Goal: Task Accomplishment & Management: Use online tool/utility

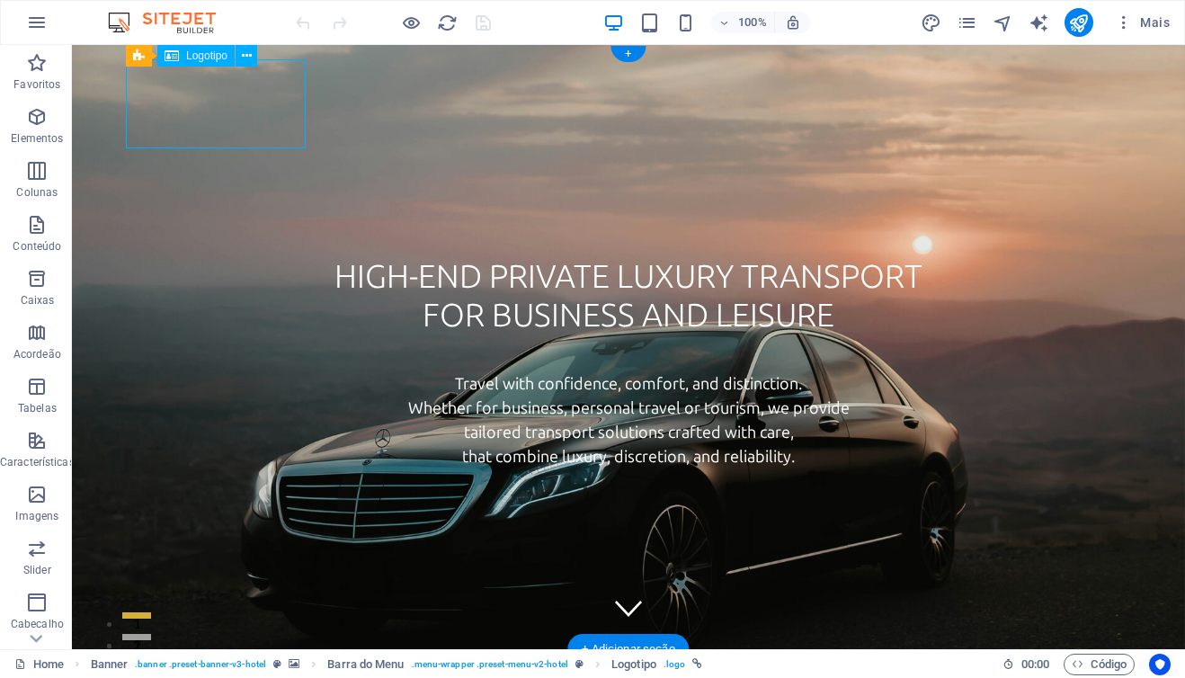
select select "px"
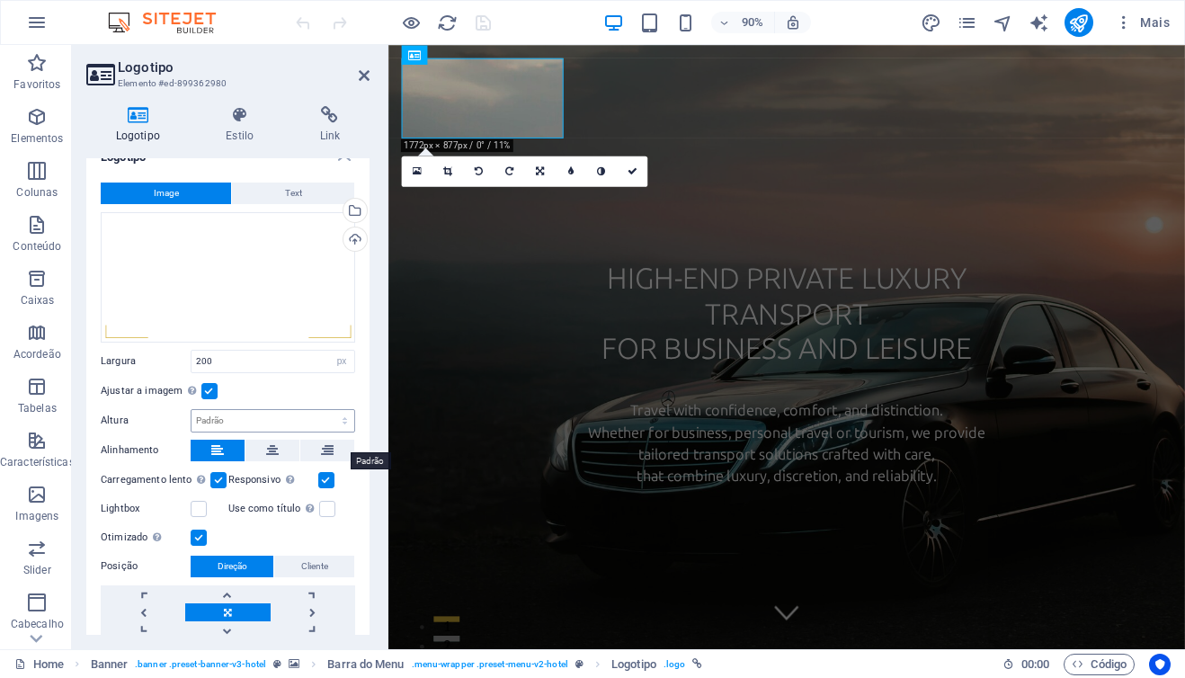
scroll to position [25, 0]
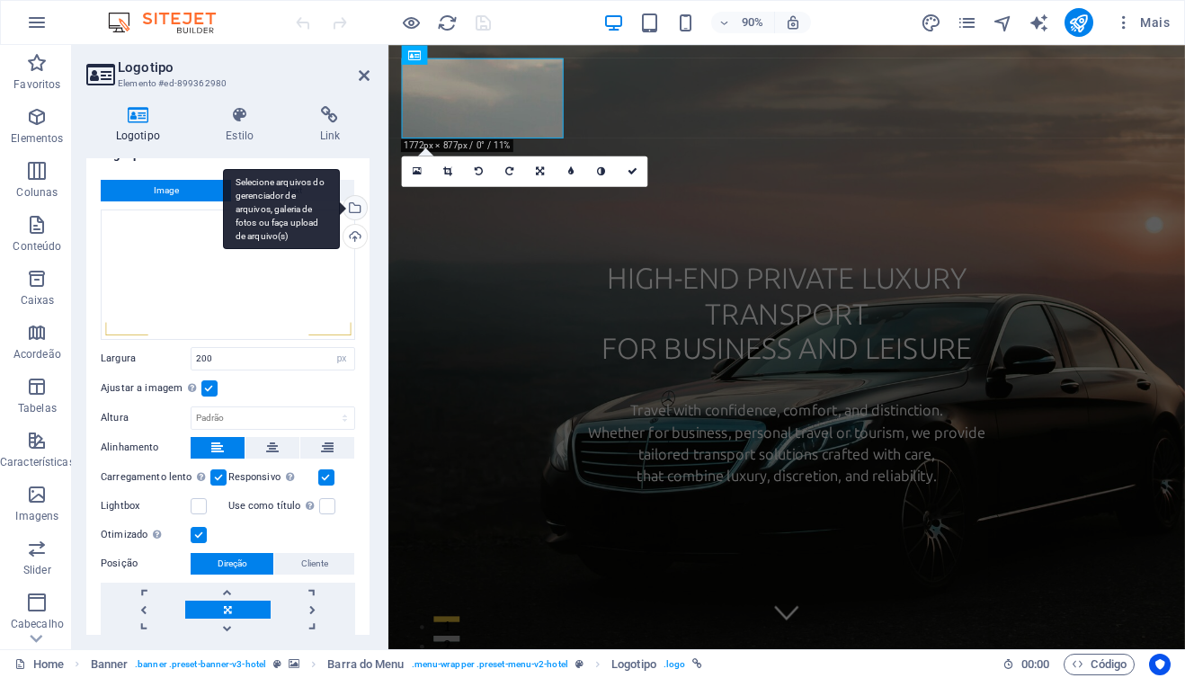
click at [352, 208] on div "Selecione arquivos do gerenciador de arquivos, galeria de fotos ou faça upload …" at bounding box center [353, 209] width 27 height 27
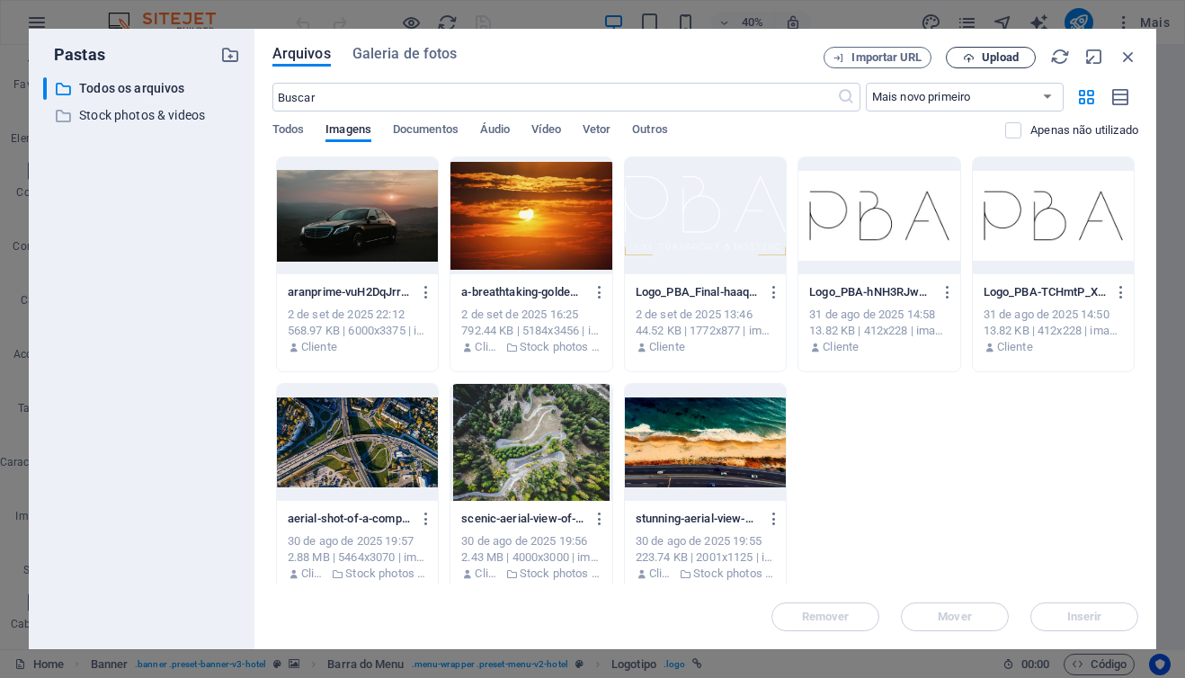
click at [1008, 58] on span "Upload" at bounding box center [1000, 57] width 37 height 11
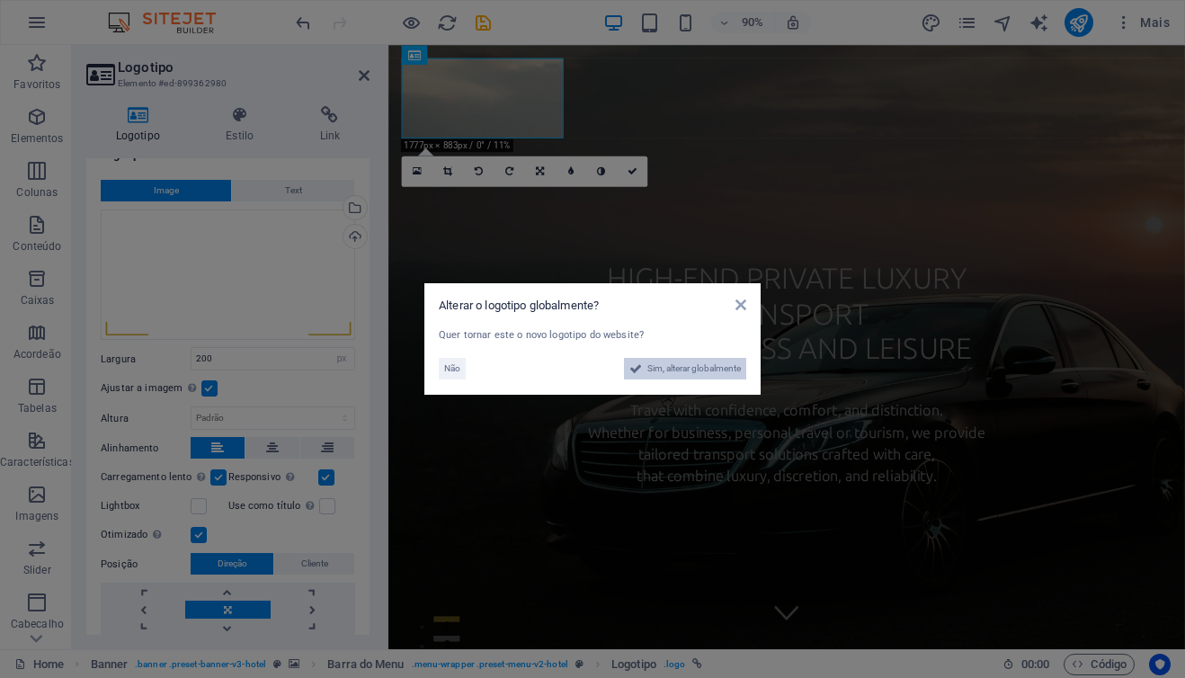
click at [692, 372] on span "Sim, alterar globalmente" at bounding box center [694, 369] width 94 height 22
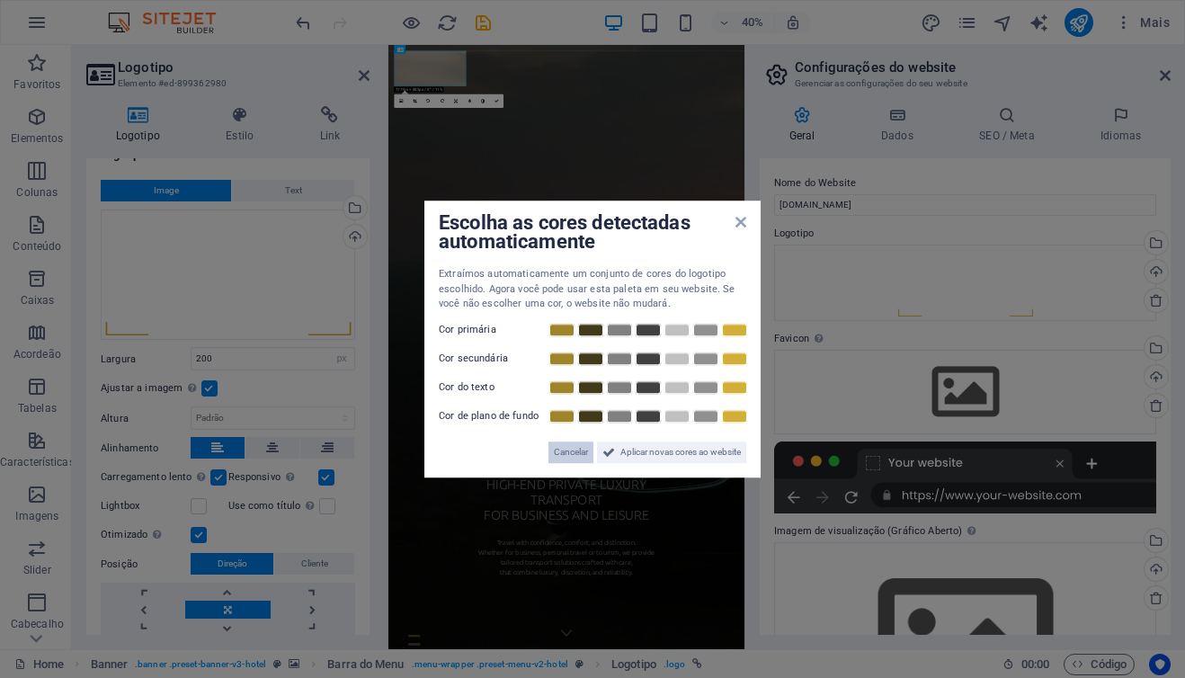
click at [564, 452] on span "Cancelar" at bounding box center [571, 453] width 34 height 22
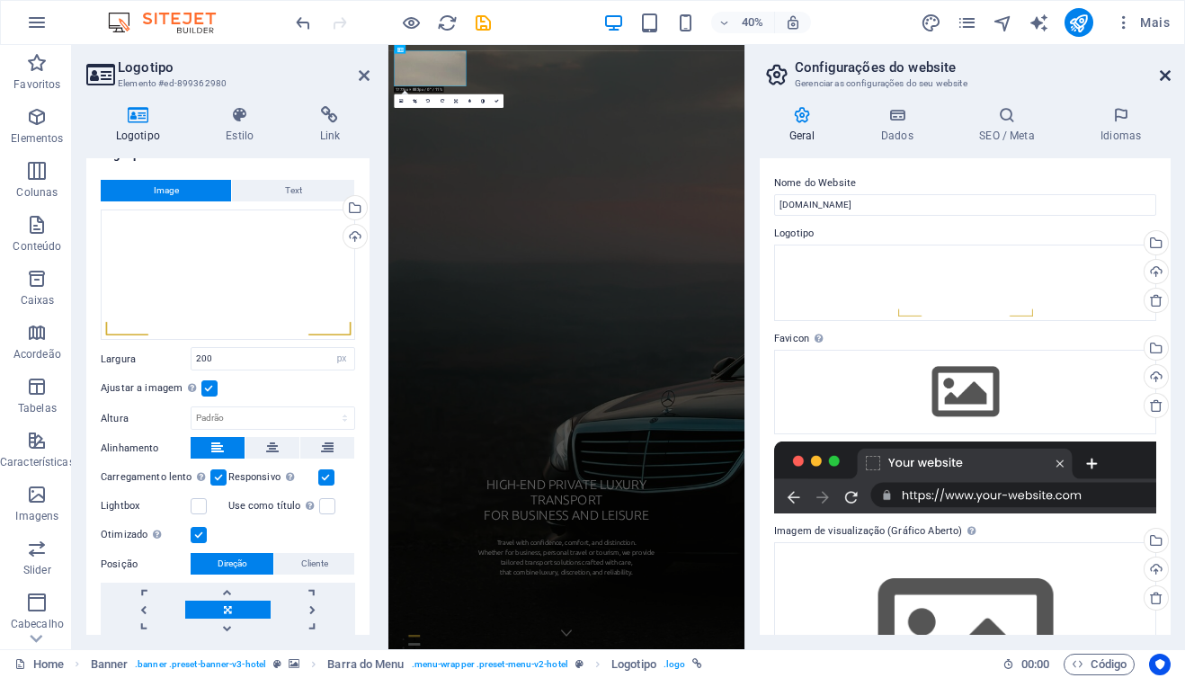
click at [1163, 73] on icon at bounding box center [1165, 75] width 11 height 14
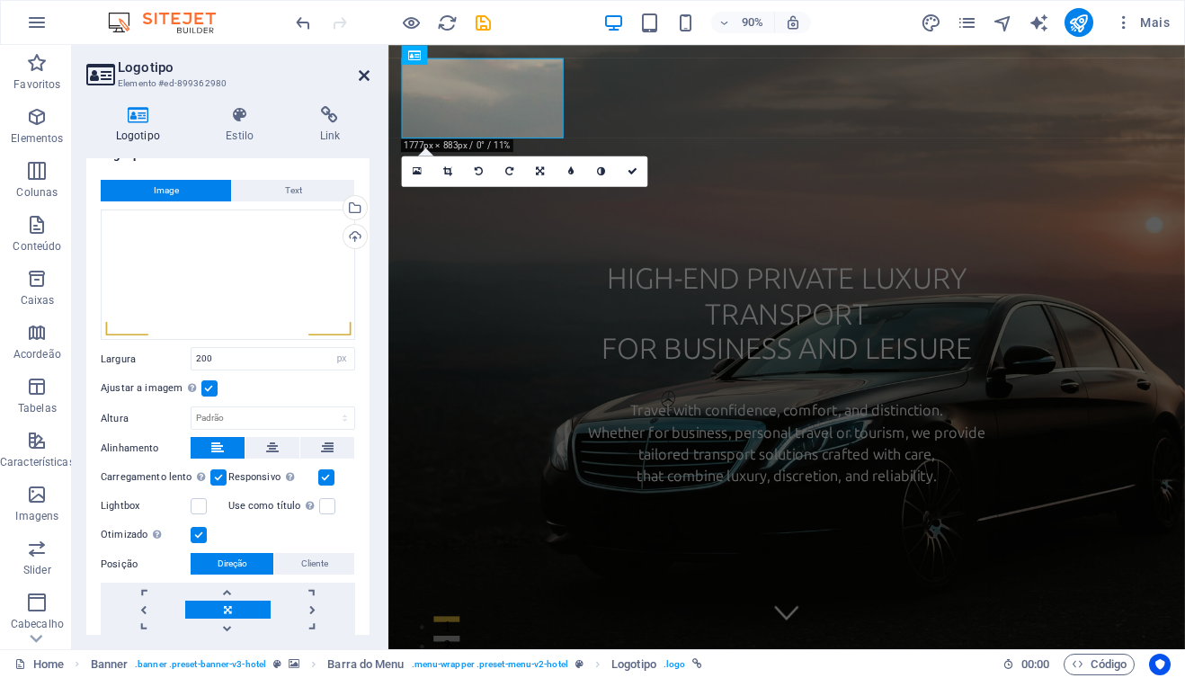
click at [362, 79] on icon at bounding box center [364, 75] width 11 height 14
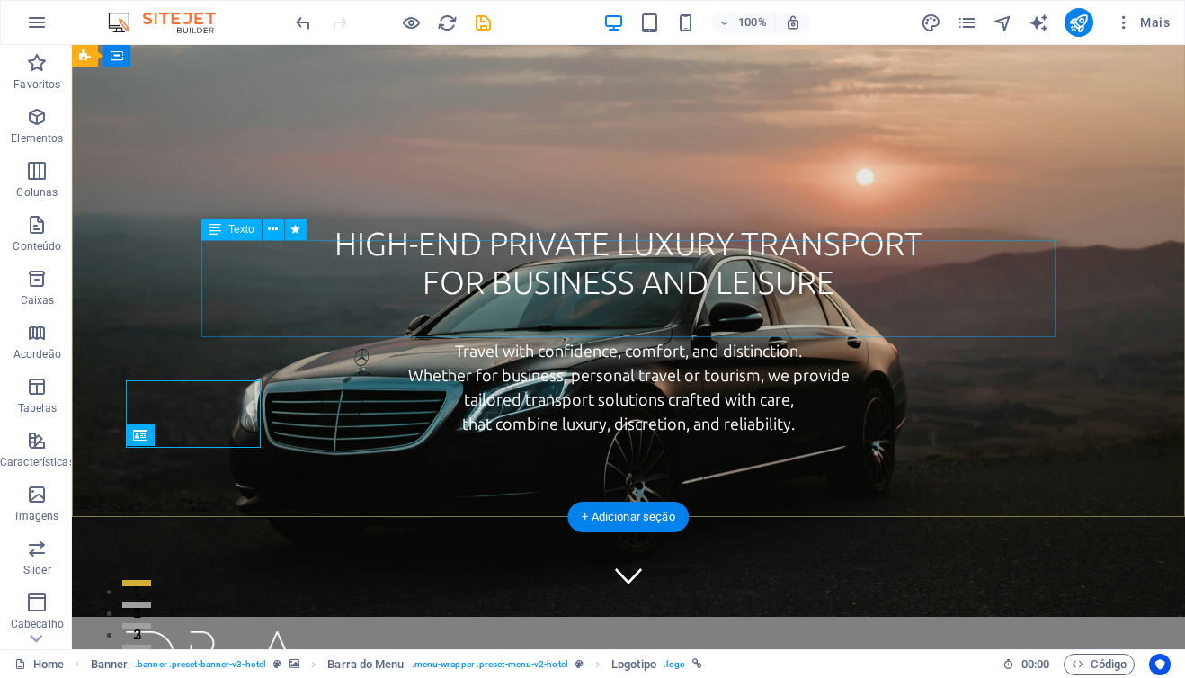
scroll to position [0, 0]
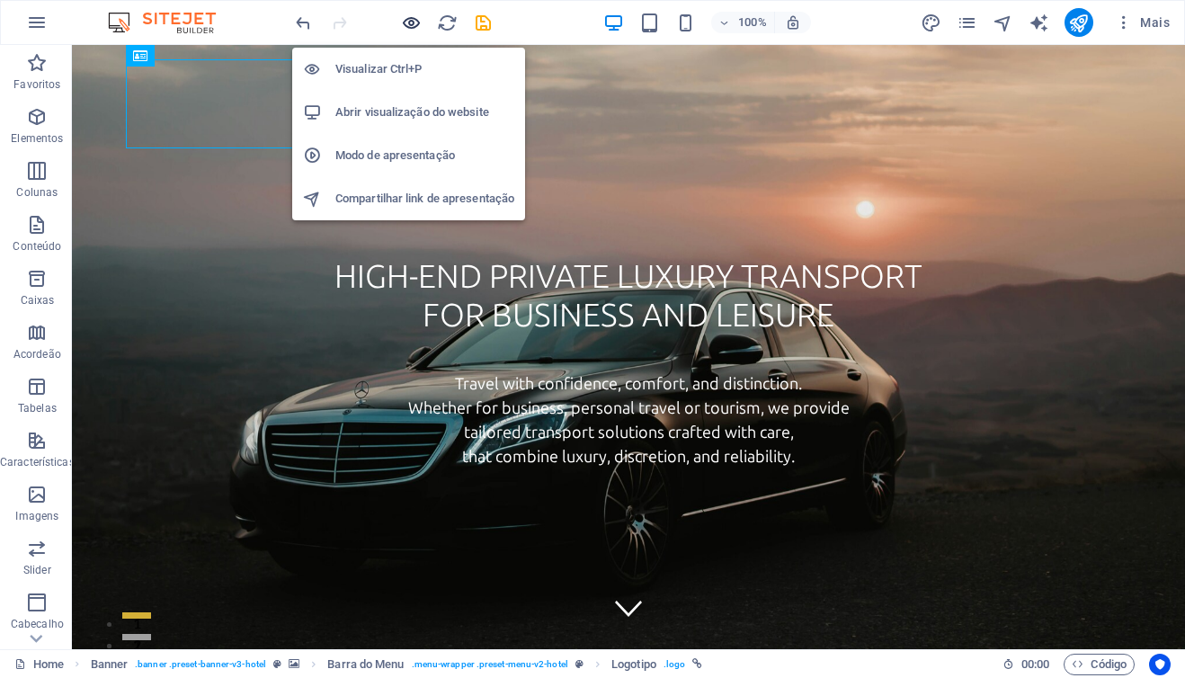
click at [412, 20] on icon "button" at bounding box center [411, 23] width 21 height 21
click at [406, 22] on icon "button" at bounding box center [411, 23] width 21 height 21
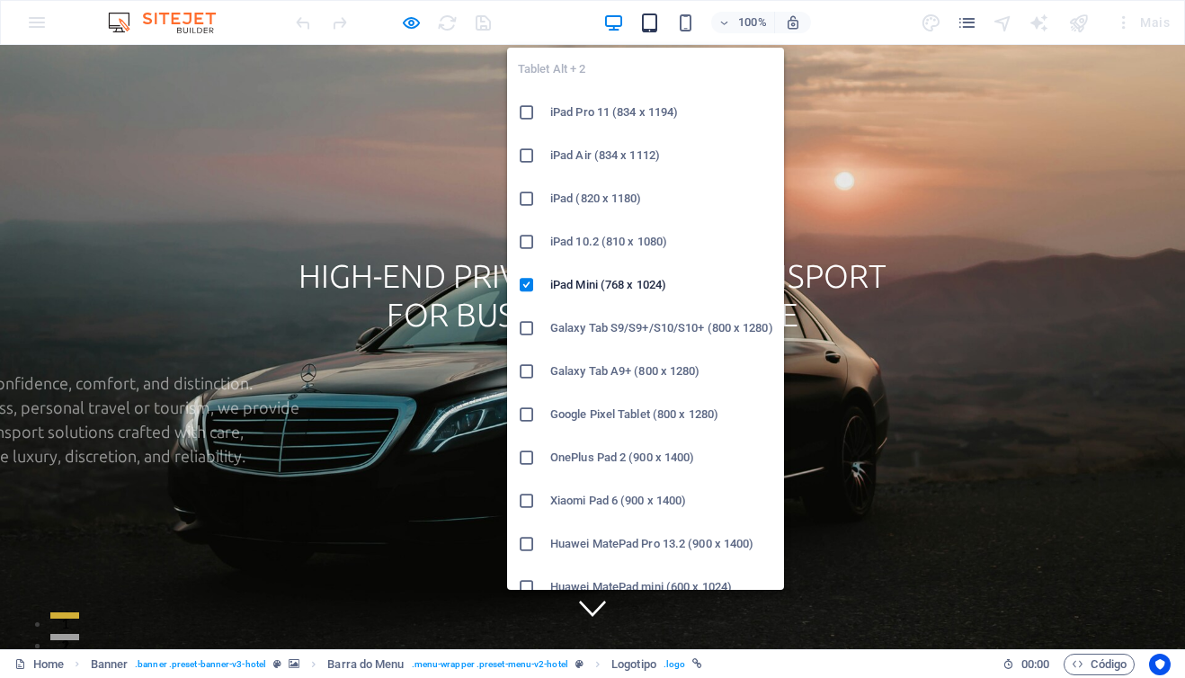
click at [647, 23] on icon "button" at bounding box center [649, 23] width 21 height 21
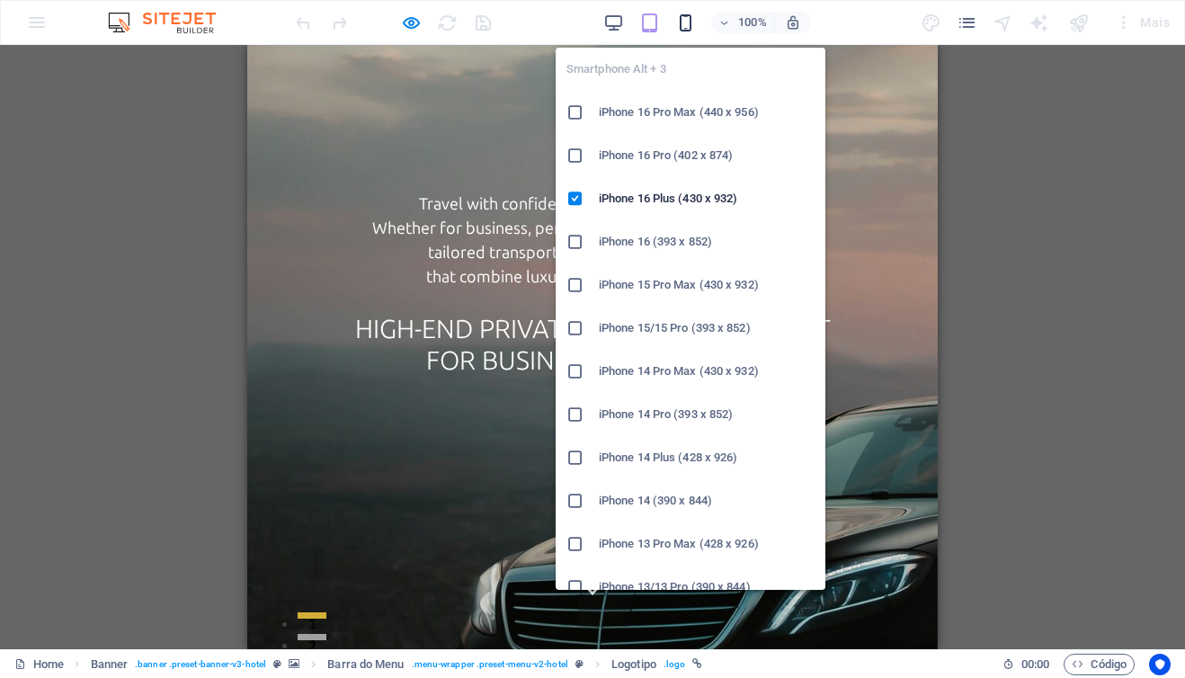
click at [684, 27] on icon "button" at bounding box center [685, 23] width 21 height 21
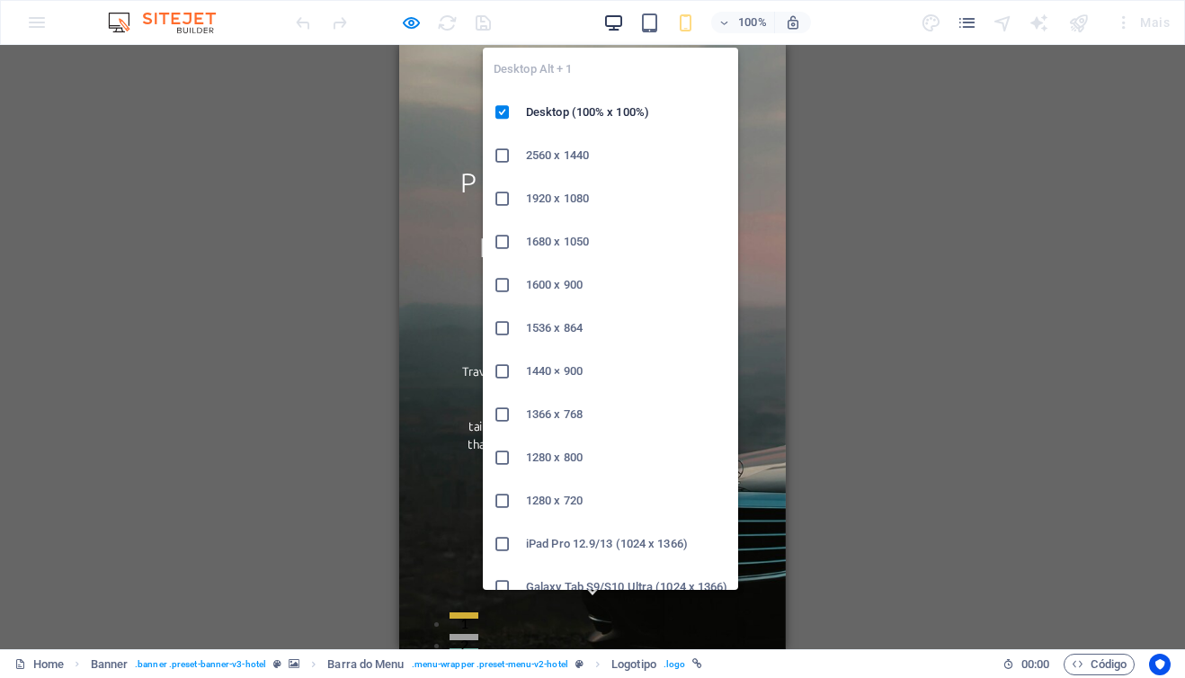
click at [616, 24] on icon "button" at bounding box center [613, 23] width 21 height 21
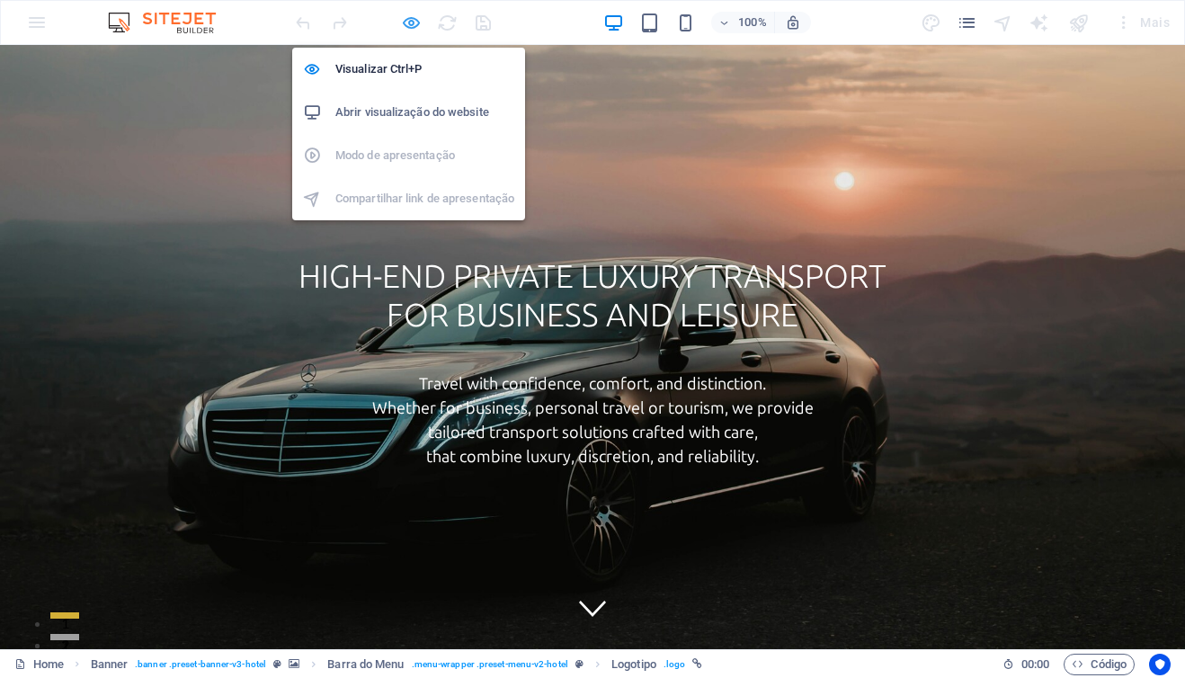
click at [406, 23] on icon "button" at bounding box center [411, 23] width 21 height 21
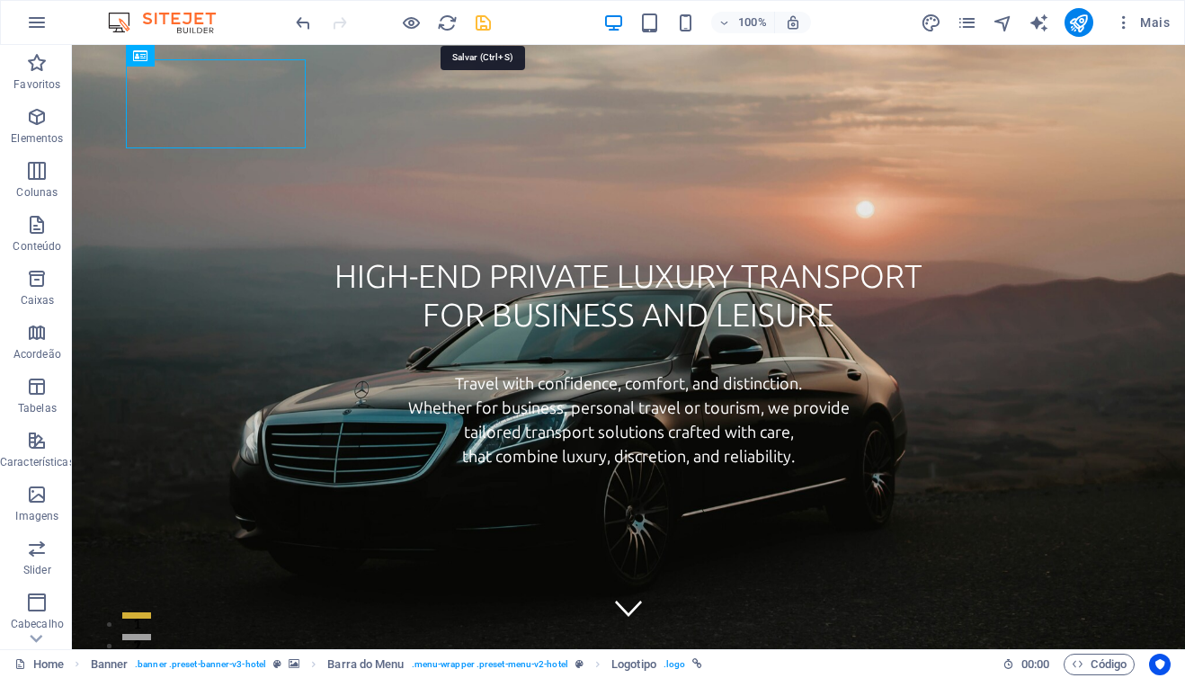
click at [478, 26] on icon "save" at bounding box center [483, 23] width 21 height 21
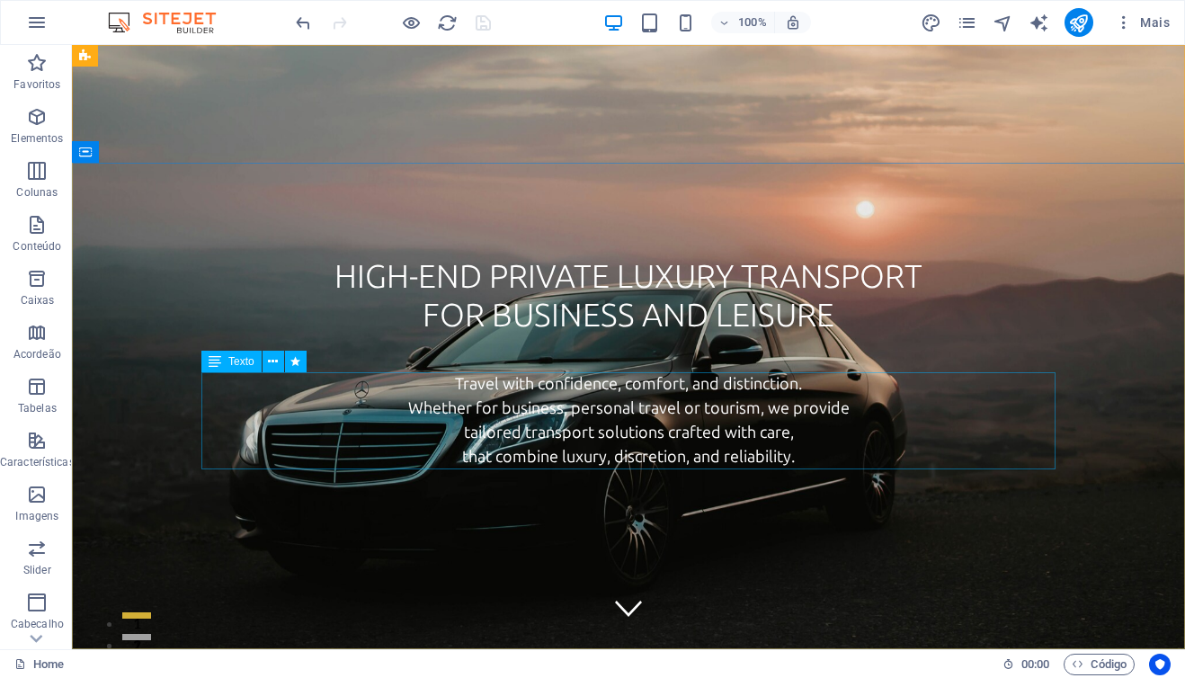
click at [236, 362] on span "Texto" at bounding box center [241, 361] width 26 height 11
click at [232, 362] on span "Texto" at bounding box center [241, 361] width 26 height 11
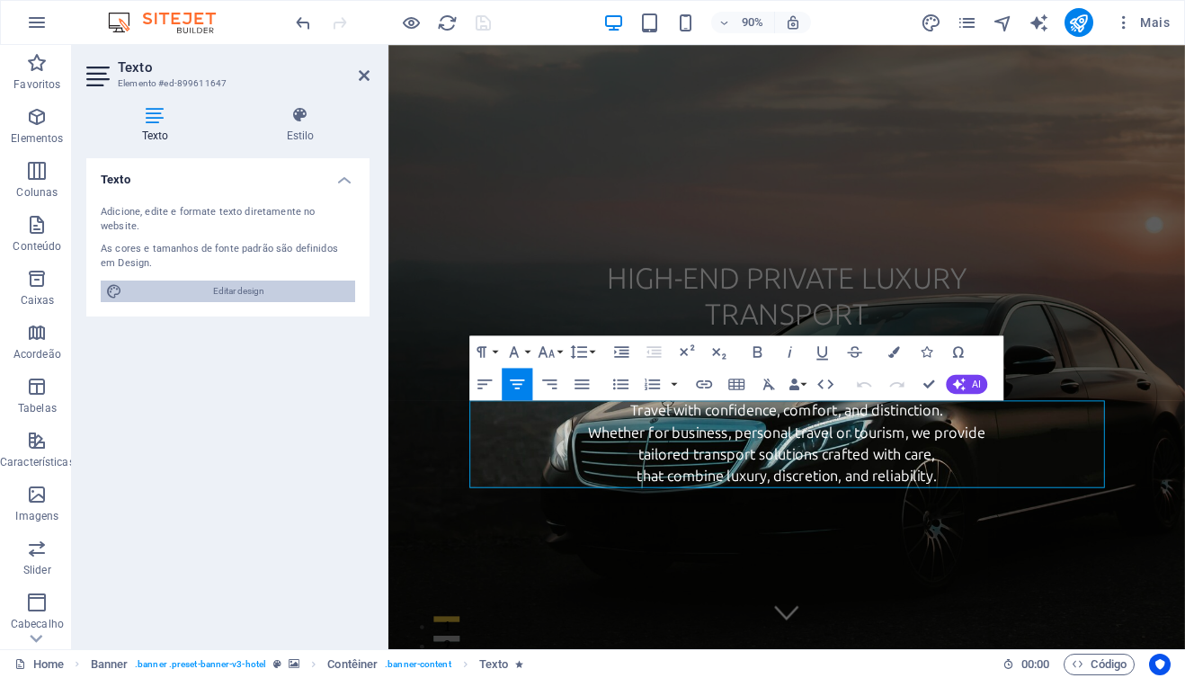
click at [222, 281] on span "Editar design" at bounding box center [239, 292] width 222 height 22
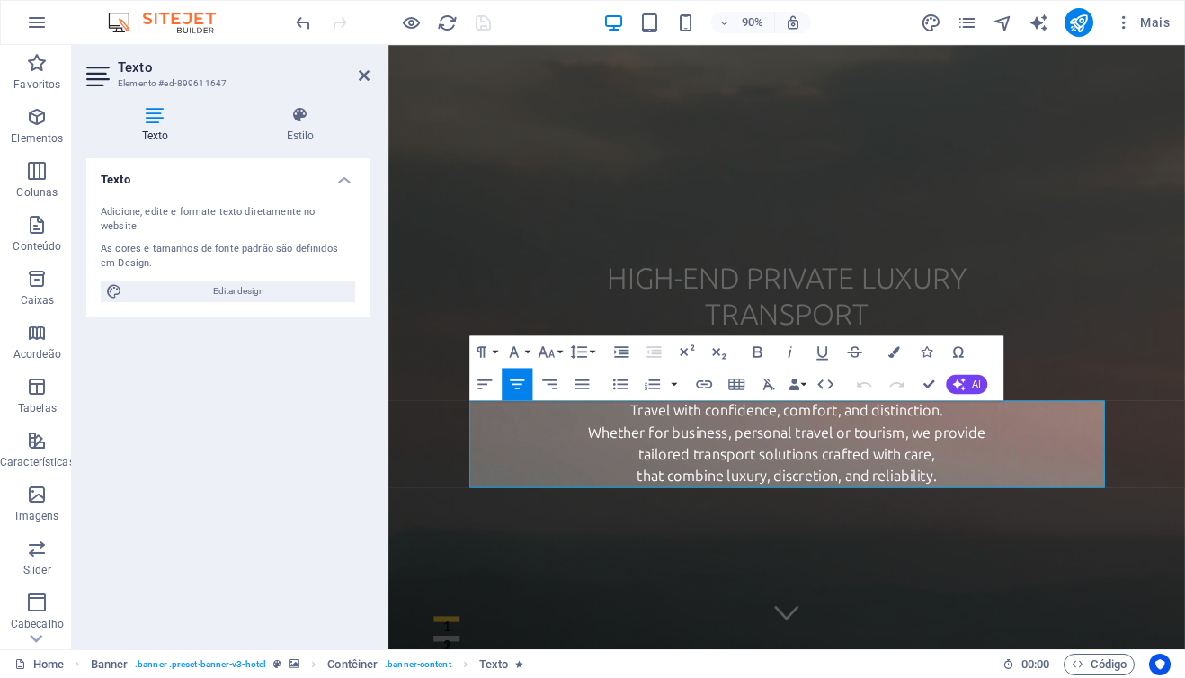
select select "px"
select select "400"
select select "px"
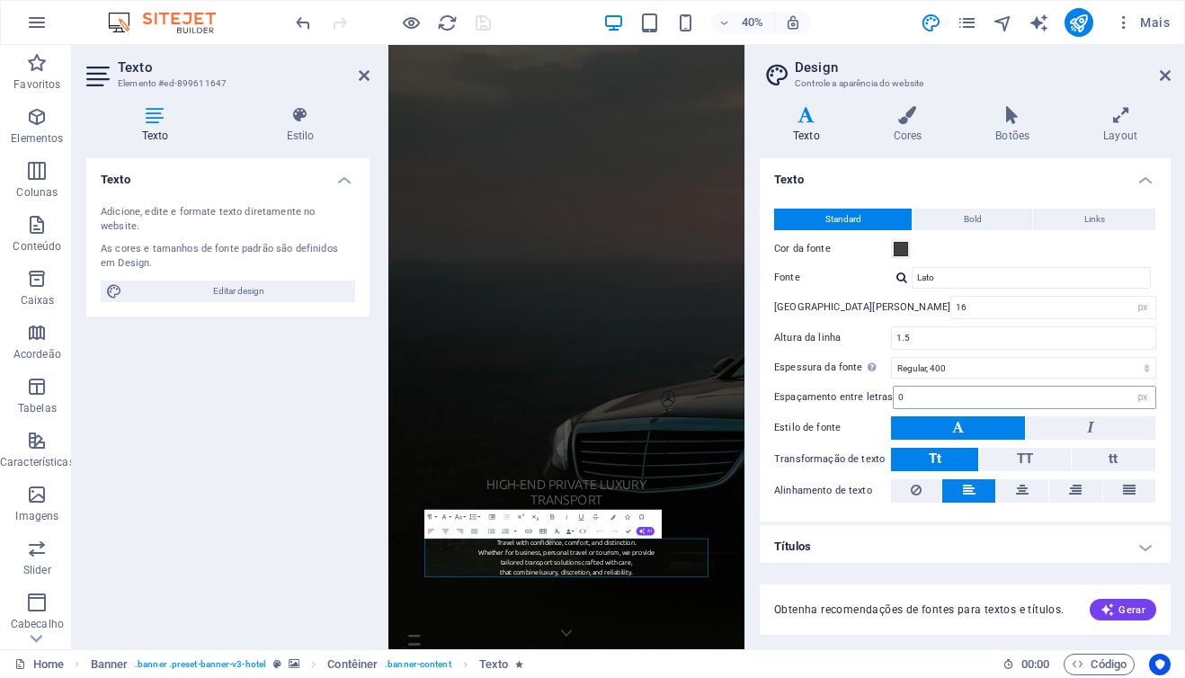
scroll to position [4, 0]
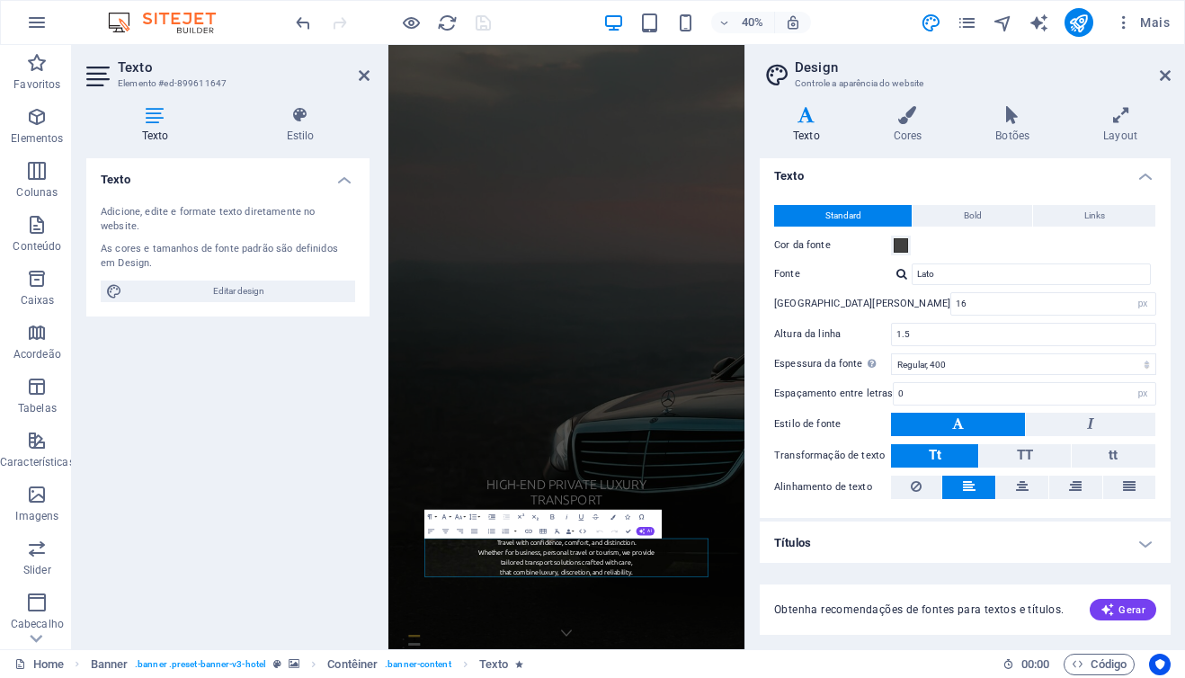
click at [928, 539] on h4 "Títulos" at bounding box center [965, 543] width 411 height 43
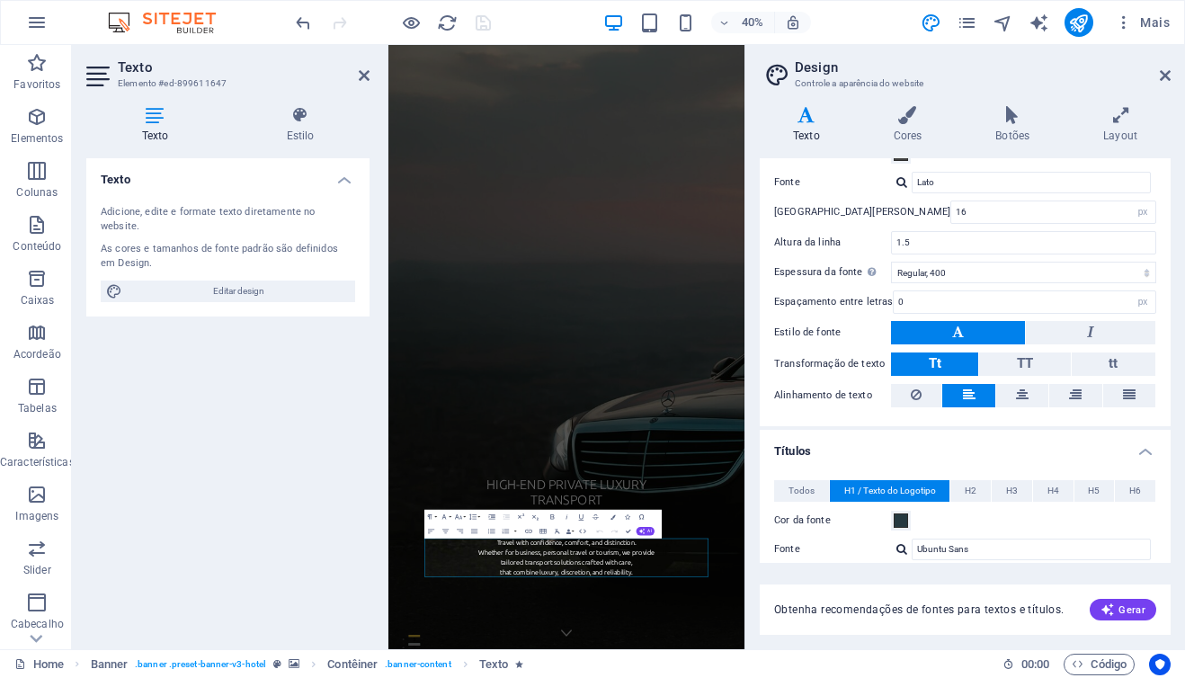
scroll to position [58, 0]
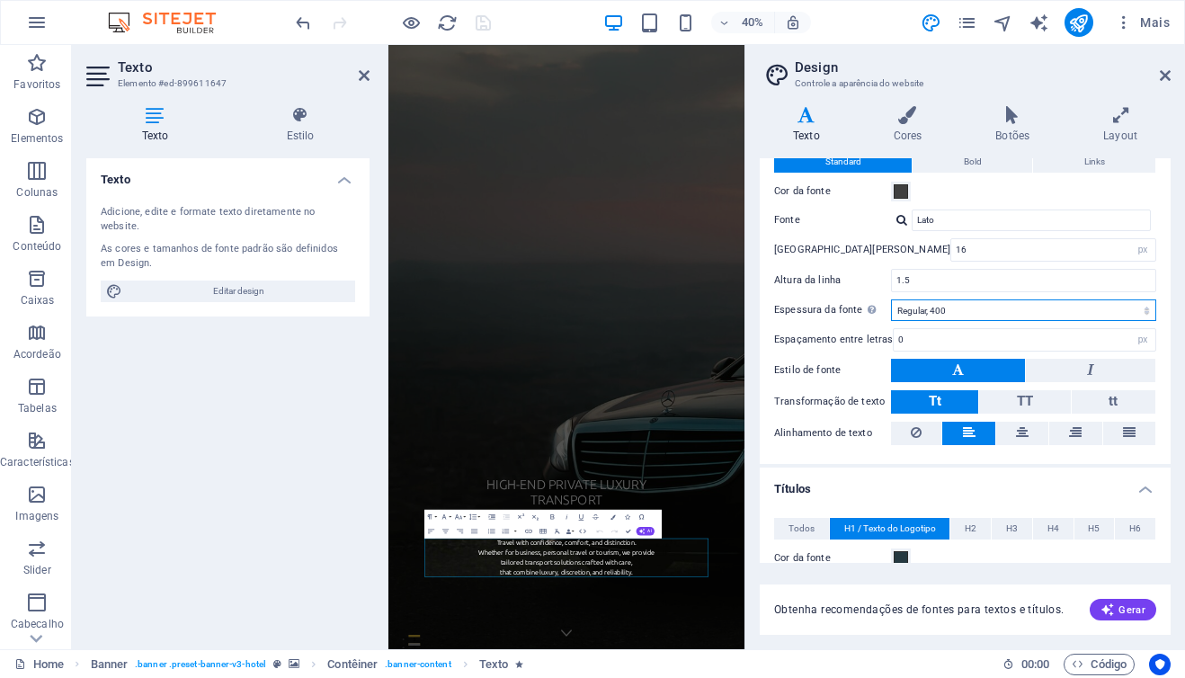
click at [943, 314] on select "Fina, 100 Extra leve, 200 Leve, 300 Regular, 400 Média, 500 Semi negrito, 600 N…" at bounding box center [1023, 310] width 265 height 22
select select "100"
click at [891, 299] on select "Fina, 100 Extra leve, 200 Leve, 300 Regular, 400 Média, 500 Semi negrito, 600 N…" at bounding box center [1023, 310] width 265 height 22
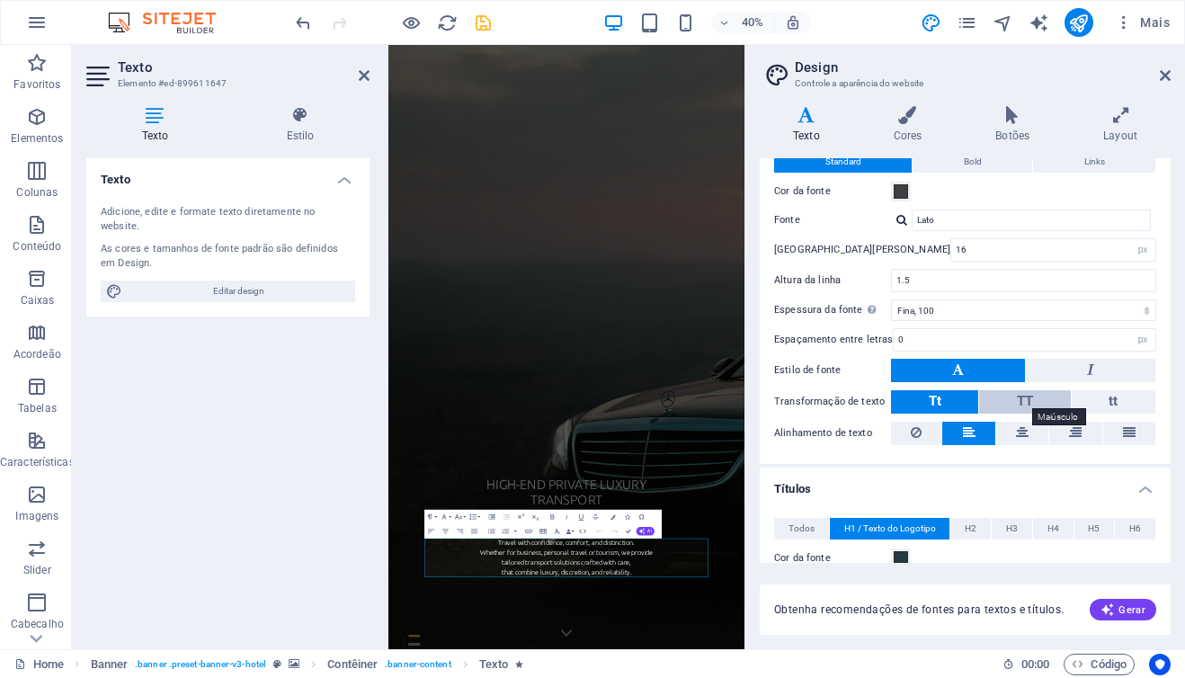
click at [1019, 397] on span "TT" at bounding box center [1025, 401] width 16 height 16
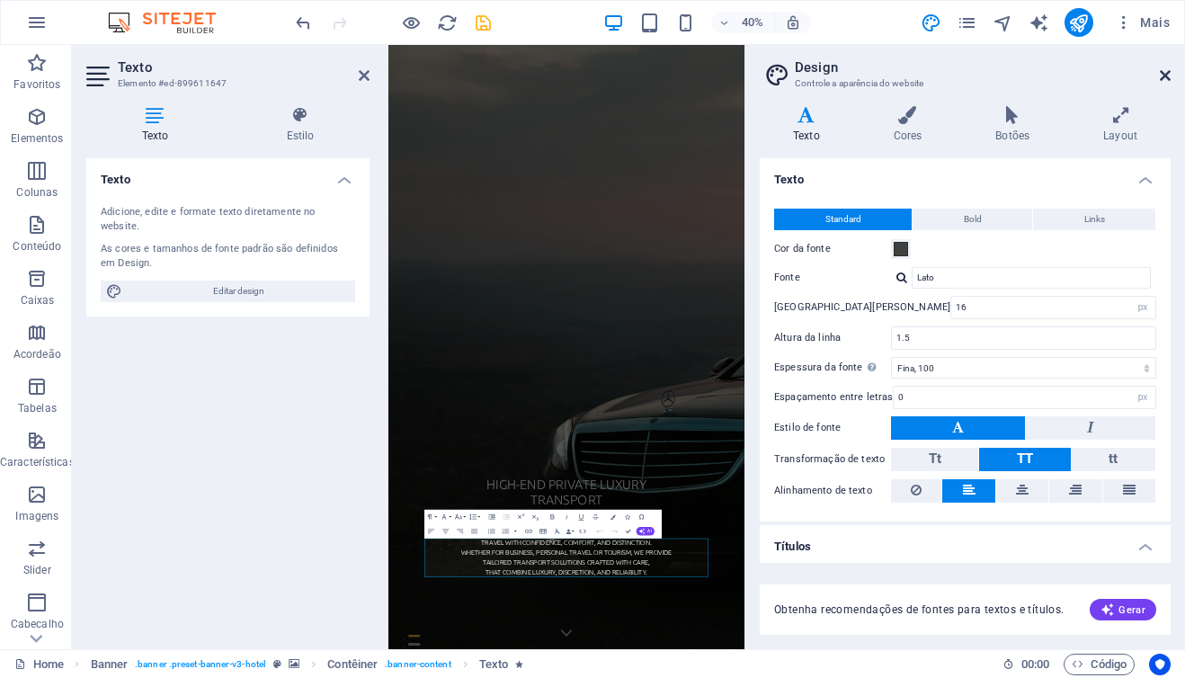
click at [1160, 76] on icon at bounding box center [1165, 75] width 11 height 14
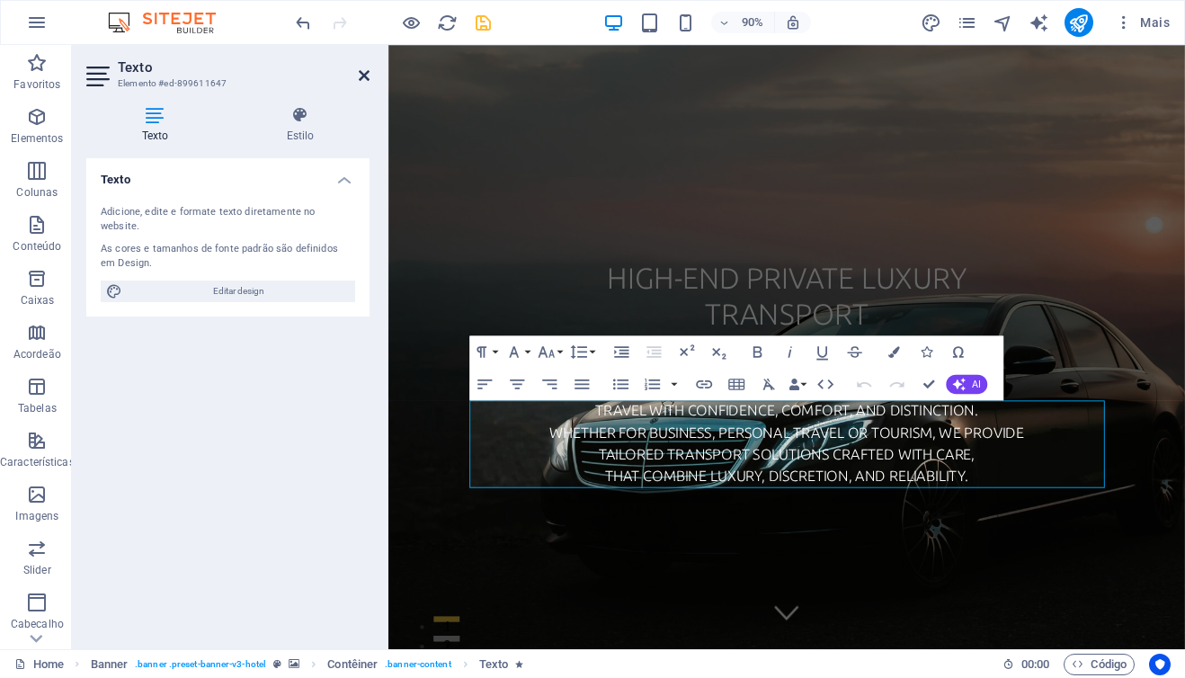
click at [361, 73] on icon at bounding box center [364, 75] width 11 height 14
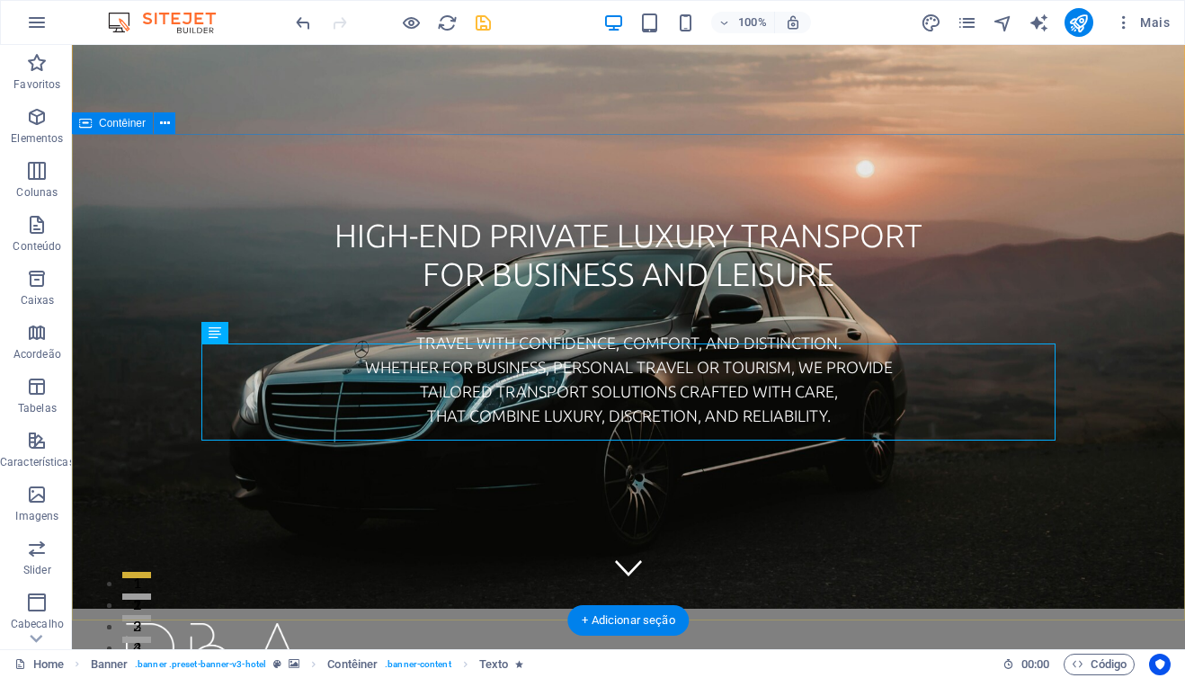
scroll to position [9, 0]
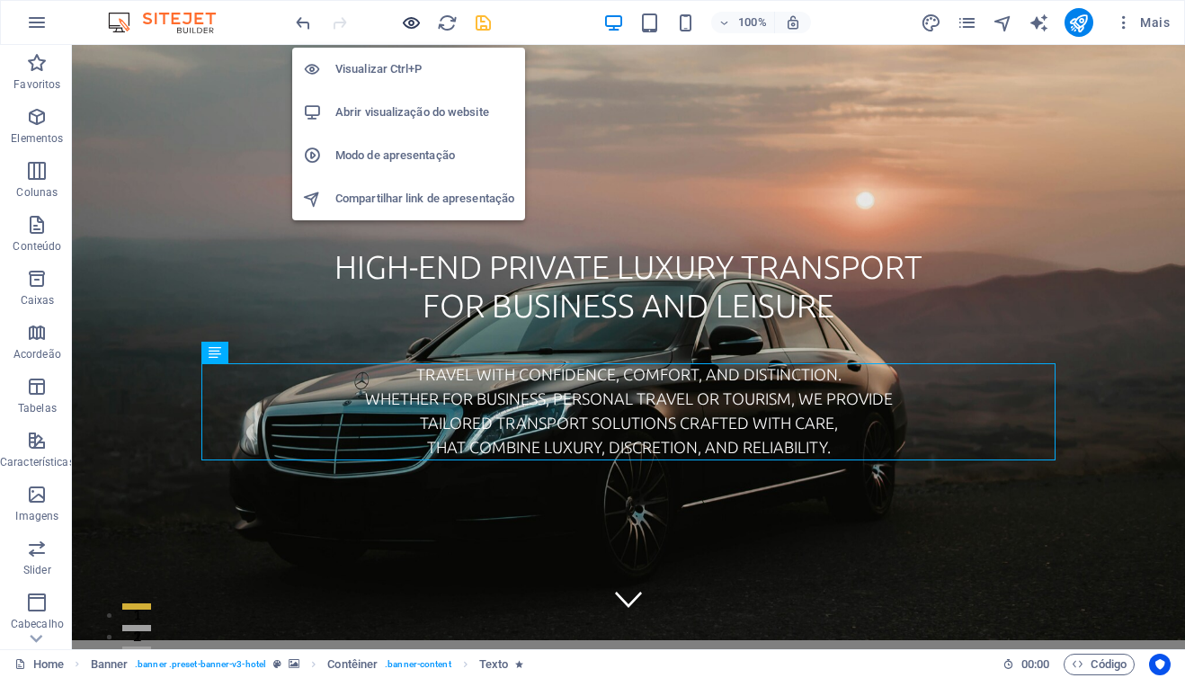
click at [408, 21] on icon "button" at bounding box center [411, 23] width 21 height 21
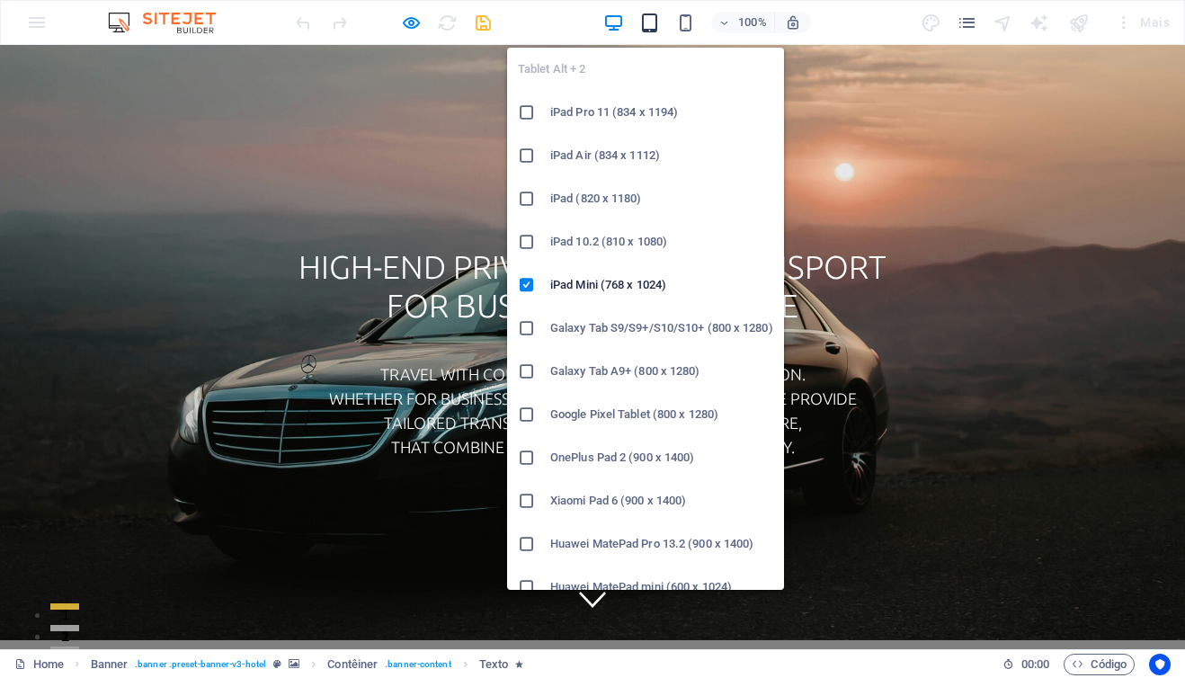
click at [650, 28] on icon "button" at bounding box center [649, 23] width 21 height 21
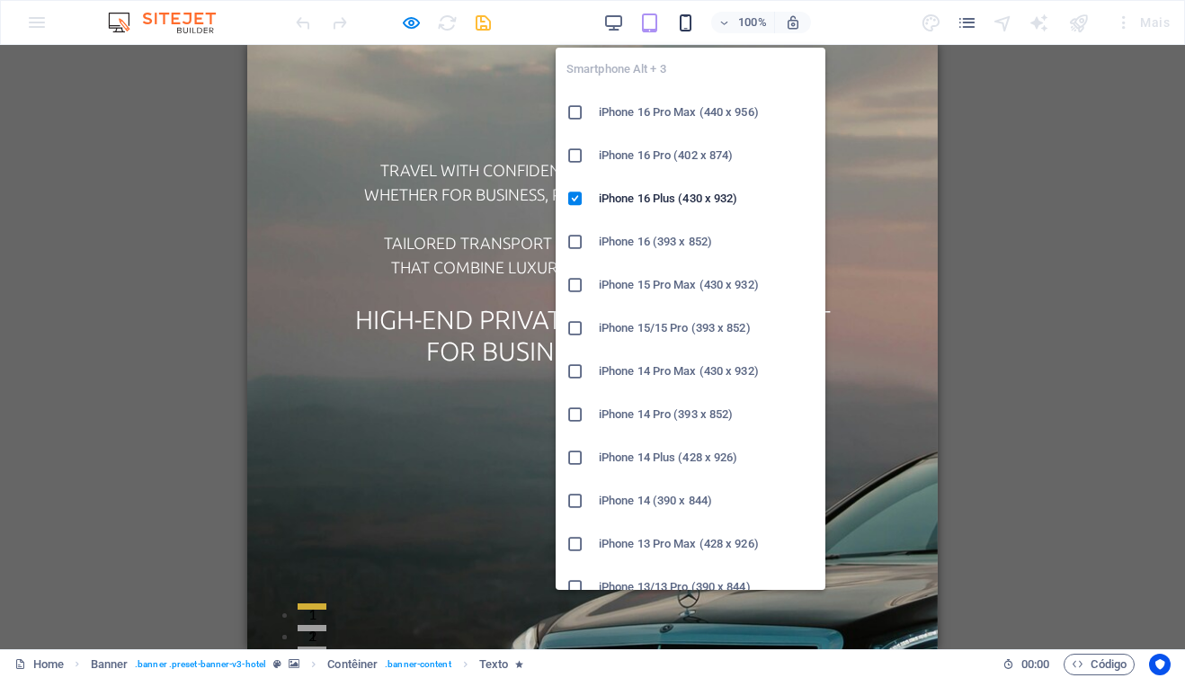
click at [691, 23] on icon "button" at bounding box center [685, 23] width 21 height 21
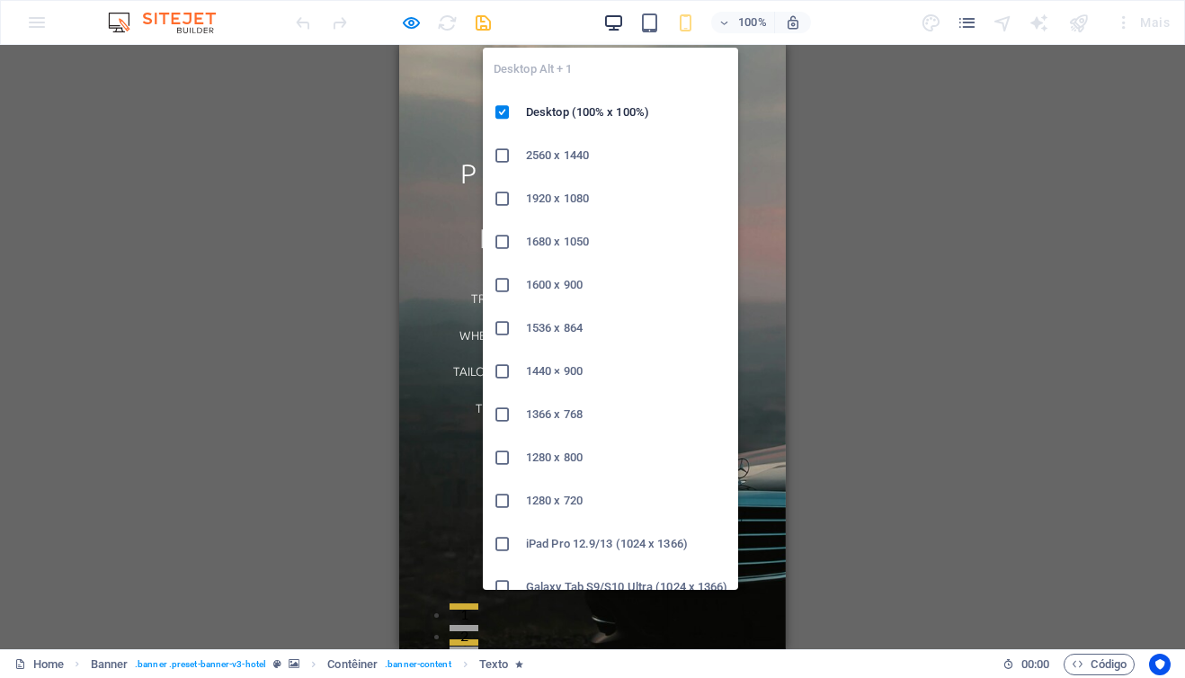
click at [618, 23] on icon "button" at bounding box center [613, 23] width 21 height 21
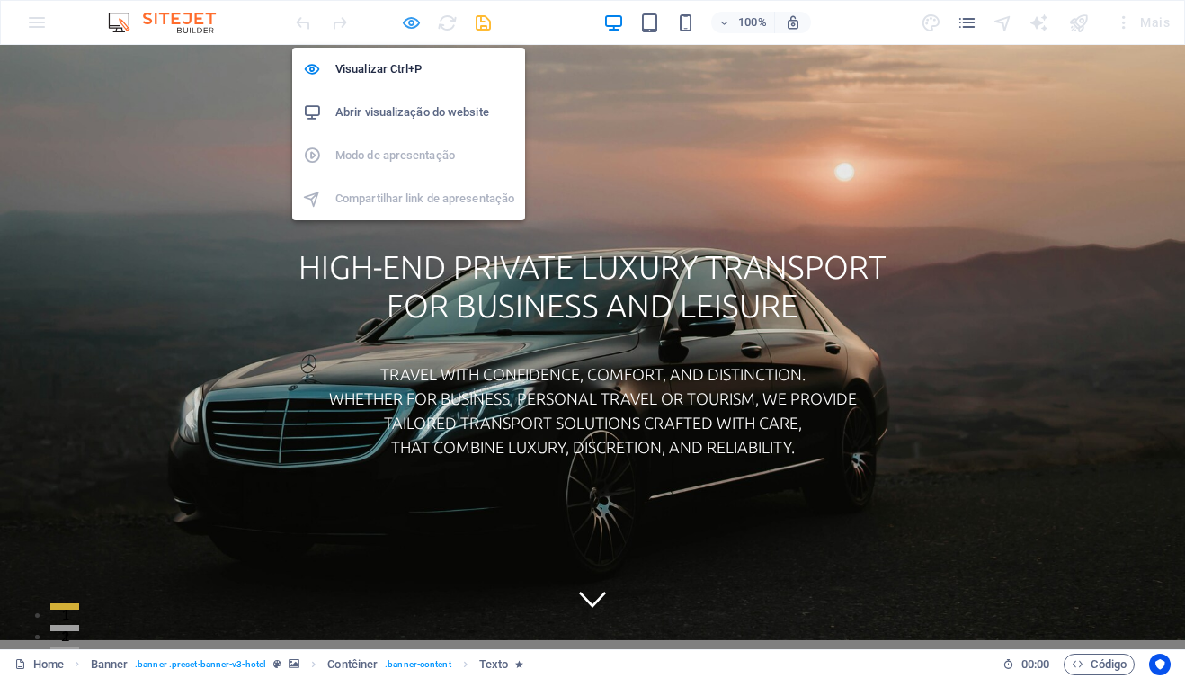
click at [413, 18] on icon "button" at bounding box center [411, 23] width 21 height 21
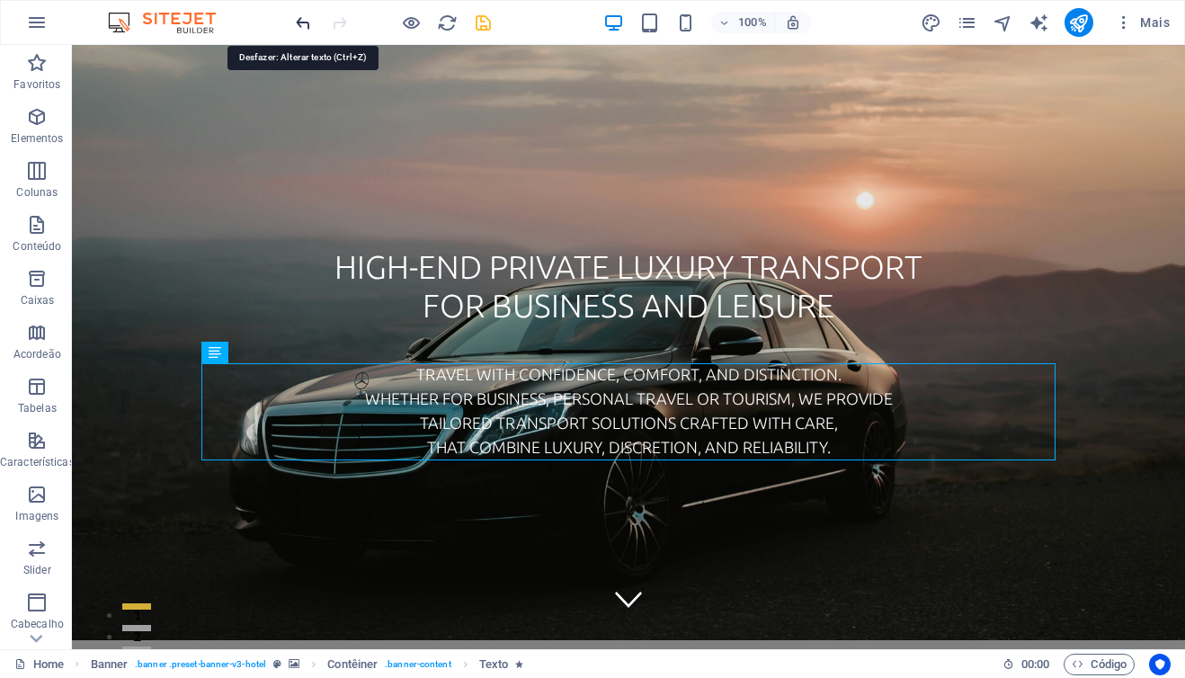
click at [304, 21] on icon "undo" at bounding box center [303, 23] width 21 height 21
click at [301, 24] on icon "undo" at bounding box center [303, 23] width 21 height 21
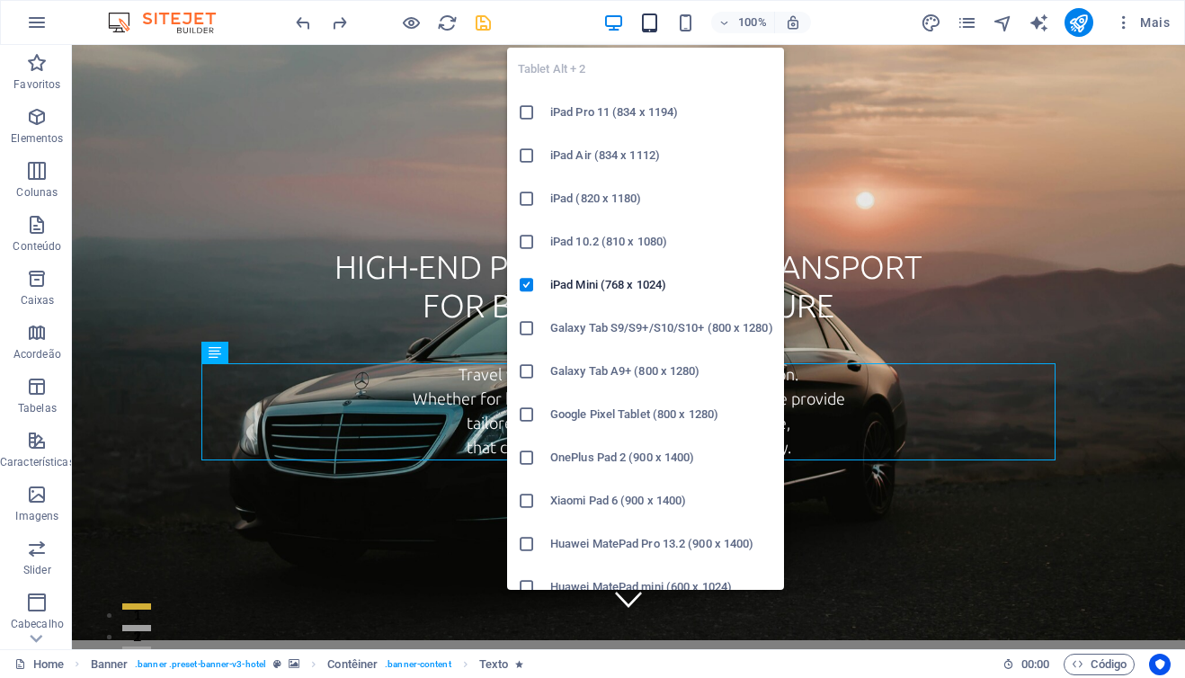
click at [647, 23] on icon "button" at bounding box center [649, 23] width 21 height 21
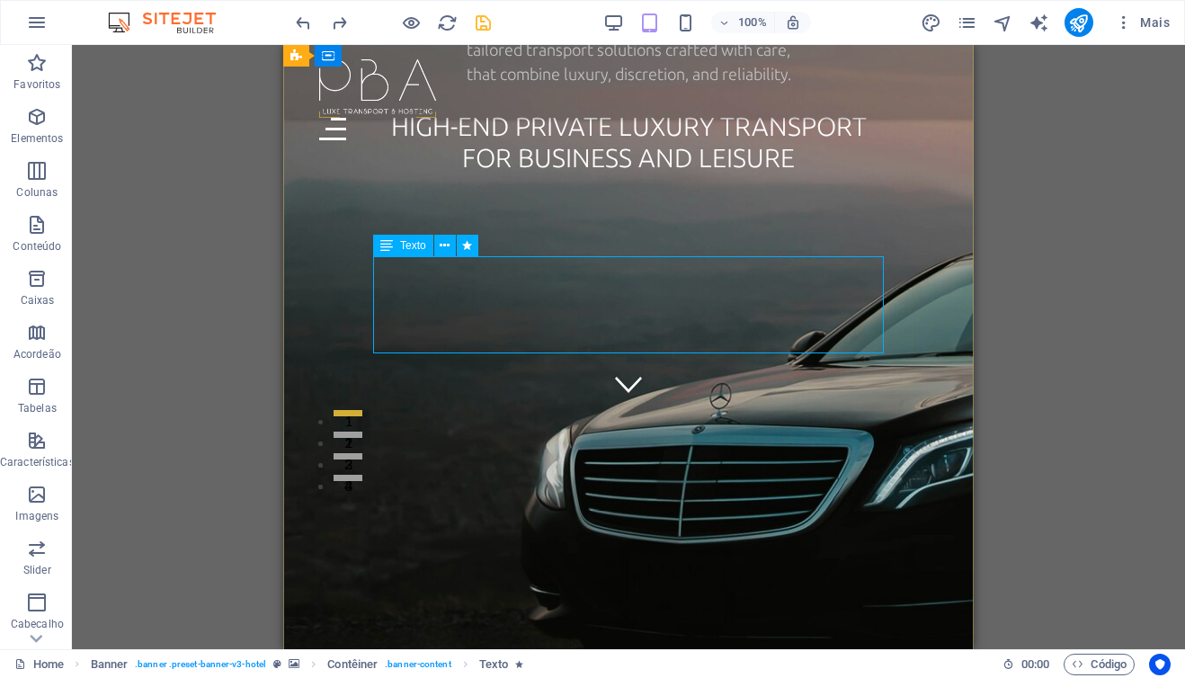
scroll to position [0, 0]
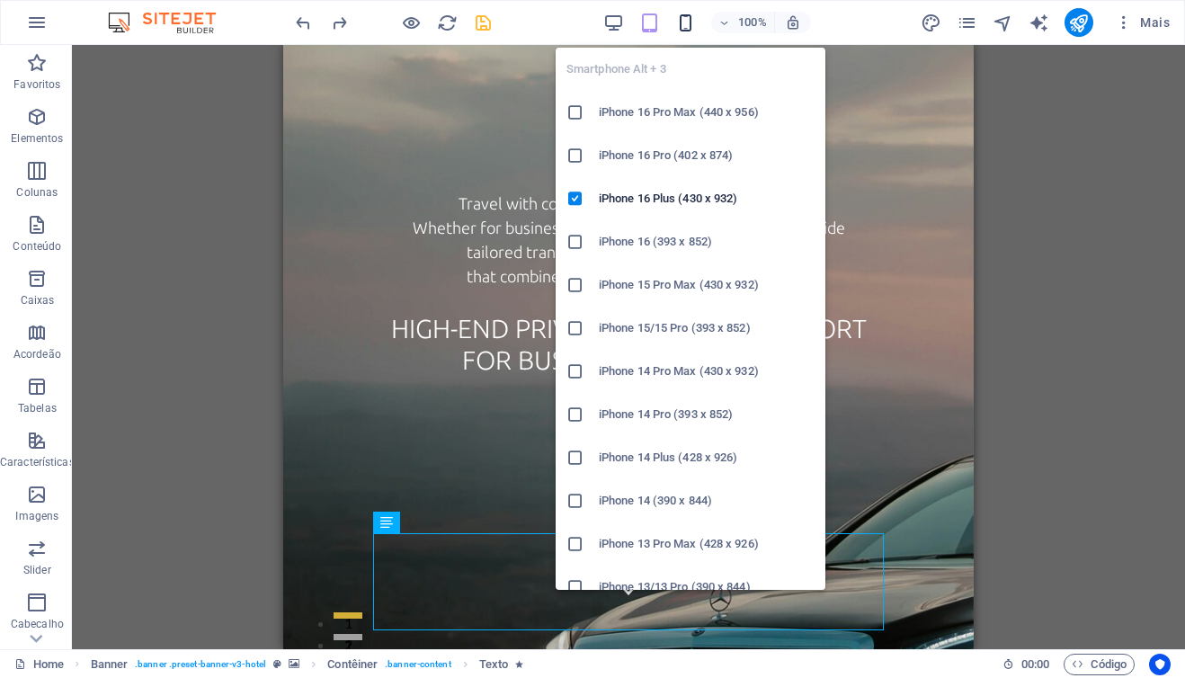
click at [686, 22] on icon "button" at bounding box center [685, 23] width 21 height 21
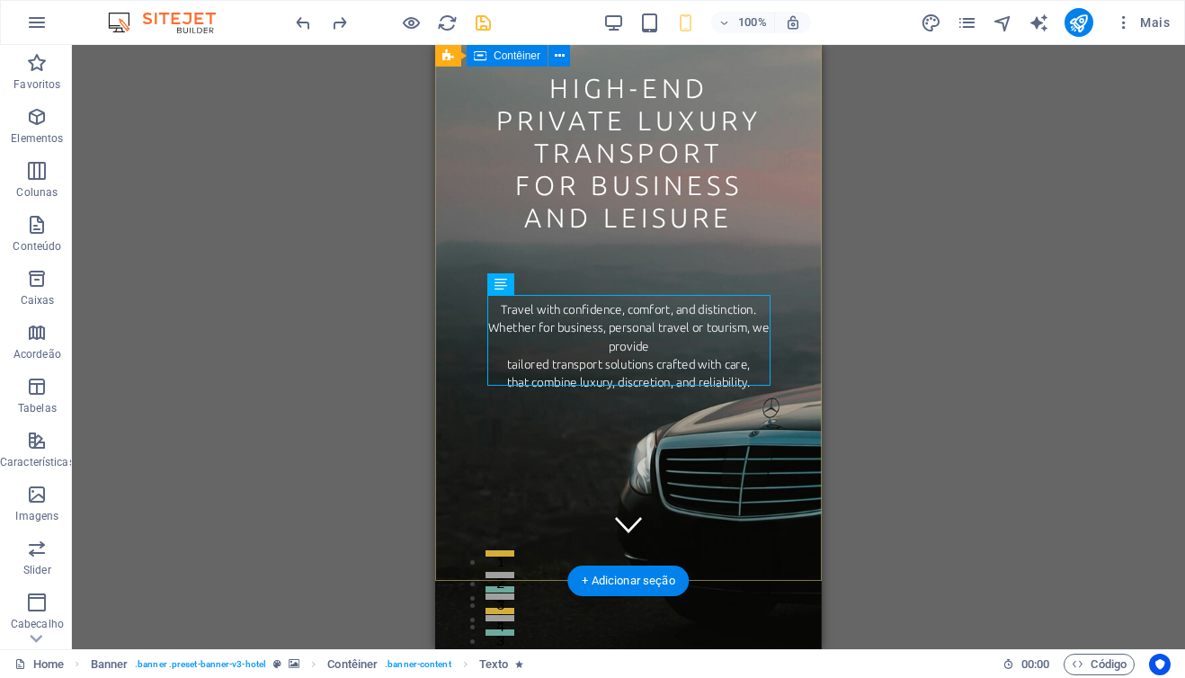
scroll to position [40, 0]
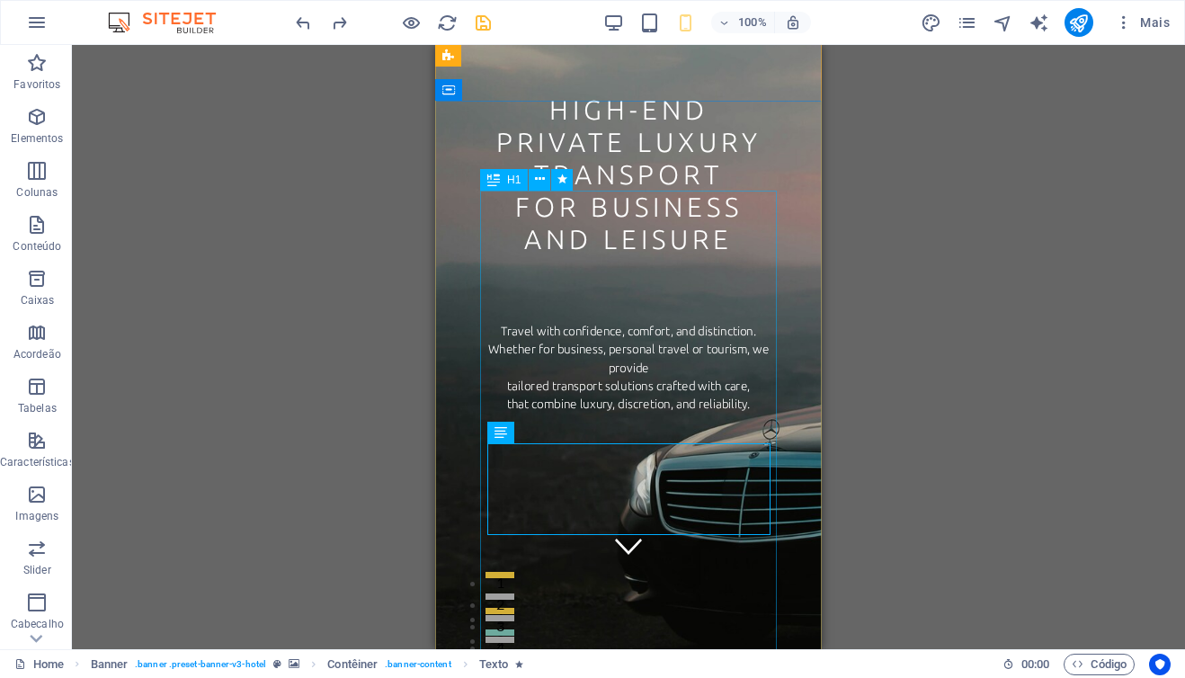
click at [537, 268] on div "High-end private luxury transport for business and leisure" at bounding box center [628, 351] width 297 height 514
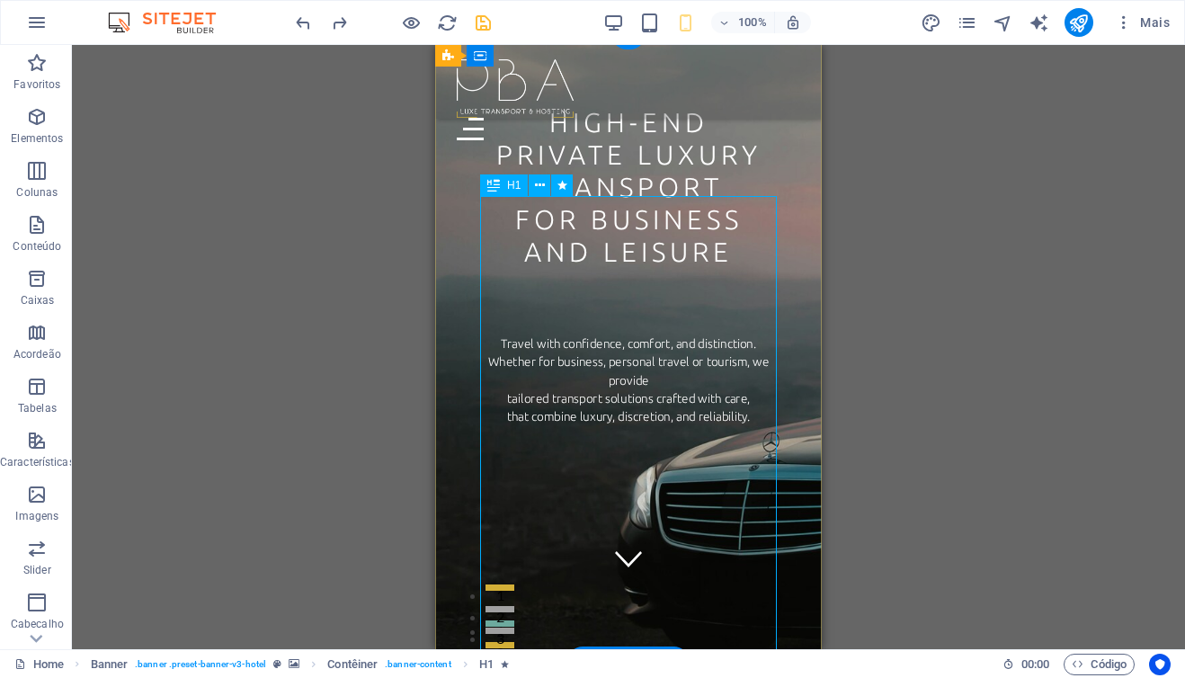
scroll to position [0, 0]
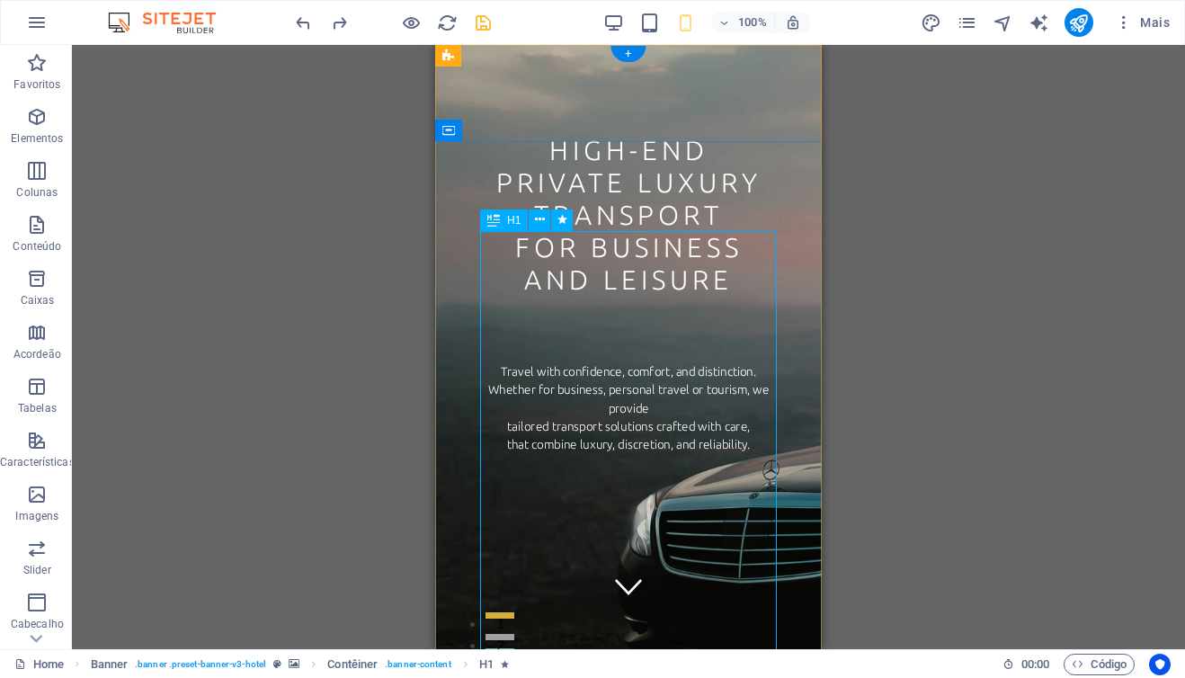
click at [550, 280] on div "High-end private luxury transport for business and leisure" at bounding box center [628, 392] width 297 height 514
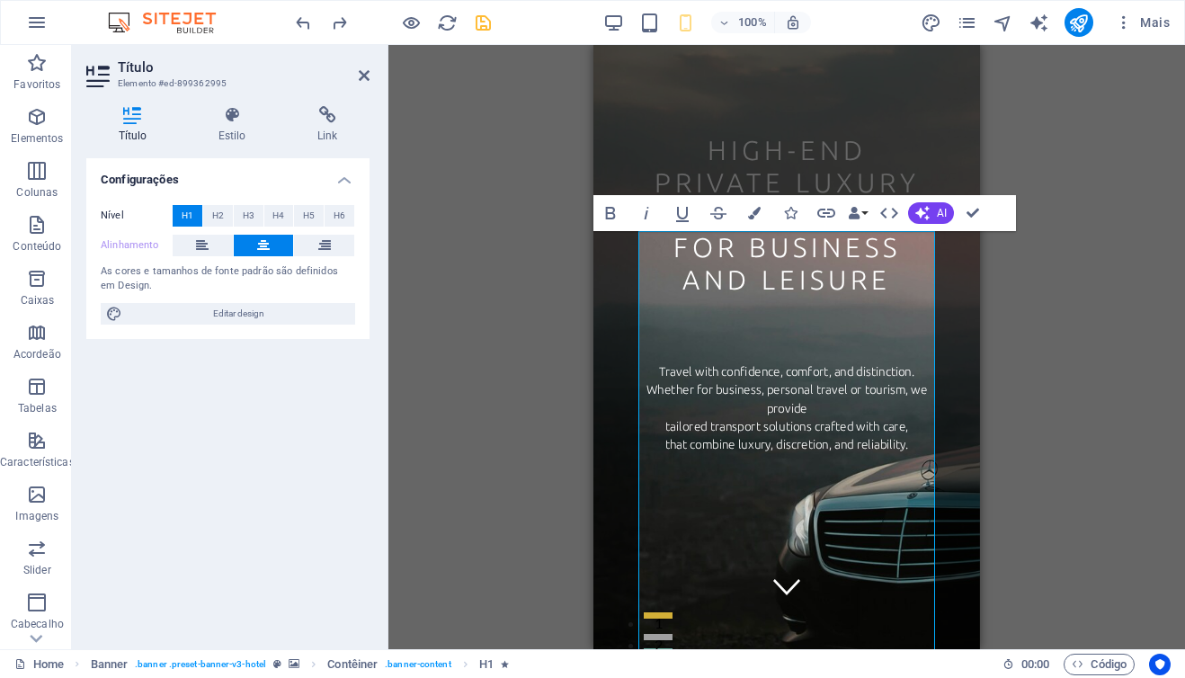
select select "px"
click at [229, 127] on h4 "Estilo" at bounding box center [235, 125] width 99 height 38
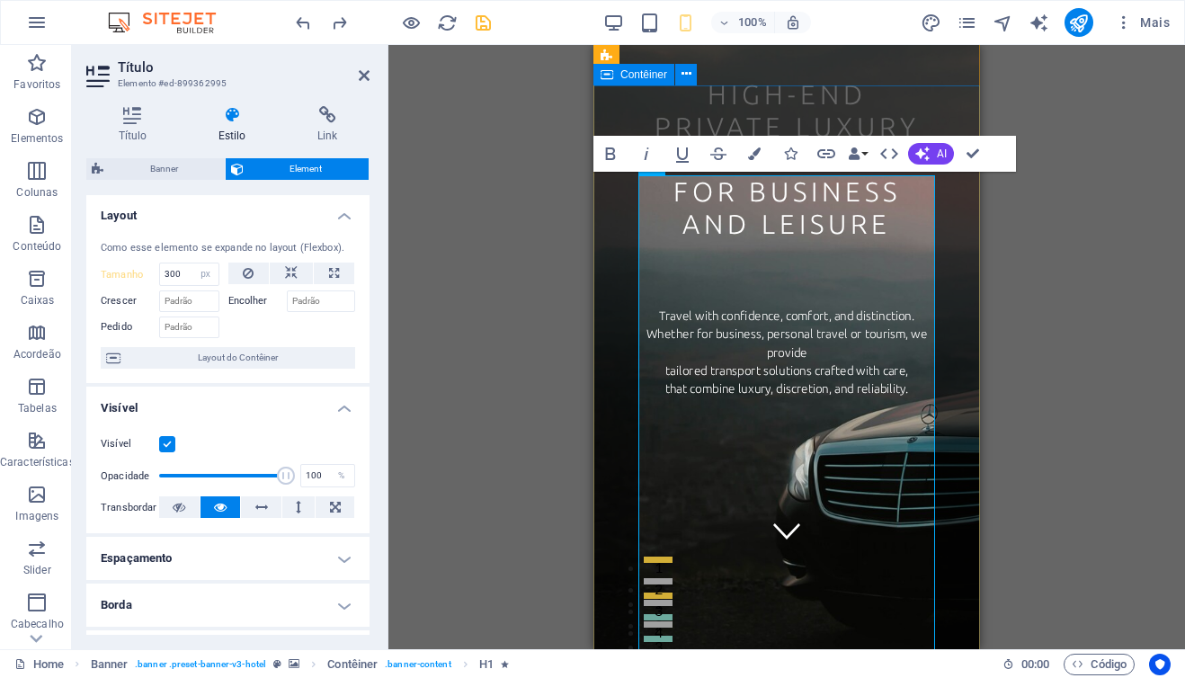
scroll to position [10, 0]
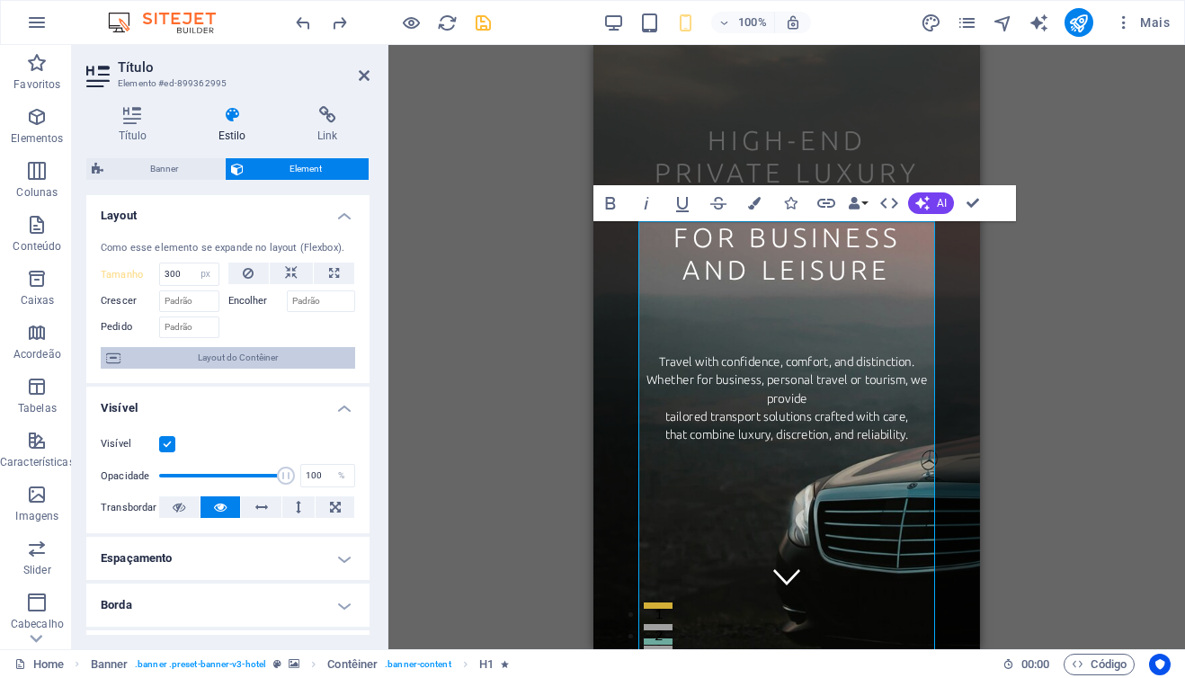
click at [207, 361] on span "Layout do Contêiner" at bounding box center [238, 358] width 224 height 22
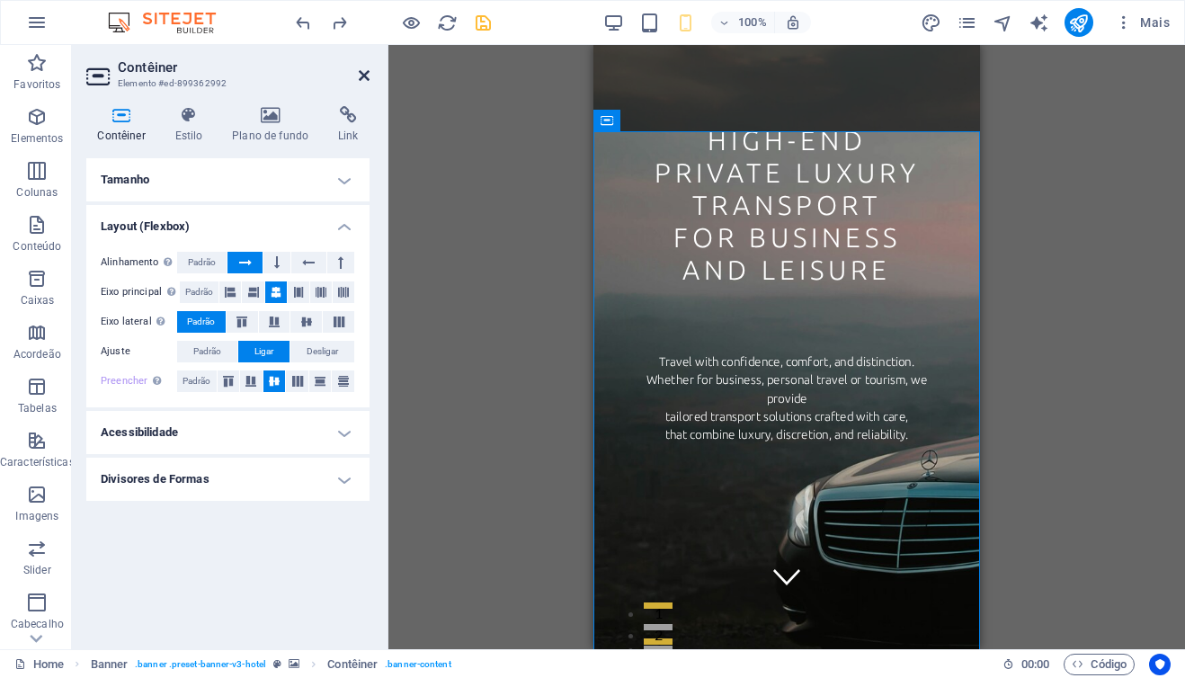
click at [362, 81] on icon at bounding box center [364, 75] width 11 height 14
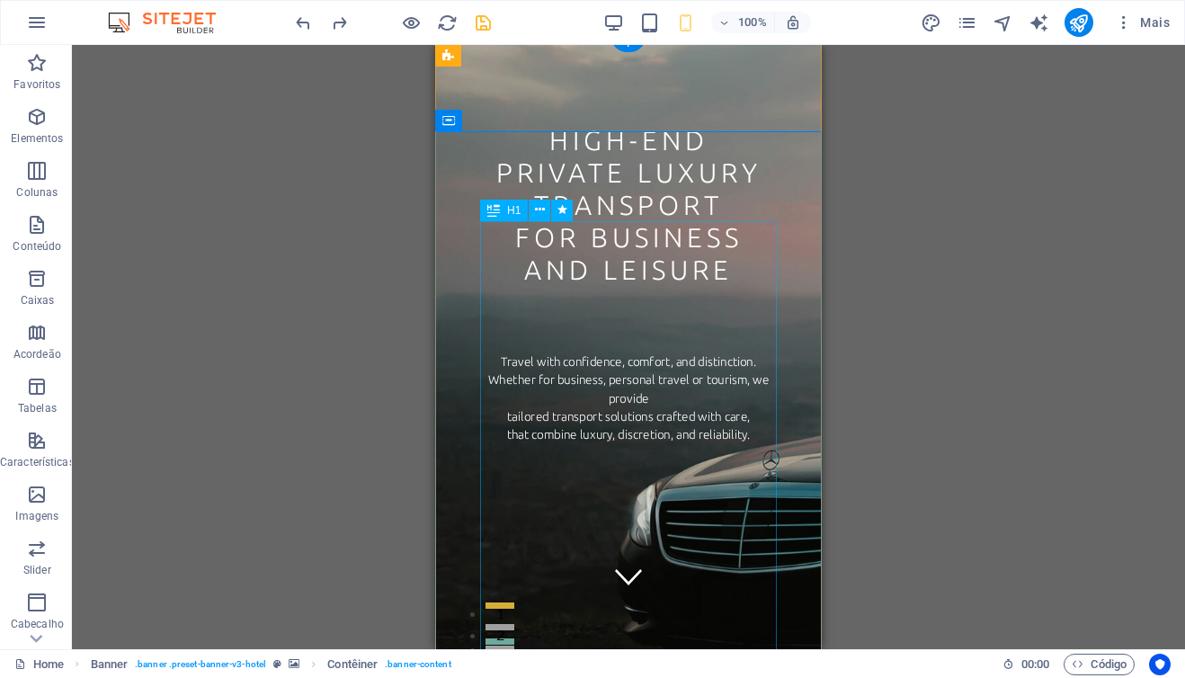
click at [486, 315] on div "High-end private luxury transport for business and leisure" at bounding box center [628, 382] width 297 height 514
select select "px"
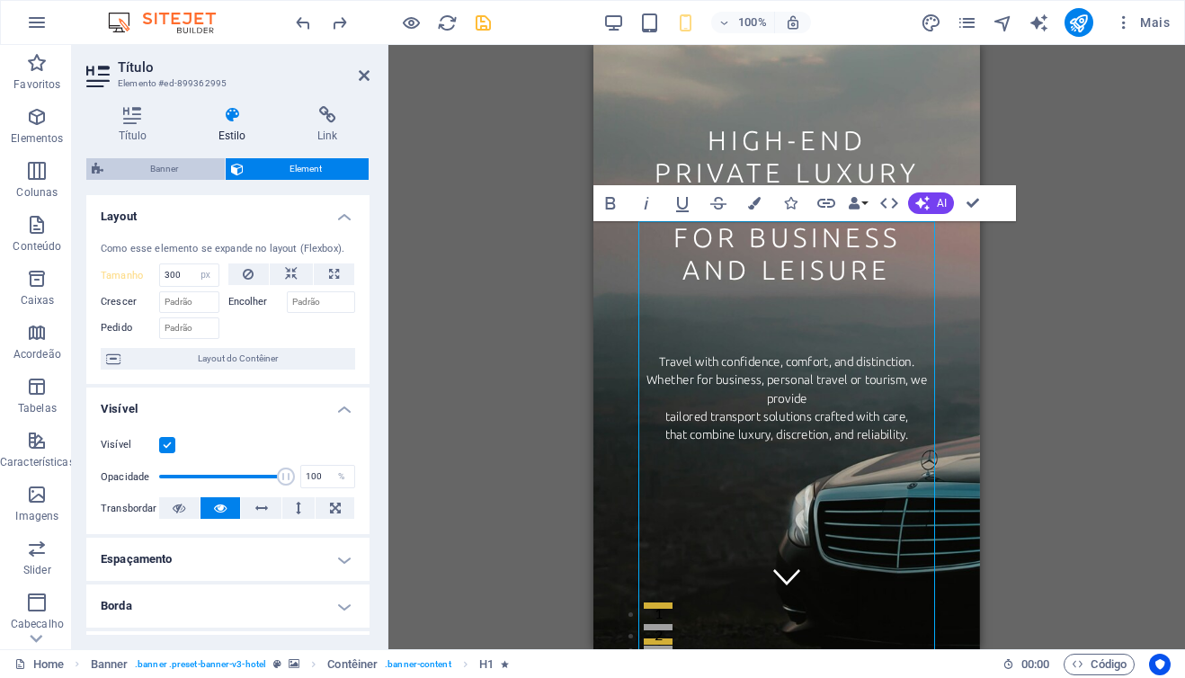
click at [168, 172] on span "Banner" at bounding box center [164, 169] width 111 height 22
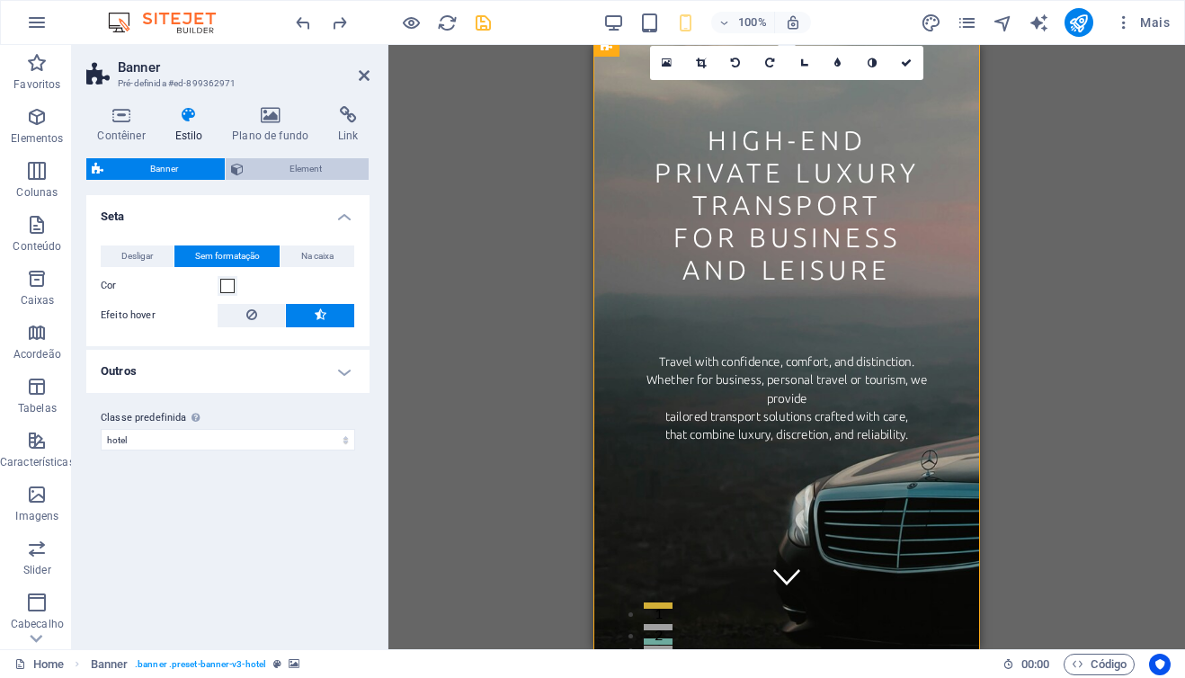
click at [298, 173] on span "Element" at bounding box center [306, 169] width 115 height 22
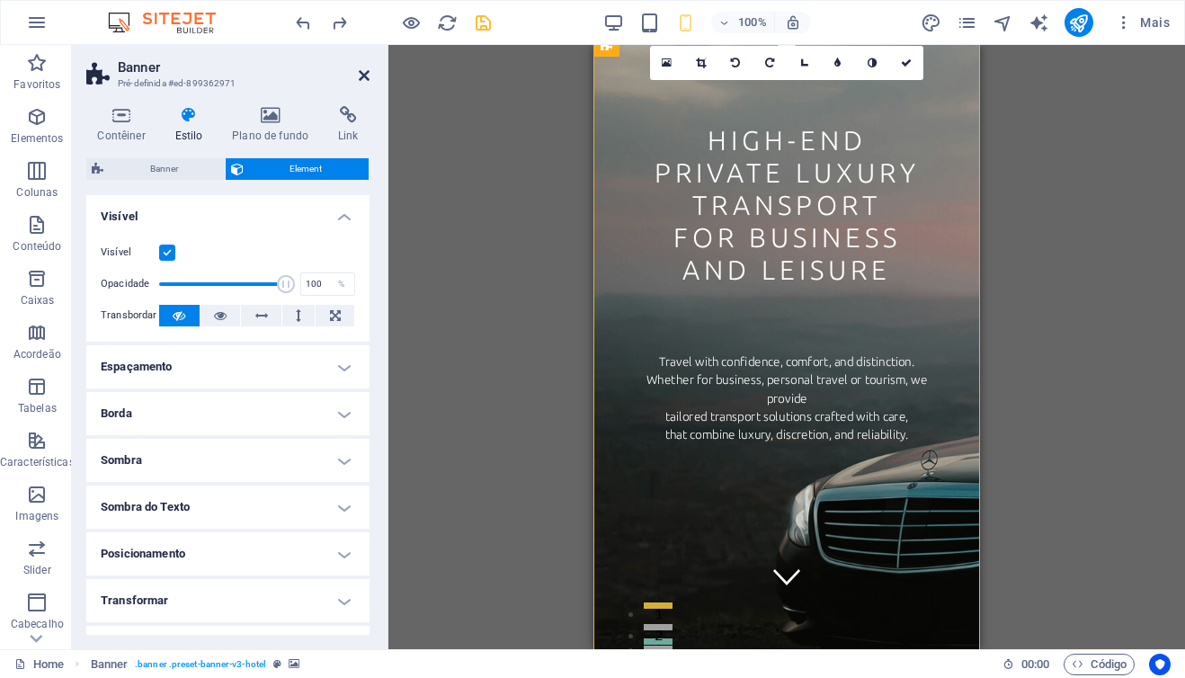
click at [364, 76] on icon at bounding box center [364, 75] width 11 height 14
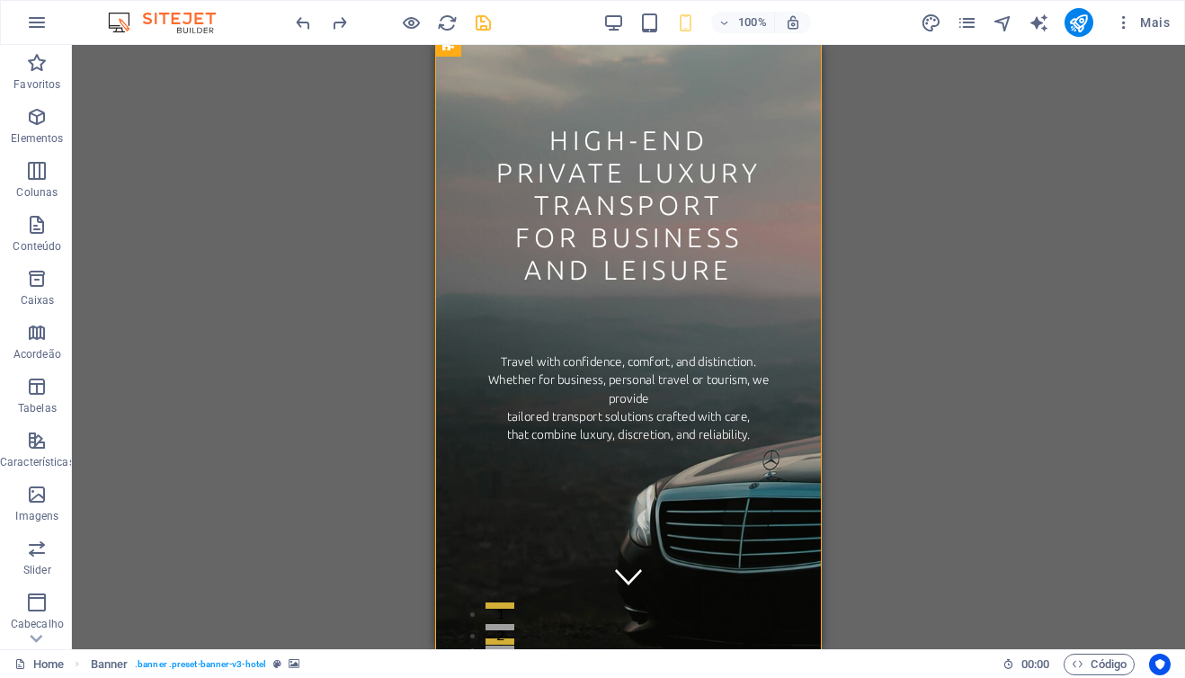
click at [352, 388] on div "Arraste aqui para substituir o conteúdo existente. Pressione “Ctrl” se quiser c…" at bounding box center [628, 347] width 1113 height 604
click at [504, 423] on div "High-end private luxury transport for business and leisure" at bounding box center [628, 382] width 297 height 514
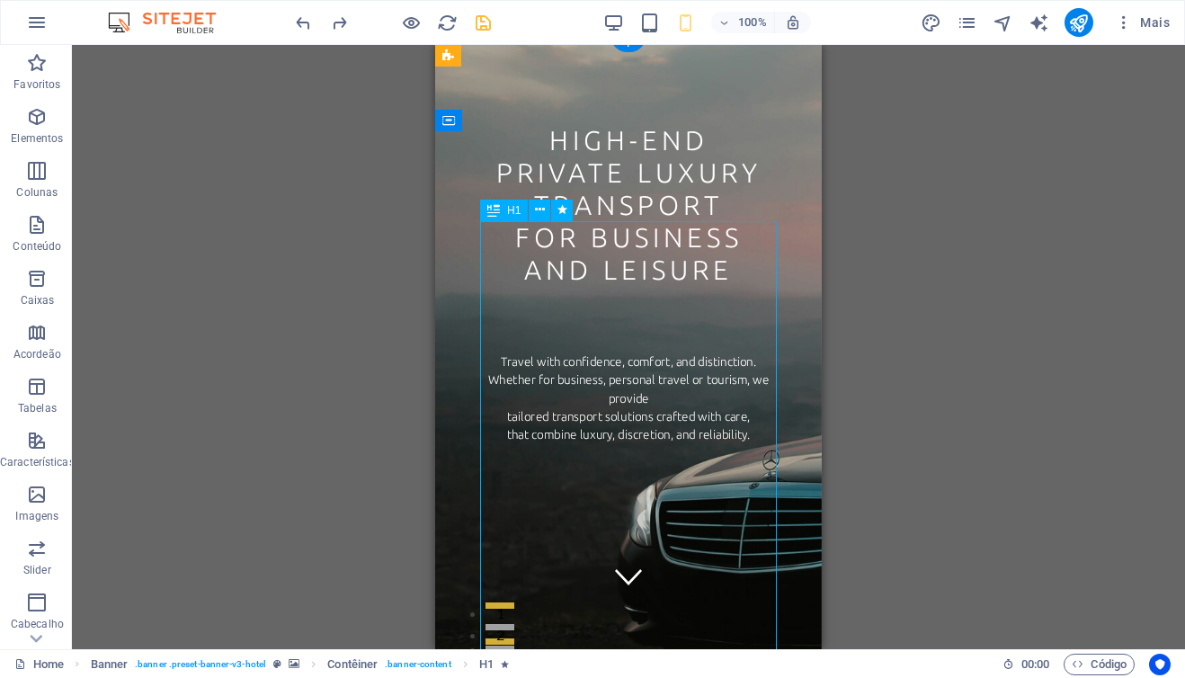
click at [504, 423] on div "High-end private luxury transport for business and leisure" at bounding box center [628, 382] width 297 height 514
select select "px"
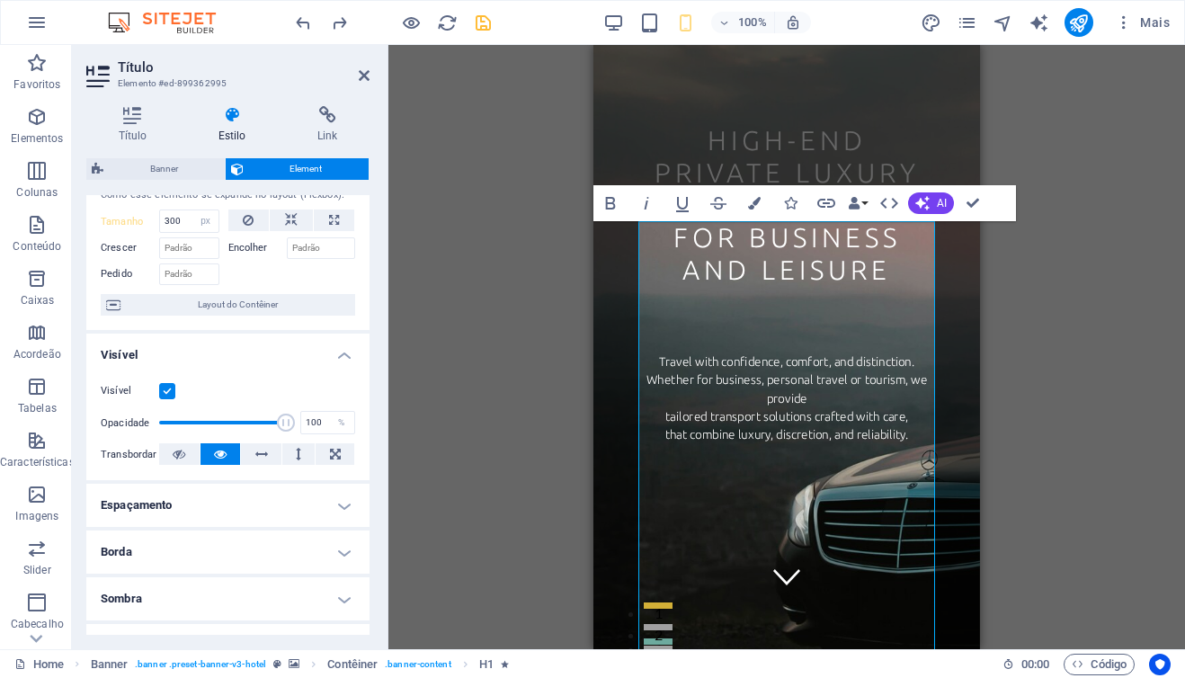
scroll to position [57, 0]
click at [336, 355] on h4 "Visível" at bounding box center [227, 347] width 283 height 32
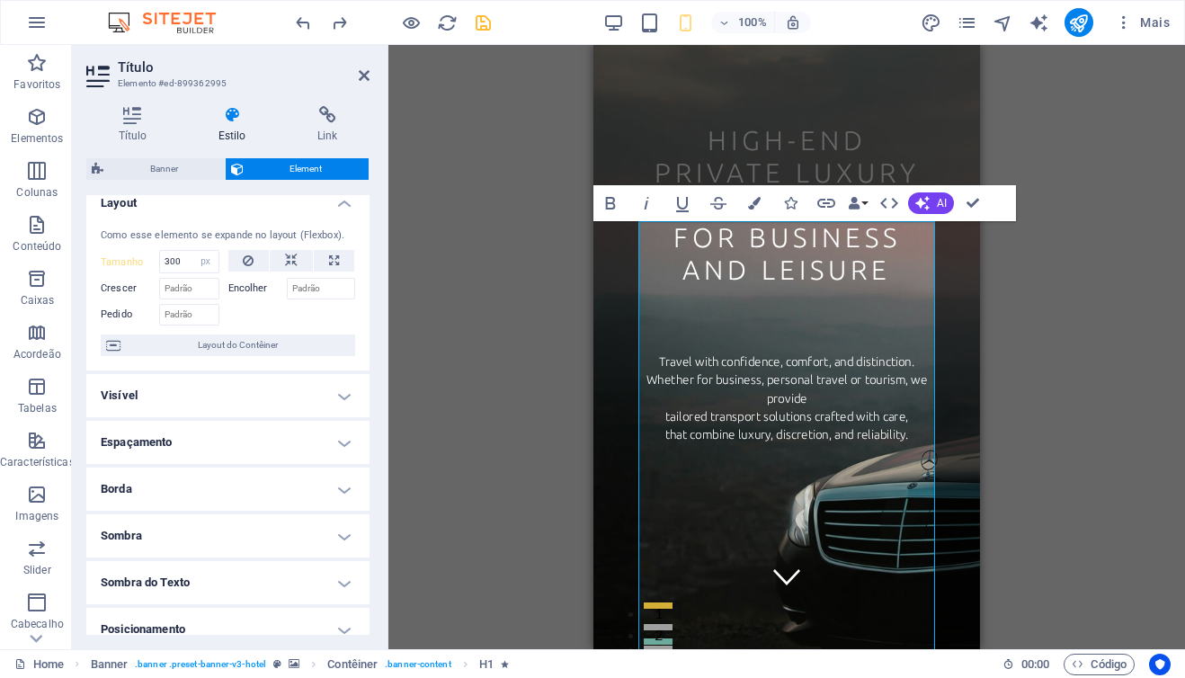
scroll to position [0, 0]
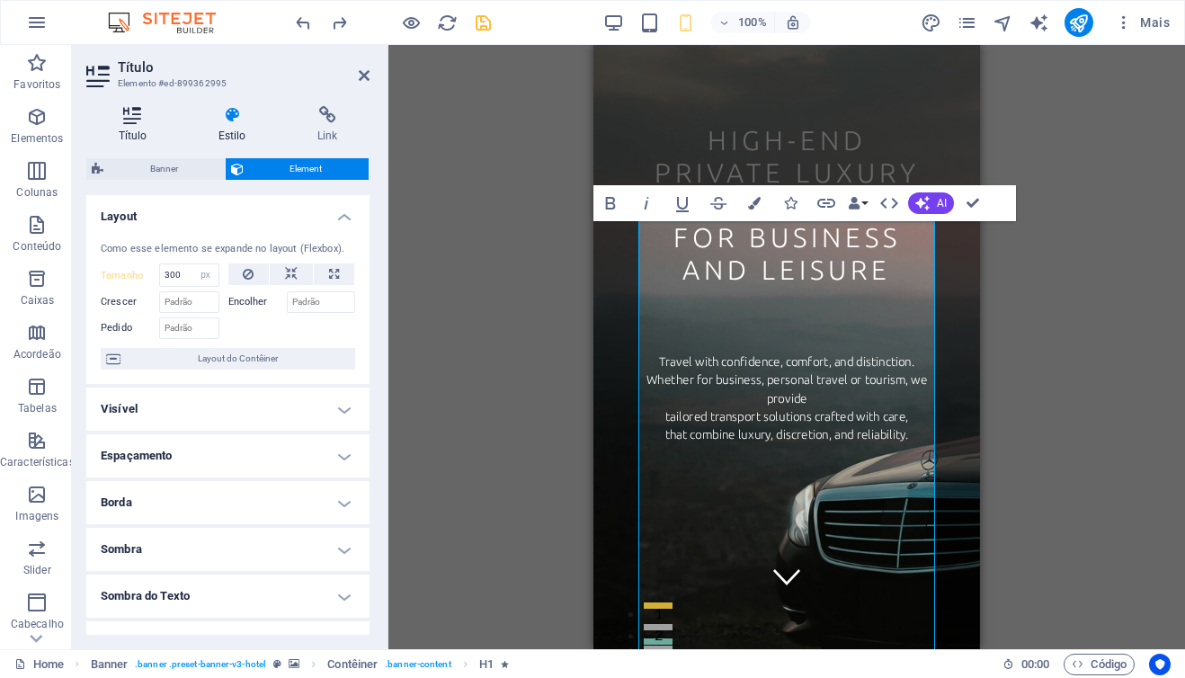
click at [136, 121] on icon at bounding box center [132, 115] width 93 height 18
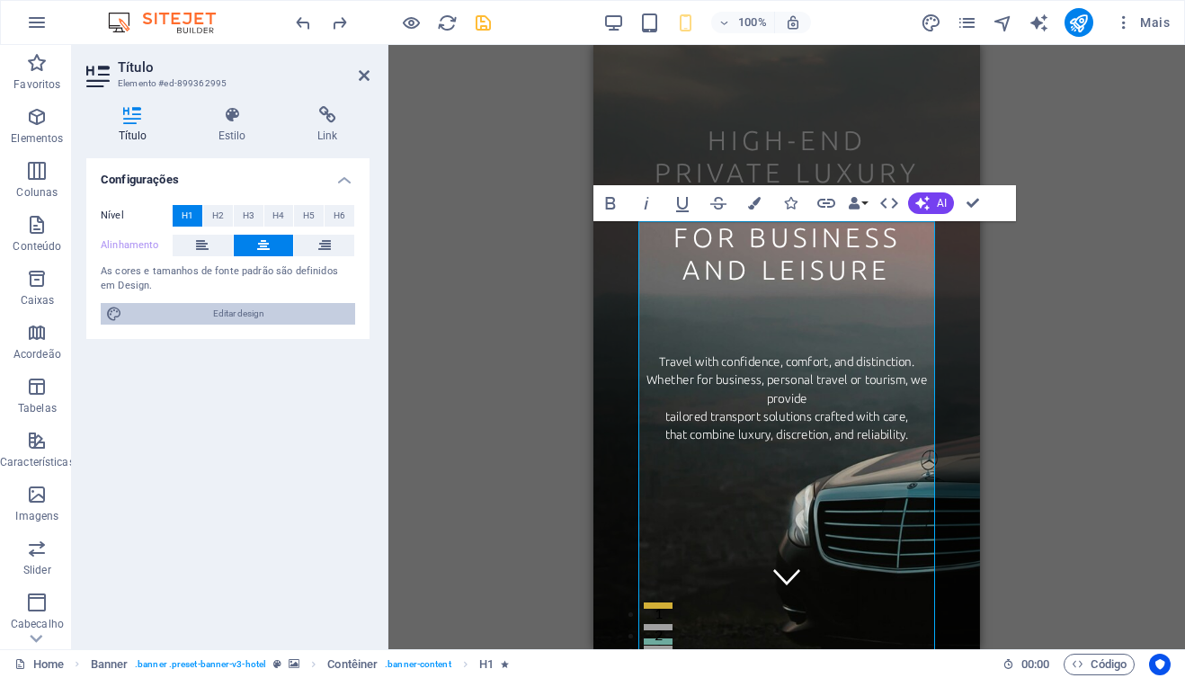
click at [236, 311] on span "Editar design" at bounding box center [239, 314] width 222 height 22
select select "px"
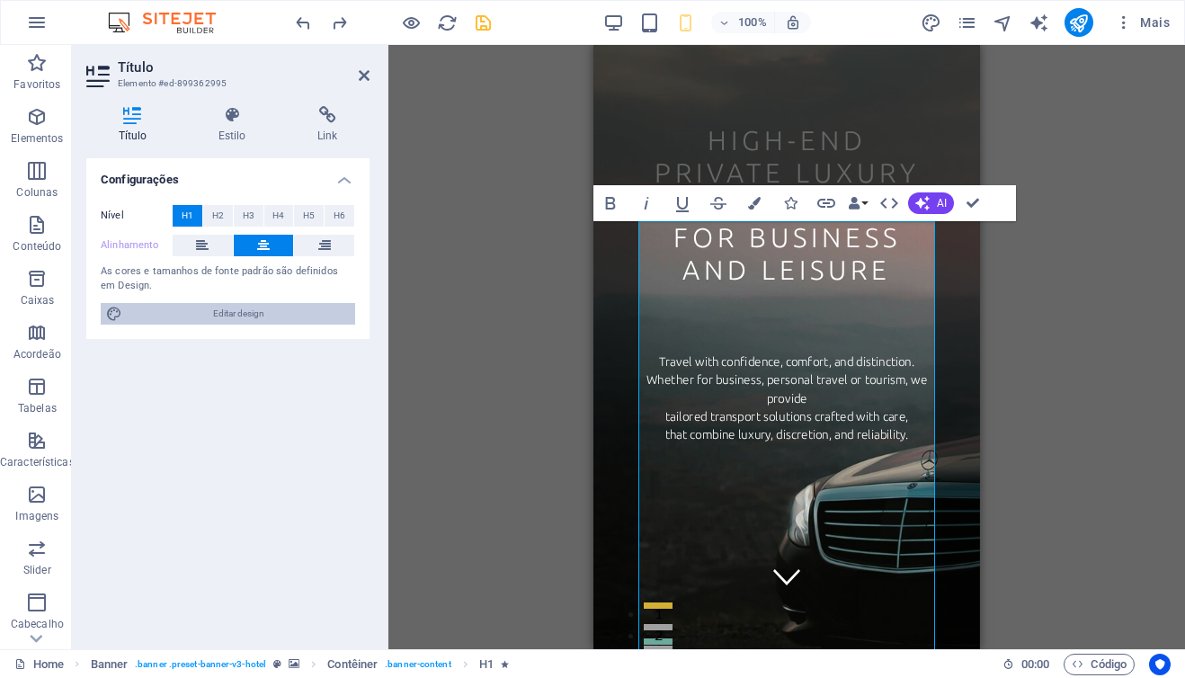
select select "rem"
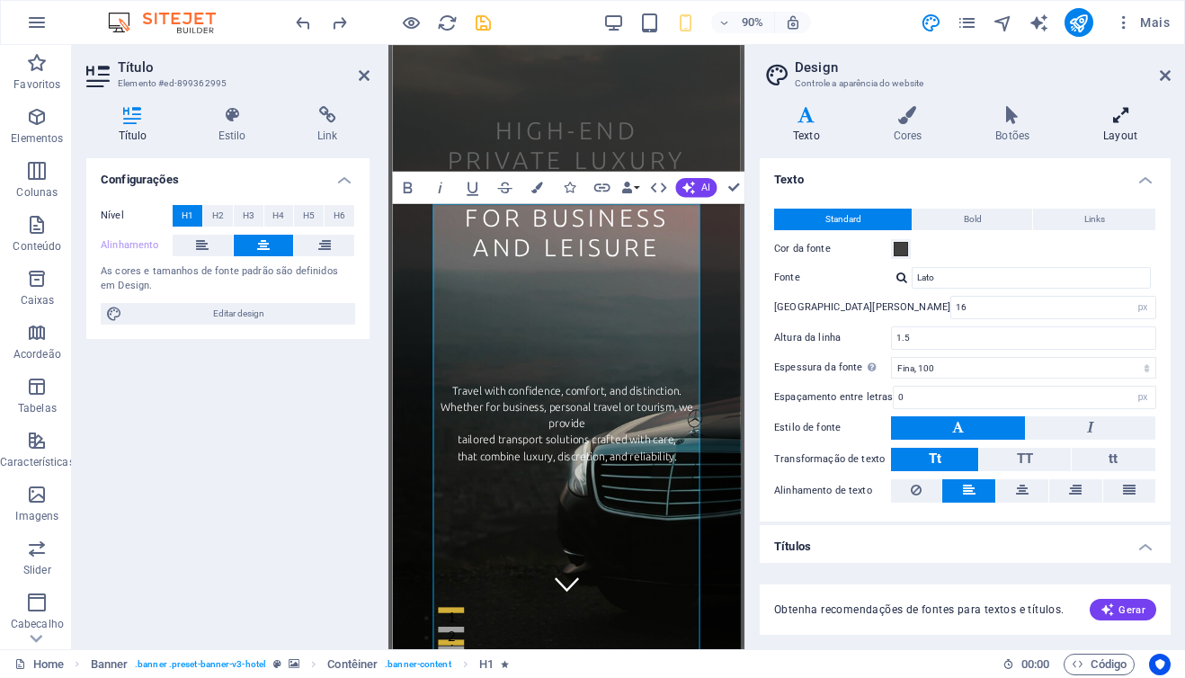
click at [1118, 115] on icon at bounding box center [1120, 115] width 101 height 18
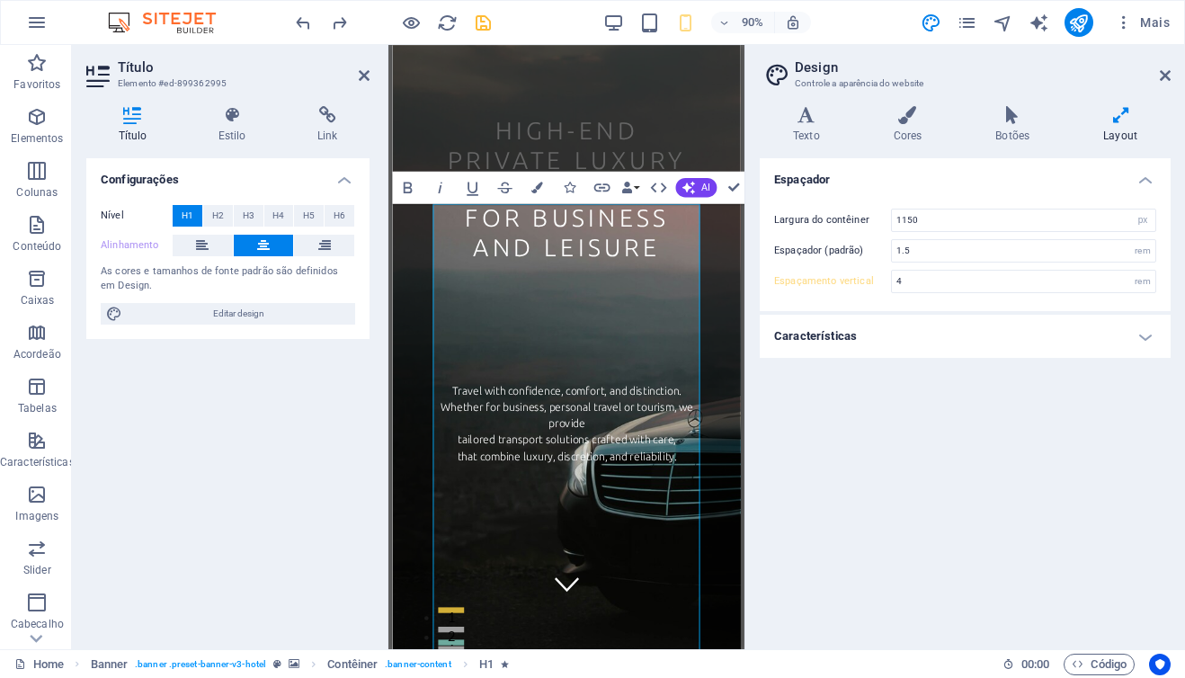
click at [901, 336] on h4 "Características" at bounding box center [965, 336] width 411 height 43
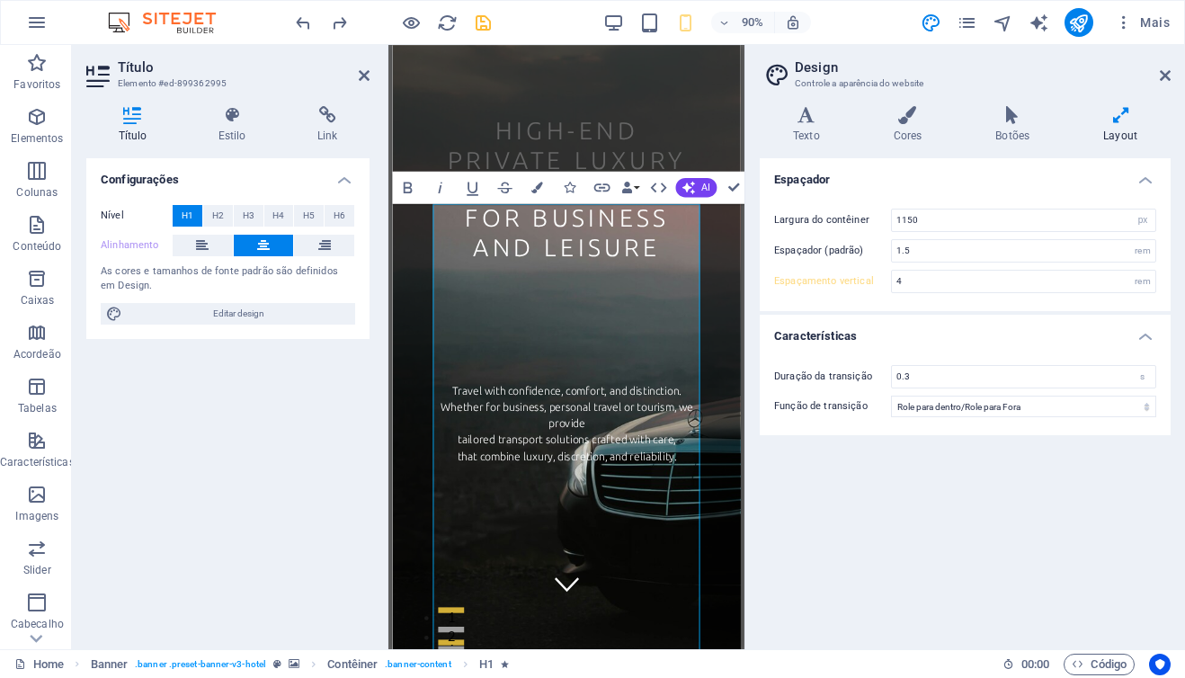
click at [1145, 184] on h4 "Espaçador" at bounding box center [965, 174] width 411 height 32
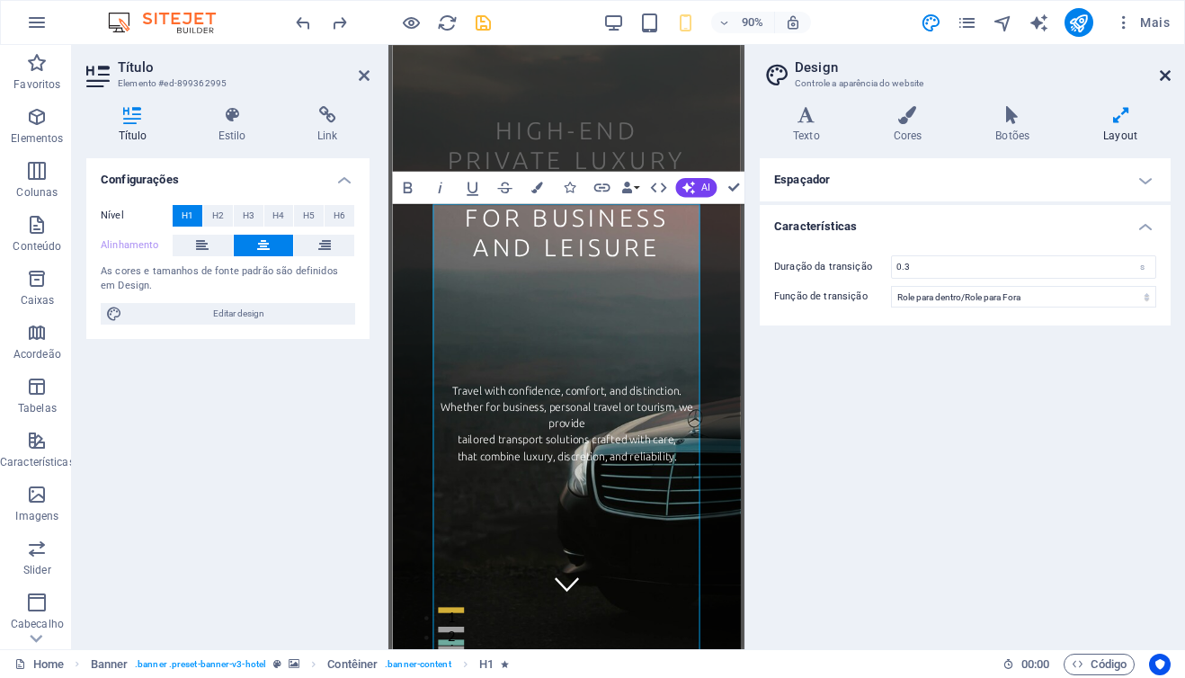
click at [1161, 78] on icon at bounding box center [1165, 75] width 11 height 14
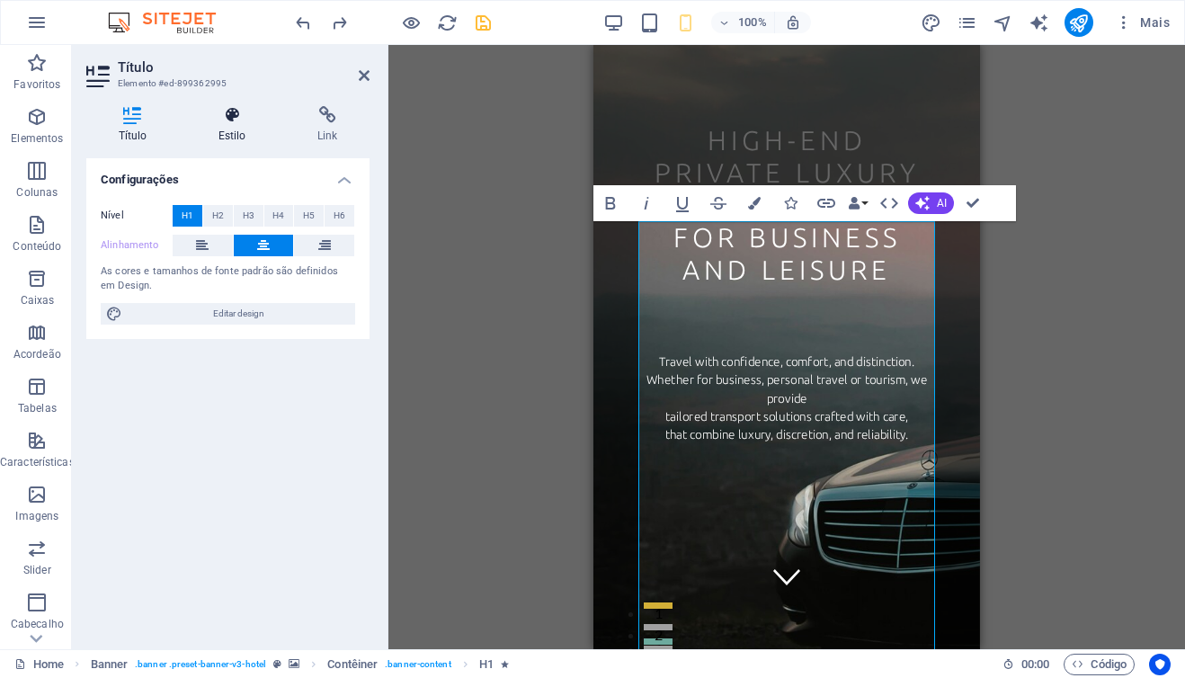
click at [238, 130] on h4 "Estilo" at bounding box center [235, 125] width 99 height 38
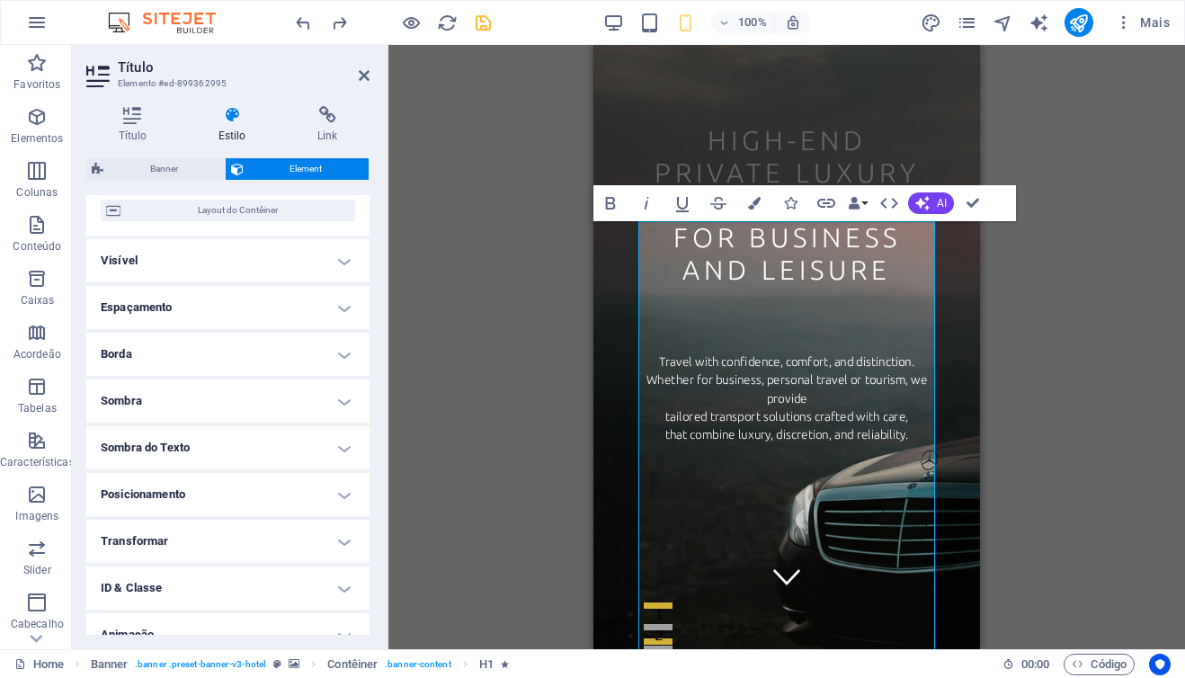
scroll to position [166, 0]
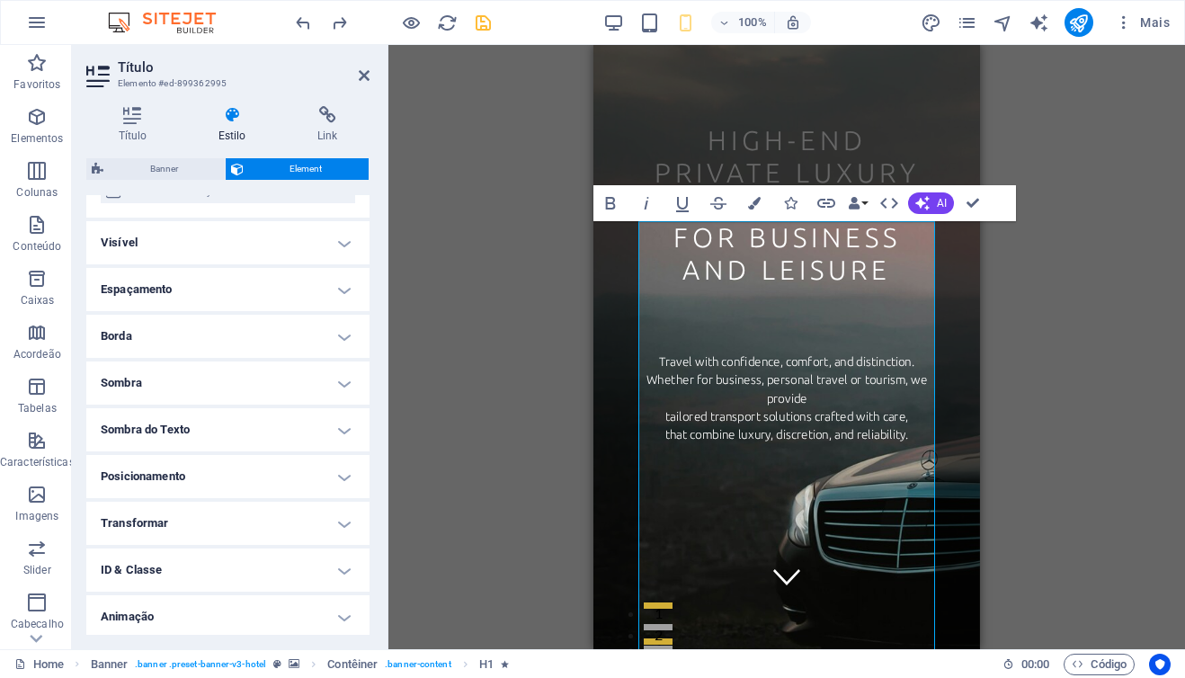
click at [337, 474] on h4 "Posicionamento" at bounding box center [227, 476] width 283 height 43
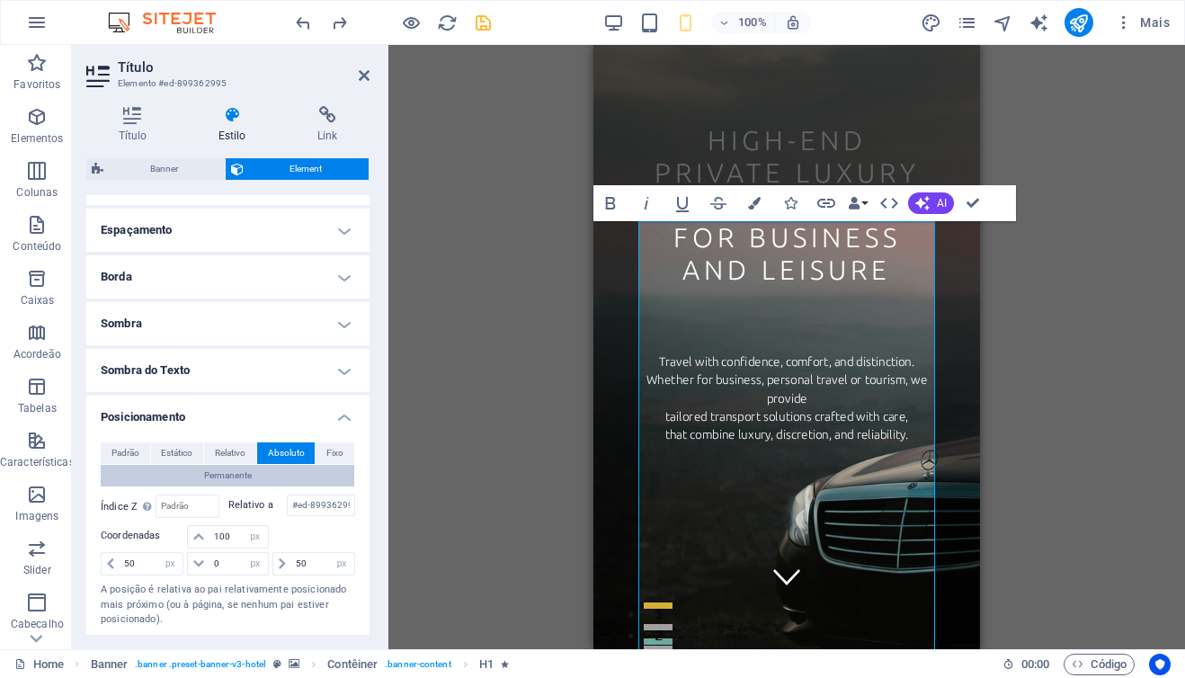
scroll to position [239, 0]
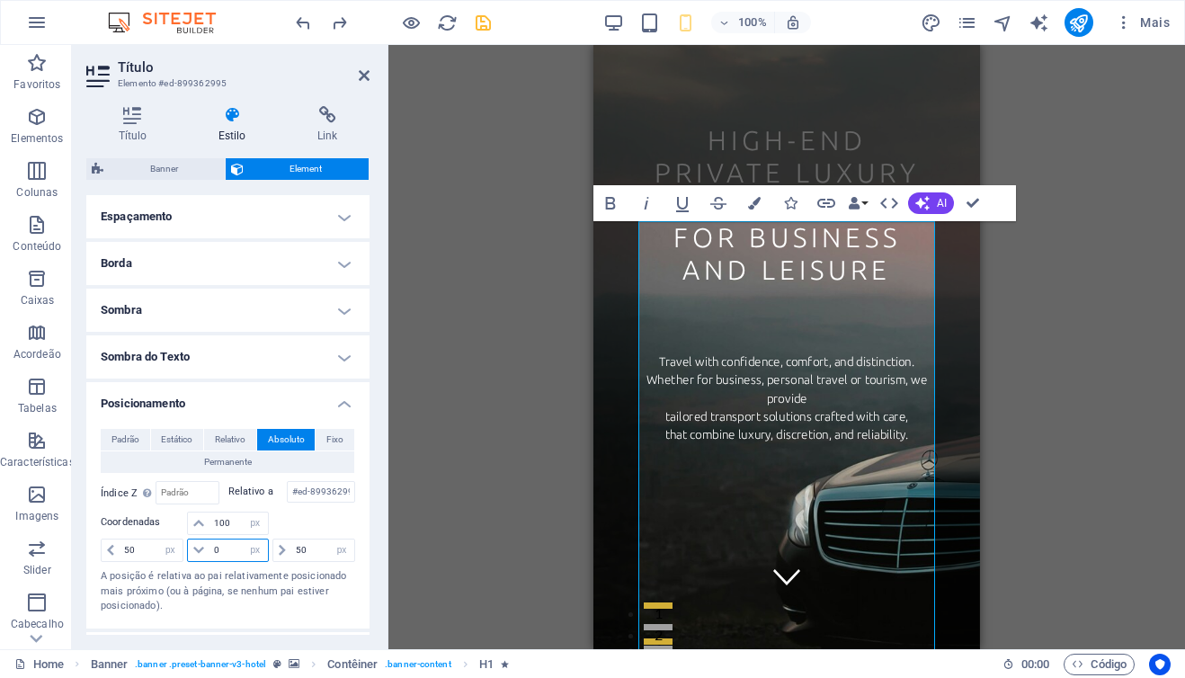
drag, startPoint x: 233, startPoint y: 551, endPoint x: 197, endPoint y: 550, distance: 36.0
click at [197, 550] on div "0 automático px rem % em" at bounding box center [227, 550] width 81 height 23
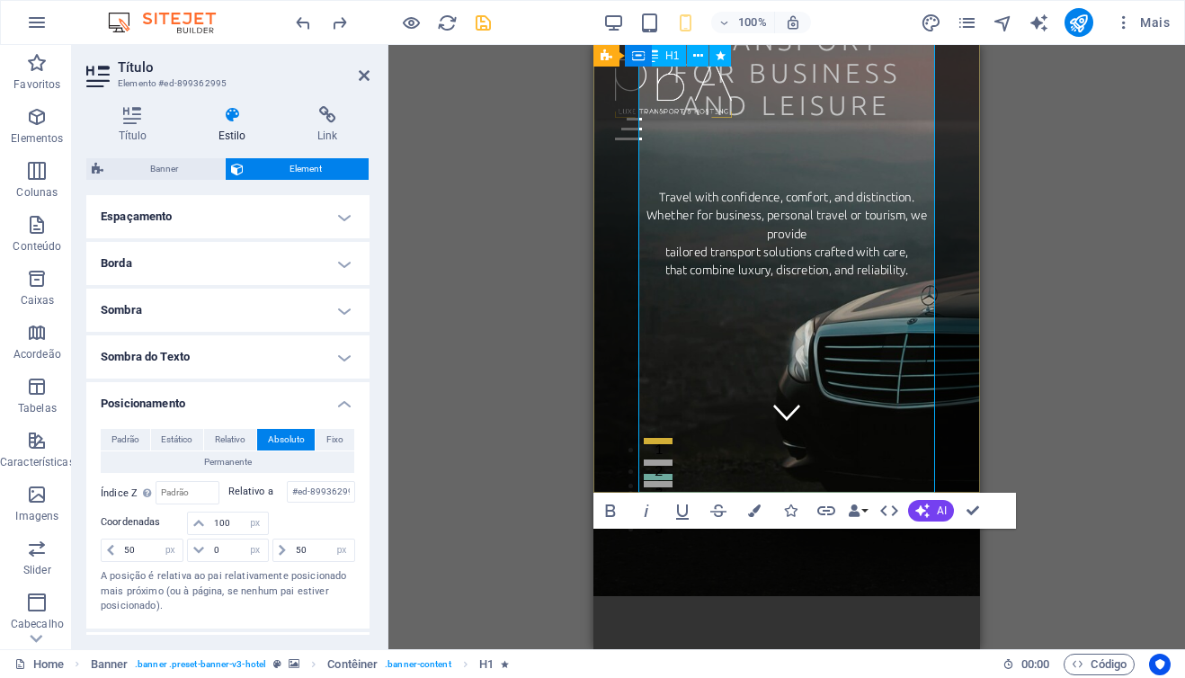
scroll to position [182, 0]
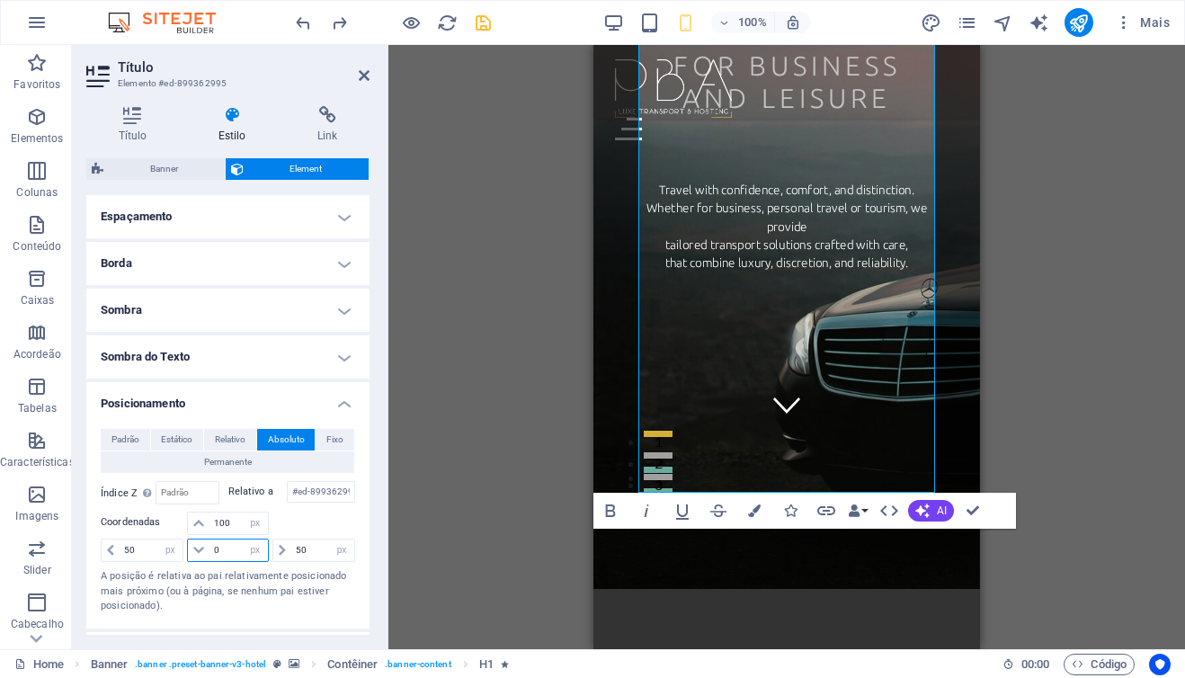
drag, startPoint x: 225, startPoint y: 551, endPoint x: 208, endPoint y: 551, distance: 17.1
click at [208, 551] on div "0 automático px rem % em" at bounding box center [227, 550] width 81 height 23
type input "100"
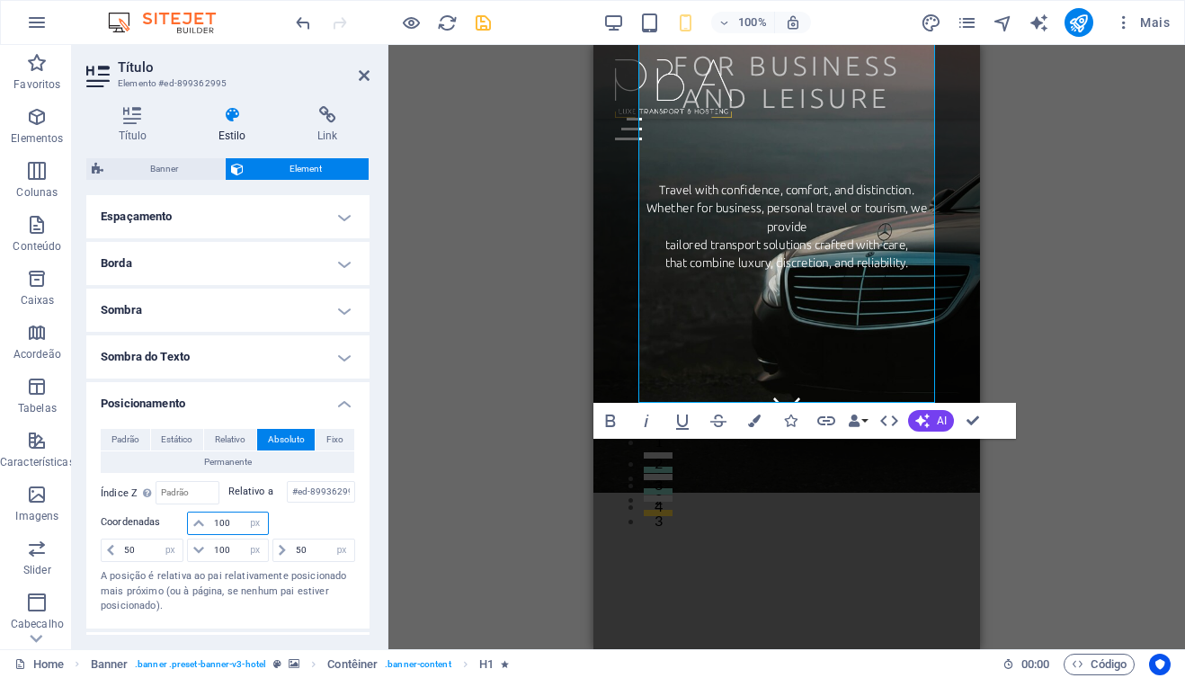
drag, startPoint x: 236, startPoint y: 526, endPoint x: 210, endPoint y: 525, distance: 25.2
click at [210, 525] on input "100" at bounding box center [239, 524] width 58 height 22
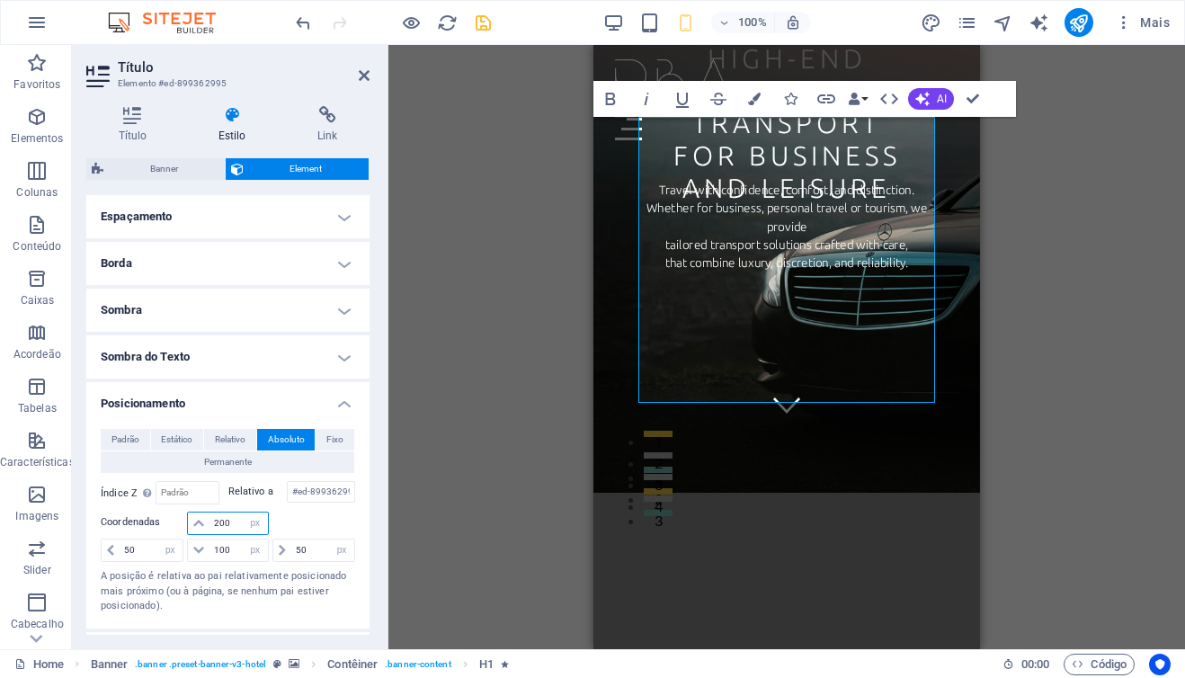
type input "100"
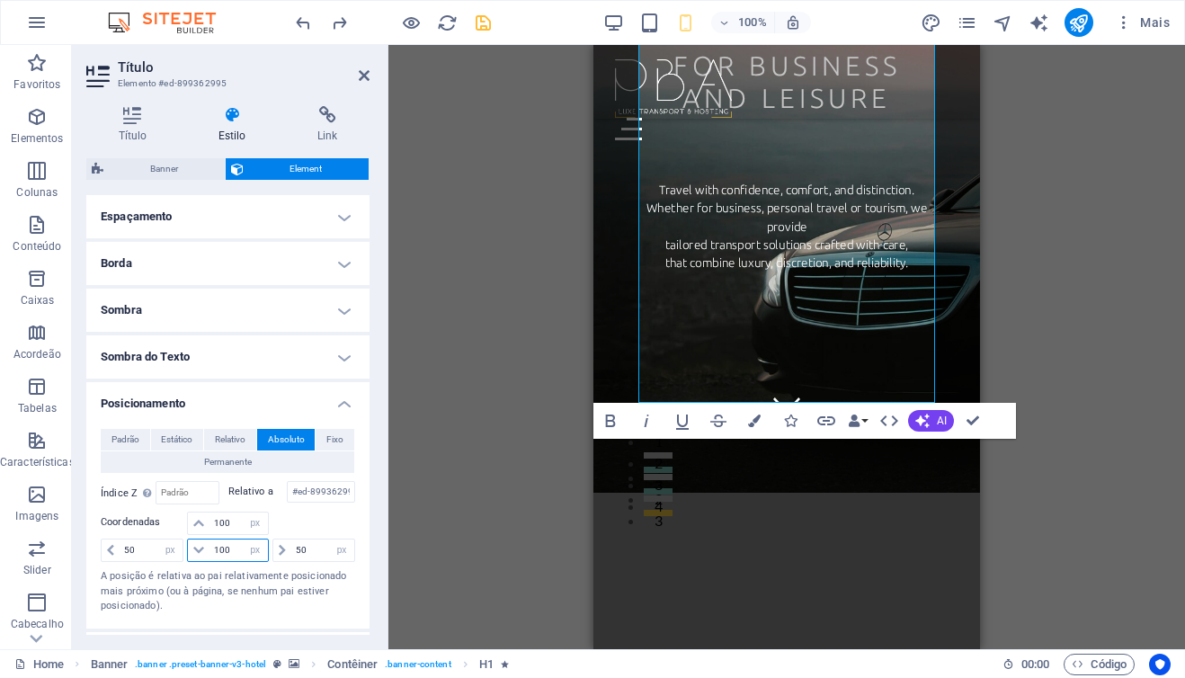
click at [222, 553] on input "100" at bounding box center [239, 551] width 58 height 22
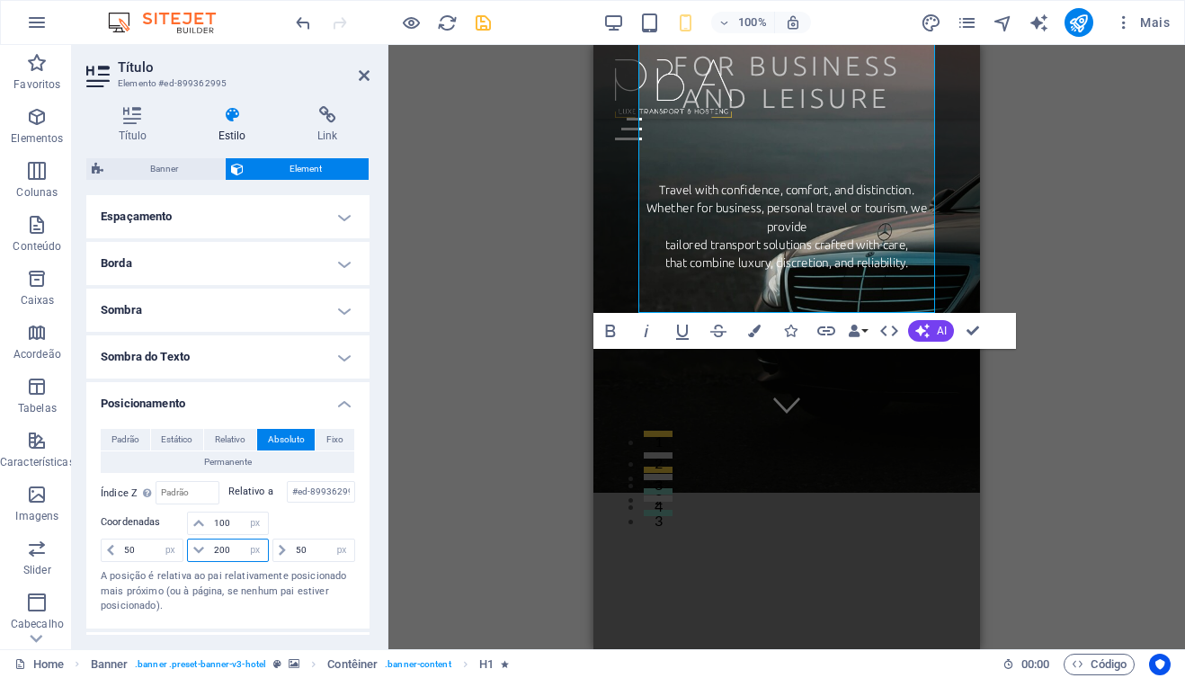
click at [217, 551] on input "200" at bounding box center [239, 551] width 58 height 22
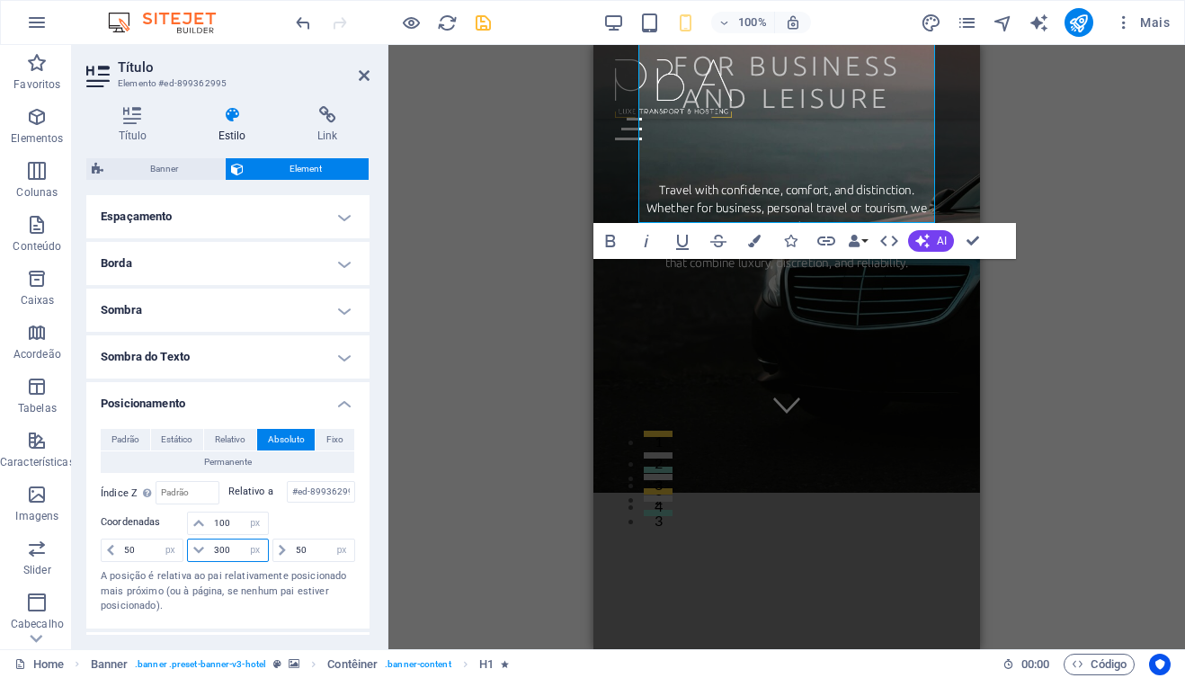
click at [225, 548] on input "300" at bounding box center [239, 551] width 58 height 22
type input "350"
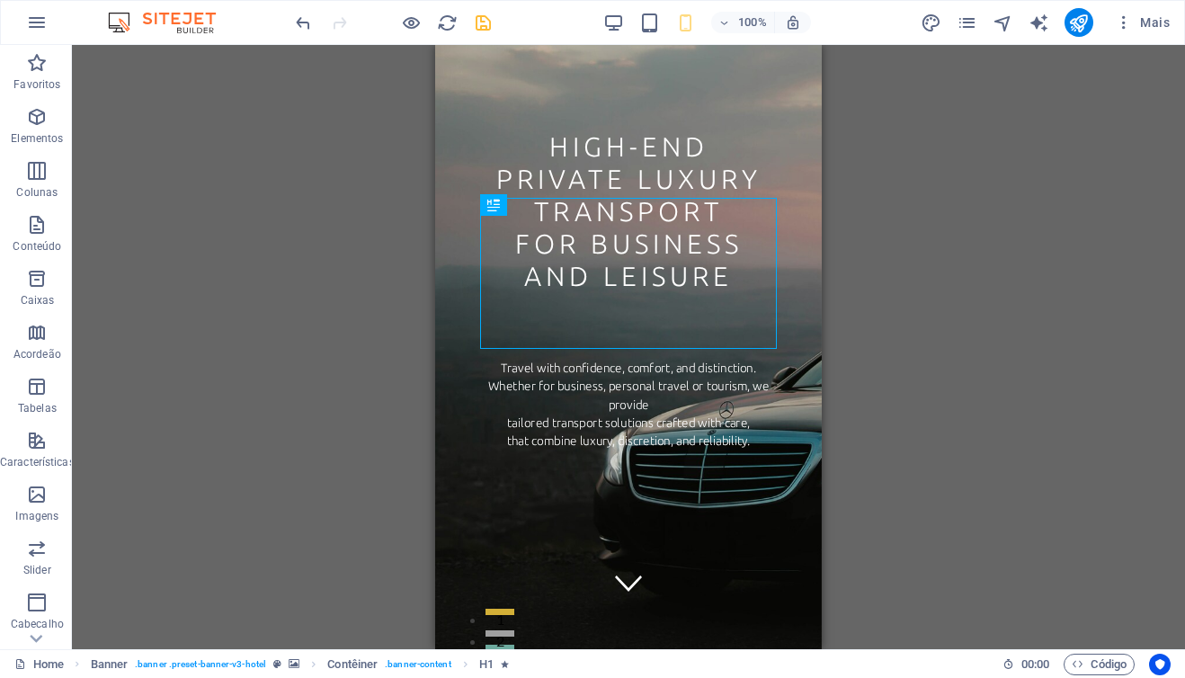
scroll to position [17, 0]
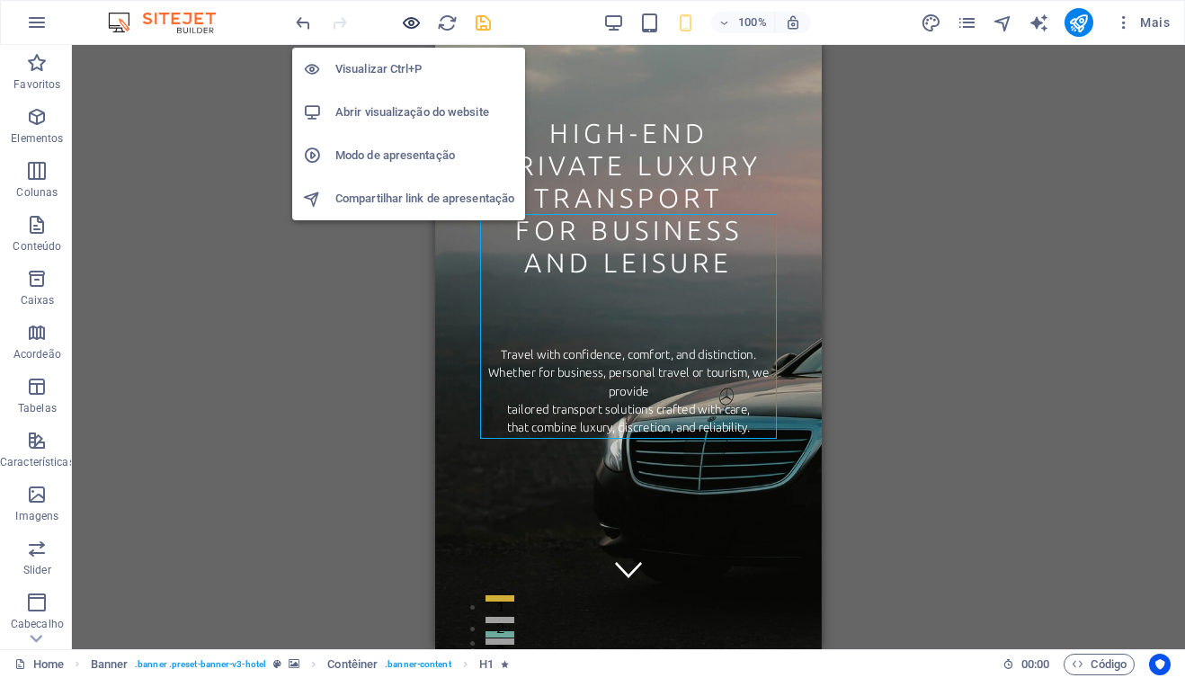
click at [406, 22] on icon "button" at bounding box center [411, 23] width 21 height 21
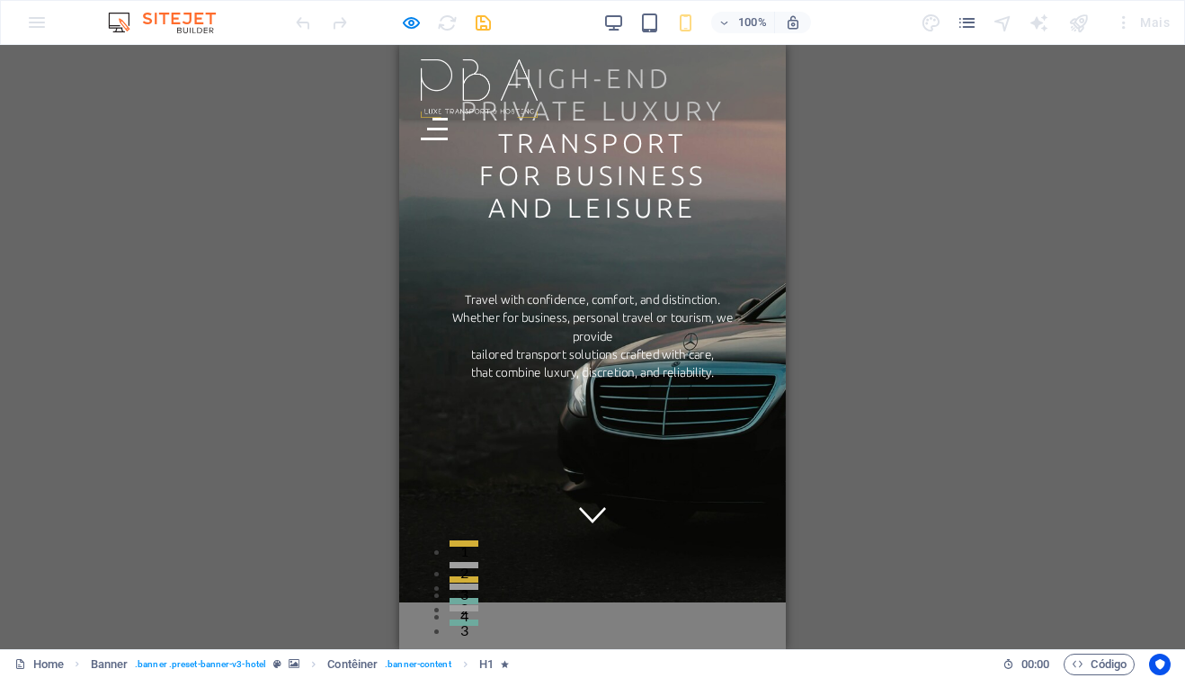
scroll to position [0, 0]
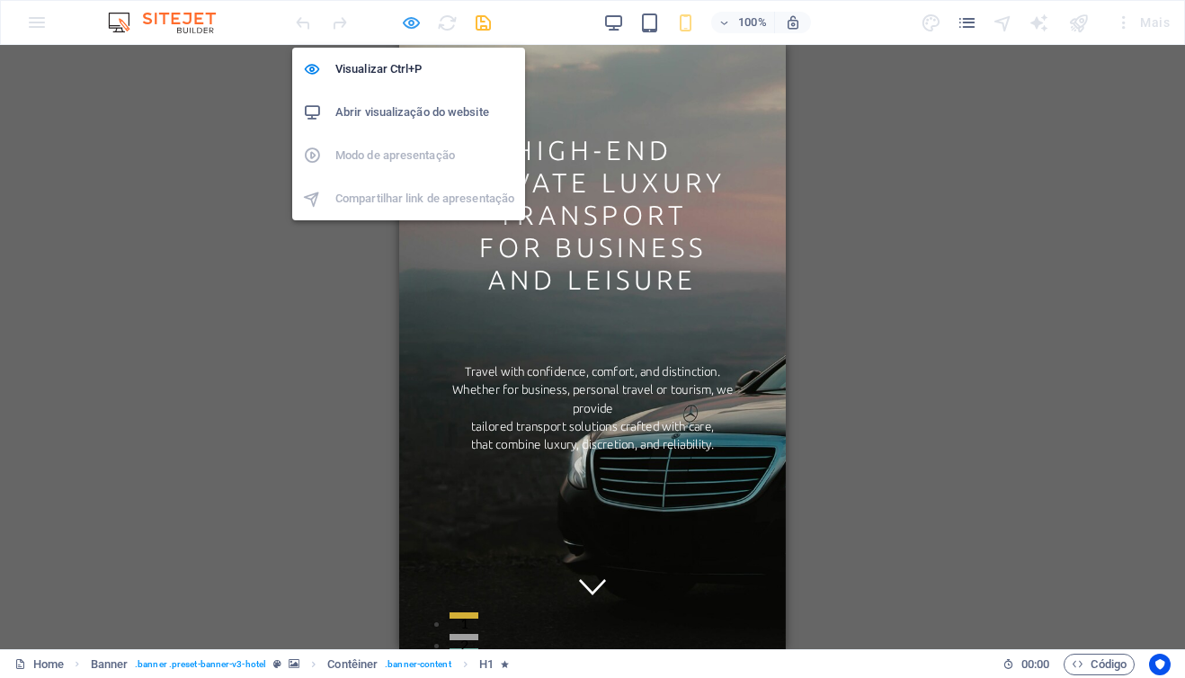
click at [408, 19] on icon "button" at bounding box center [411, 23] width 21 height 21
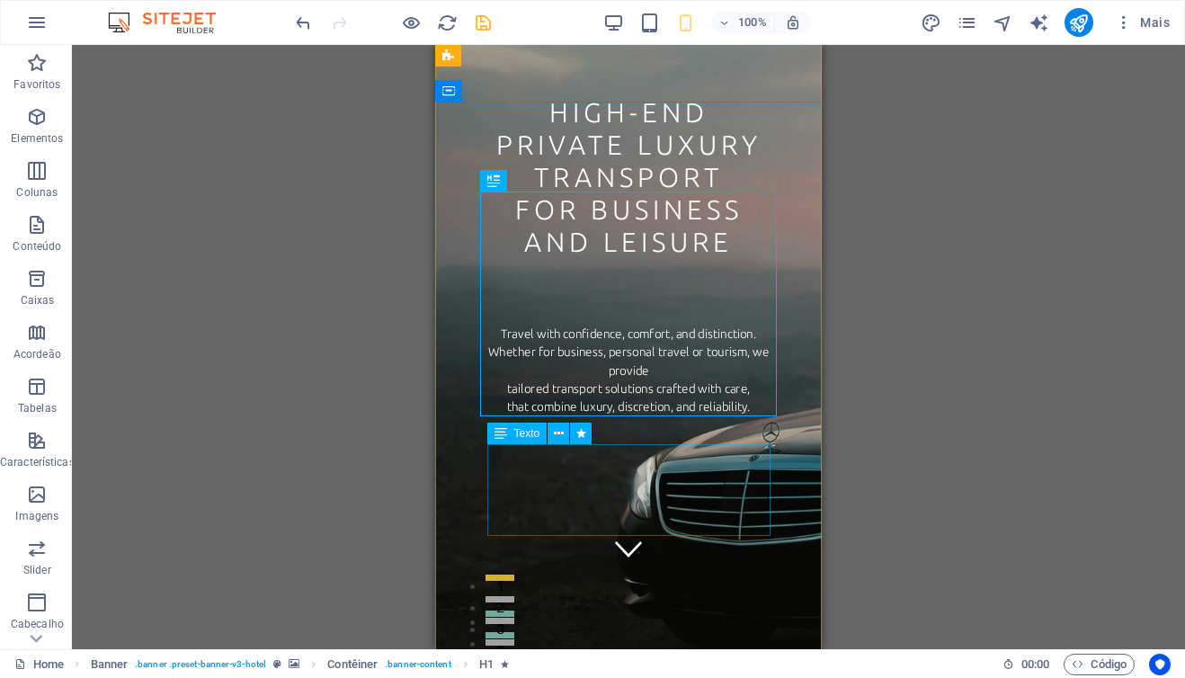
scroll to position [40, 0]
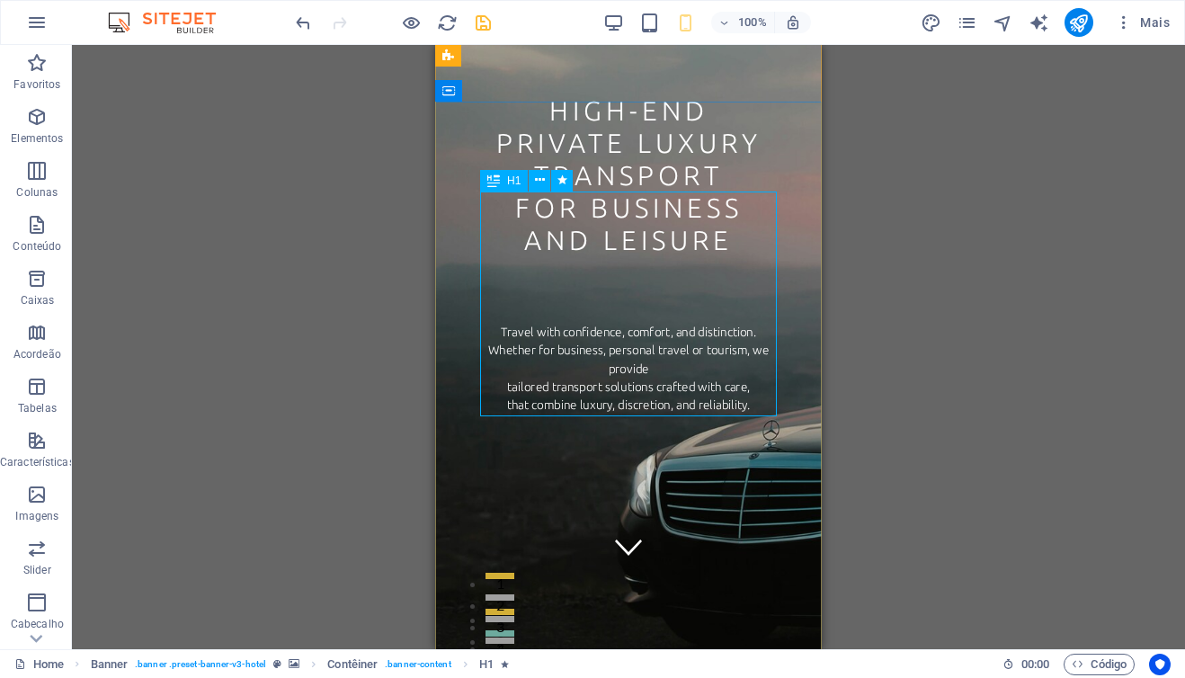
click at [562, 238] on div "High-end private luxury transport for business and leisure" at bounding box center [628, 195] width 297 height 200
select select "px"
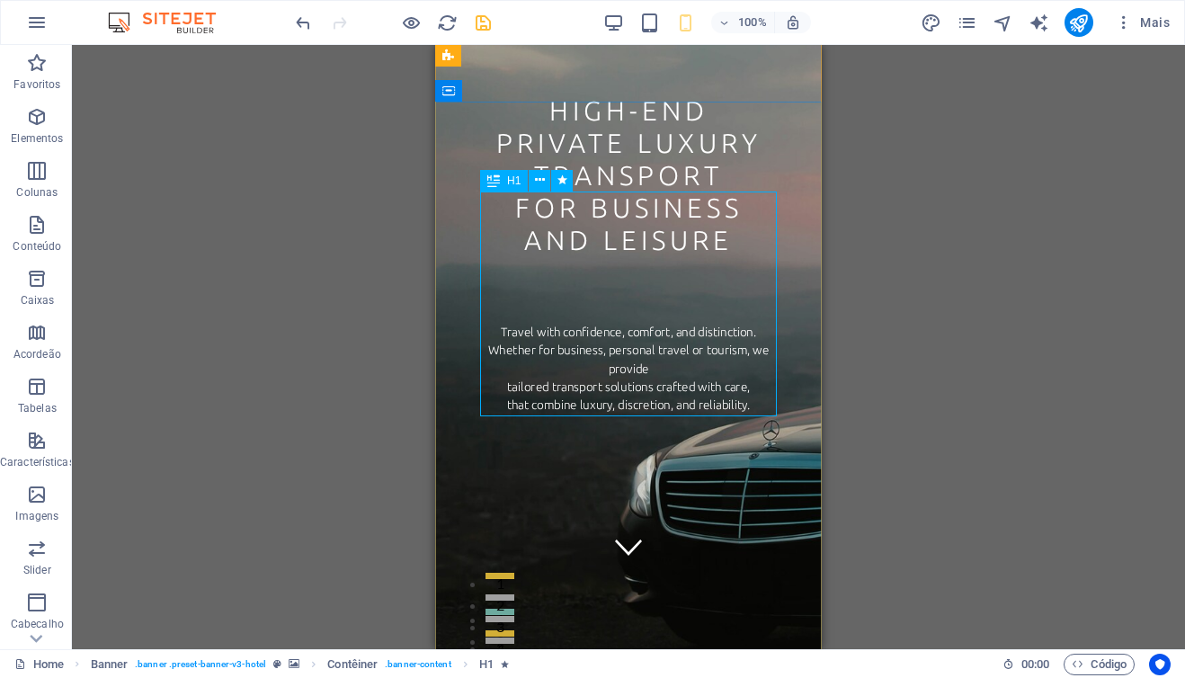
select select "px"
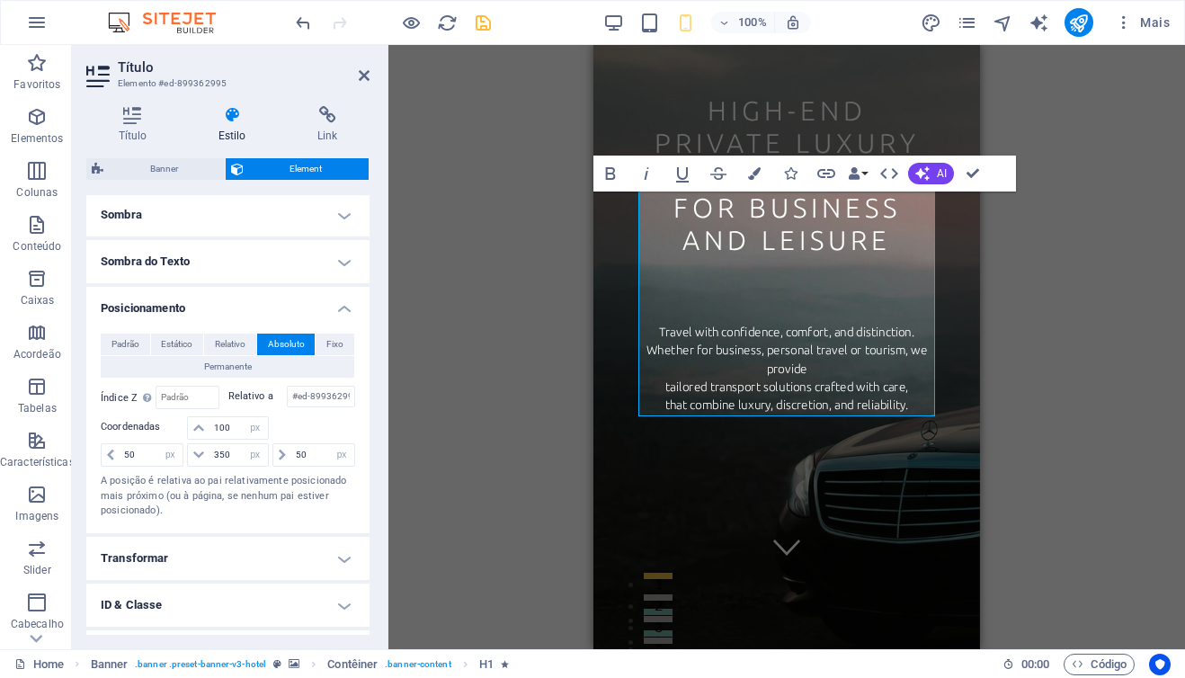
scroll to position [344, 0]
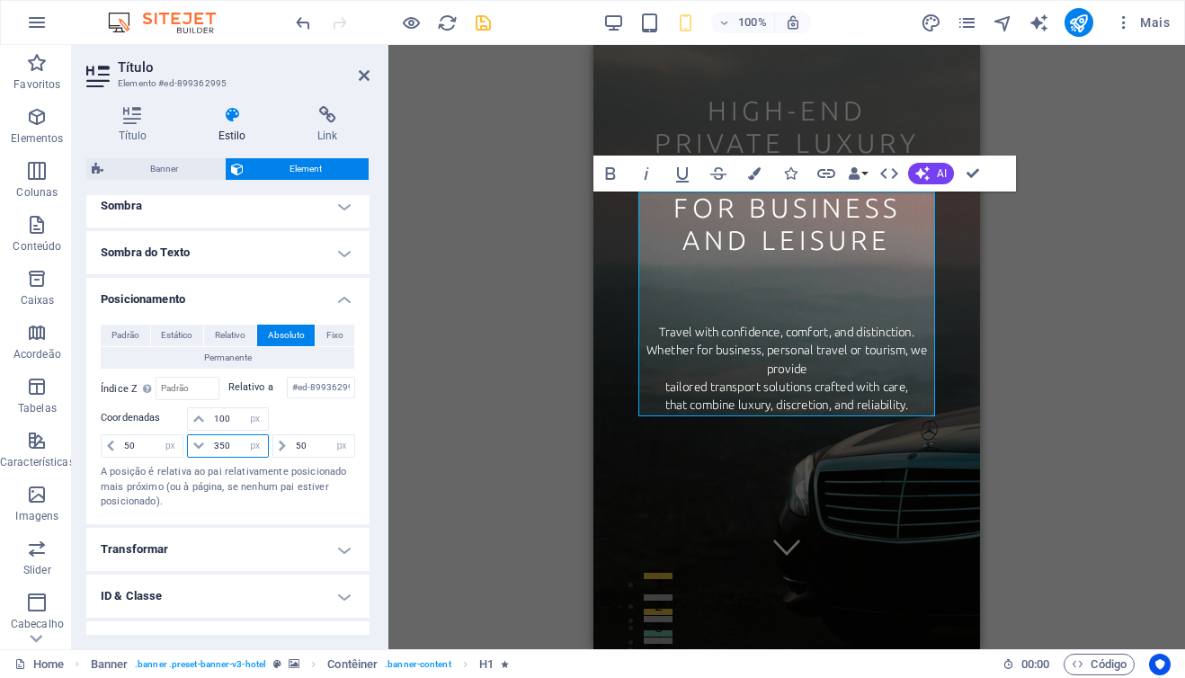
click at [226, 443] on input "350" at bounding box center [239, 446] width 58 height 22
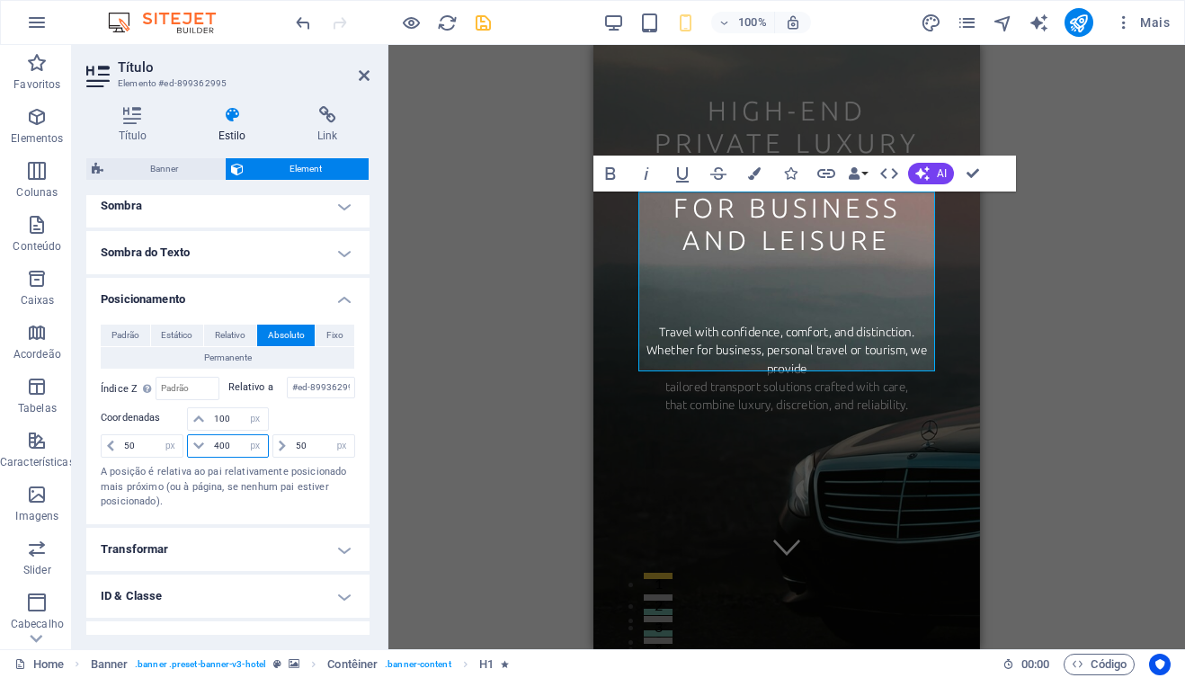
click at [225, 448] on input "400" at bounding box center [239, 446] width 58 height 22
click at [223, 447] on input "410" at bounding box center [239, 446] width 58 height 22
type input "420"
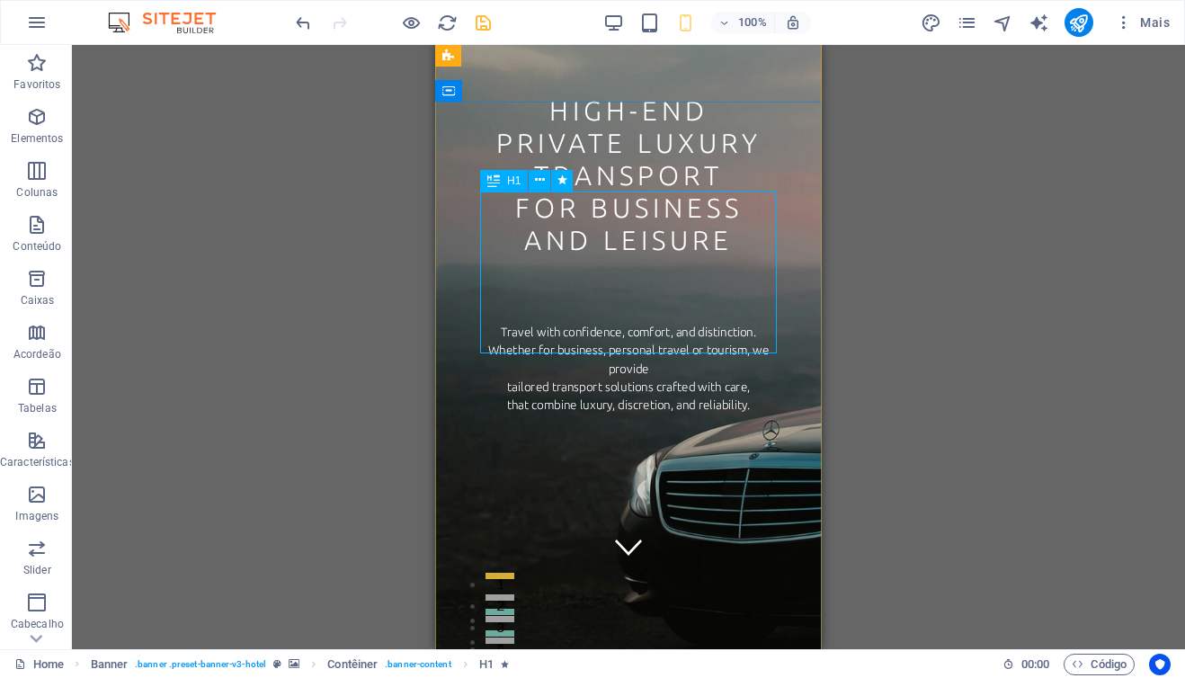
click at [616, 201] on div "High-end private luxury transport for business and leisure" at bounding box center [628, 163] width 297 height 137
click at [518, 183] on span "H1" at bounding box center [513, 180] width 13 height 11
select select "px"
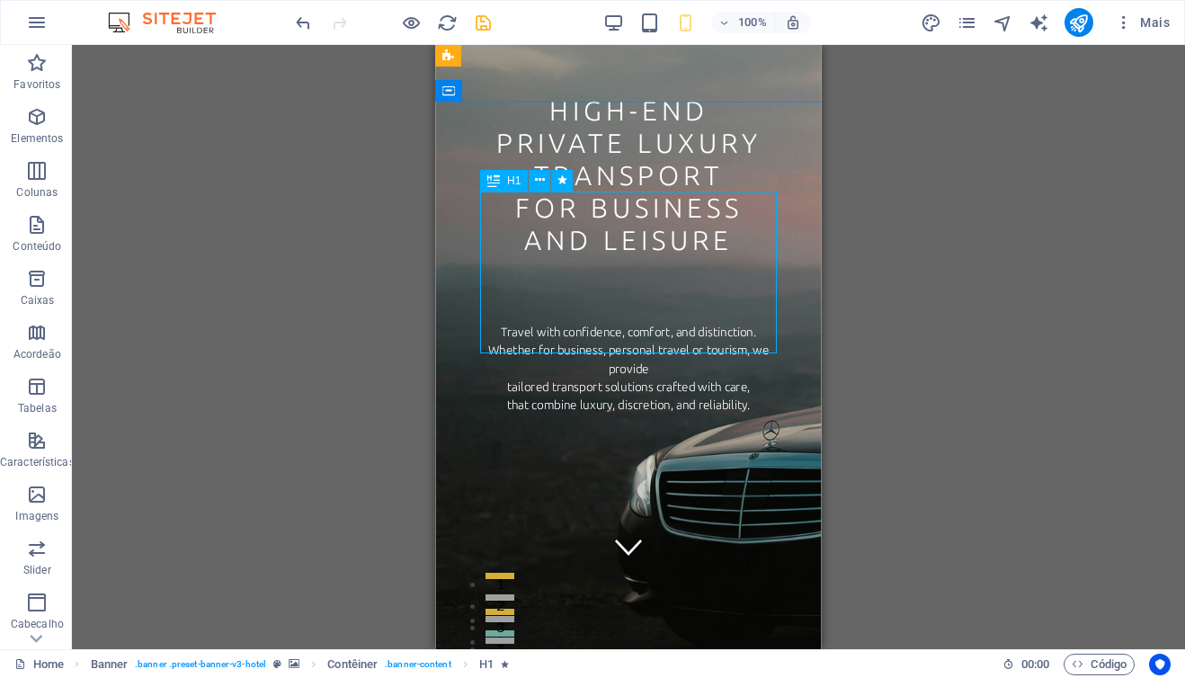
select select "px"
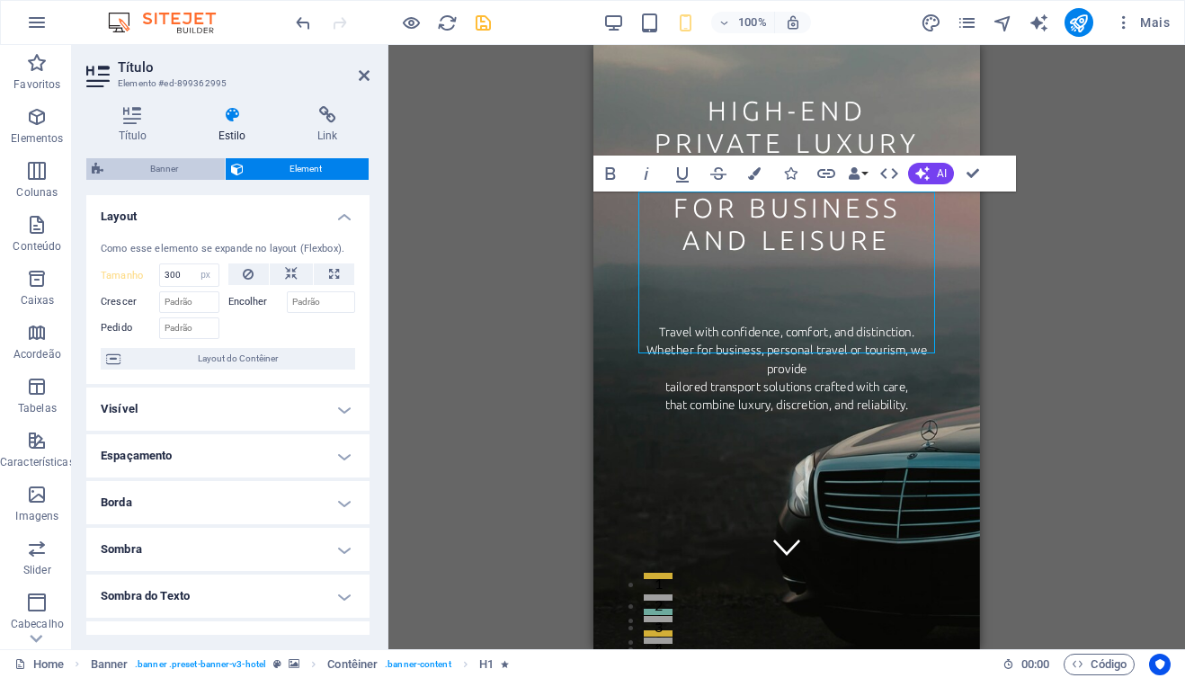
click at [173, 170] on span "Banner" at bounding box center [164, 169] width 111 height 22
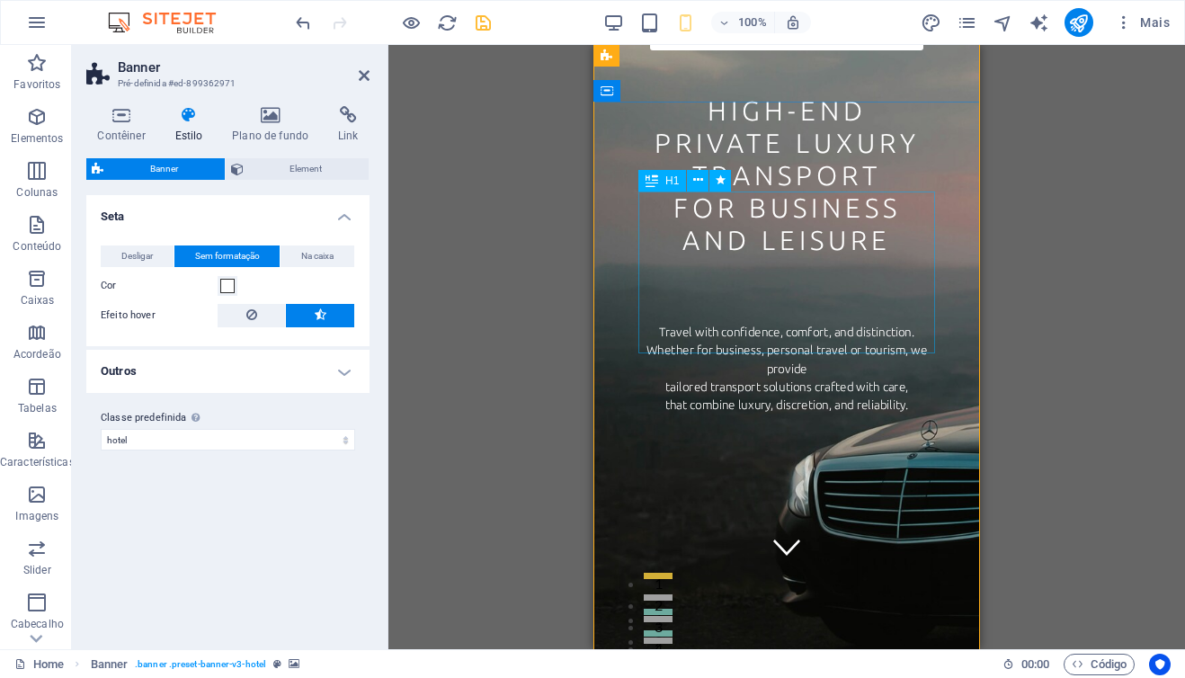
click at [734, 232] on div "High-end private luxury transport for business and leisure" at bounding box center [786, 163] width 297 height 137
select select "px"
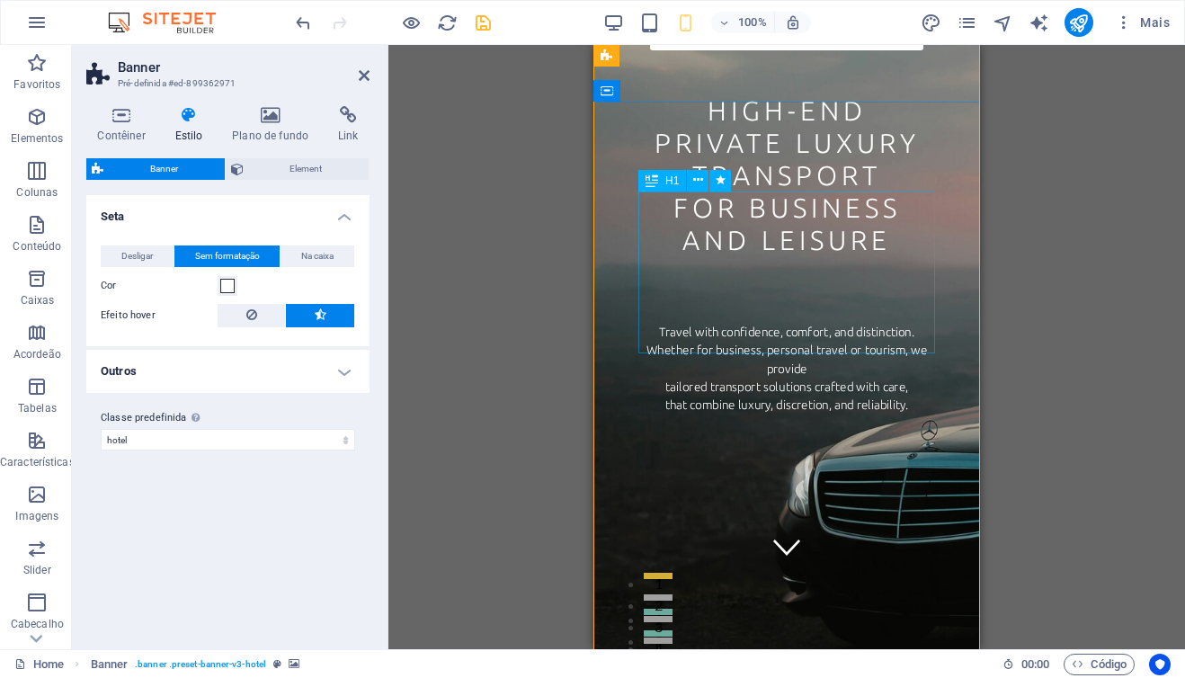
select select "px"
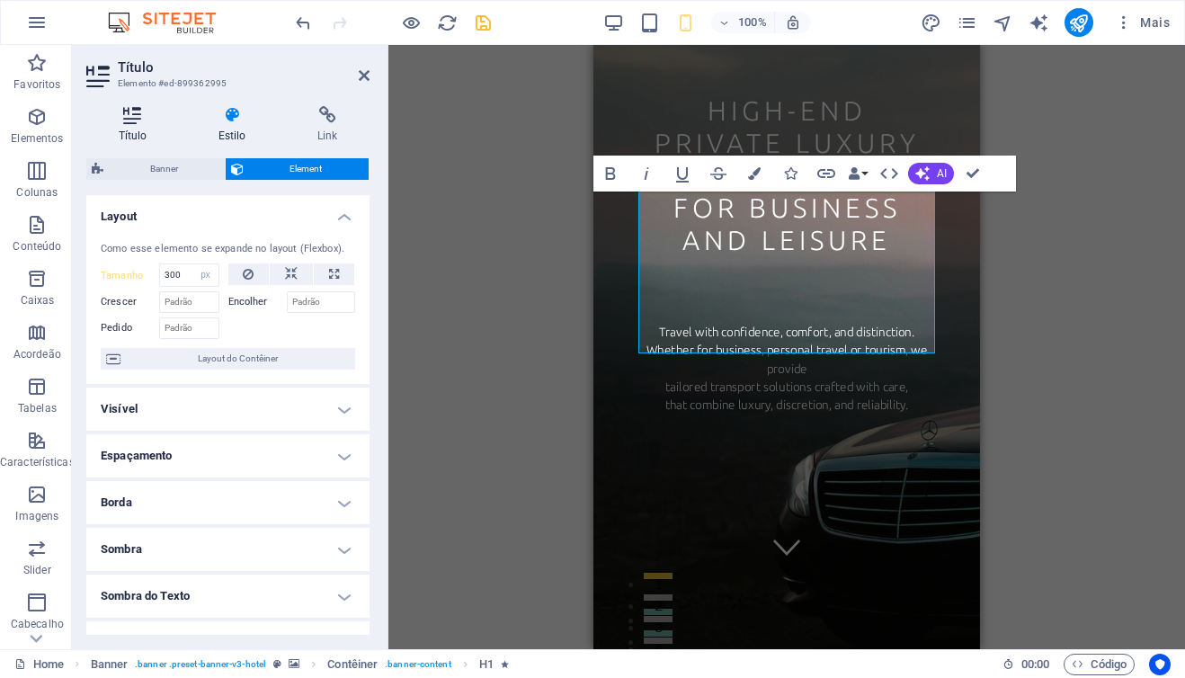
click at [137, 129] on h4 "Título" at bounding box center [136, 125] width 100 height 38
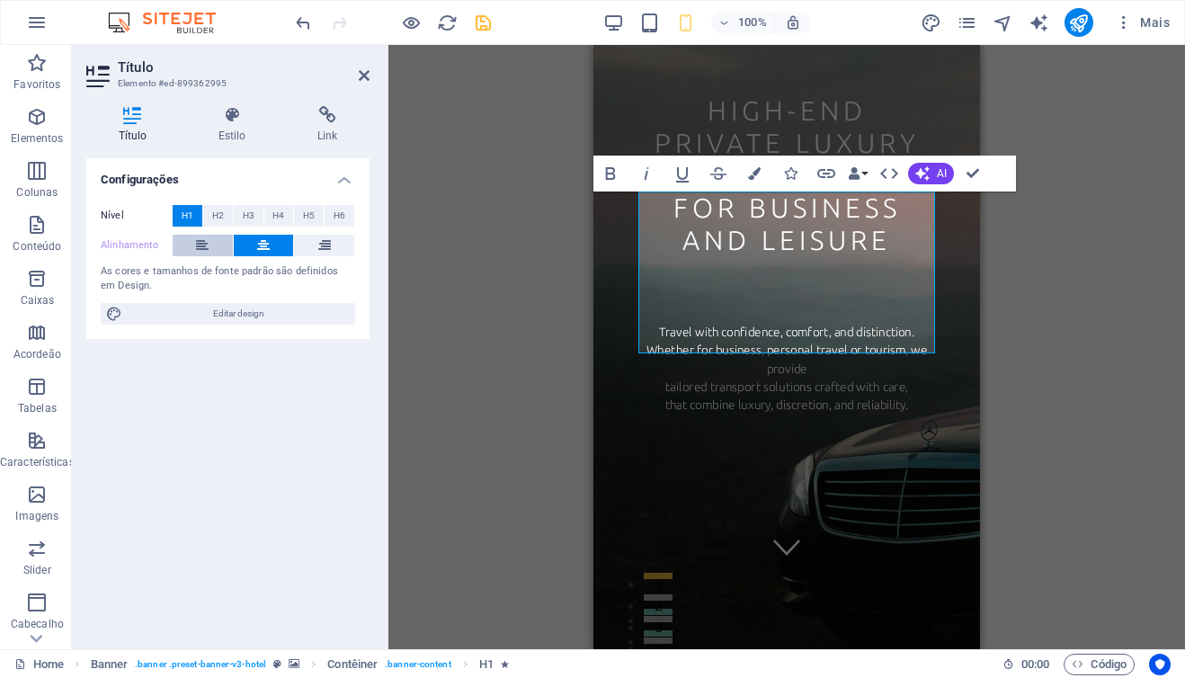
click at [208, 248] on icon at bounding box center [202, 246] width 13 height 22
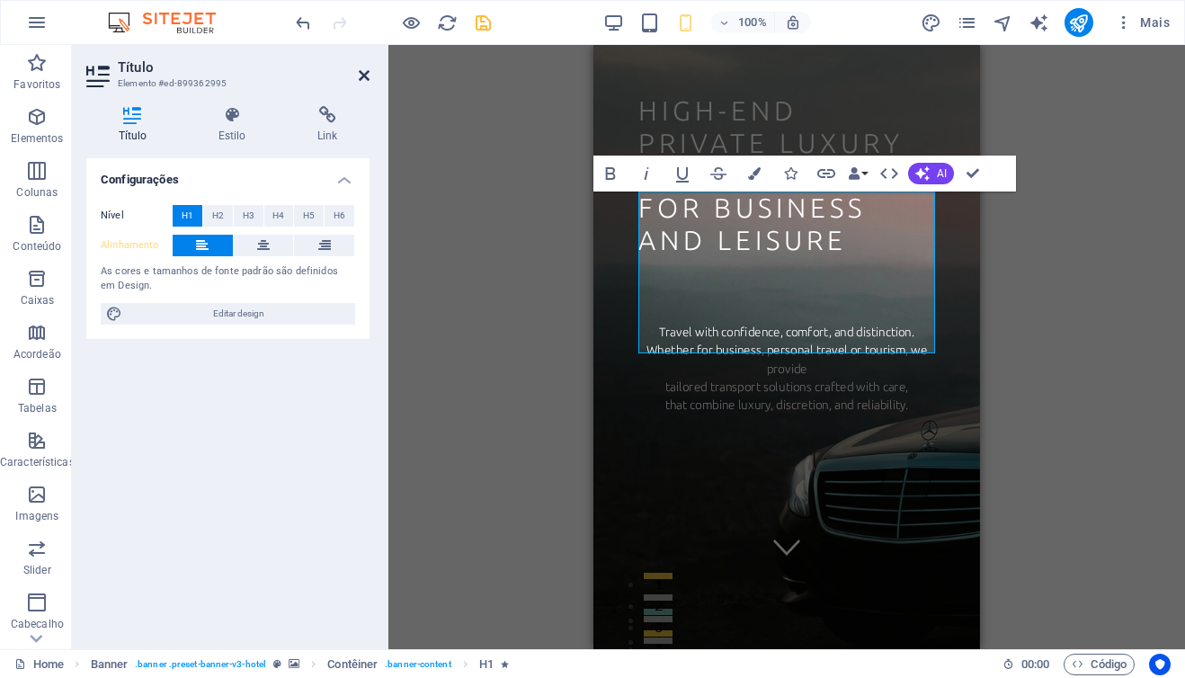
click at [363, 78] on icon at bounding box center [364, 75] width 11 height 14
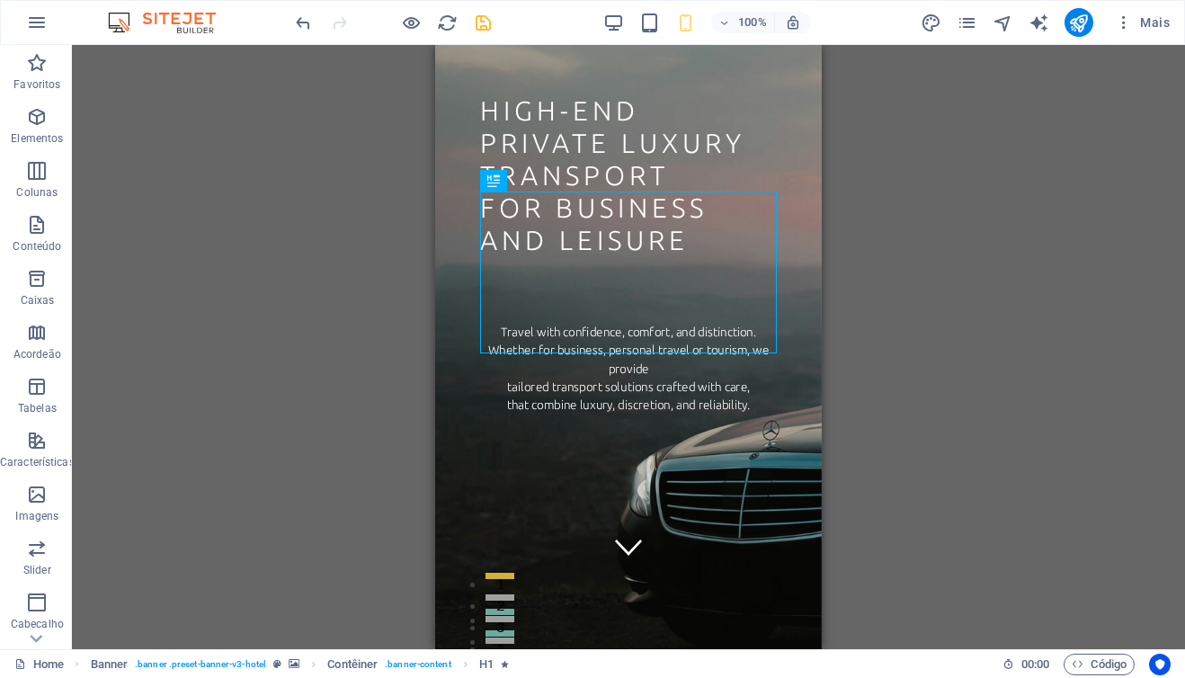
click at [369, 137] on div "Arraste aqui para substituir o conteúdo existente. Pressione “Ctrl” se quiser c…" at bounding box center [628, 347] width 1113 height 604
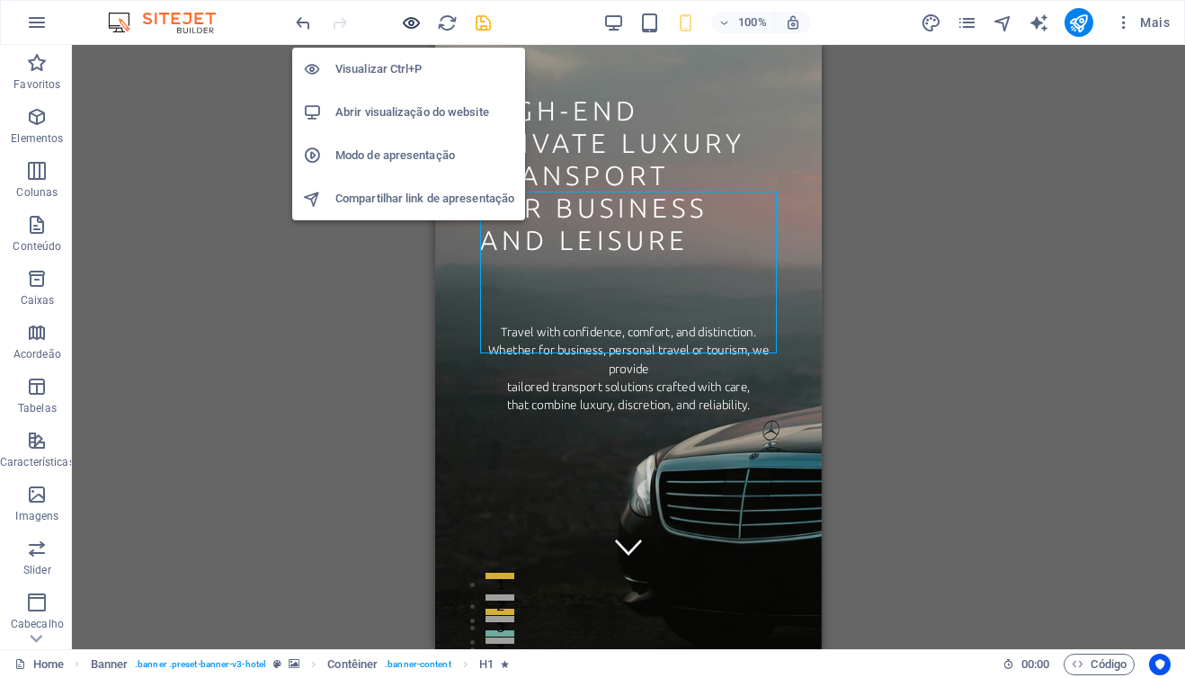
click at [415, 21] on icon "button" at bounding box center [411, 23] width 21 height 21
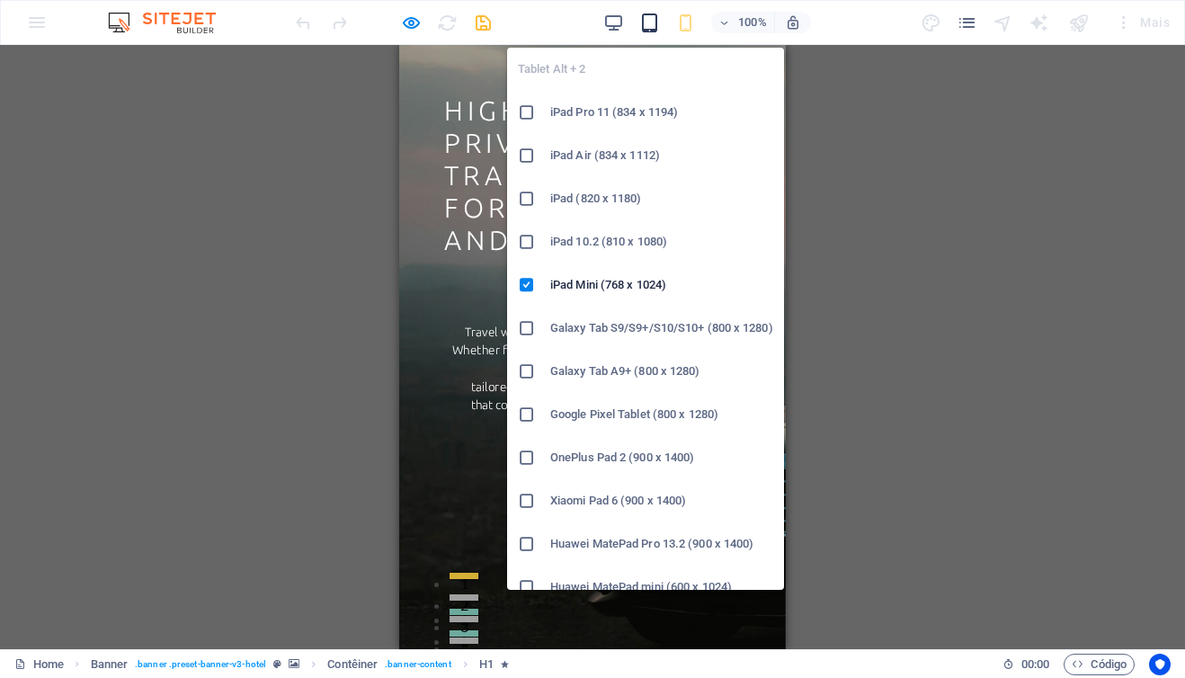
click at [653, 25] on icon "button" at bounding box center [649, 23] width 21 height 21
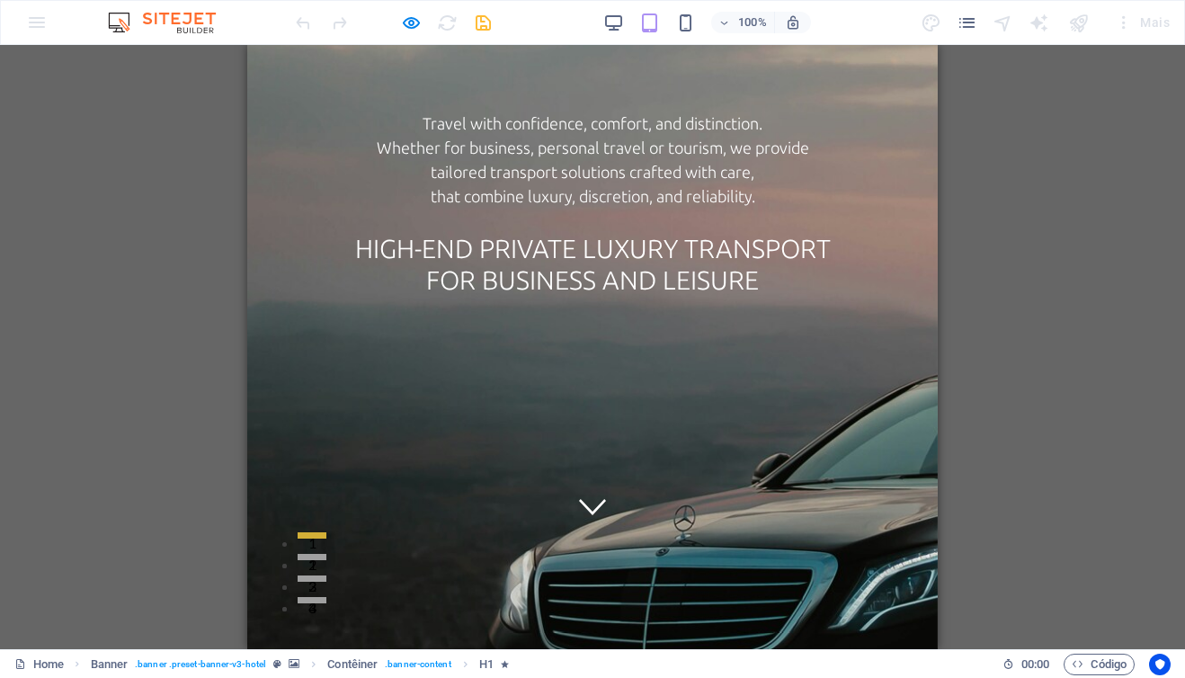
scroll to position [68, 0]
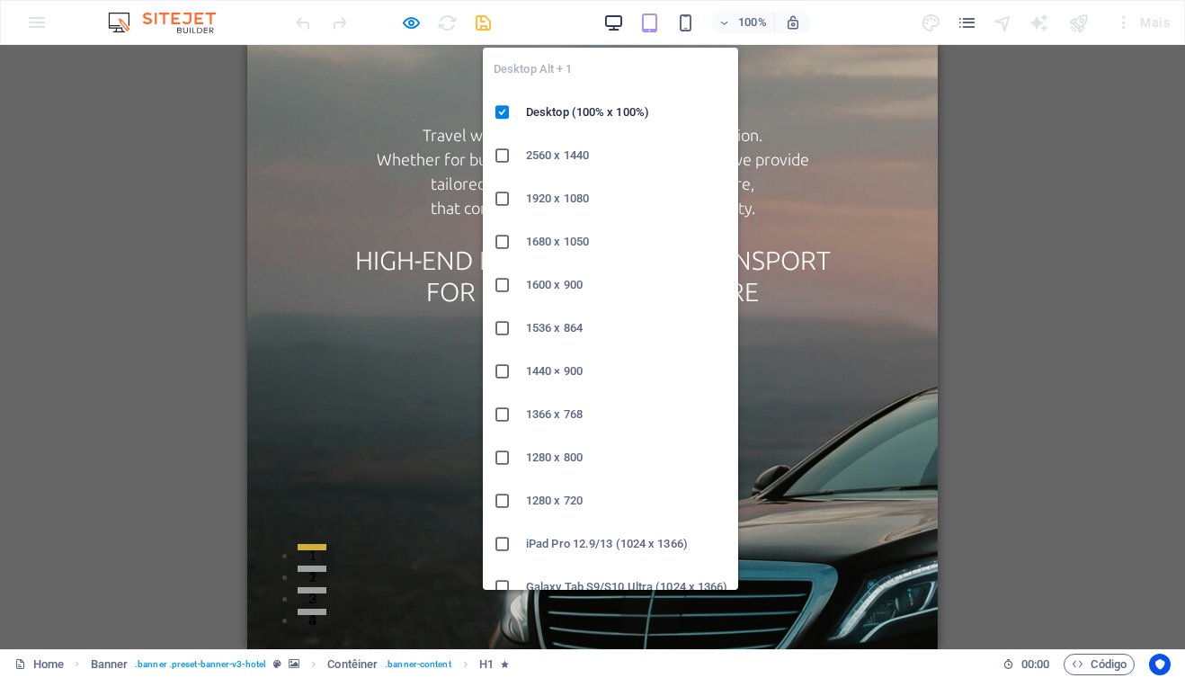
click at [616, 22] on icon "button" at bounding box center [613, 23] width 21 height 21
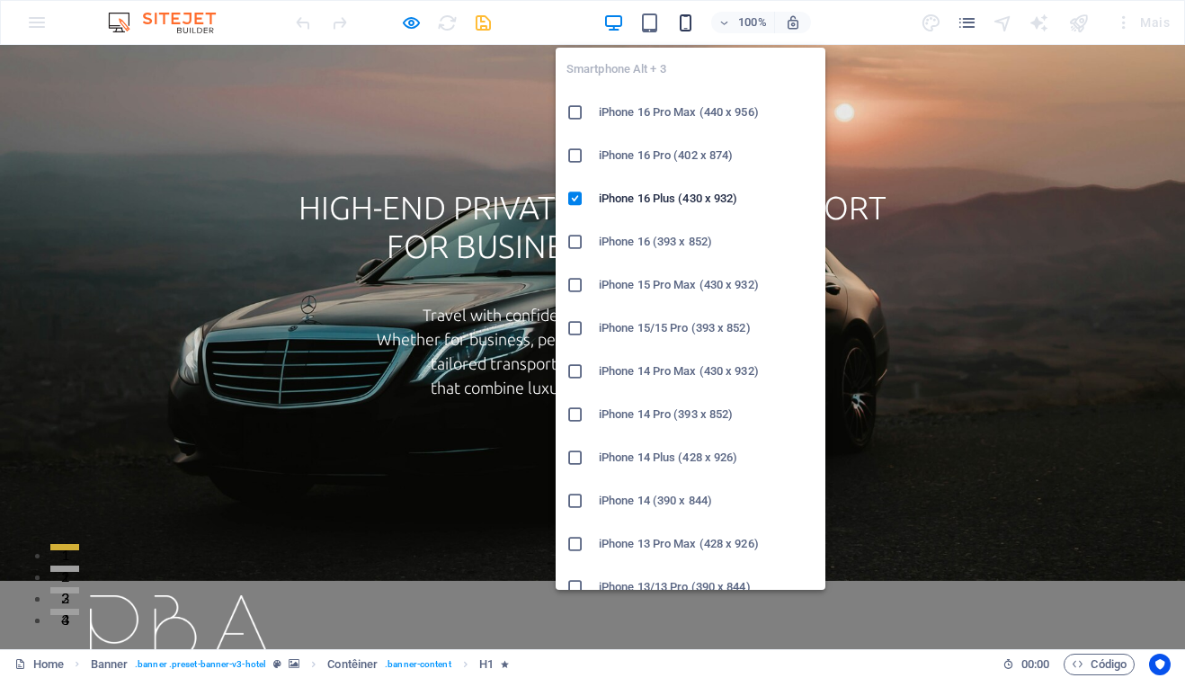
click at [685, 24] on icon "button" at bounding box center [685, 23] width 21 height 21
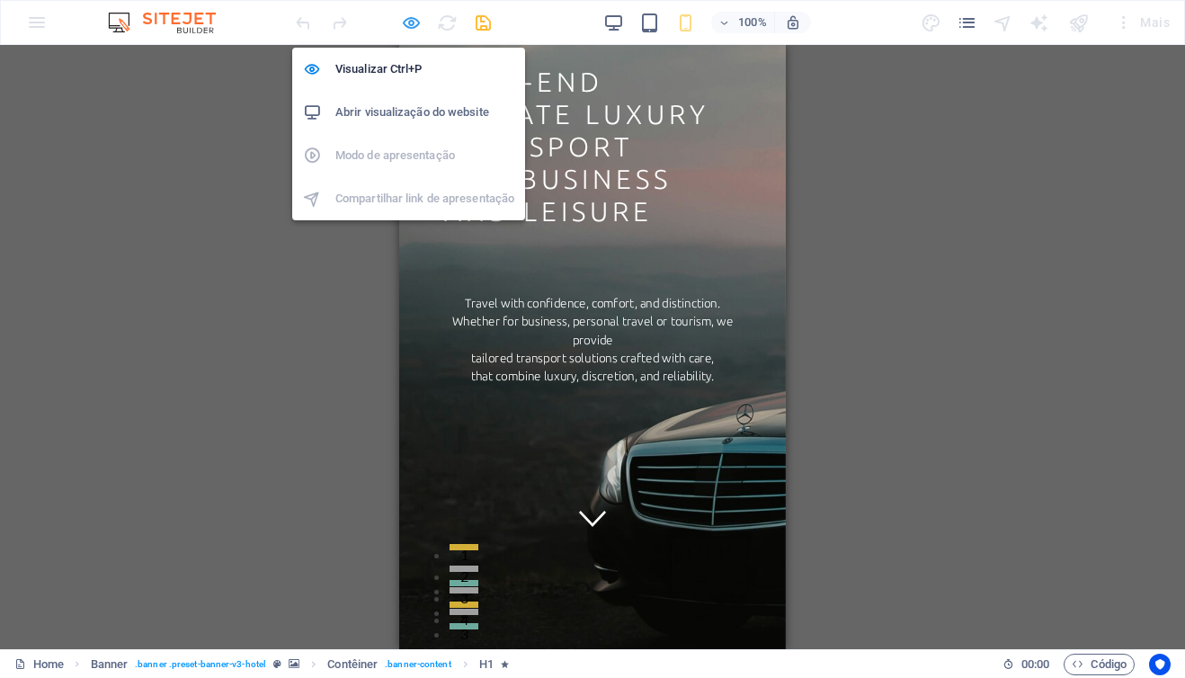
click at [413, 16] on icon "button" at bounding box center [411, 23] width 21 height 21
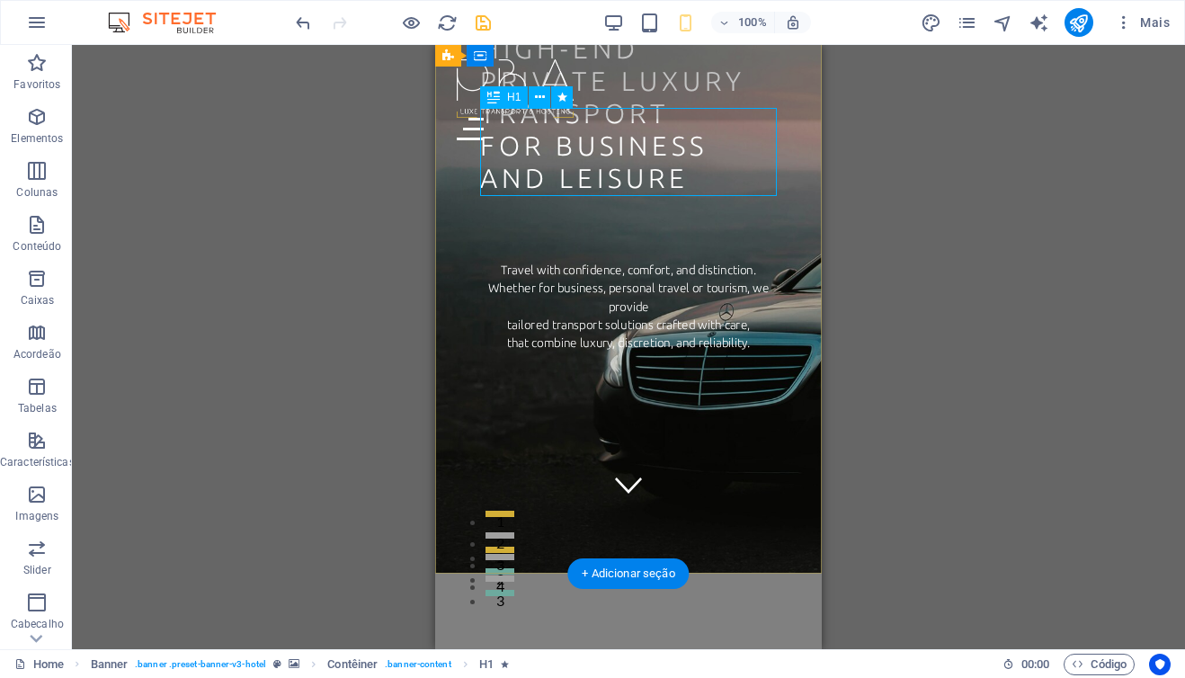
scroll to position [101, 0]
click at [510, 102] on span "H1" at bounding box center [513, 97] width 13 height 11
select select "px"
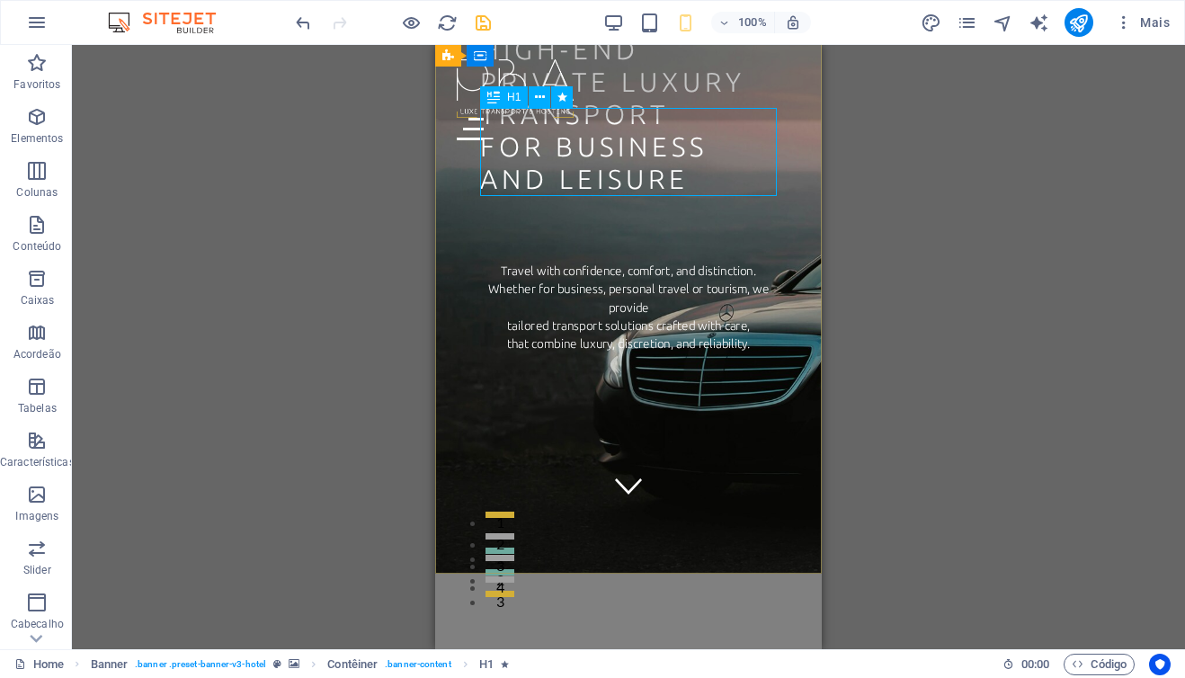
select select "px"
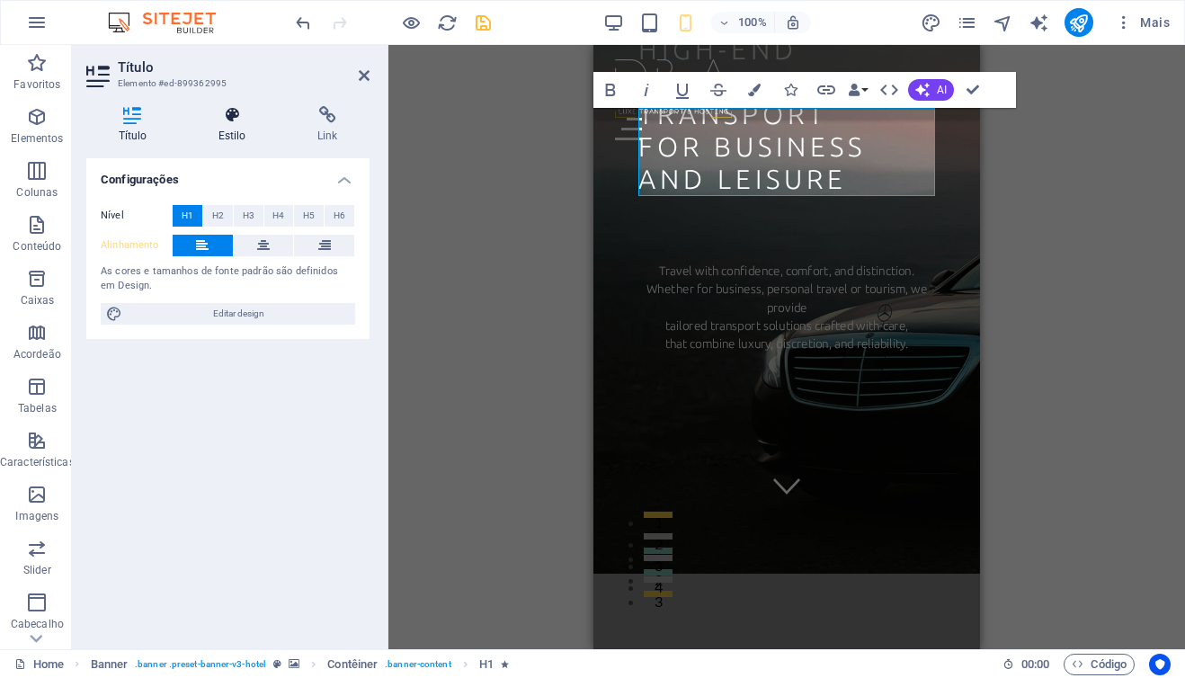
click at [245, 136] on h4 "Estilo" at bounding box center [235, 125] width 99 height 38
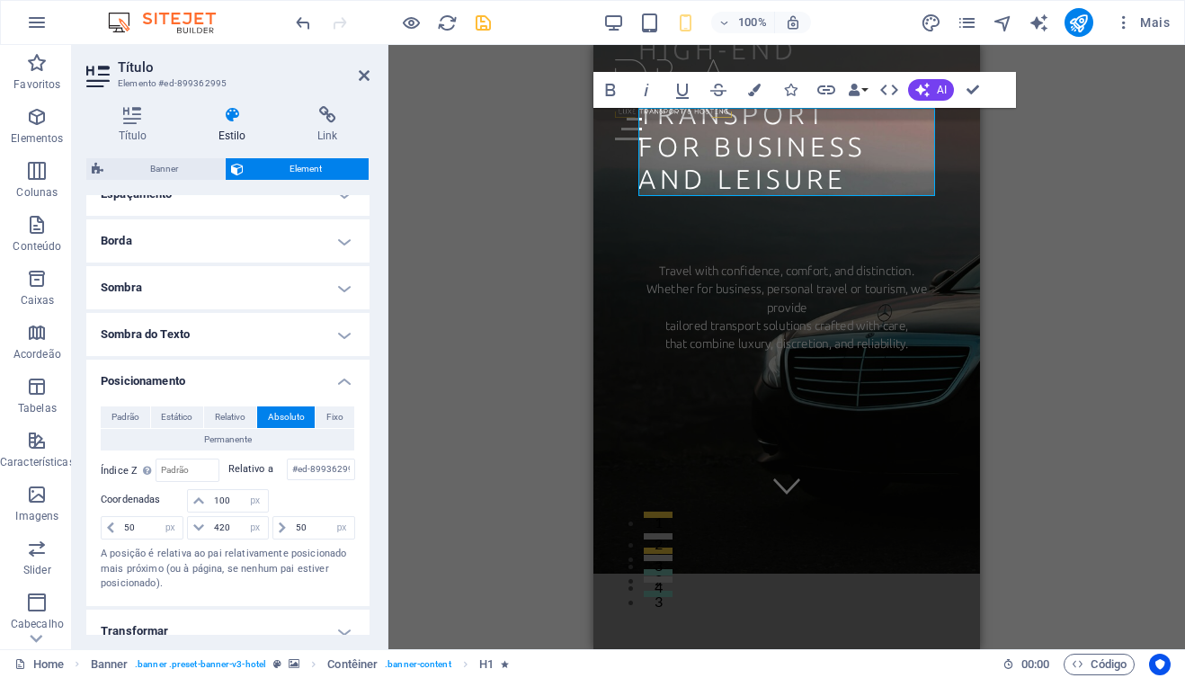
scroll to position [263, 0]
click at [365, 71] on icon at bounding box center [364, 75] width 11 height 14
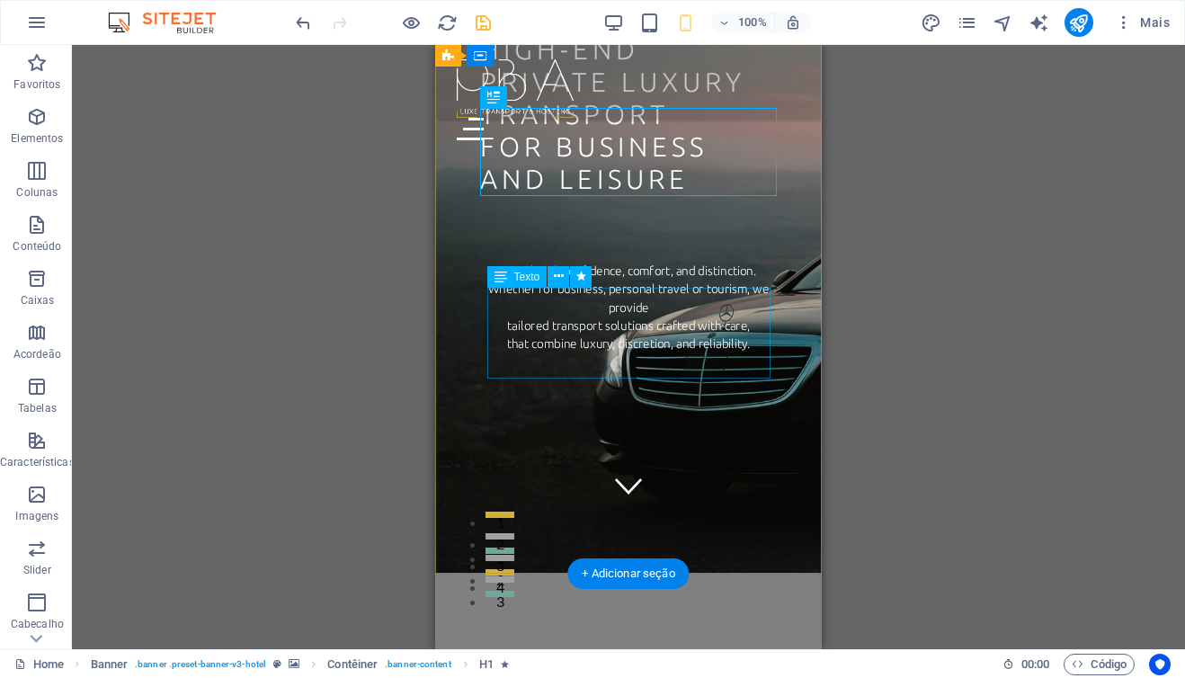
click at [572, 308] on div "Travel with confidence, comfort, and distinction. Whether for business, persona…" at bounding box center [628, 308] width 283 height 91
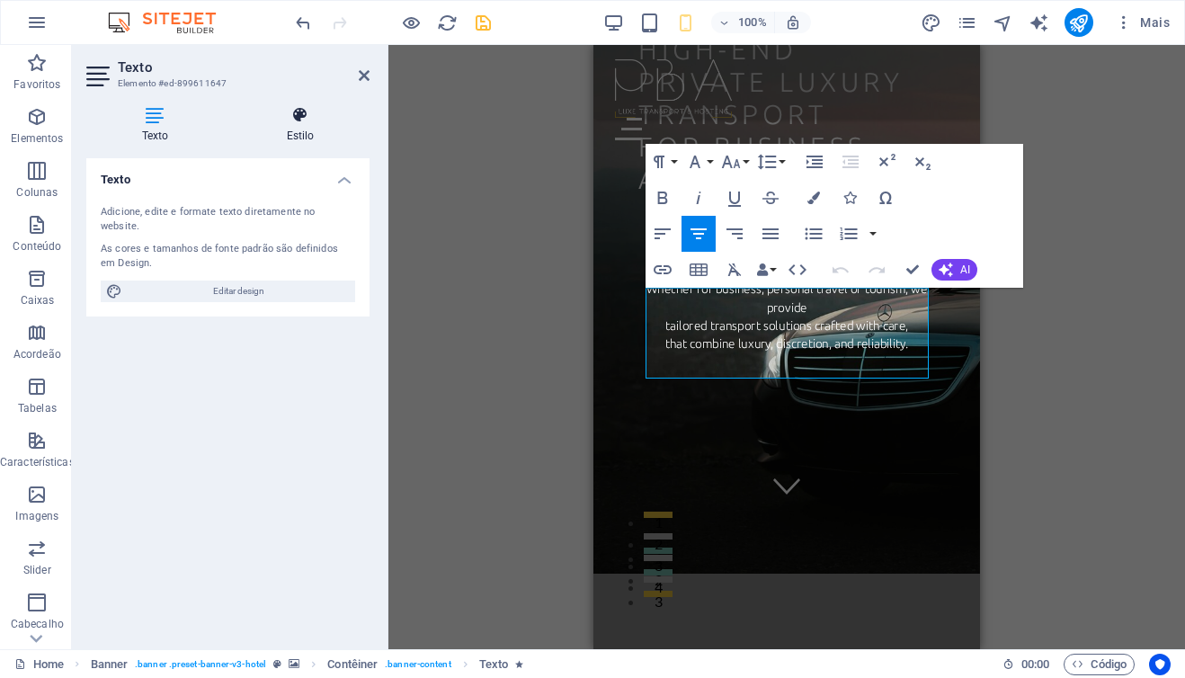
click at [295, 117] on icon at bounding box center [300, 115] width 138 height 18
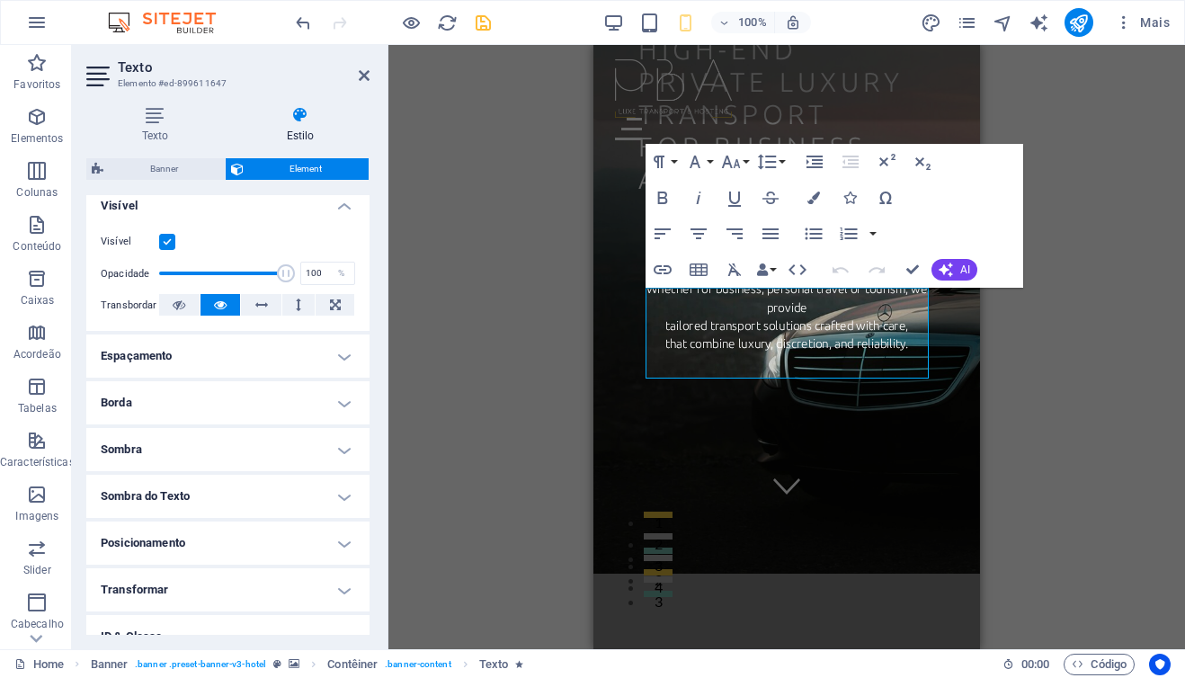
scroll to position [235, 0]
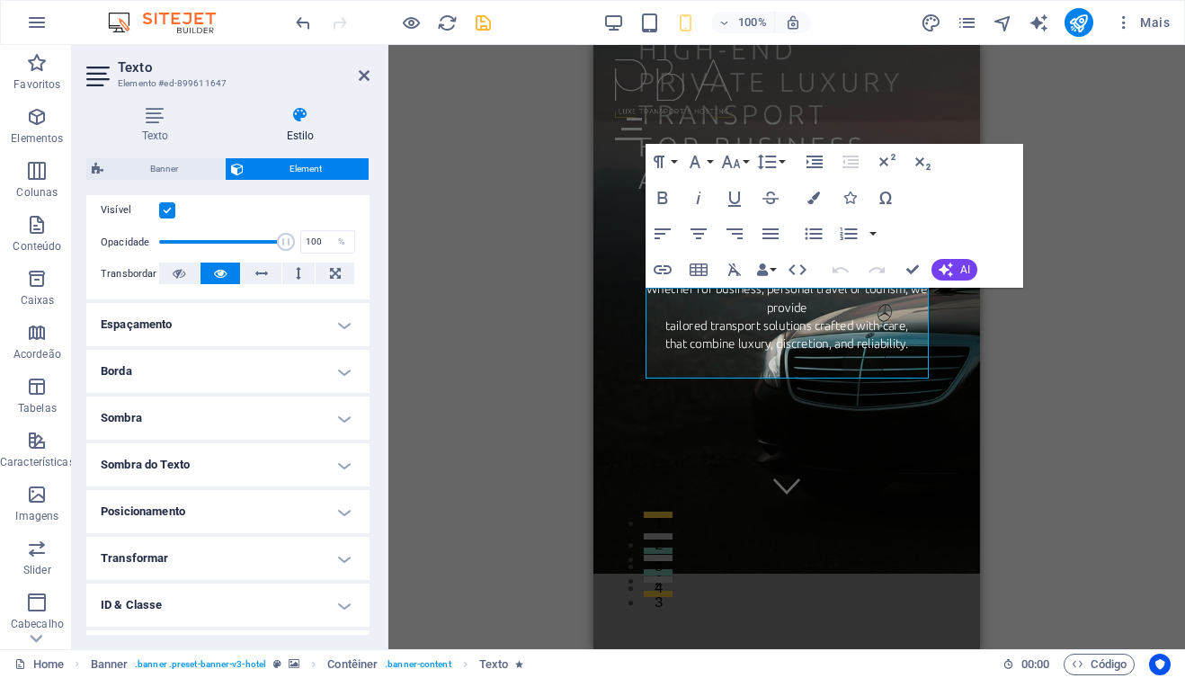
click at [317, 511] on h4 "Posicionamento" at bounding box center [227, 511] width 283 height 43
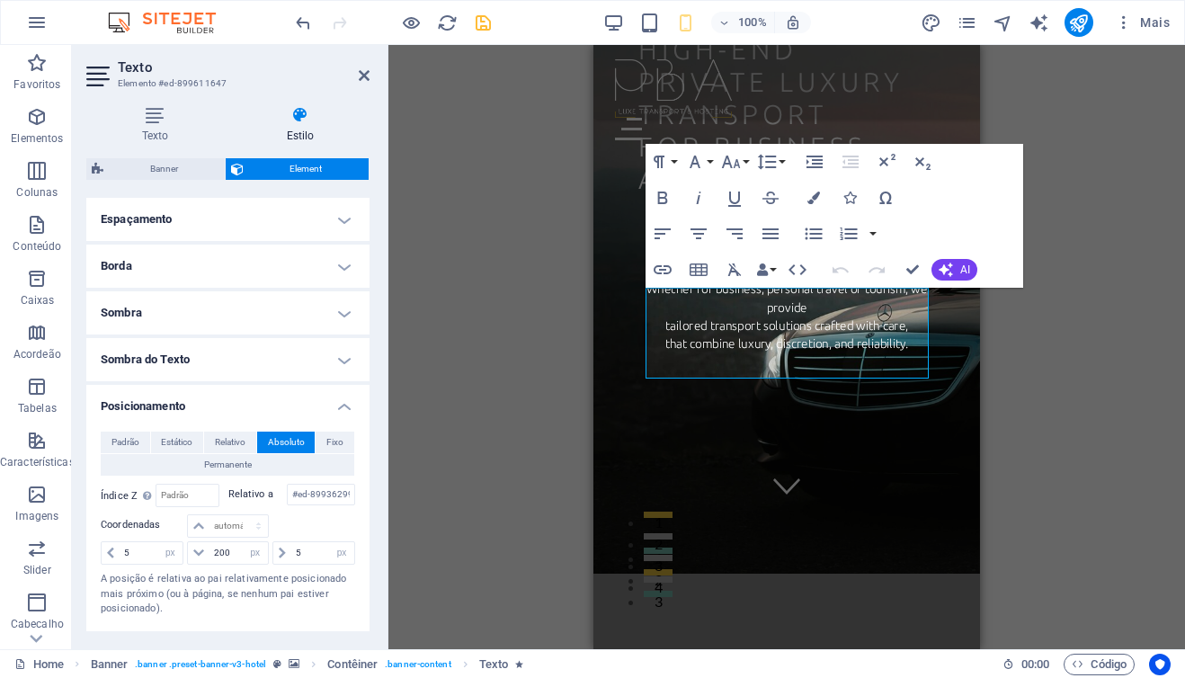
scroll to position [346, 0]
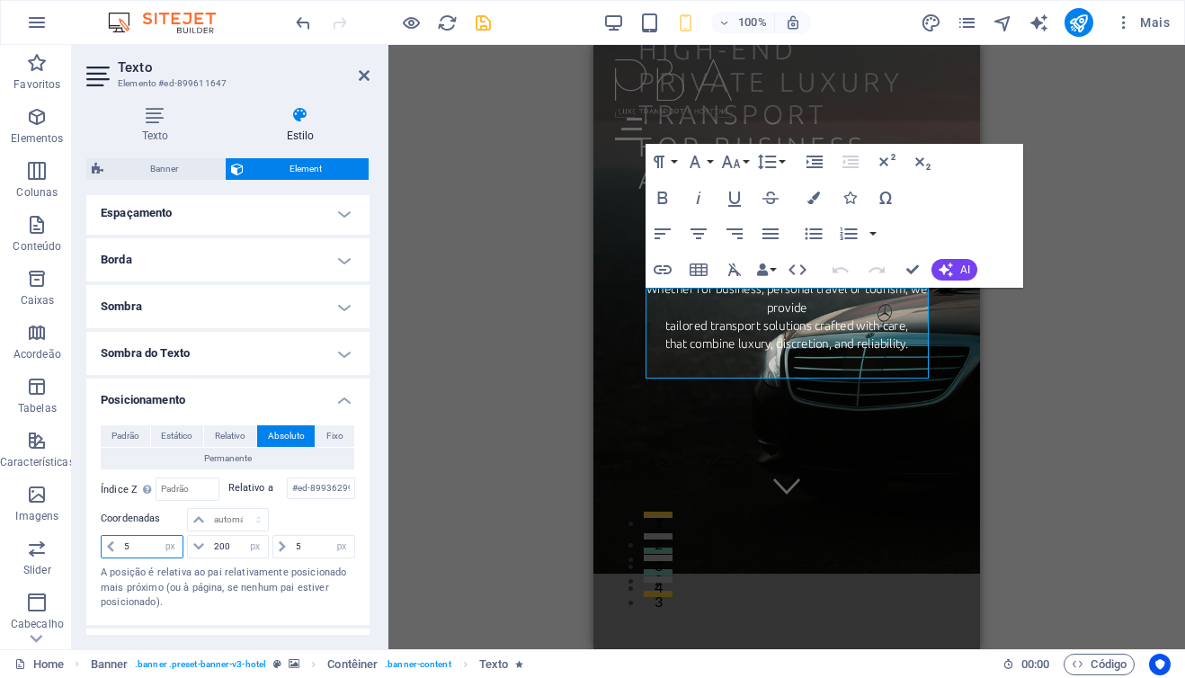
drag, startPoint x: 142, startPoint y: 545, endPoint x: 121, endPoint y: 545, distance: 20.7
click at [121, 545] on input "5" at bounding box center [151, 547] width 63 height 22
drag, startPoint x: 147, startPoint y: 543, endPoint x: 122, endPoint y: 544, distance: 25.2
click at [122, 544] on input "4" at bounding box center [151, 547] width 63 height 22
drag, startPoint x: 141, startPoint y: 545, endPoint x: 114, endPoint y: 545, distance: 27.0
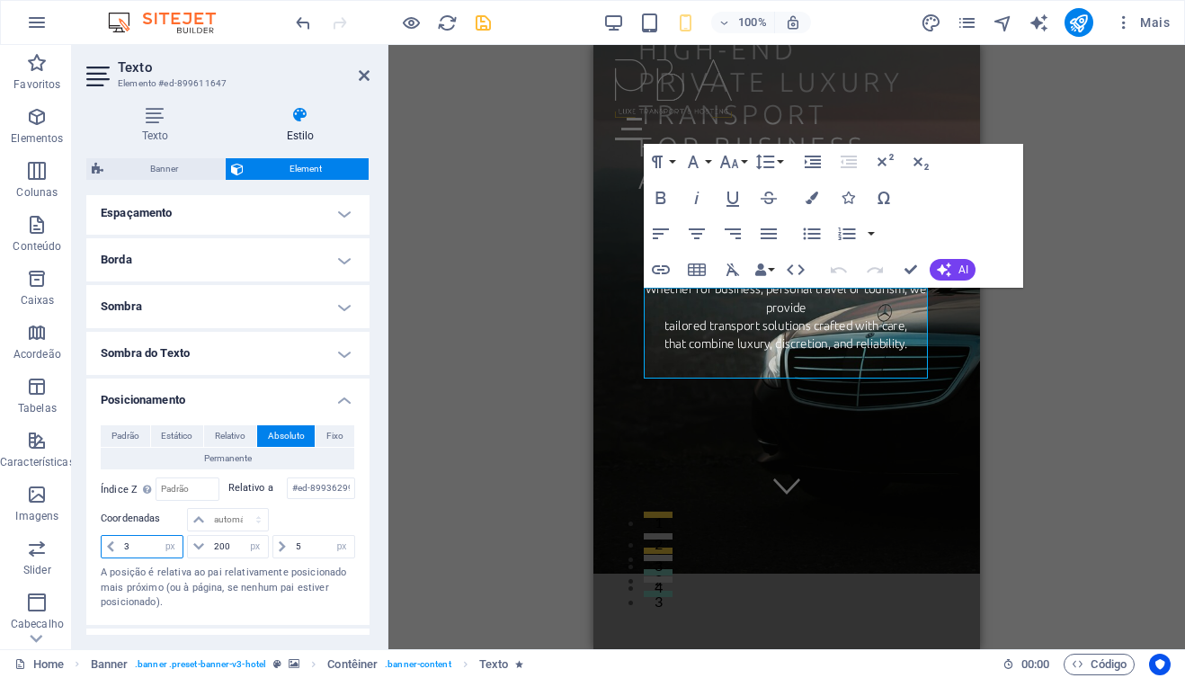
click at [114, 545] on div "3 automático px rem % em" at bounding box center [142, 546] width 83 height 23
drag, startPoint x: 136, startPoint y: 546, endPoint x: 120, endPoint y: 546, distance: 16.2
click at [120, 546] on input "2" at bounding box center [151, 547] width 63 height 22
type input "0"
click at [152, 122] on icon at bounding box center [155, 115] width 138 height 18
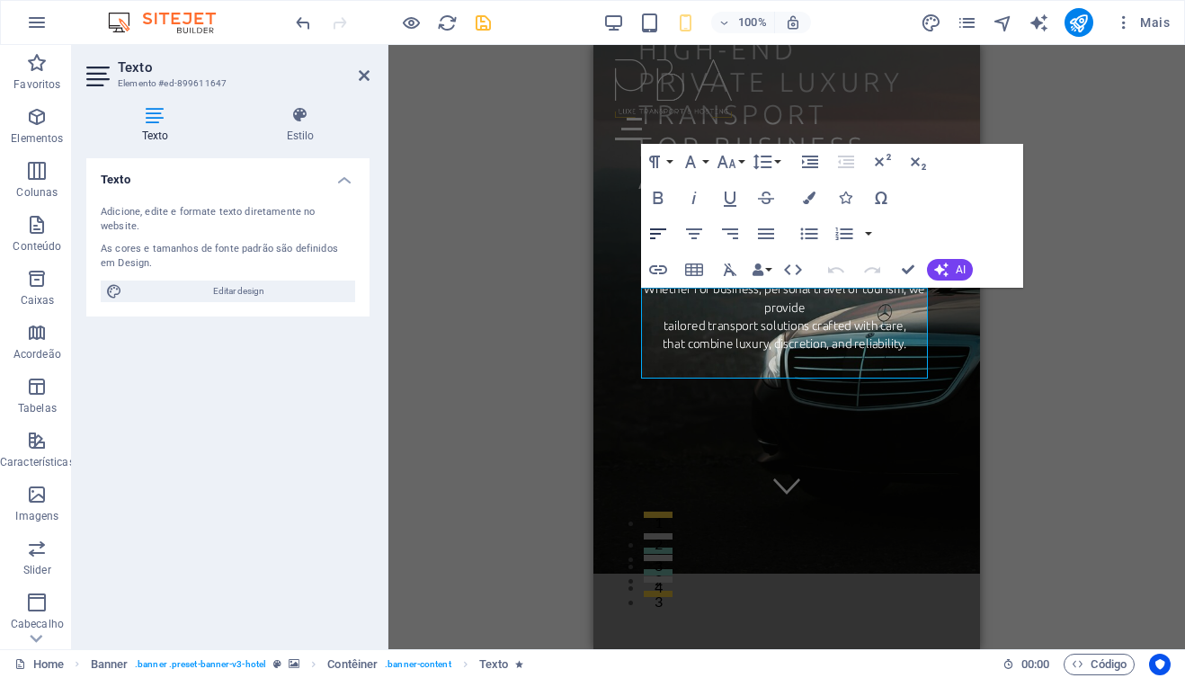
click at [661, 233] on icon "button" at bounding box center [658, 234] width 22 height 22
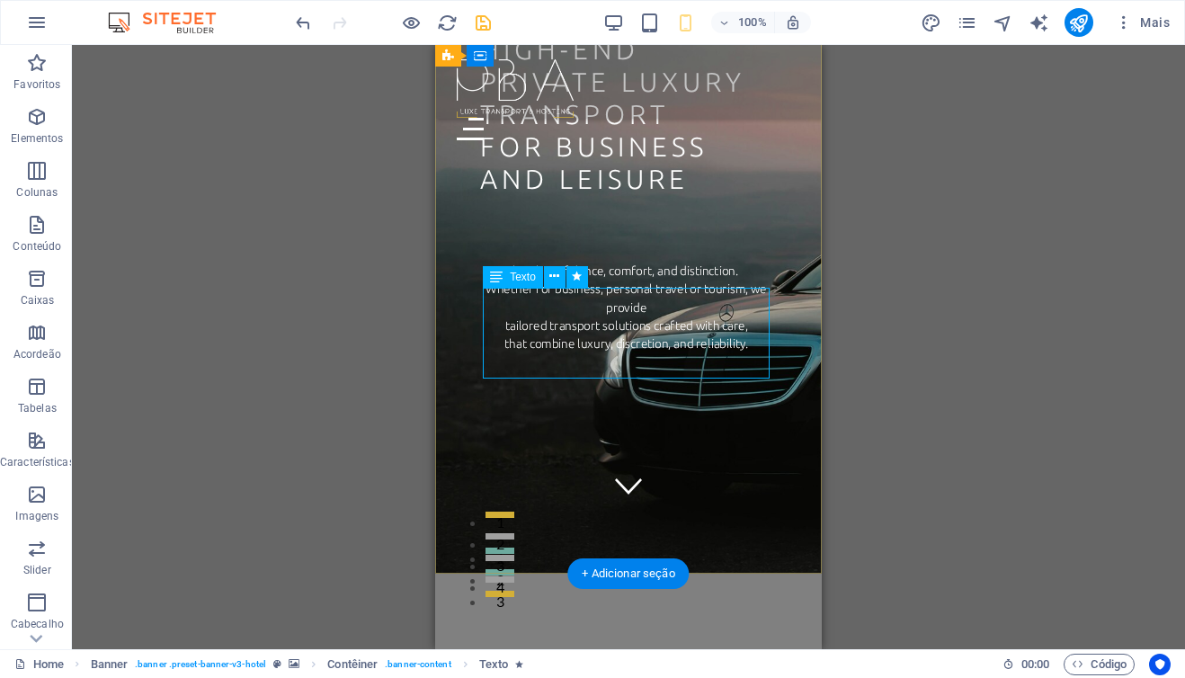
click at [682, 353] on div "Travel with confidence, comfort, and distinction. Whether for business, persona…" at bounding box center [626, 308] width 287 height 91
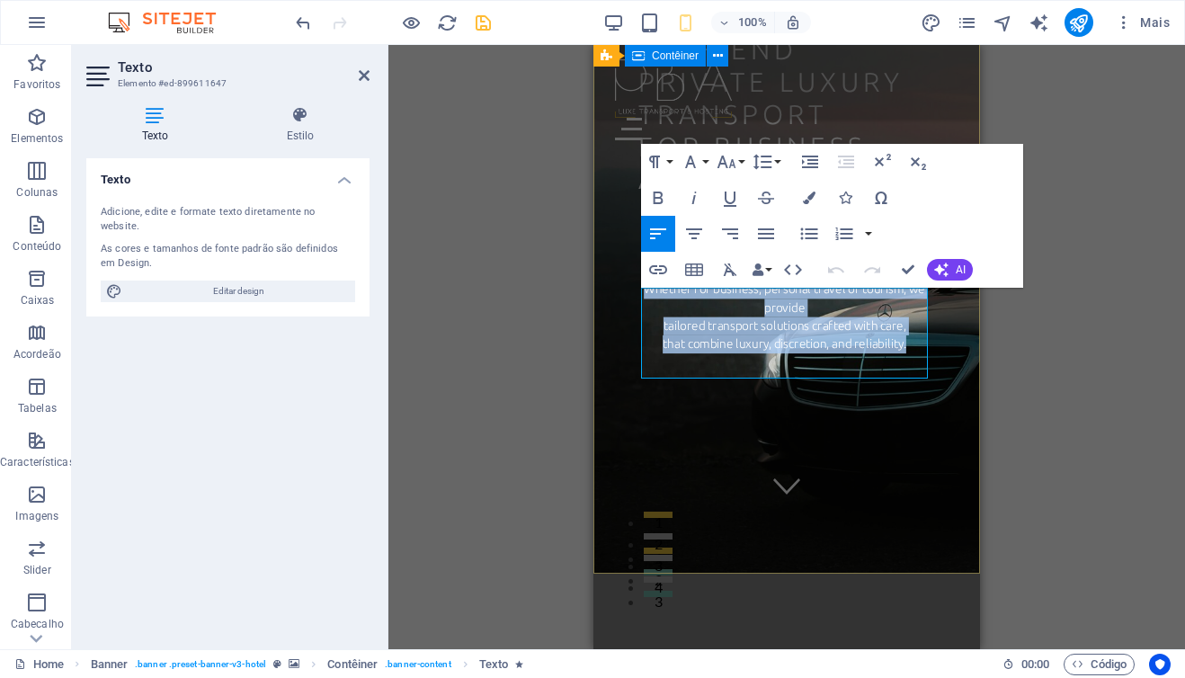
drag, startPoint x: 913, startPoint y: 371, endPoint x: 638, endPoint y: 295, distance: 285.6
click at [660, 234] on icon "button" at bounding box center [658, 234] width 22 height 22
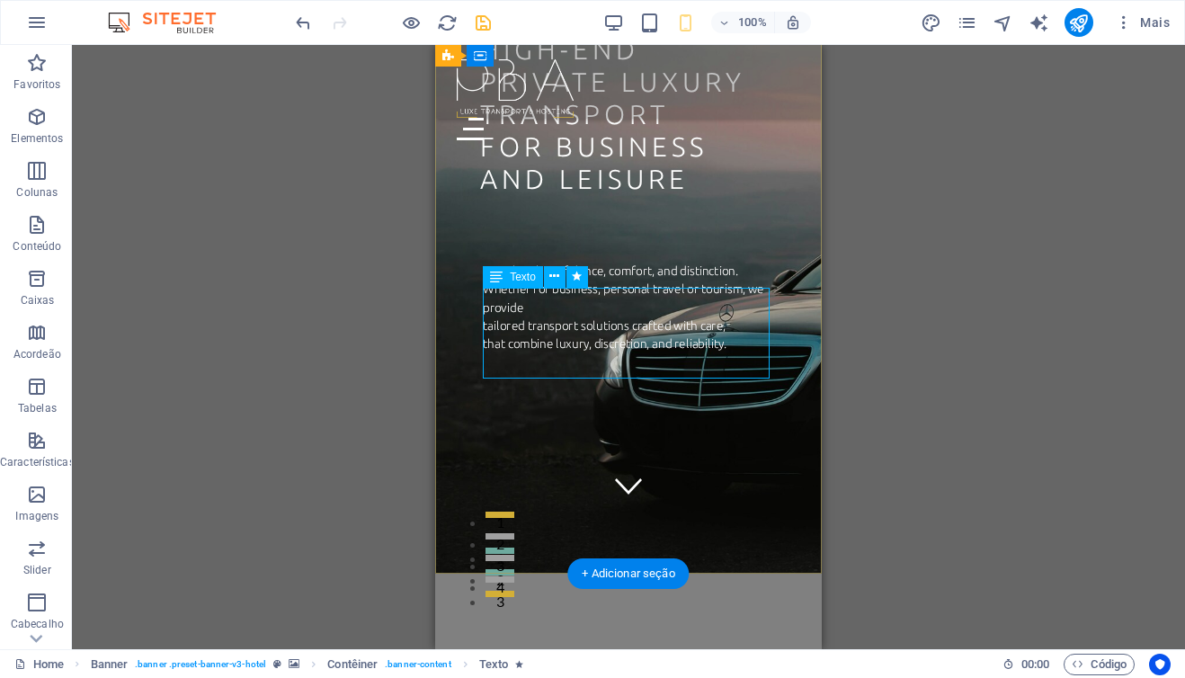
click at [507, 352] on div "Travel with confidence, comfort, and distinction. Whether for business, persona…" at bounding box center [626, 308] width 287 height 91
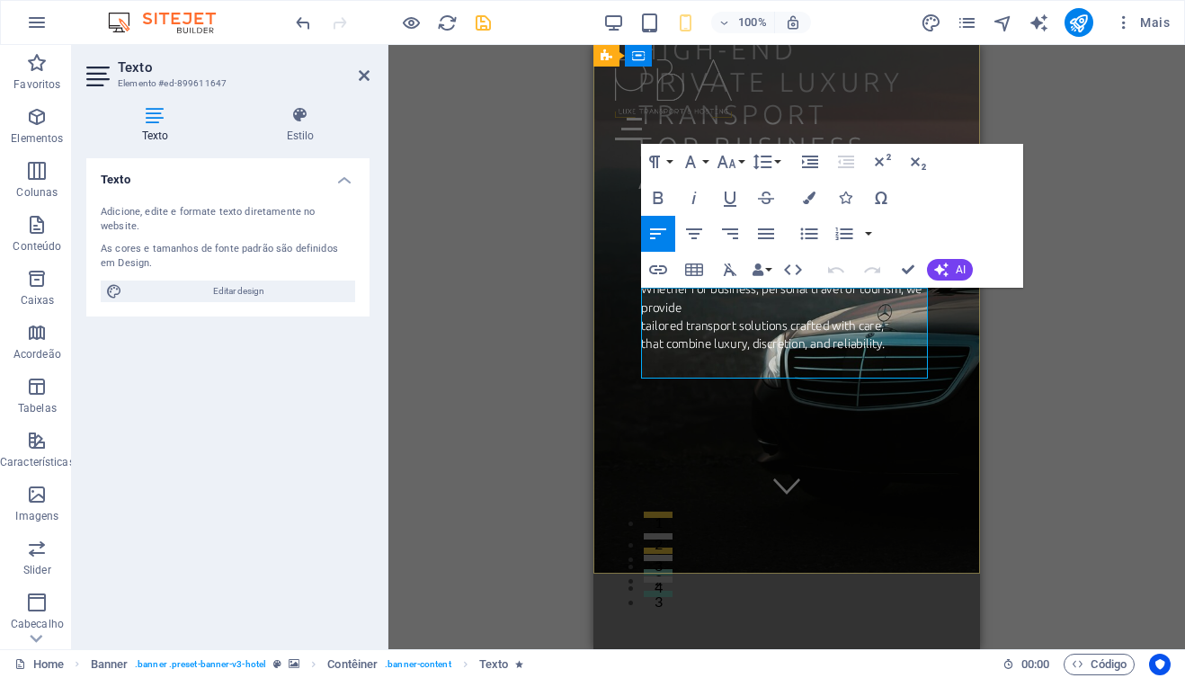
click at [650, 334] on span "tailored transport solutions crafted with care," at bounding box center [762, 325] width 243 height 15
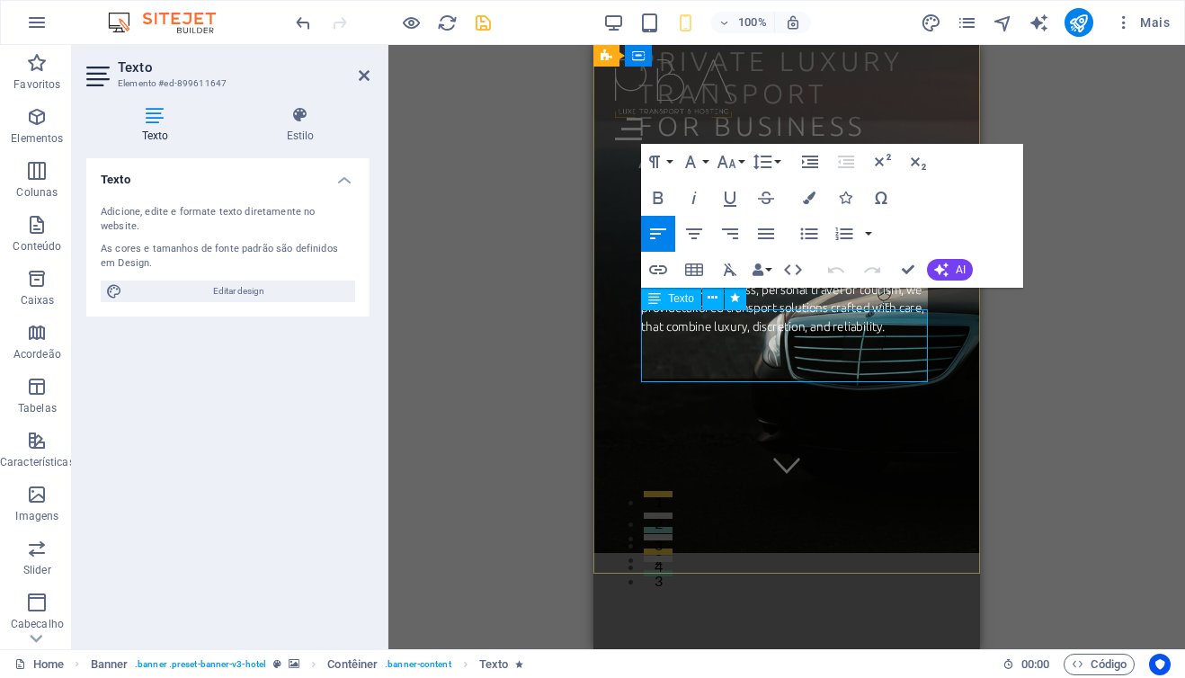
scroll to position [101, 0]
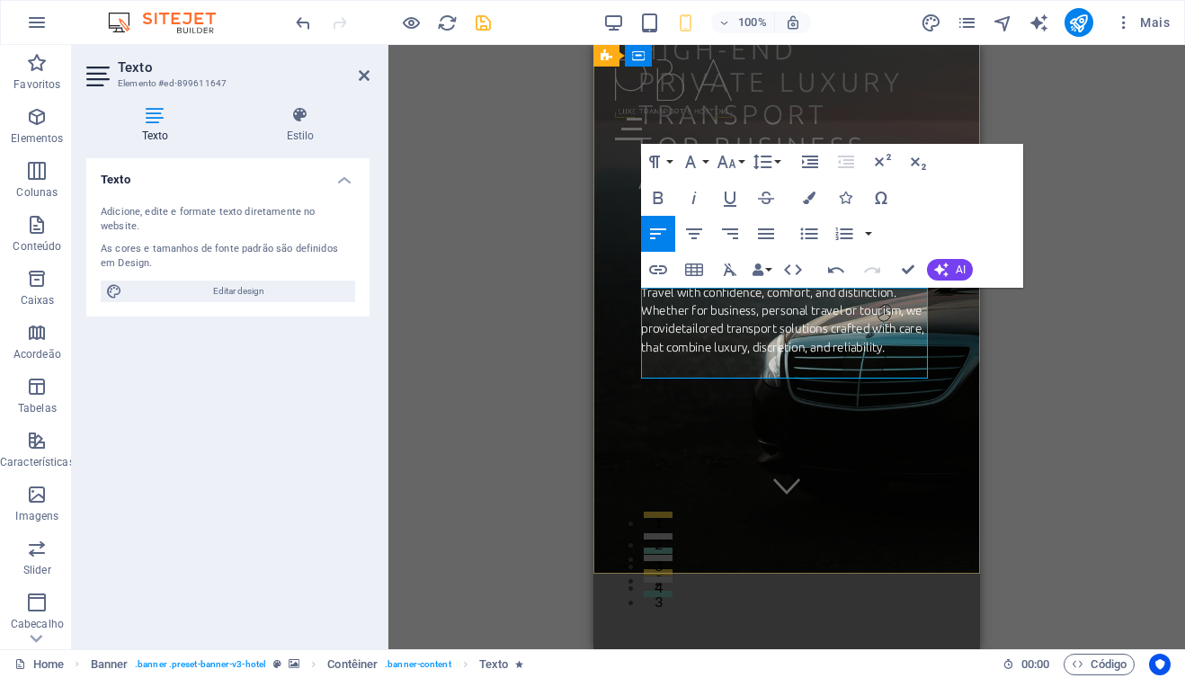
click at [643, 355] on span "that combine luxury, discretion, and reliability." at bounding box center [763, 347] width 244 height 15
click at [648, 355] on span "that combine luxury, discretion, and reliability." at bounding box center [763, 347] width 244 height 15
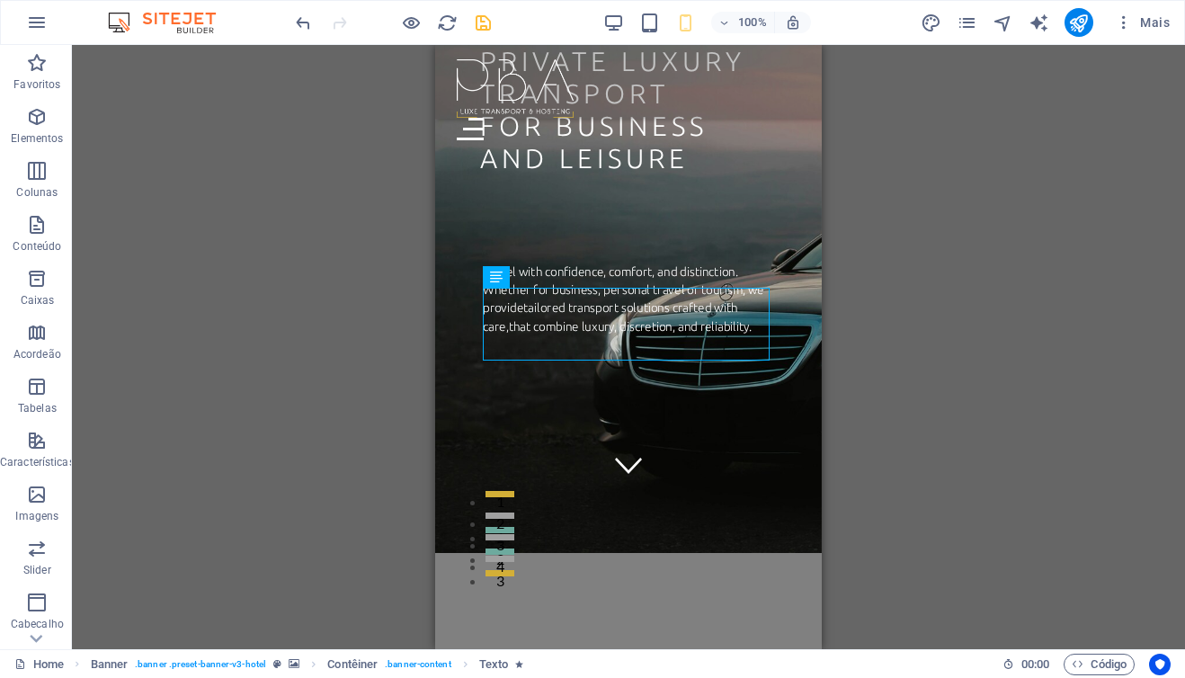
click at [339, 398] on div "H1 Banner Banner Contêiner Texto Banner Barra do Menu Menu Barra do Menu Logoti…" at bounding box center [628, 347] width 1113 height 604
click at [392, 266] on div "H1 Banner Banner Contêiner Texto Banner Barra do Menu Menu Barra do Menu Logoti…" at bounding box center [628, 347] width 1113 height 604
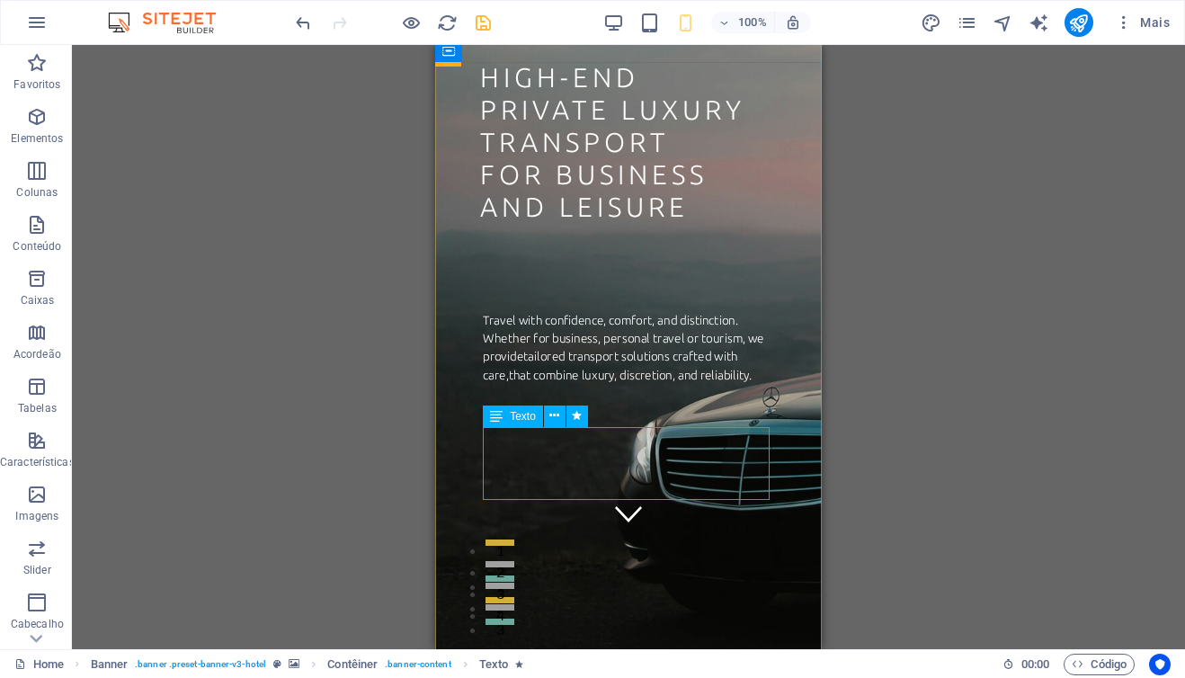
scroll to position [82, 0]
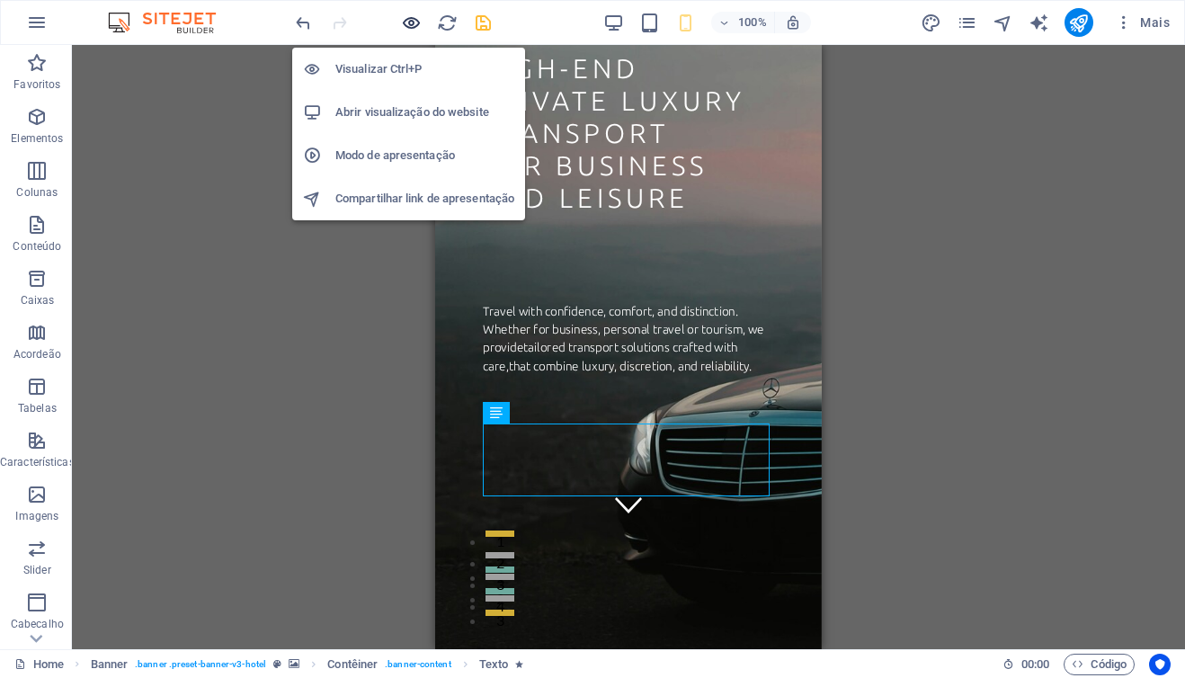
click at [406, 21] on icon "button" at bounding box center [411, 23] width 21 height 21
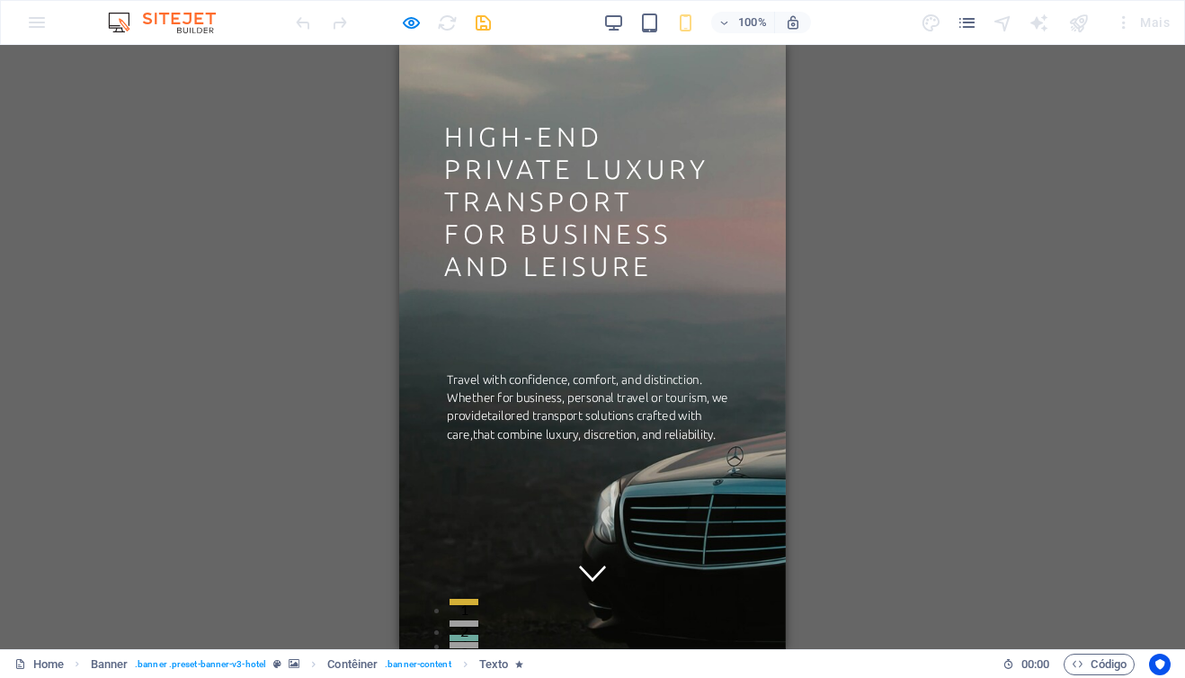
scroll to position [0, 0]
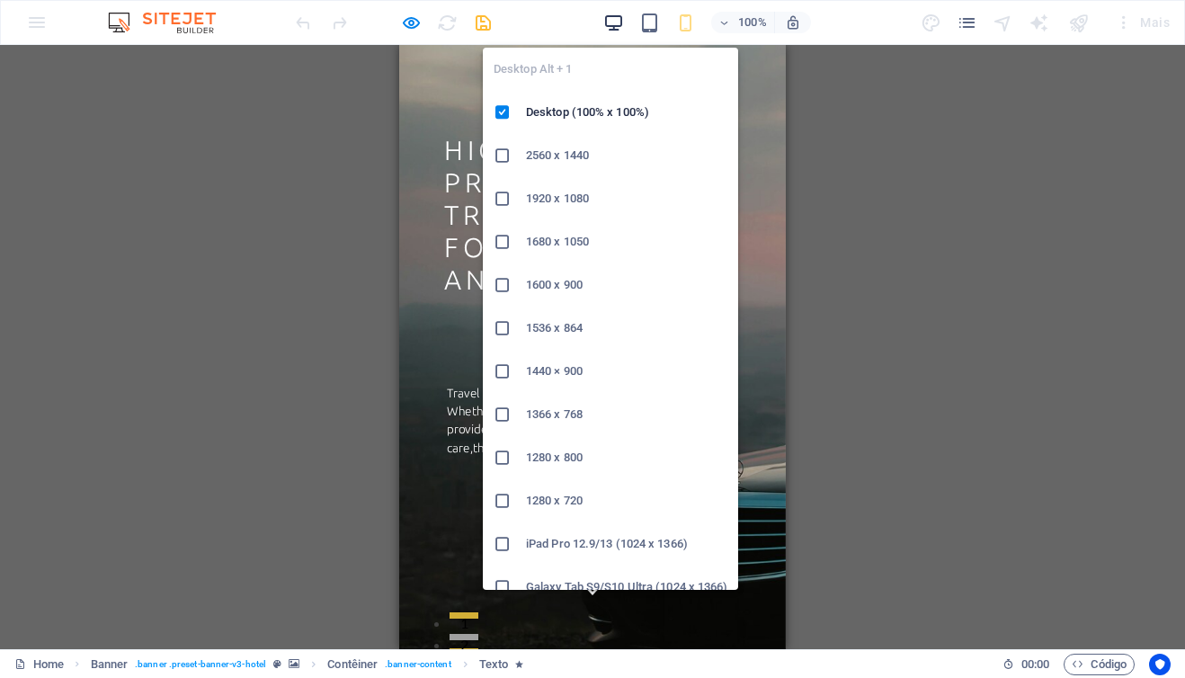
click at [610, 22] on icon "button" at bounding box center [613, 23] width 21 height 21
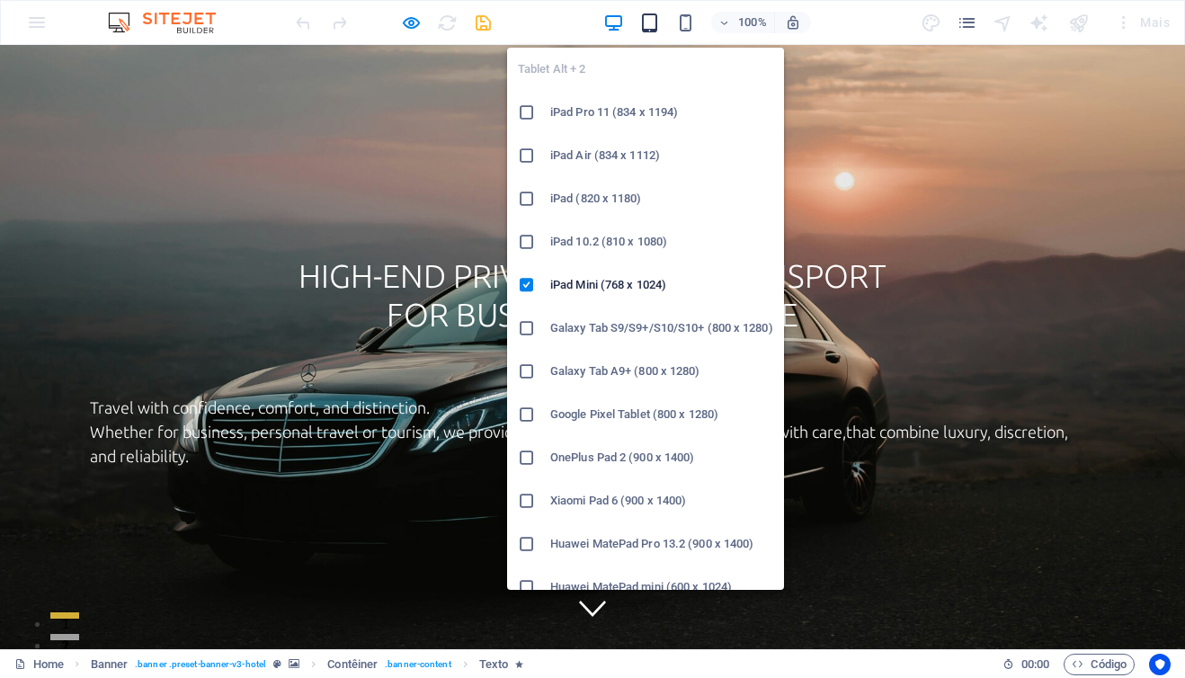
click at [650, 23] on icon "button" at bounding box center [649, 23] width 21 height 21
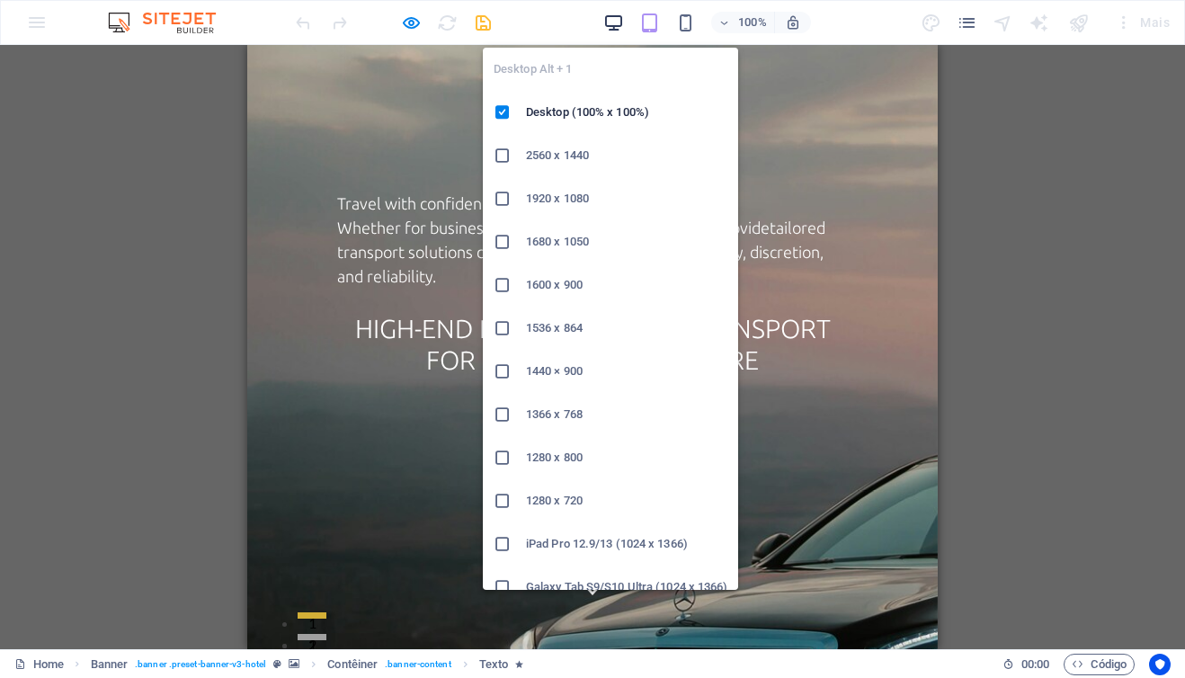
click at [617, 19] on icon "button" at bounding box center [613, 23] width 21 height 21
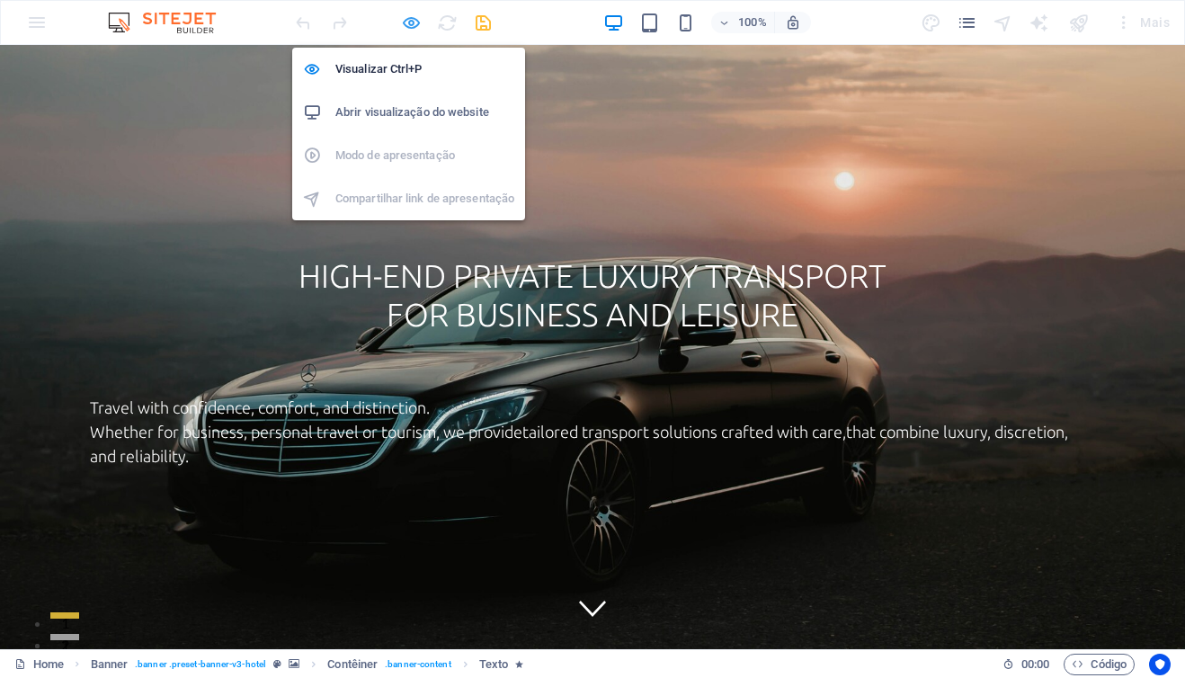
click at [406, 20] on icon "button" at bounding box center [411, 23] width 21 height 21
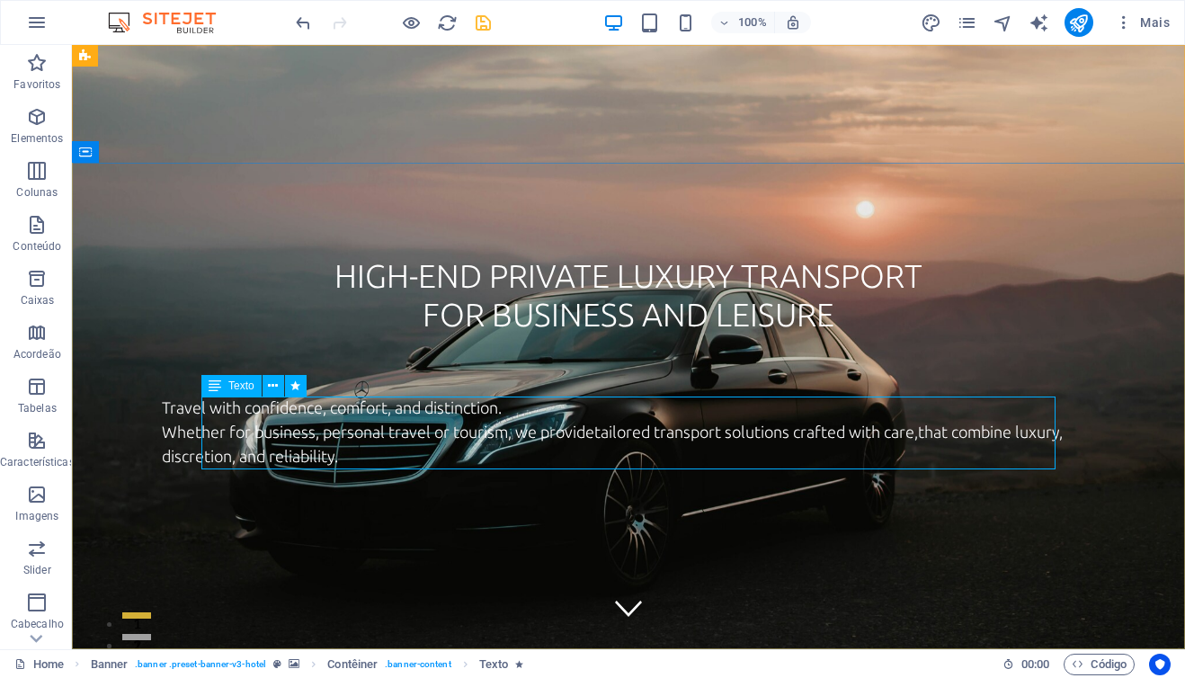
click at [243, 387] on span "Texto" at bounding box center [241, 385] width 26 height 11
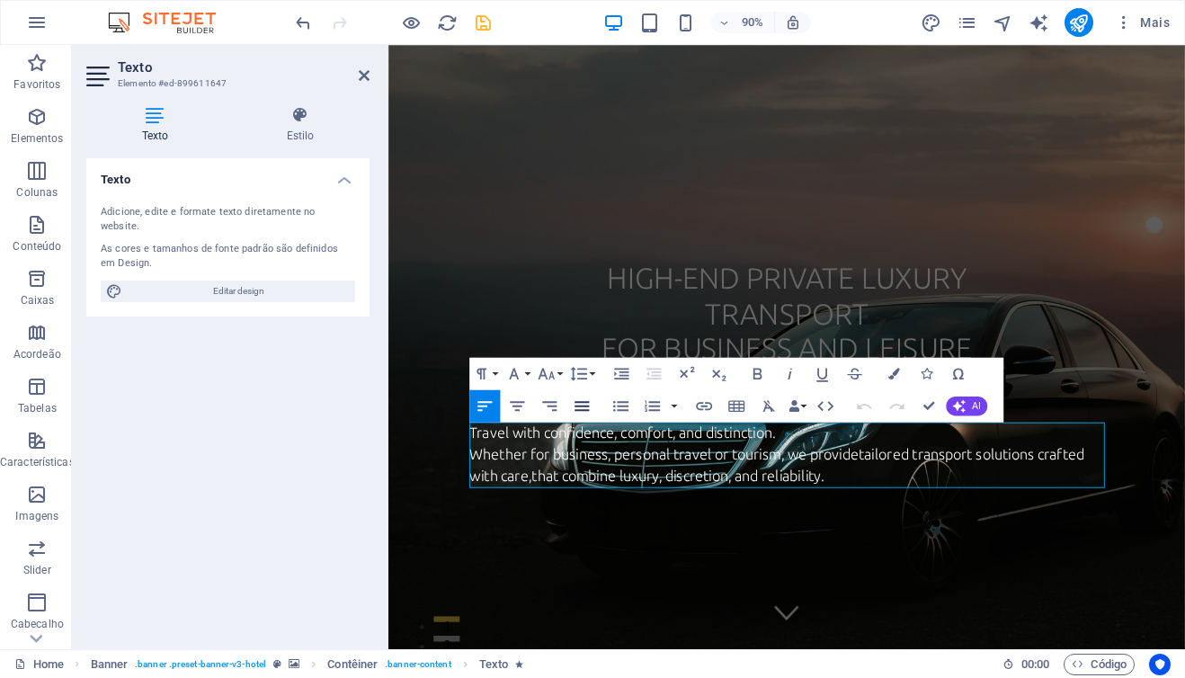
click at [581, 403] on icon "button" at bounding box center [582, 406] width 20 height 20
click at [517, 400] on icon "button" at bounding box center [517, 406] width 20 height 20
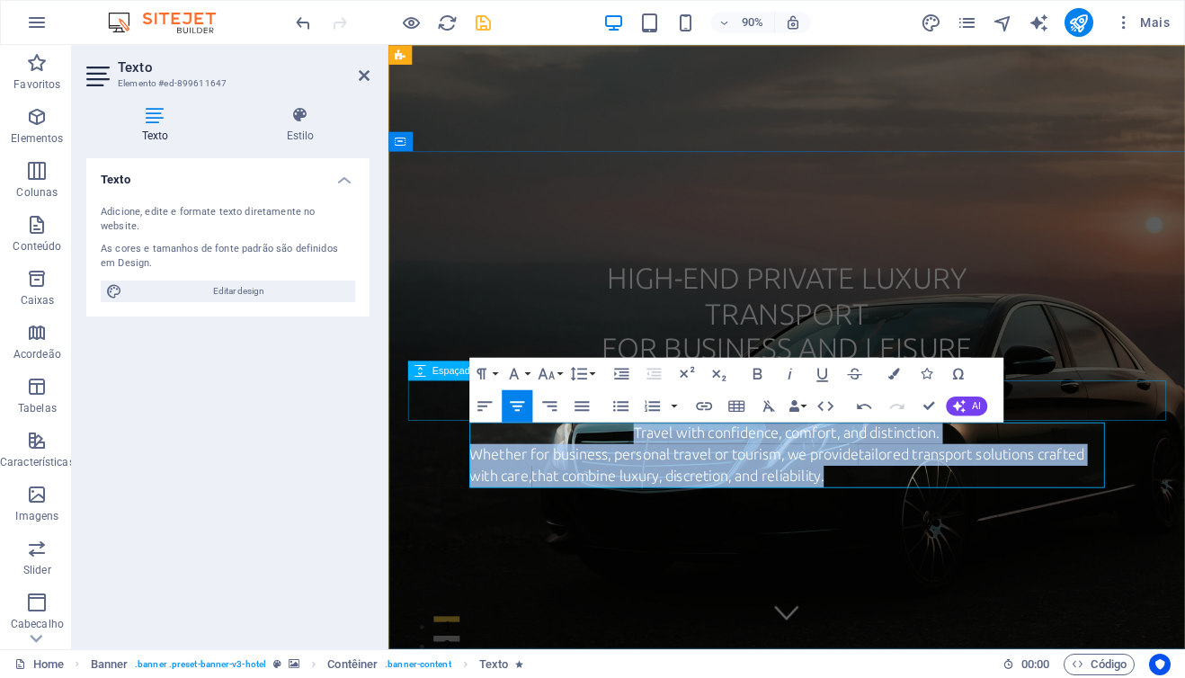
drag, startPoint x: 891, startPoint y: 522, endPoint x: 936, endPoint y: 462, distance: 74.5
click at [519, 401] on icon "button" at bounding box center [517, 406] width 14 height 10
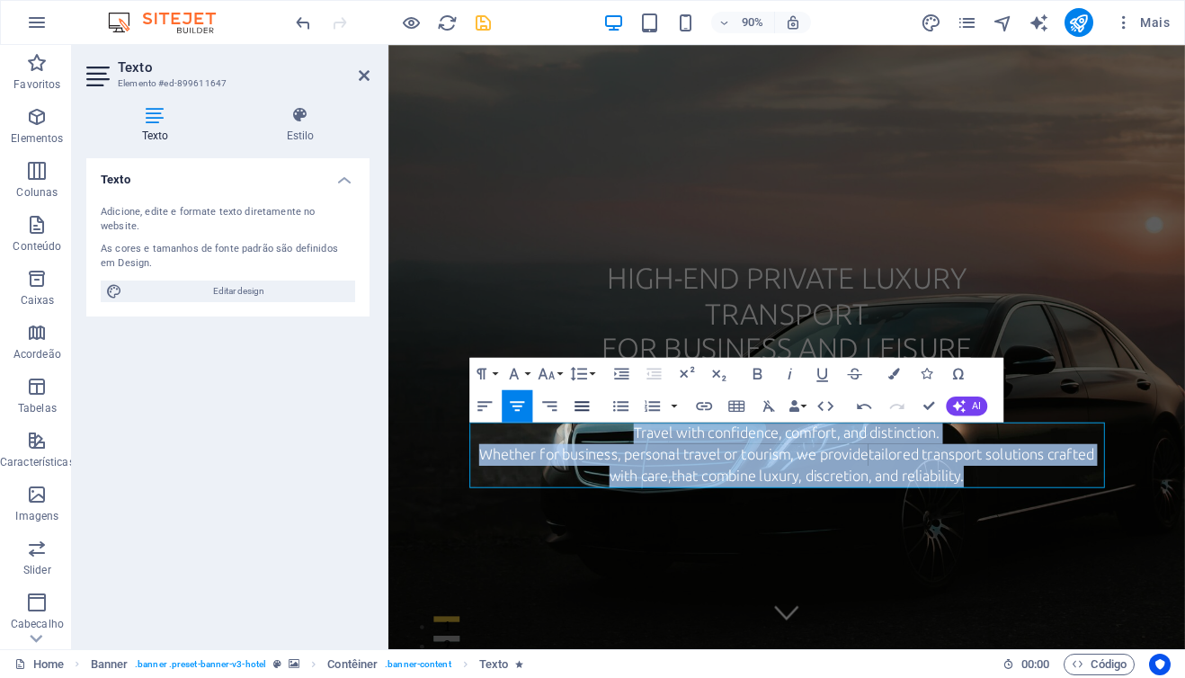
click at [588, 405] on icon "button" at bounding box center [582, 406] width 14 height 10
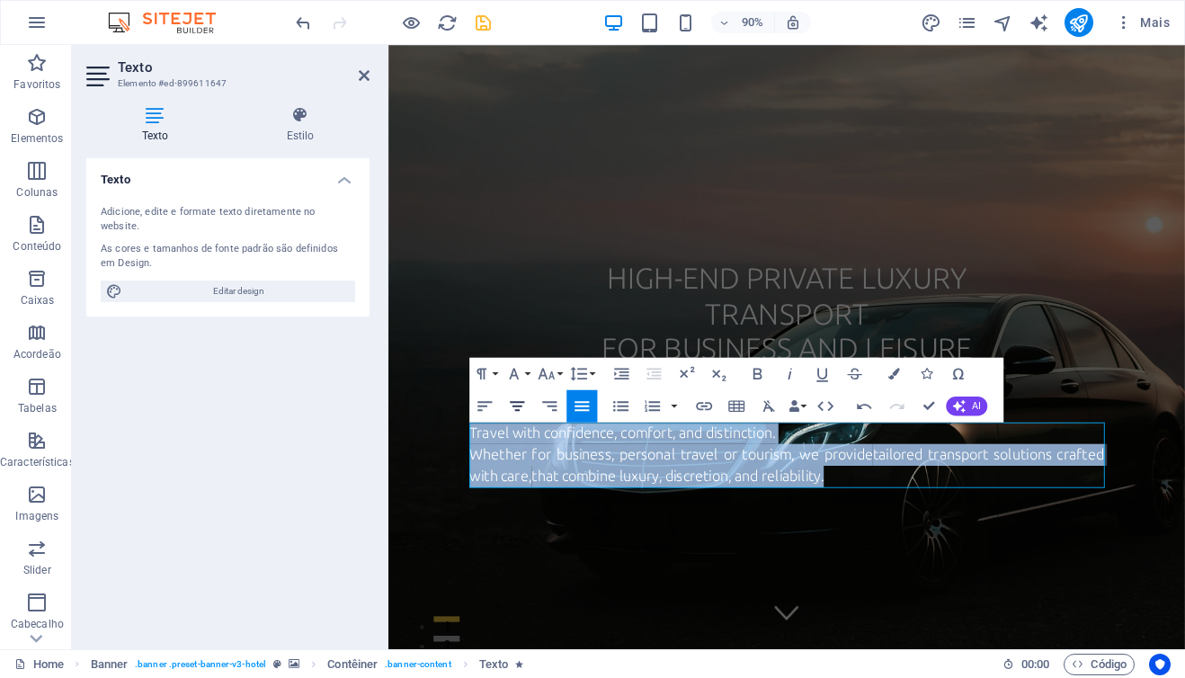
click at [521, 406] on icon "button" at bounding box center [517, 406] width 20 height 20
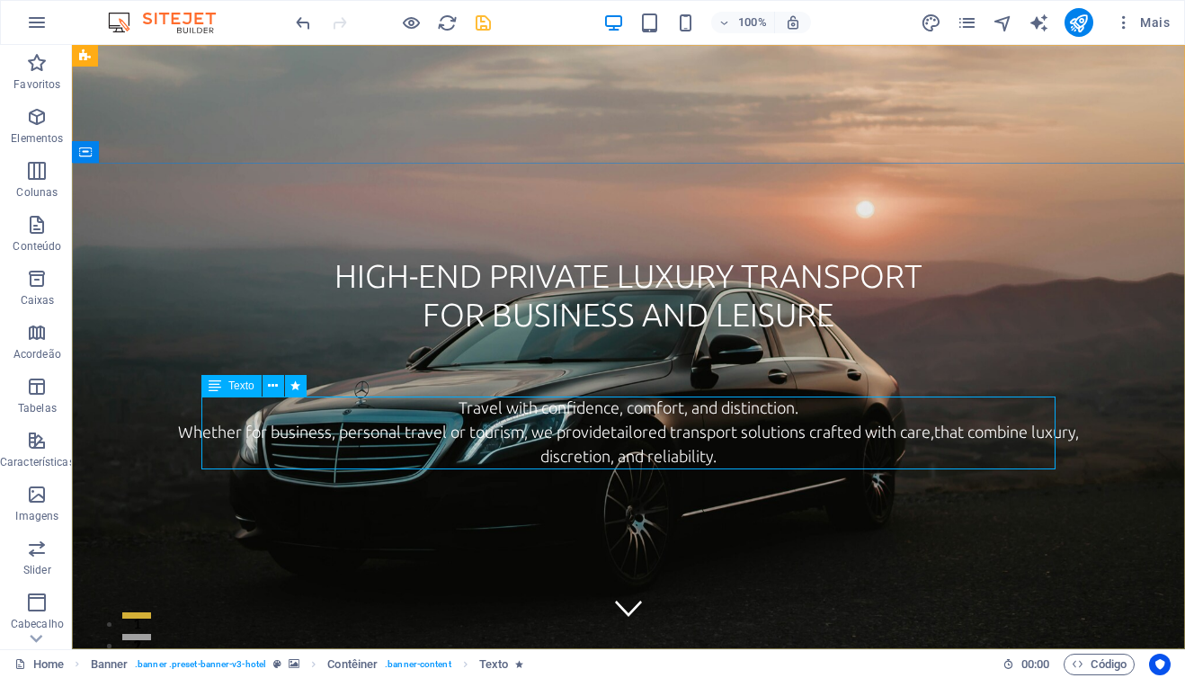
click at [244, 389] on span "Texto" at bounding box center [241, 385] width 26 height 11
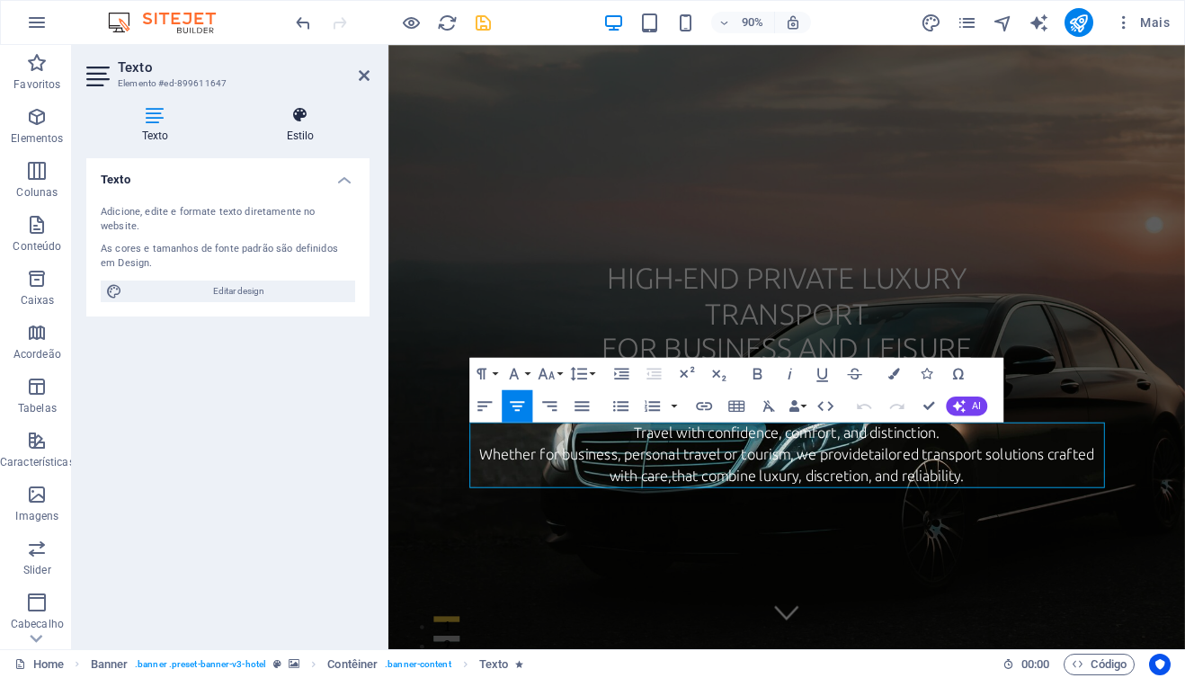
click at [300, 127] on h4 "Estilo" at bounding box center [300, 125] width 138 height 38
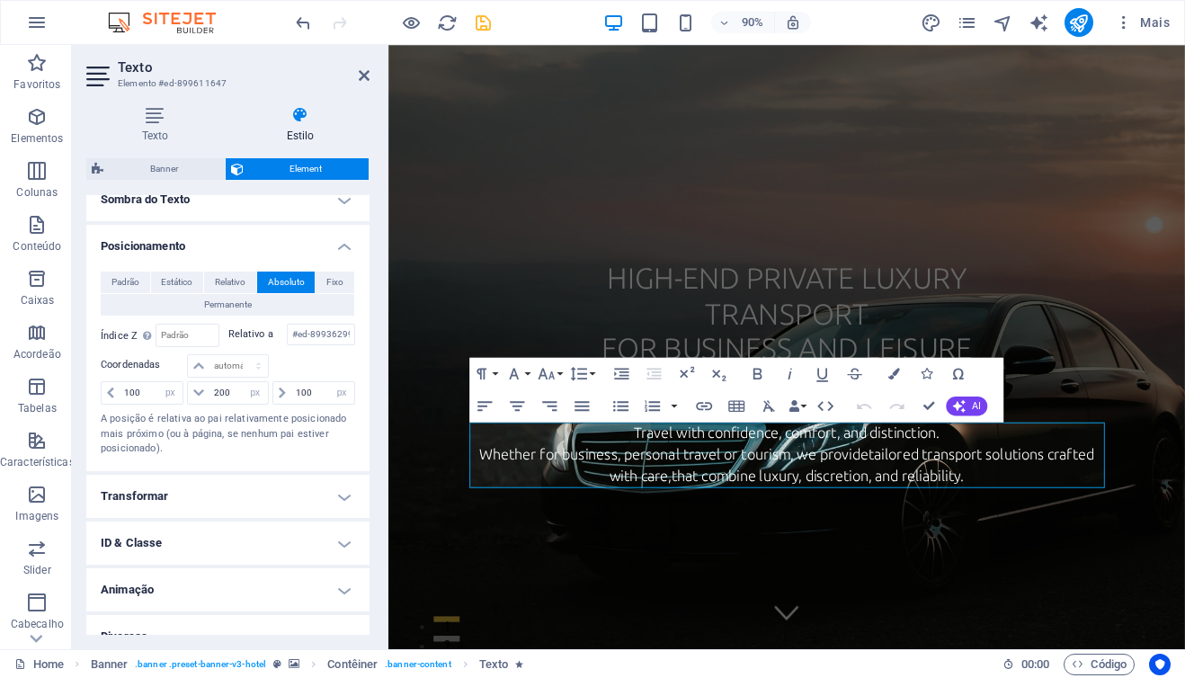
scroll to position [522, 0]
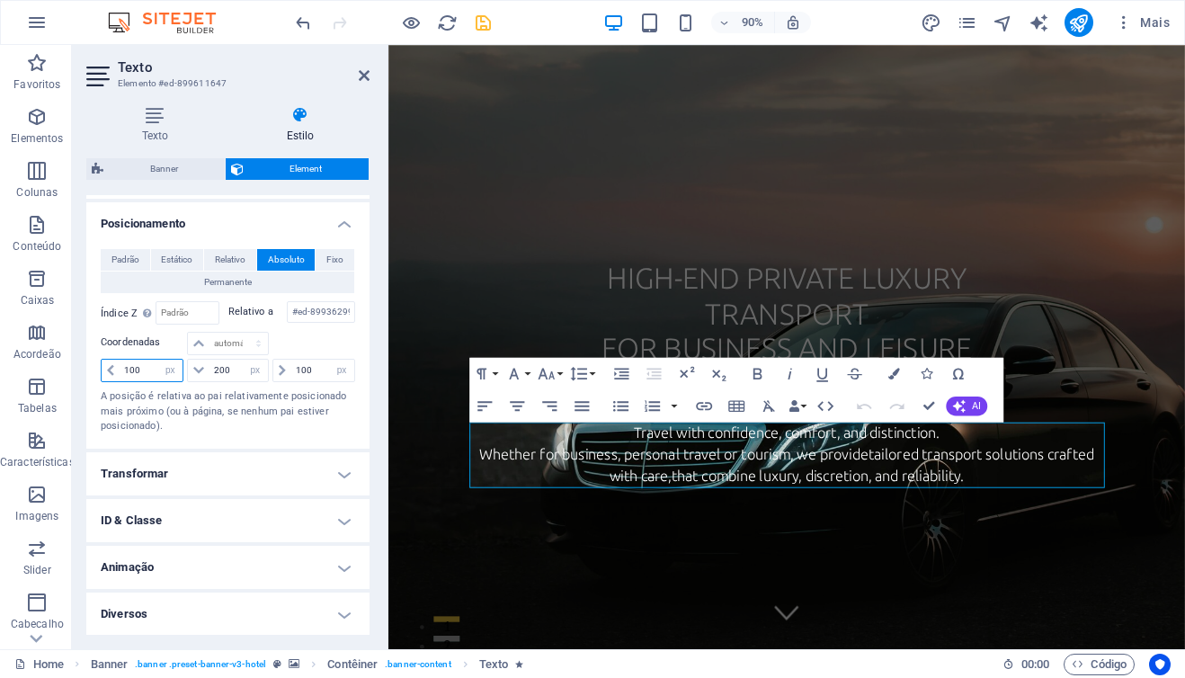
click at [131, 370] on input "100" at bounding box center [151, 371] width 63 height 22
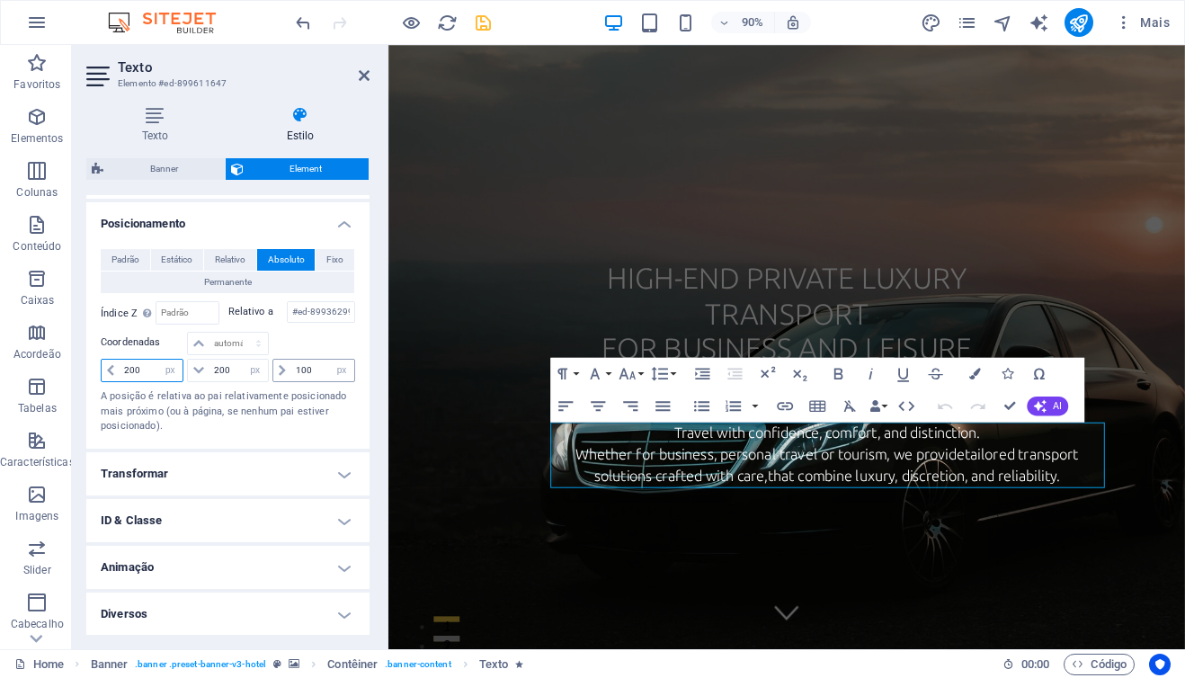
type input "200"
click at [301, 370] on input "100" at bounding box center [322, 371] width 63 height 22
type input "200"
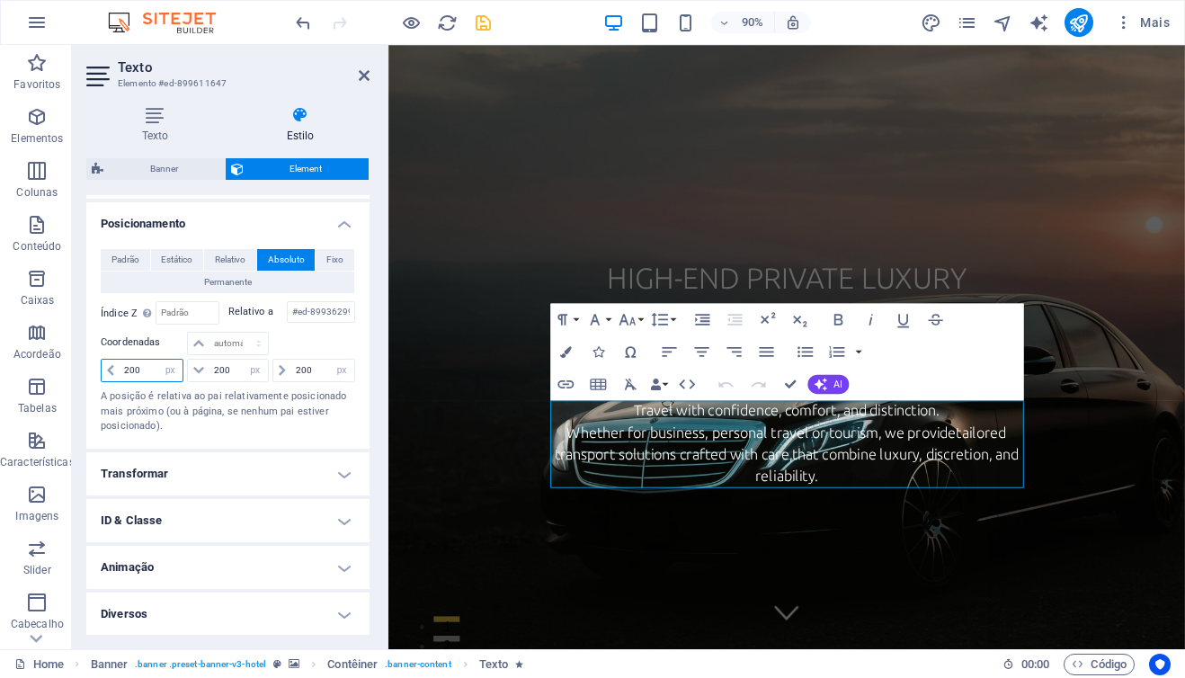
click at [135, 372] on input "200" at bounding box center [151, 371] width 63 height 22
type input "250"
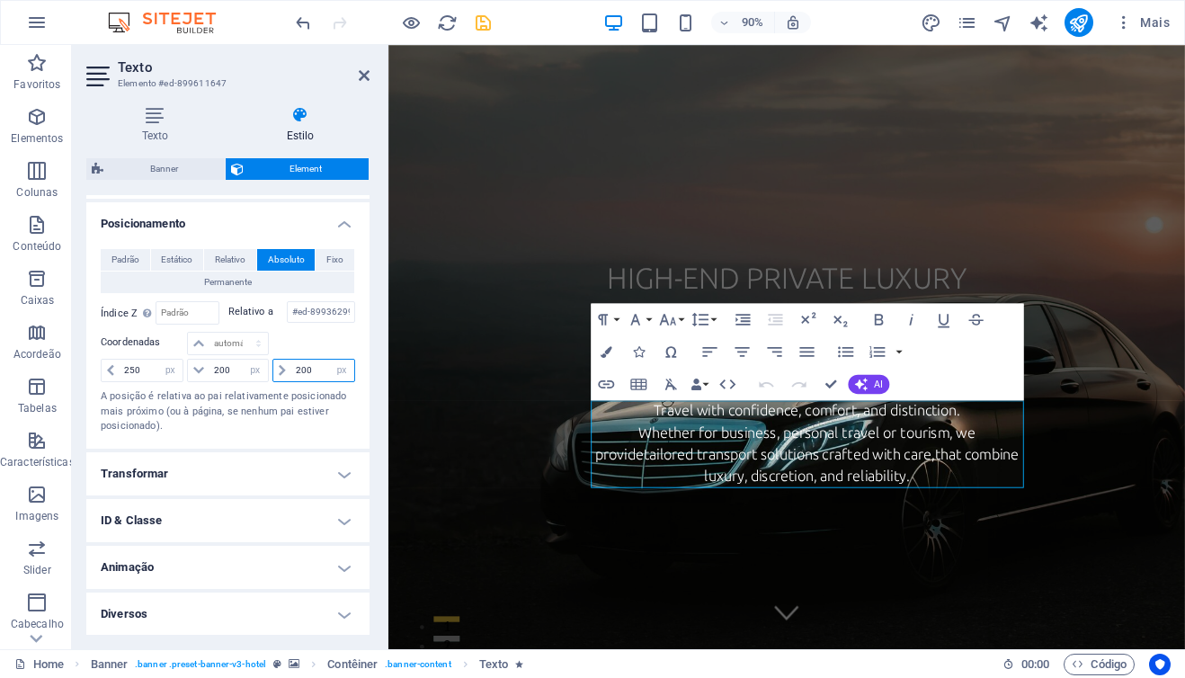
click at [296, 371] on input "200" at bounding box center [322, 371] width 63 height 22
type input "250"
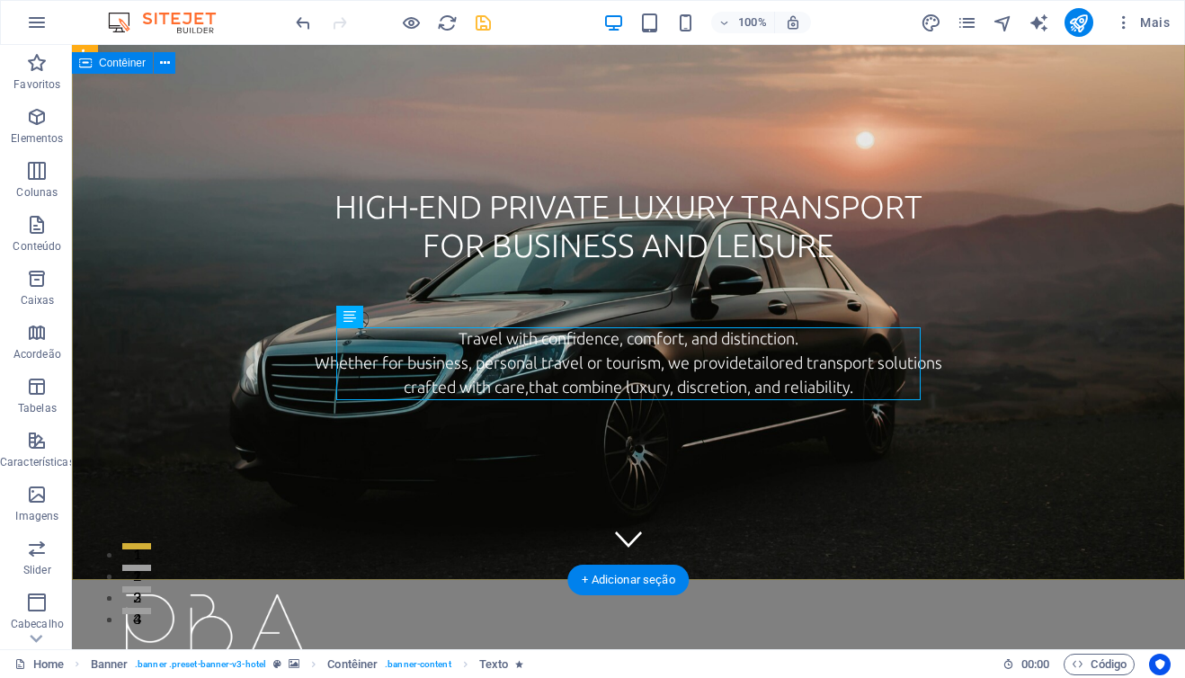
scroll to position [0, 0]
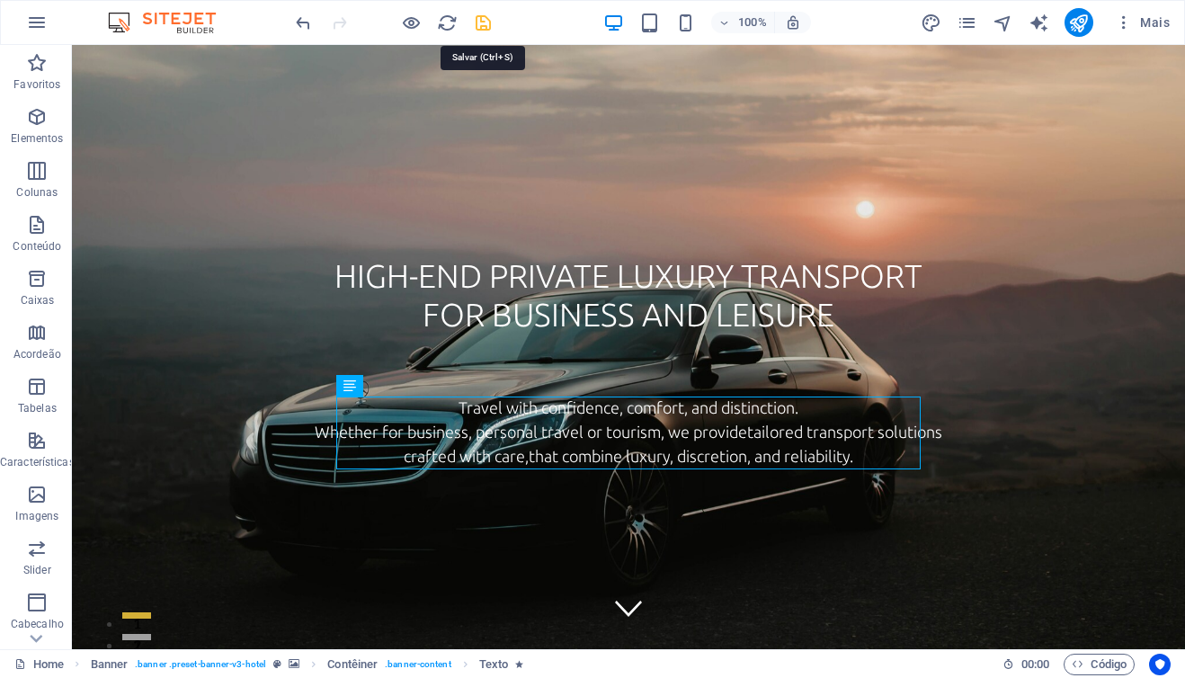
click at [485, 22] on icon "save" at bounding box center [483, 23] width 21 height 21
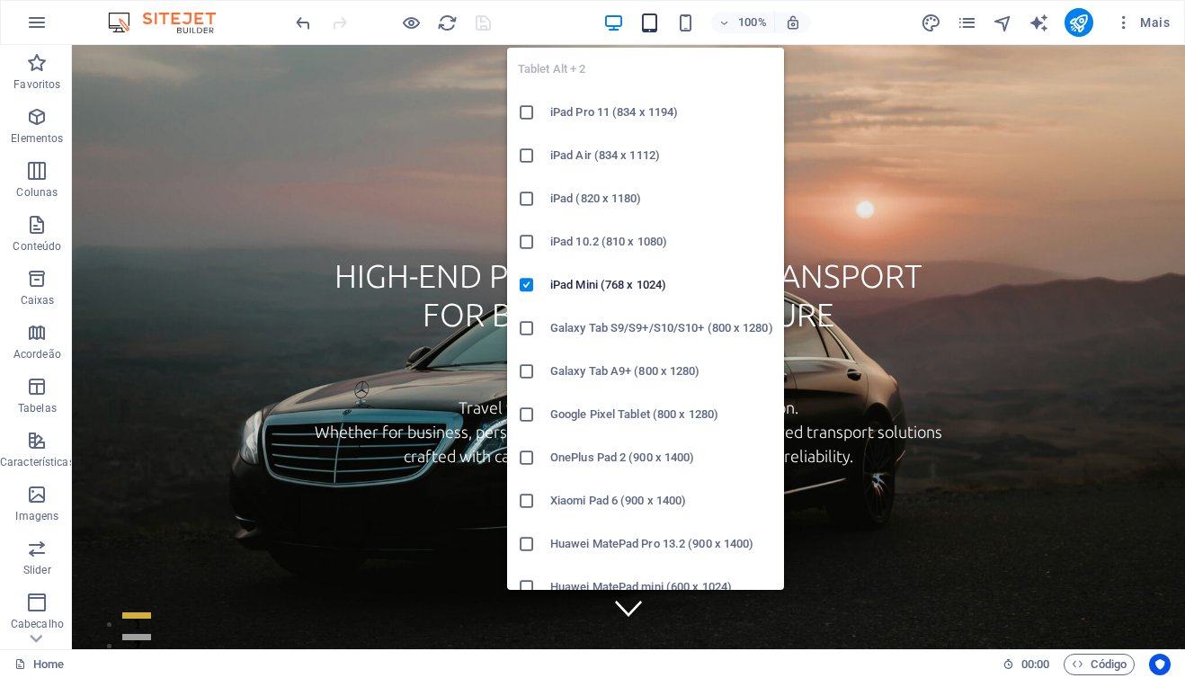
click at [651, 22] on icon "button" at bounding box center [649, 23] width 21 height 21
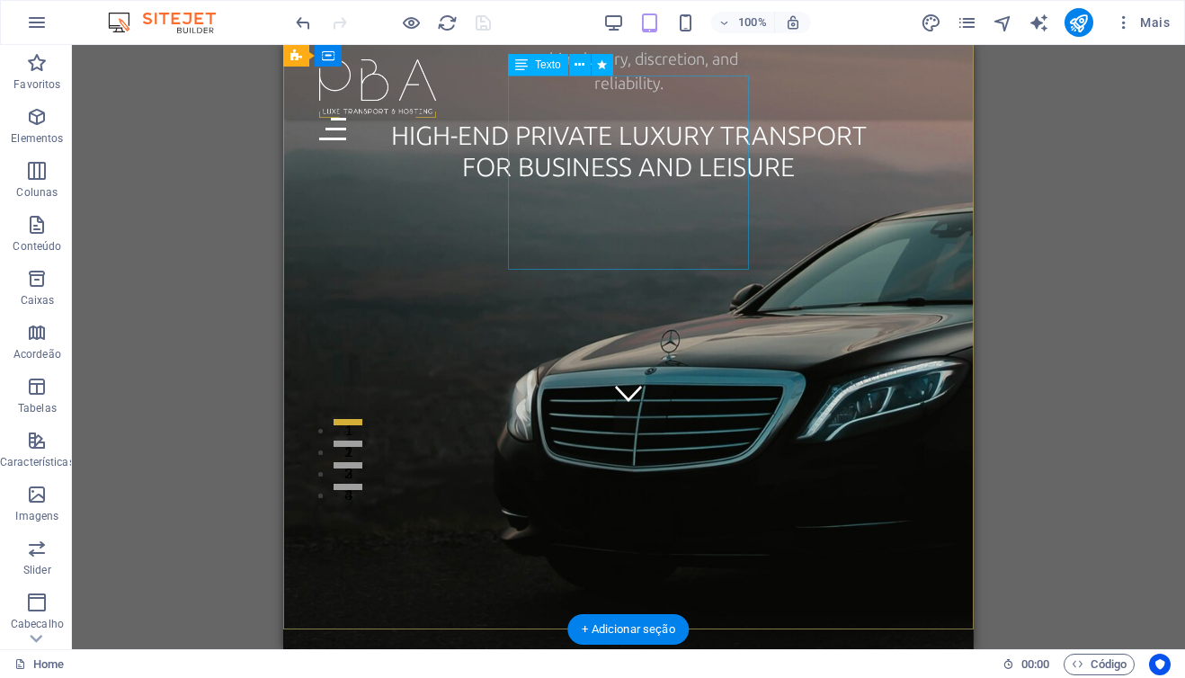
scroll to position [178, 0]
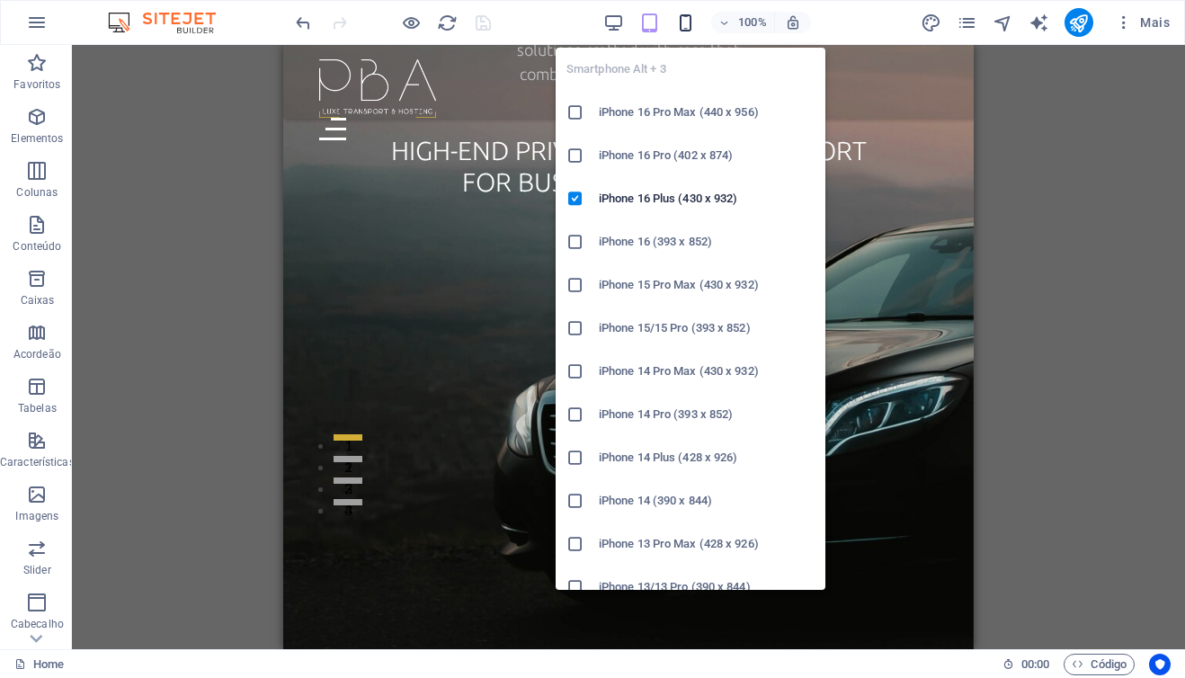
click at [687, 22] on icon "button" at bounding box center [685, 23] width 21 height 21
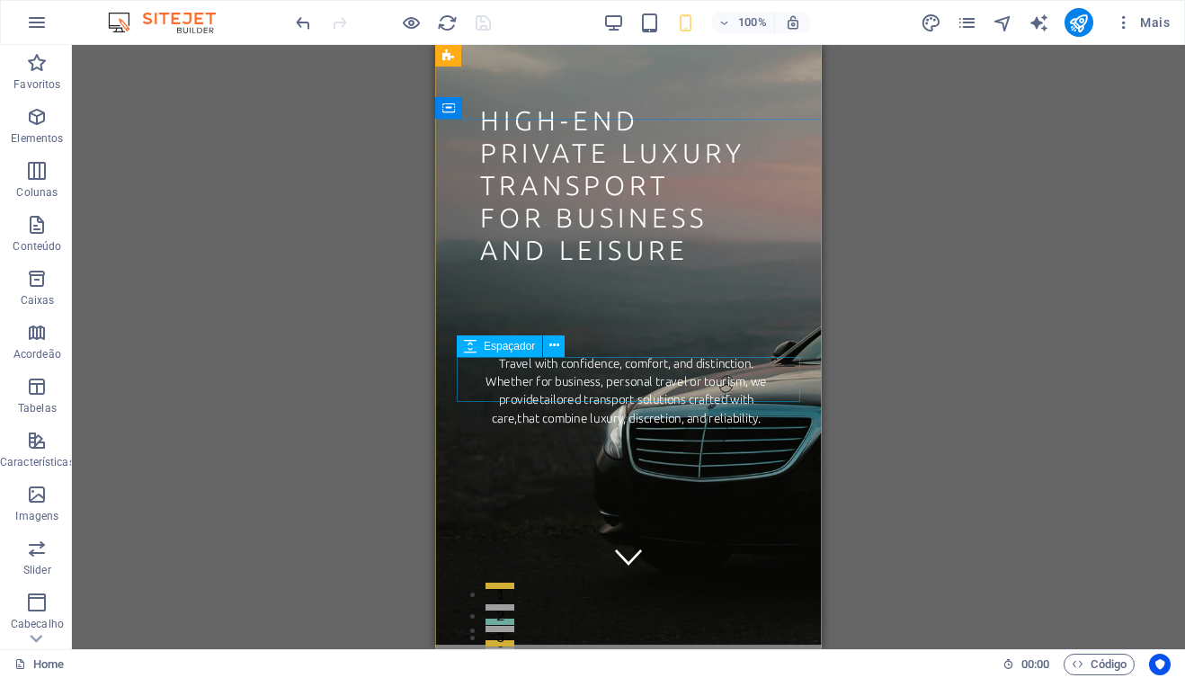
scroll to position [22, 0]
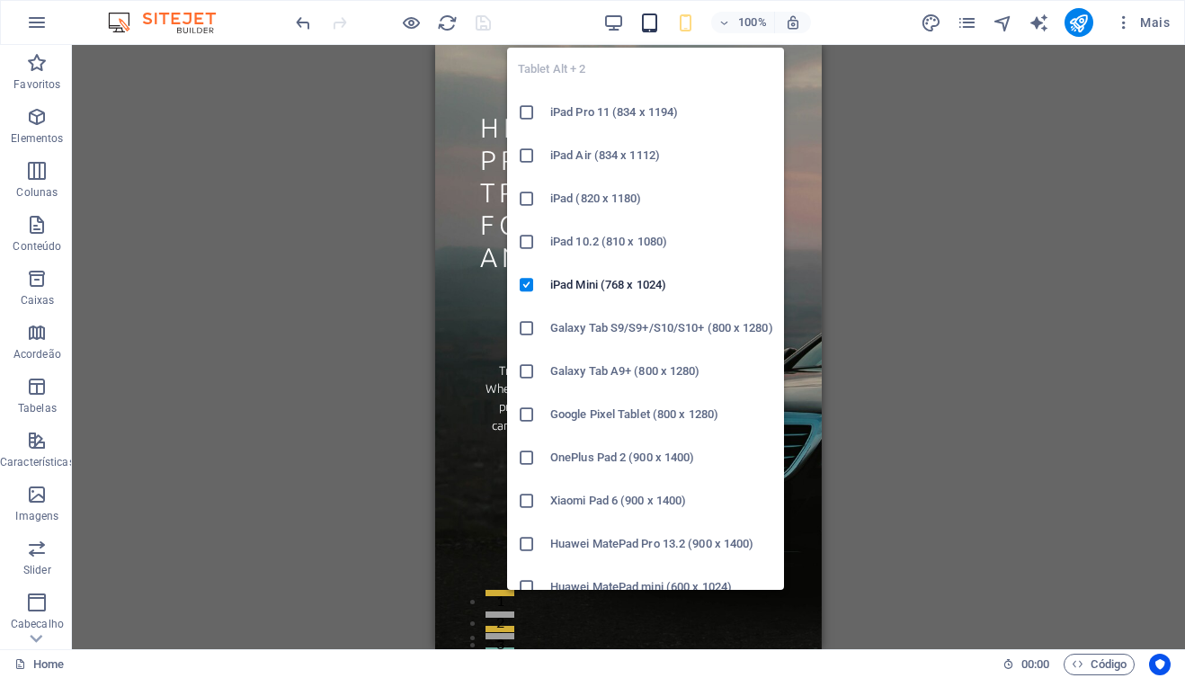
click at [654, 22] on icon "button" at bounding box center [649, 23] width 21 height 21
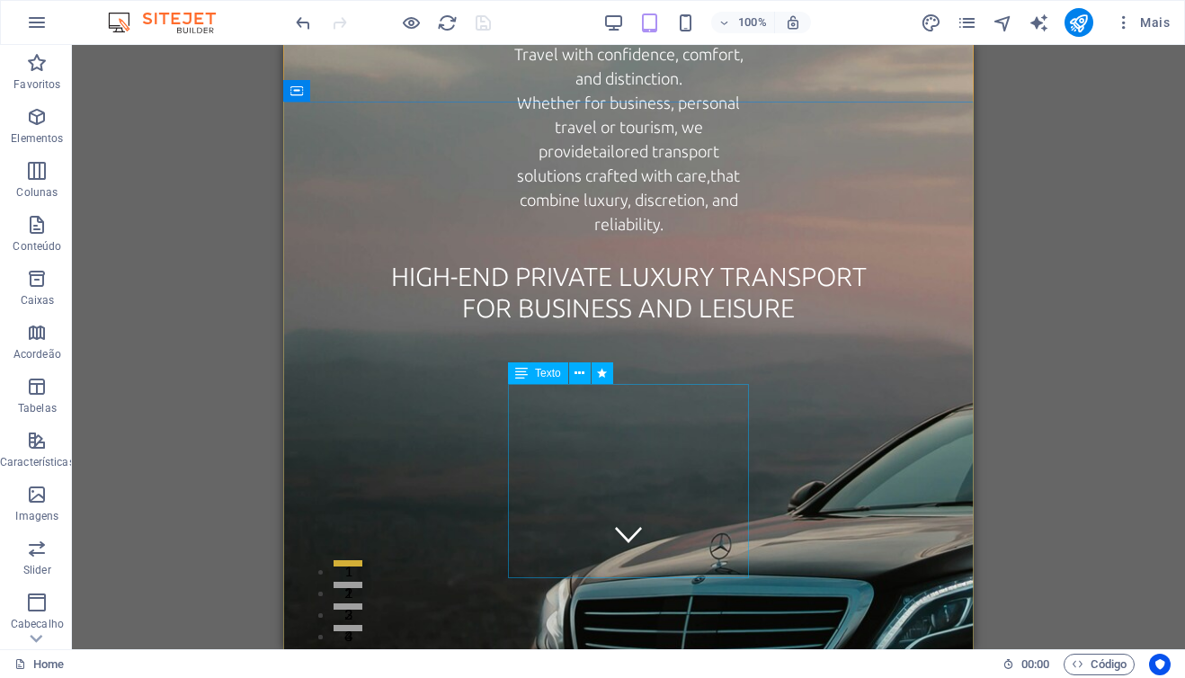
scroll to position [106, 0]
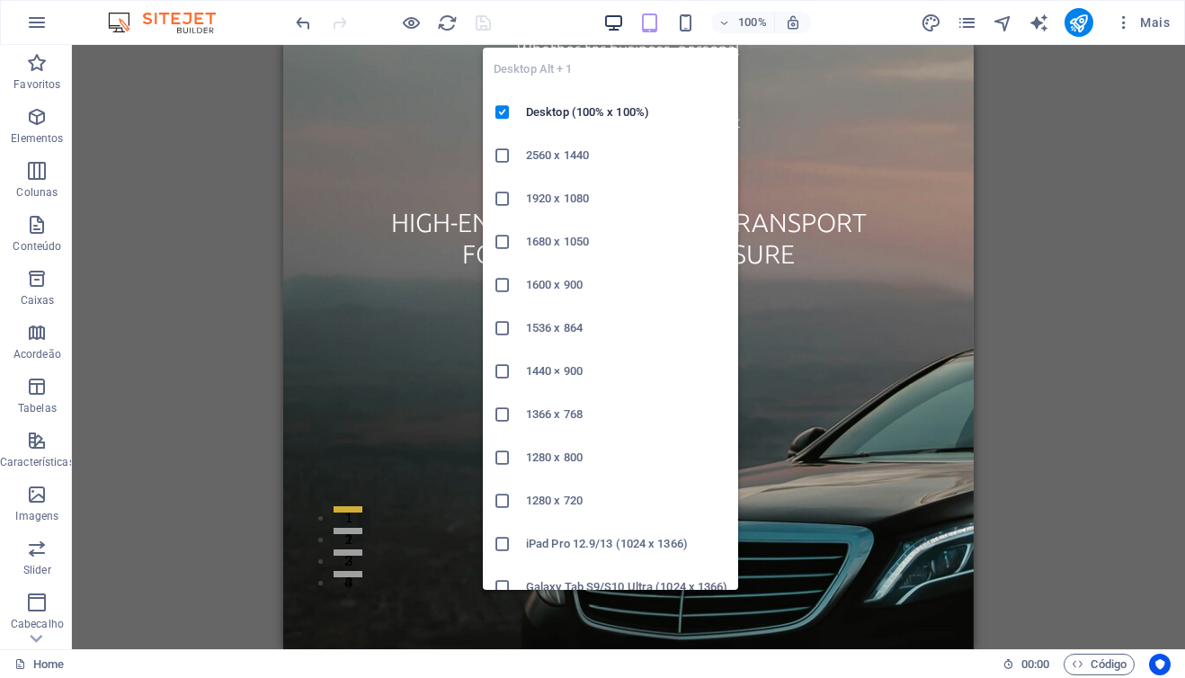
click at [614, 28] on icon "button" at bounding box center [613, 23] width 21 height 21
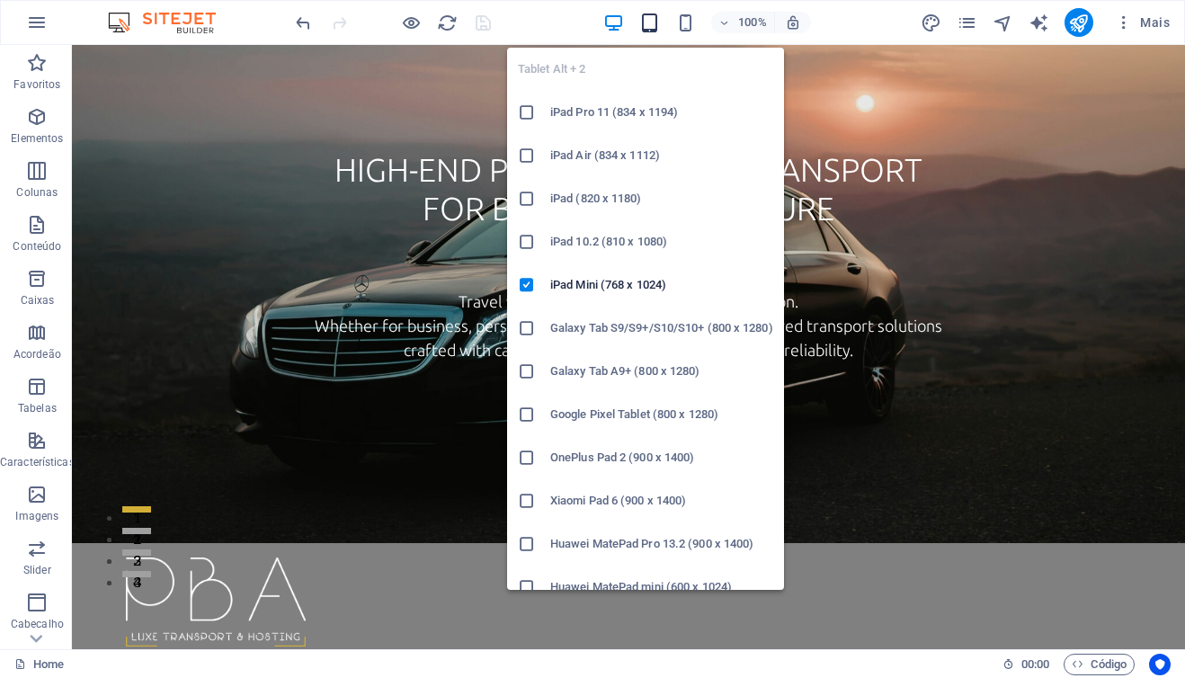
click at [647, 23] on icon "button" at bounding box center [649, 23] width 21 height 21
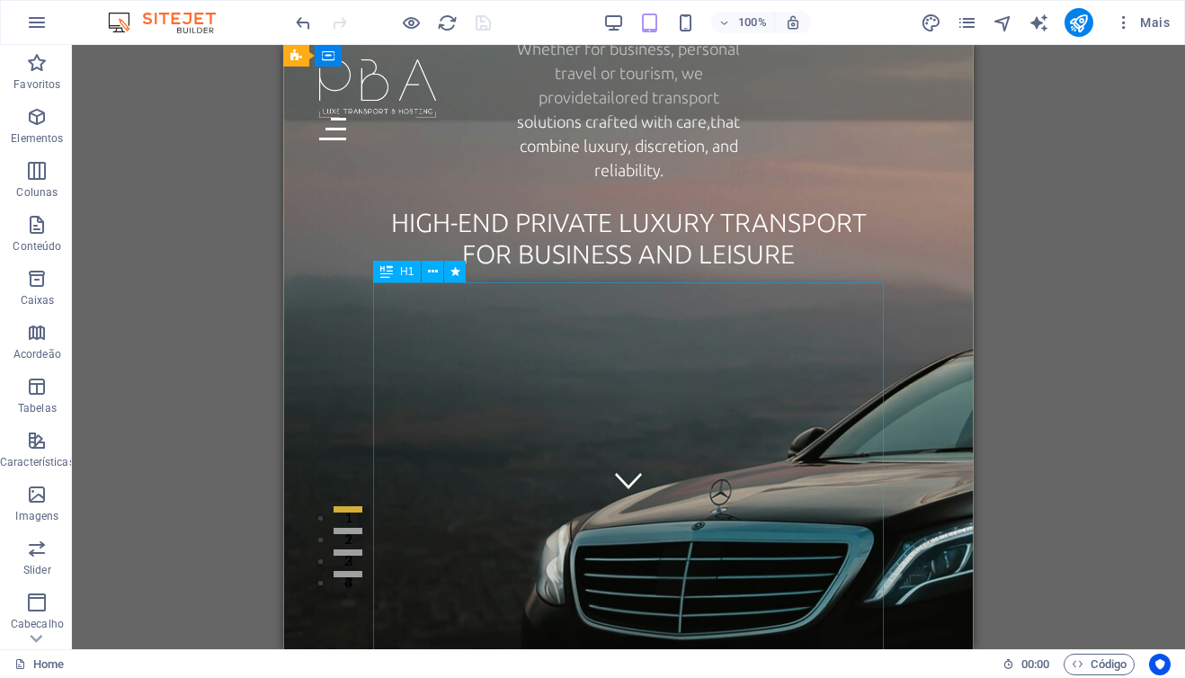
scroll to position [55, 0]
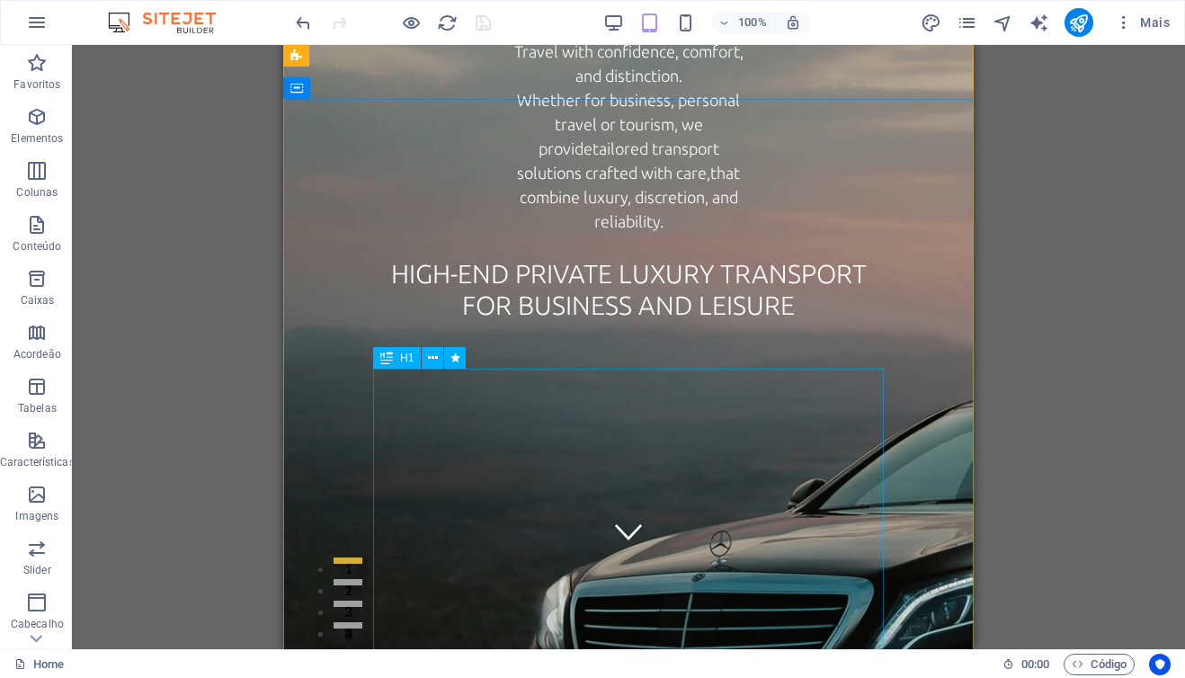
click at [407, 361] on span "H1" at bounding box center [406, 357] width 13 height 11
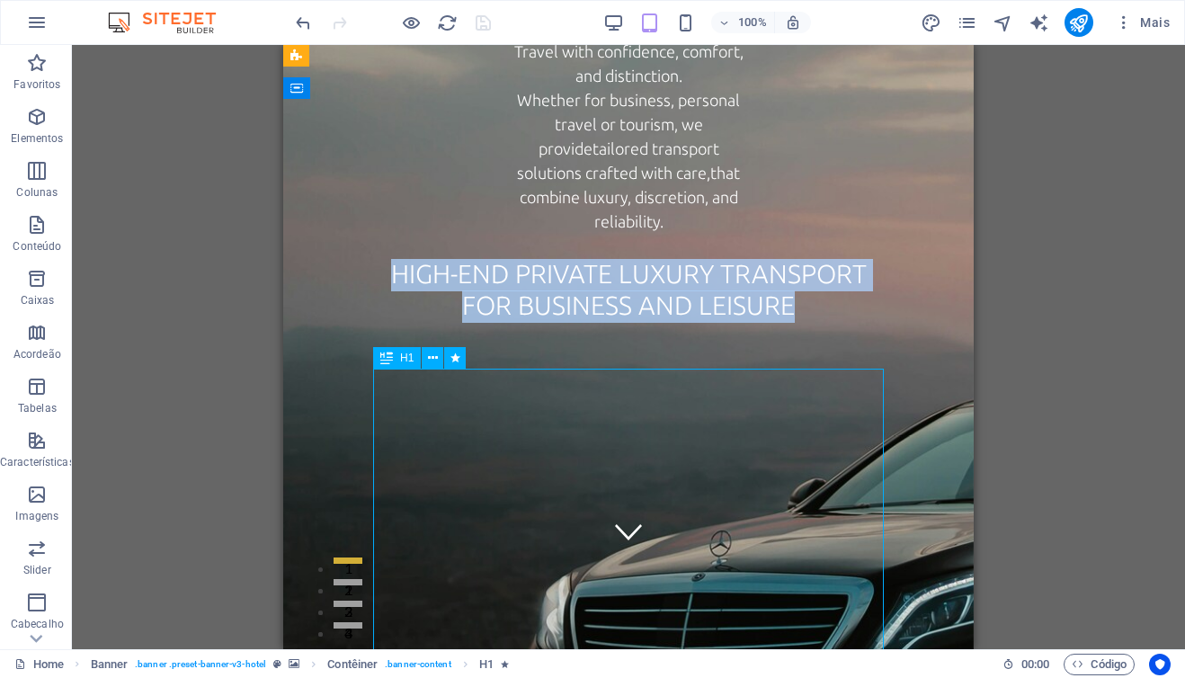
select select "px"
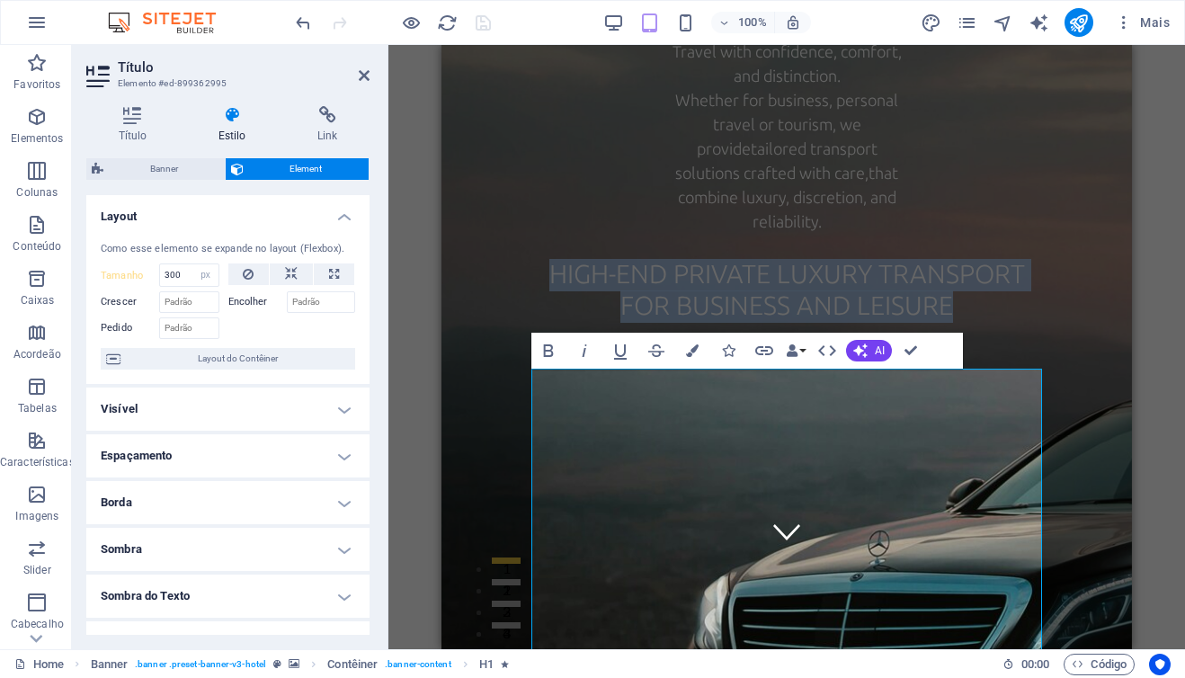
type input "500"
type input "300"
type input "100"
type input "0"
type input "100"
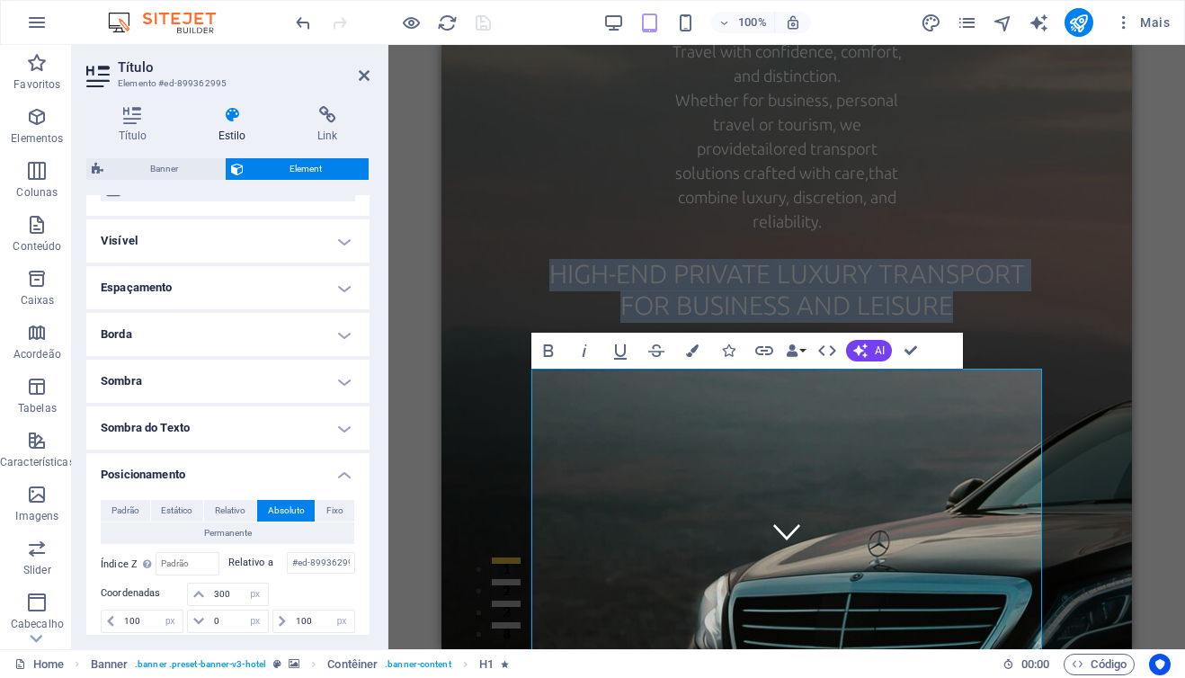
scroll to position [200, 0]
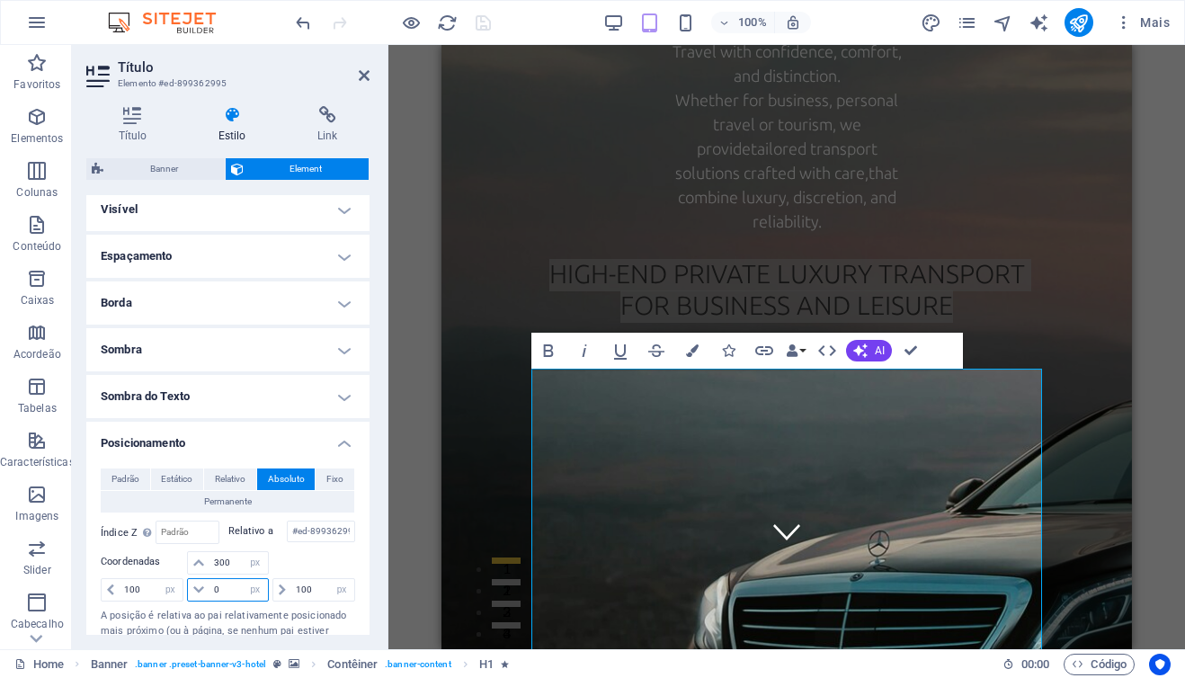
drag, startPoint x: 228, startPoint y: 592, endPoint x: 205, endPoint y: 592, distance: 23.4
click at [205, 592] on div "0 automático px rem % em" at bounding box center [227, 589] width 81 height 23
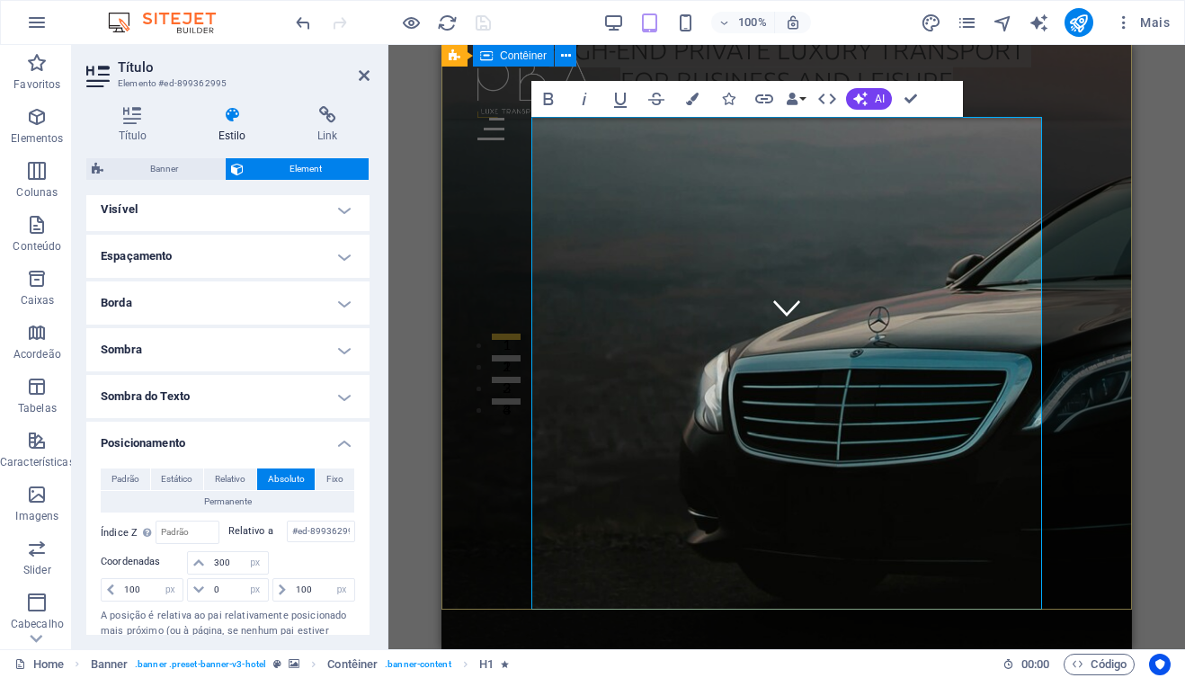
scroll to position [281, 0]
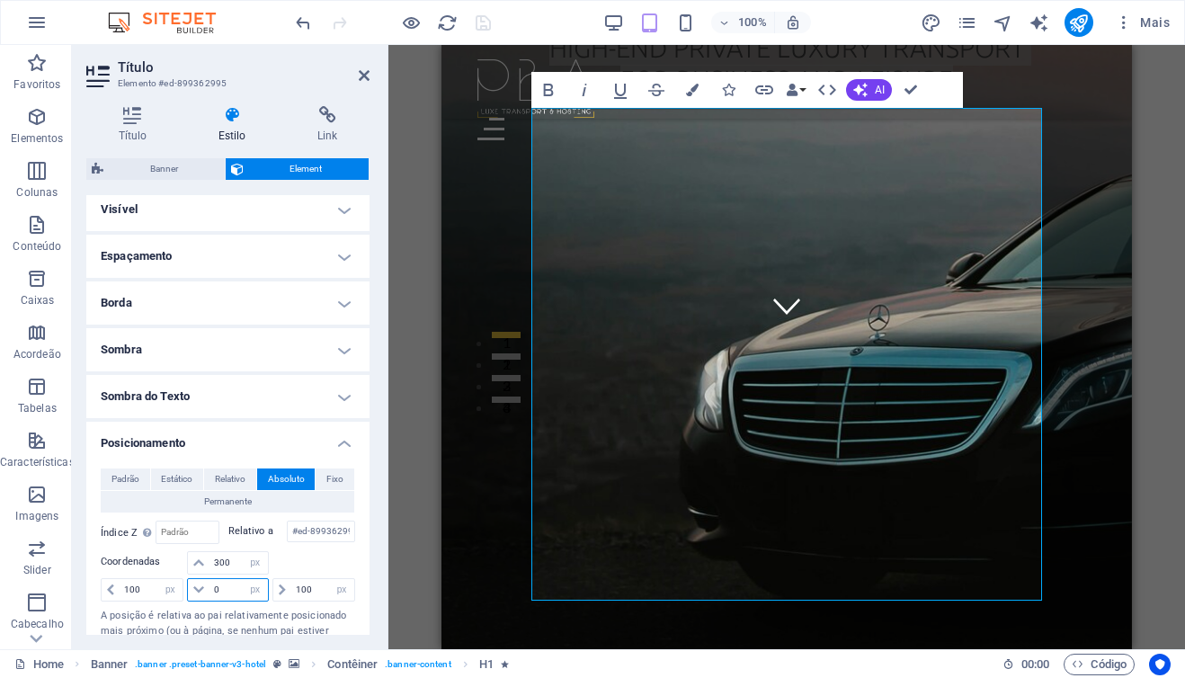
drag, startPoint x: 230, startPoint y: 589, endPoint x: 214, endPoint y: 589, distance: 16.2
click at [214, 589] on input "0" at bounding box center [239, 590] width 58 height 22
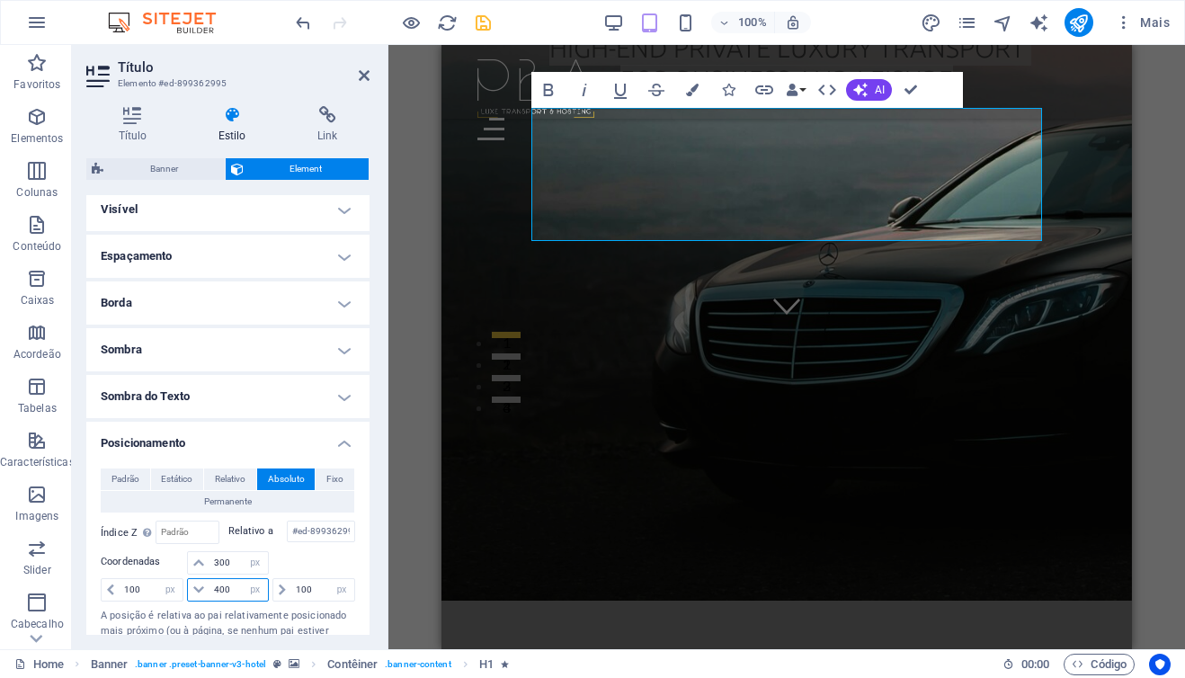
click at [223, 588] on input "400" at bounding box center [239, 590] width 58 height 22
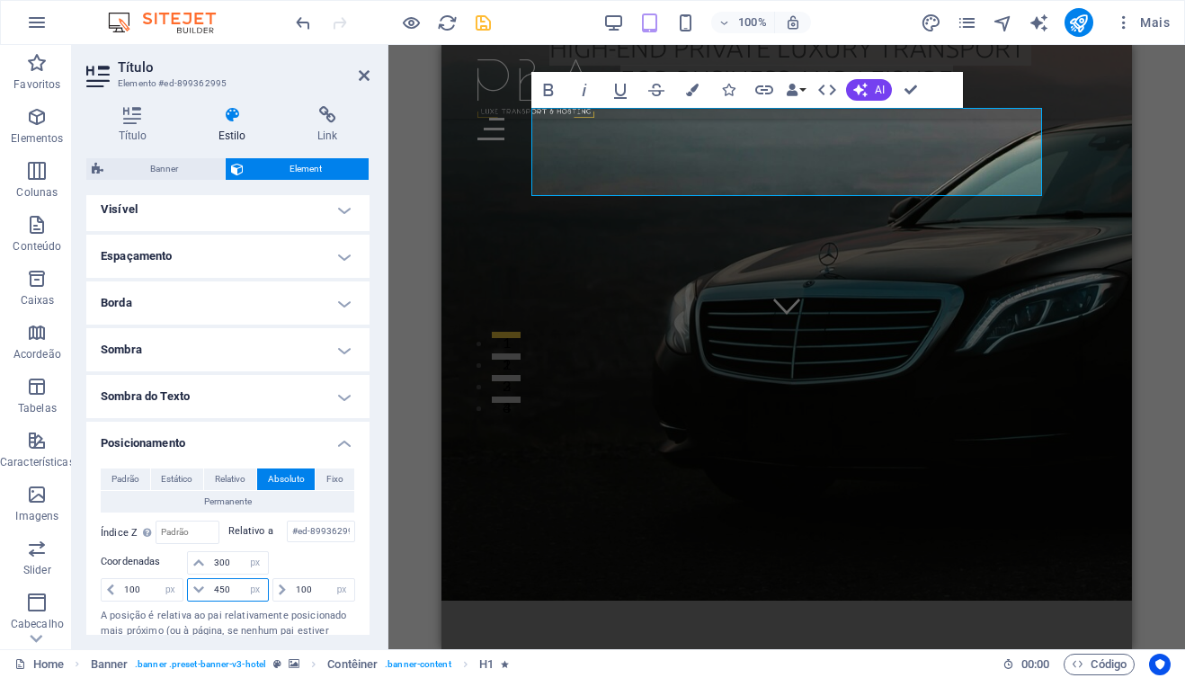
click at [221, 594] on input "450" at bounding box center [239, 590] width 58 height 22
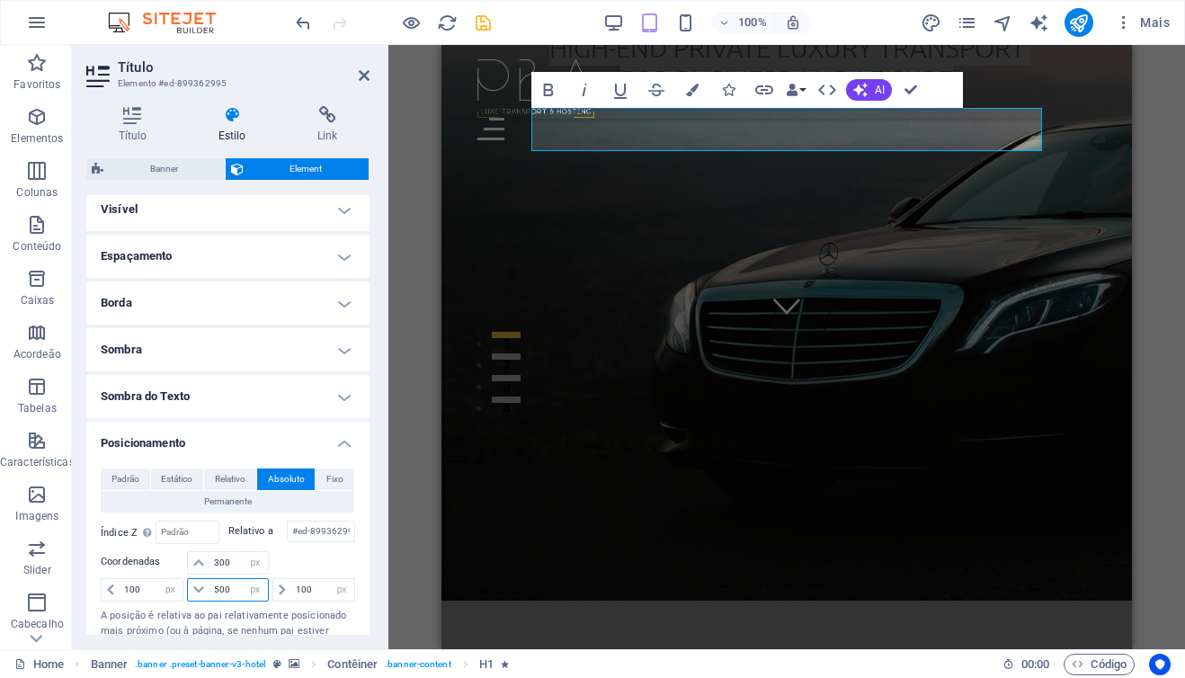
click at [220, 592] on input "500" at bounding box center [239, 590] width 58 height 22
type input "480"
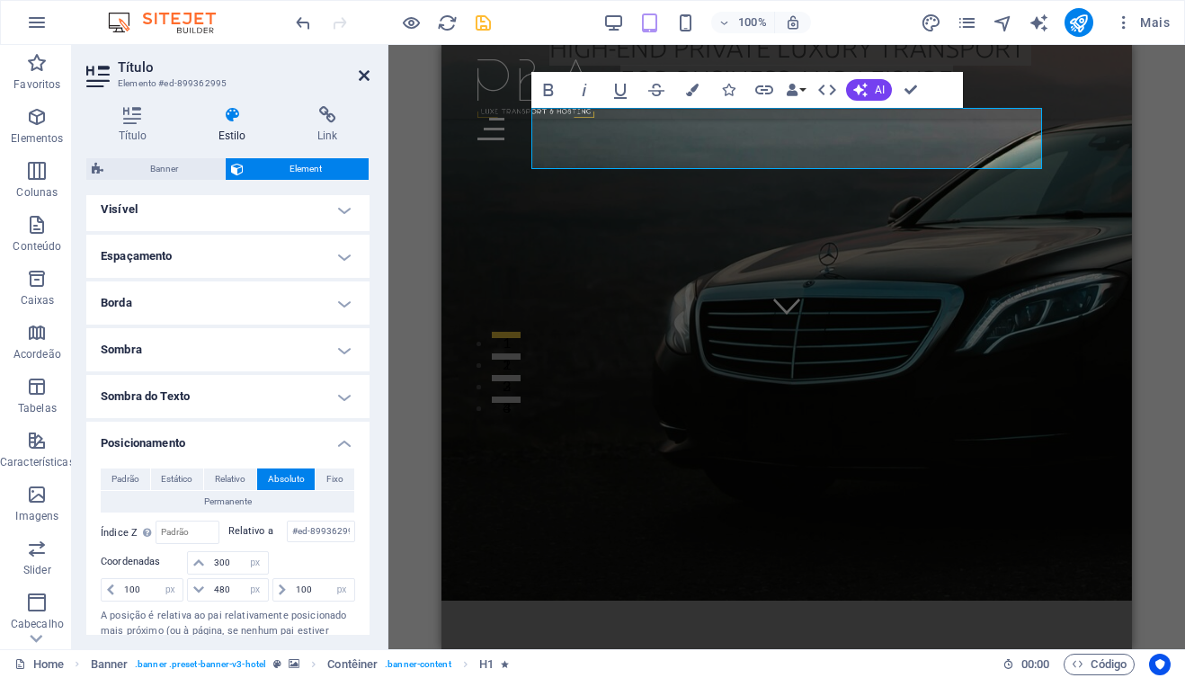
click at [364, 72] on icon at bounding box center [364, 75] width 11 height 14
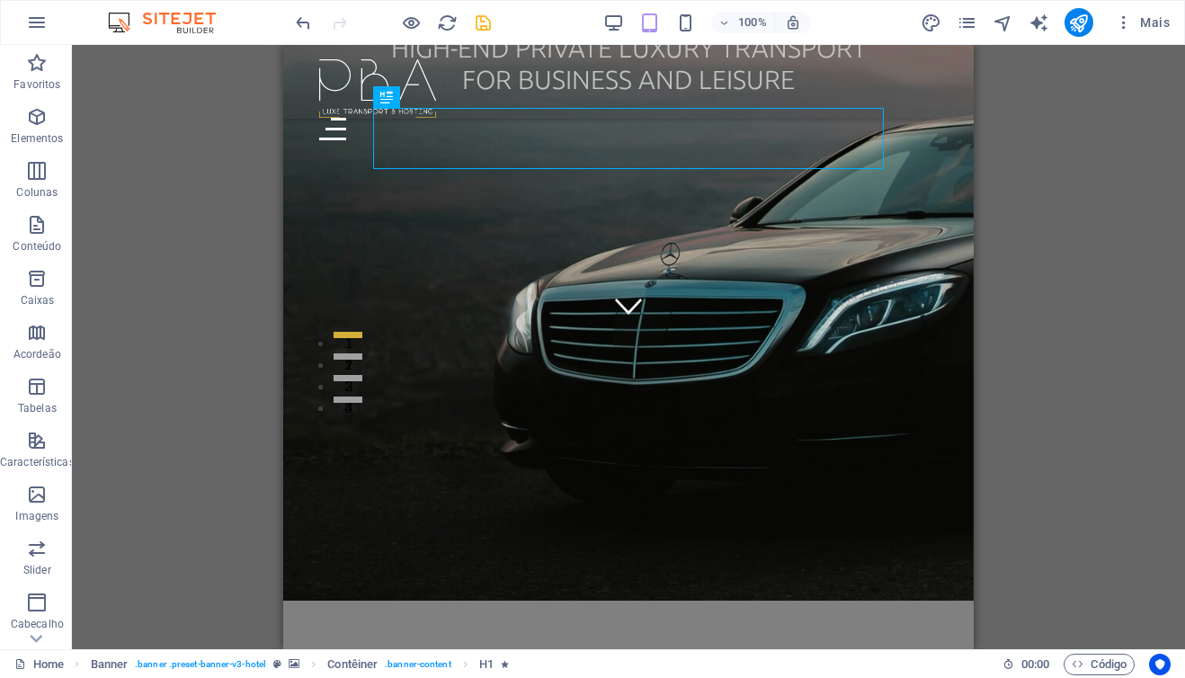
click at [254, 254] on div "H1 Banner Banner Contêiner Texto Barra do Menu Menu Barra do Menu Logotipo Espa…" at bounding box center [628, 347] width 1113 height 604
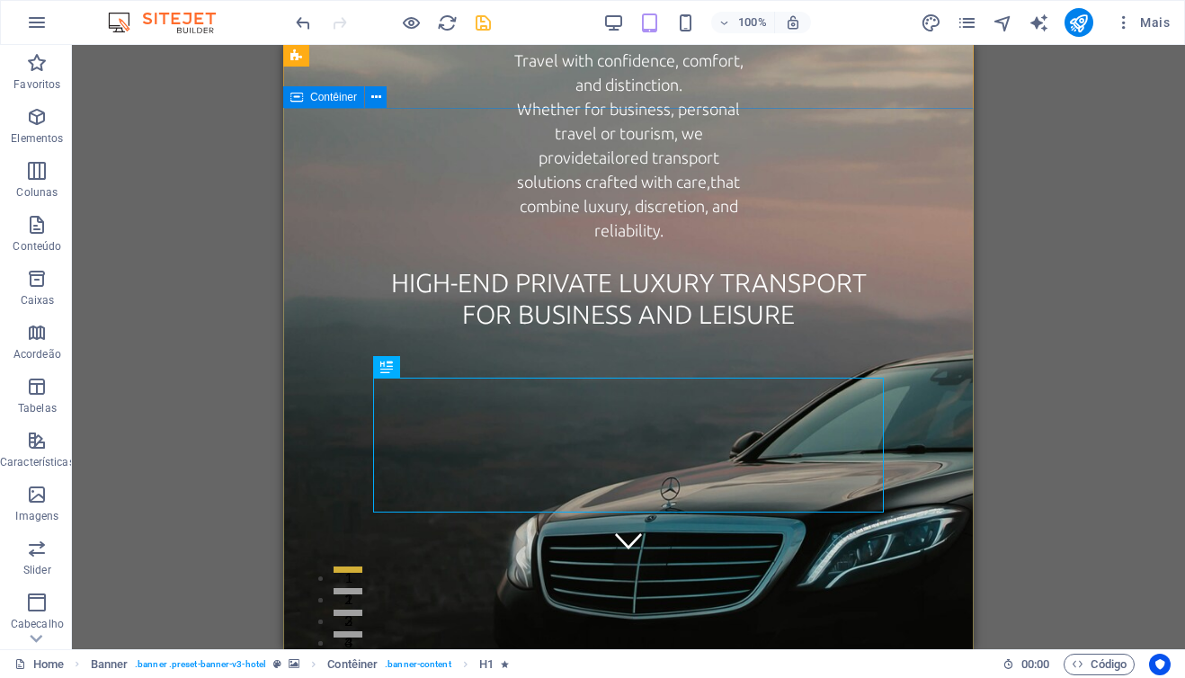
scroll to position [103, 0]
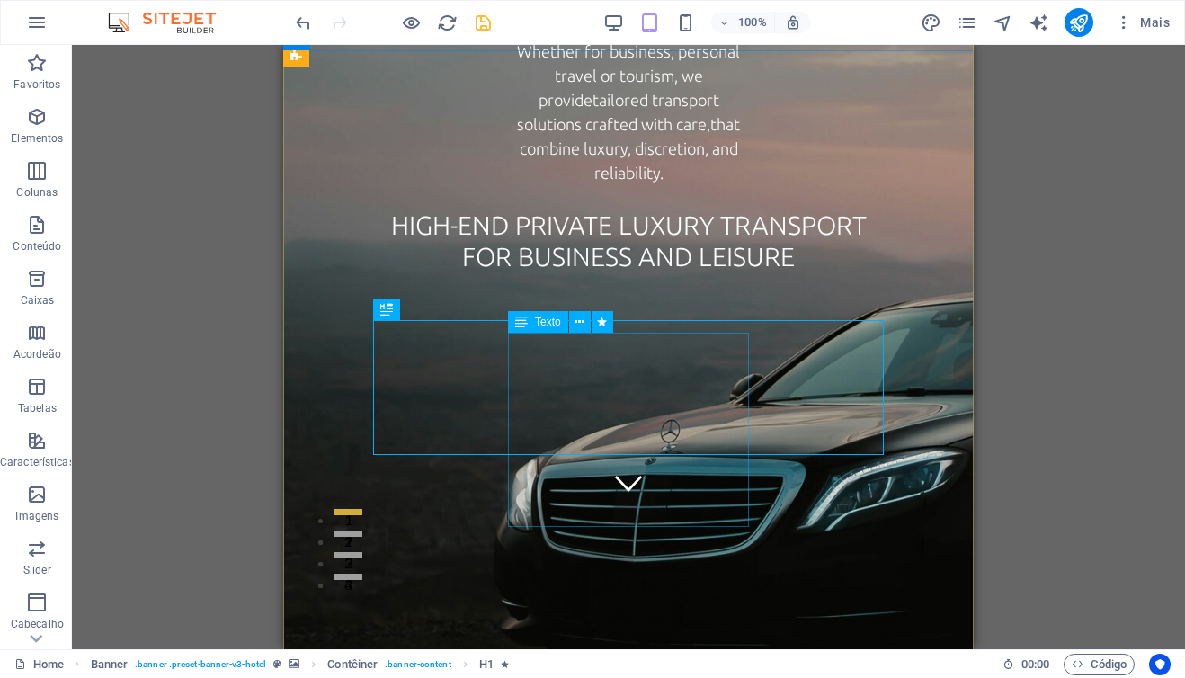
click at [568, 186] on div "Travel with confidence, comfort, and distinction. Whether for business, persona…" at bounding box center [628, 89] width 241 height 194
click at [404, 314] on span "H1" at bounding box center [406, 309] width 13 height 11
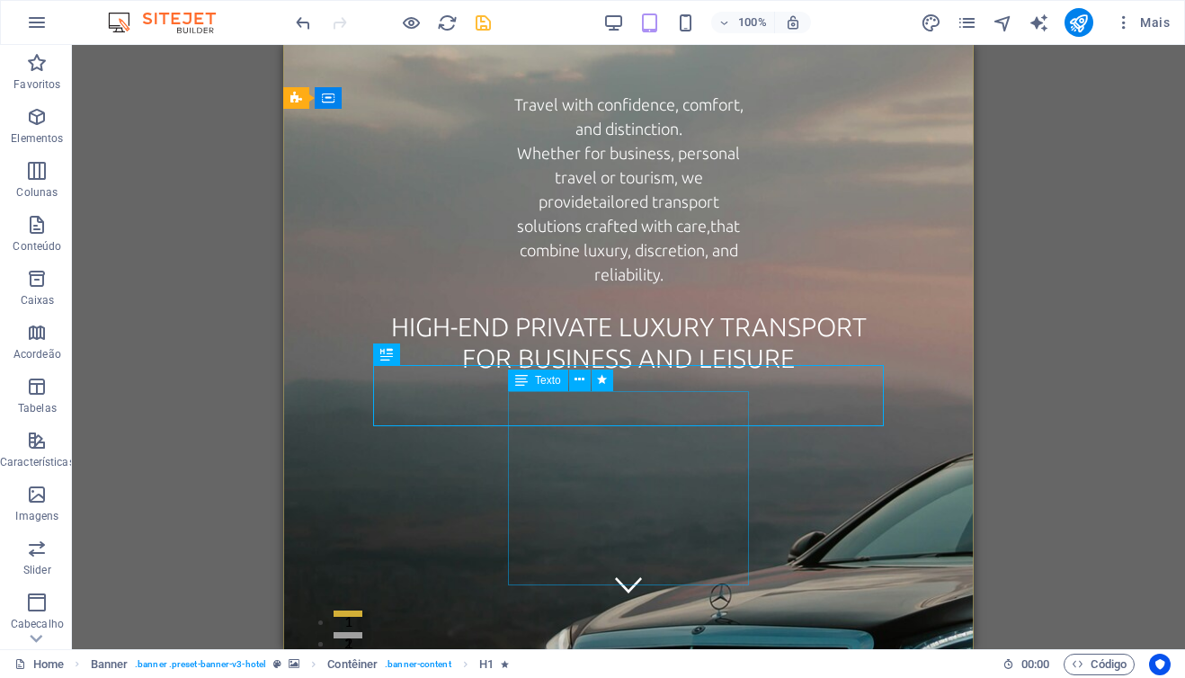
scroll to position [0, 0]
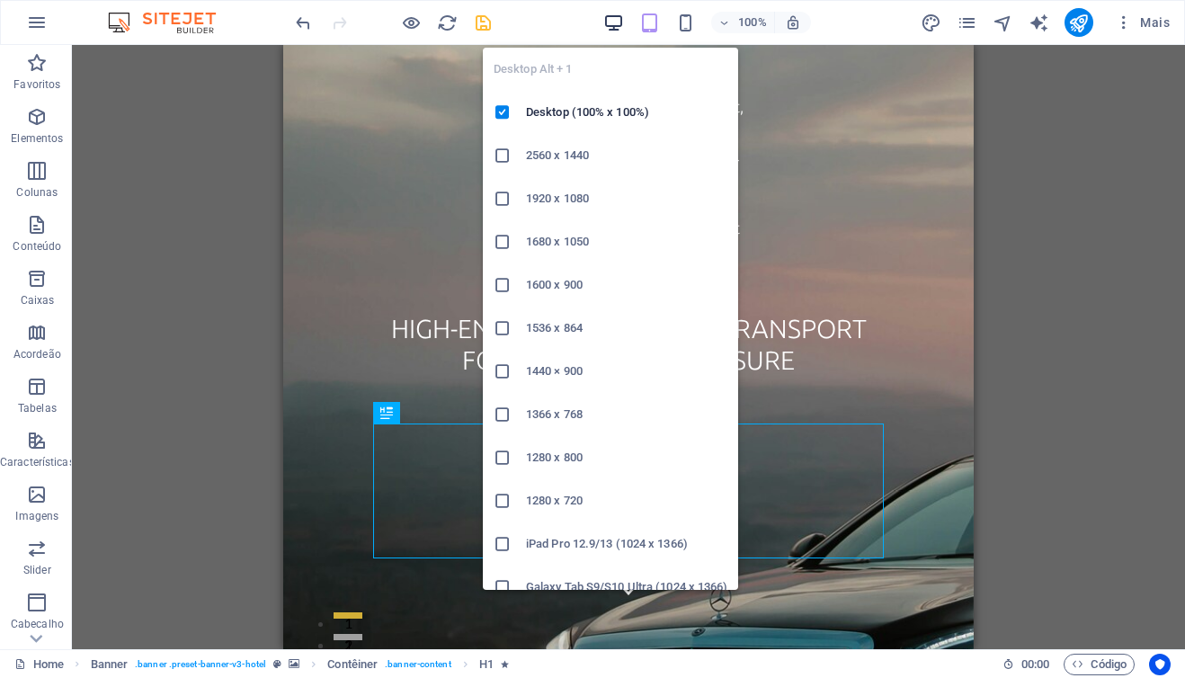
click at [615, 22] on icon "button" at bounding box center [613, 23] width 21 height 21
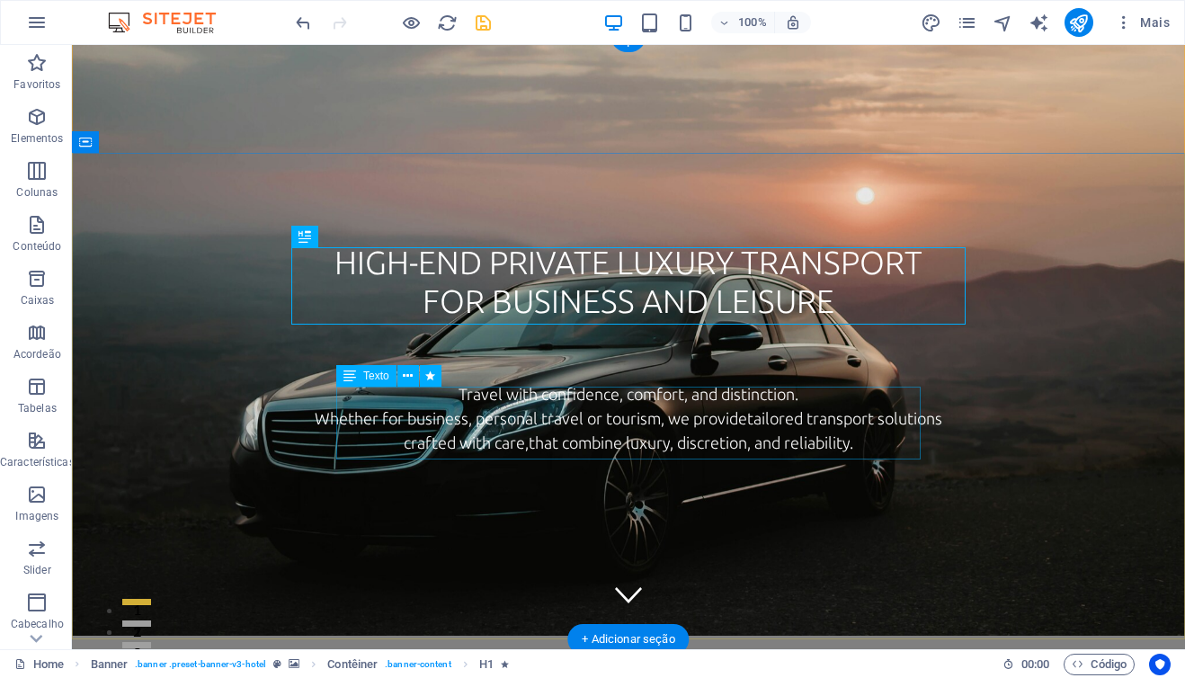
scroll to position [17, 0]
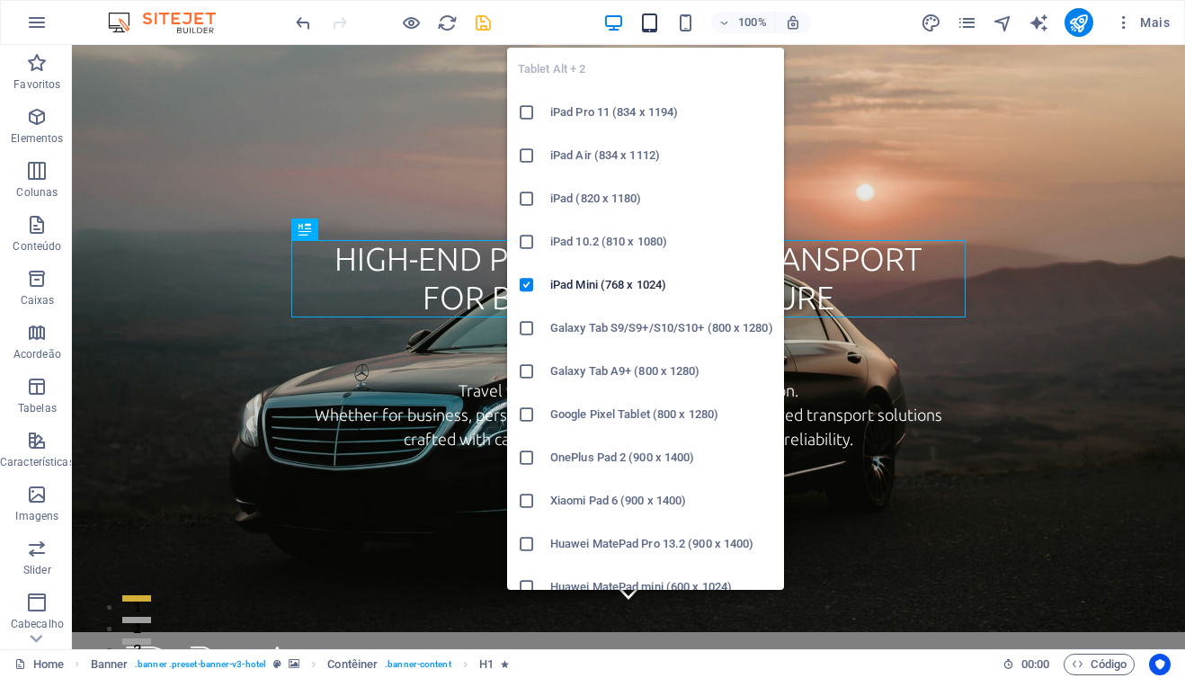
click at [652, 20] on icon "button" at bounding box center [649, 23] width 21 height 21
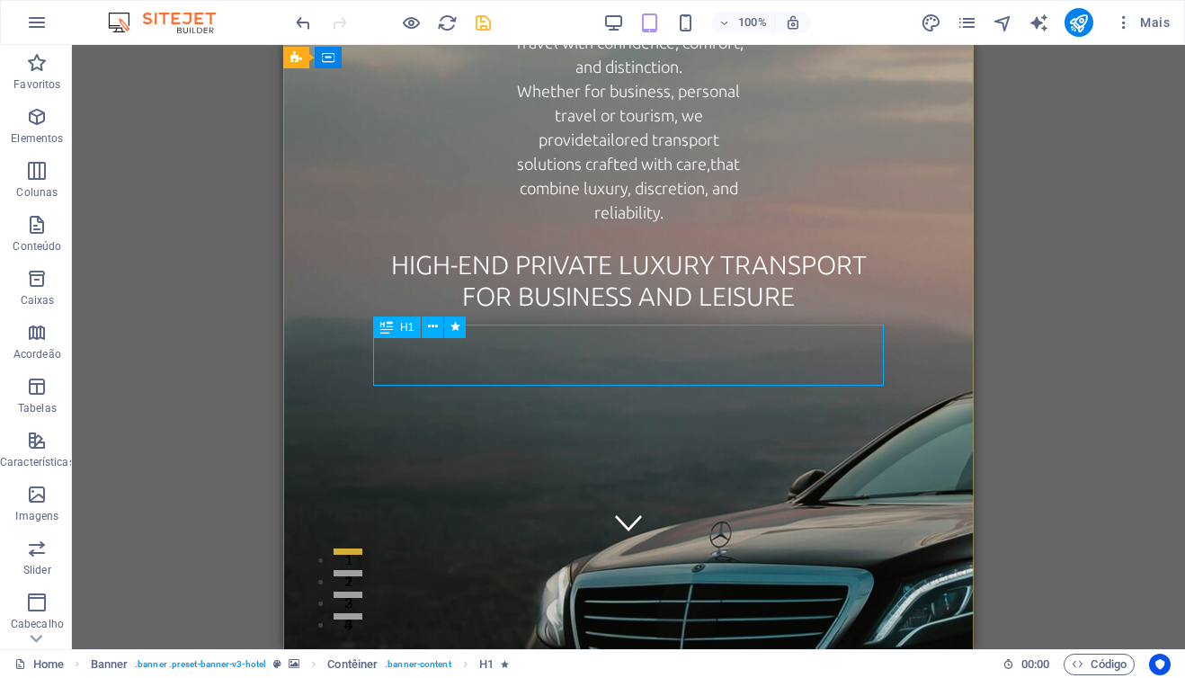
scroll to position [0, 0]
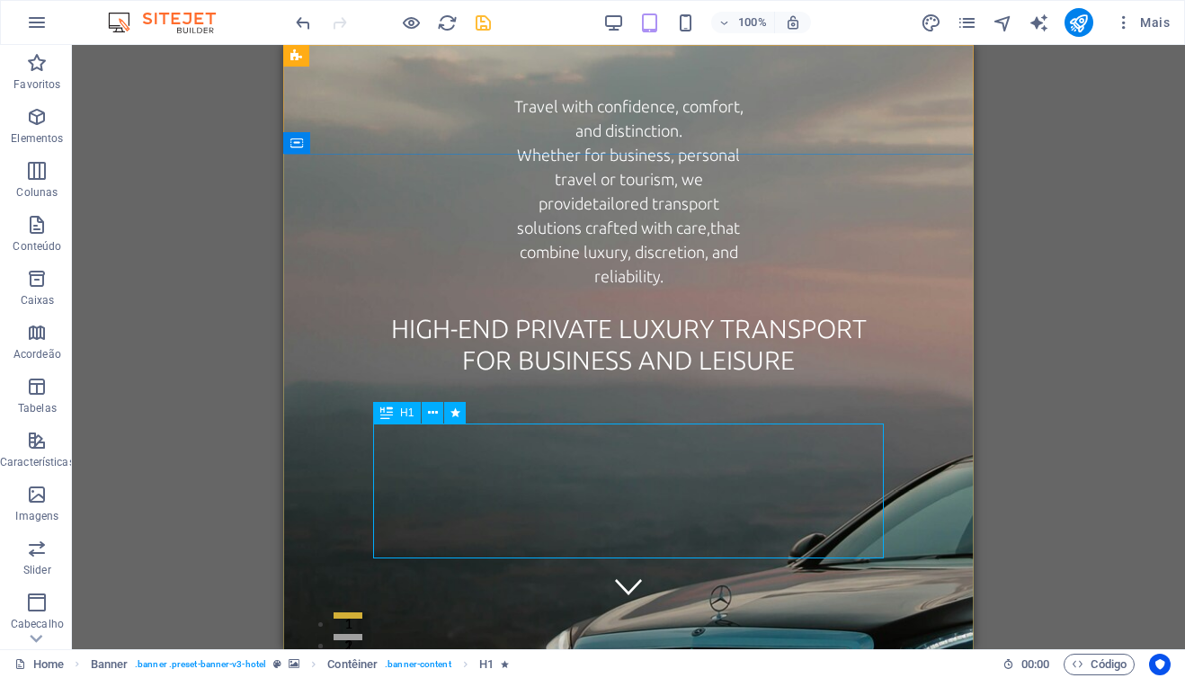
click at [404, 415] on span "H1" at bounding box center [406, 412] width 13 height 11
click at [405, 414] on span "H1" at bounding box center [406, 412] width 13 height 11
select select "px"
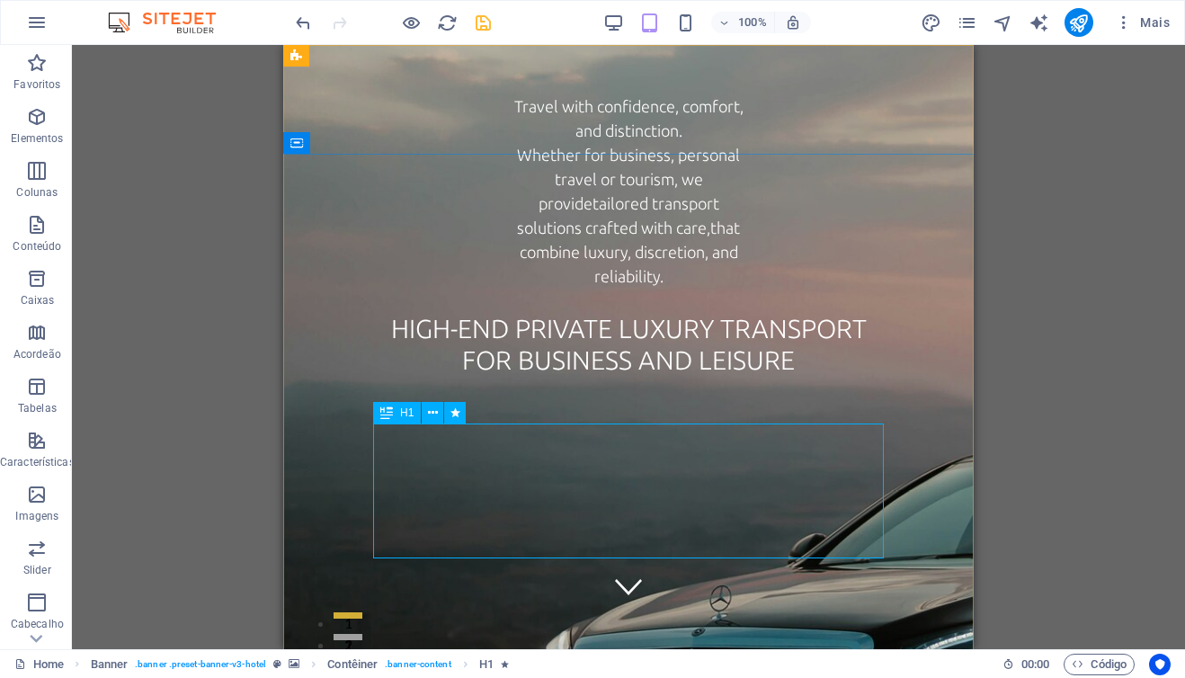
select select "px"
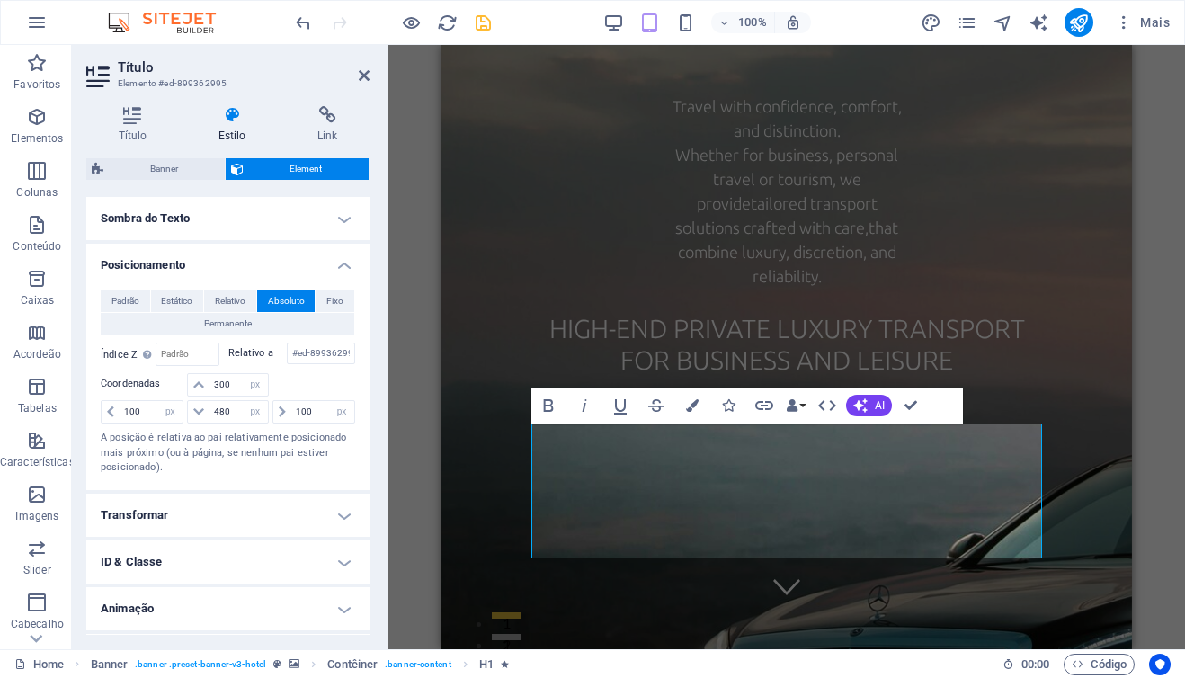
scroll to position [382, 0]
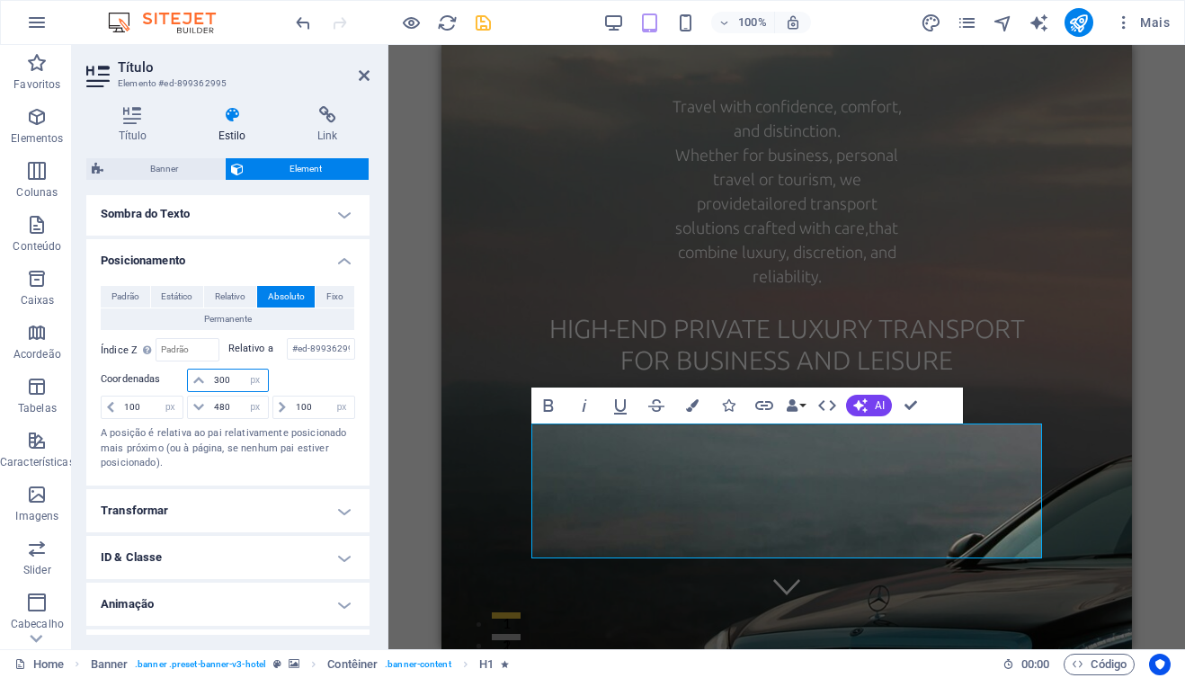
click at [221, 380] on input "300" at bounding box center [239, 381] width 58 height 22
type input "200"
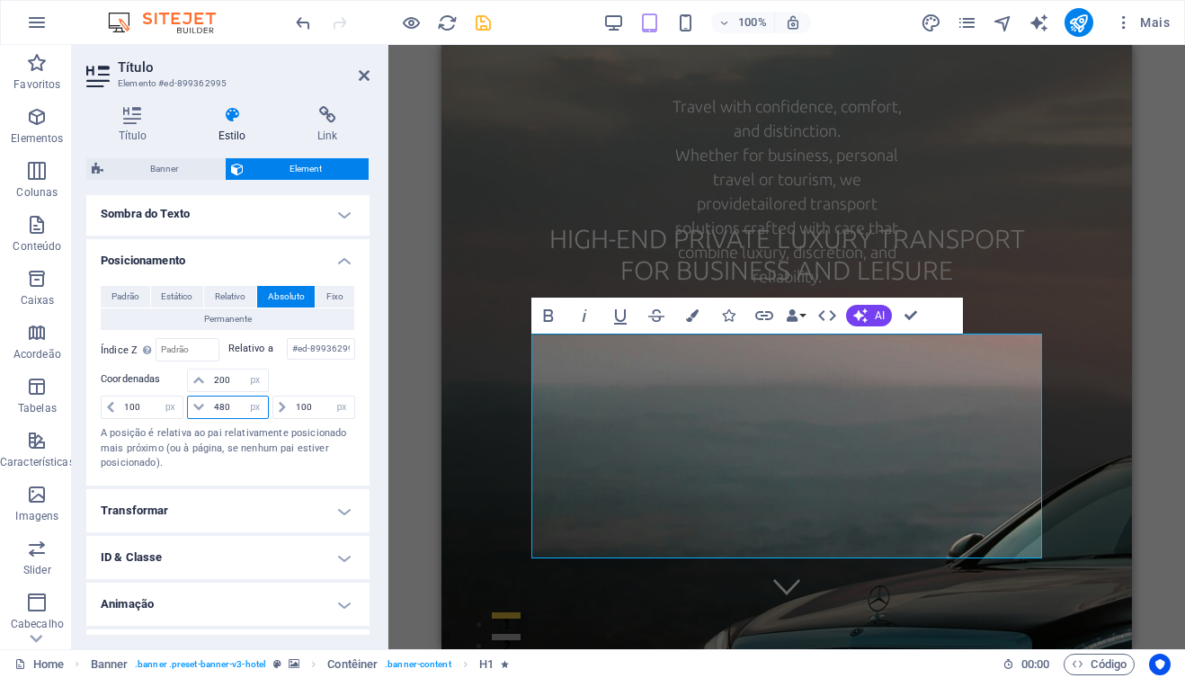
click at [222, 405] on input "480" at bounding box center [239, 408] width 58 height 22
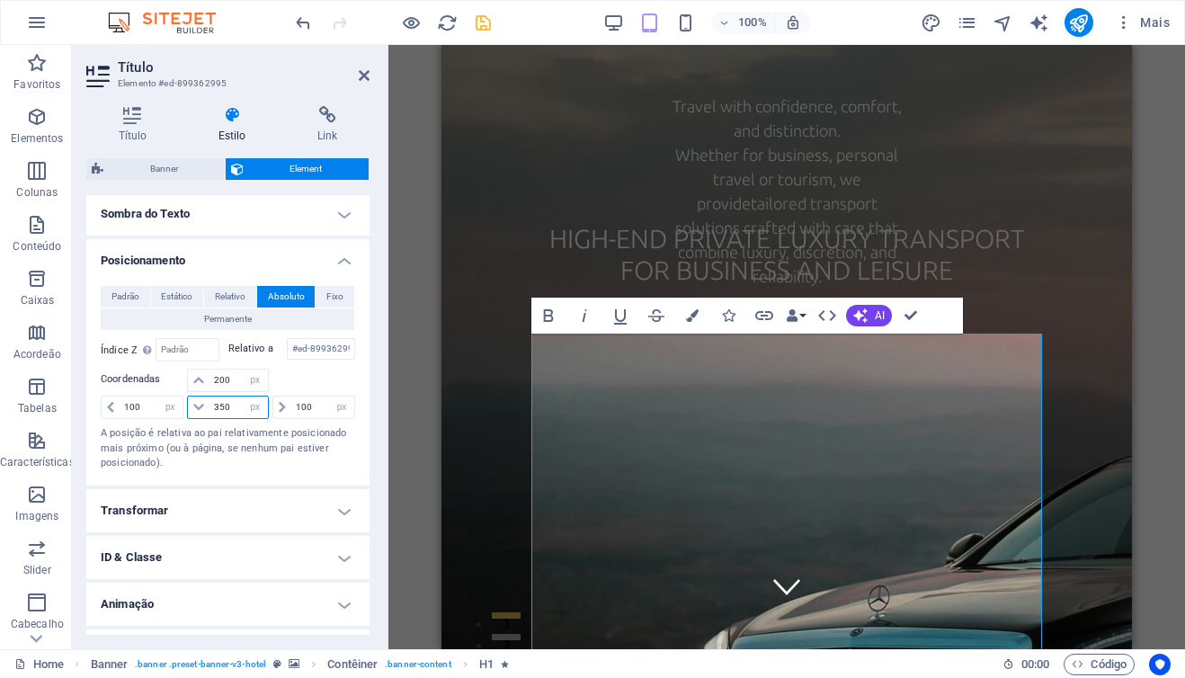
click at [218, 409] on input "350" at bounding box center [239, 408] width 58 height 22
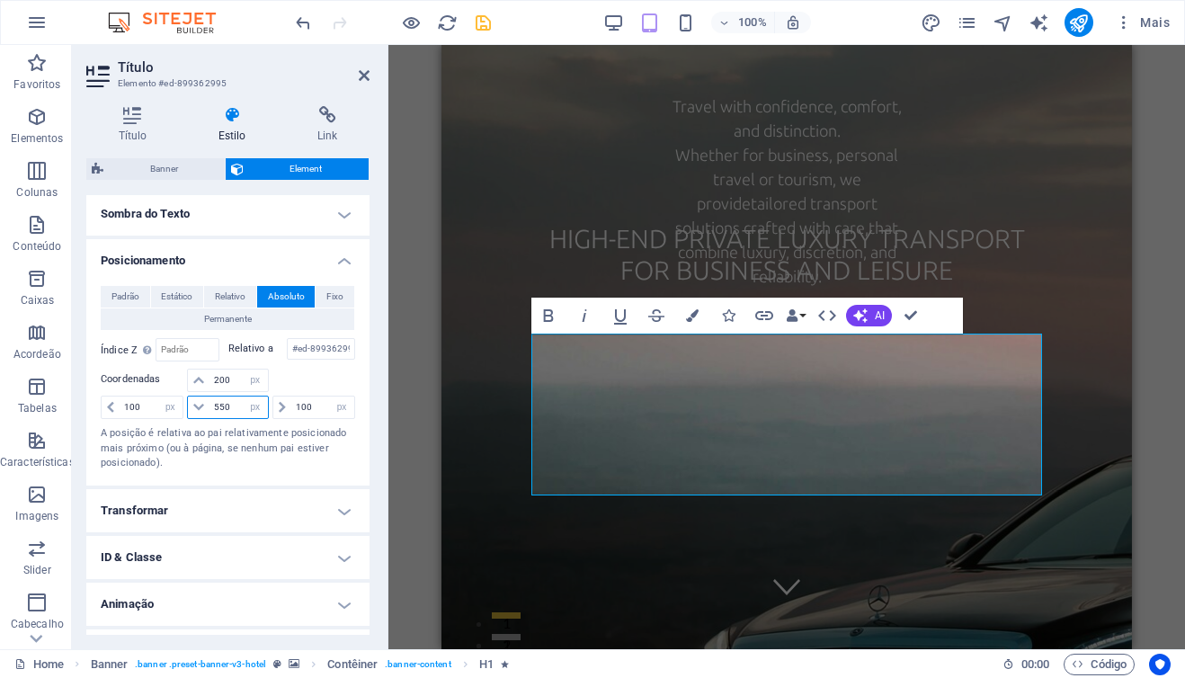
click at [218, 409] on input "550" at bounding box center [239, 408] width 58 height 22
type input "650"
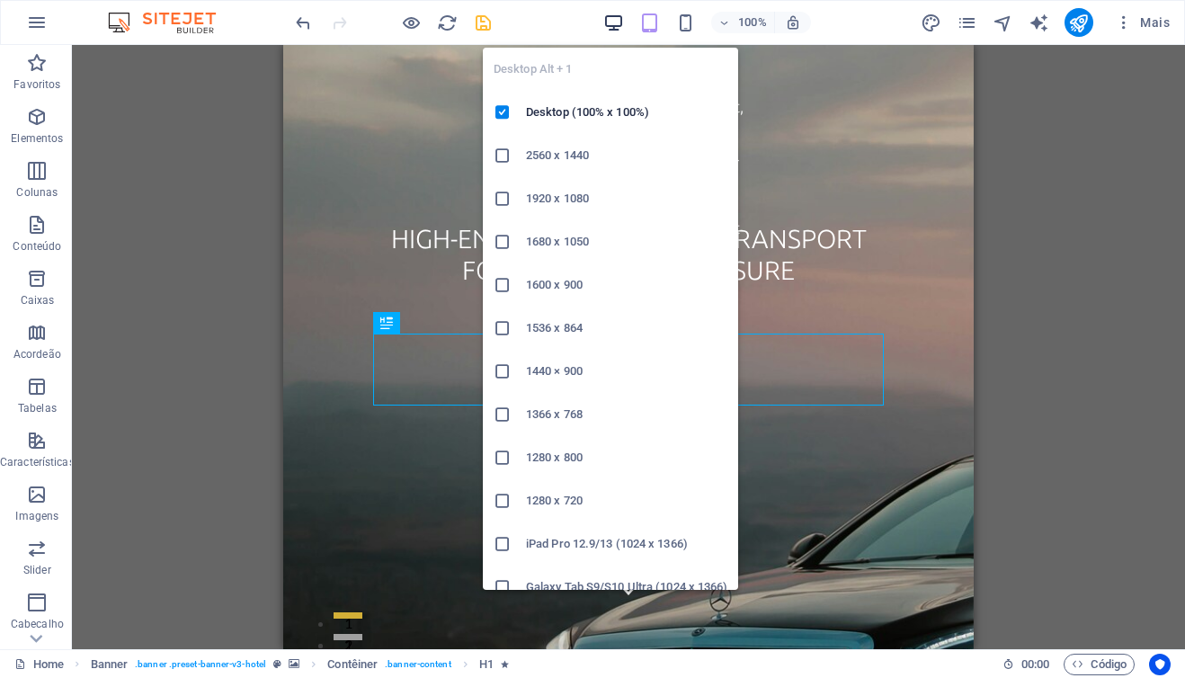
click at [611, 16] on icon "button" at bounding box center [613, 23] width 21 height 21
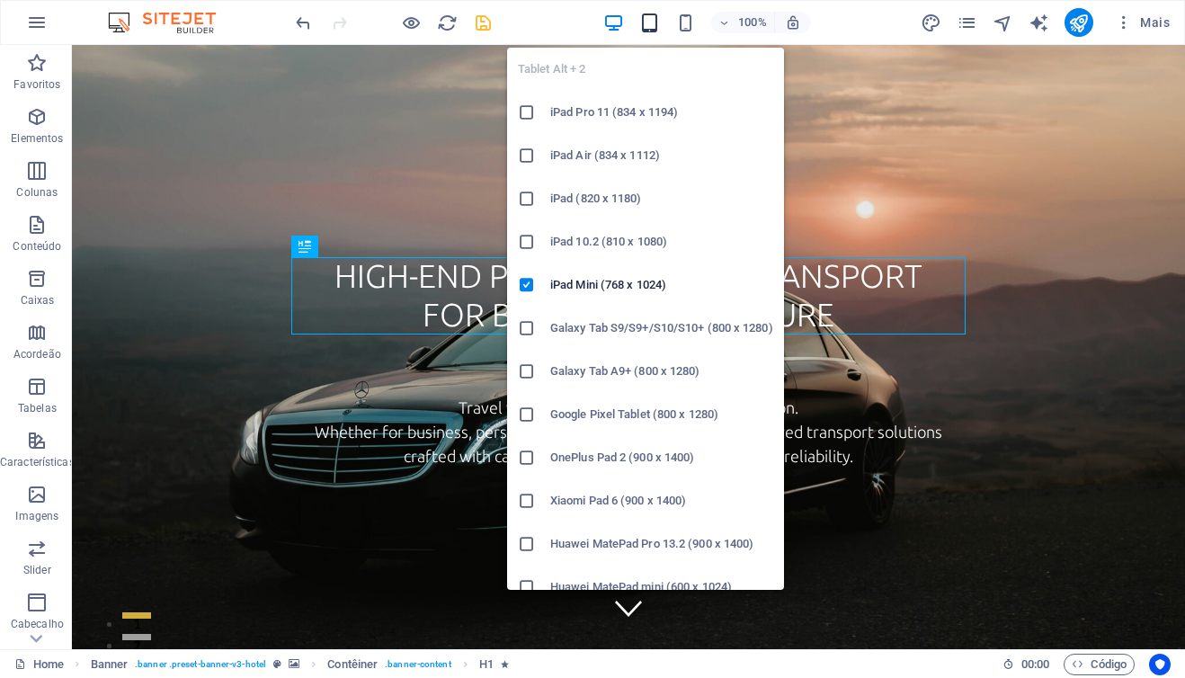
click at [651, 24] on icon "button" at bounding box center [649, 23] width 21 height 21
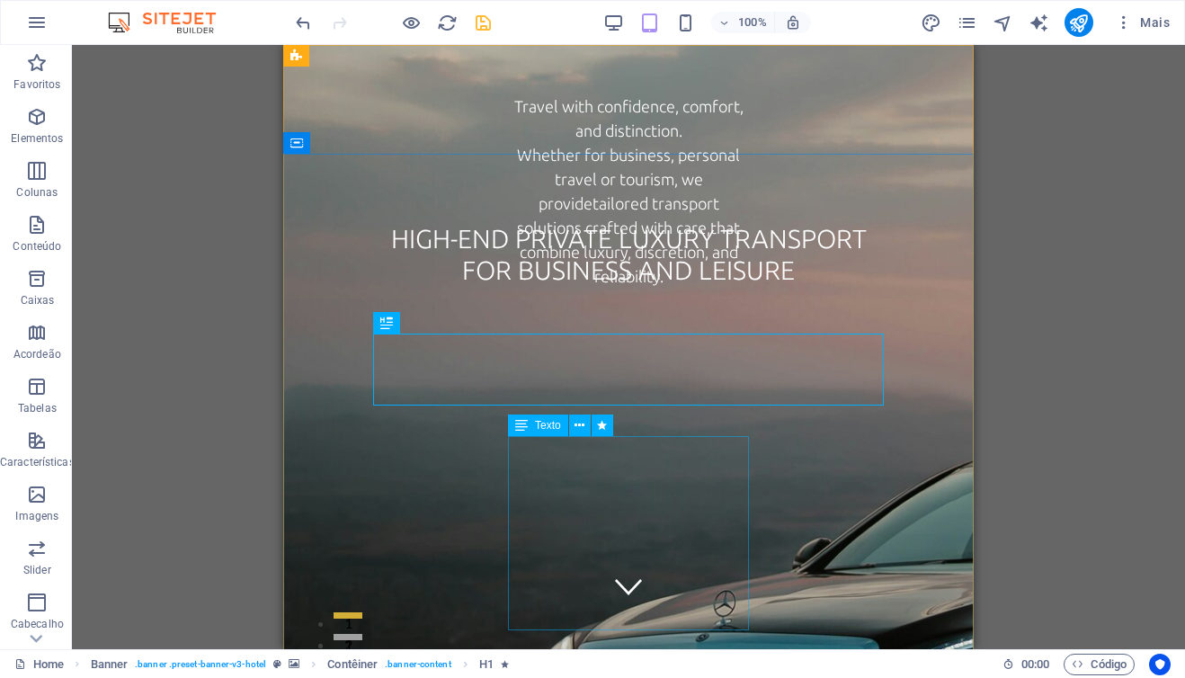
click at [551, 430] on span "Texto" at bounding box center [548, 425] width 26 height 11
select select "px"
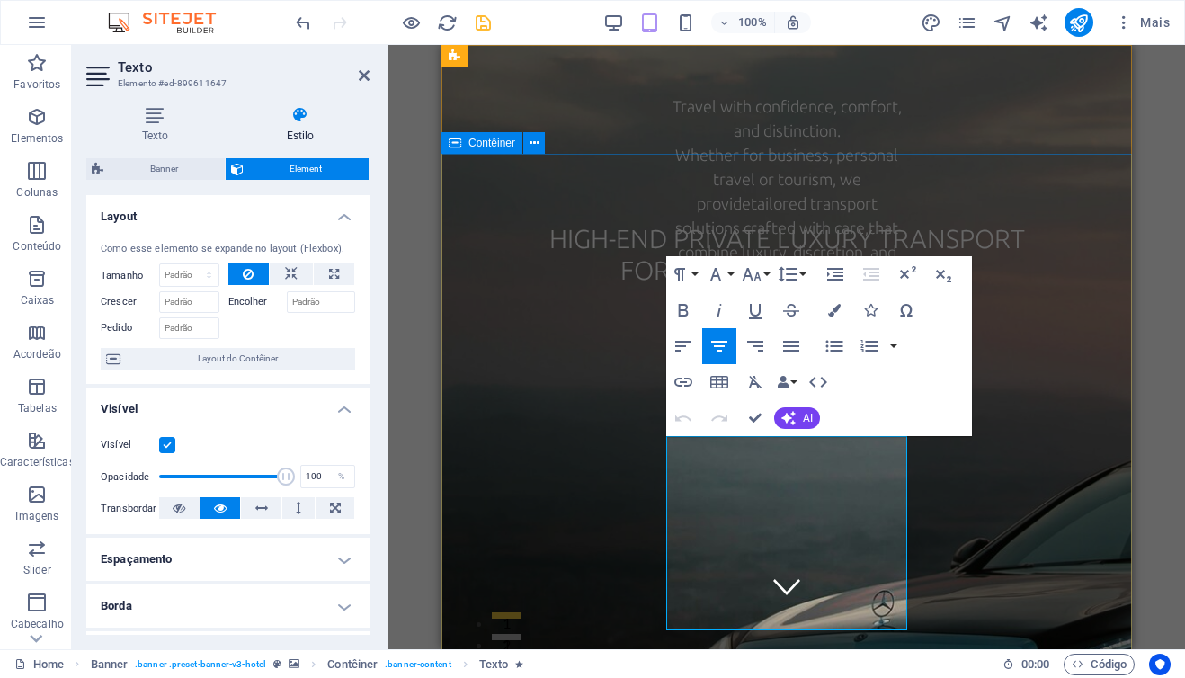
type input "400"
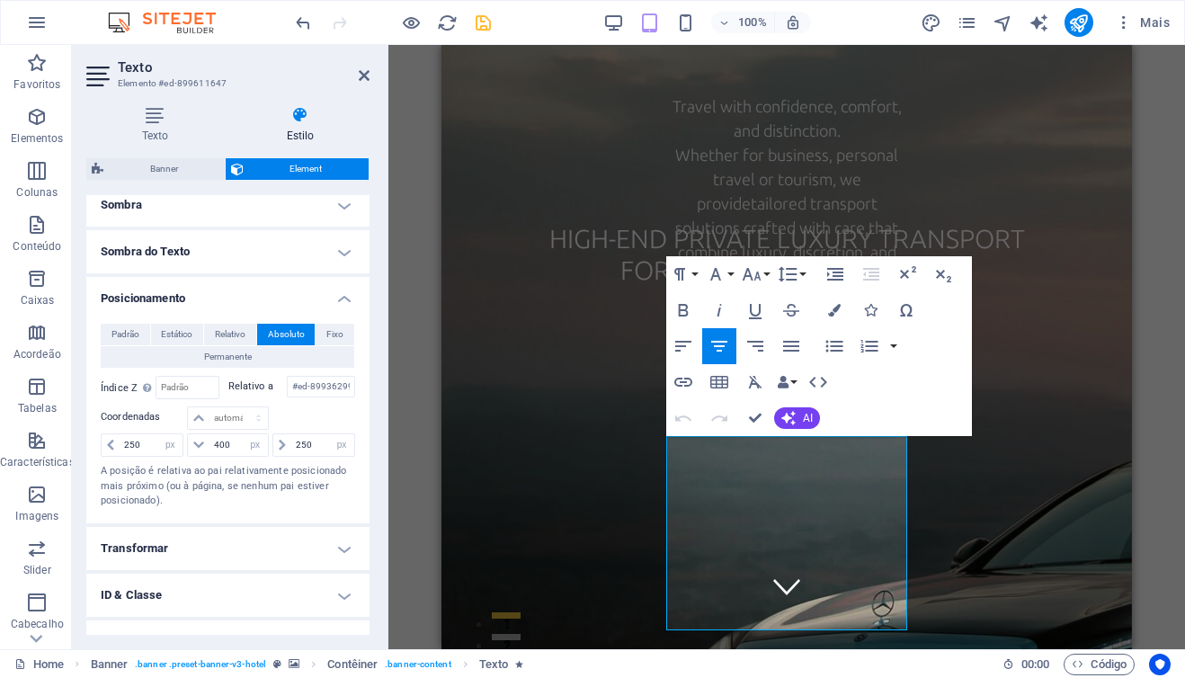
scroll to position [460, 0]
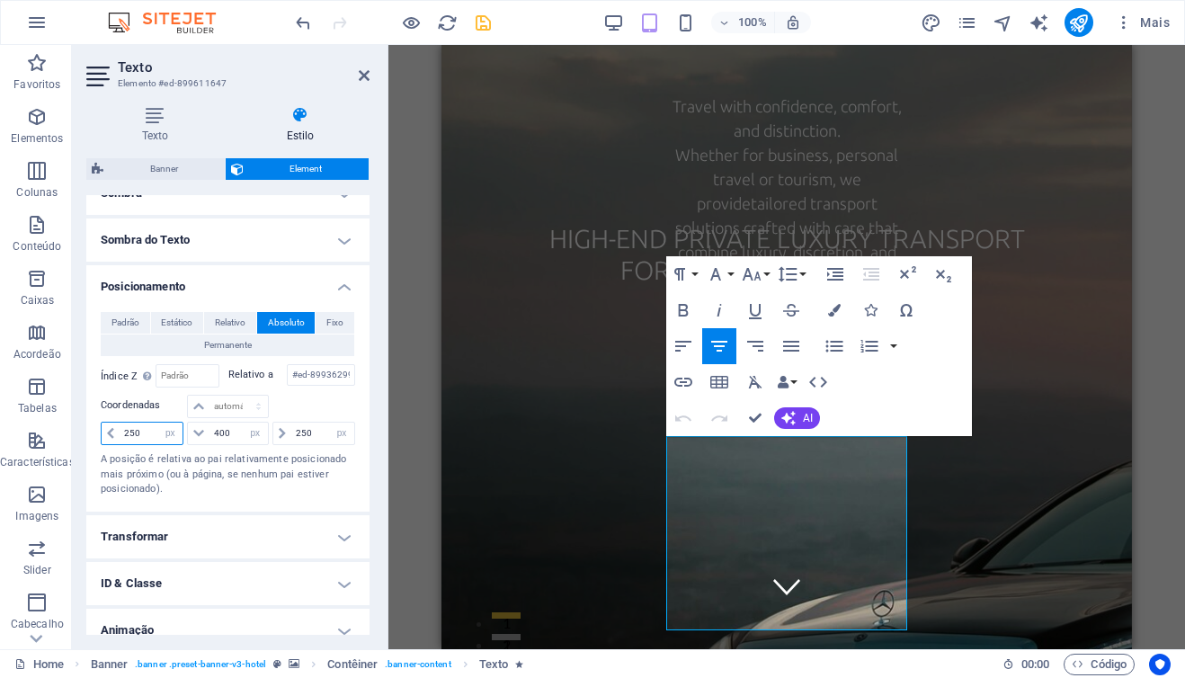
click at [129, 435] on input "250" at bounding box center [151, 434] width 63 height 22
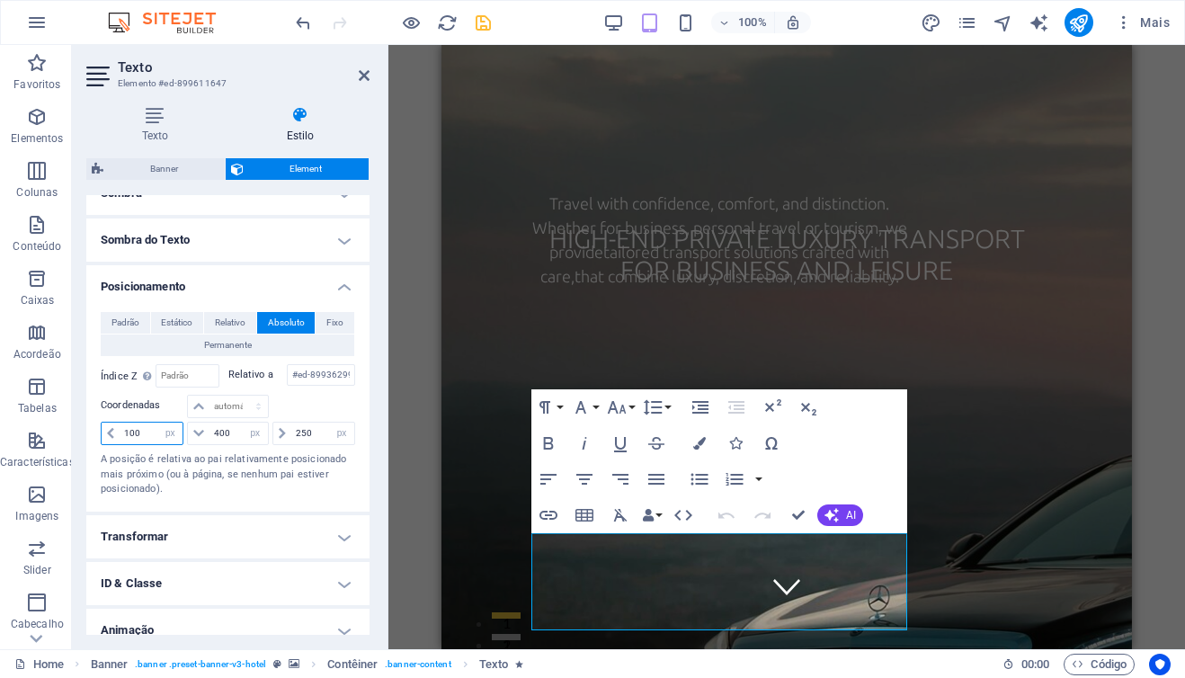
click at [132, 437] on input "100" at bounding box center [151, 434] width 63 height 22
type input "150"
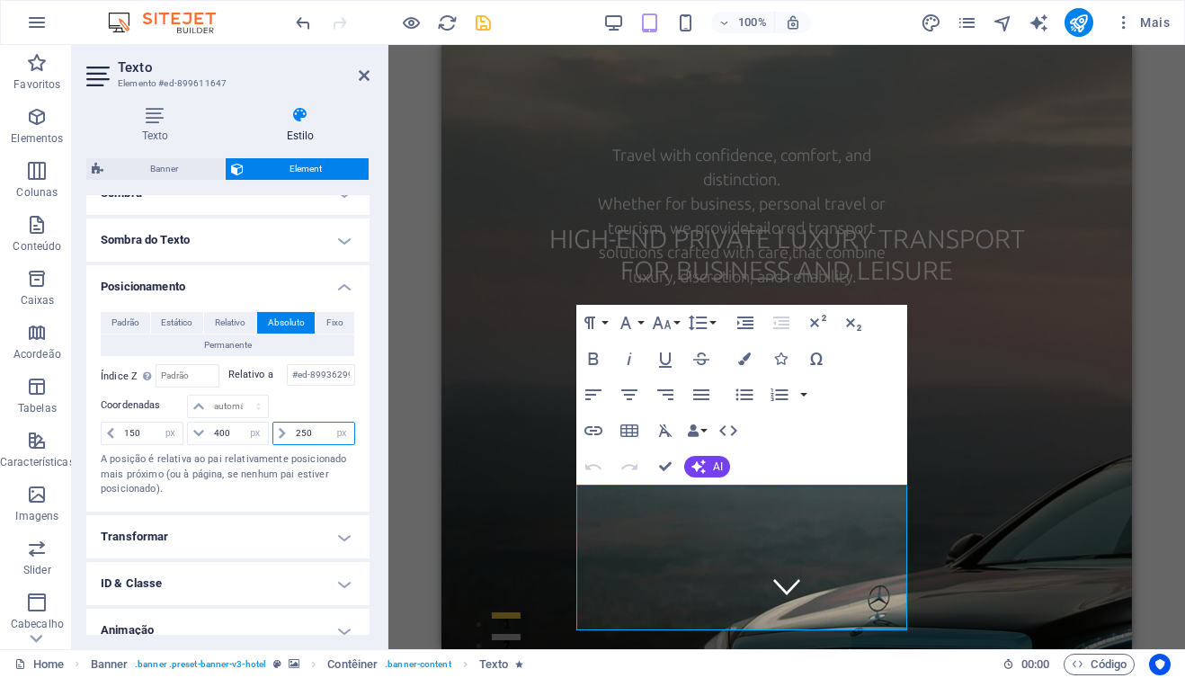
click at [303, 433] on input "250" at bounding box center [322, 434] width 63 height 22
type input "150"
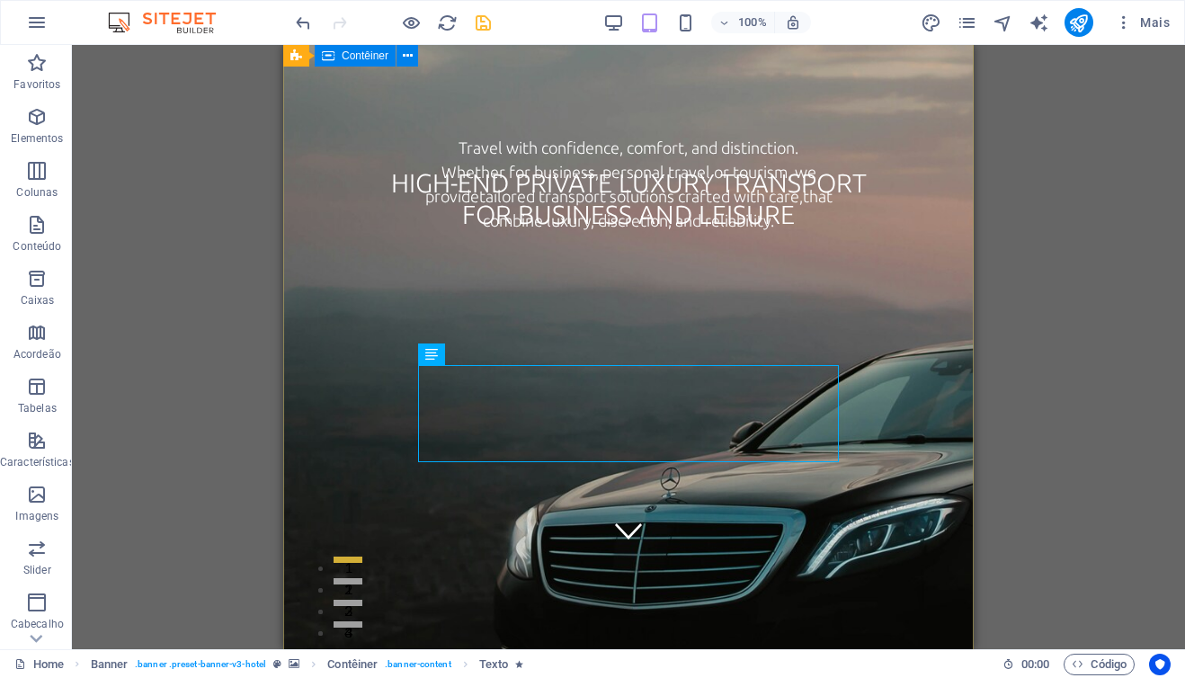
scroll to position [0, 0]
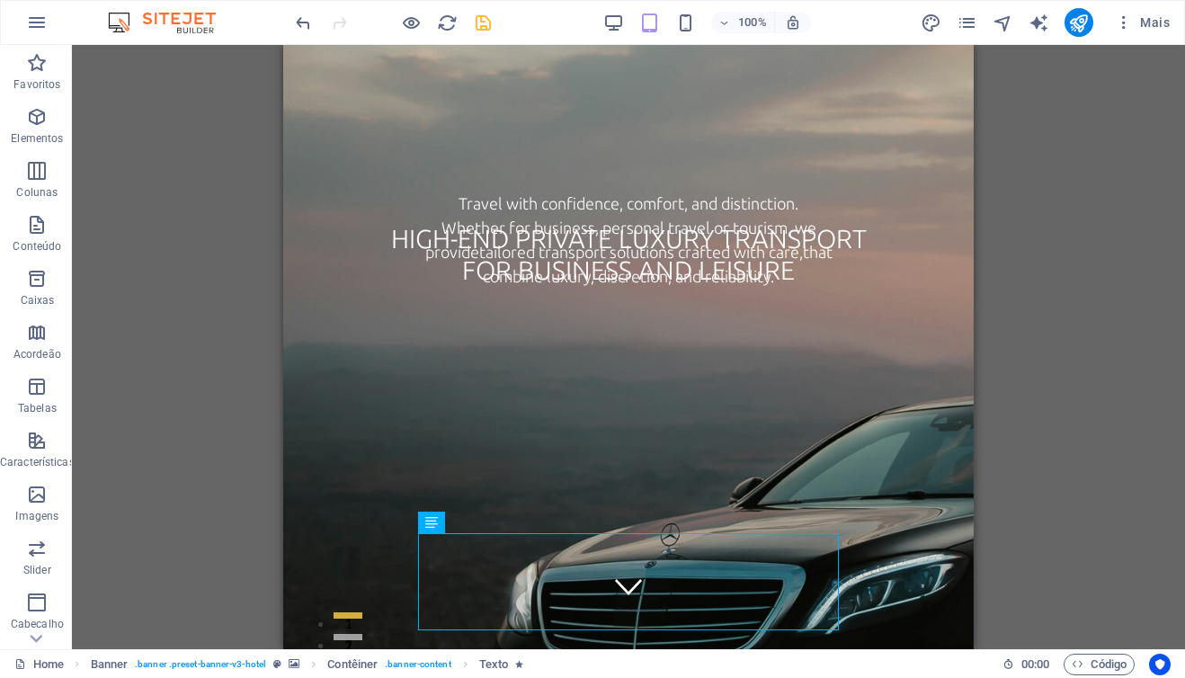
click at [252, 236] on div "H1 Banner Contêiner Texto Barra do Menu Menu Logotipo Espaçador Contêiner Image…" at bounding box center [628, 347] width 1113 height 604
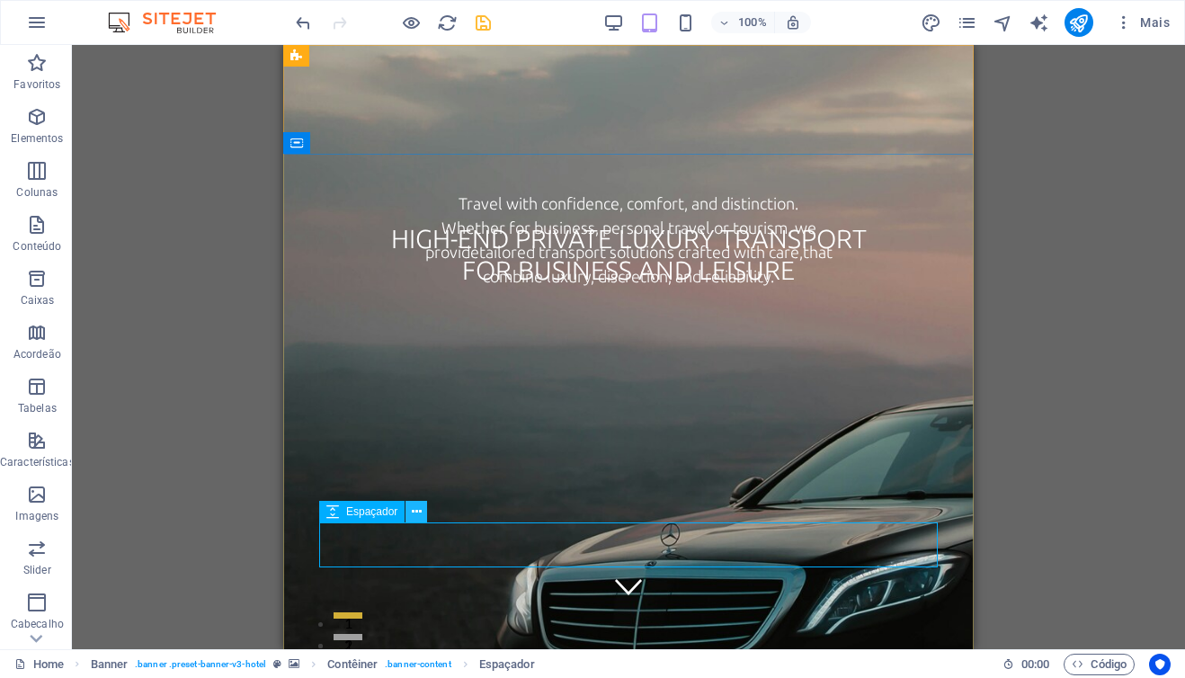
click at [417, 513] on icon at bounding box center [417, 512] width 10 height 19
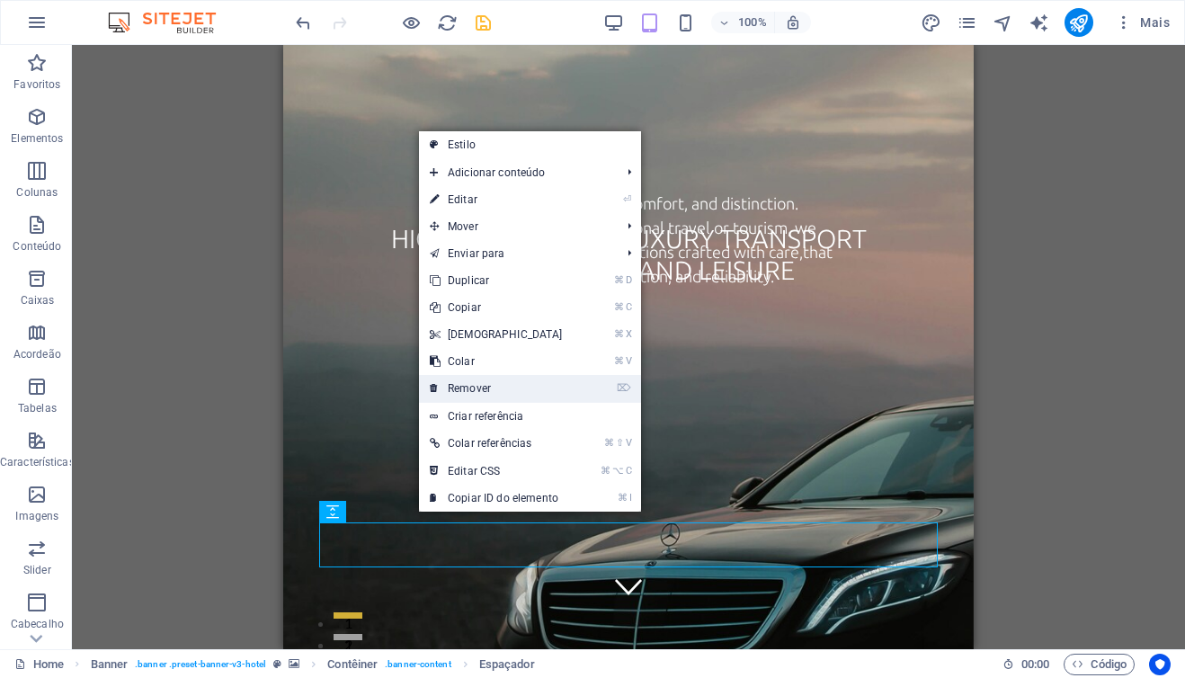
click at [505, 388] on link "⌦ Remover" at bounding box center [496, 388] width 155 height 27
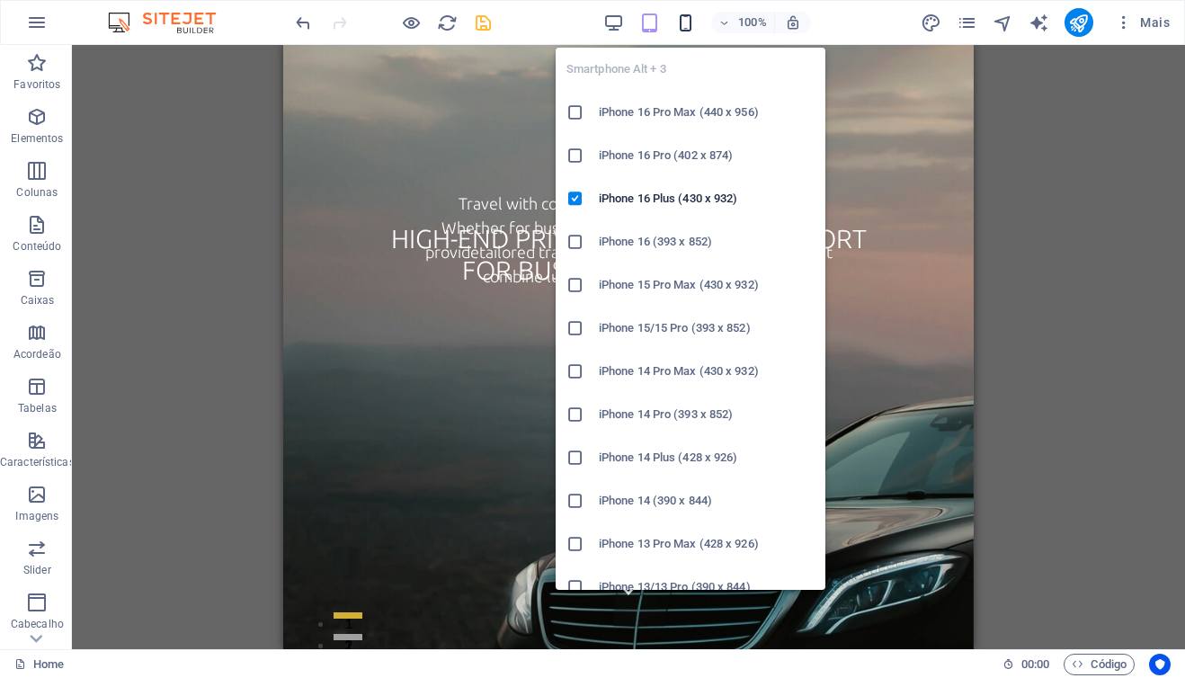
click at [685, 22] on icon "button" at bounding box center [685, 23] width 21 height 21
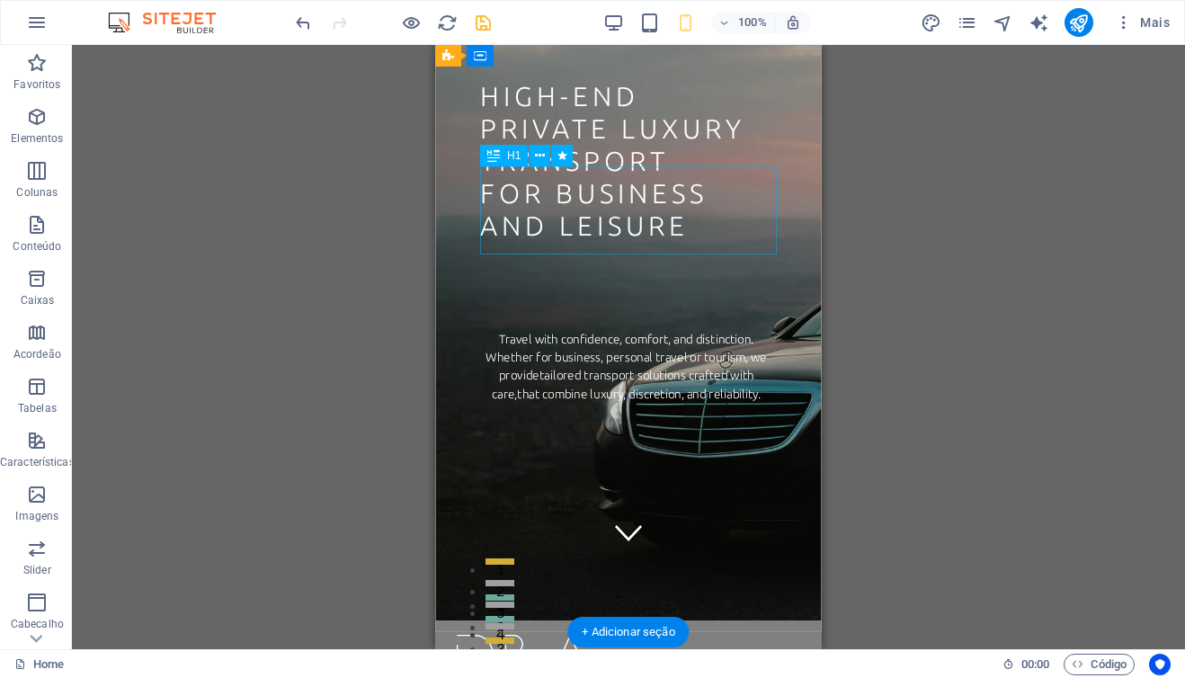
scroll to position [41, 0]
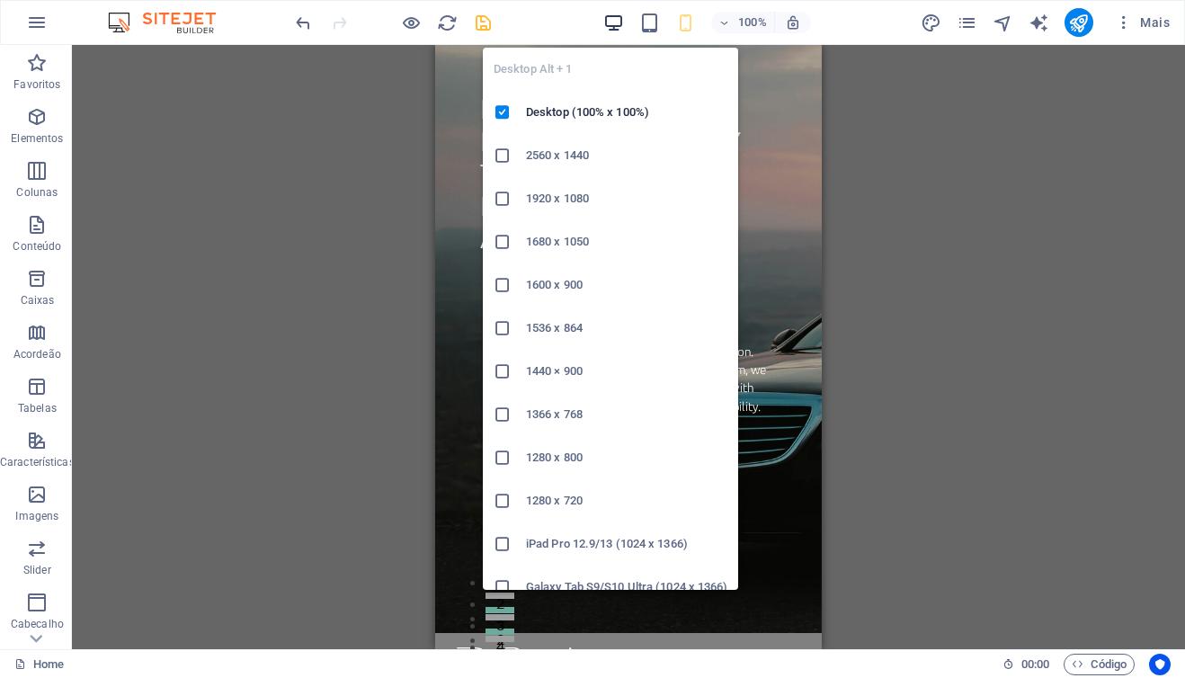
click at [611, 25] on icon "button" at bounding box center [613, 23] width 21 height 21
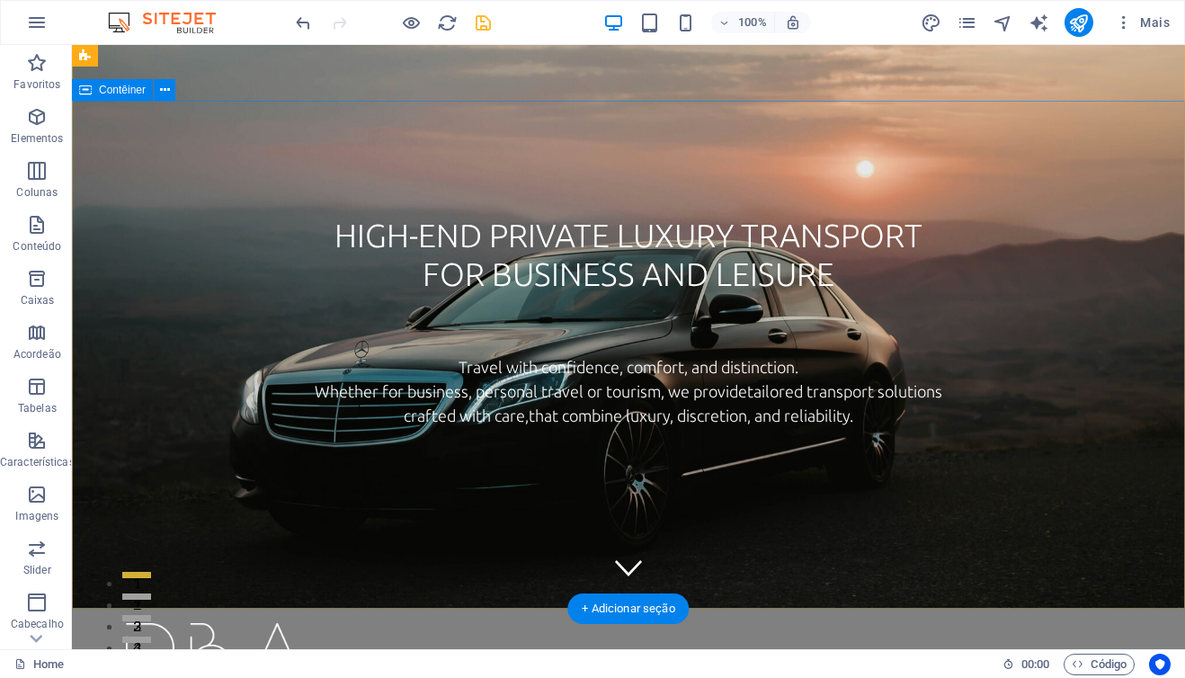
scroll to position [0, 0]
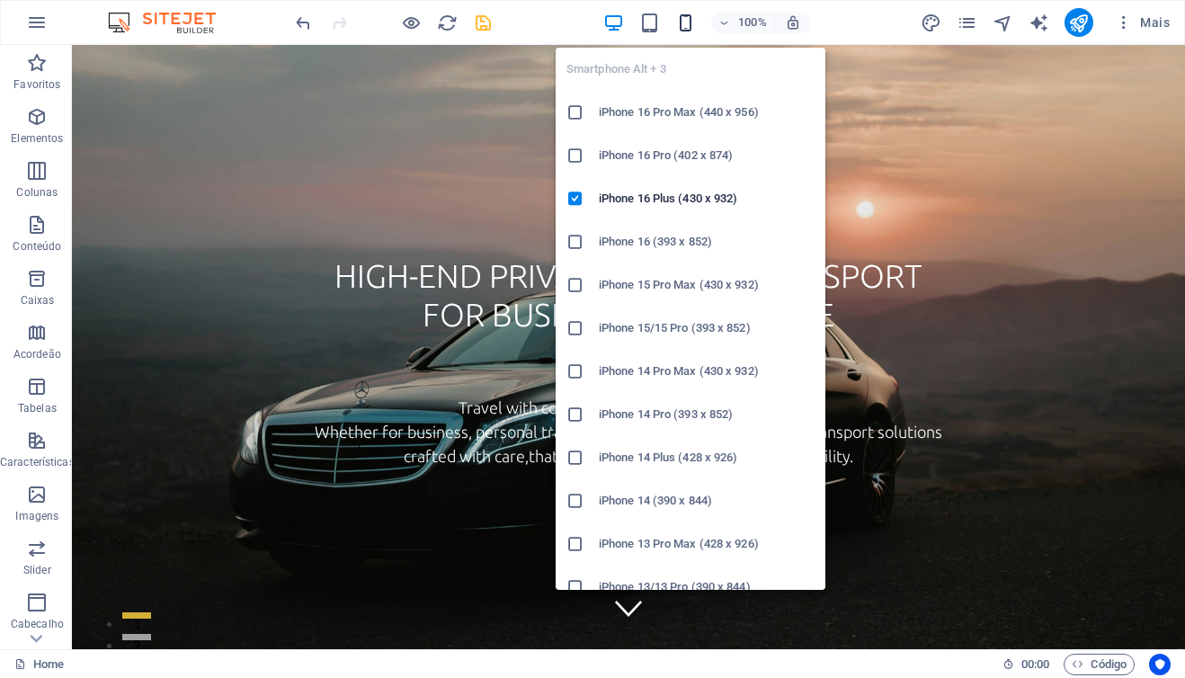
click at [684, 25] on icon "button" at bounding box center [685, 23] width 21 height 21
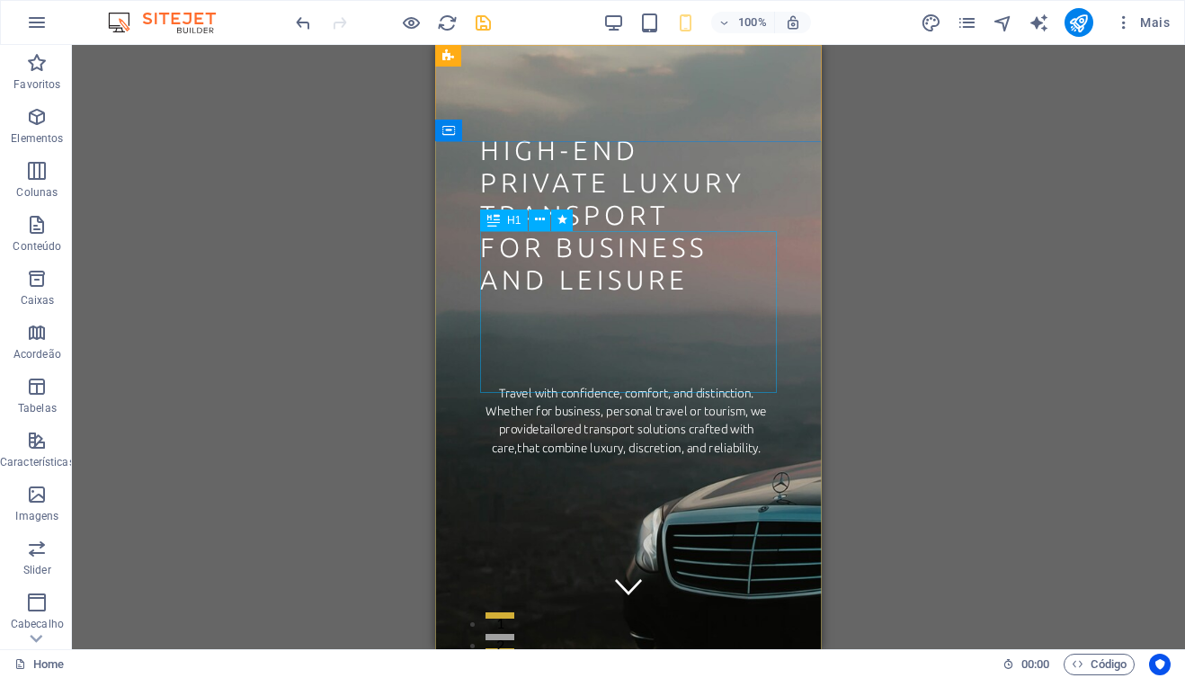
click at [518, 224] on span "H1" at bounding box center [513, 220] width 13 height 11
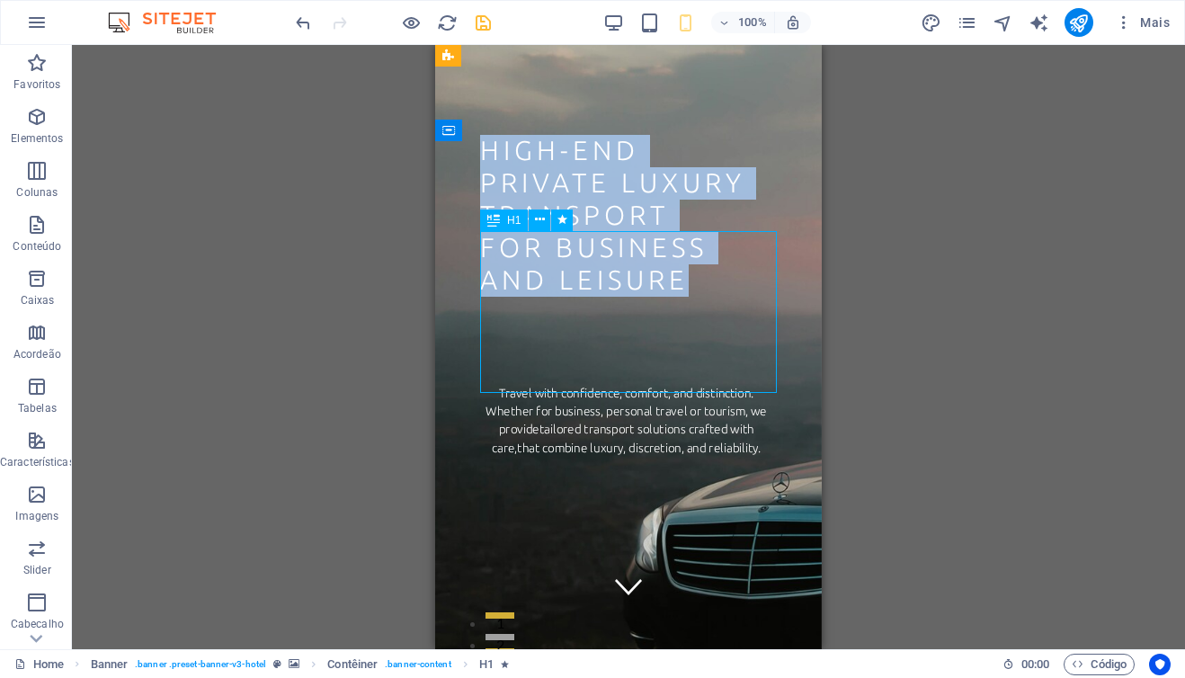
select select "px"
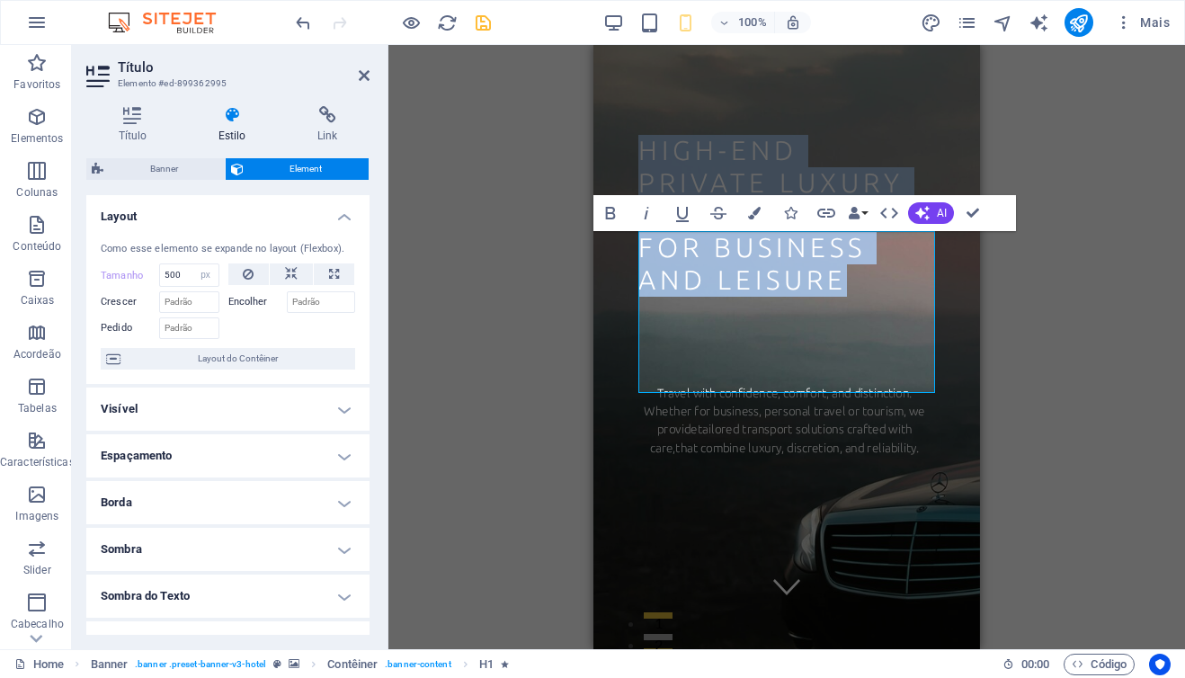
type input "300"
type input "100"
type input "50"
type input "420"
type input "50"
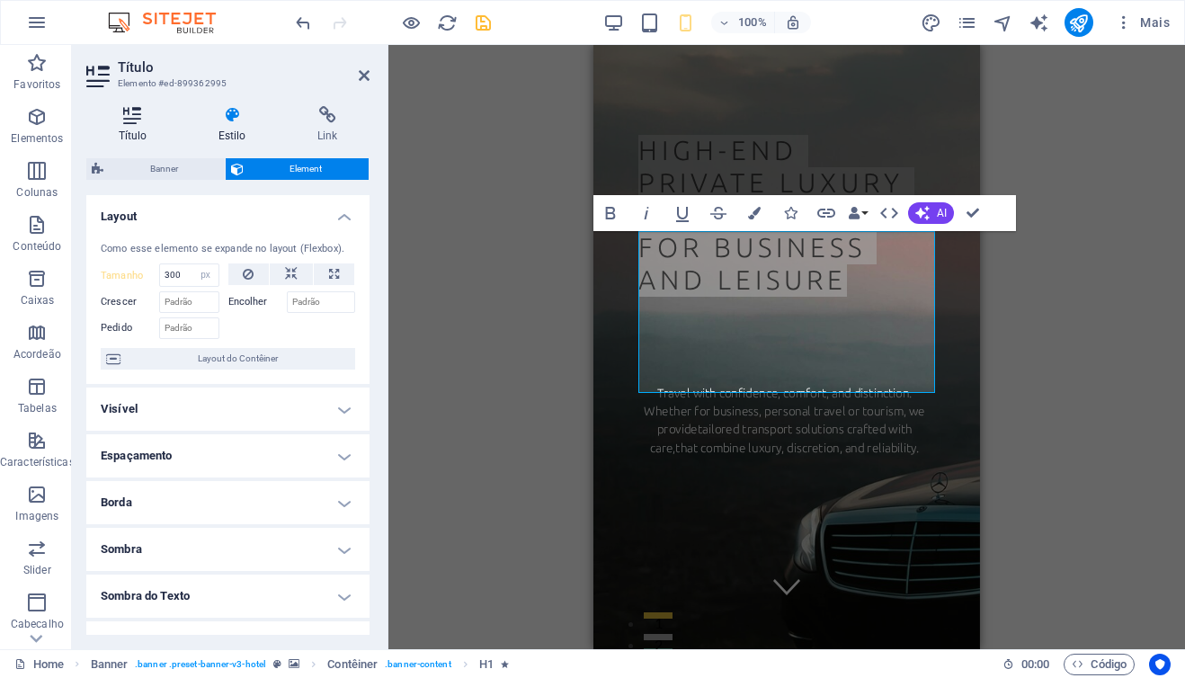
click at [136, 122] on icon at bounding box center [132, 115] width 93 height 18
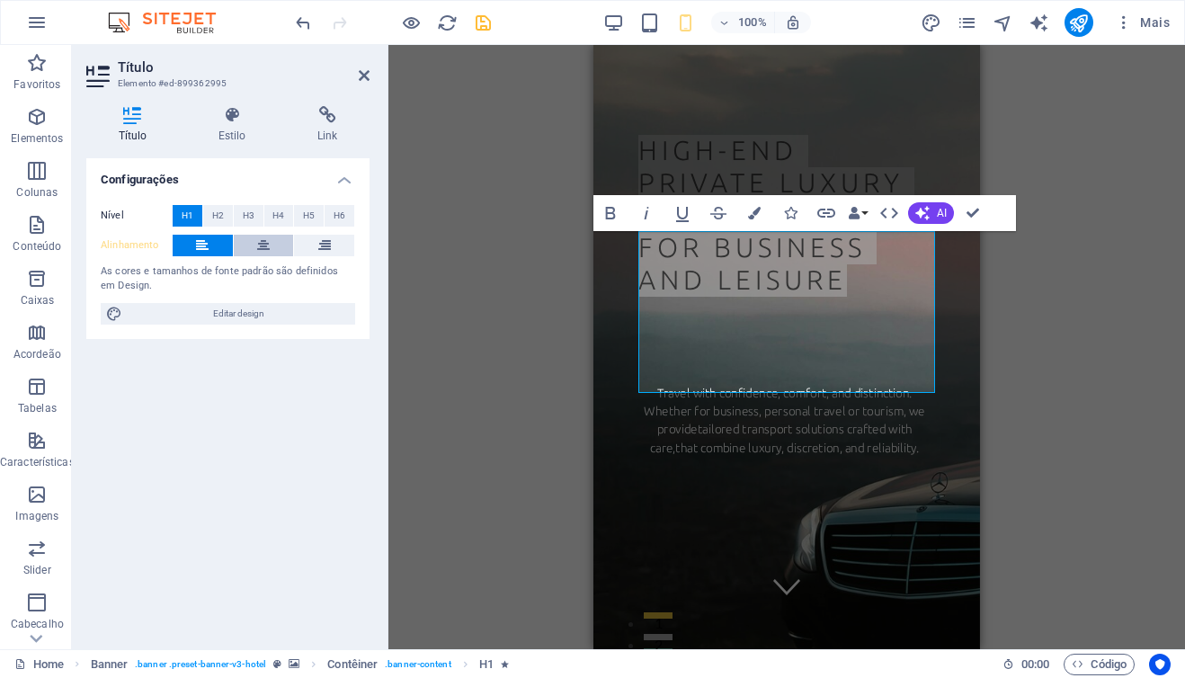
click at [263, 247] on icon at bounding box center [263, 246] width 13 height 22
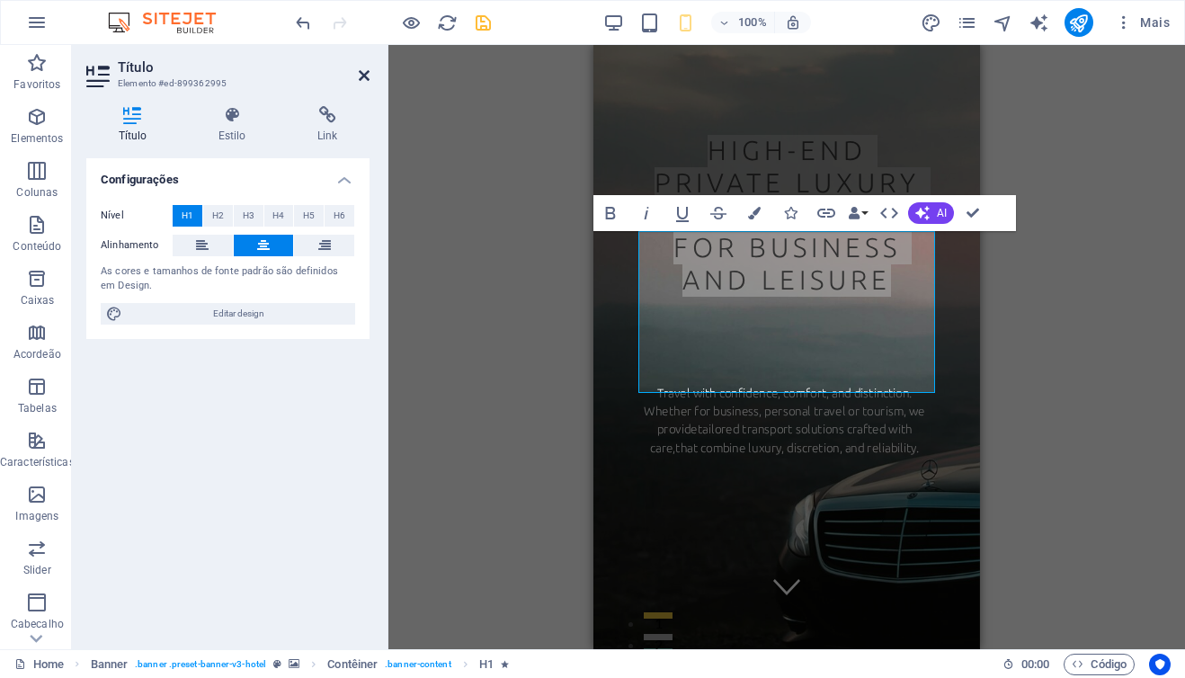
click at [361, 77] on icon at bounding box center [364, 75] width 11 height 14
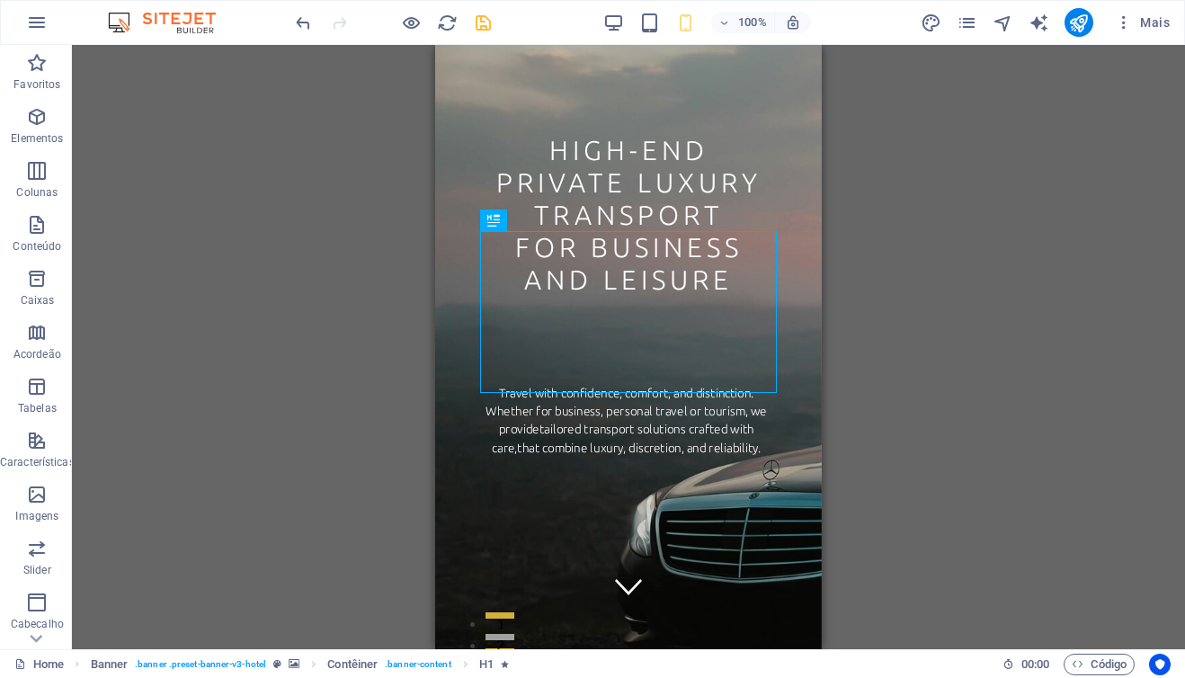
click at [364, 340] on div "Arraste aqui para substituir o conteúdo existente. Pressione “Ctrl” se quiser c…" at bounding box center [628, 347] width 1113 height 604
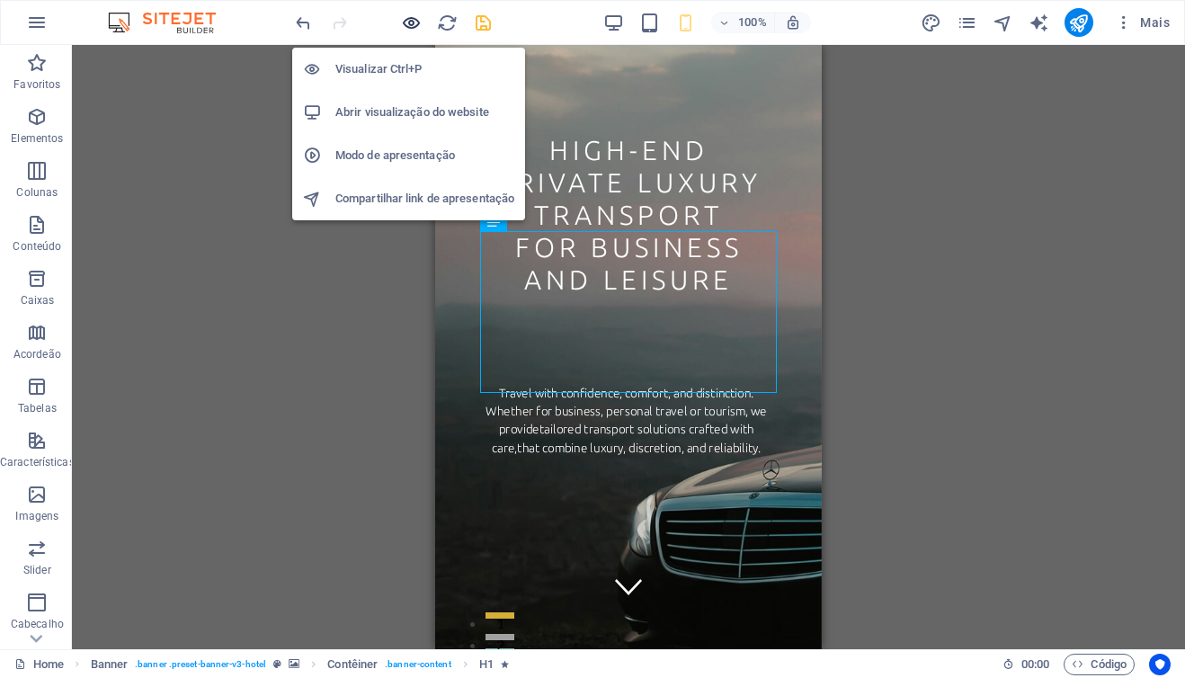
click at [414, 22] on icon "button" at bounding box center [411, 23] width 21 height 21
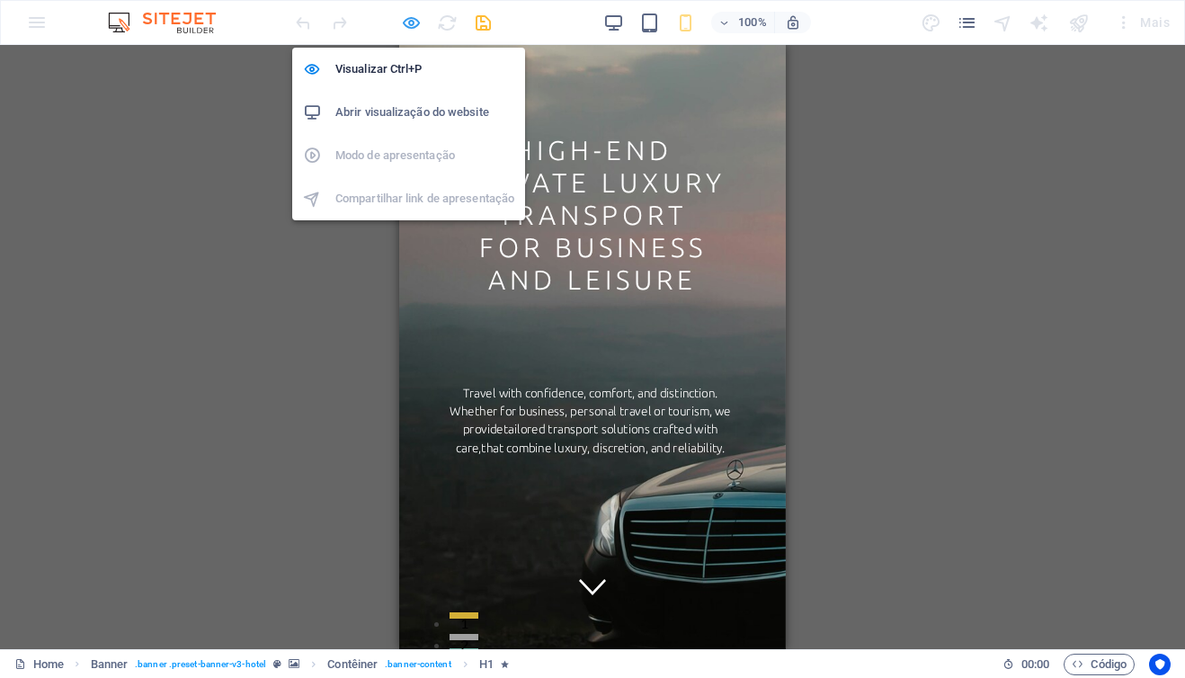
click at [408, 28] on icon "button" at bounding box center [411, 23] width 21 height 21
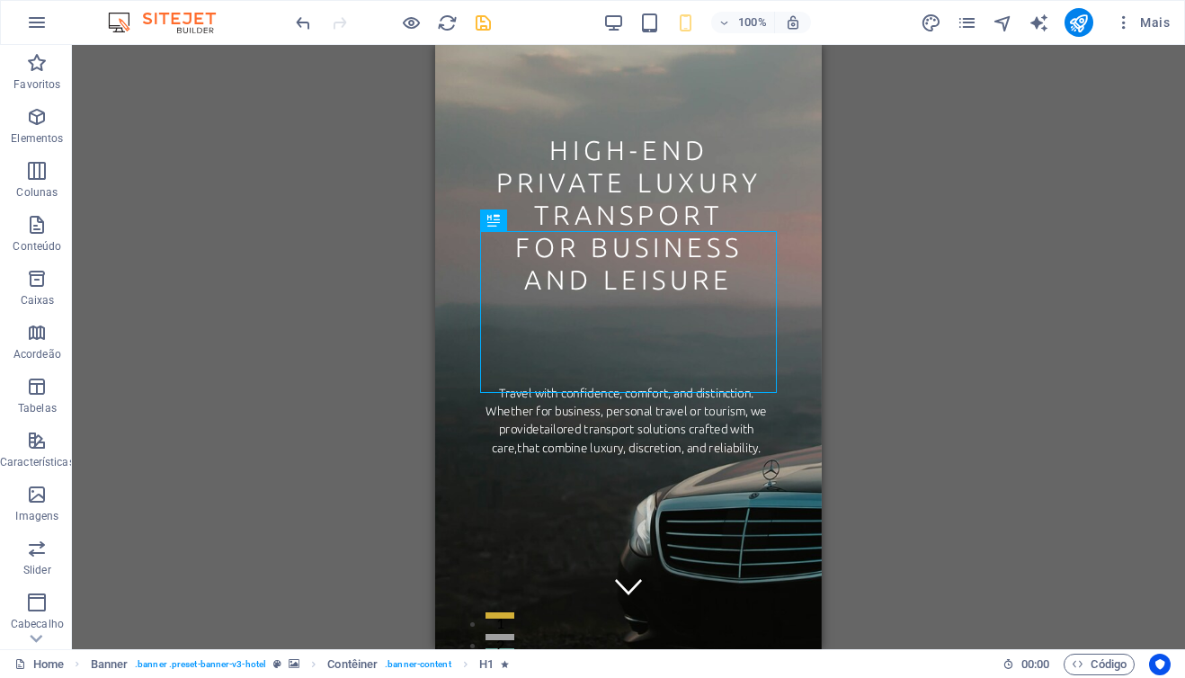
click at [888, 418] on div "Arraste aqui para substituir o conteúdo existente. Pressione “Ctrl” se quiser c…" at bounding box center [628, 347] width 1113 height 604
click at [524, 496] on span "Texto" at bounding box center [523, 494] width 26 height 11
select select "px"
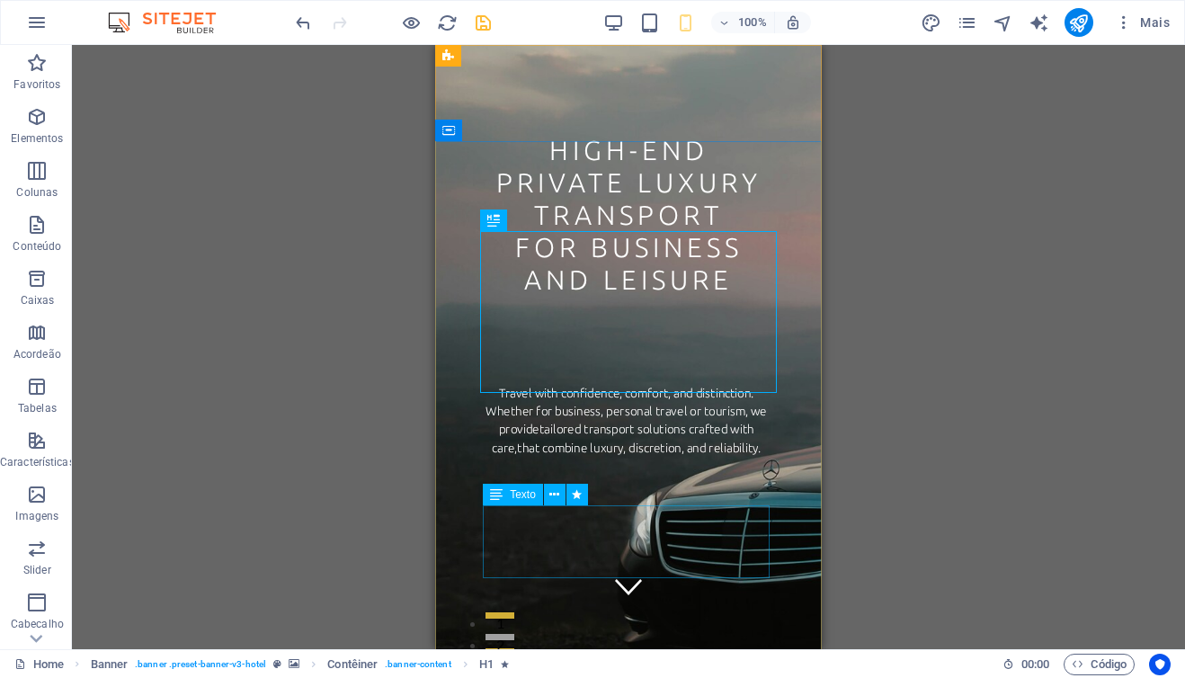
select select "px"
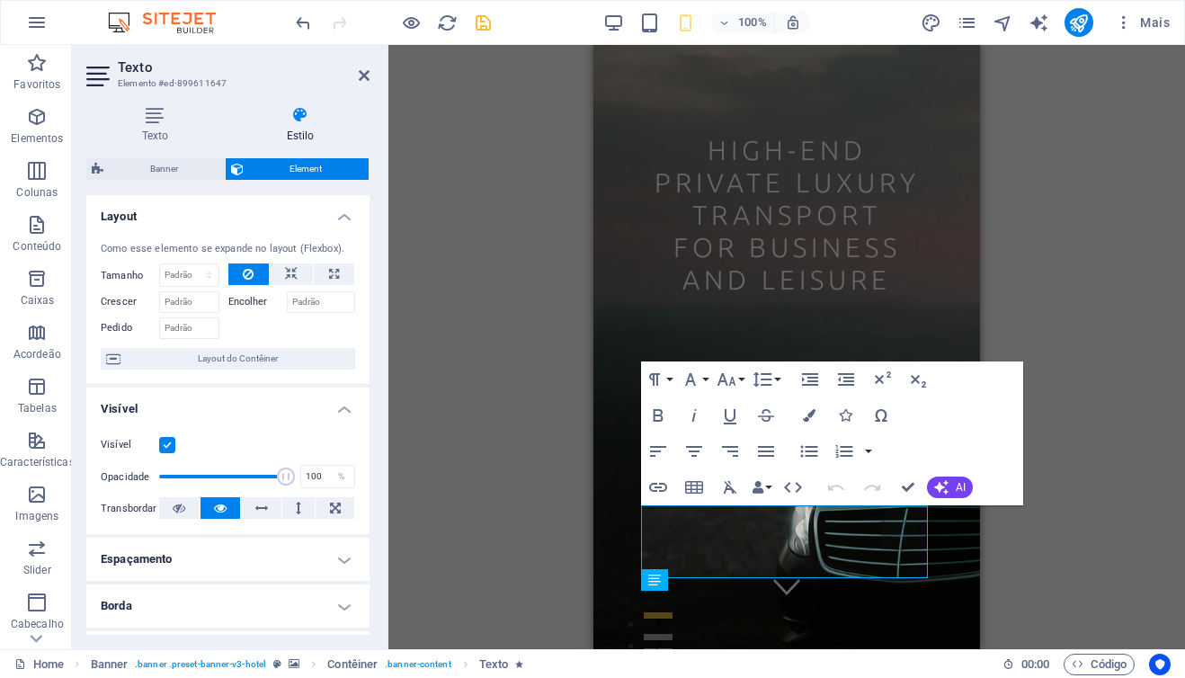
type input "0"
type input "200"
type input "5"
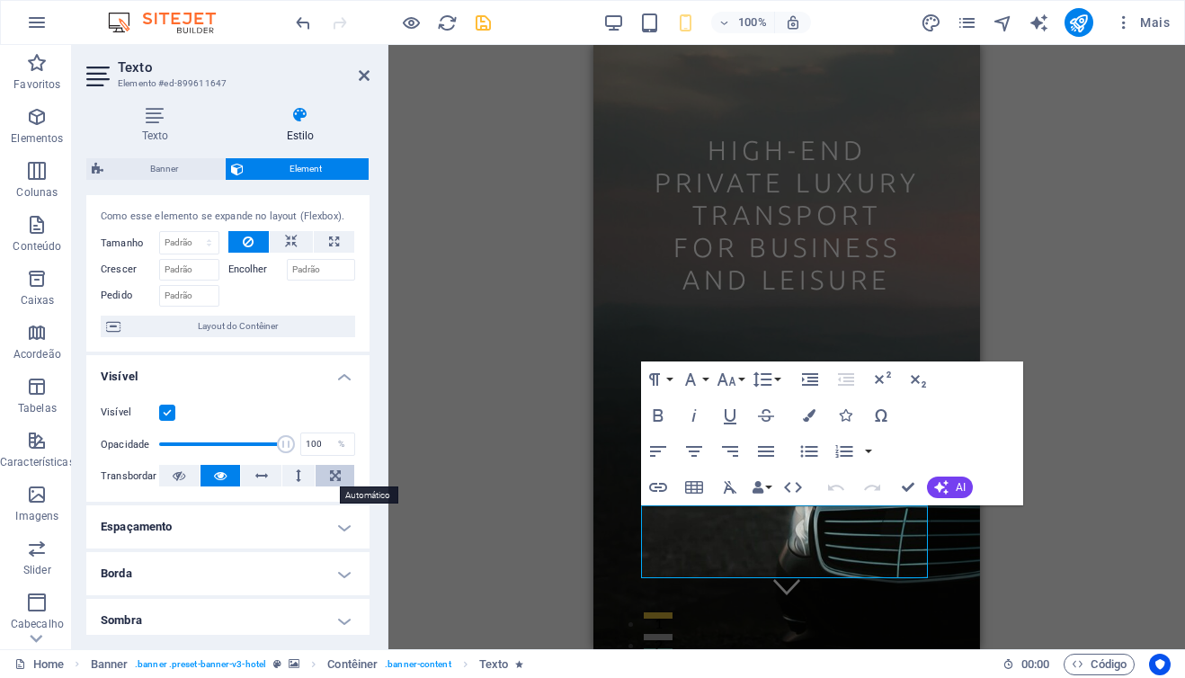
click at [331, 481] on icon at bounding box center [335, 476] width 11 height 22
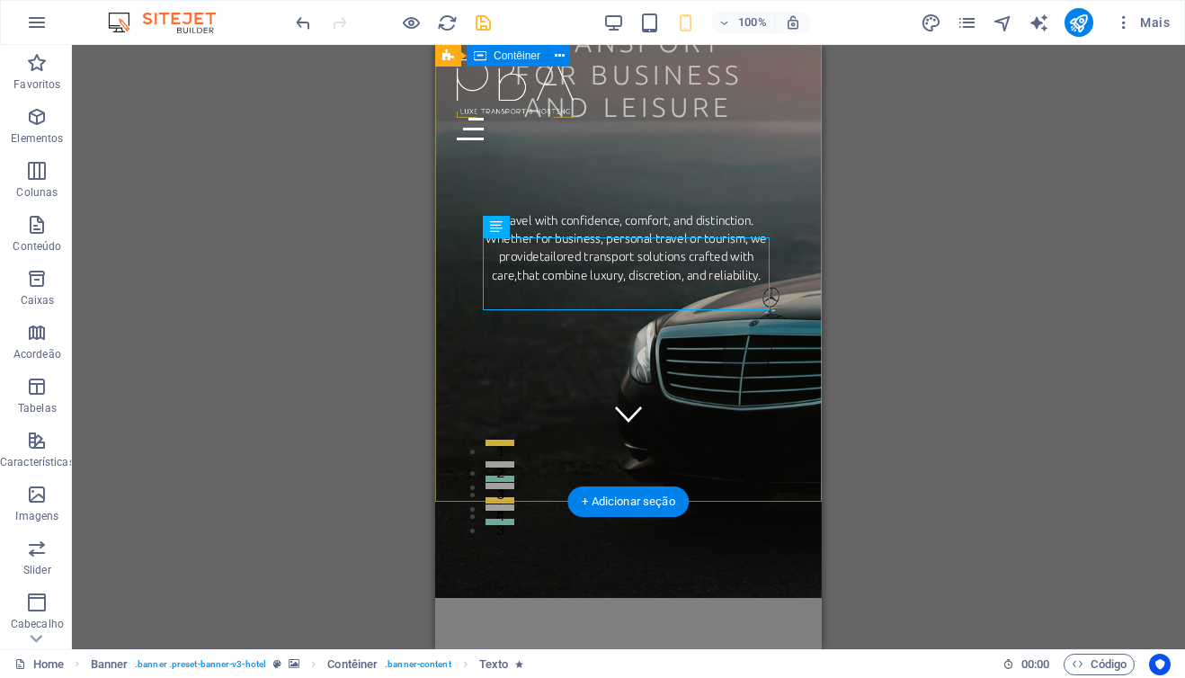
scroll to position [129, 0]
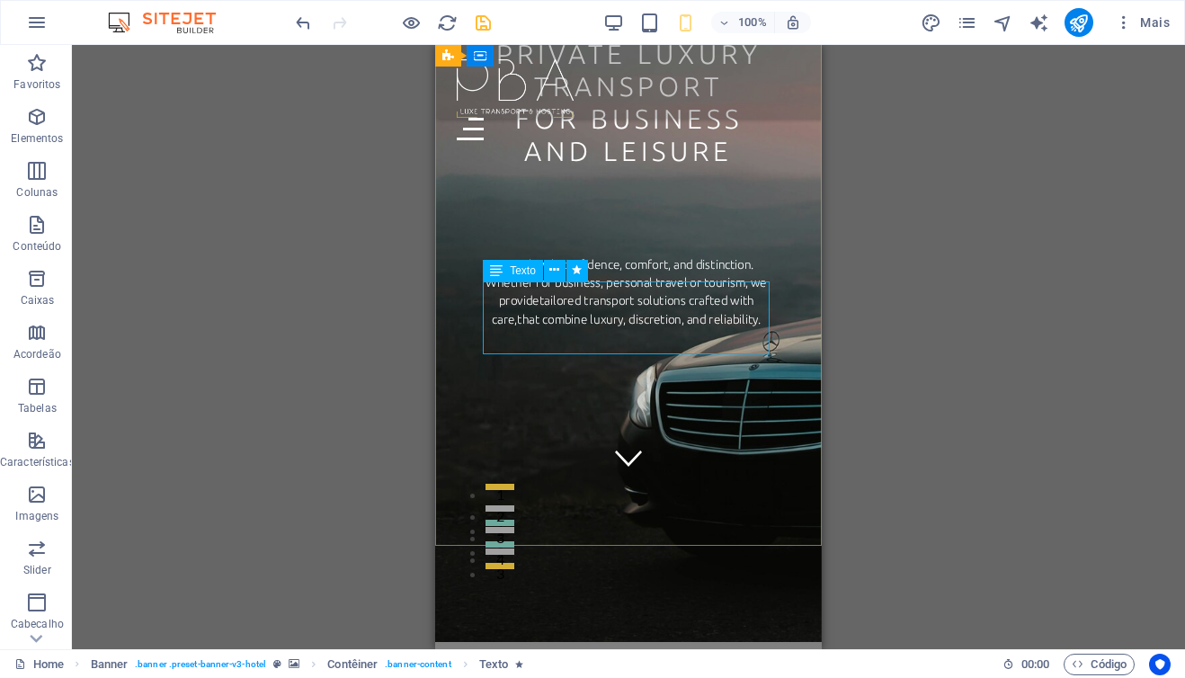
click at [525, 270] on span "Texto" at bounding box center [523, 270] width 26 height 11
click at [521, 268] on span "Texto" at bounding box center [523, 270] width 26 height 11
select select "px"
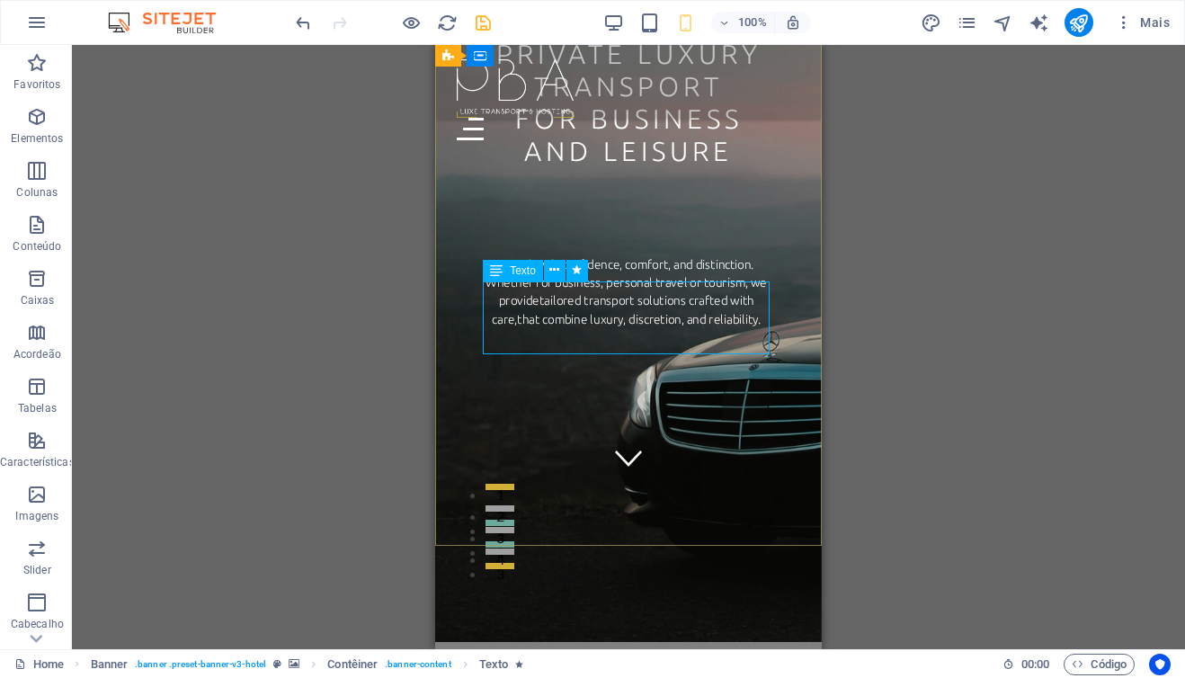
select select "px"
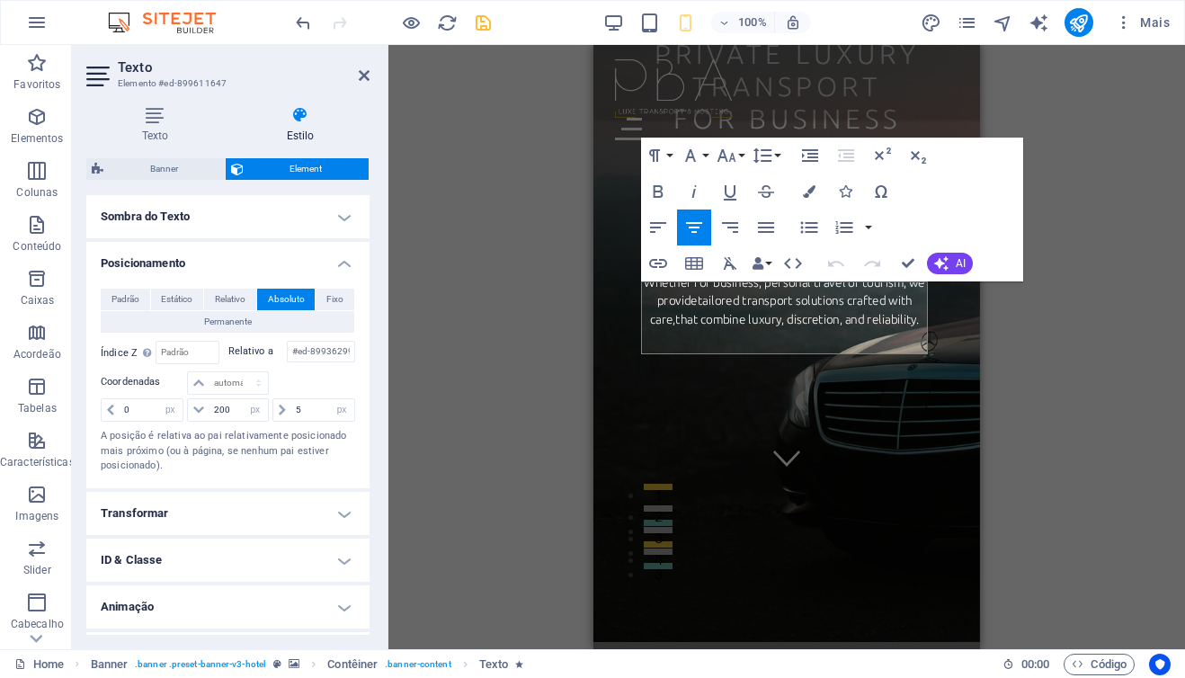
scroll to position [484, 0]
click at [333, 515] on h4 "Transformar" at bounding box center [227, 512] width 283 height 43
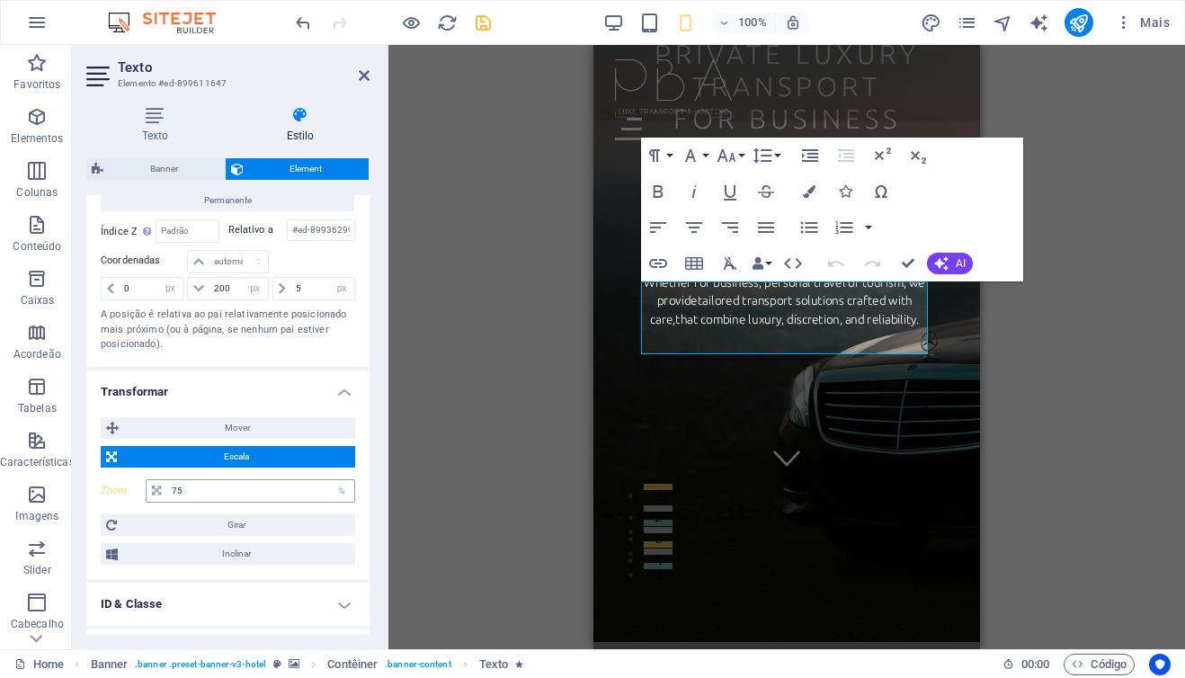
scroll to position [586, 0]
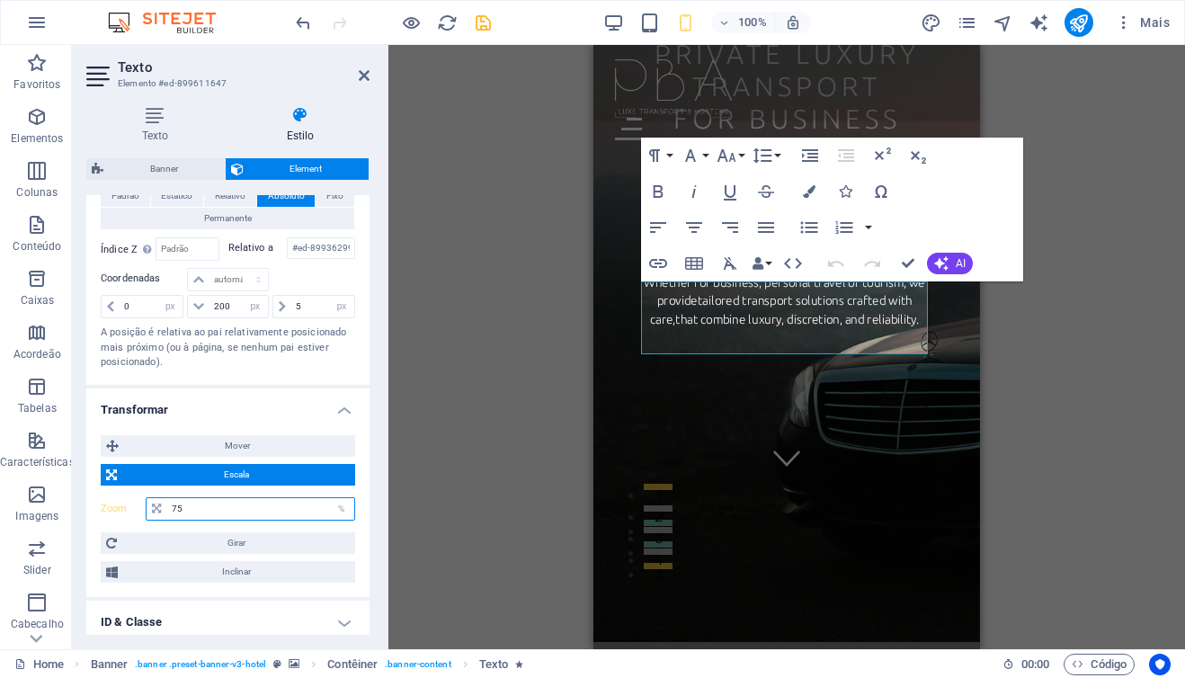
drag, startPoint x: 189, startPoint y: 508, endPoint x: 164, endPoint y: 508, distance: 25.2
click at [164, 508] on div "75 %" at bounding box center [251, 508] width 210 height 23
type input "100"
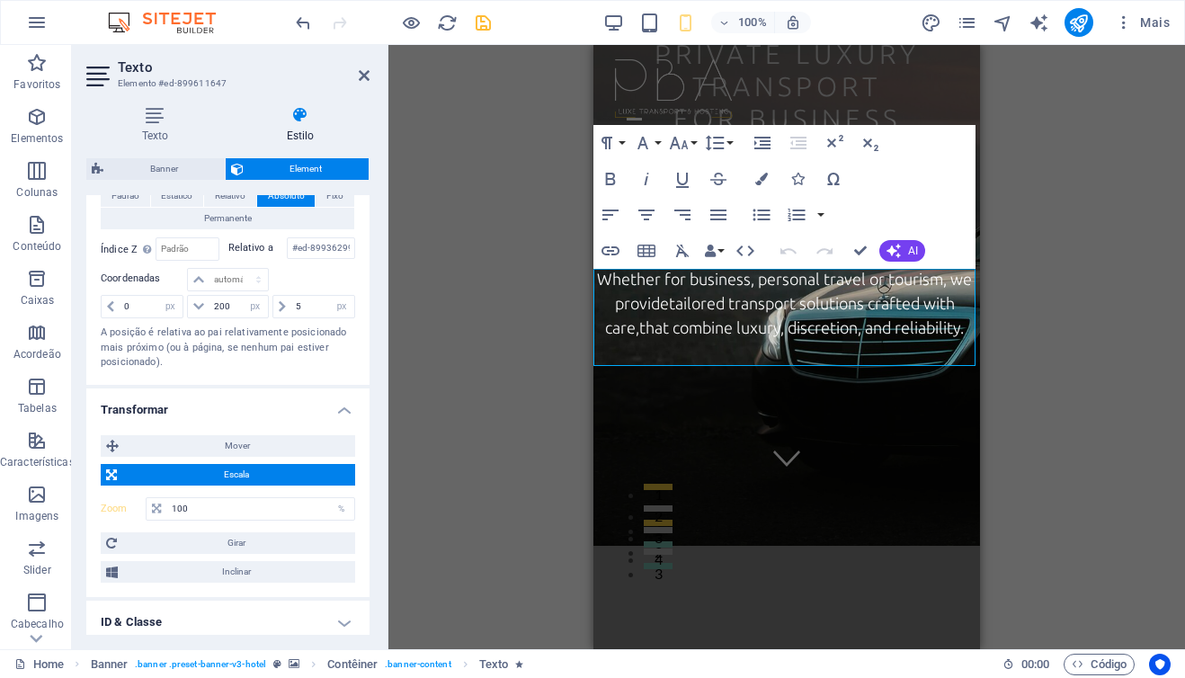
click at [340, 408] on h4 "Transformar" at bounding box center [227, 404] width 283 height 32
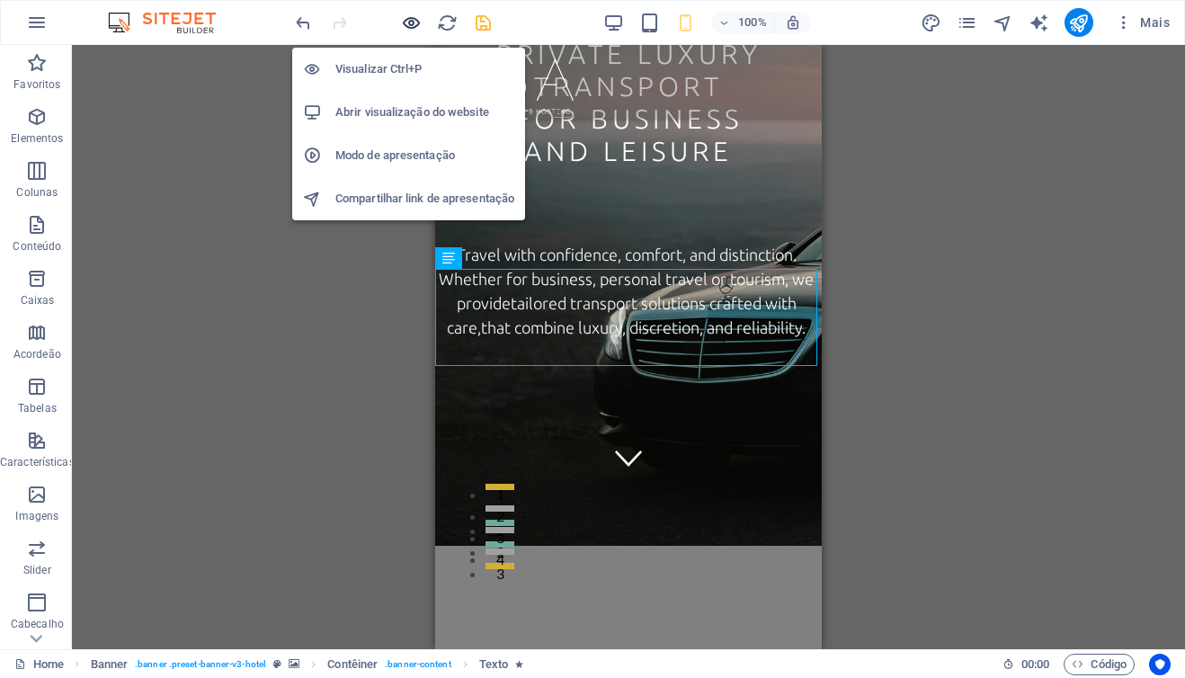
click at [409, 22] on icon "button" at bounding box center [411, 23] width 21 height 21
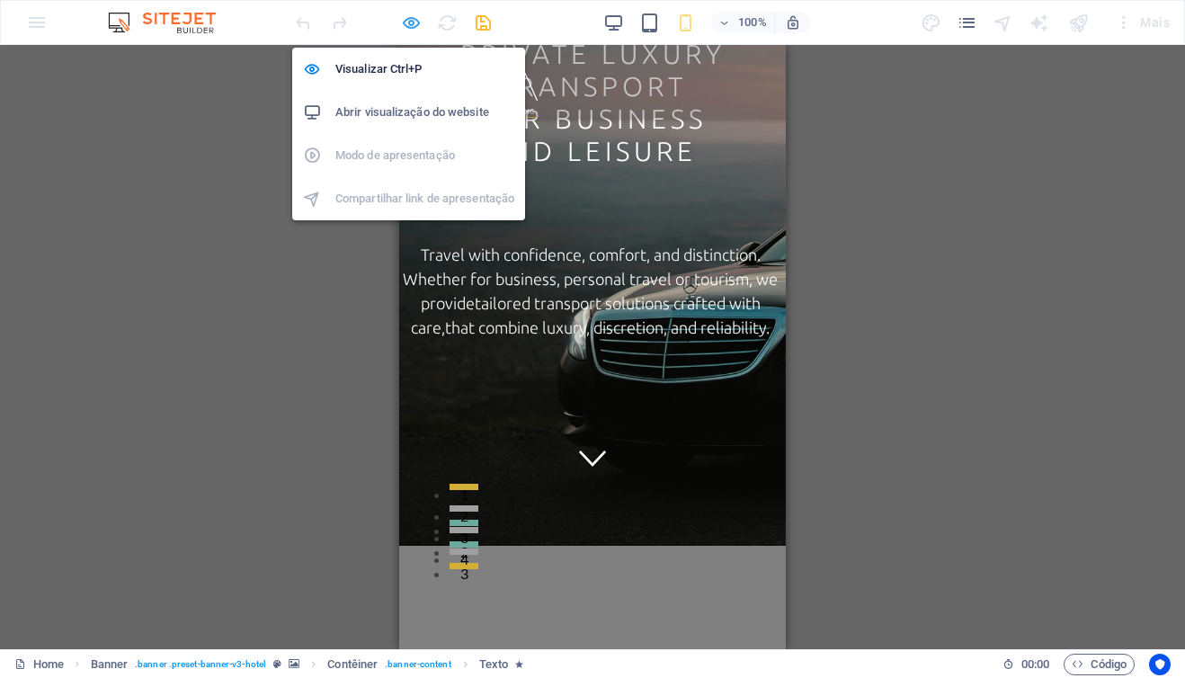
click at [415, 23] on icon "button" at bounding box center [411, 23] width 21 height 21
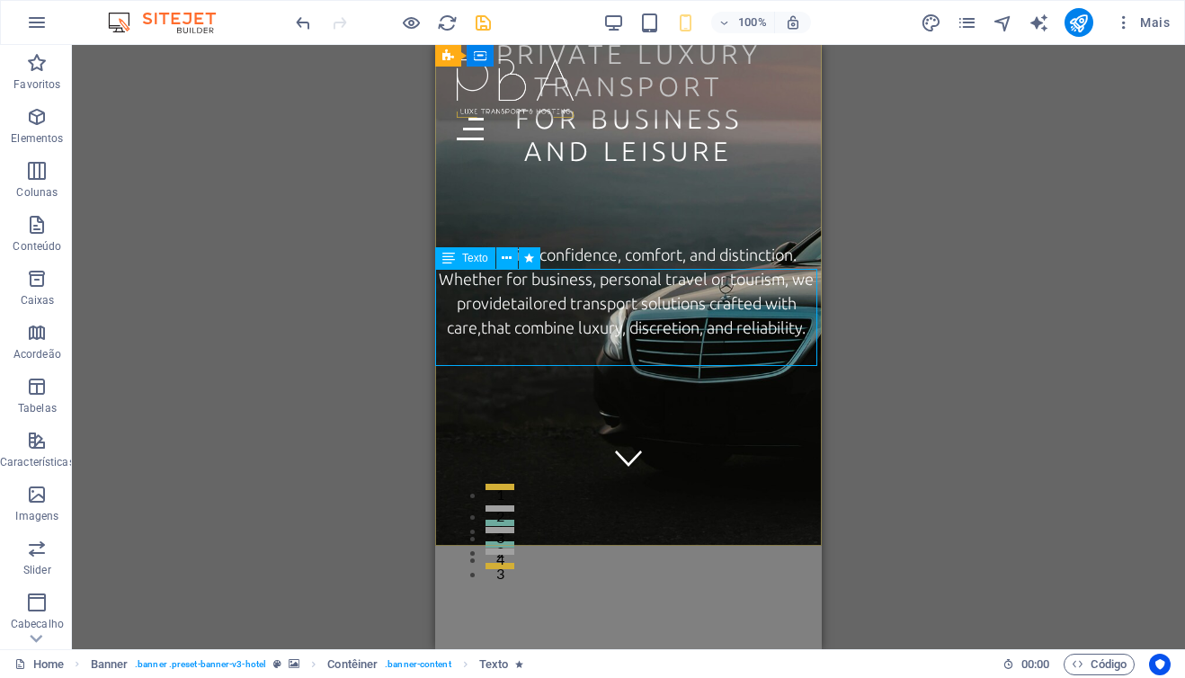
click at [475, 262] on span "Texto" at bounding box center [475, 258] width 26 height 11
select select "px"
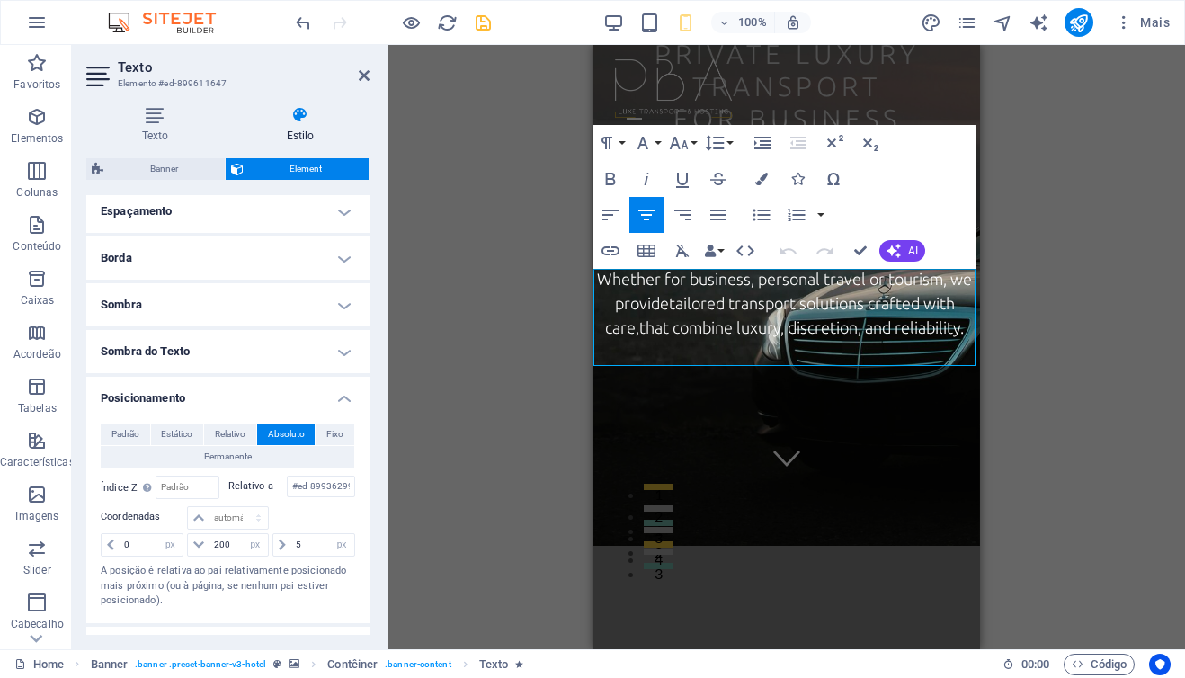
scroll to position [352, 0]
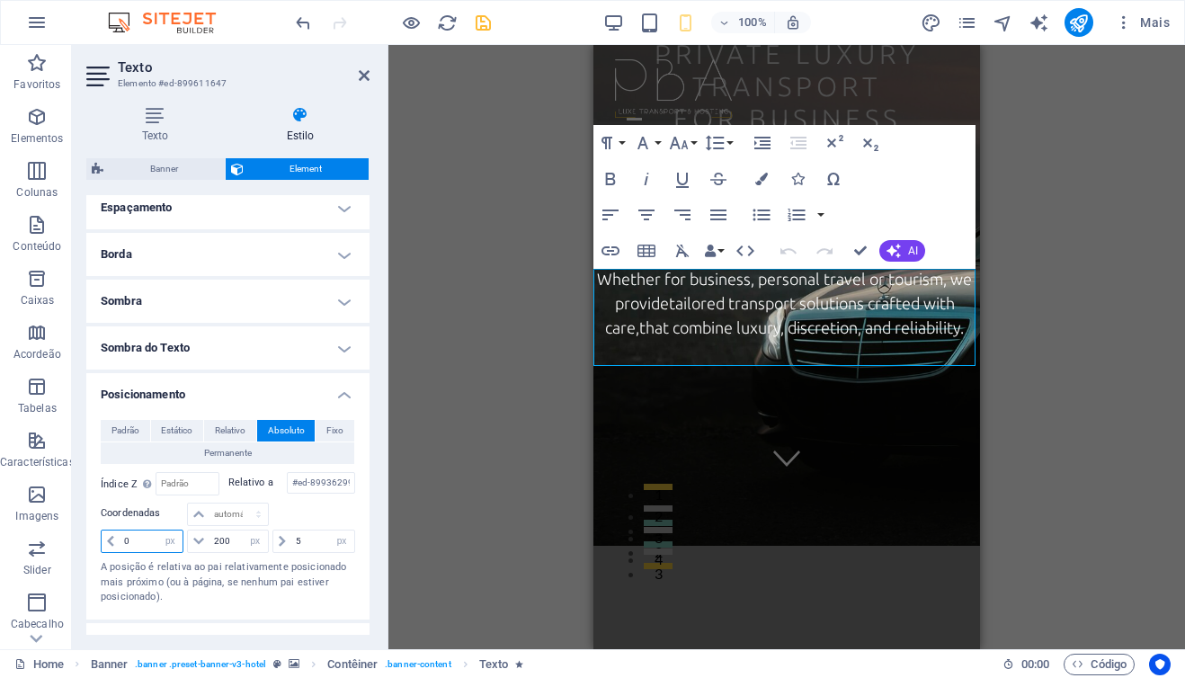
drag, startPoint x: 140, startPoint y: 539, endPoint x: 115, endPoint y: 539, distance: 25.2
click at [116, 539] on div "0 automático px rem % em" at bounding box center [142, 541] width 83 height 23
type input "10"
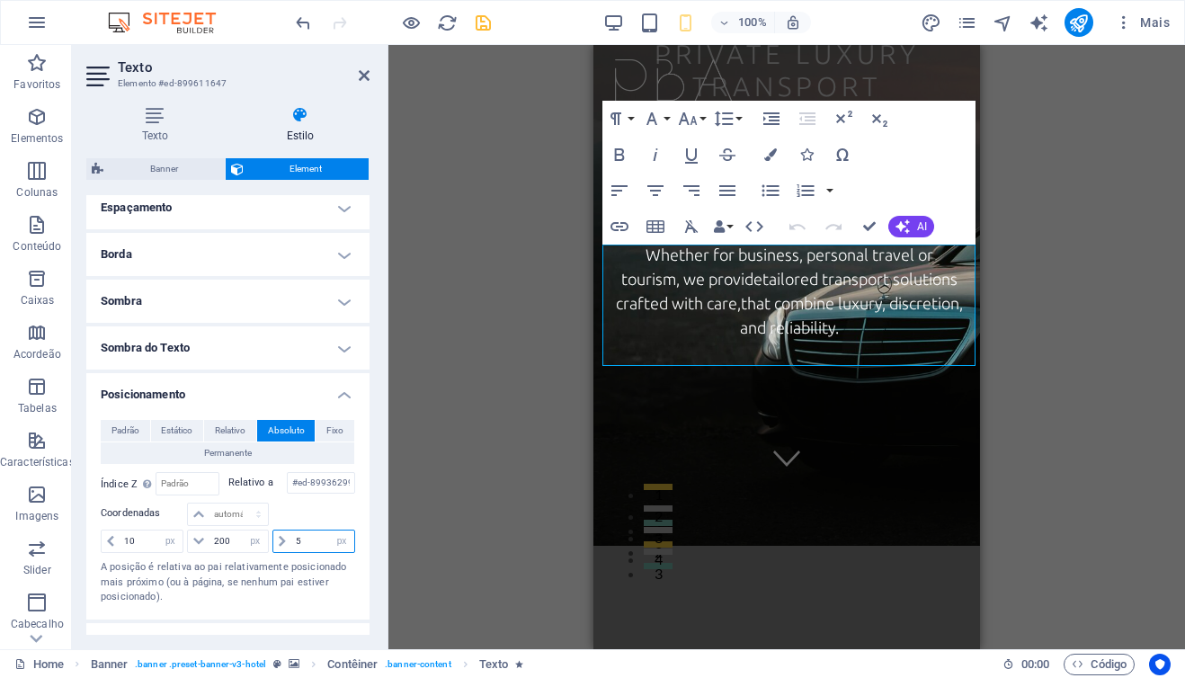
drag, startPoint x: 301, startPoint y: 546, endPoint x: 286, endPoint y: 545, distance: 15.3
click at [286, 545] on div "5 automático px rem % em" at bounding box center [313, 541] width 83 height 23
type input "10"
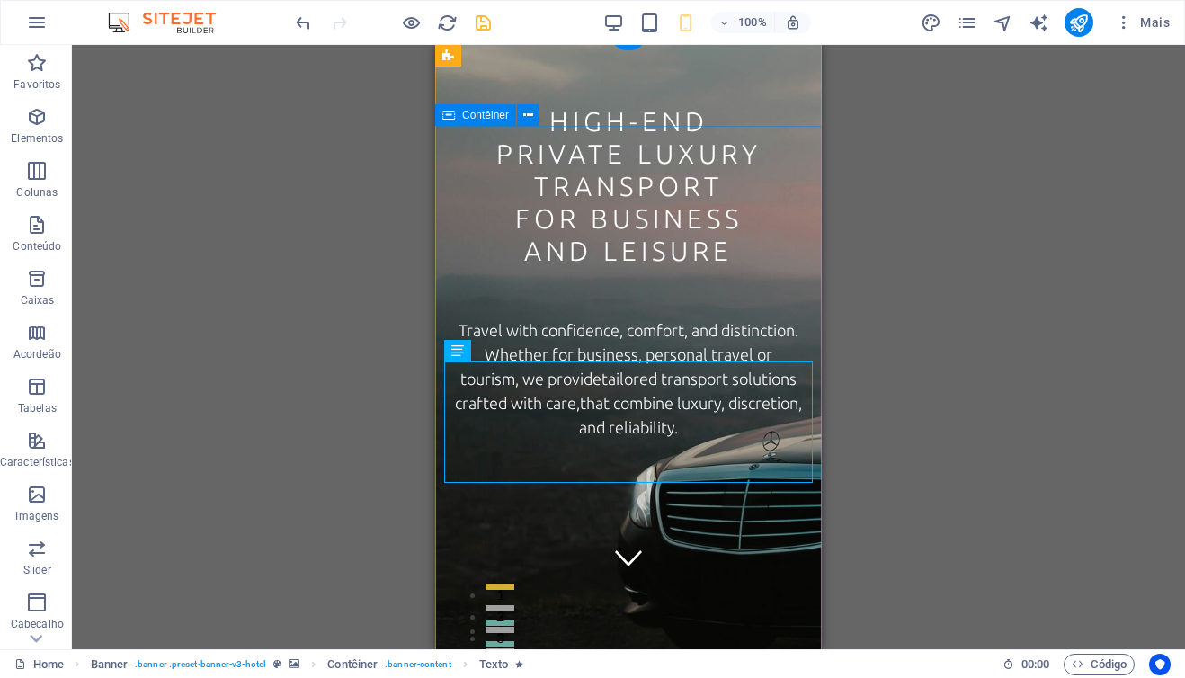
scroll to position [0, 0]
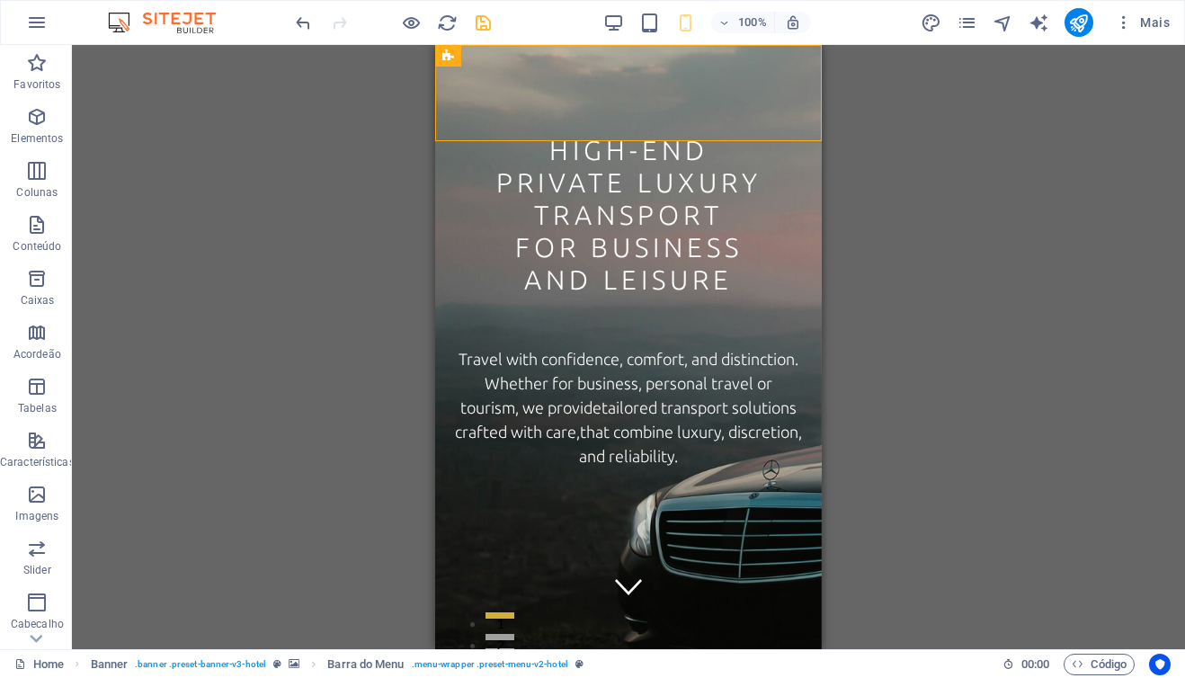
click at [360, 77] on div "Arraste aqui para substituir o conteúdo existente. Pressione “Ctrl” se quiser c…" at bounding box center [628, 347] width 1113 height 604
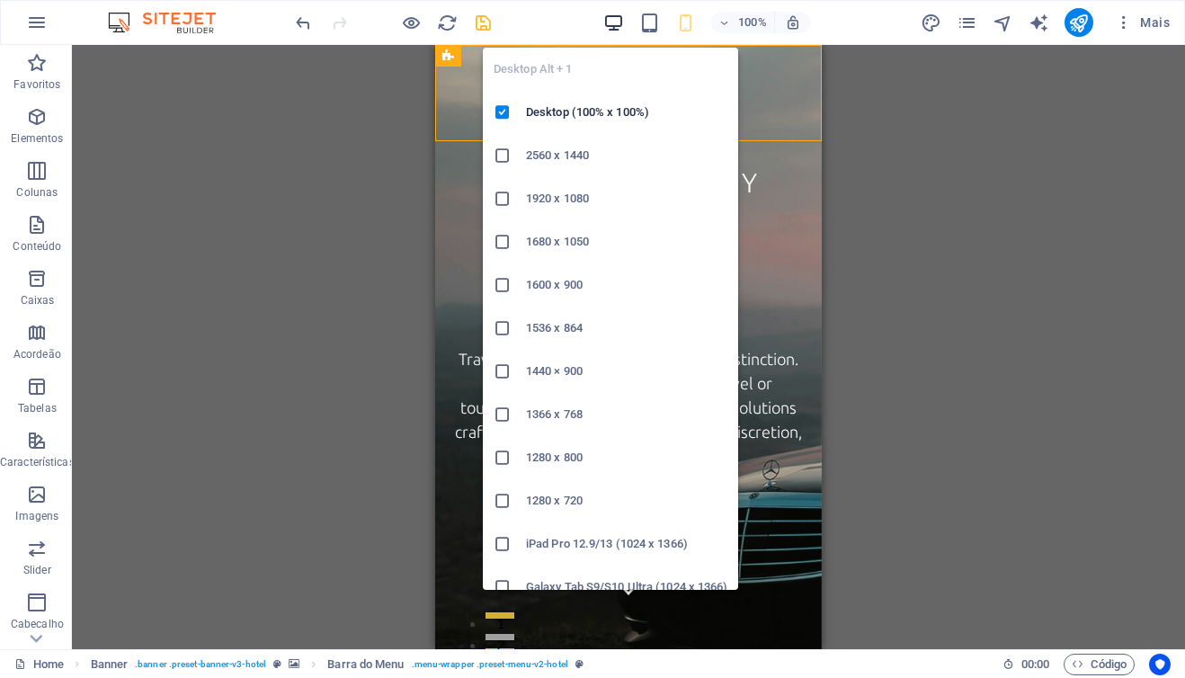
click at [612, 21] on icon "button" at bounding box center [613, 23] width 21 height 21
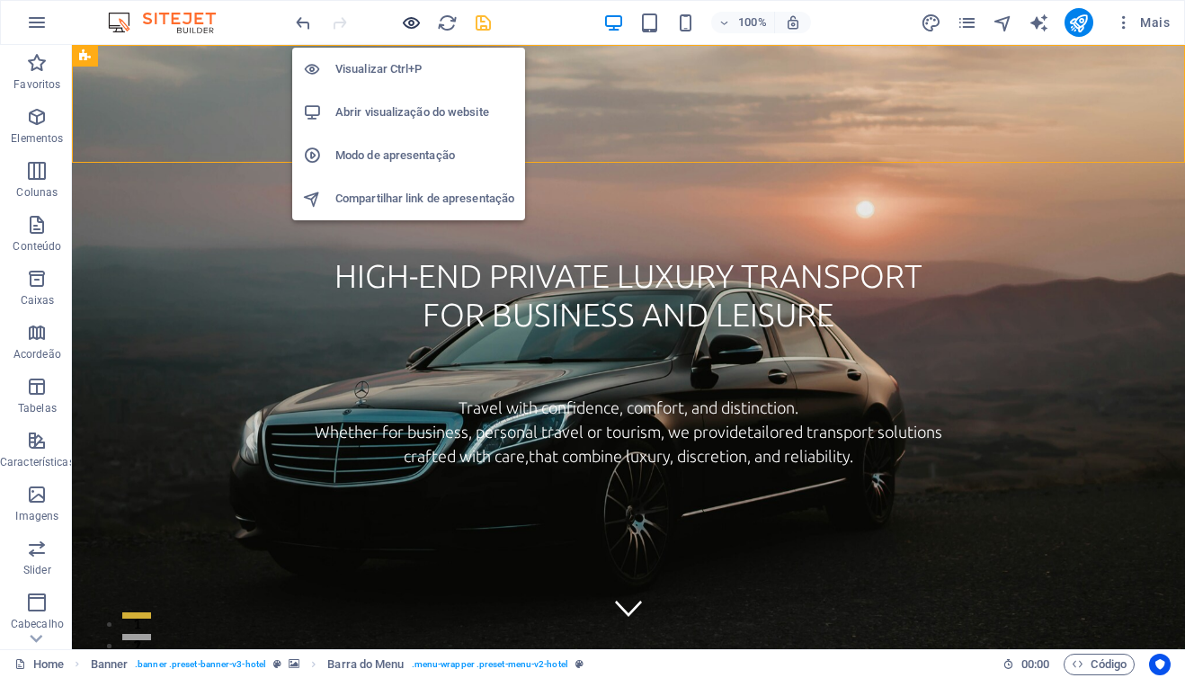
click at [413, 22] on icon "button" at bounding box center [411, 23] width 21 height 21
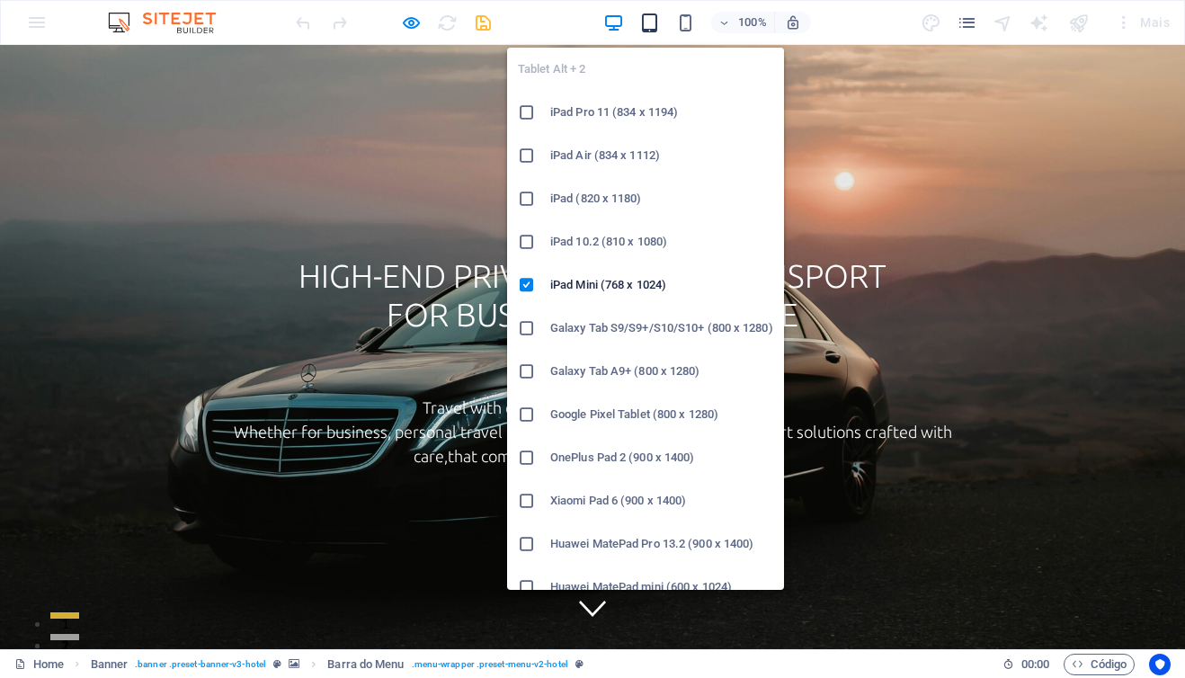
click at [653, 28] on icon "button" at bounding box center [649, 23] width 21 height 21
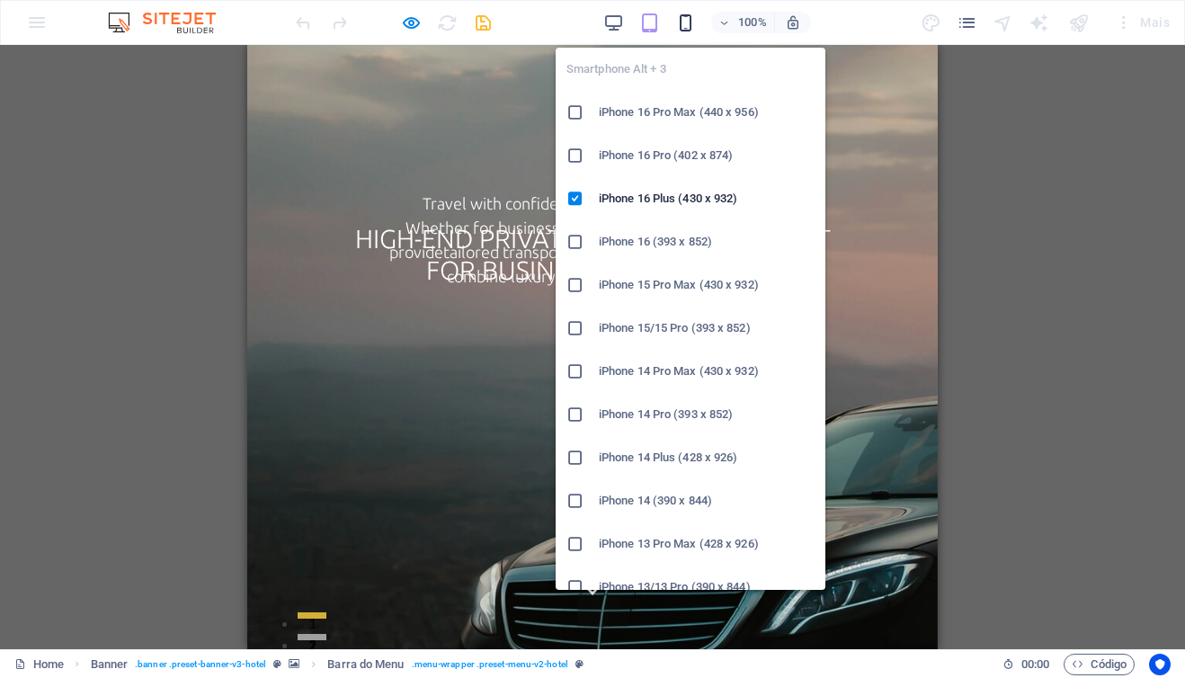
click at [690, 26] on icon "button" at bounding box center [685, 23] width 21 height 21
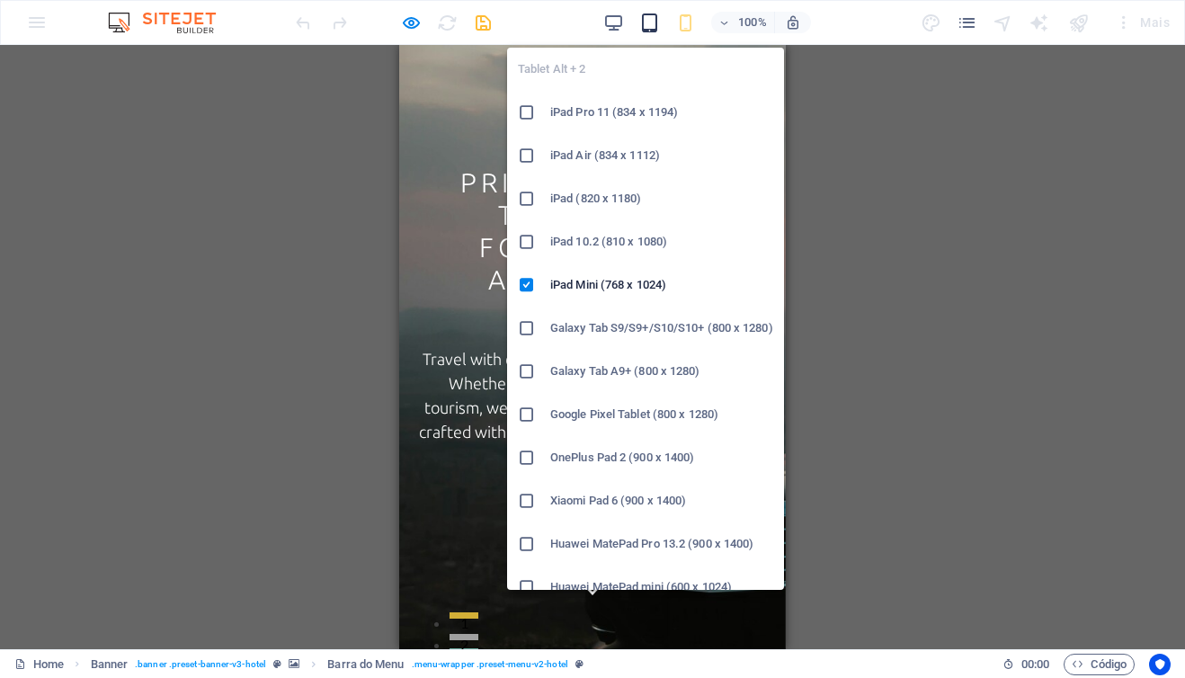
click at [649, 26] on icon "button" at bounding box center [649, 23] width 21 height 21
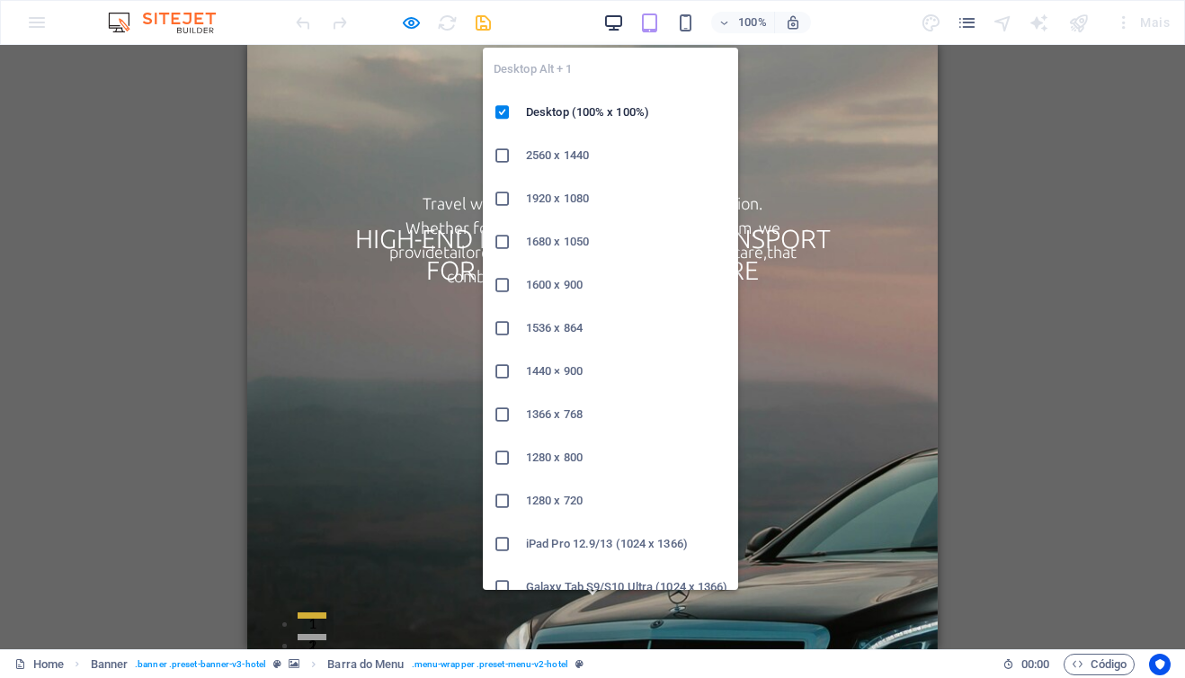
click at [620, 22] on icon "button" at bounding box center [613, 23] width 21 height 21
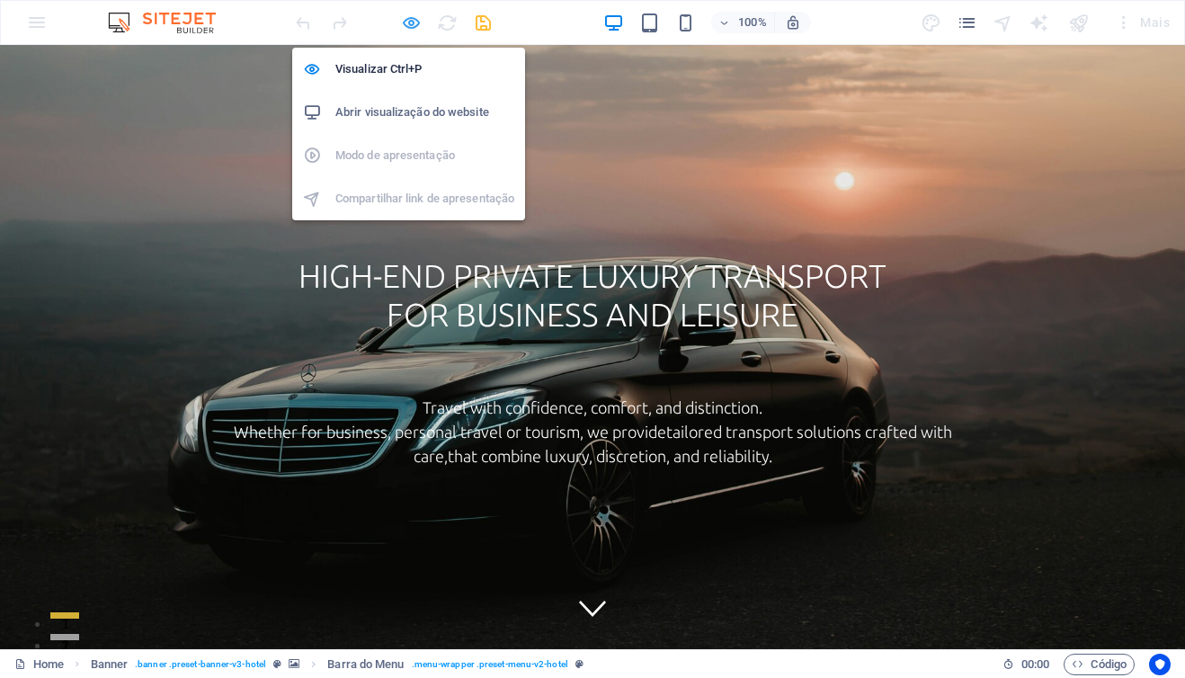
click at [410, 26] on icon "button" at bounding box center [411, 23] width 21 height 21
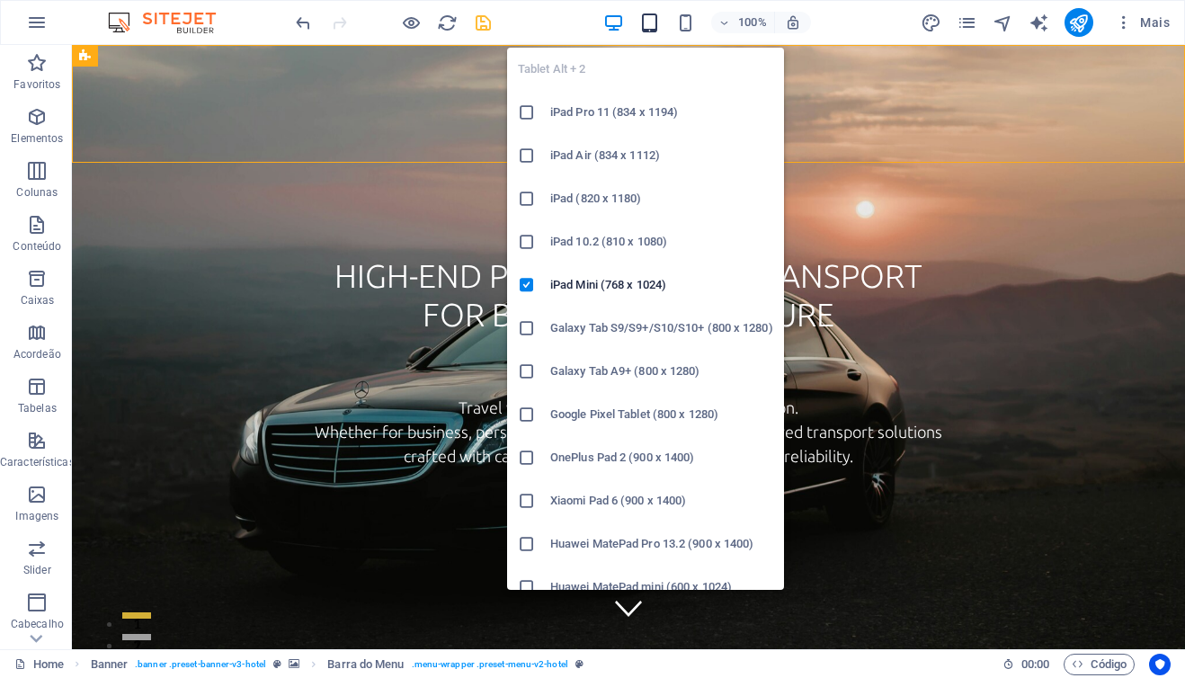
click at [655, 25] on icon "button" at bounding box center [649, 23] width 21 height 21
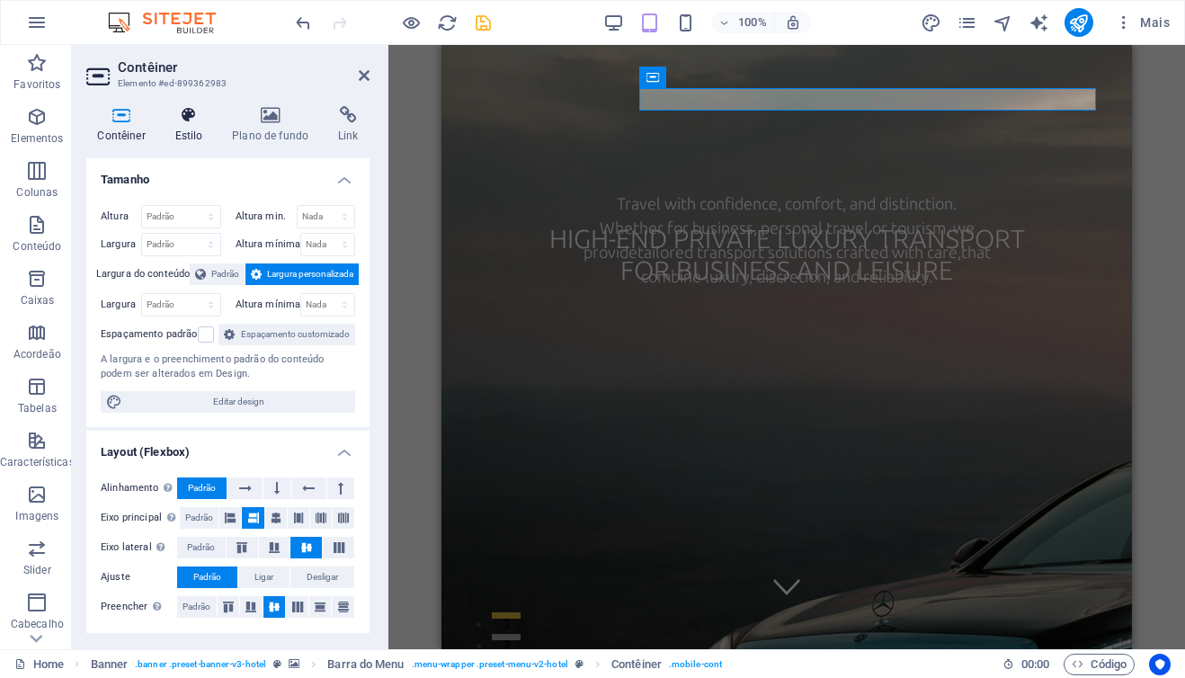
click at [188, 126] on h4 "Estilo" at bounding box center [193, 125] width 58 height 38
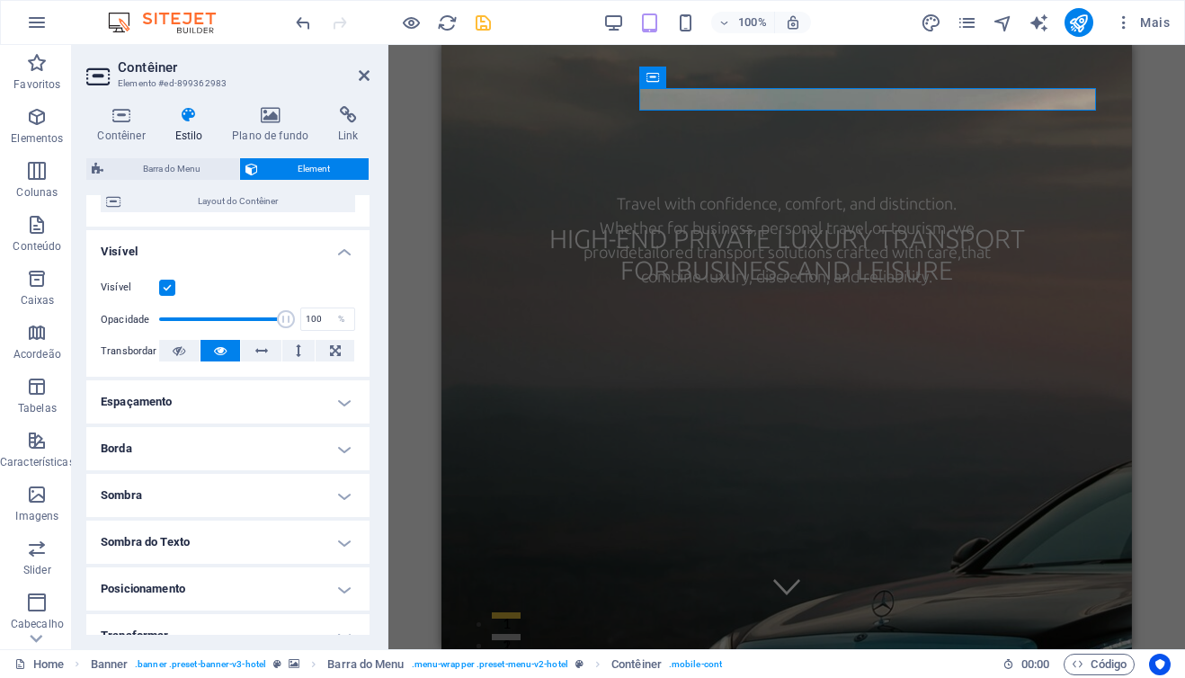
scroll to position [102, 0]
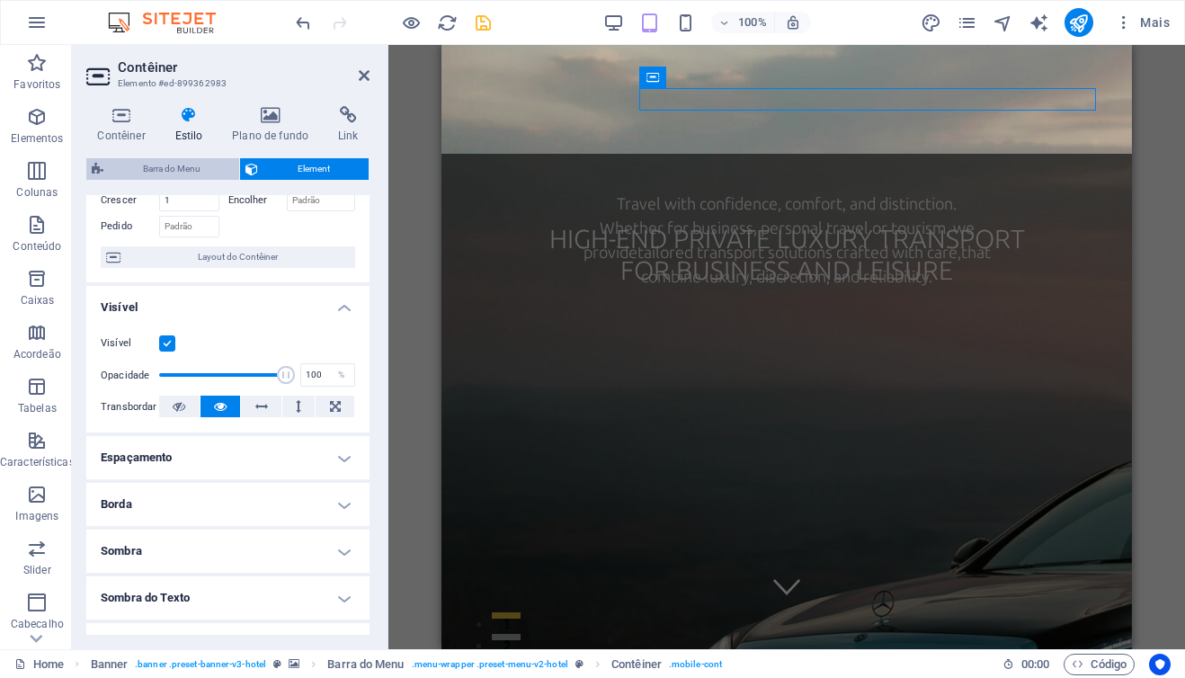
click at [183, 170] on span "Barra do Menu" at bounding box center [171, 169] width 125 height 22
select select "rem"
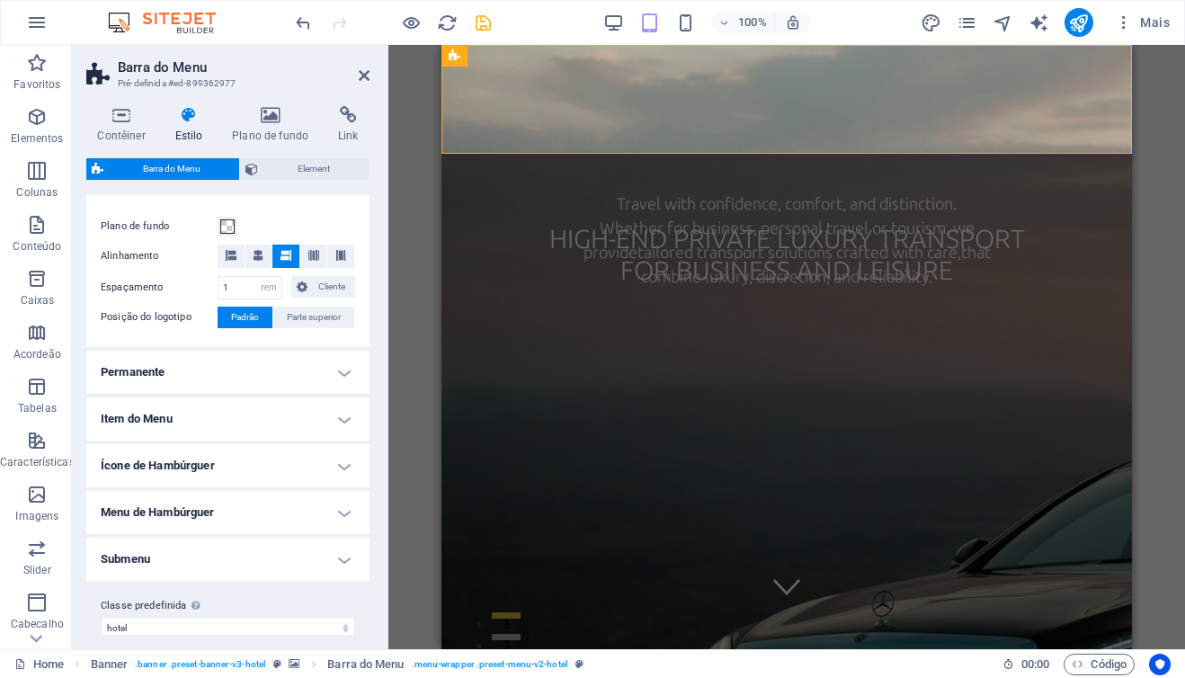
scroll to position [352, 0]
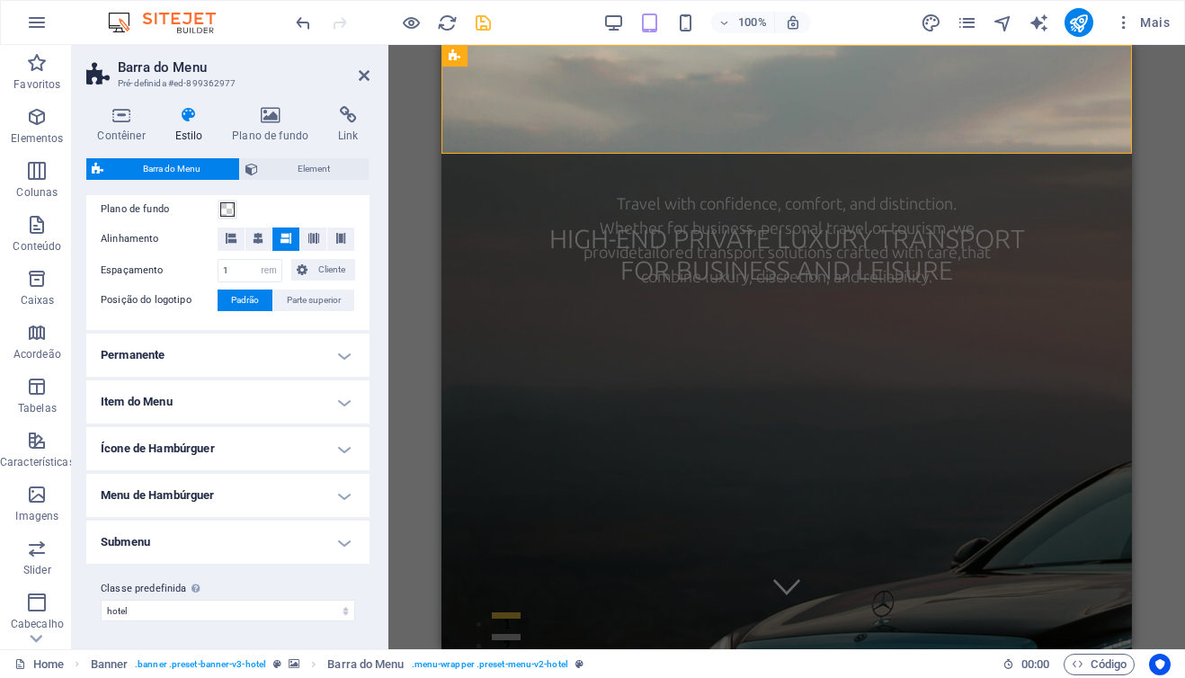
click at [339, 451] on h4 "Ícone de Hambúrguer" at bounding box center [227, 448] width 283 height 43
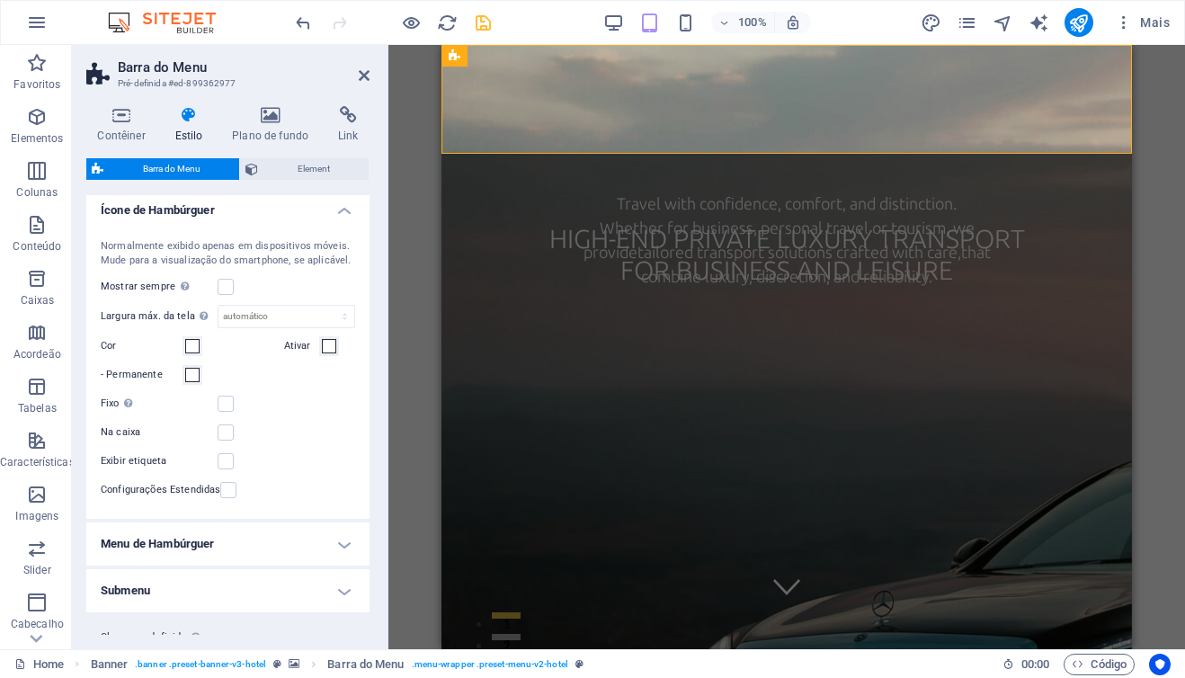
scroll to position [590, 0]
click at [335, 540] on h4 "Menu de Hambúrguer" at bounding box center [227, 544] width 283 height 43
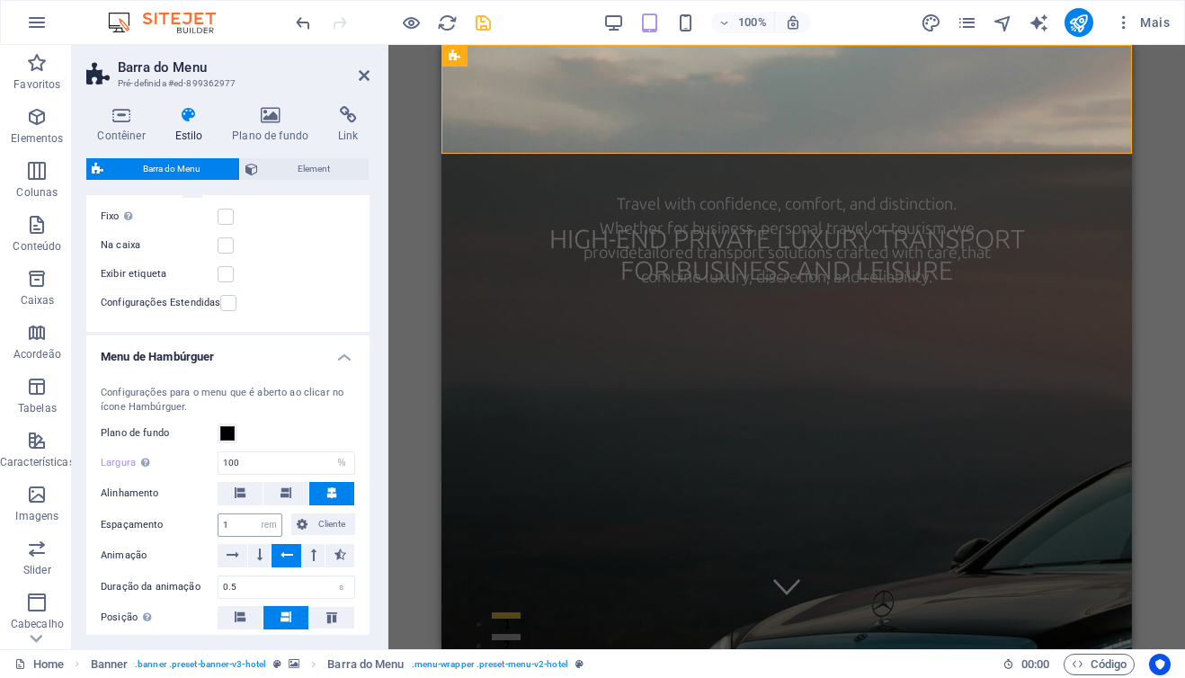
scroll to position [784, 0]
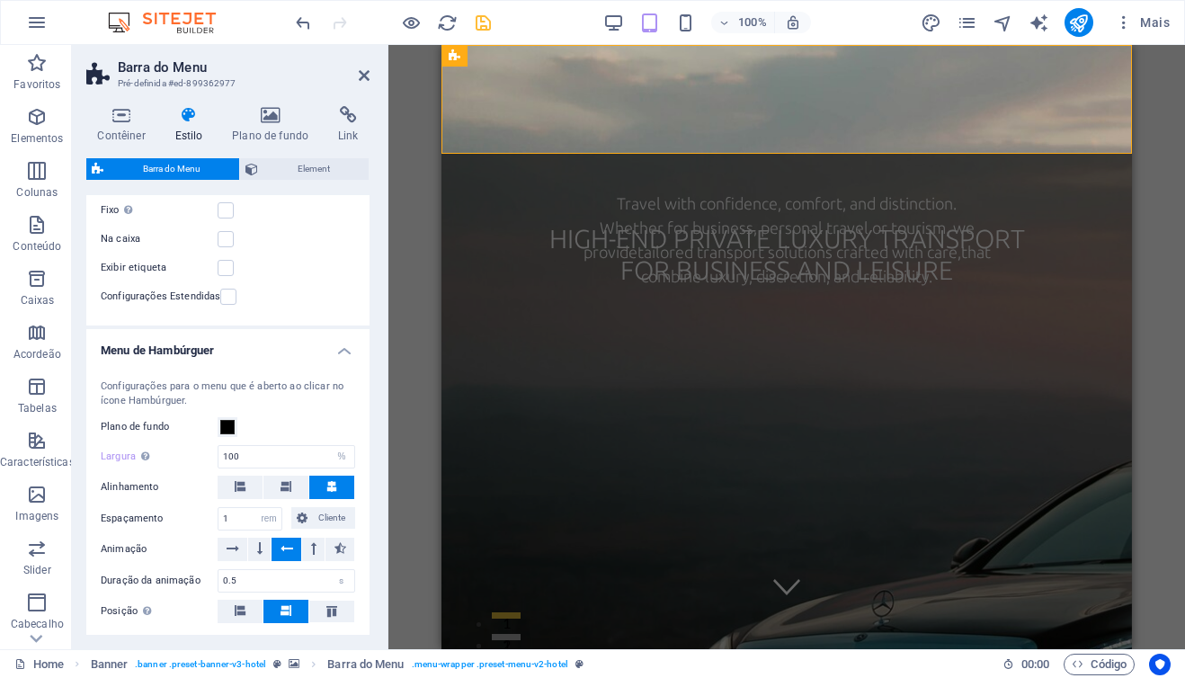
click at [338, 348] on h4 "Menu de Hambúrguer" at bounding box center [227, 345] width 283 height 32
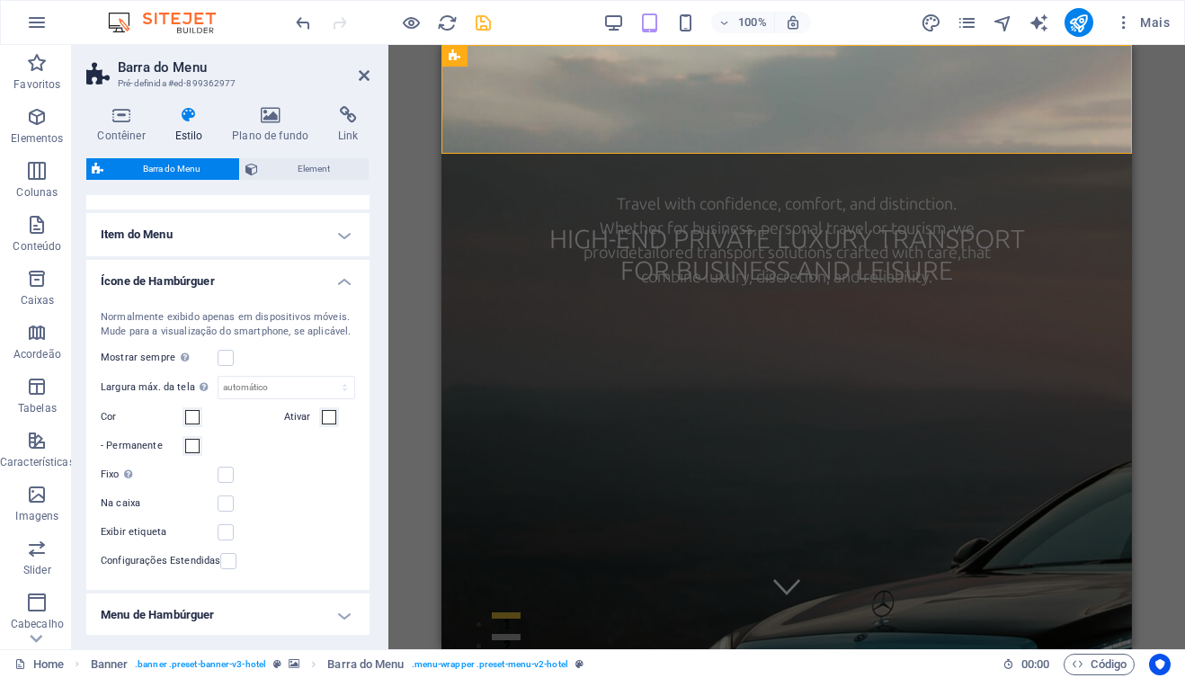
scroll to position [486, 0]
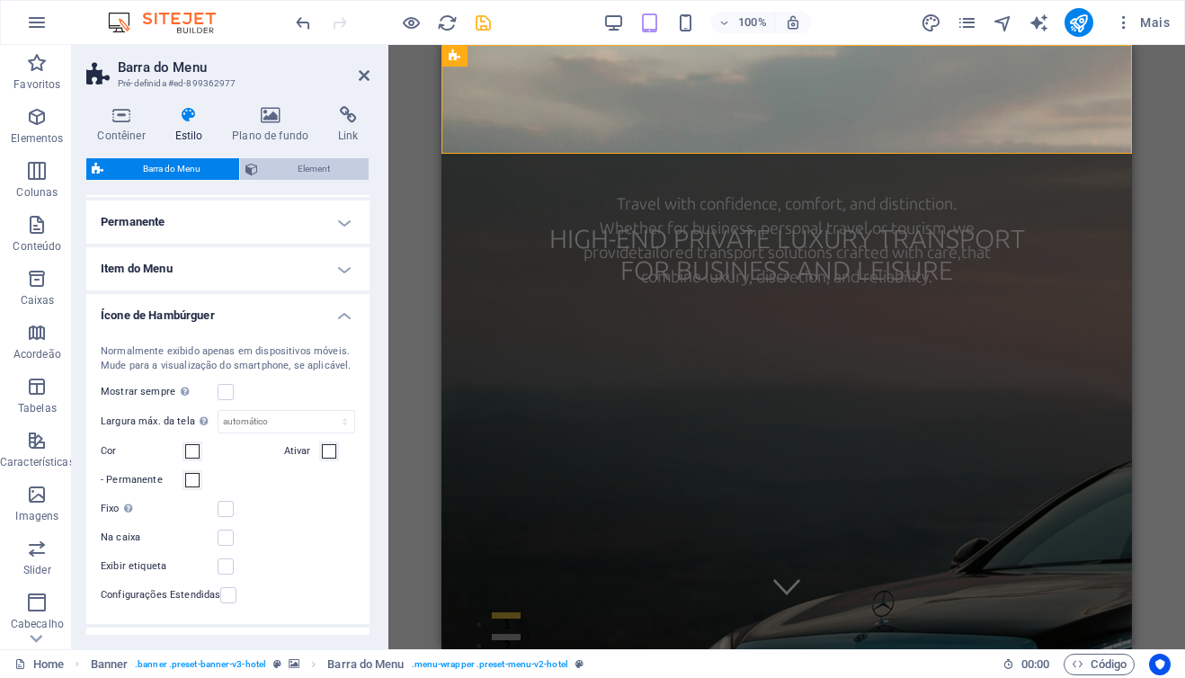
click at [308, 167] on span "Element" at bounding box center [313, 169] width 100 height 22
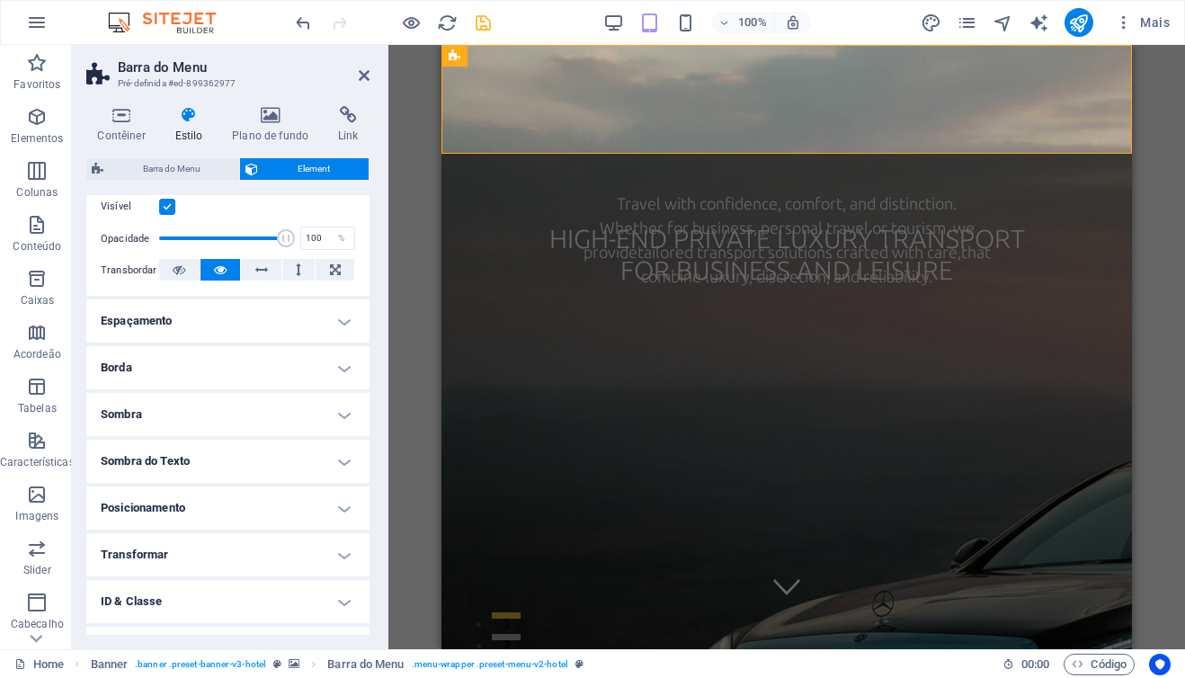
scroll to position [236, 0]
click at [337, 376] on h4 "Borda" at bounding box center [227, 369] width 283 height 43
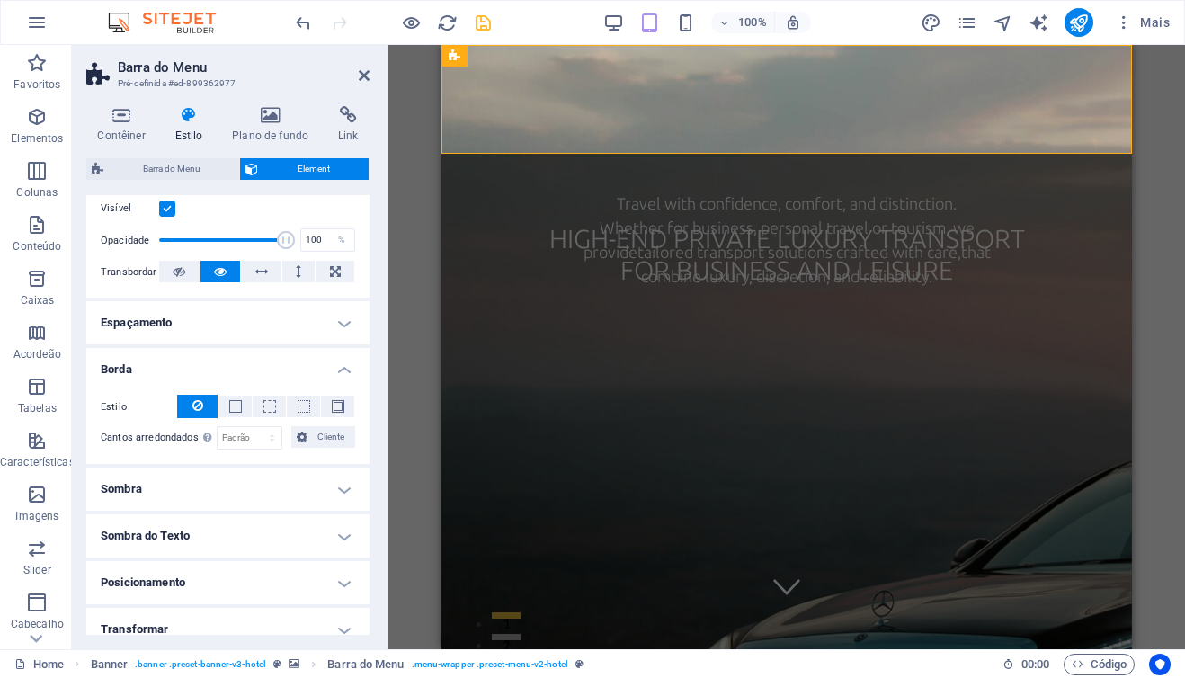
click at [336, 371] on h4 "Borda" at bounding box center [227, 364] width 283 height 32
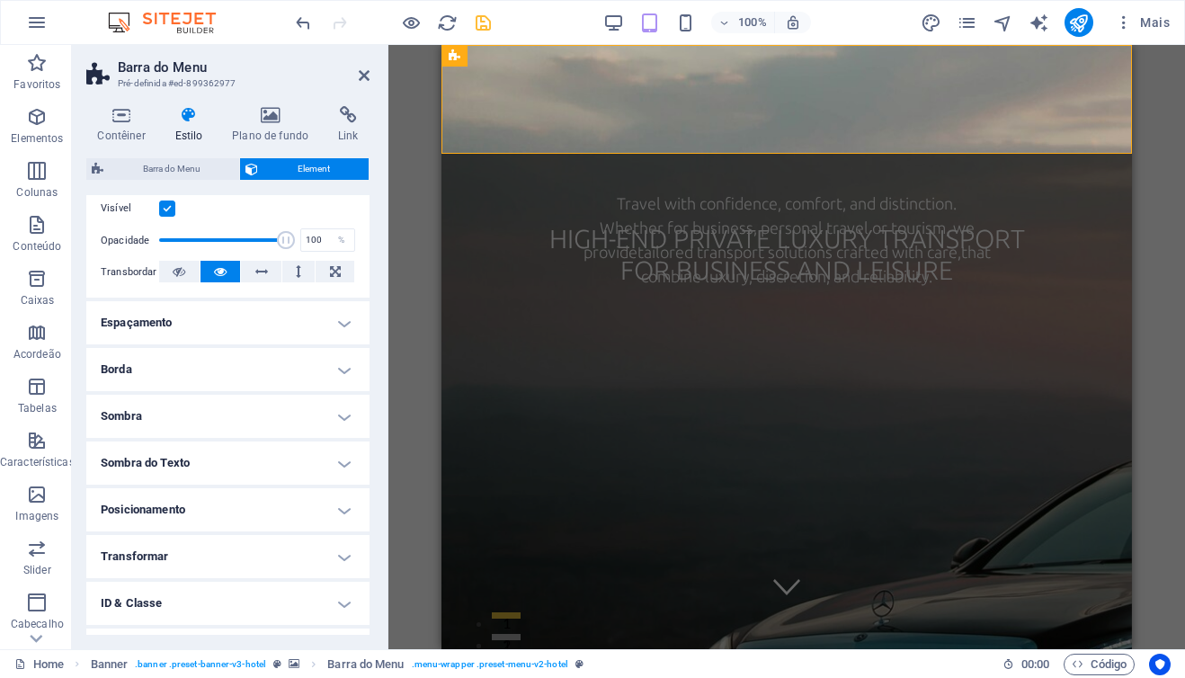
scroll to position [0, 0]
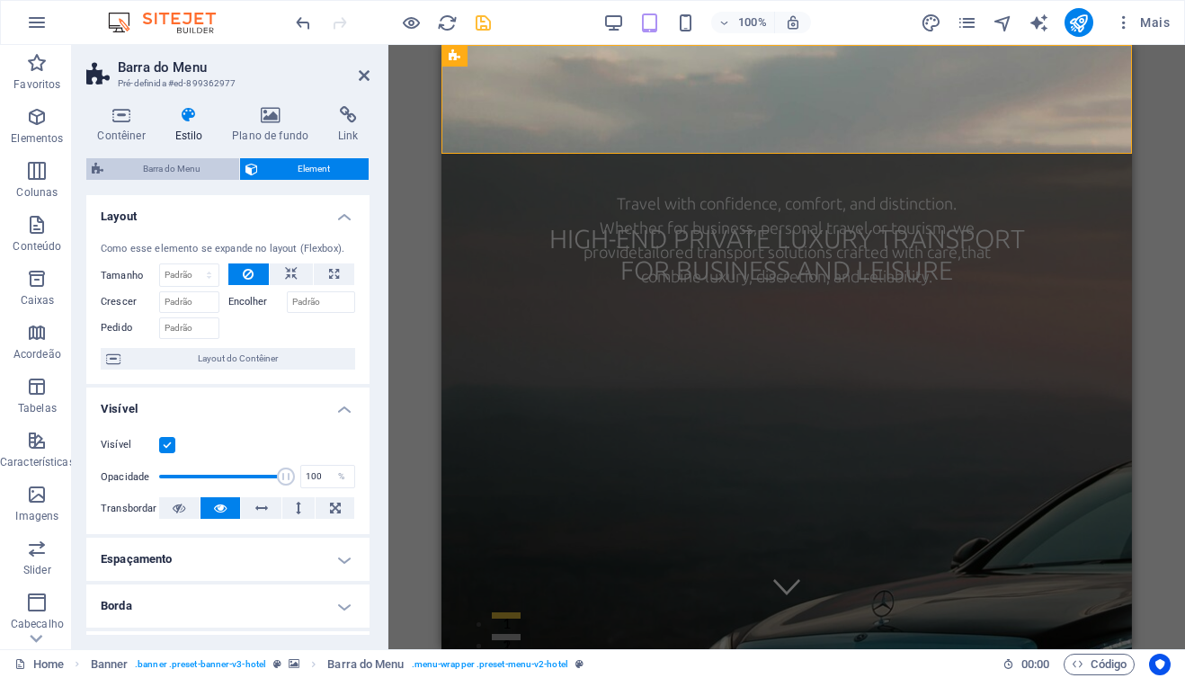
click at [154, 164] on span "Barra do Menu" at bounding box center [171, 169] width 125 height 22
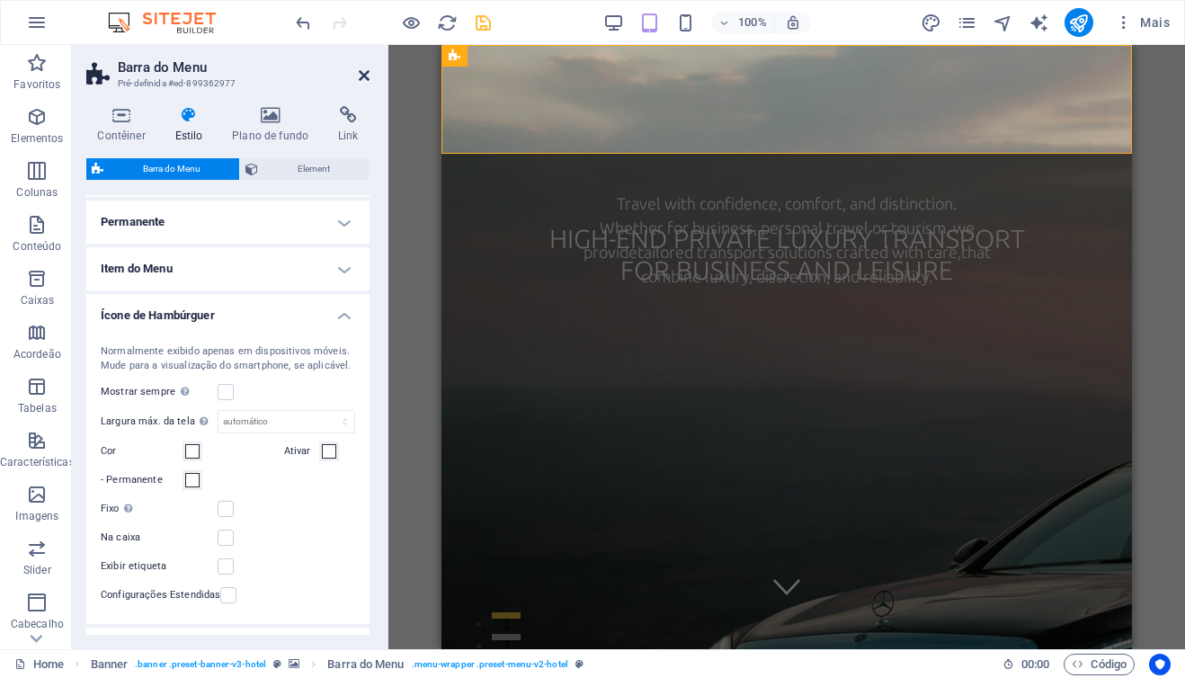
click at [365, 71] on icon at bounding box center [364, 75] width 11 height 14
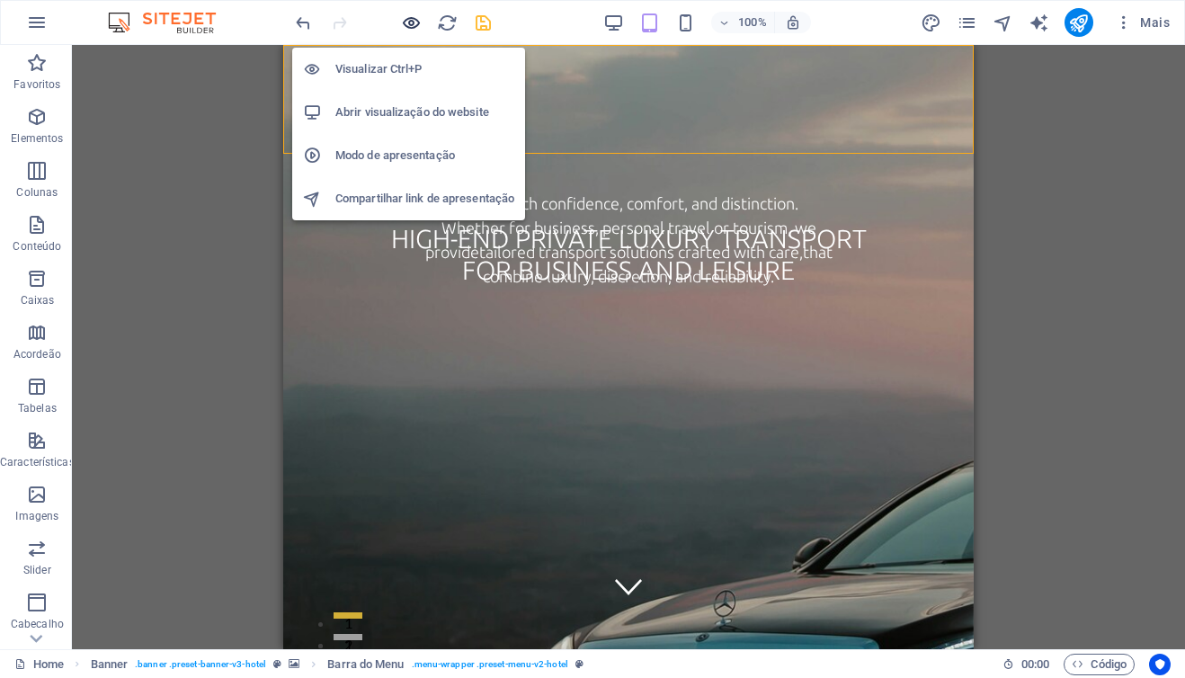
click at [410, 24] on icon "button" at bounding box center [411, 23] width 21 height 21
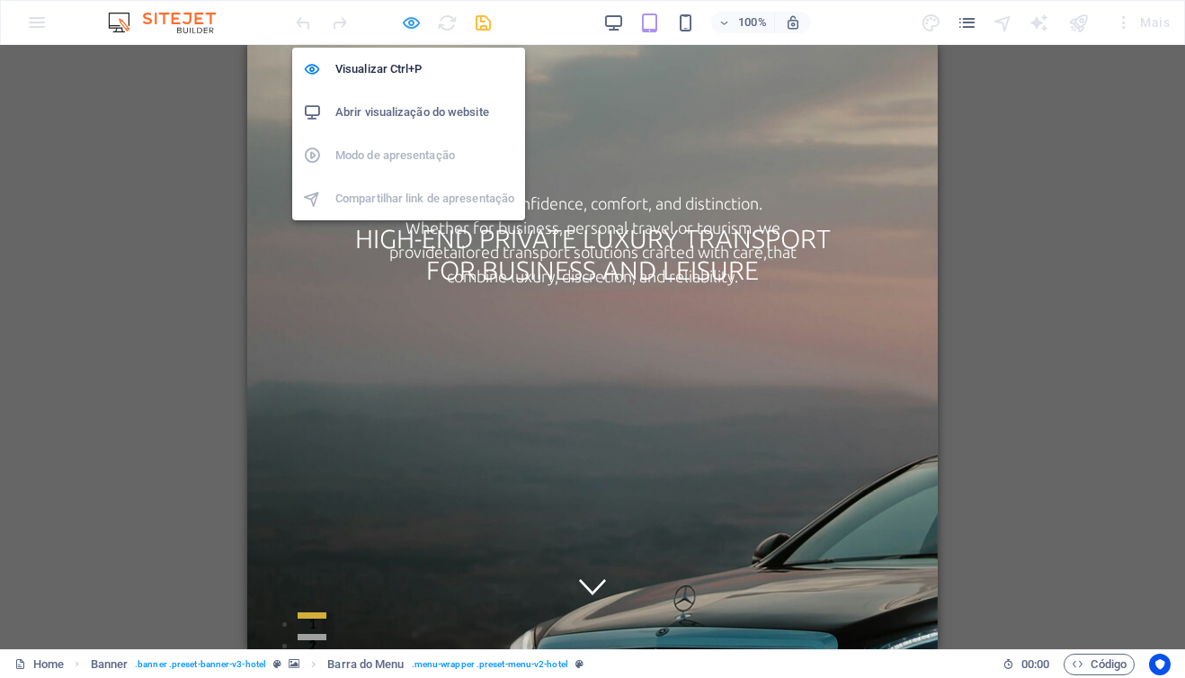
click at [409, 25] on icon "button" at bounding box center [411, 23] width 21 height 21
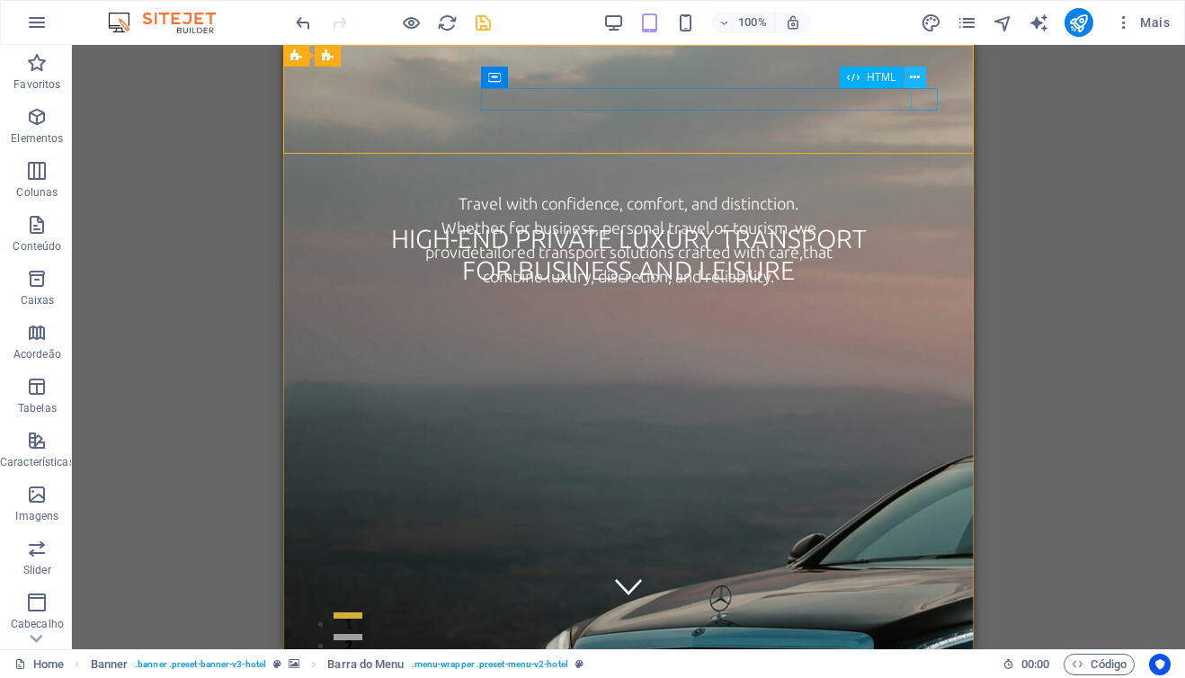
click at [919, 77] on icon at bounding box center [915, 77] width 10 height 19
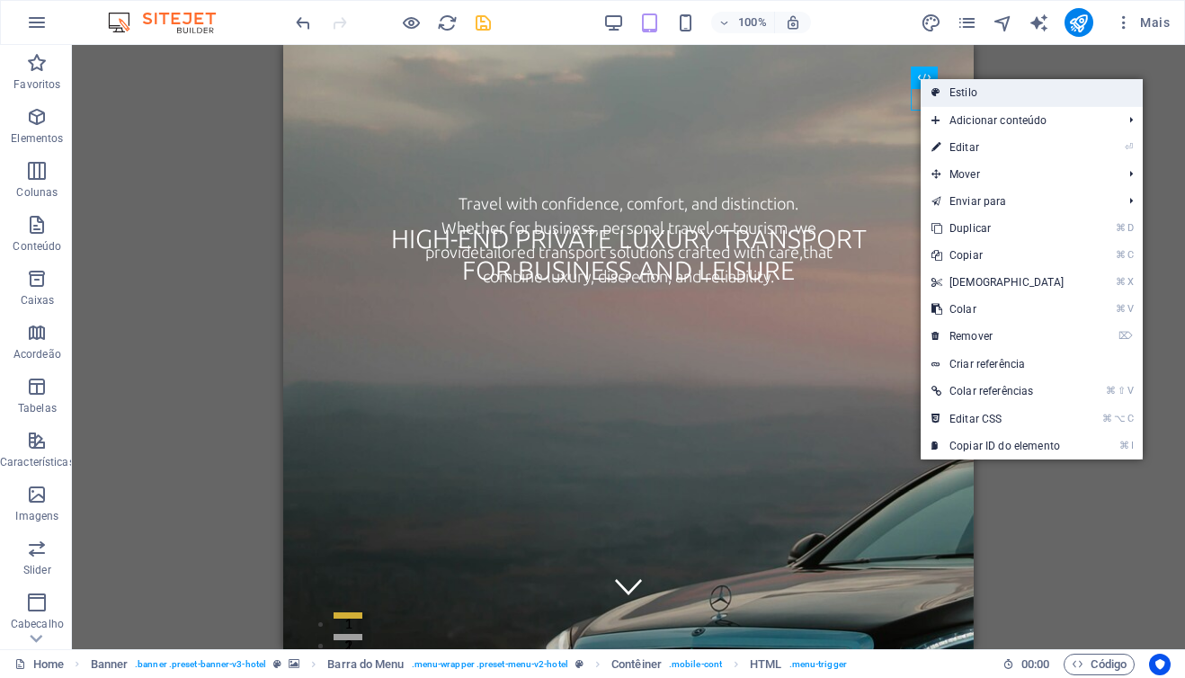
click at [972, 94] on link "Estilo" at bounding box center [1032, 92] width 222 height 27
select select "rem"
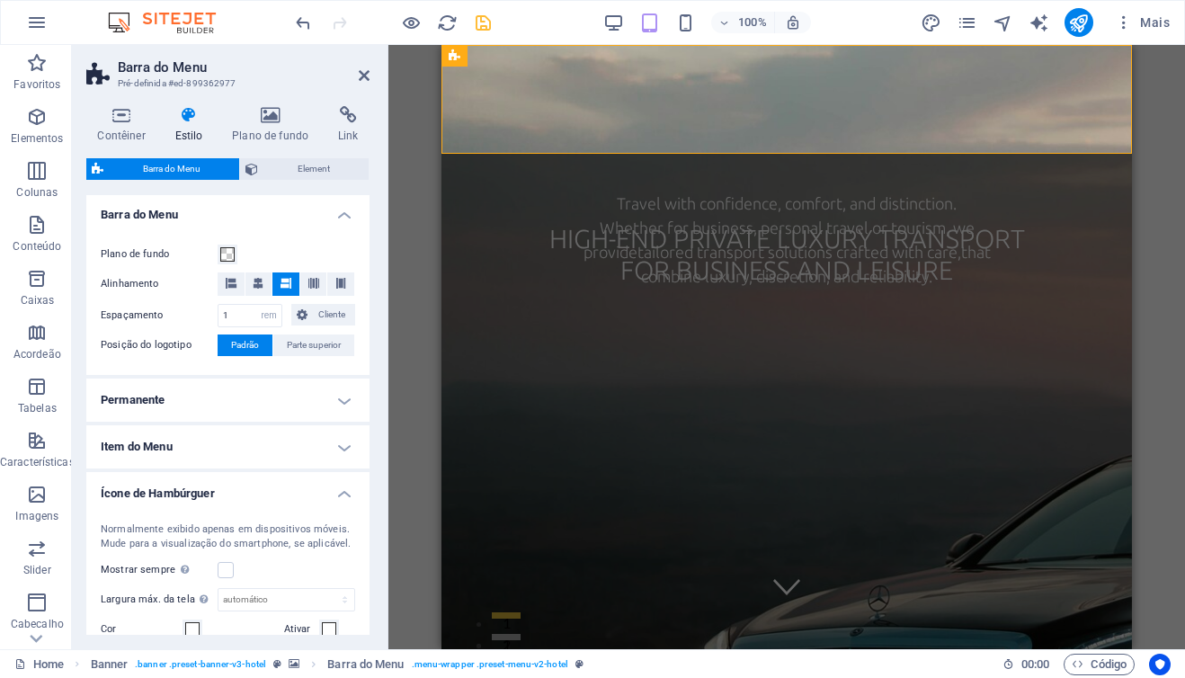
scroll to position [325, 0]
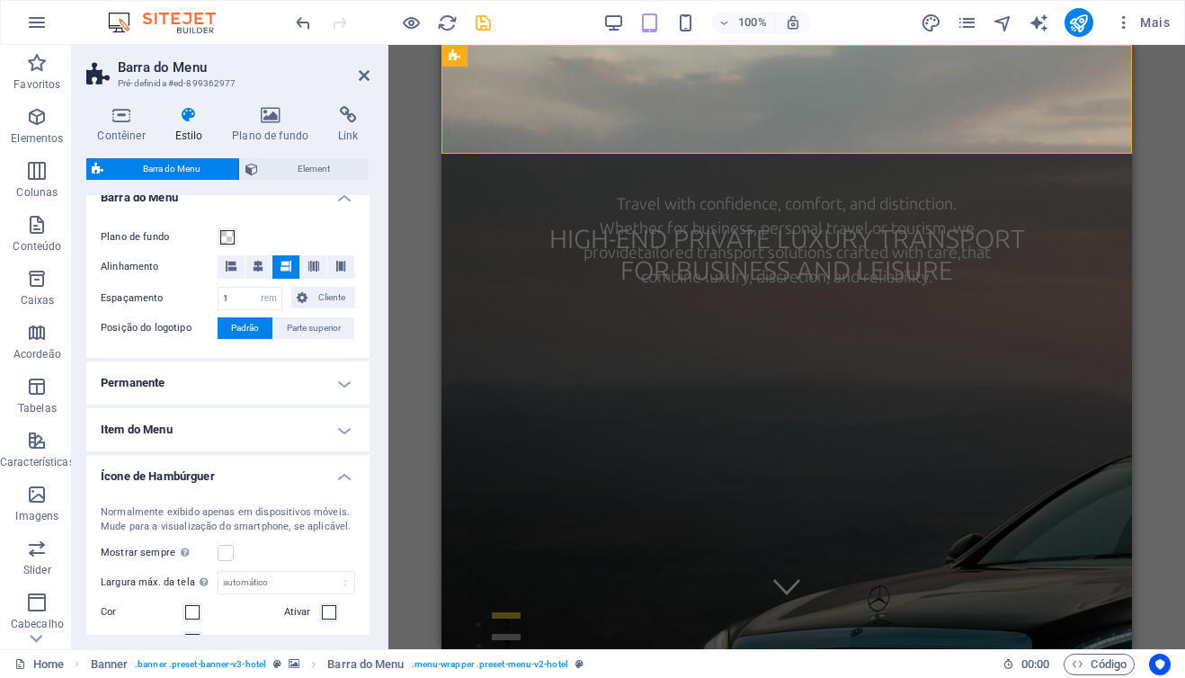
click at [338, 437] on h4 "Item do Menu" at bounding box center [227, 429] width 283 height 43
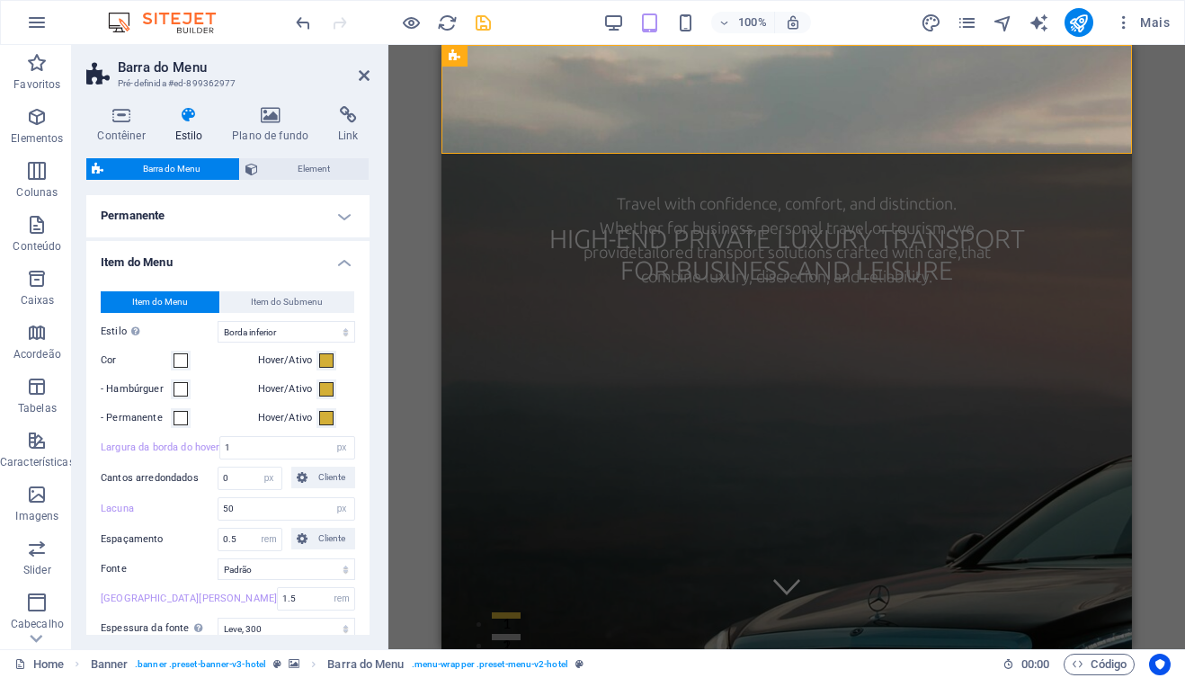
scroll to position [462, 0]
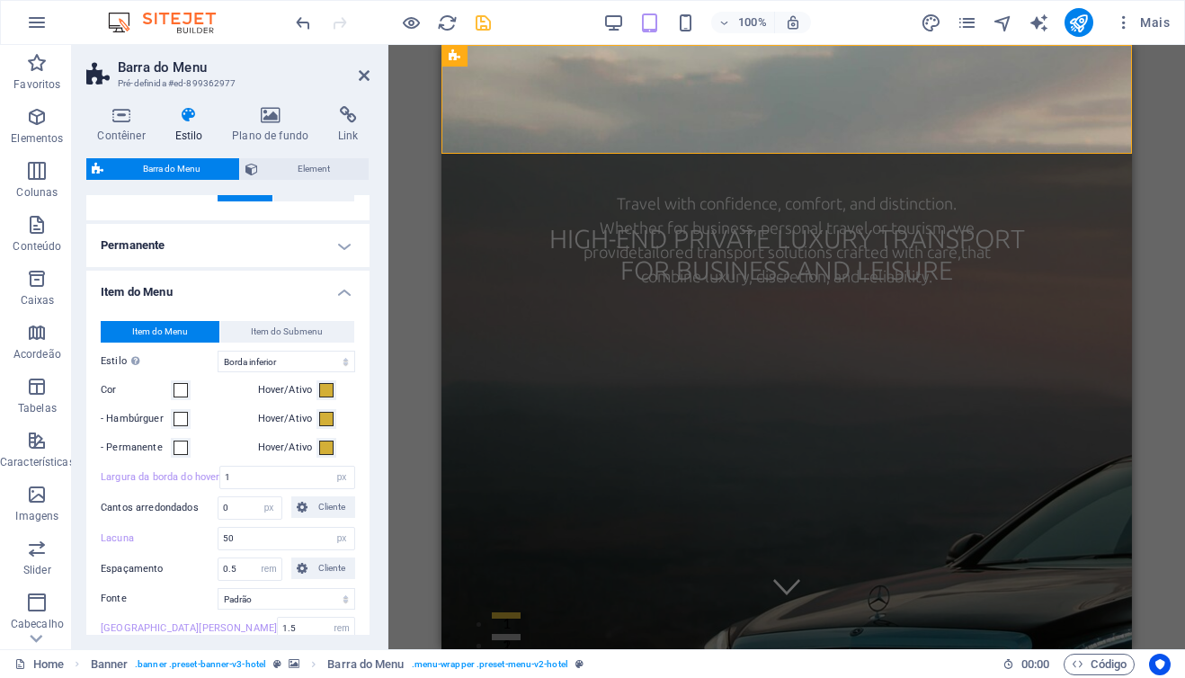
click at [337, 291] on h4 "Item do Menu" at bounding box center [227, 287] width 283 height 32
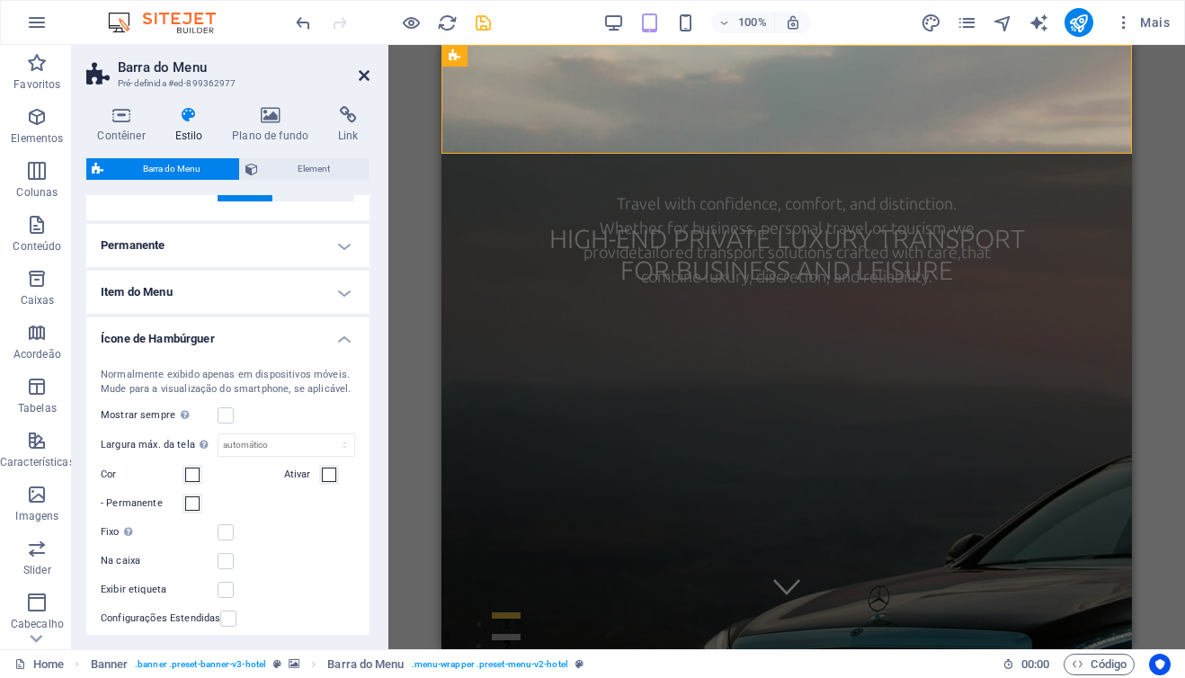
click at [363, 79] on icon at bounding box center [364, 75] width 11 height 14
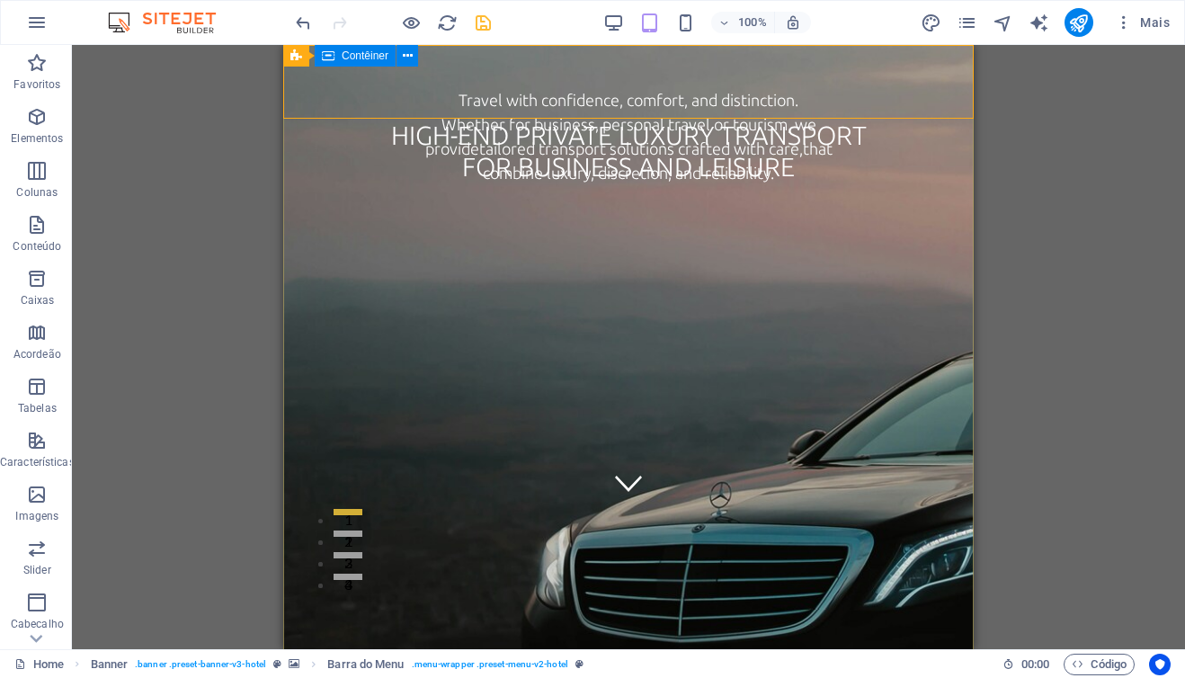
scroll to position [0, 0]
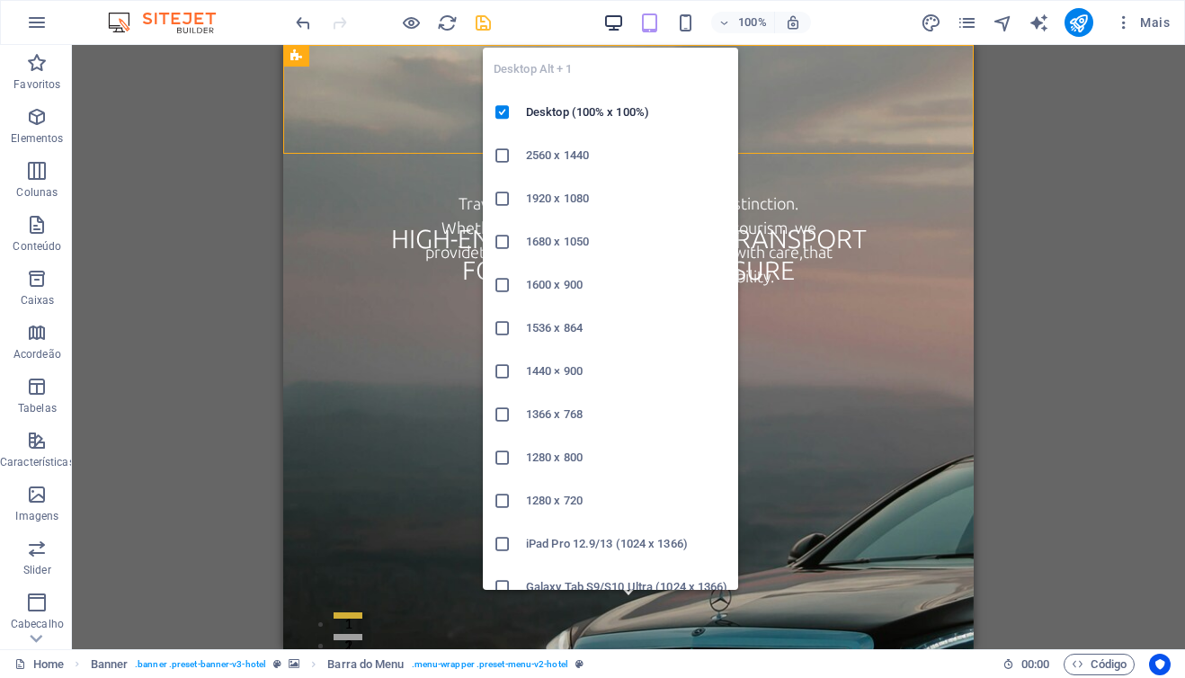
click at [605, 24] on icon "button" at bounding box center [613, 23] width 21 height 21
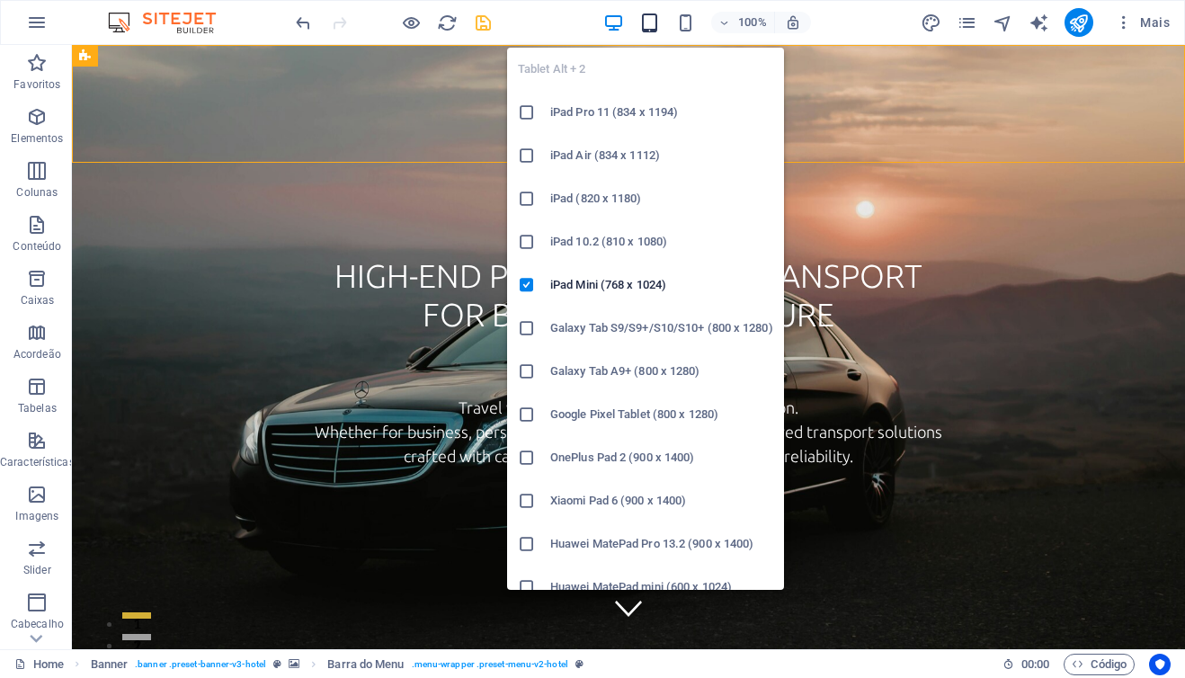
click at [652, 22] on icon "button" at bounding box center [649, 23] width 21 height 21
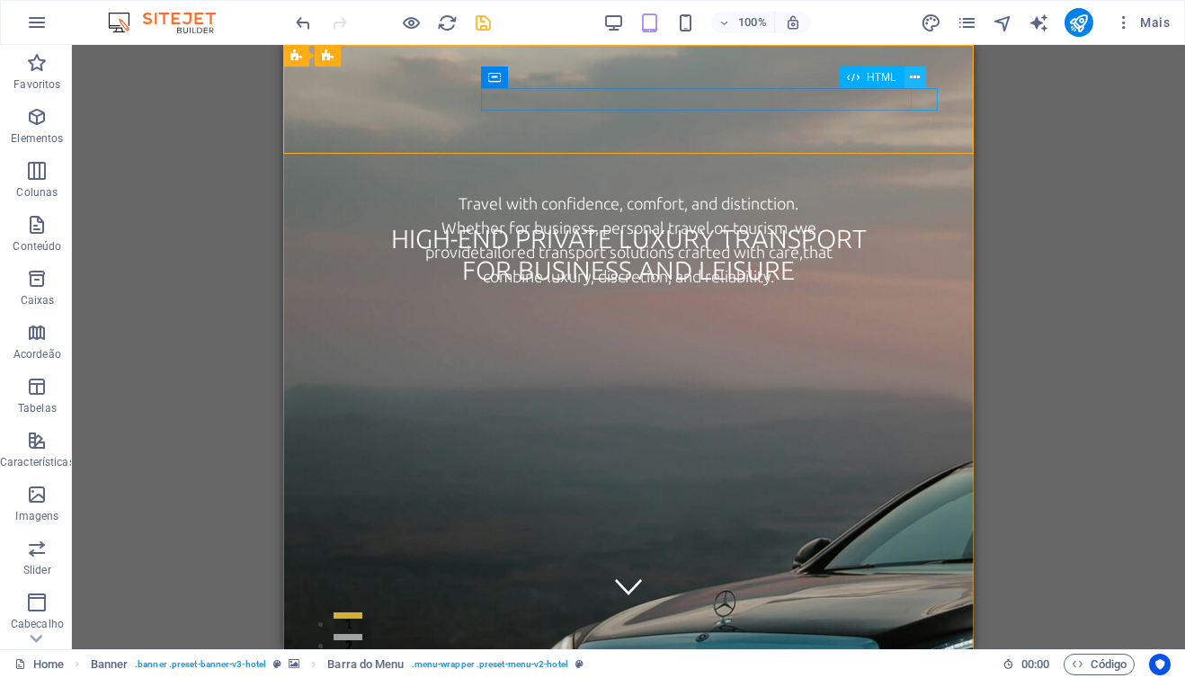
click at [921, 79] on button at bounding box center [916, 78] width 22 height 22
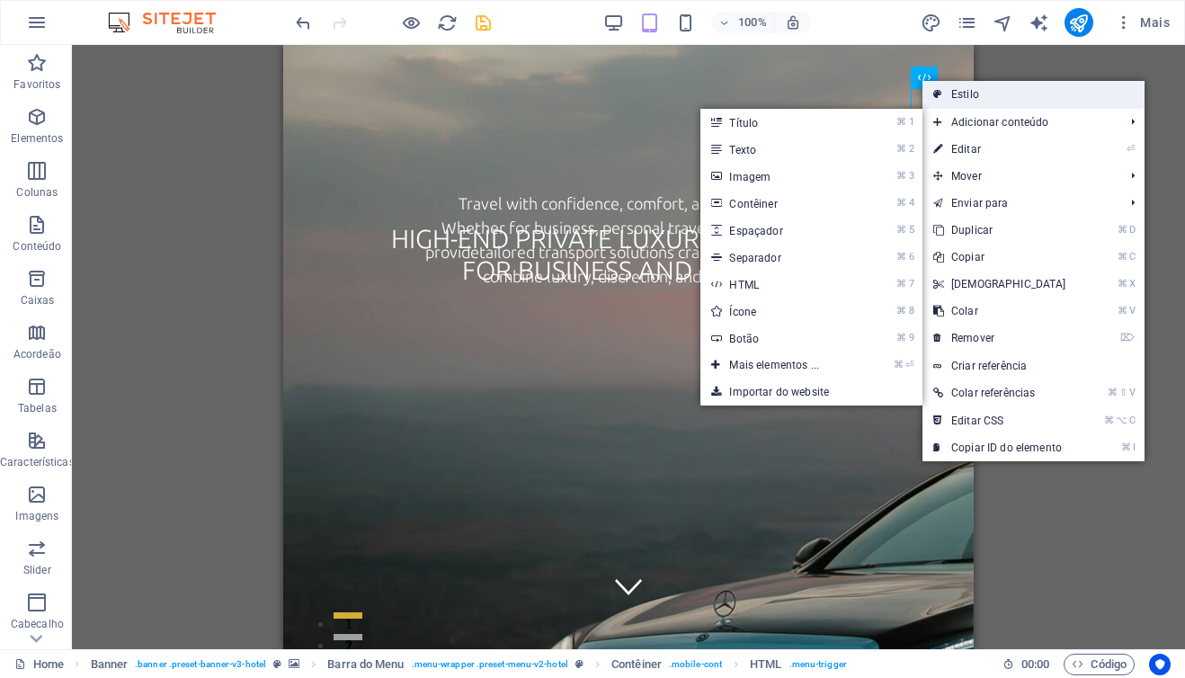
click at [964, 94] on link "Estilo" at bounding box center [1034, 94] width 222 height 27
select select "rem"
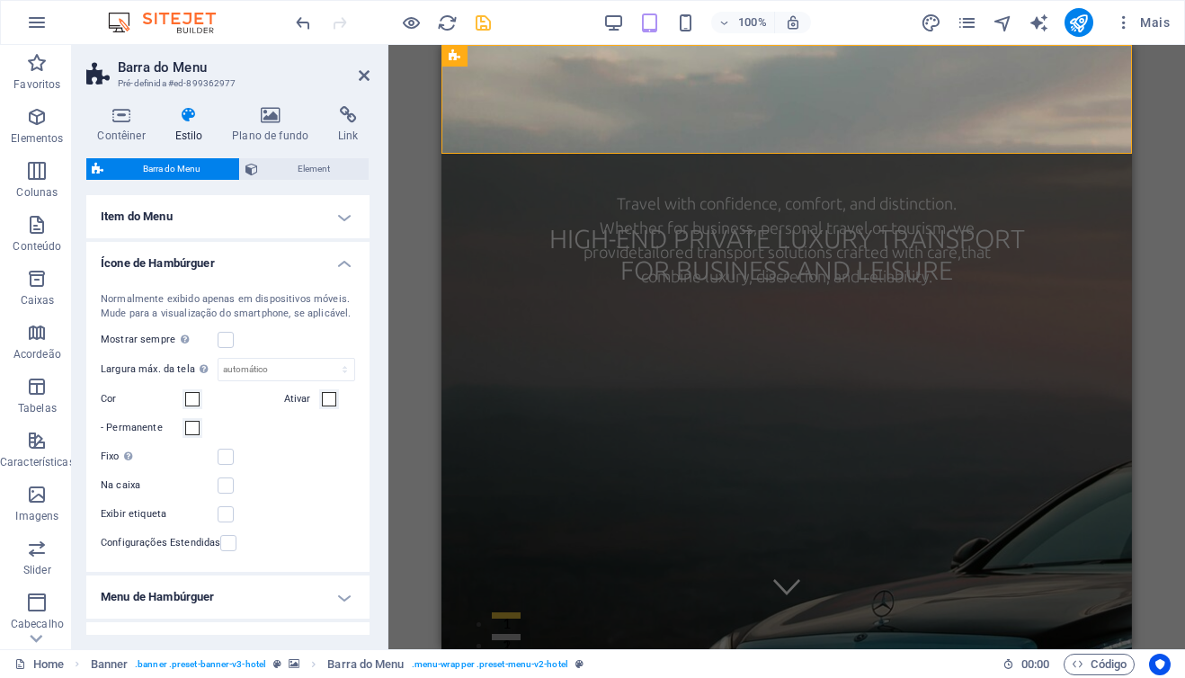
scroll to position [558, 0]
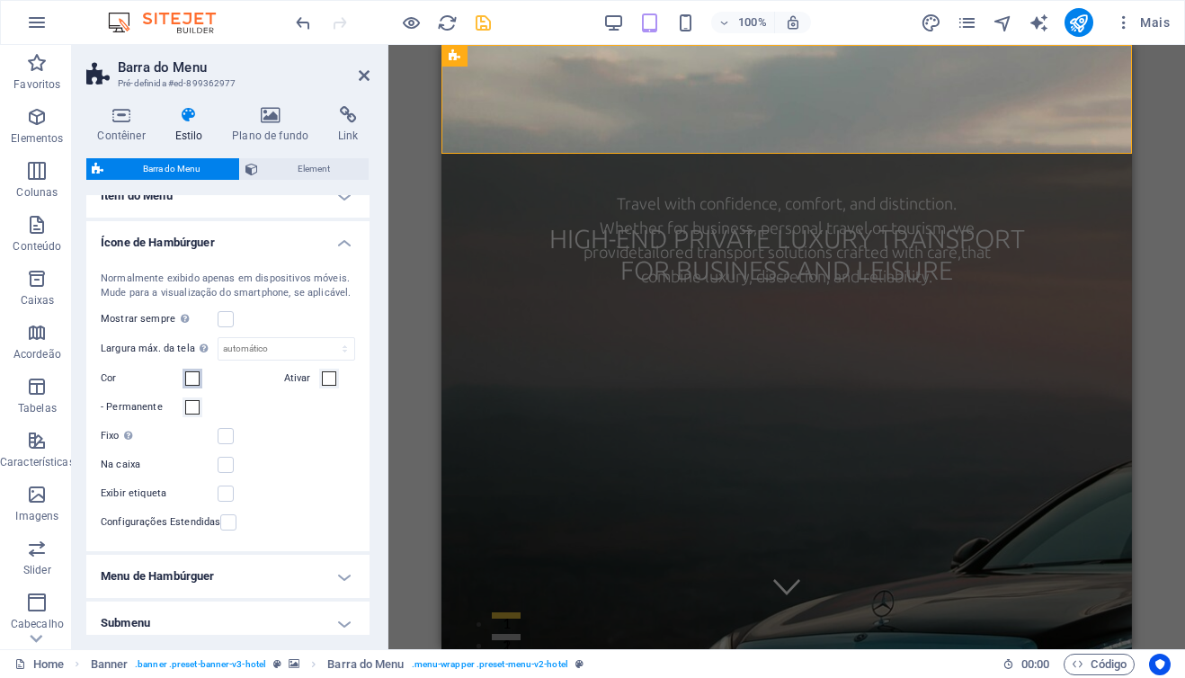
click at [195, 379] on span at bounding box center [192, 378] width 14 height 14
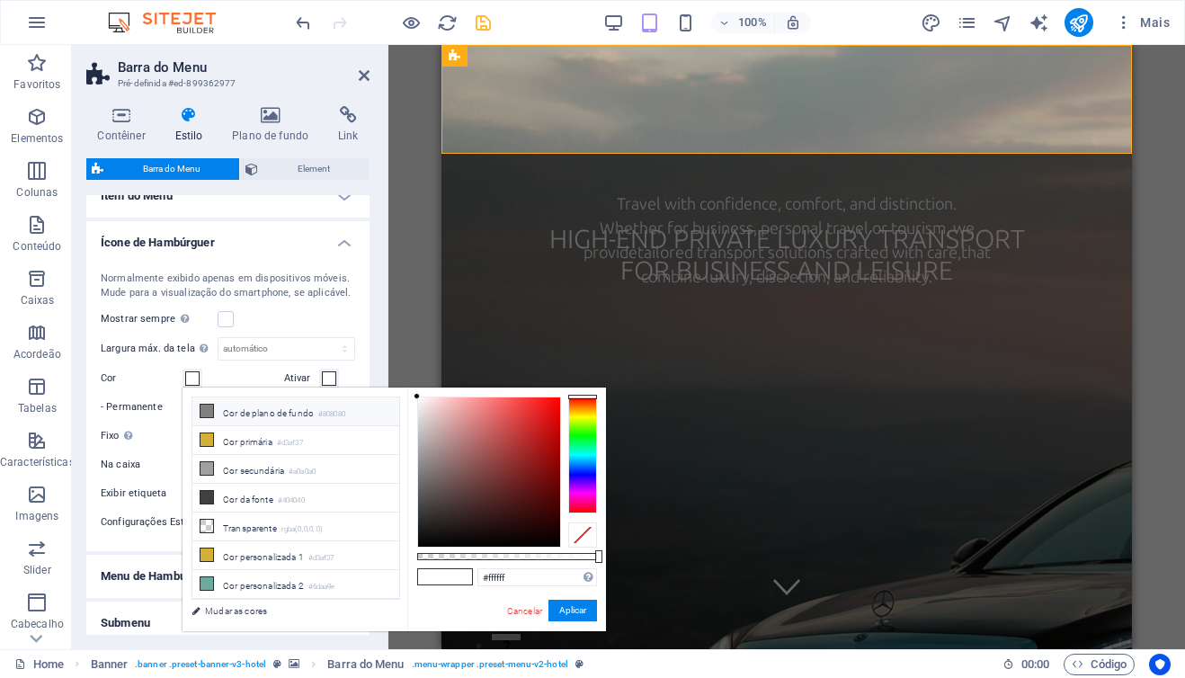
click at [250, 414] on li "Cor de plano de fundo #808080" at bounding box center [295, 411] width 207 height 29
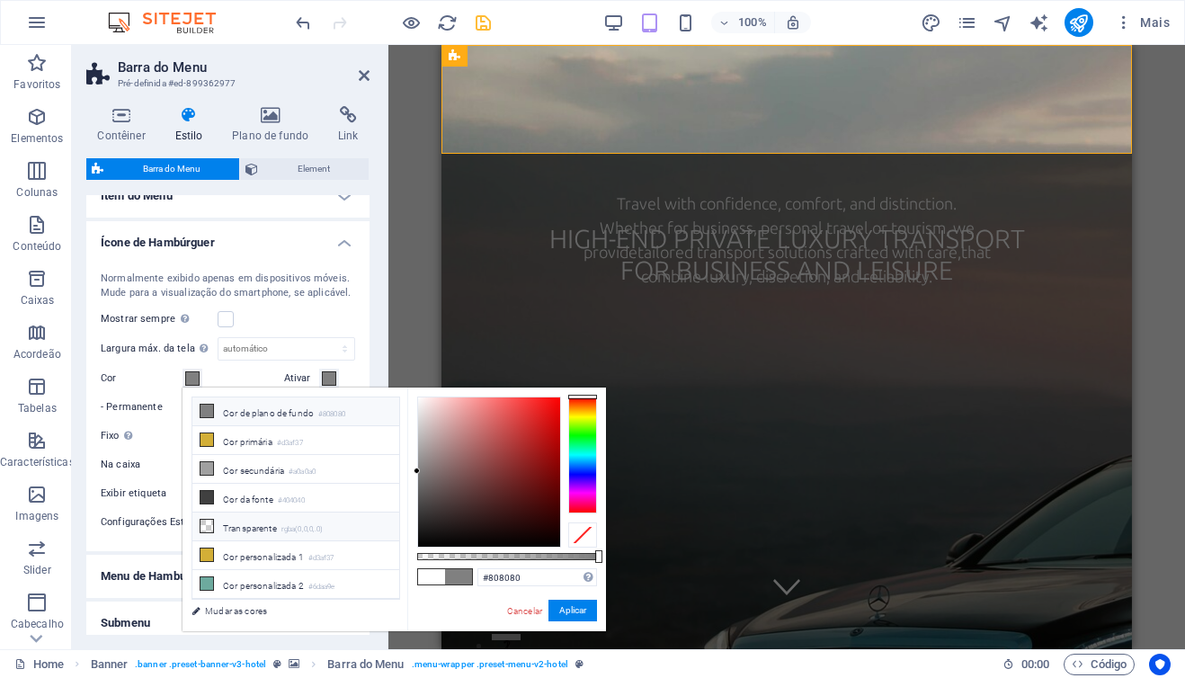
scroll to position [3, 0]
click at [249, 553] on li "Cor personalizada 1 #d3af37" at bounding box center [295, 553] width 207 height 29
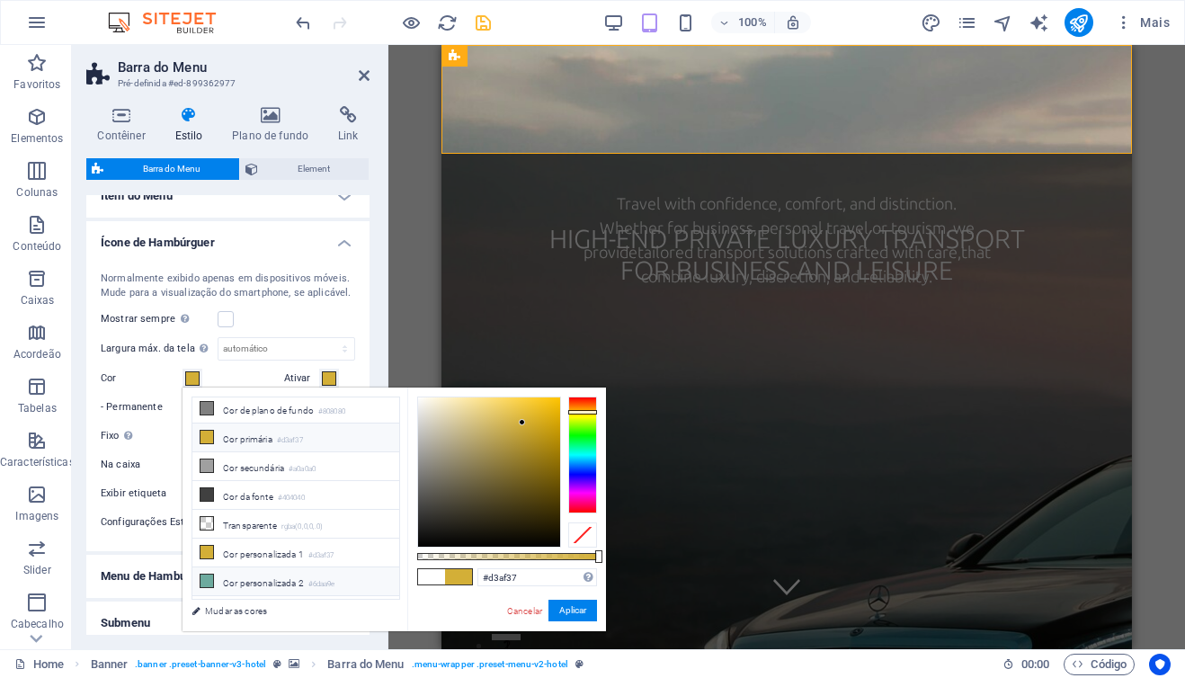
click at [229, 582] on li "Cor personalizada 2 #6daa9e" at bounding box center [295, 581] width 207 height 29
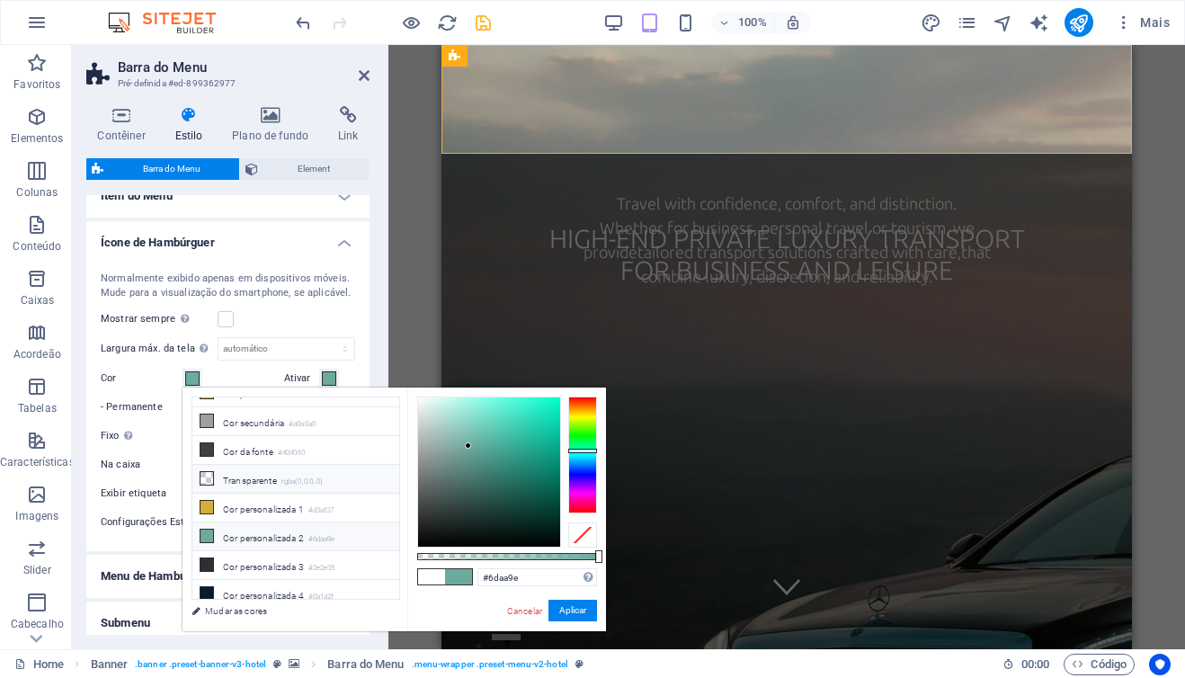
scroll to position [53, 0]
click at [258, 503] on li "Cor personalizada 1 #d3af37" at bounding box center [295, 502] width 207 height 29
type input "#d3af37"
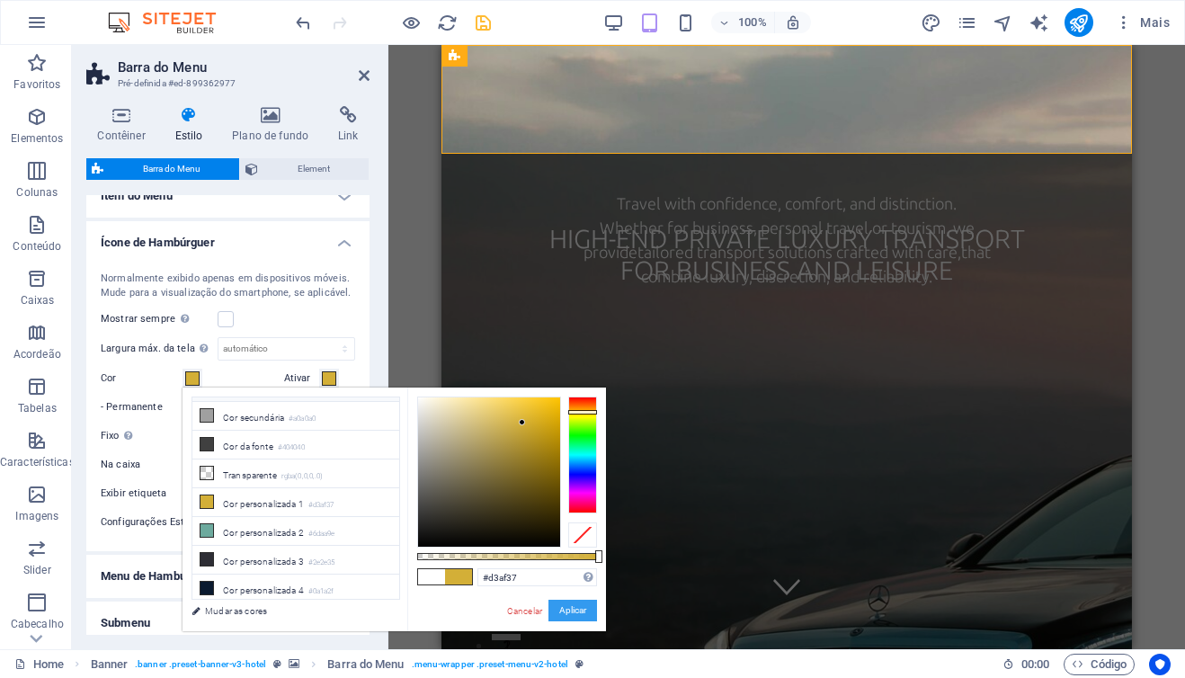
click at [569, 610] on button "Aplicar" at bounding box center [573, 611] width 49 height 22
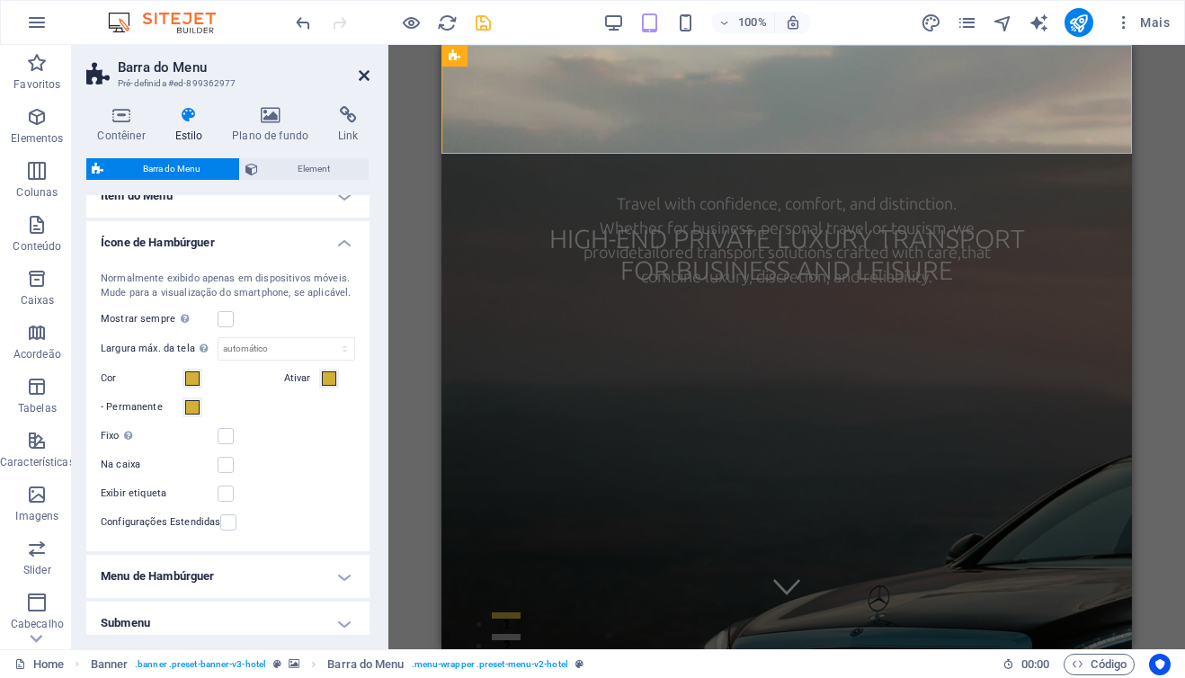
click at [365, 76] on icon at bounding box center [364, 75] width 11 height 14
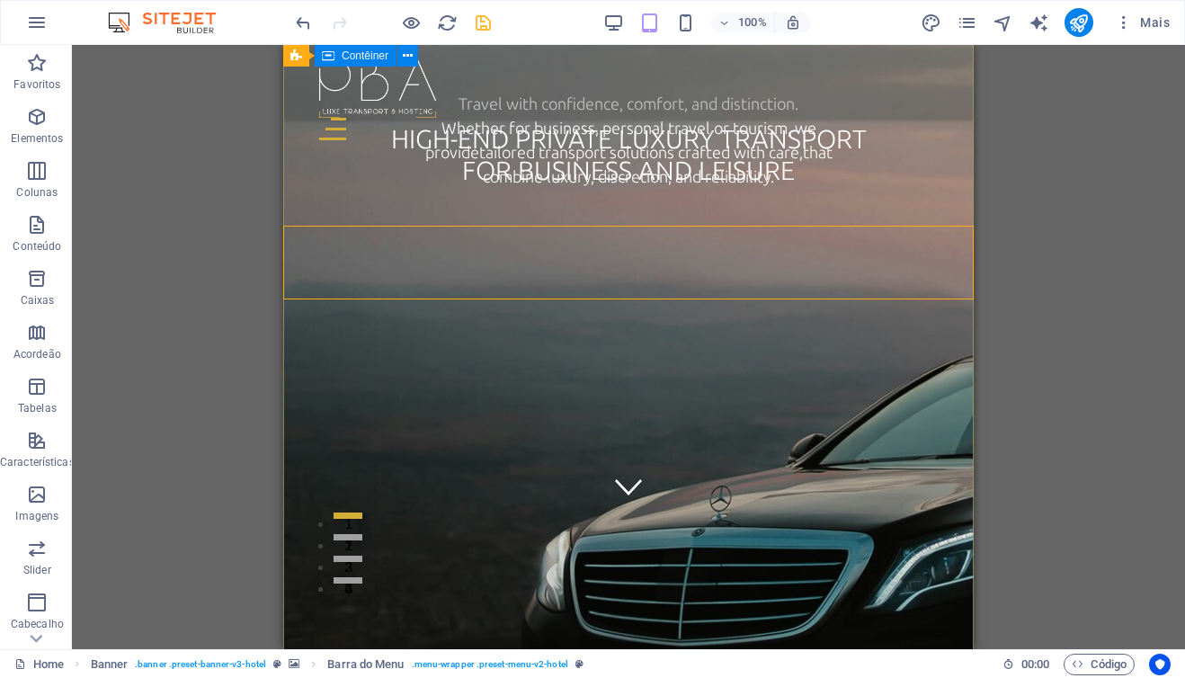
scroll to position [87, 0]
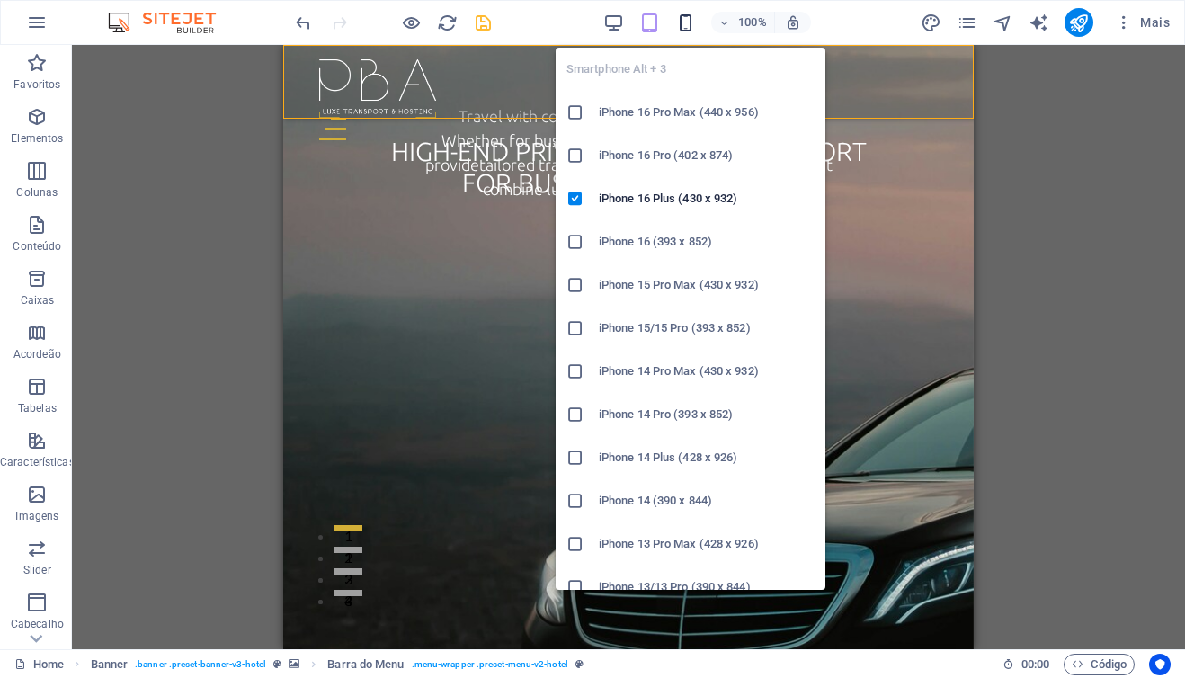
click at [687, 26] on icon "button" at bounding box center [685, 23] width 21 height 21
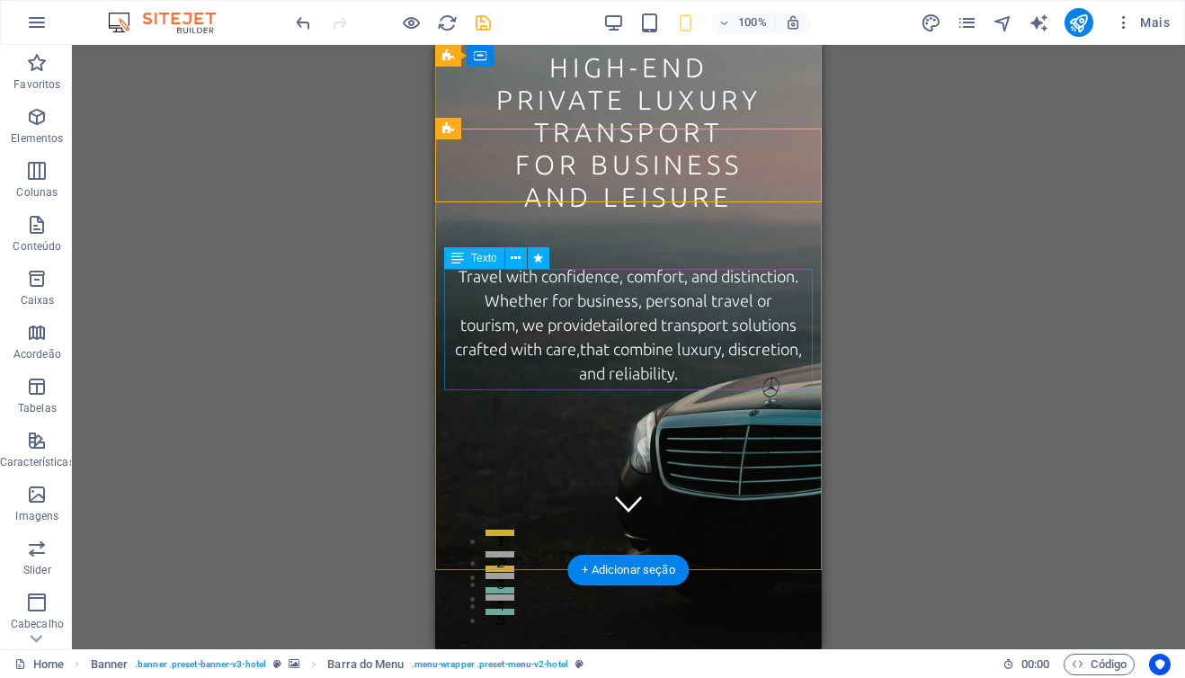
scroll to position [0, 0]
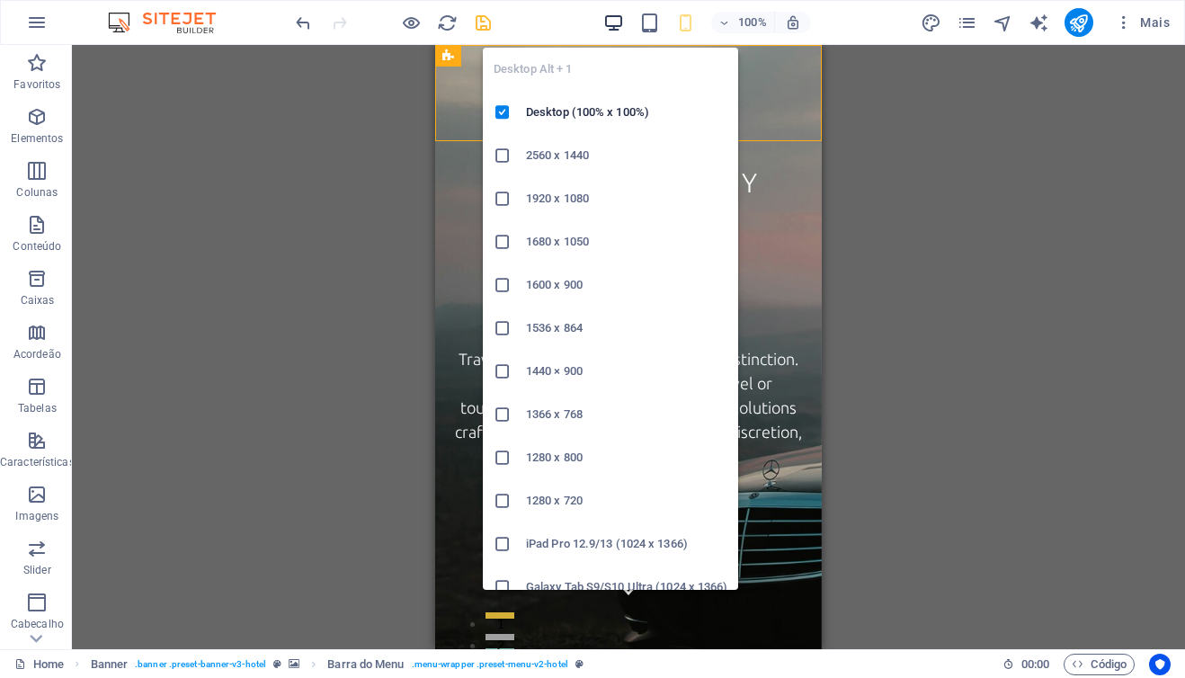
click at [607, 21] on icon "button" at bounding box center [613, 23] width 21 height 21
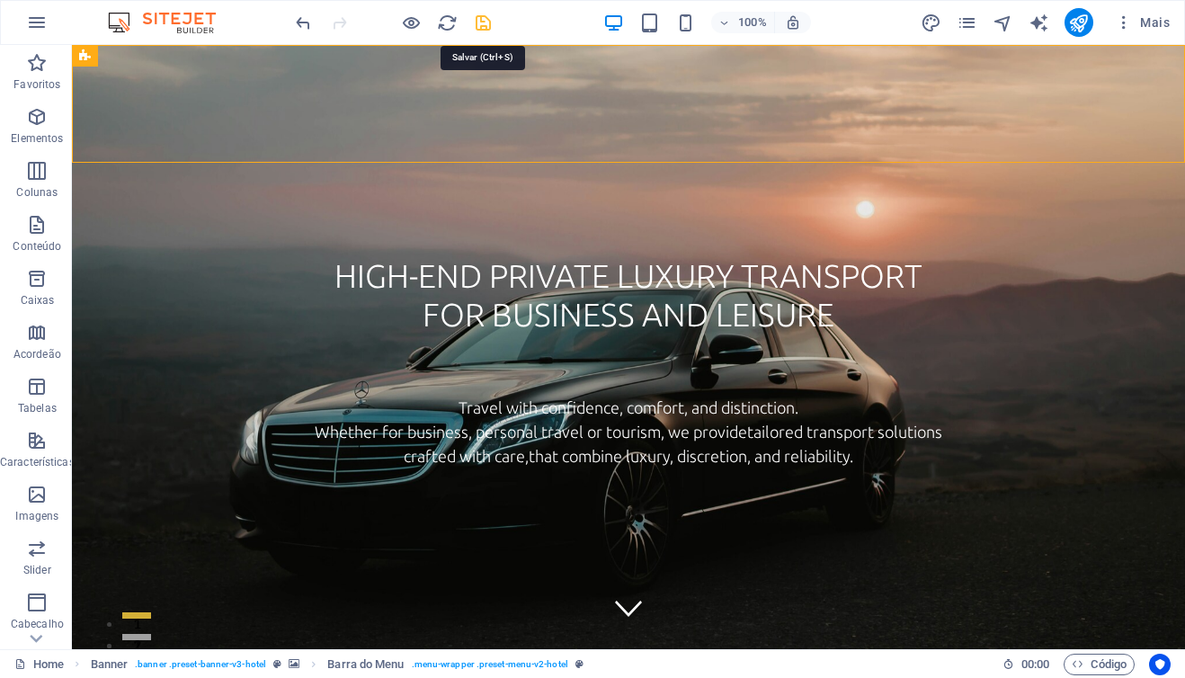
click at [488, 24] on icon "save" at bounding box center [483, 23] width 21 height 21
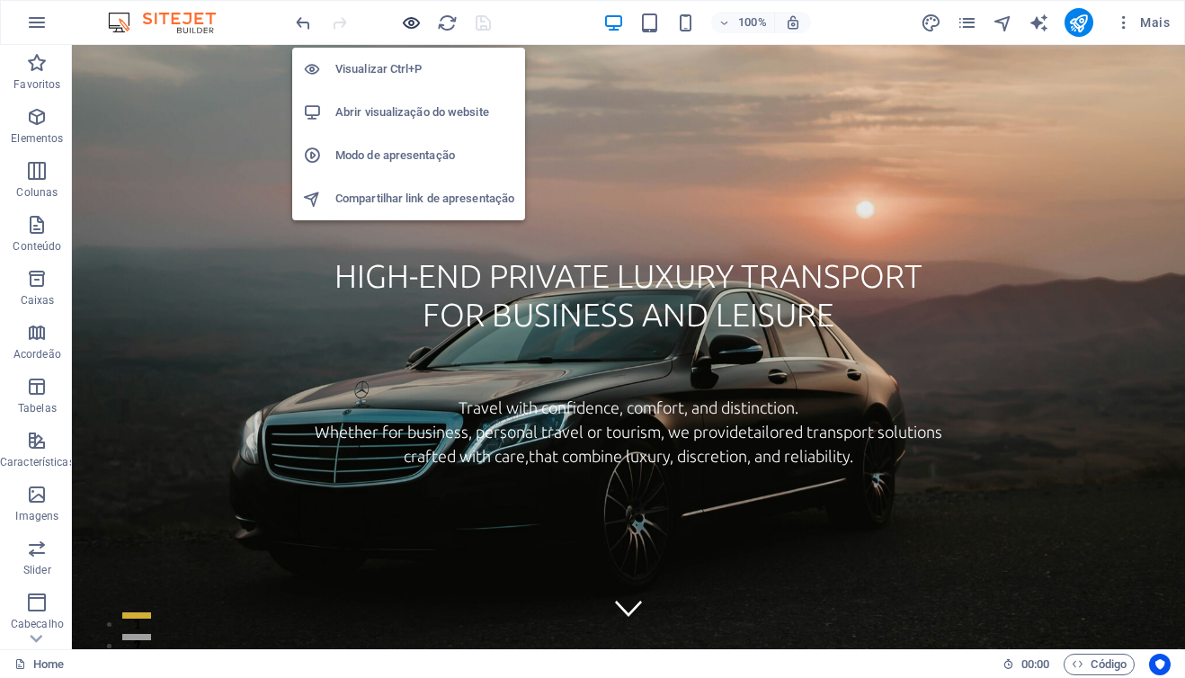
click at [411, 22] on icon "button" at bounding box center [411, 23] width 21 height 21
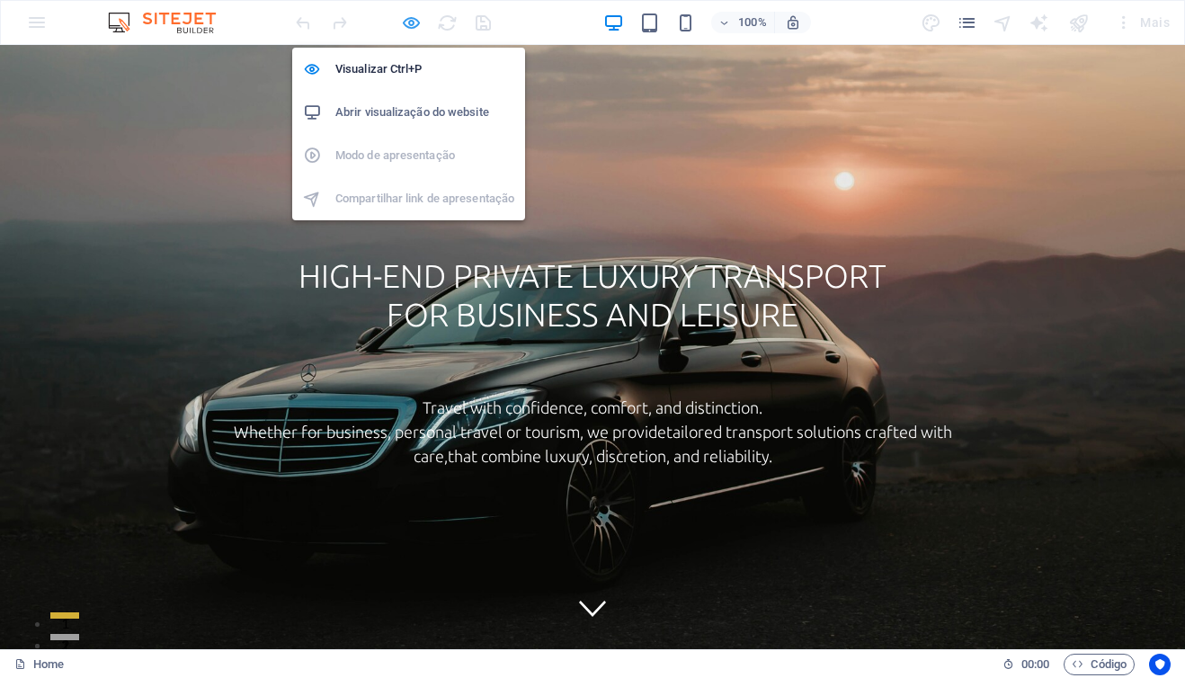
click at [414, 20] on icon "button" at bounding box center [411, 23] width 21 height 21
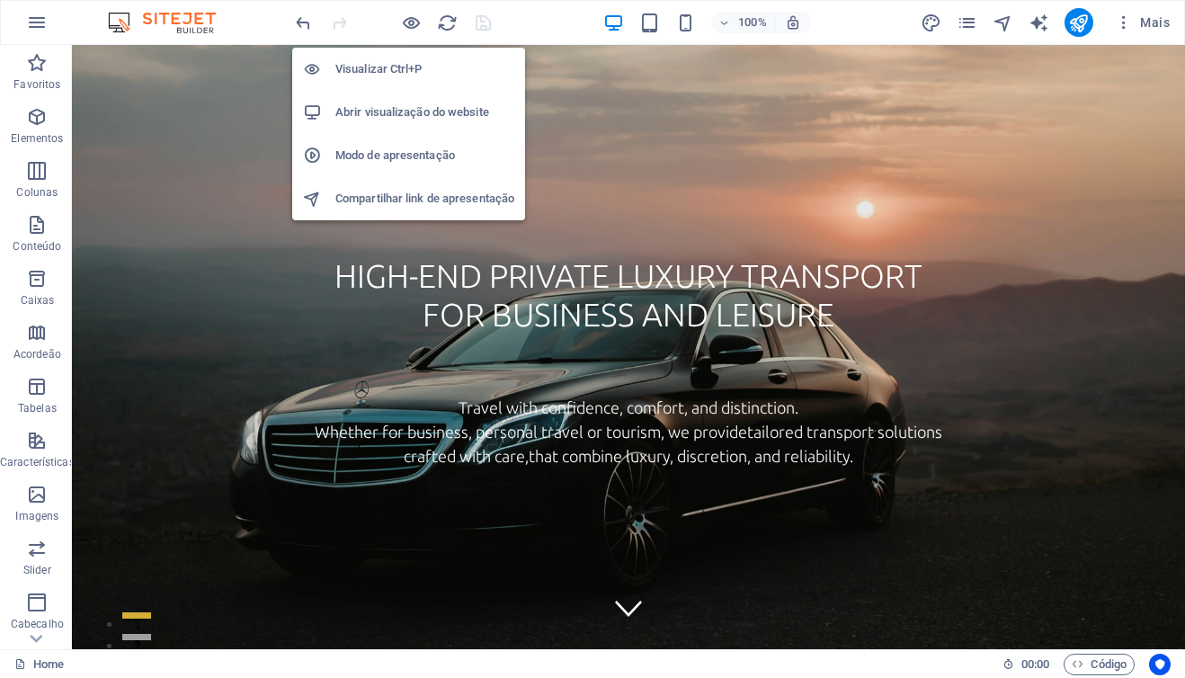
click at [378, 159] on h6 "Modo de apresentação" at bounding box center [424, 156] width 179 height 22
click at [412, 21] on icon "button" at bounding box center [411, 23] width 21 height 21
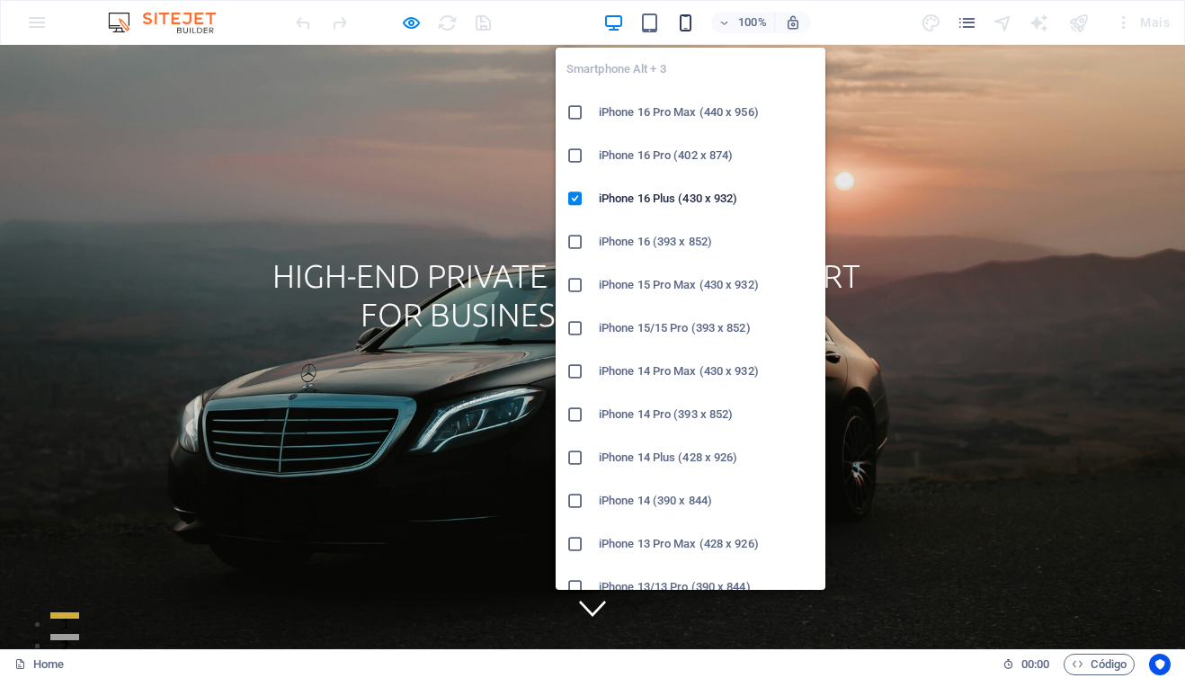
click at [690, 22] on icon "button" at bounding box center [685, 23] width 21 height 21
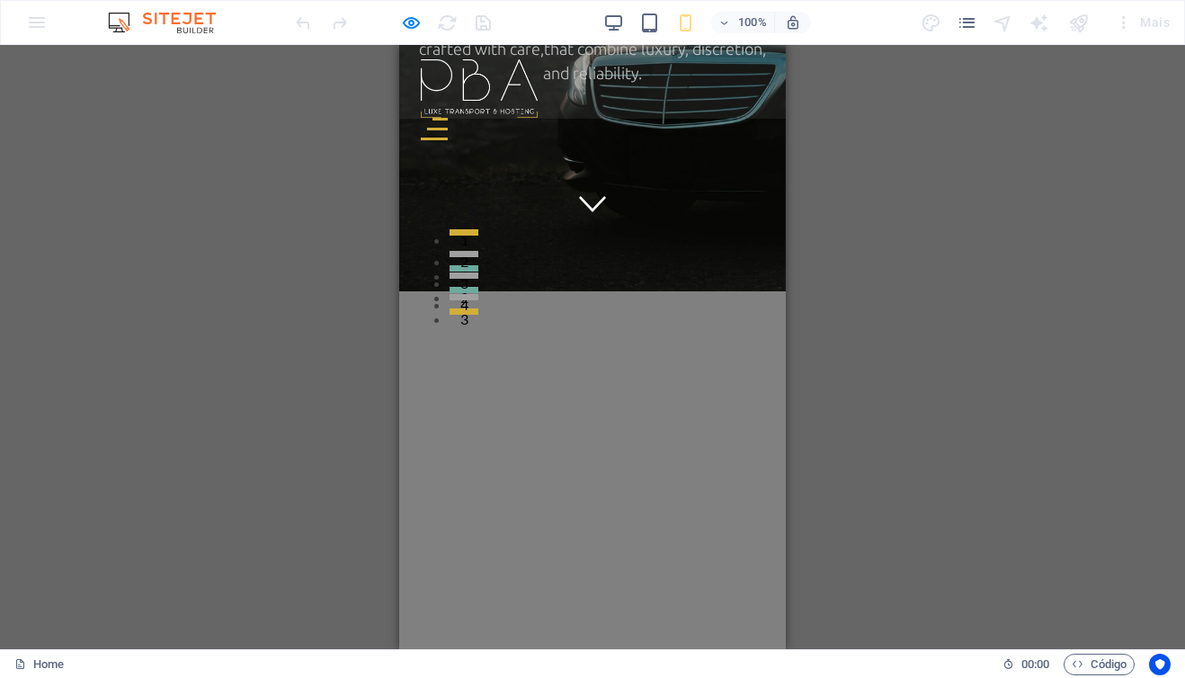
scroll to position [378, 0]
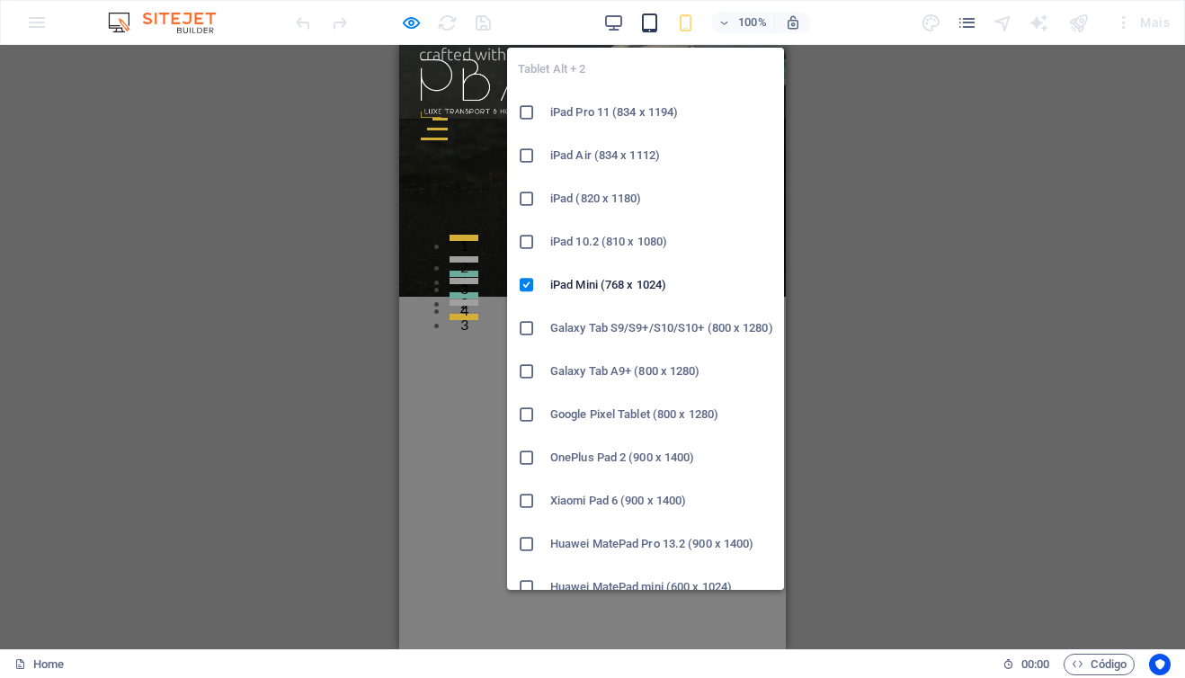
click at [653, 23] on icon "button" at bounding box center [649, 23] width 21 height 21
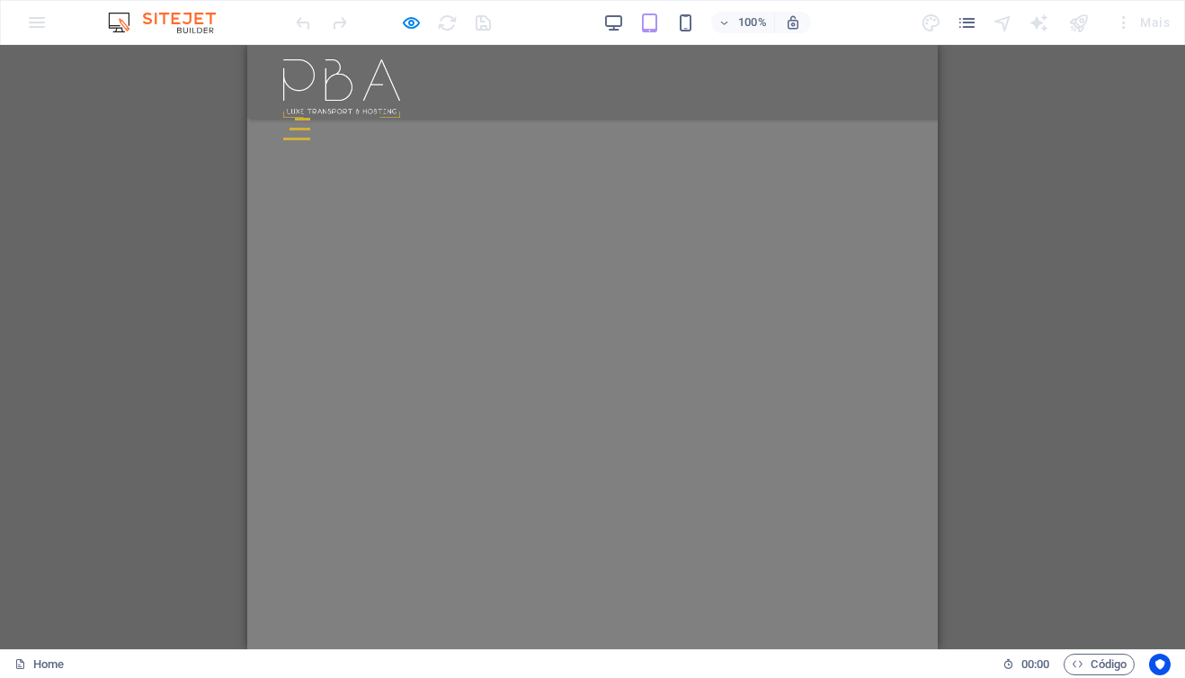
scroll to position [803, 0]
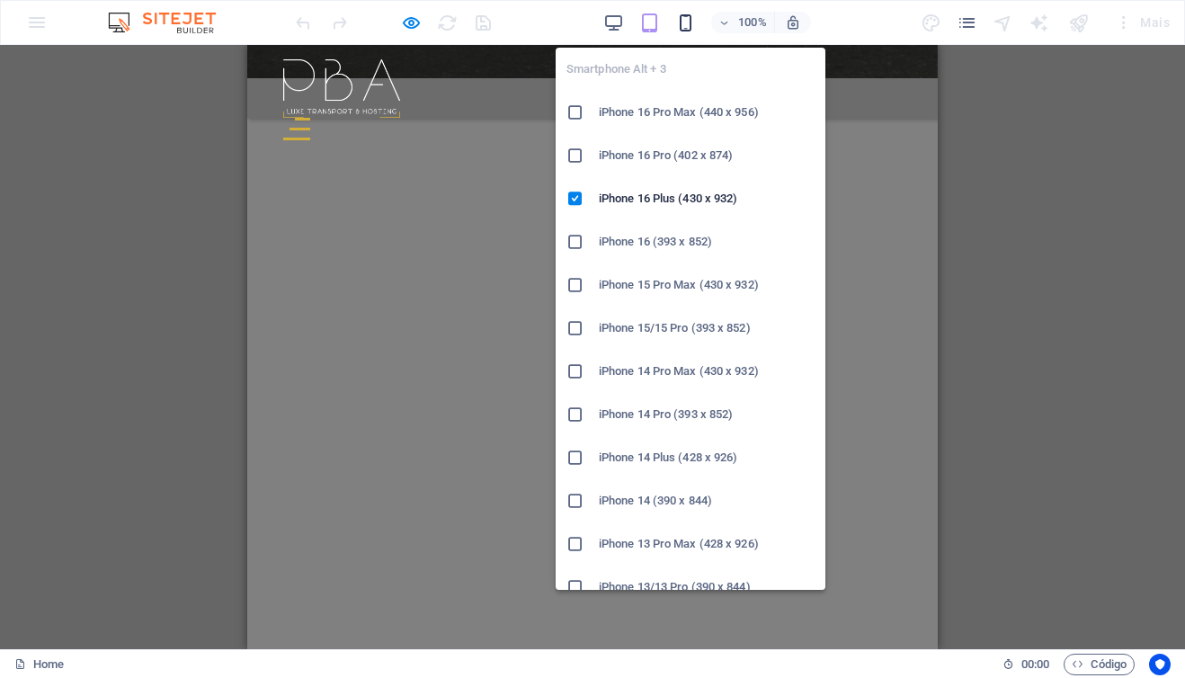
click at [686, 25] on icon "button" at bounding box center [685, 23] width 21 height 21
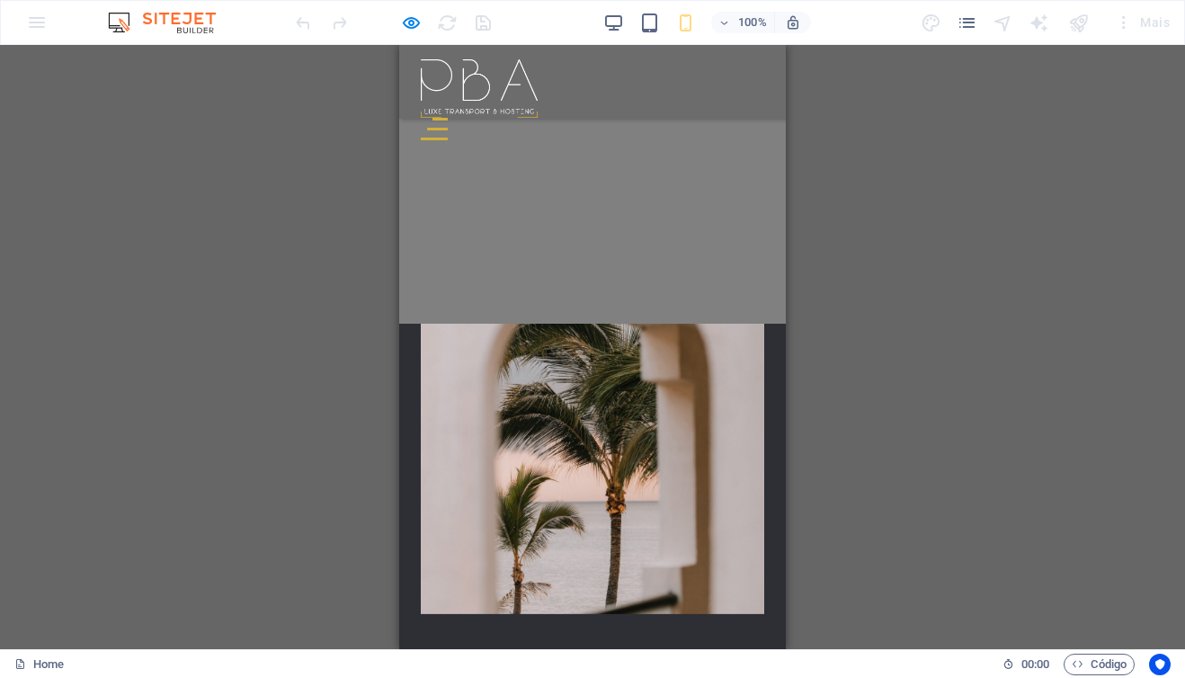
scroll to position [993, 0]
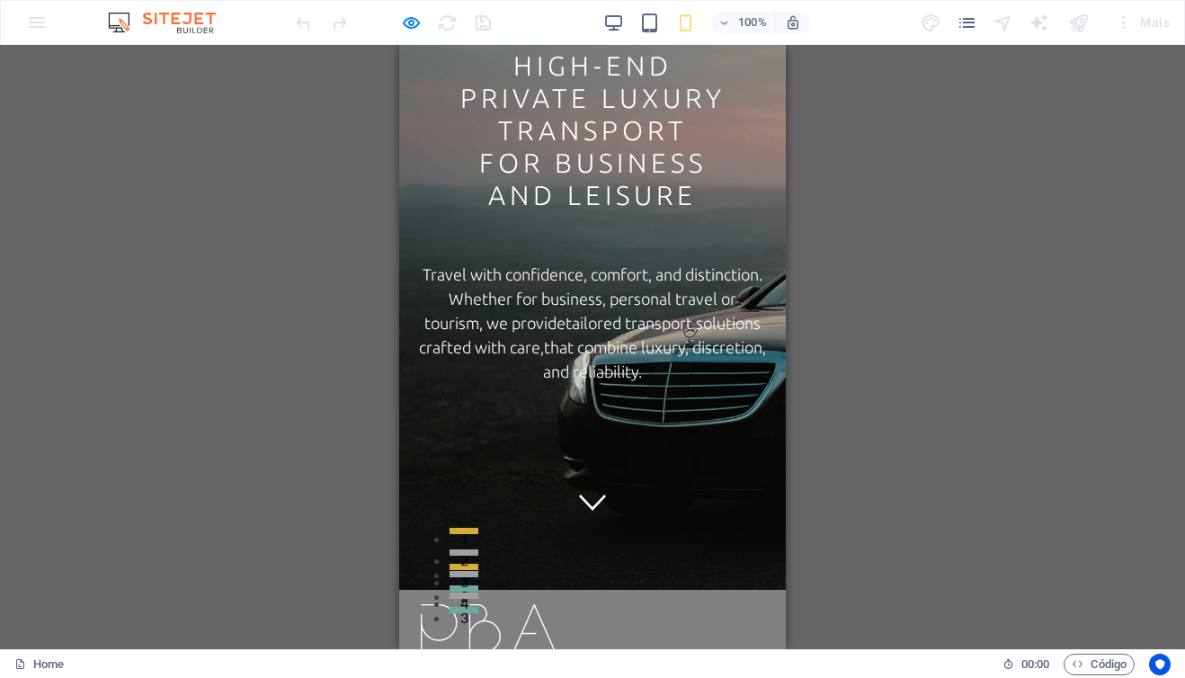
scroll to position [0, 0]
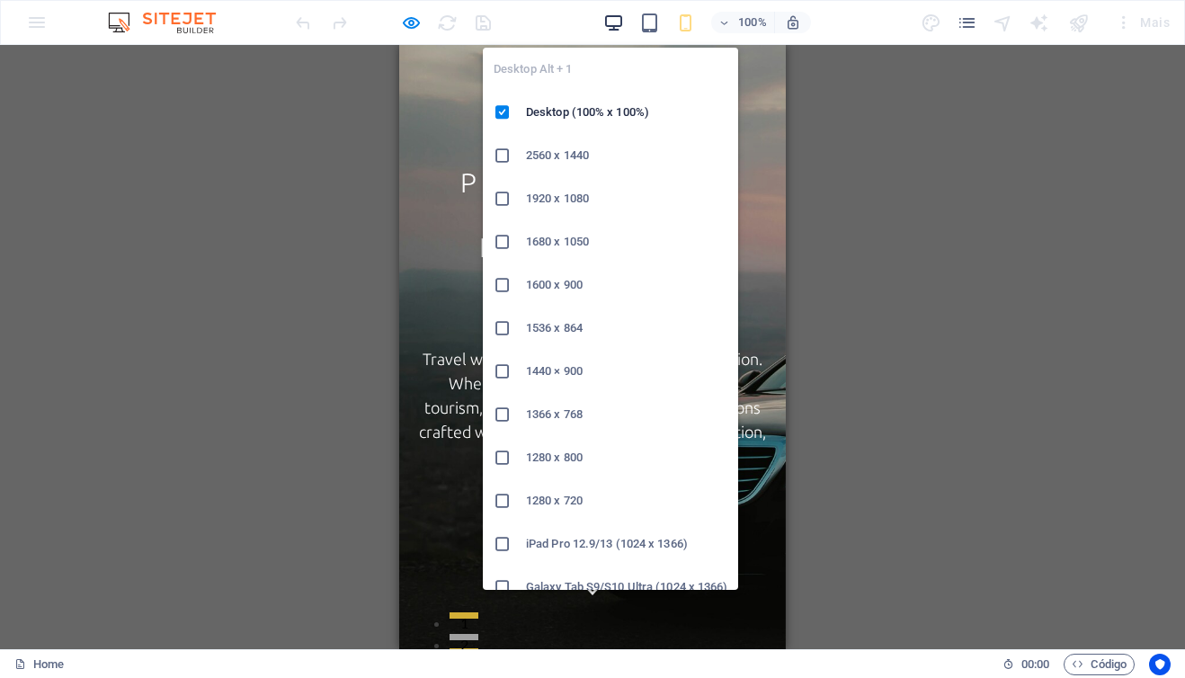
click at [612, 21] on icon "button" at bounding box center [613, 23] width 21 height 21
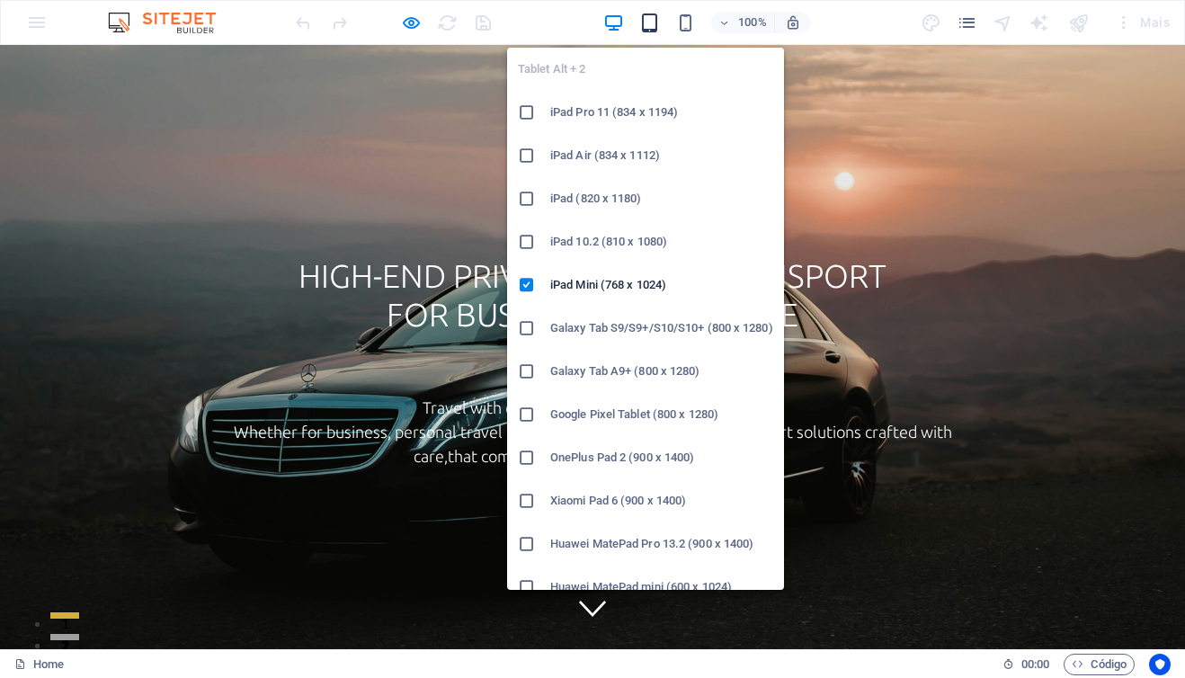
click at [652, 24] on icon "button" at bounding box center [649, 23] width 21 height 21
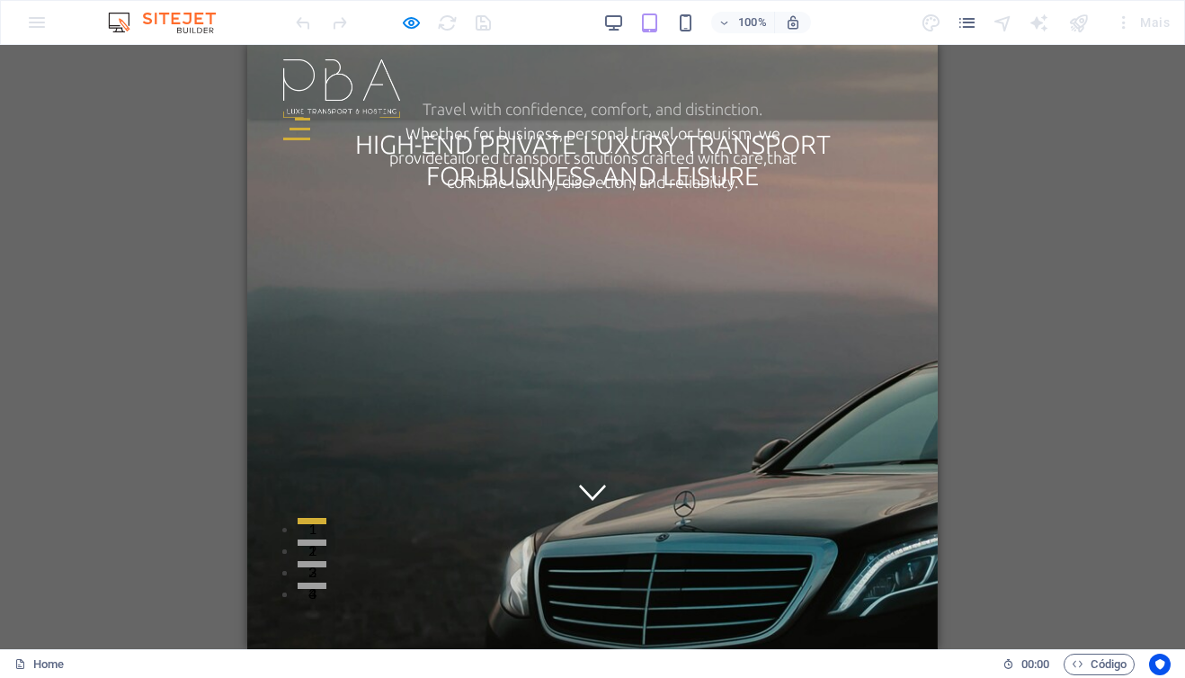
scroll to position [83, 0]
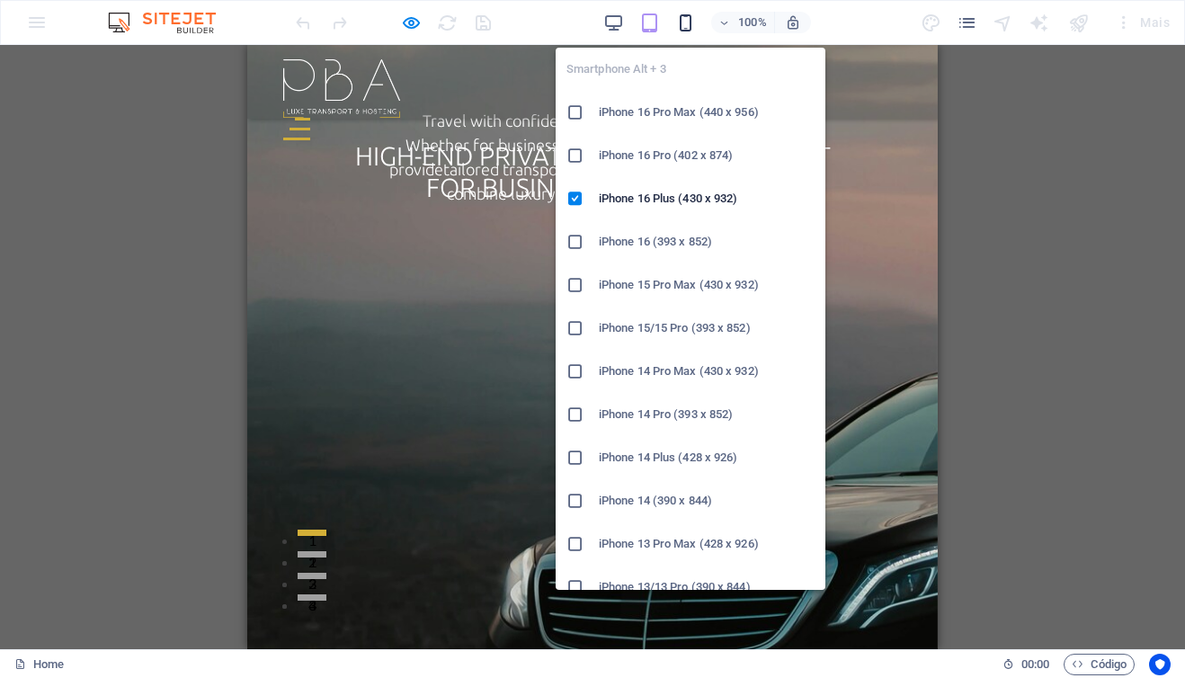
click at [686, 16] on icon "button" at bounding box center [685, 23] width 21 height 21
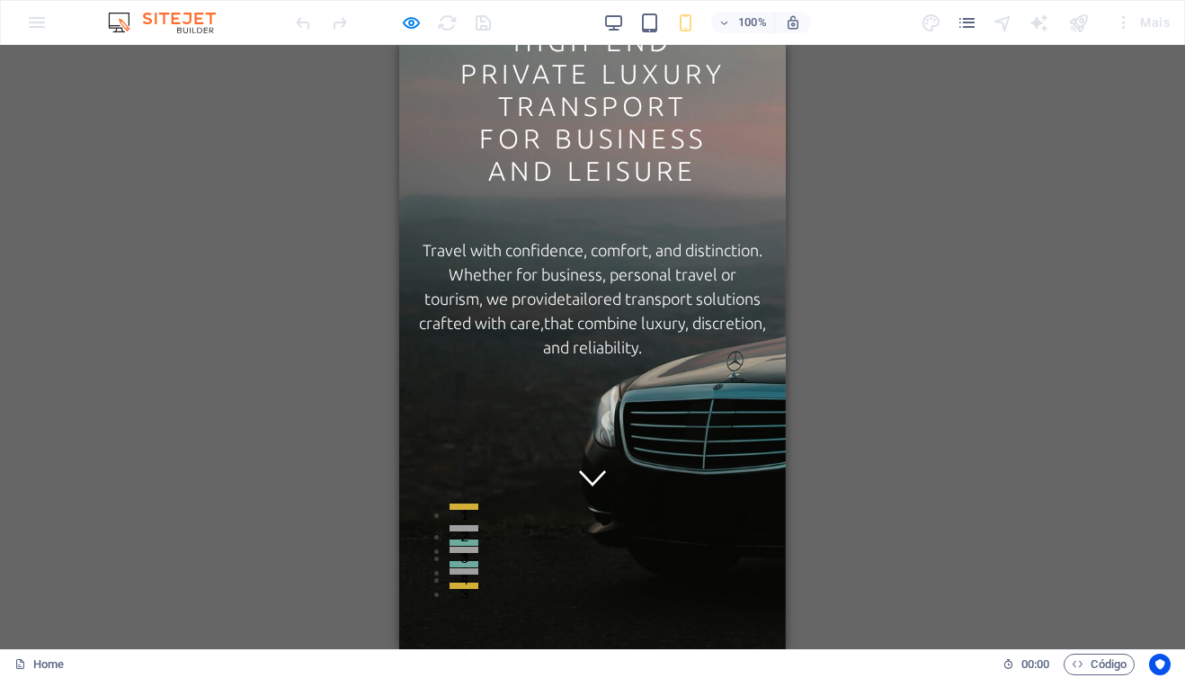
scroll to position [0, 0]
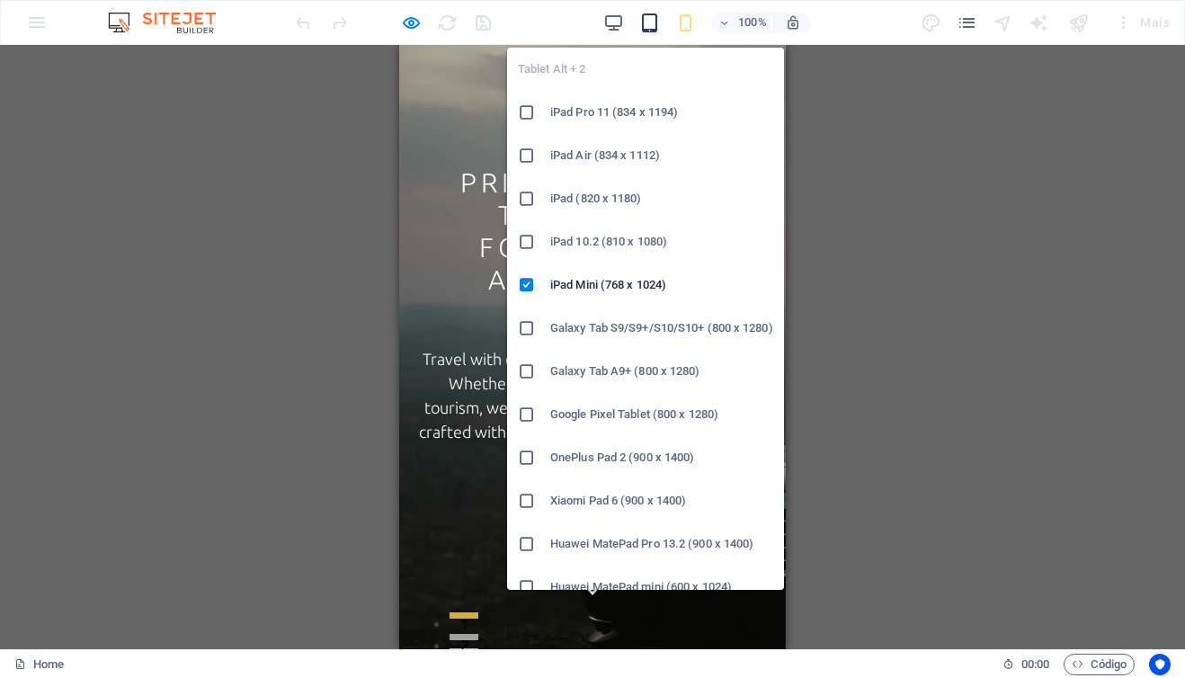
click at [650, 22] on icon "button" at bounding box center [649, 23] width 21 height 21
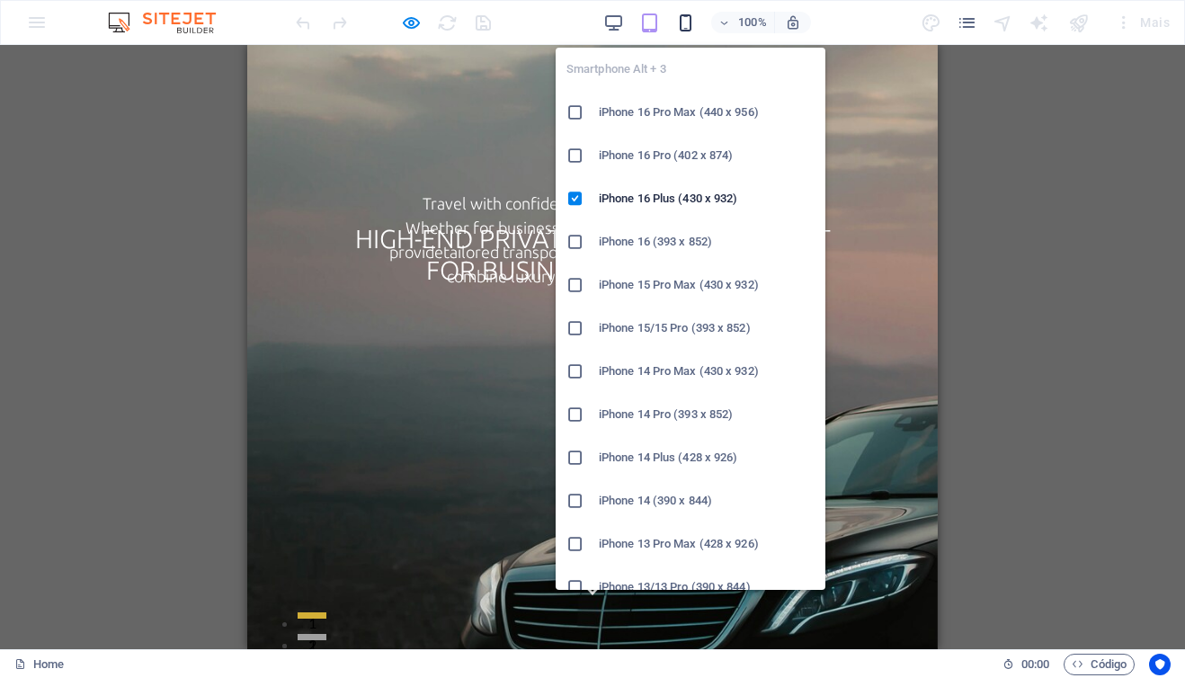
click at [689, 22] on icon "button" at bounding box center [685, 23] width 21 height 21
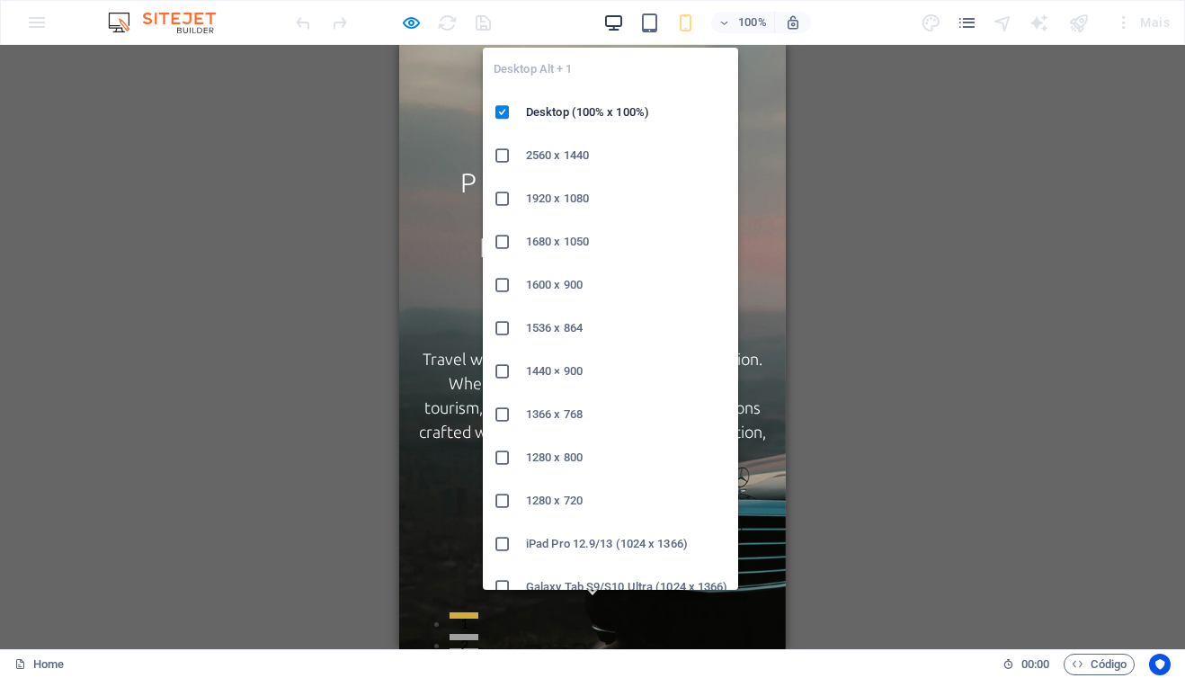
click at [615, 24] on icon "button" at bounding box center [613, 23] width 21 height 21
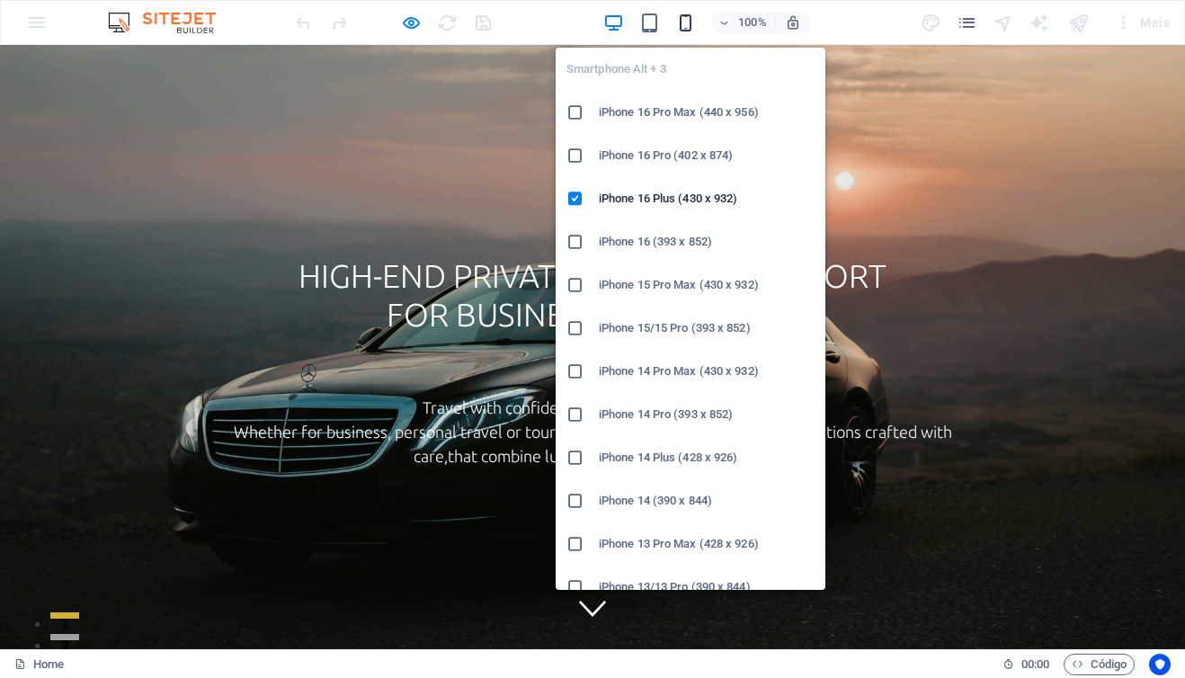
click at [683, 24] on icon "button" at bounding box center [685, 23] width 21 height 21
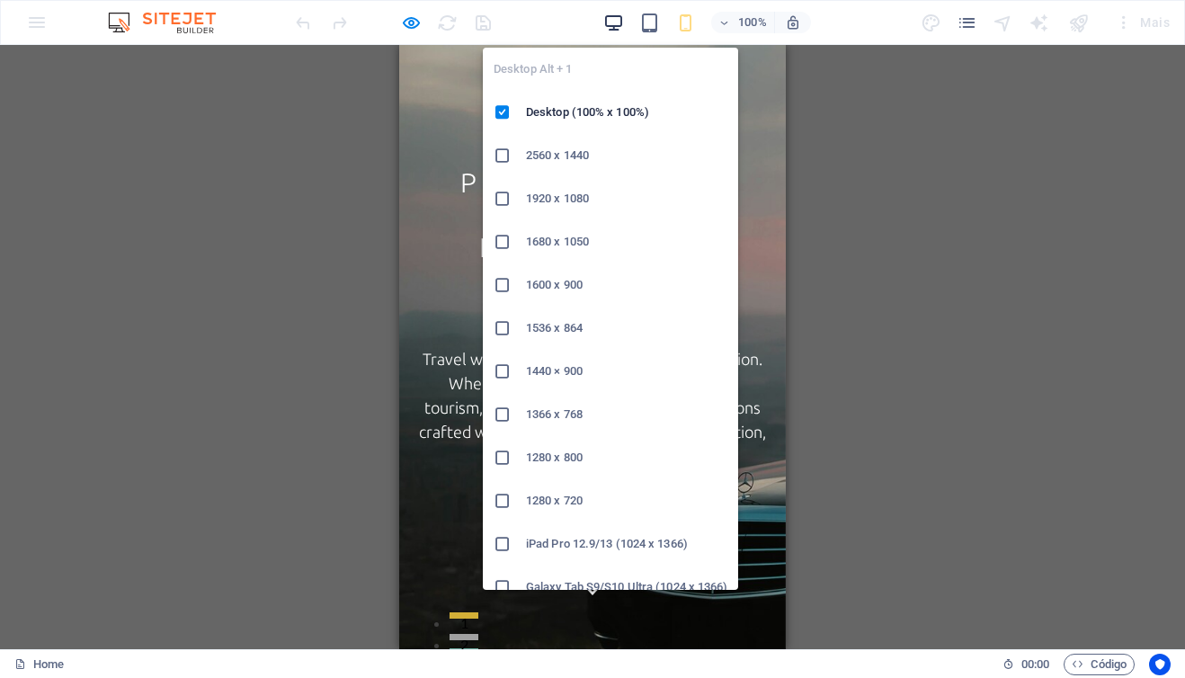
click at [615, 22] on icon "button" at bounding box center [613, 23] width 21 height 21
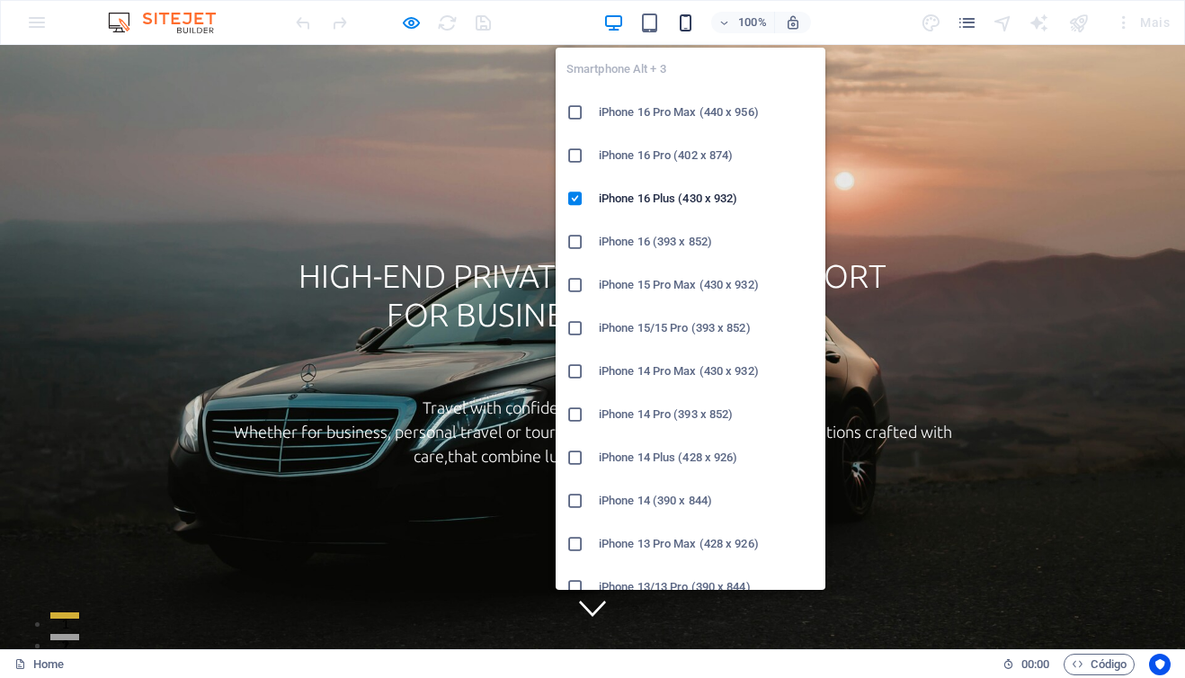
click at [690, 25] on icon "button" at bounding box center [685, 23] width 21 height 21
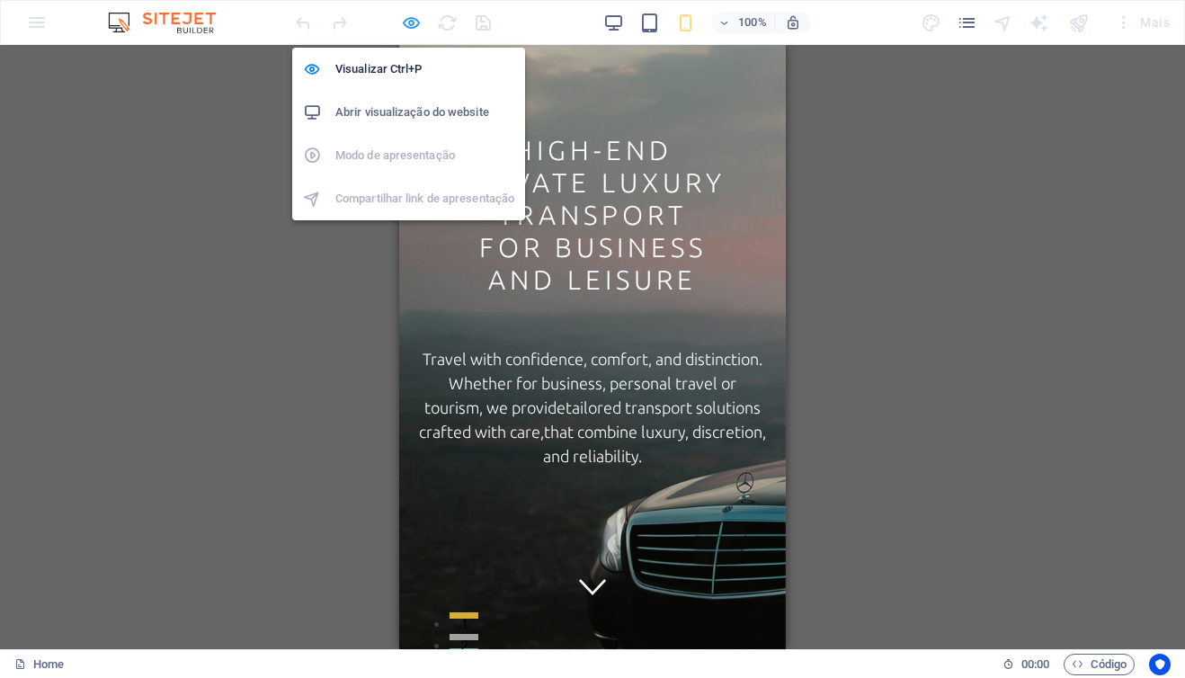
click at [411, 20] on icon "button" at bounding box center [411, 23] width 21 height 21
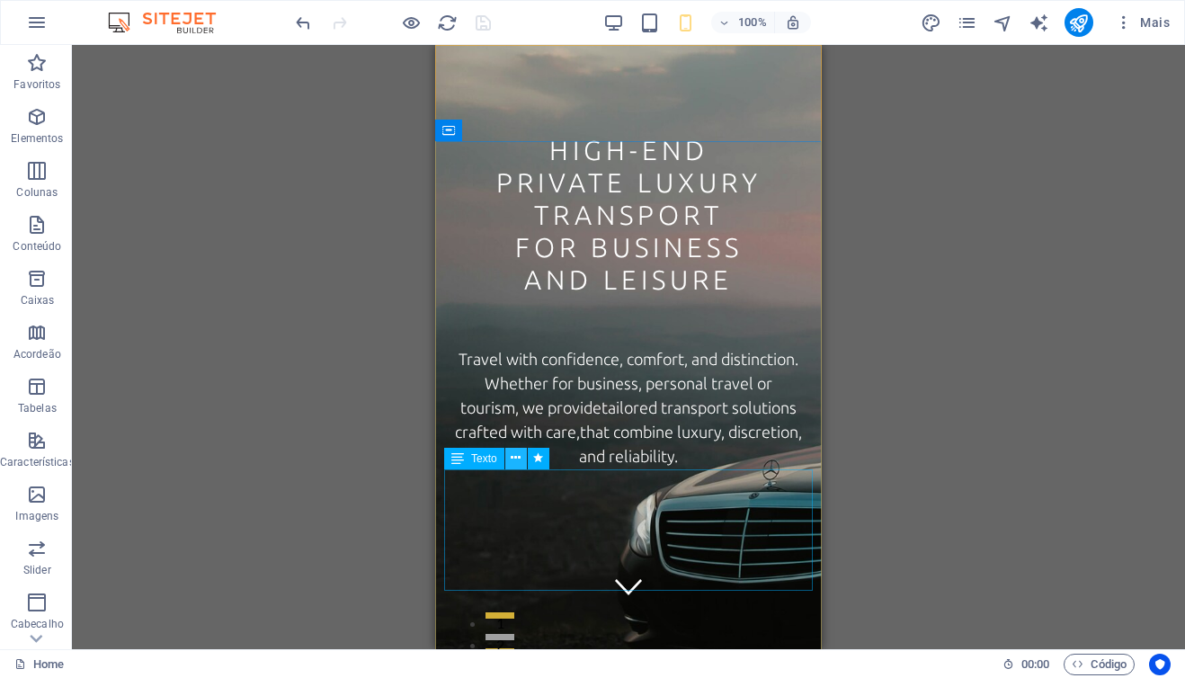
click at [515, 459] on icon at bounding box center [516, 458] width 10 height 19
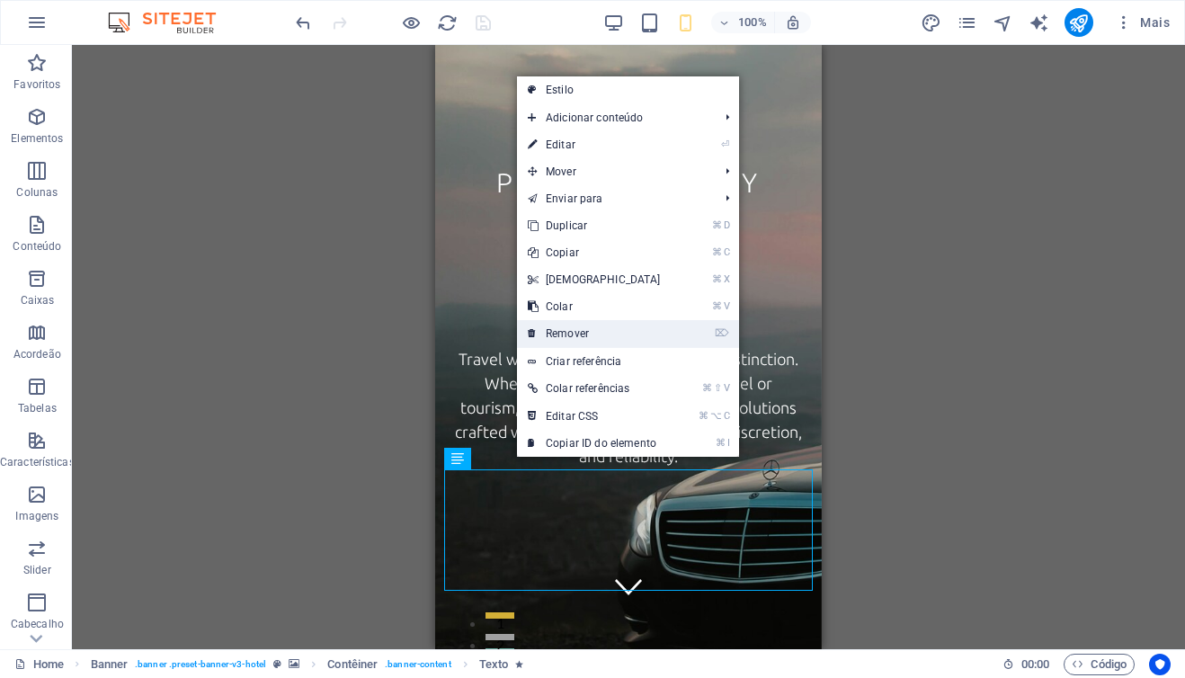
click at [585, 335] on link "⌦ Remover" at bounding box center [594, 333] width 155 height 27
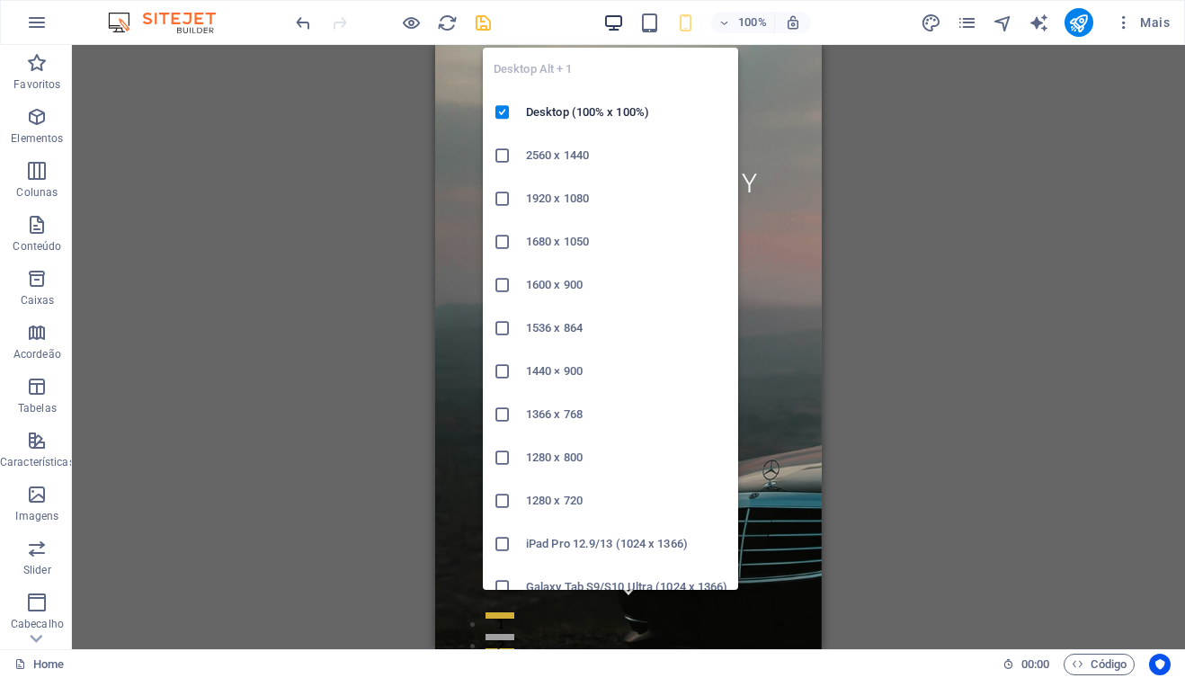
click at [617, 26] on icon "button" at bounding box center [613, 23] width 21 height 21
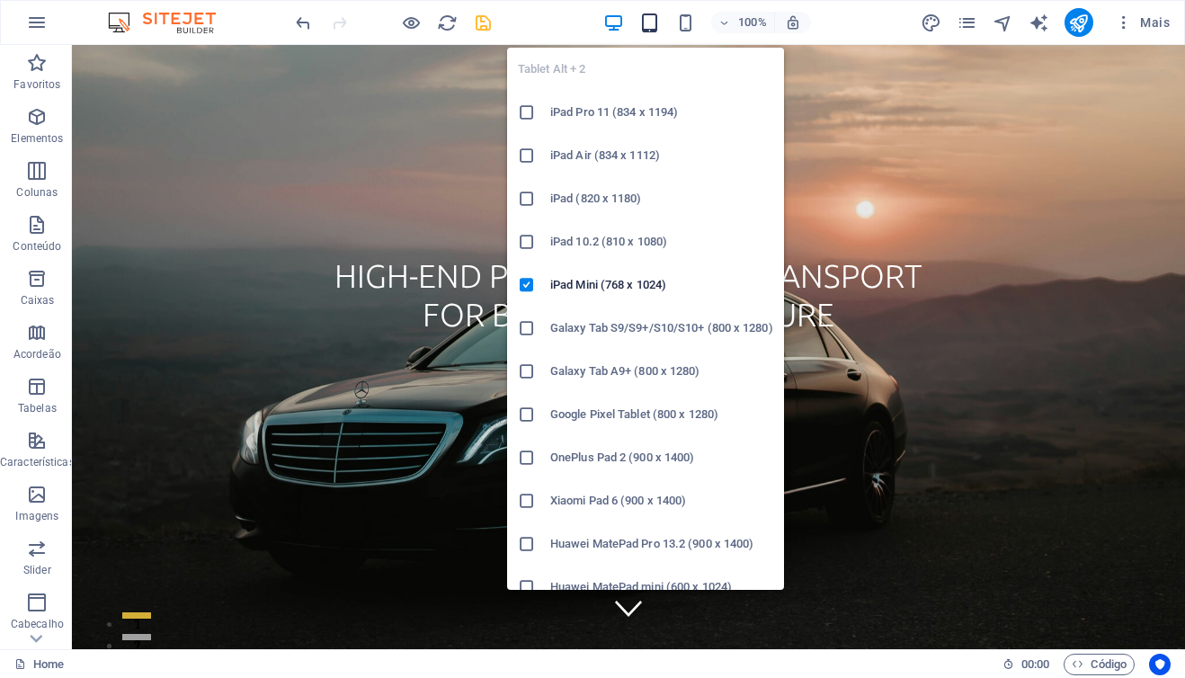
click at [652, 23] on icon "button" at bounding box center [649, 23] width 21 height 21
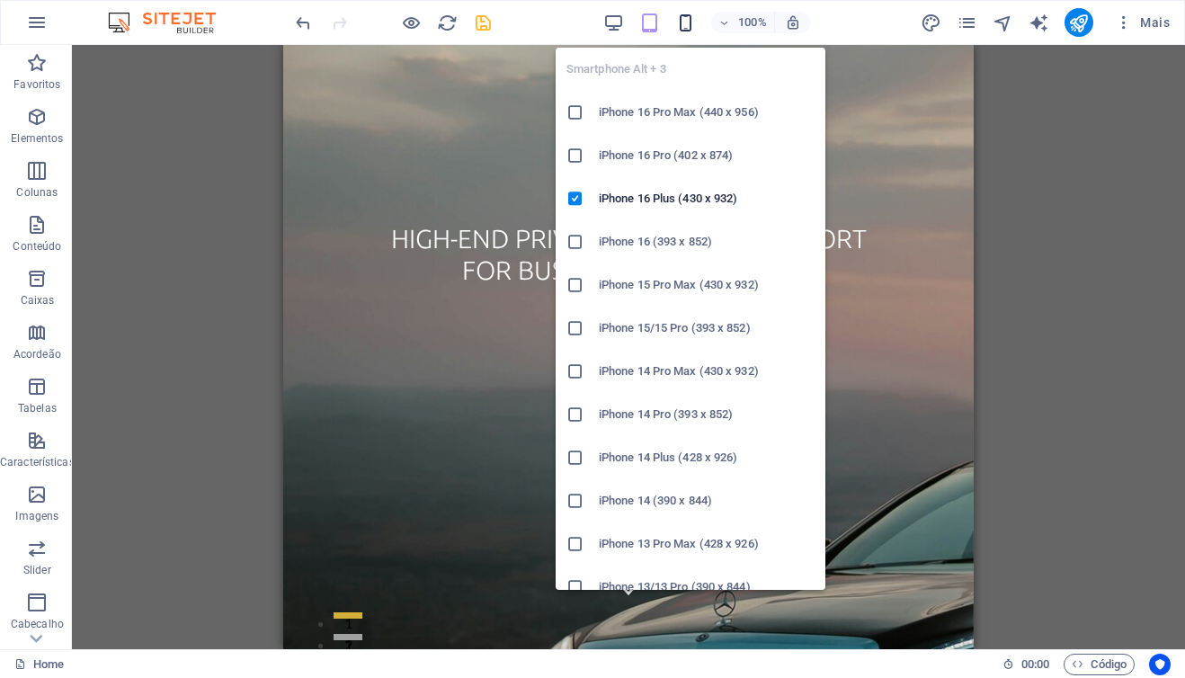
click at [689, 24] on icon "button" at bounding box center [685, 23] width 21 height 21
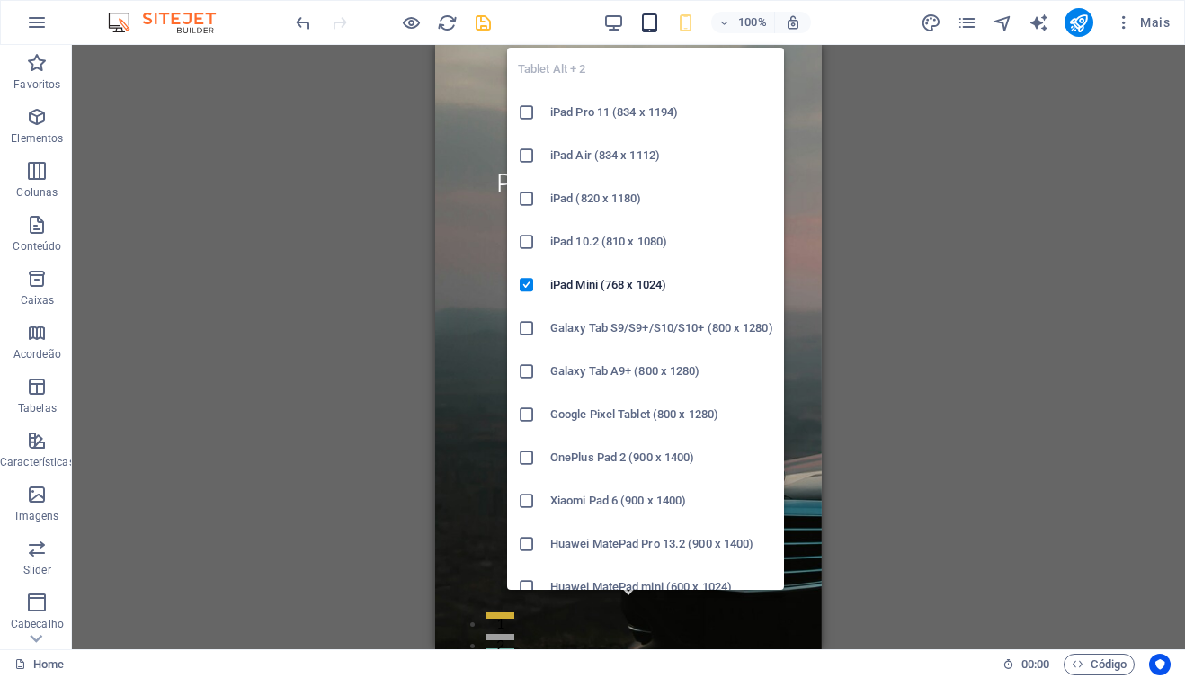
click at [646, 24] on icon "button" at bounding box center [649, 23] width 21 height 21
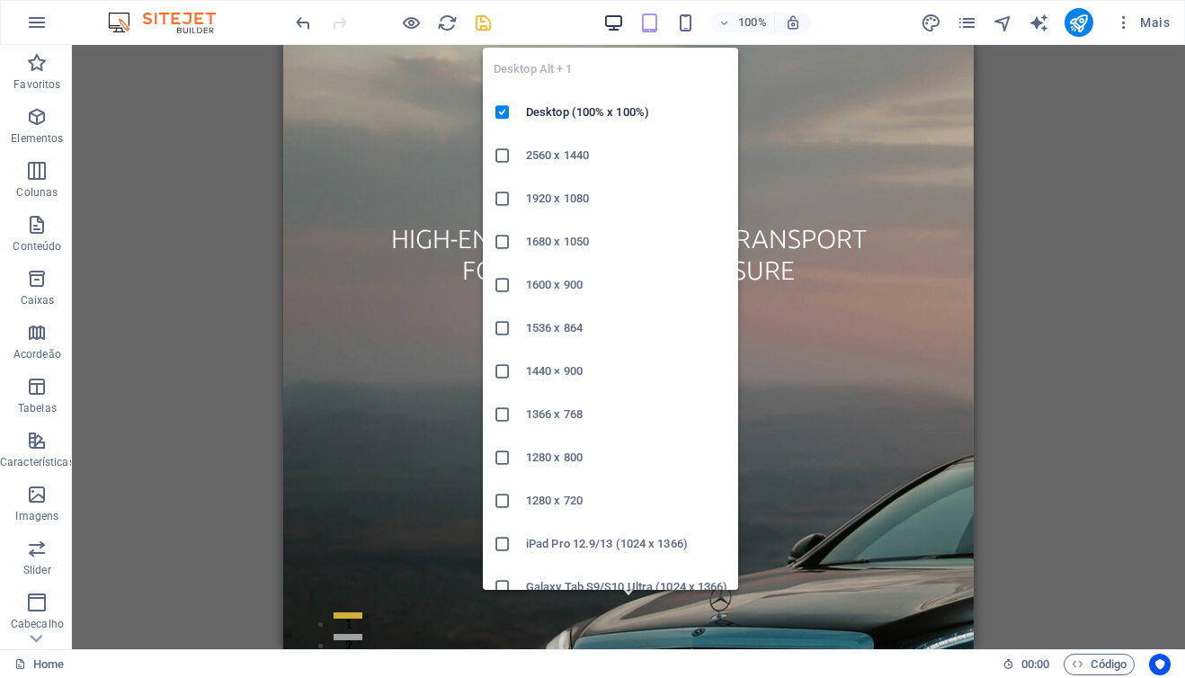
click at [613, 21] on icon "button" at bounding box center [613, 23] width 21 height 21
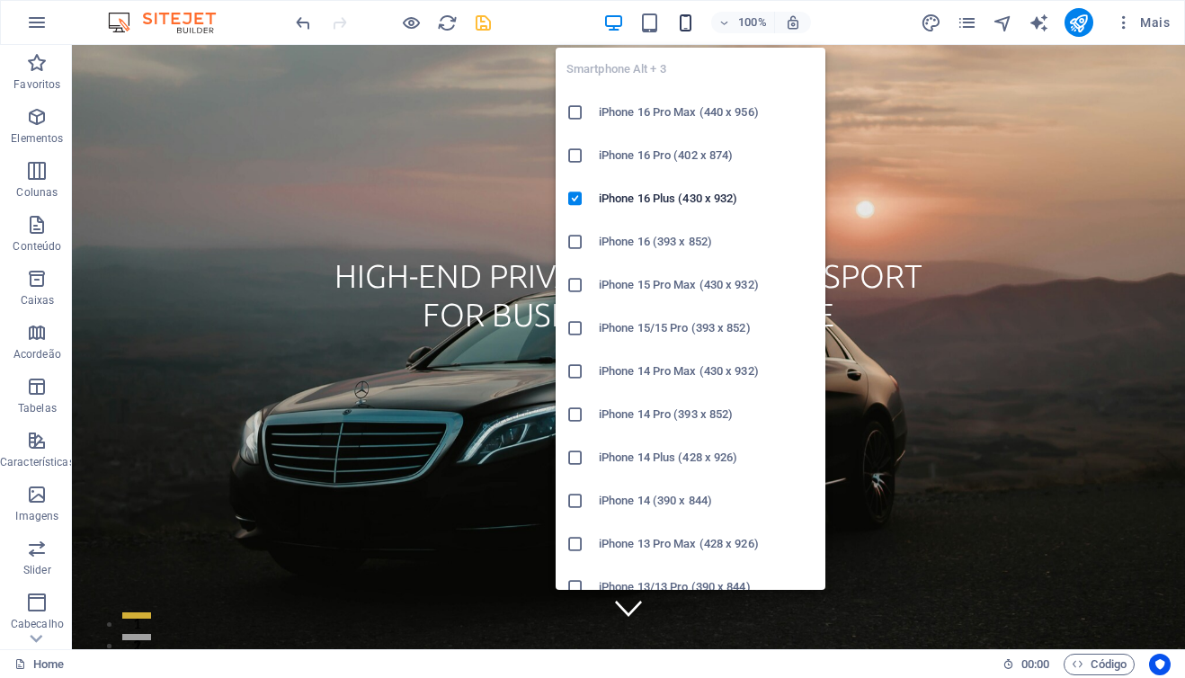
click at [691, 22] on icon "button" at bounding box center [685, 23] width 21 height 21
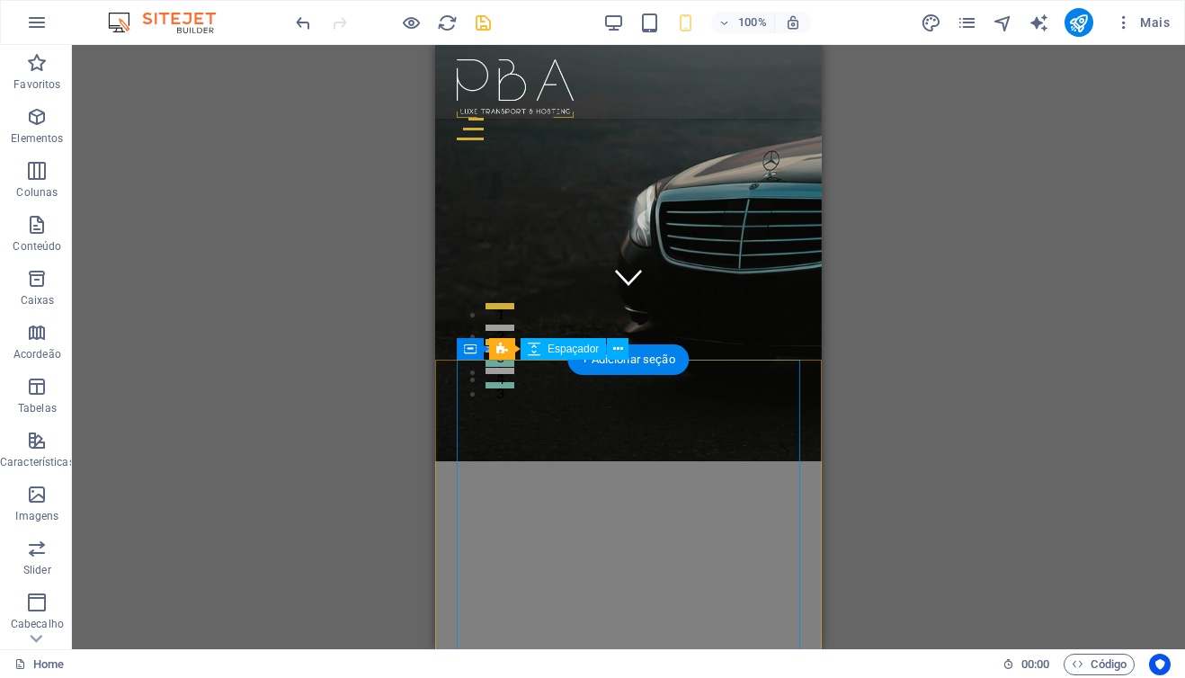
scroll to position [303, 0]
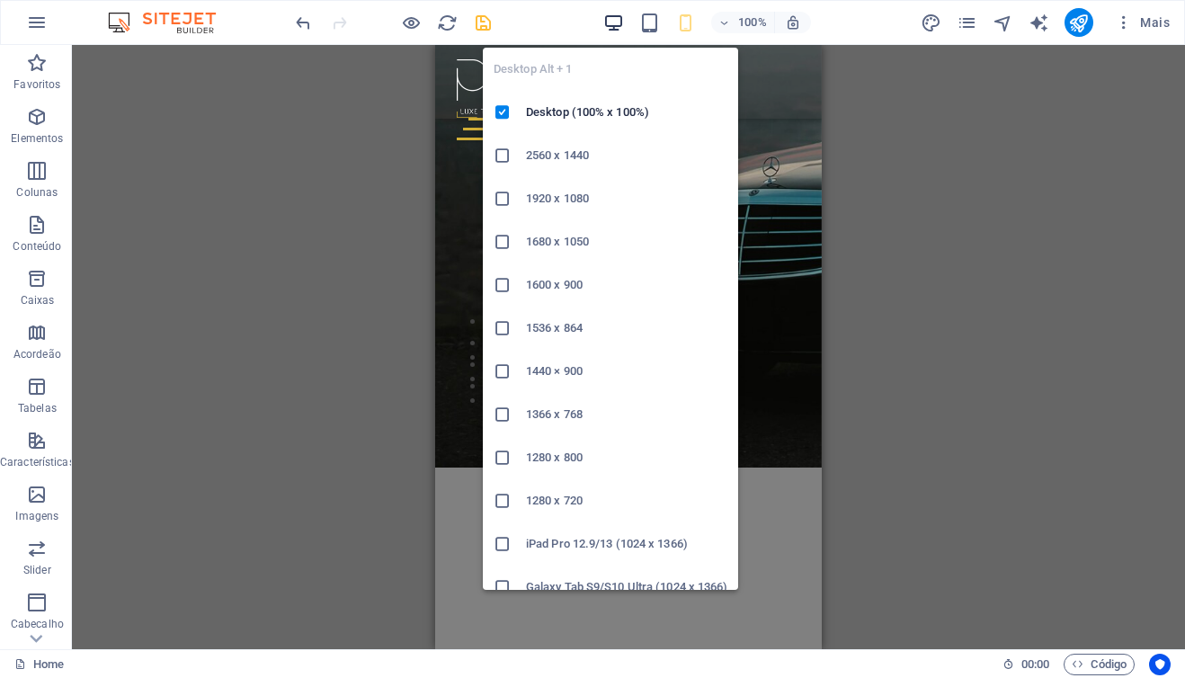
click at [609, 20] on icon "button" at bounding box center [613, 23] width 21 height 21
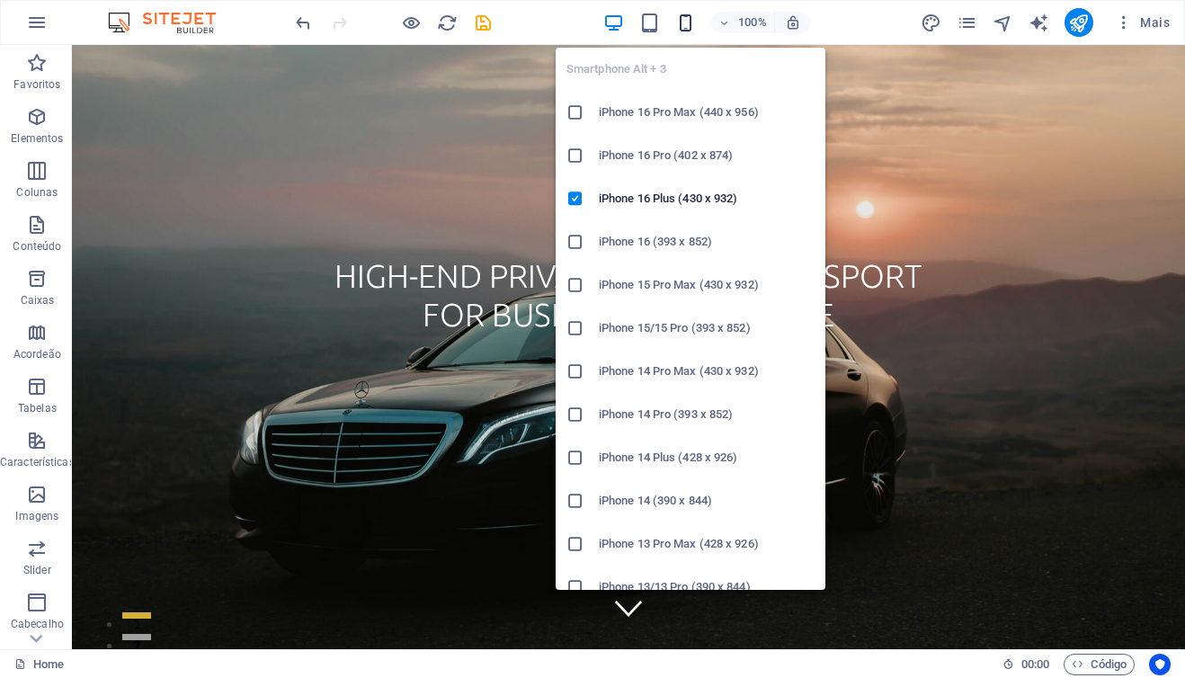
click at [692, 24] on icon "button" at bounding box center [685, 23] width 21 height 21
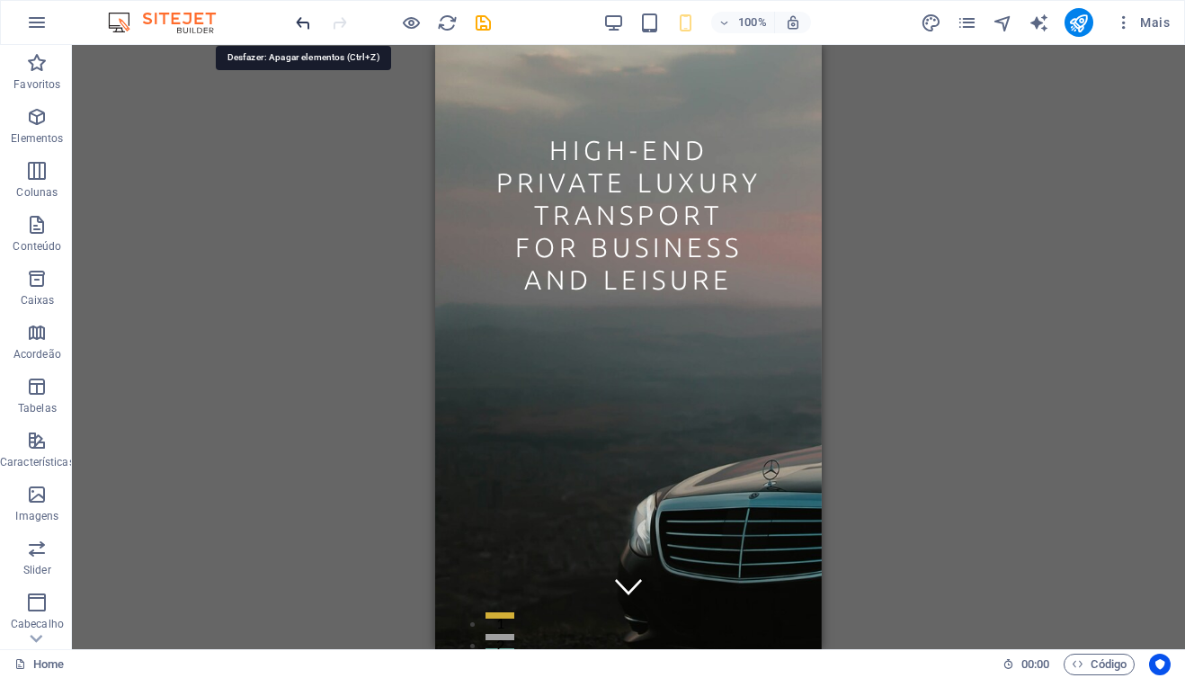
click at [298, 20] on icon "undo" at bounding box center [303, 23] width 21 height 21
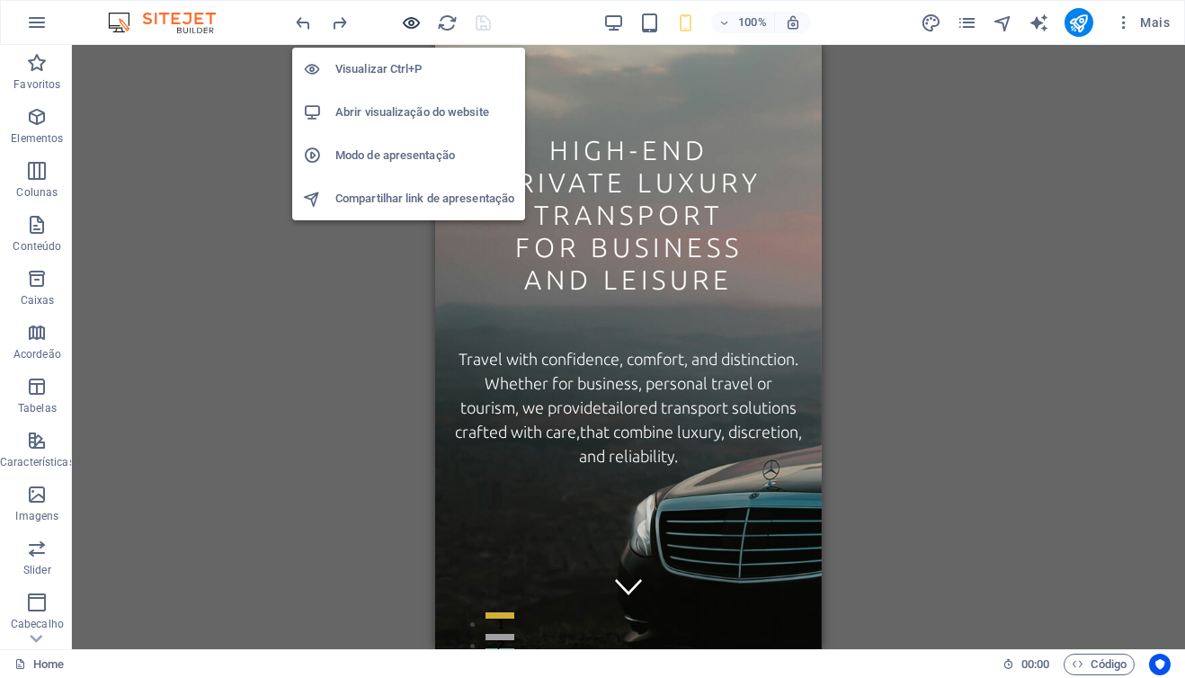
click at [403, 21] on icon "button" at bounding box center [411, 23] width 21 height 21
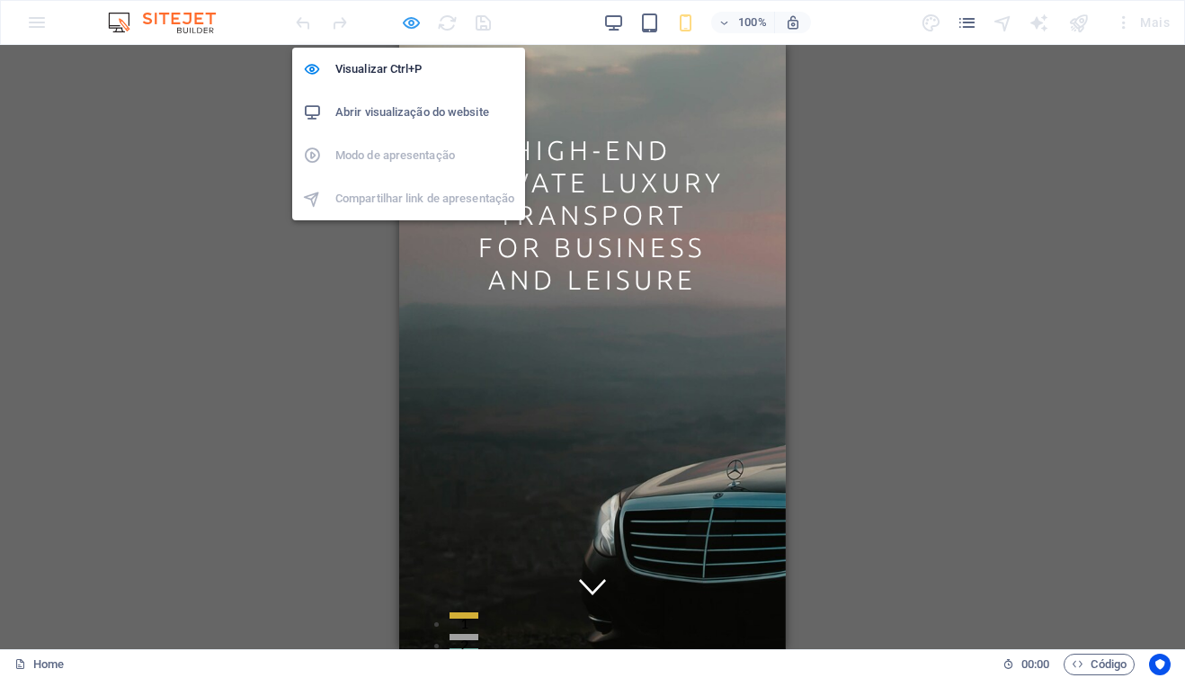
click at [403, 25] on icon "button" at bounding box center [411, 23] width 21 height 21
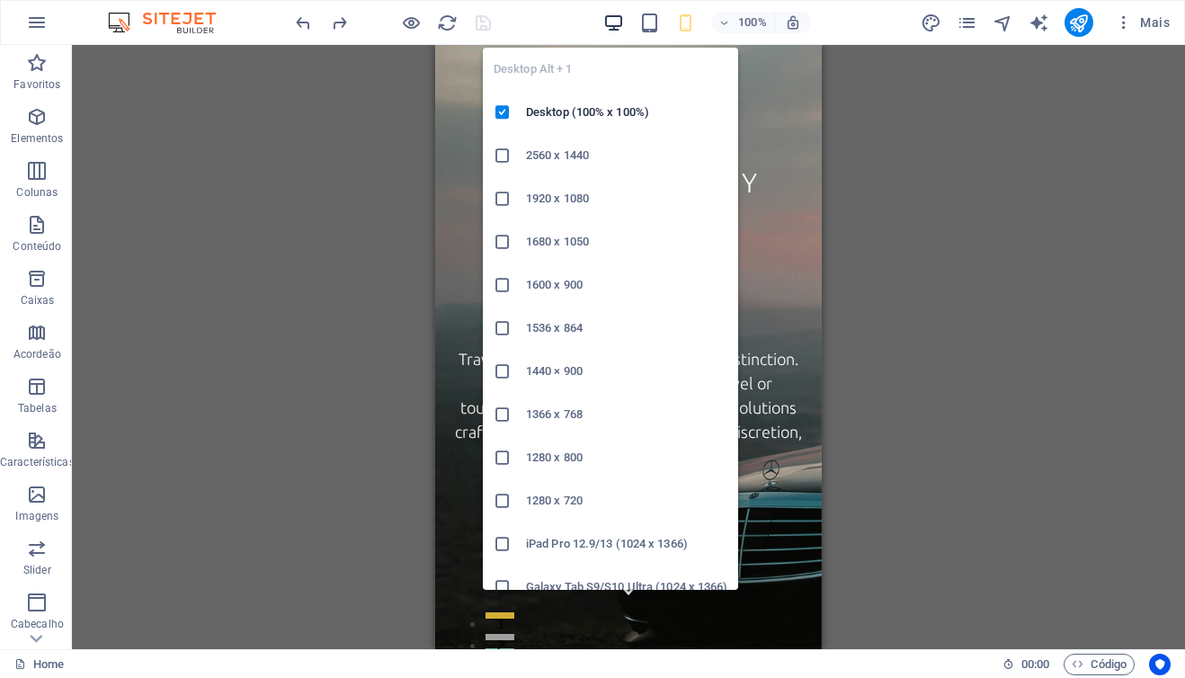
click at [611, 25] on icon "button" at bounding box center [613, 23] width 21 height 21
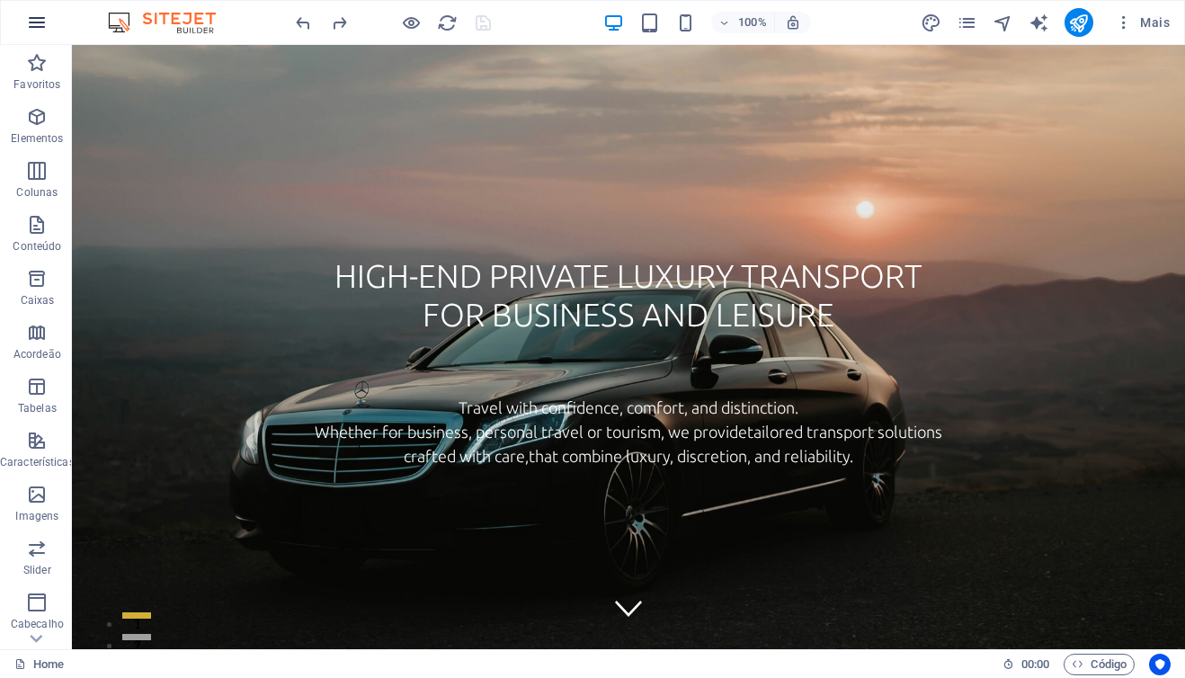
click at [36, 22] on icon "button" at bounding box center [37, 23] width 22 height 22
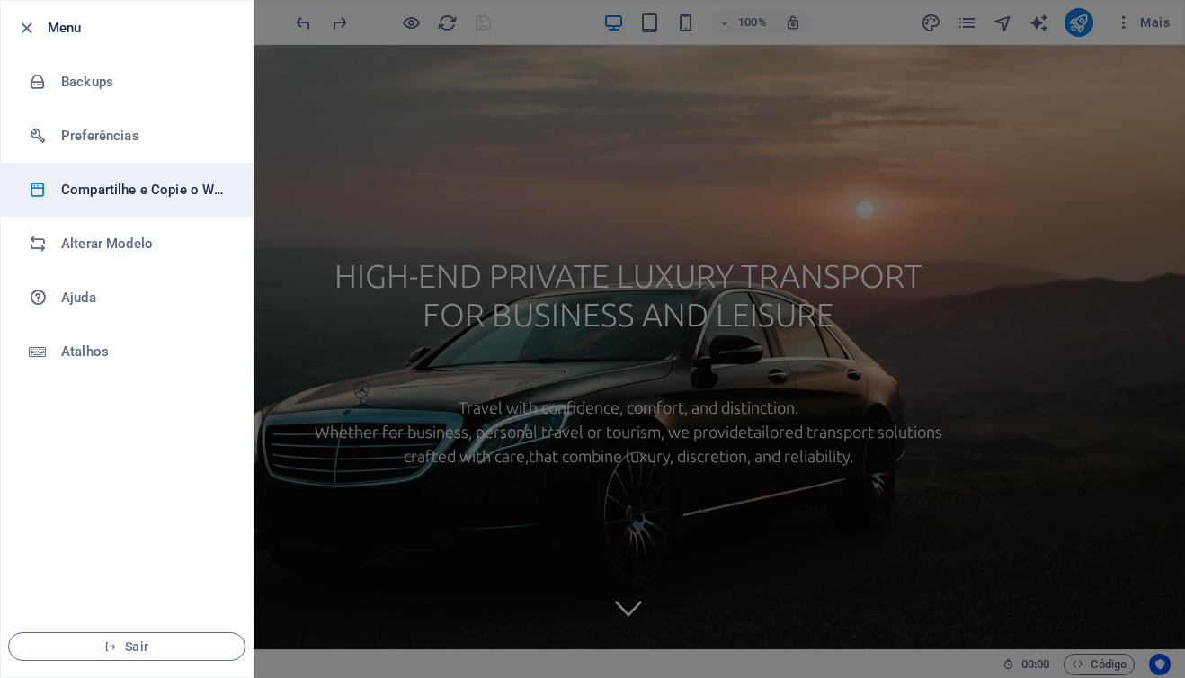
click at [165, 189] on h6 "Compartilhe e Copie o Website" at bounding box center [144, 190] width 166 height 22
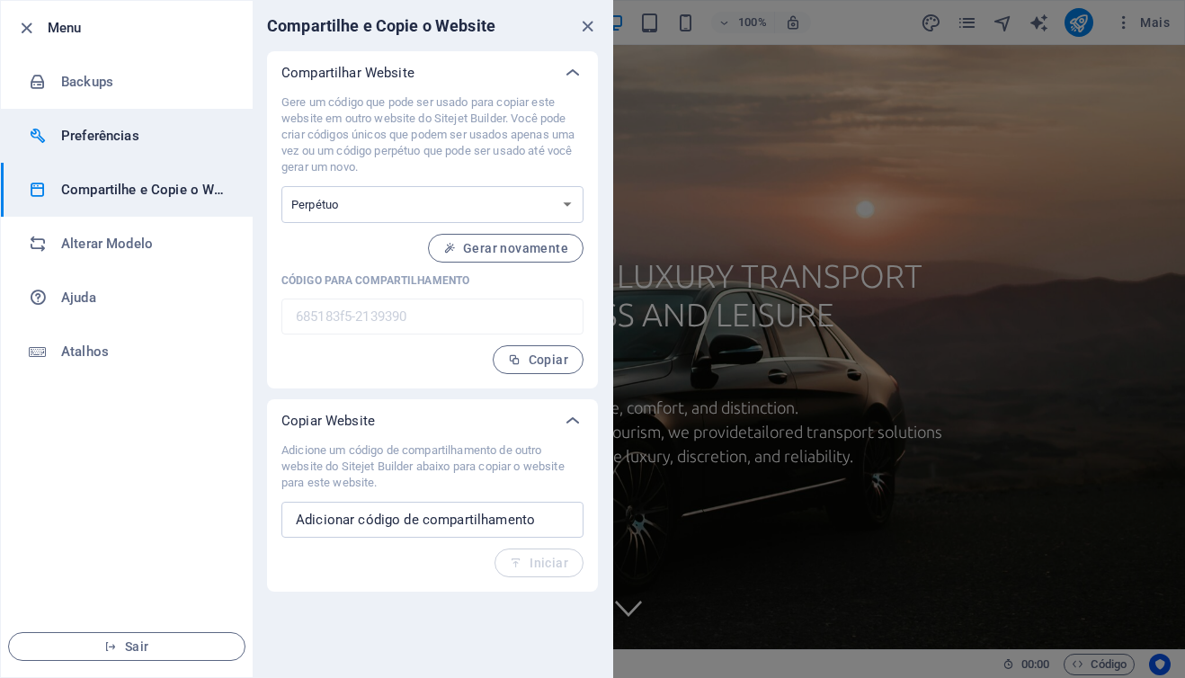
click at [113, 129] on h6 "Preferências" at bounding box center [144, 136] width 166 height 22
select select "pt"
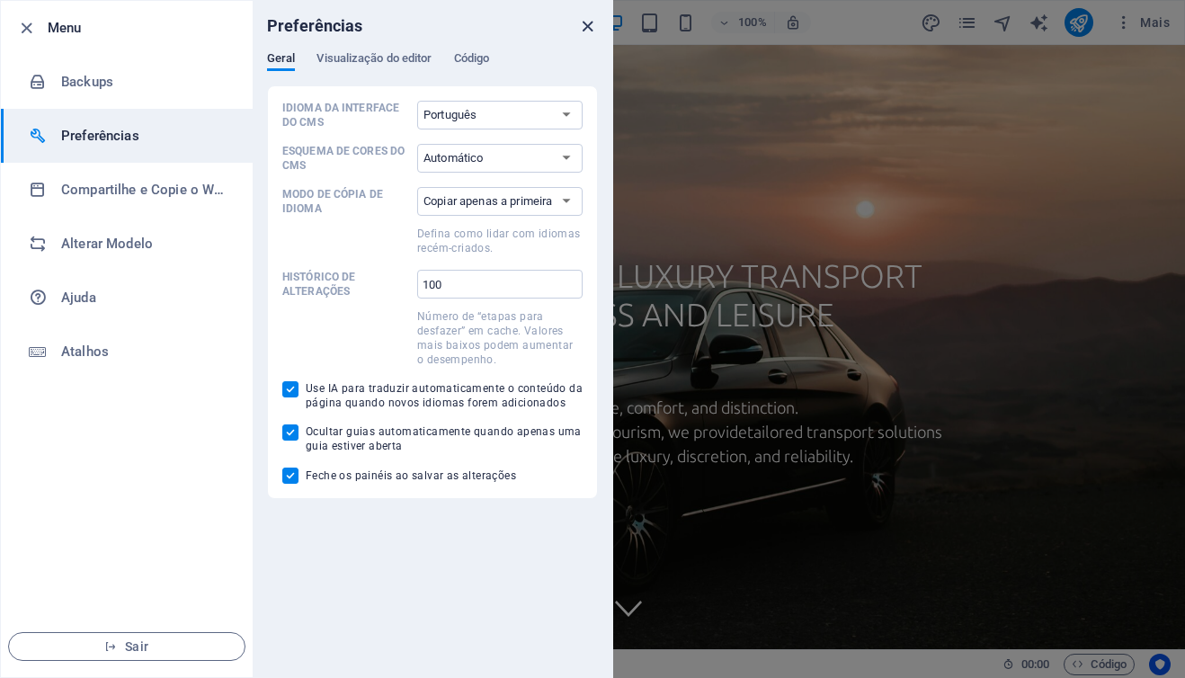
click at [585, 27] on icon "close" at bounding box center [587, 26] width 21 height 21
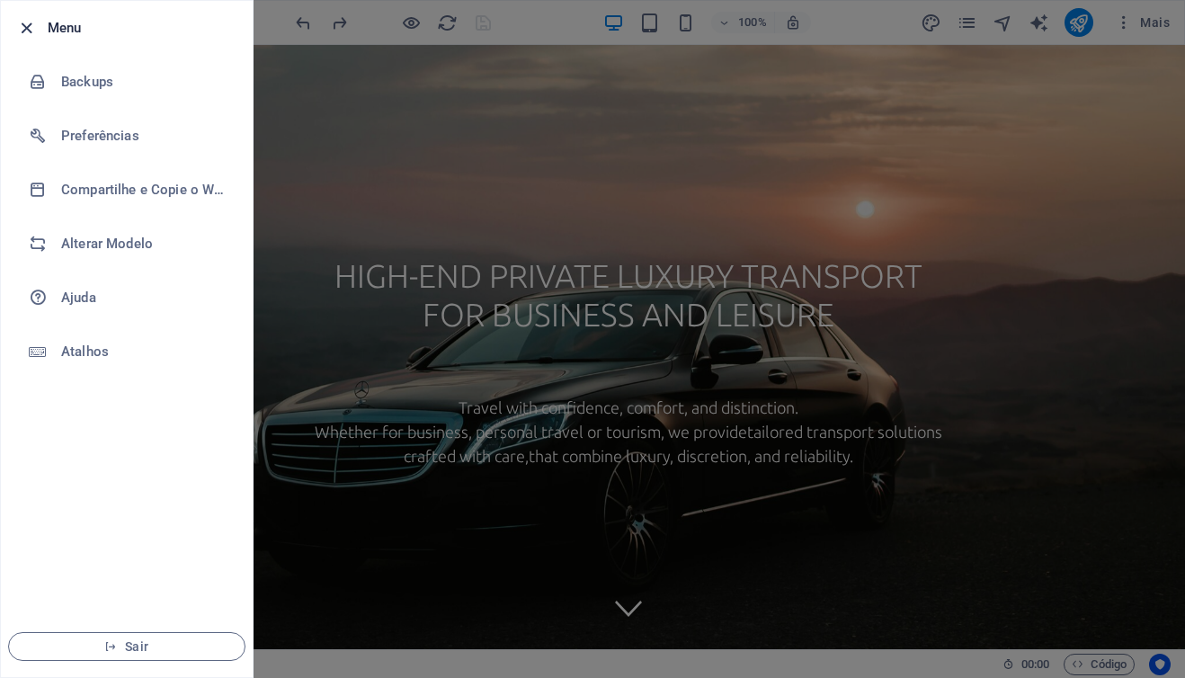
click at [27, 31] on icon "button" at bounding box center [26, 28] width 21 height 21
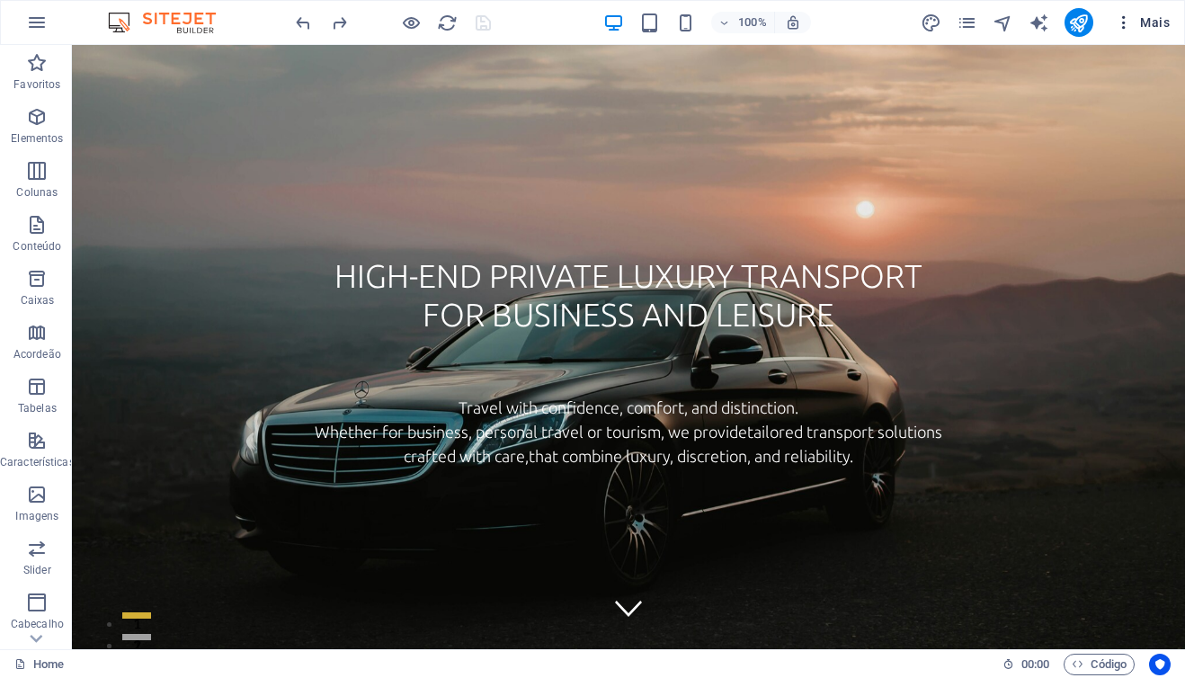
click at [1135, 22] on span "Mais" at bounding box center [1142, 22] width 55 height 18
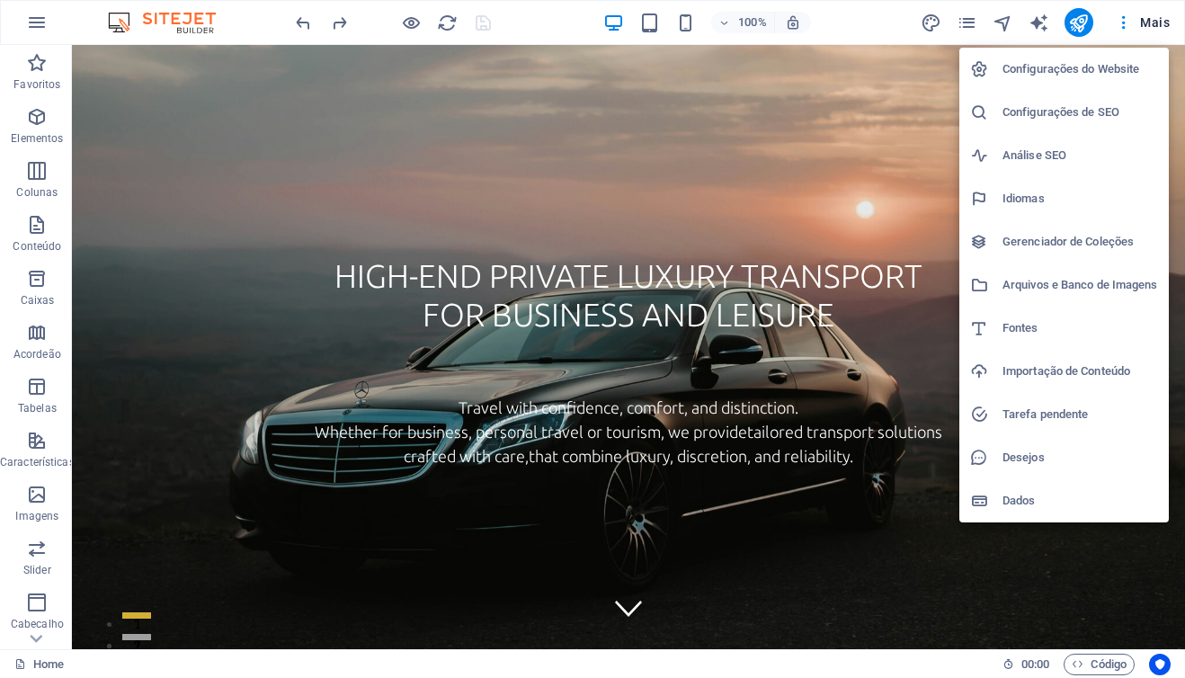
click at [42, 22] on div at bounding box center [592, 339] width 1185 height 678
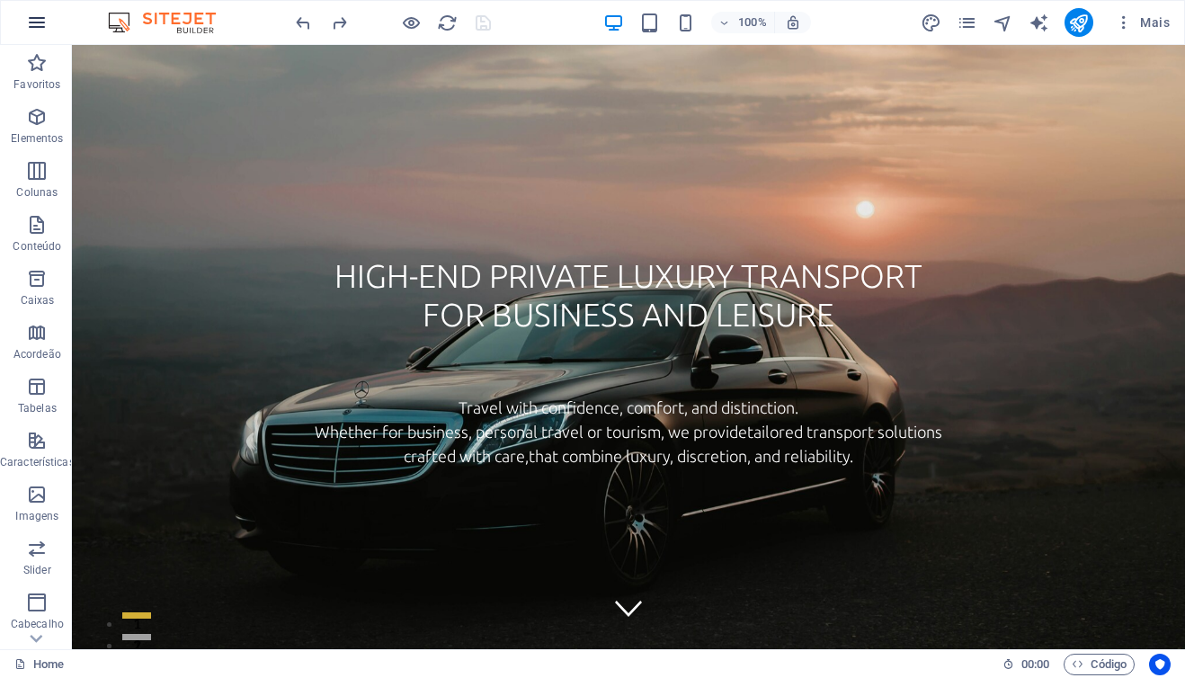
click at [41, 28] on icon "button" at bounding box center [37, 23] width 22 height 22
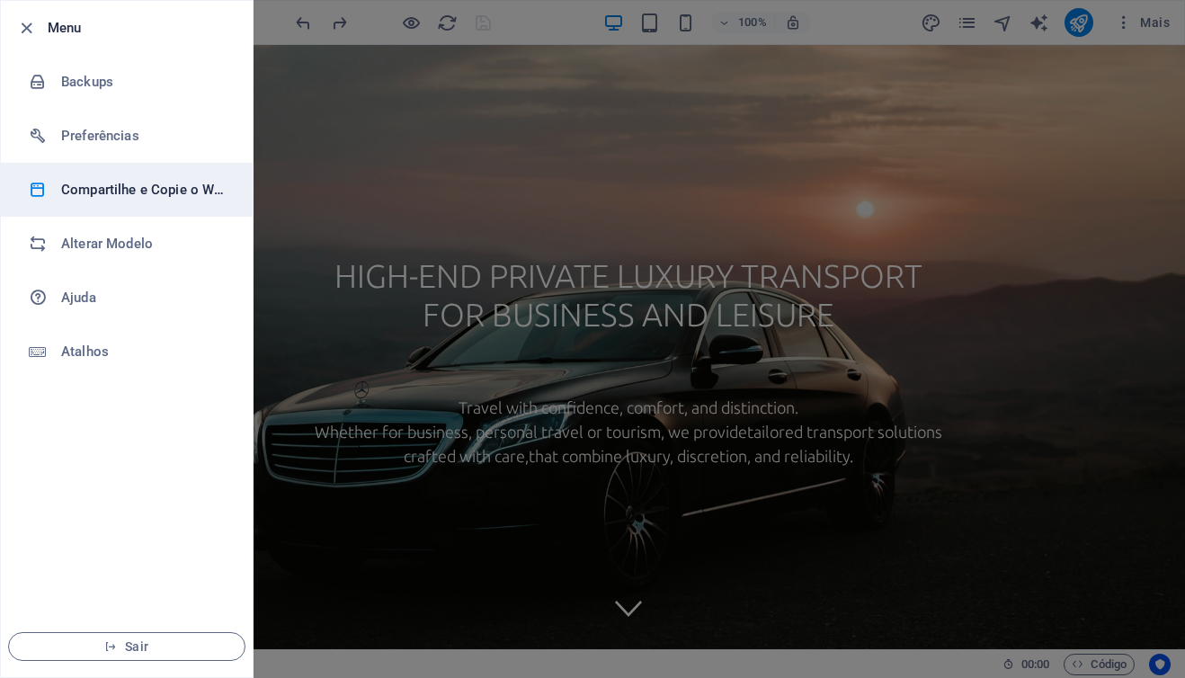
click at [77, 190] on h6 "Compartilhe e Copie o Website" at bounding box center [144, 190] width 166 height 22
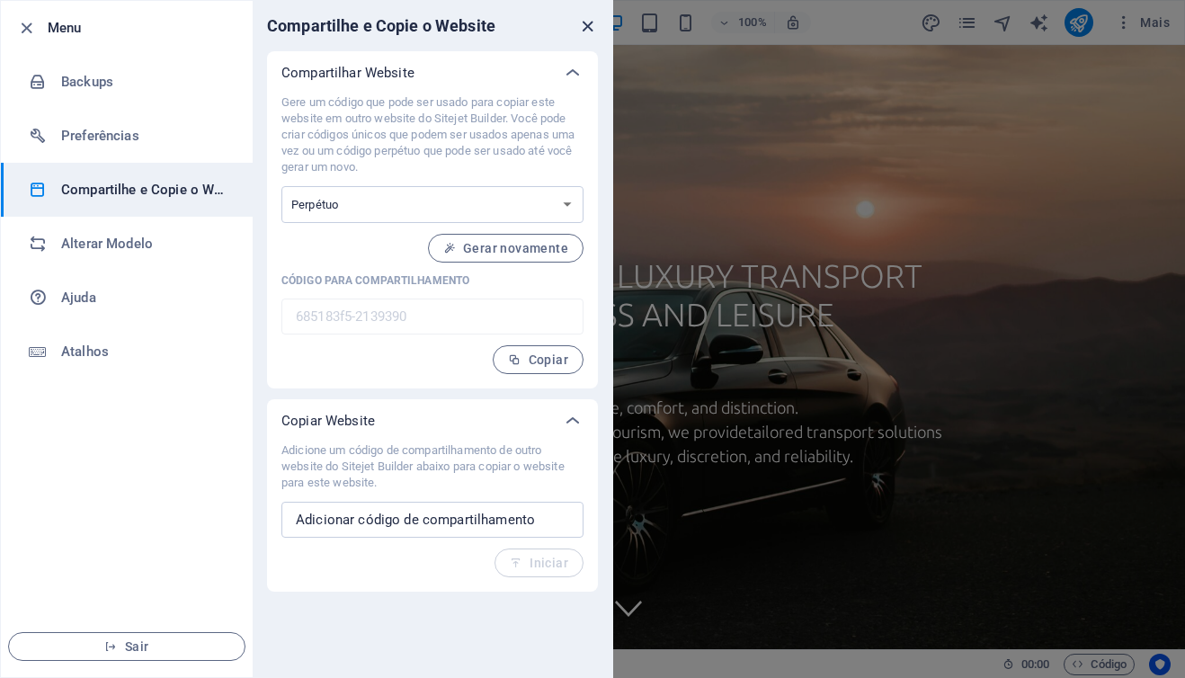
click at [591, 24] on icon "close" at bounding box center [587, 26] width 21 height 21
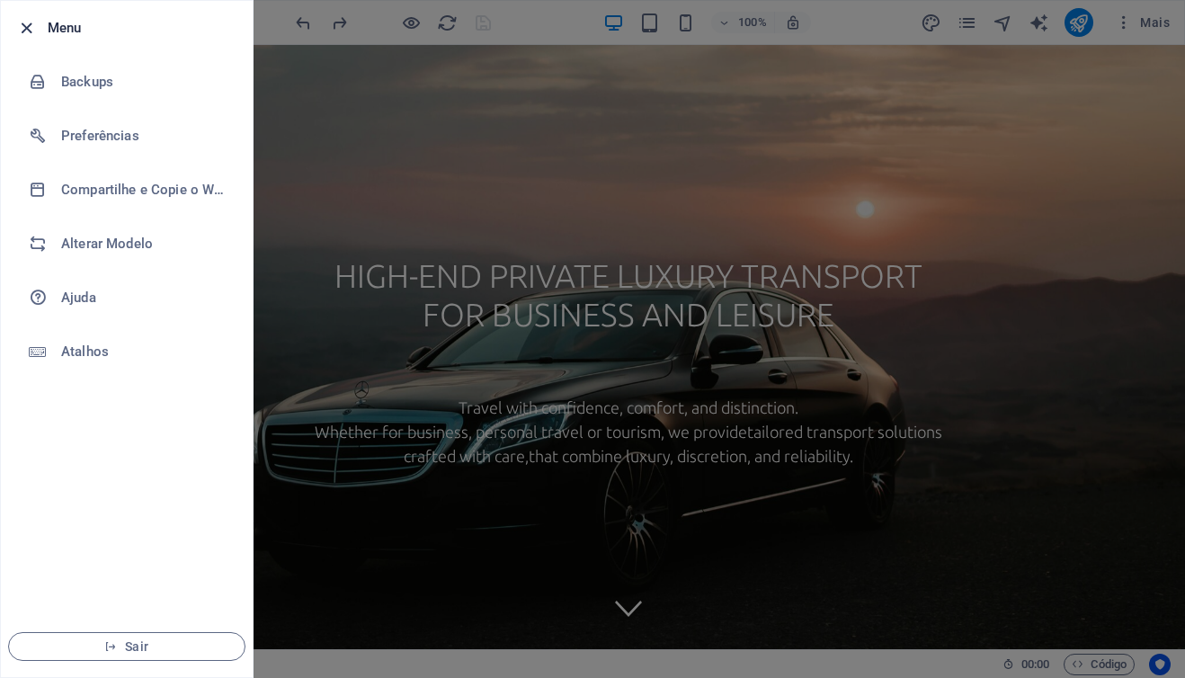
click at [25, 23] on icon "button" at bounding box center [26, 28] width 21 height 21
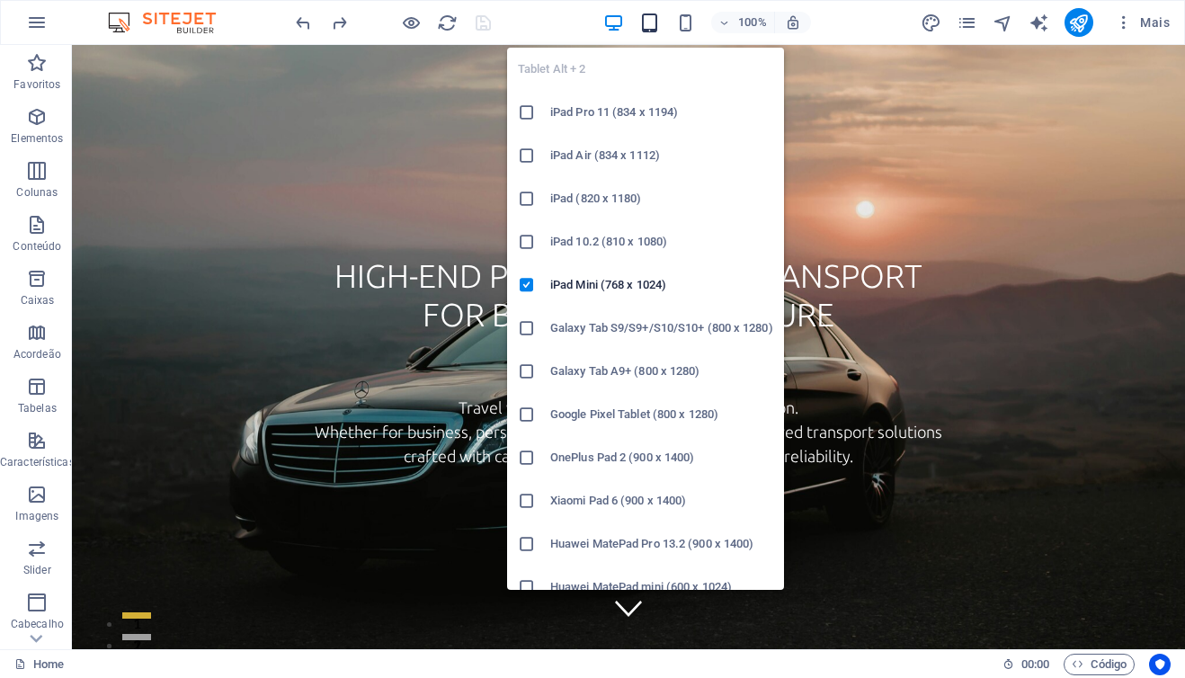
click at [649, 27] on icon "button" at bounding box center [649, 23] width 21 height 21
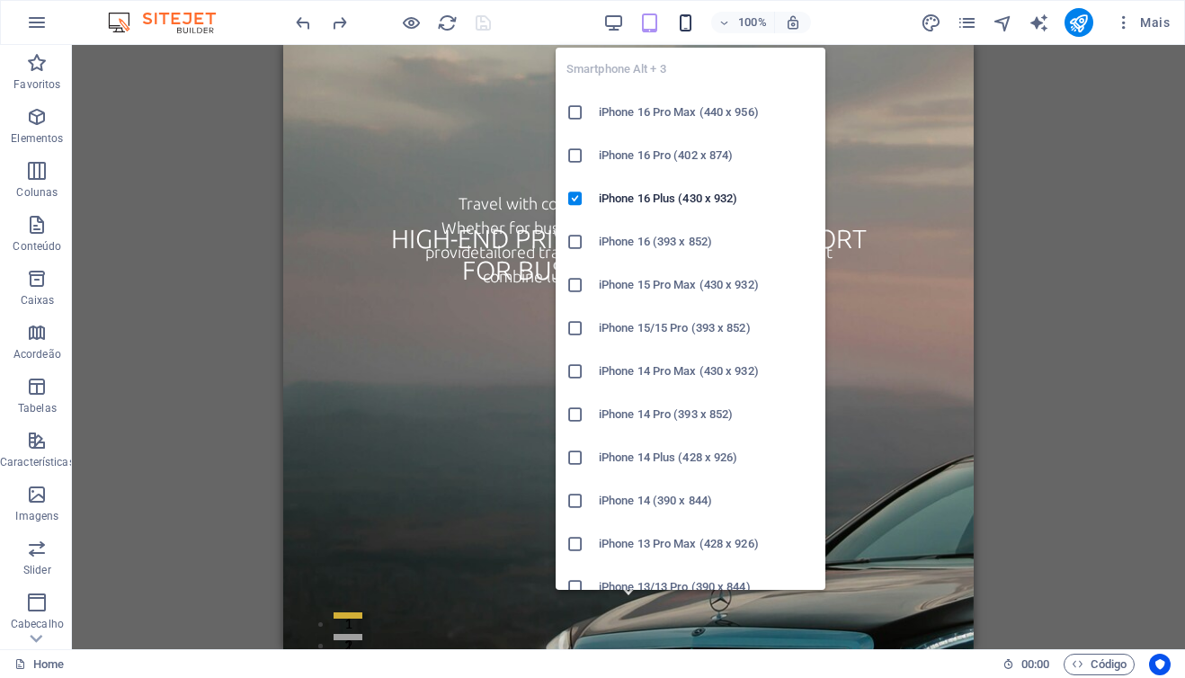
click at [690, 20] on icon "button" at bounding box center [685, 23] width 21 height 21
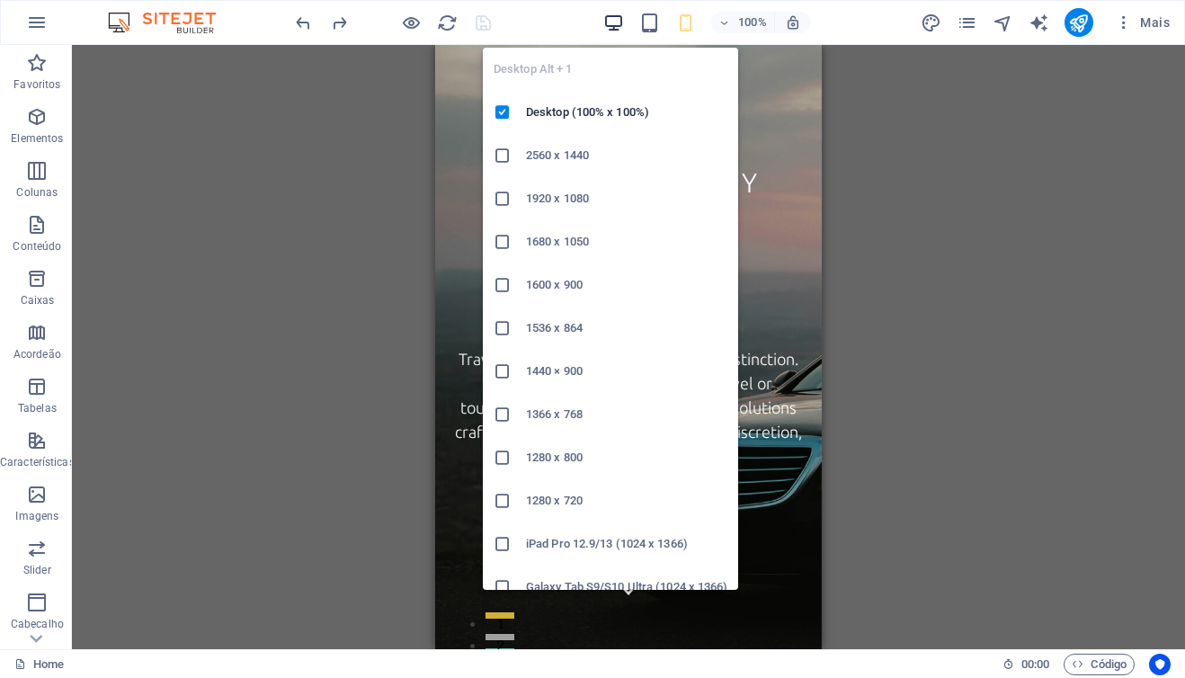
click at [611, 22] on icon "button" at bounding box center [613, 23] width 21 height 21
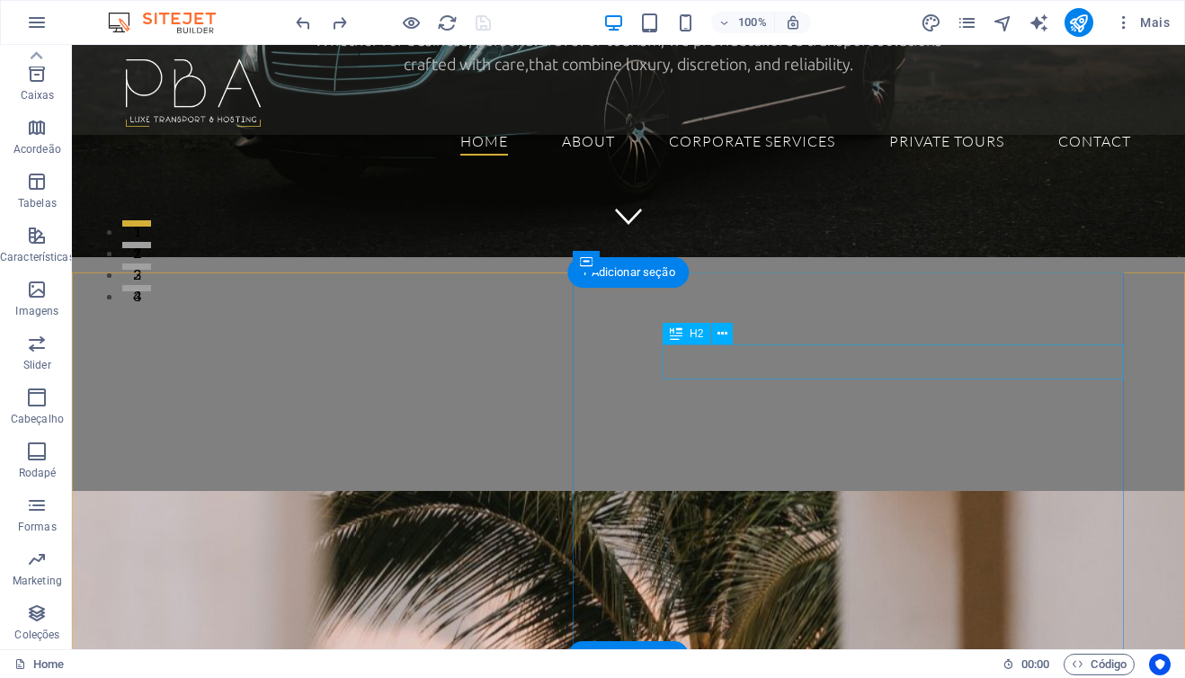
scroll to position [398, 0]
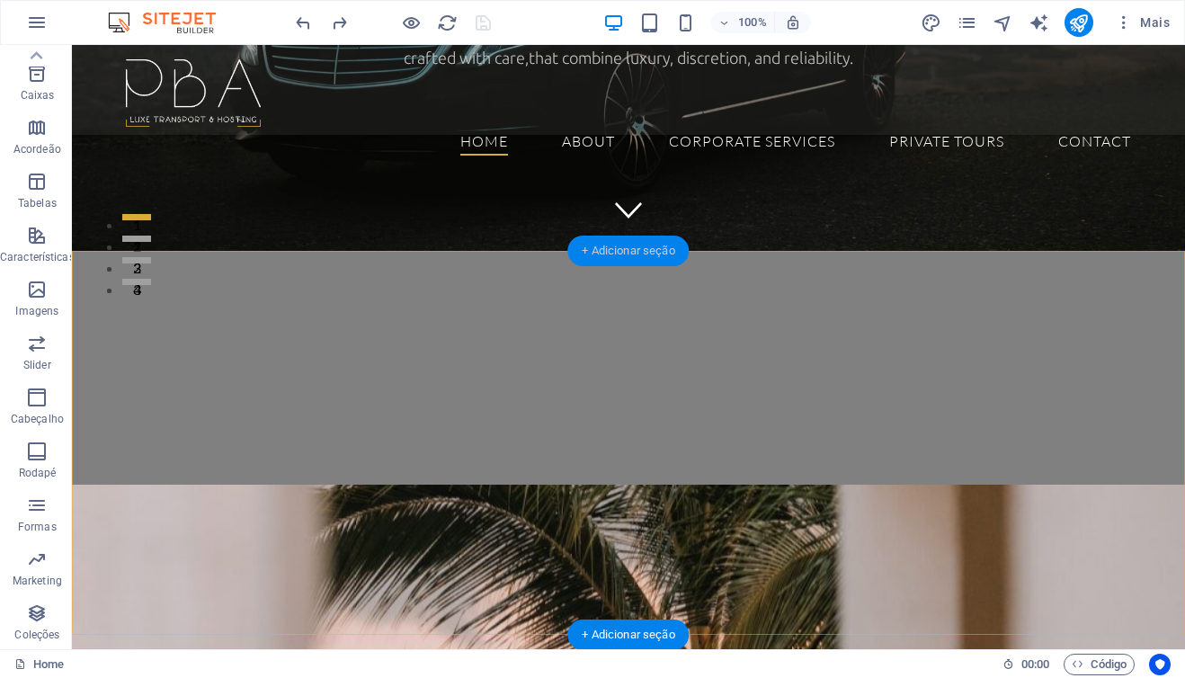
click at [629, 258] on div "+ Adicionar seção" at bounding box center [627, 251] width 121 height 31
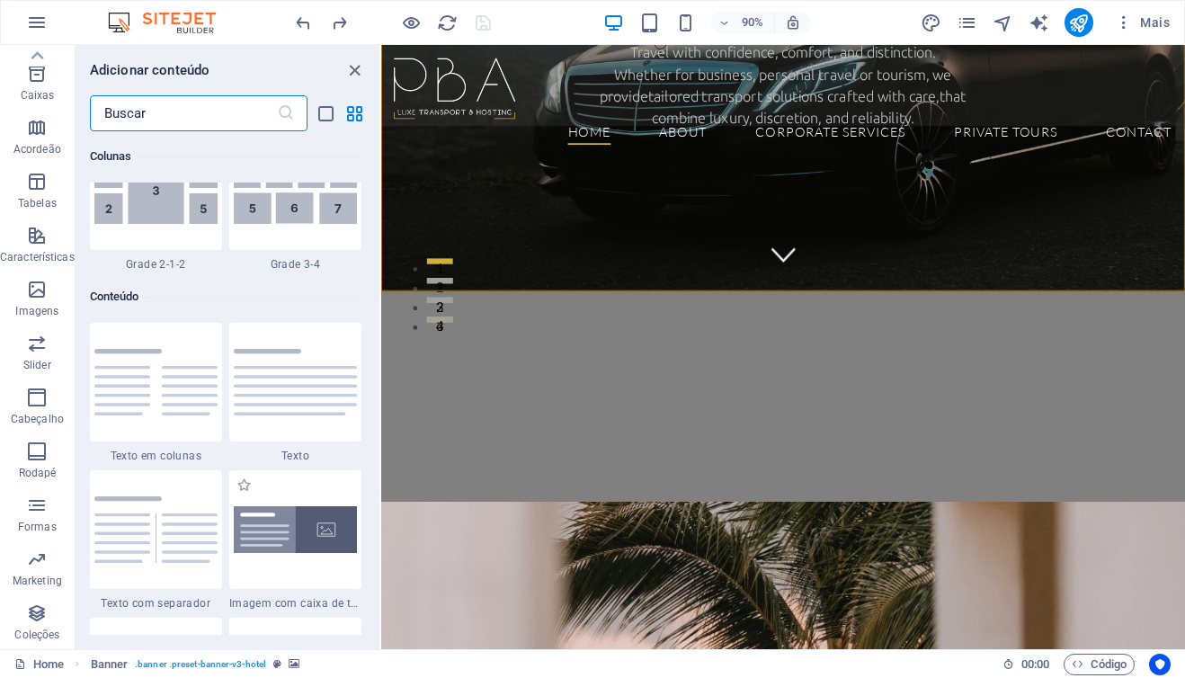
scroll to position [2990, 0]
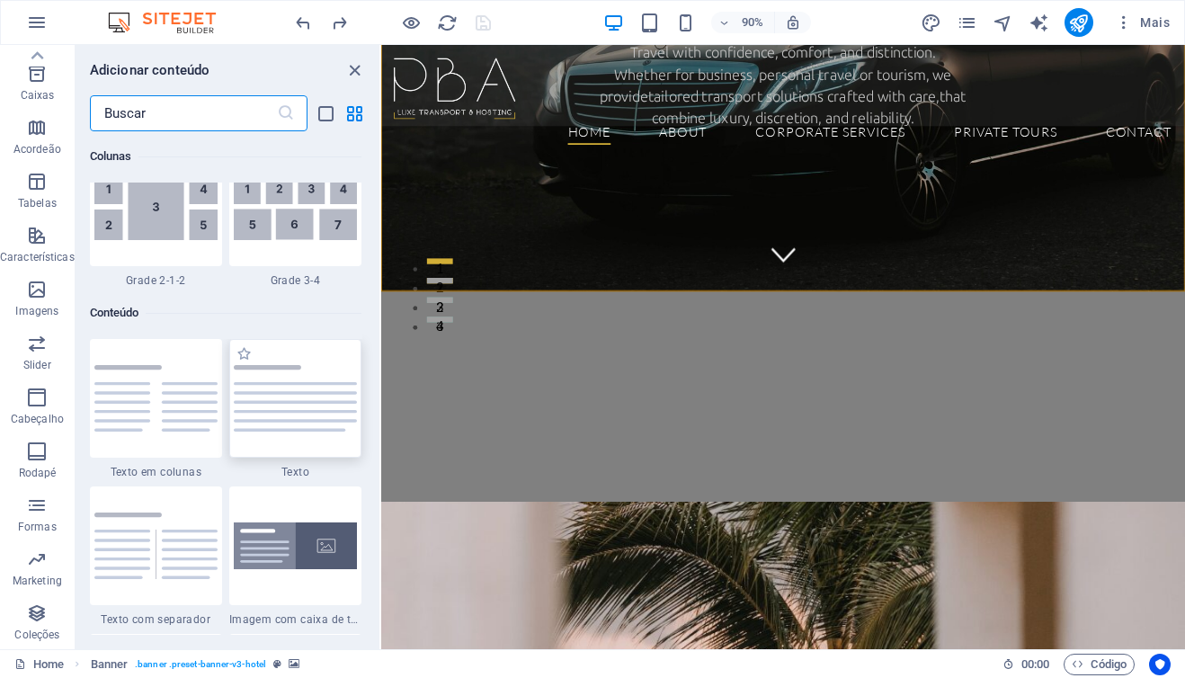
click at [301, 418] on img at bounding box center [295, 398] width 123 height 66
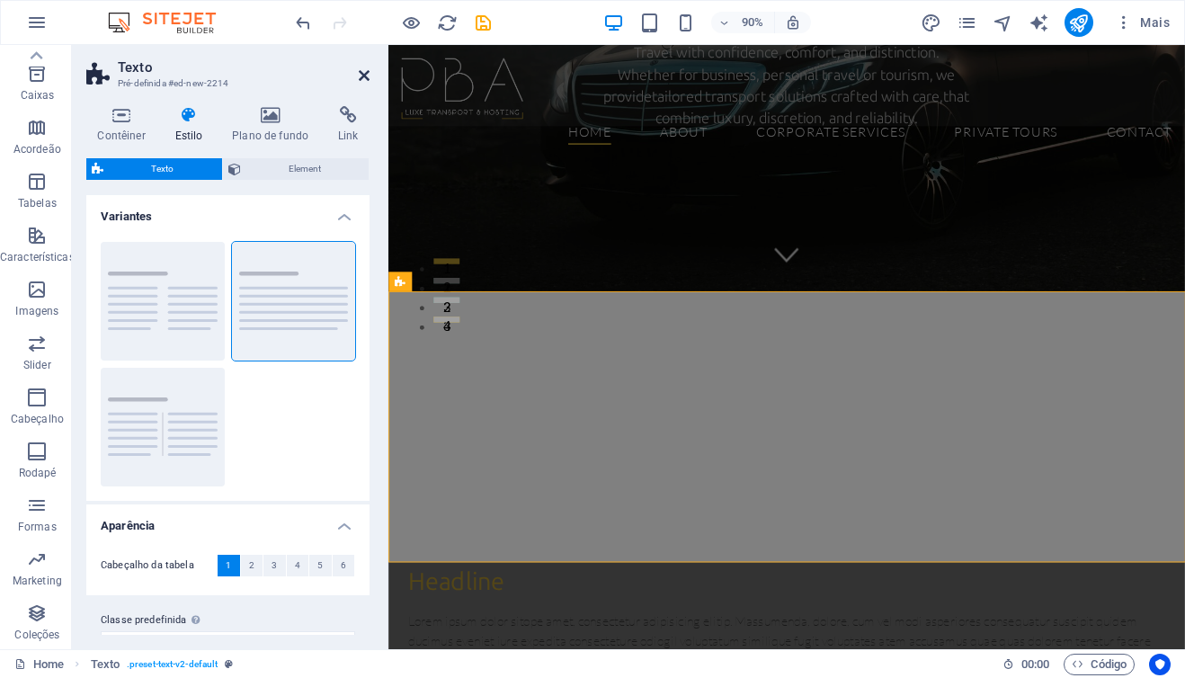
click at [361, 76] on icon at bounding box center [364, 75] width 11 height 14
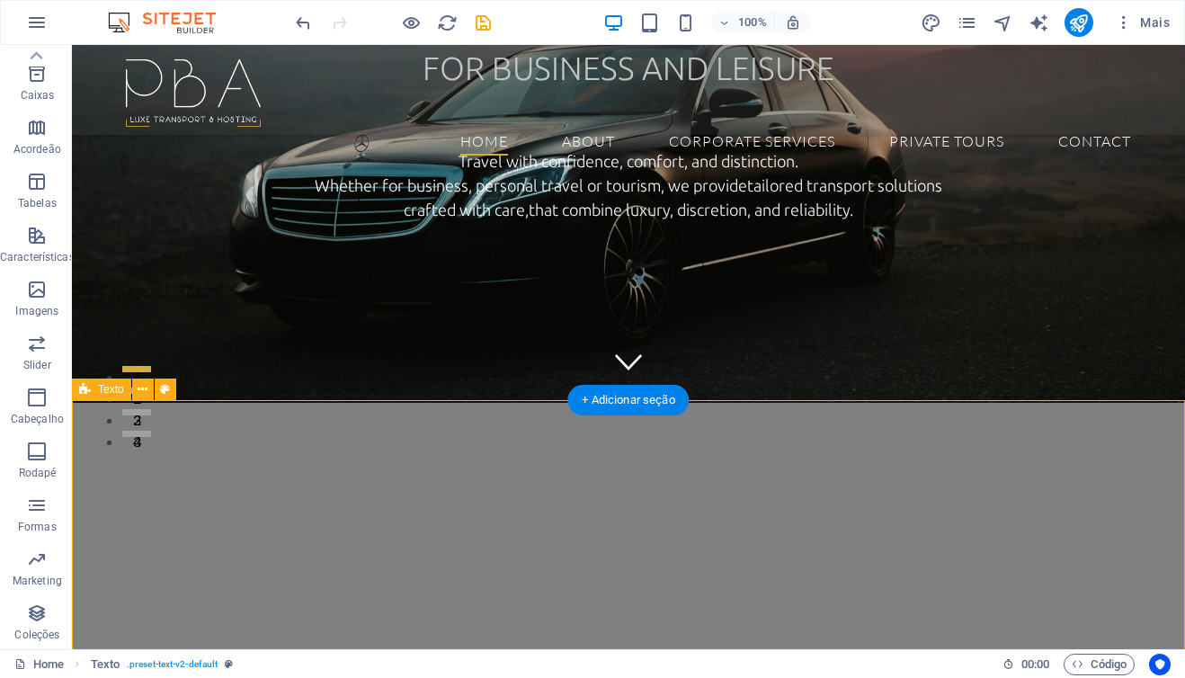
scroll to position [263, 0]
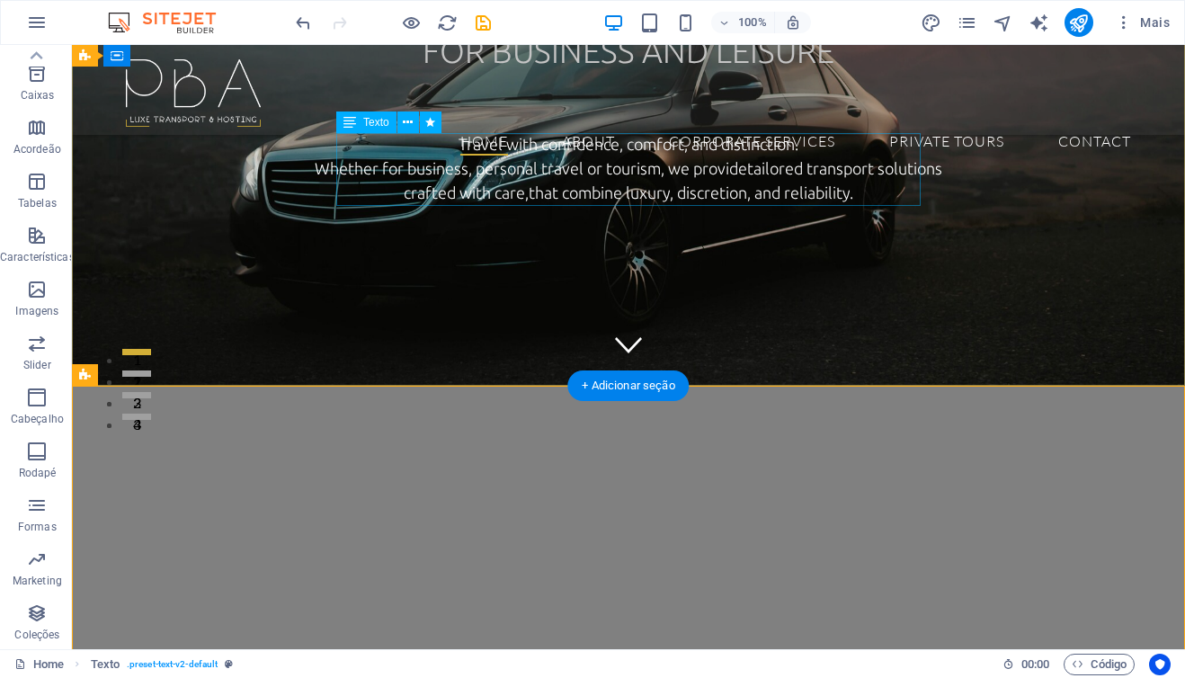
click at [478, 150] on div "Travel with confidence, comfort, and distinction. Whether for business, persona…" at bounding box center [629, 169] width 664 height 73
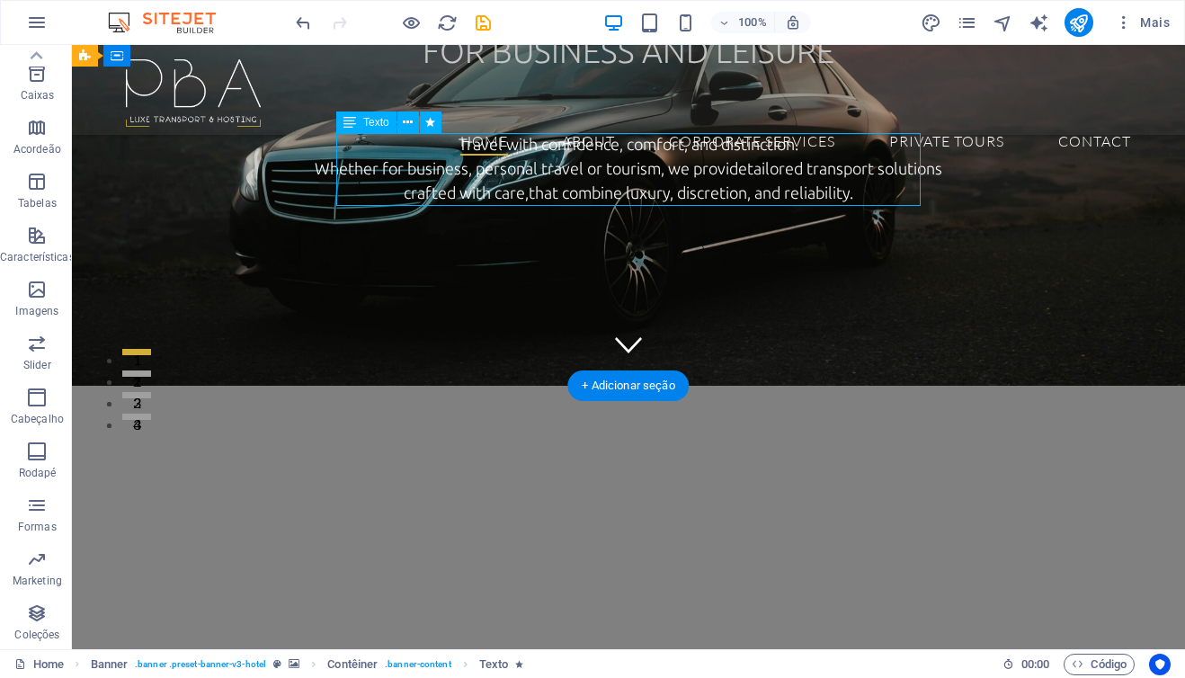
click at [478, 150] on div "Travel with confidence, comfort, and distinction. Whether for business, persona…" at bounding box center [629, 169] width 664 height 73
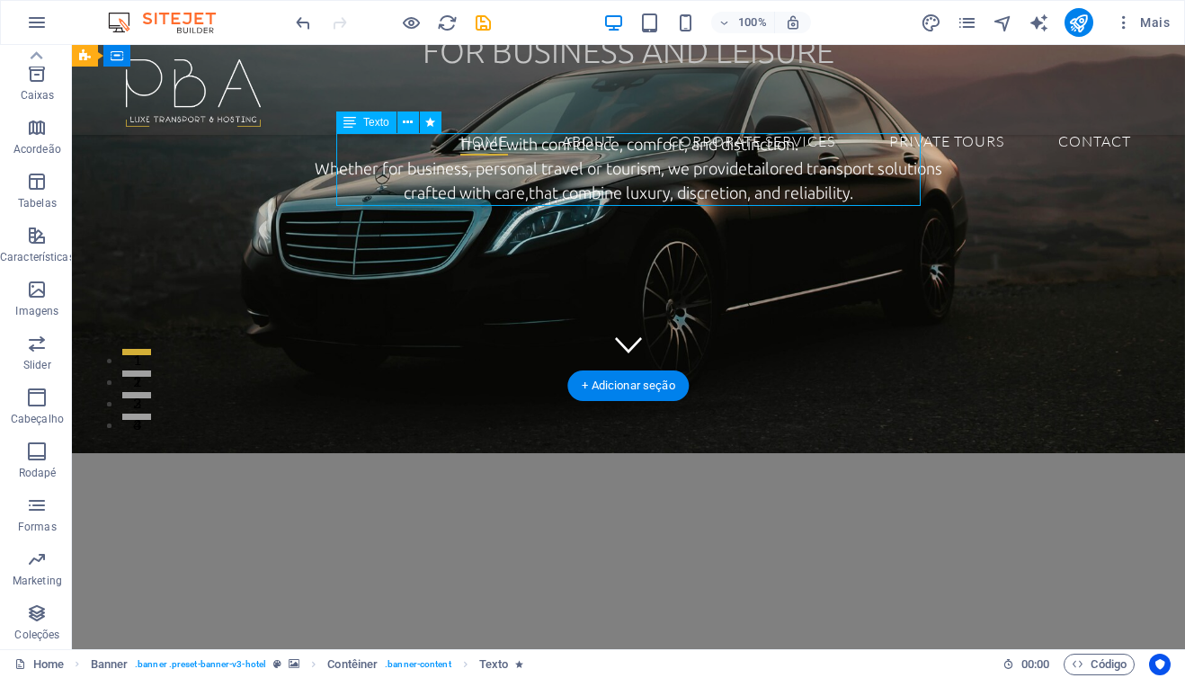
select select "px"
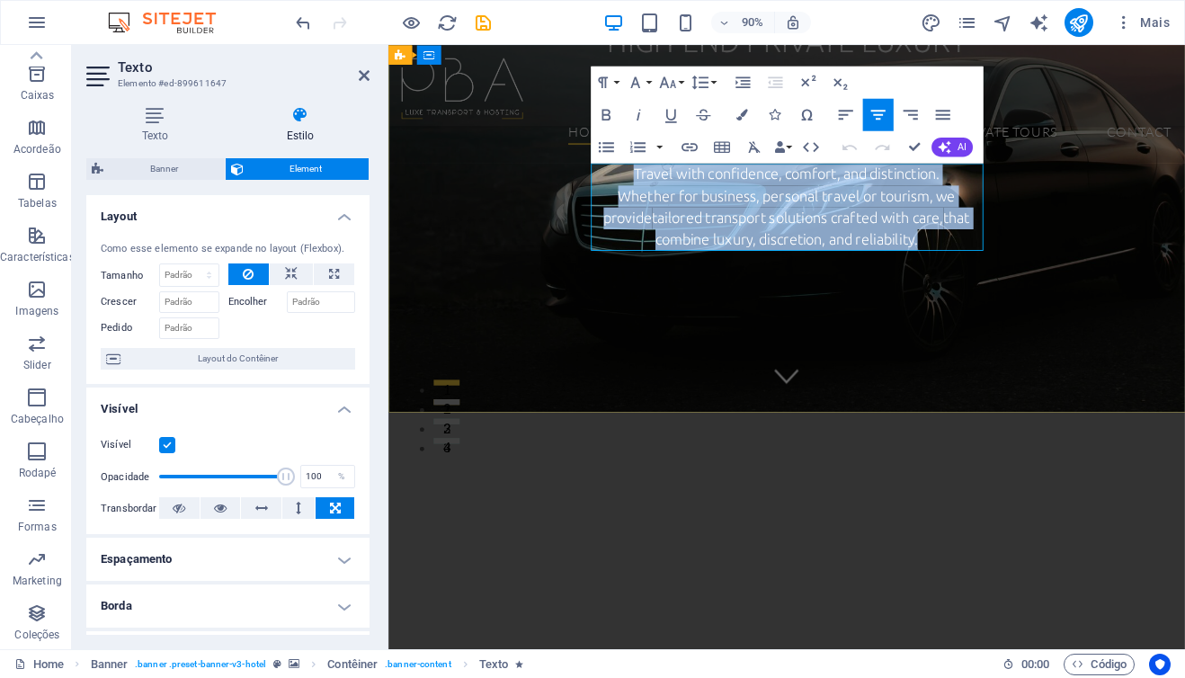
drag, startPoint x: 653, startPoint y: 183, endPoint x: 990, endPoint y: 264, distance: 347.0
click at [990, 264] on div "Travel with confidence, comfort, and distinction. Whether for business, persona…" at bounding box center [830, 224] width 435 height 97
copy div "Travel with confidence, comfort, and distinction. Whether for business, persona…"
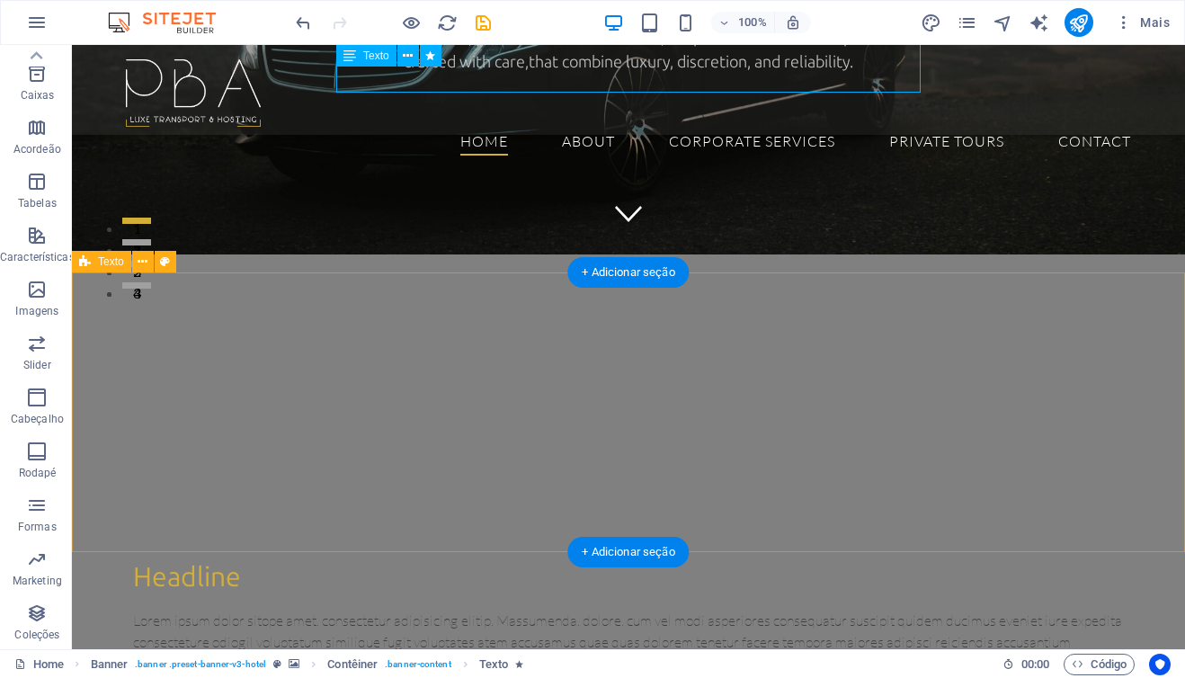
scroll to position [420, 0]
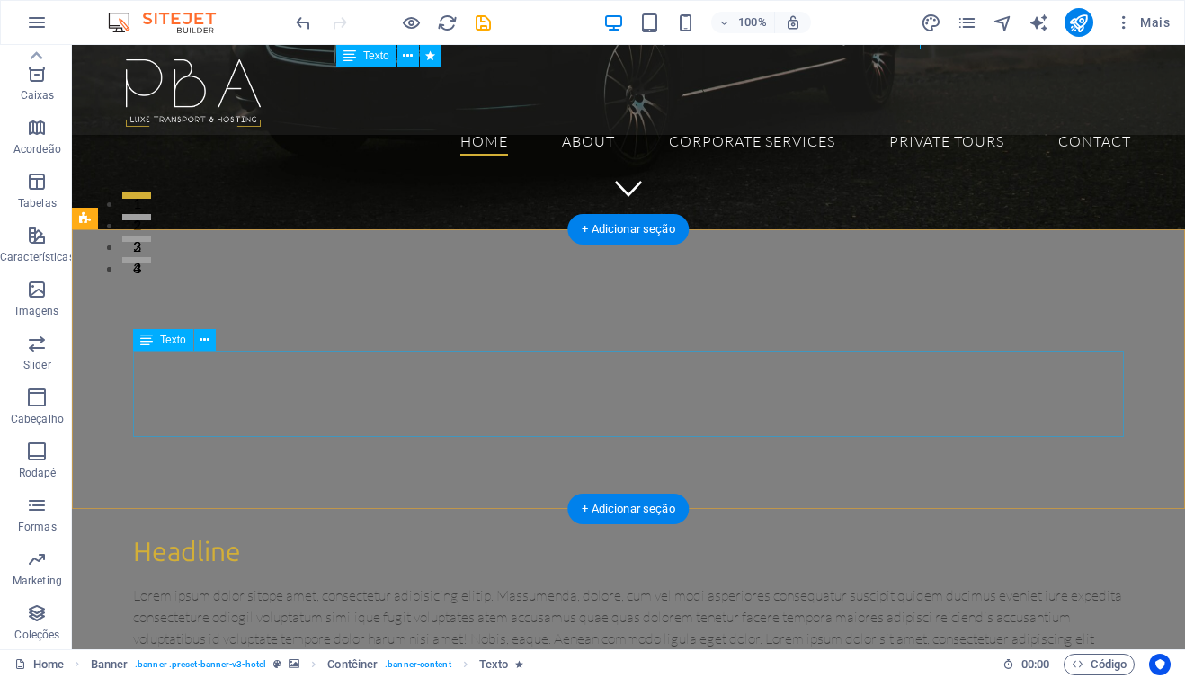
click at [505, 584] on div "Lorem ipsum dolor sitope amet, consectetur adipisicing elitip. Massumenda, dolo…" at bounding box center [628, 627] width 991 height 86
click at [652, 584] on div "Lorem ipsum dolor sitope amet, consectetur adipisicing elitip. Massumenda, dolo…" at bounding box center [628, 627] width 991 height 86
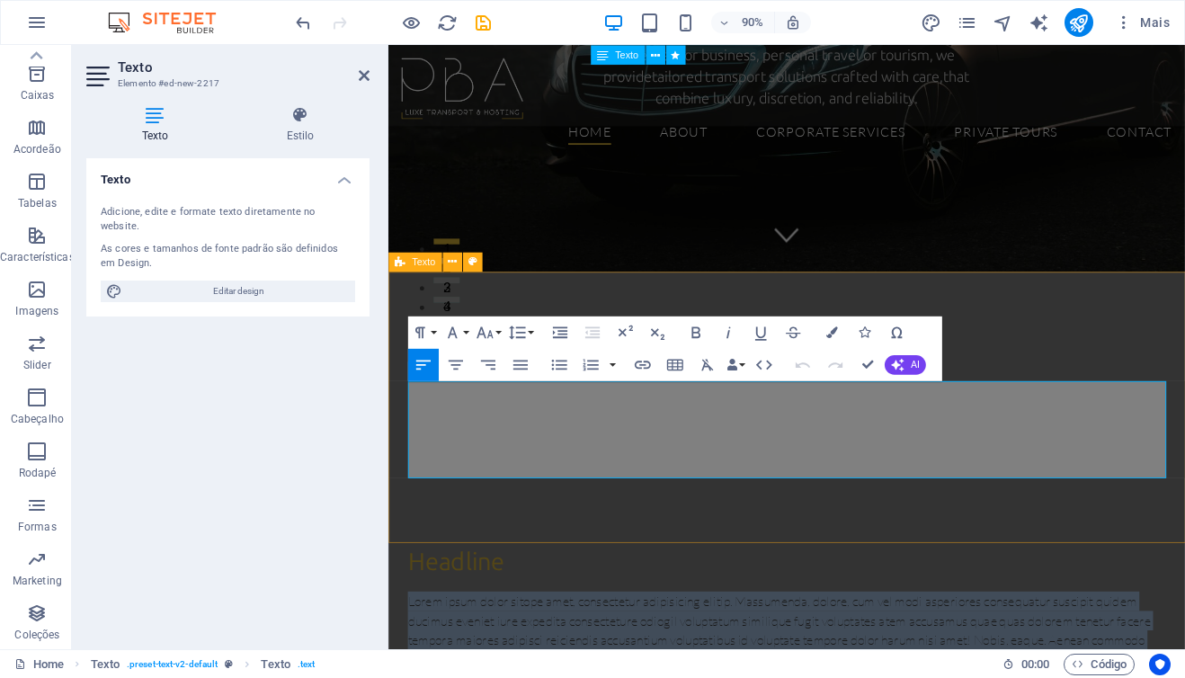
drag, startPoint x: 787, startPoint y: 516, endPoint x: 390, endPoint y: 418, distance: 408.5
click at [390, 531] on div "Headline Lorem ipsum dolor sitope amet, consectetur adipisicing elitip. Massume…" at bounding box center [830, 681] width 885 height 301
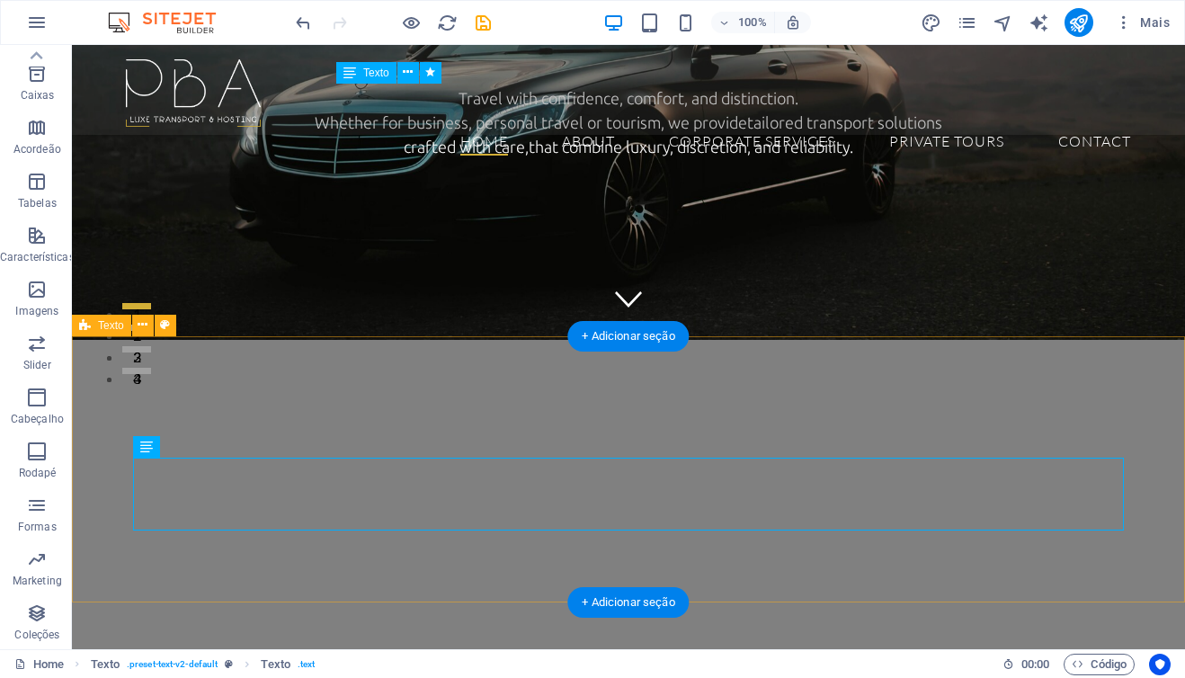
scroll to position [313, 0]
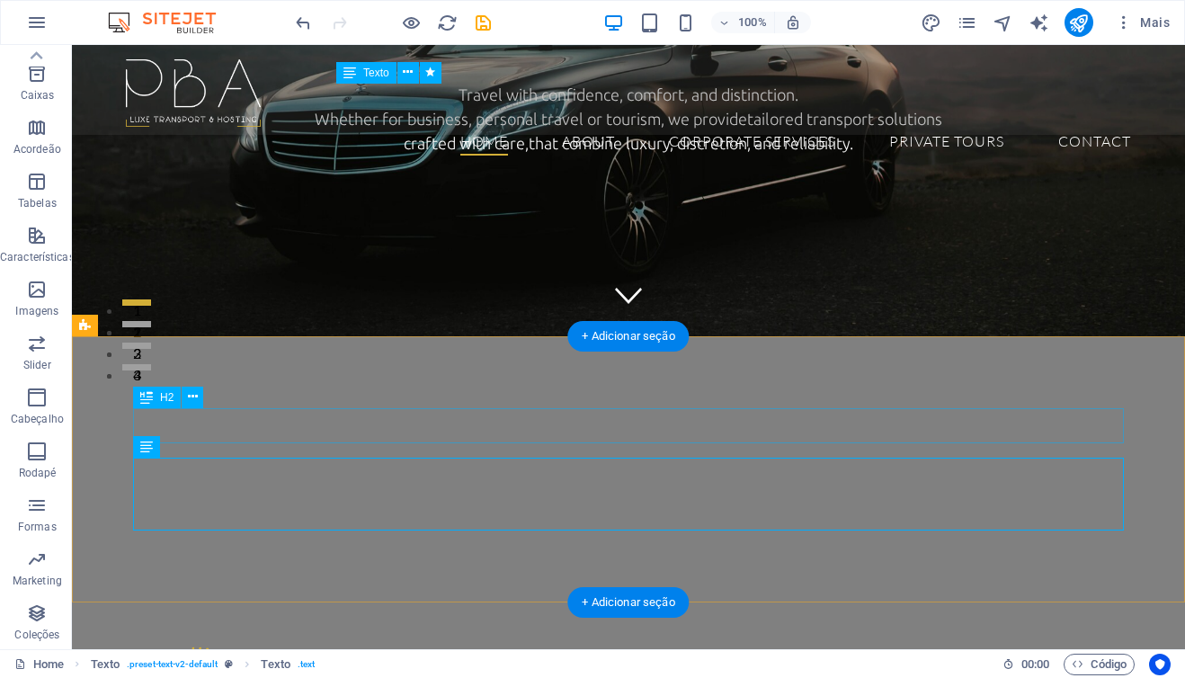
click at [208, 642] on div "Headline" at bounding box center [628, 659] width 991 height 35
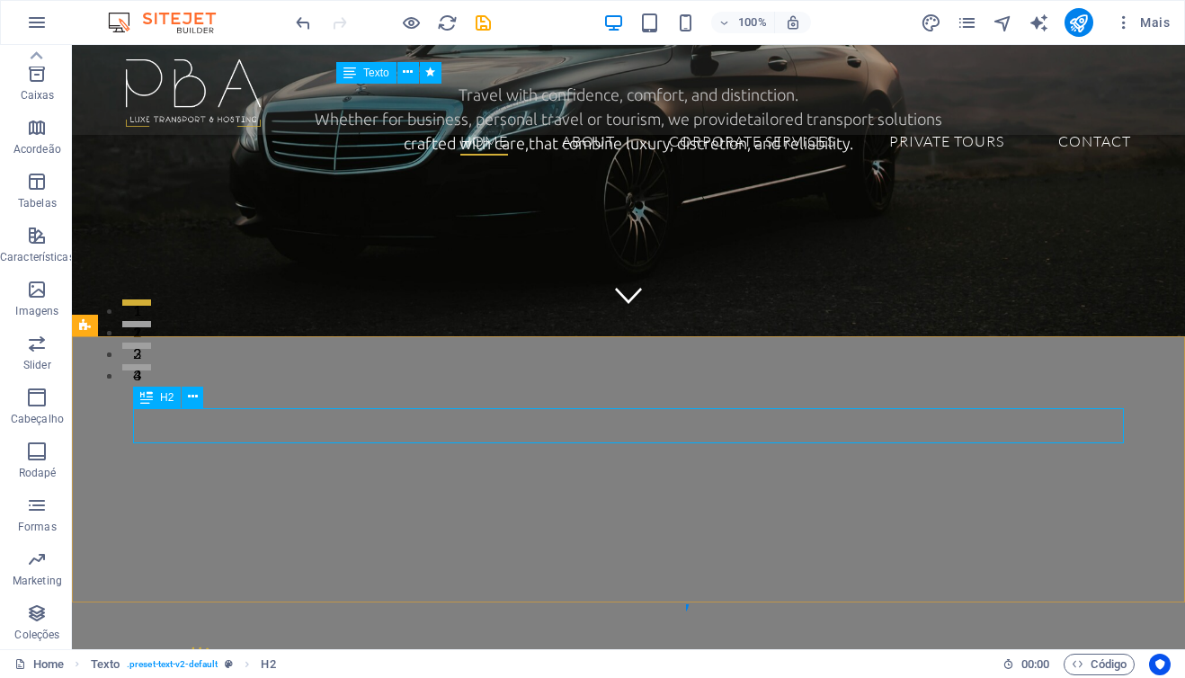
click at [158, 399] on div "H2" at bounding box center [157, 398] width 48 height 22
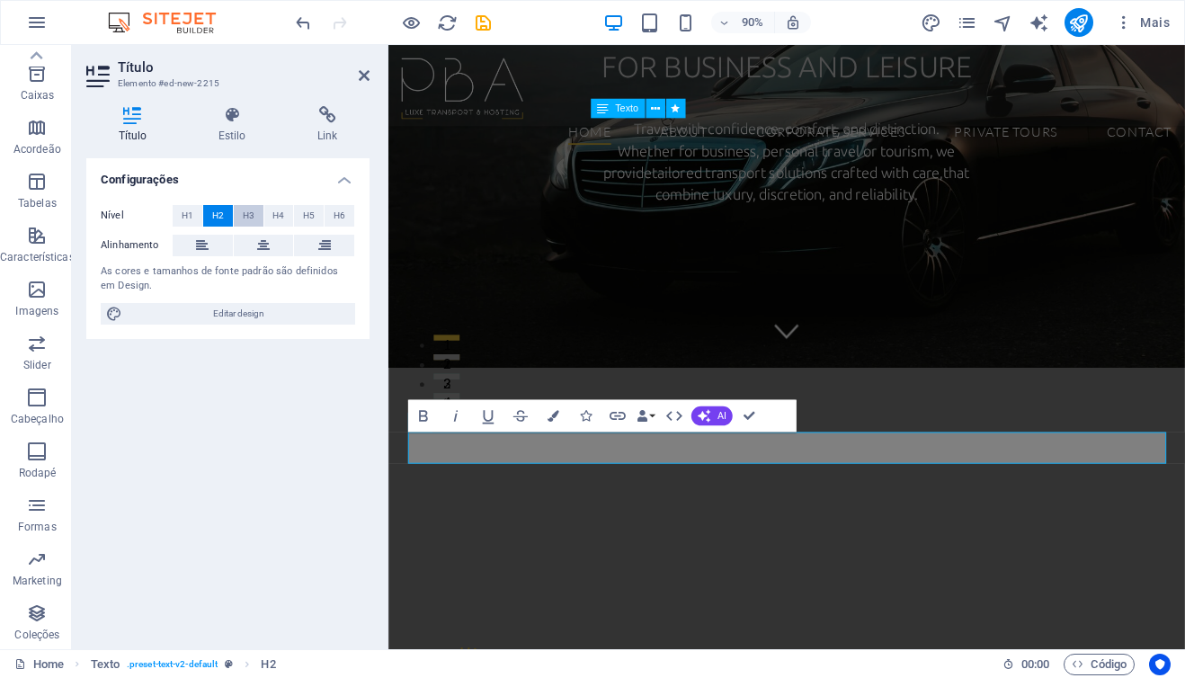
click at [248, 215] on span "H3" at bounding box center [249, 216] width 12 height 22
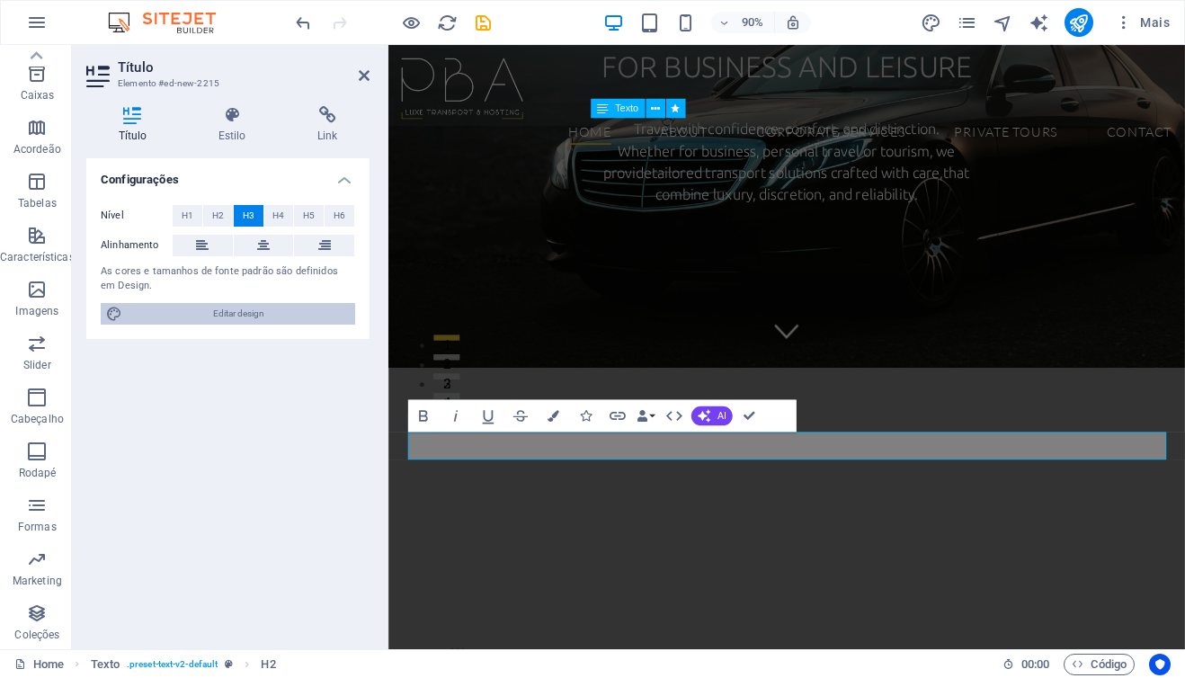
click at [238, 311] on span "Editar design" at bounding box center [239, 314] width 222 height 22
select select "px"
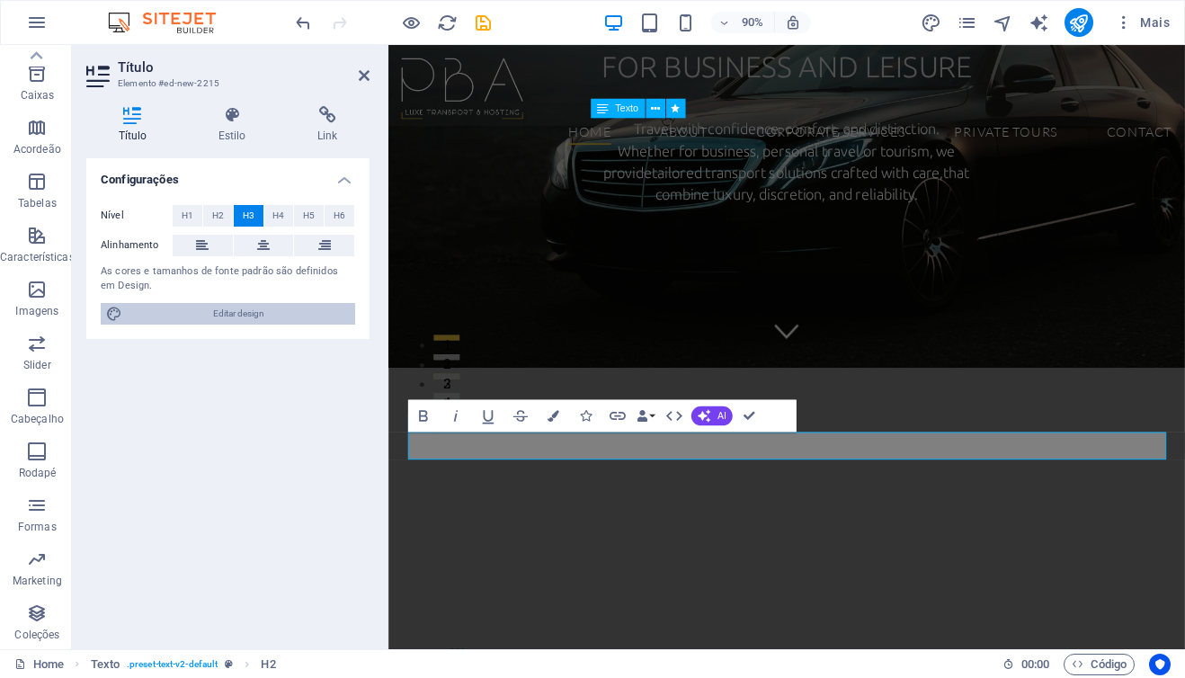
select select "rem"
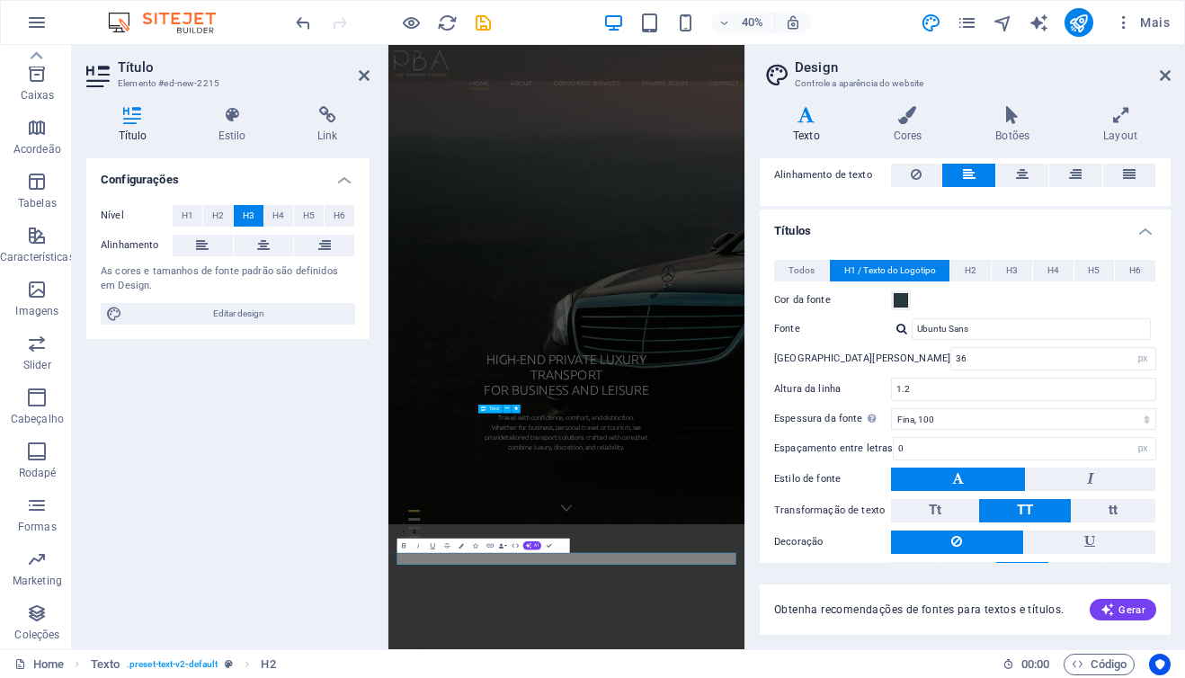
scroll to position [317, 0]
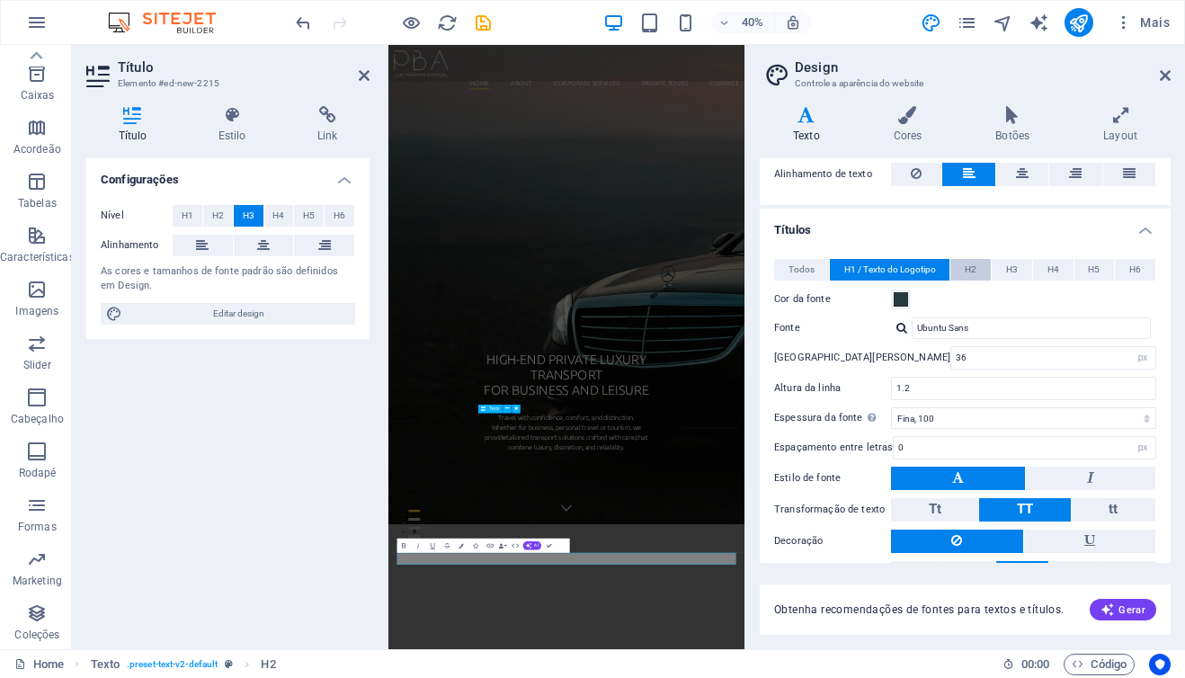
click at [970, 265] on span "H2" at bounding box center [971, 270] width 12 height 22
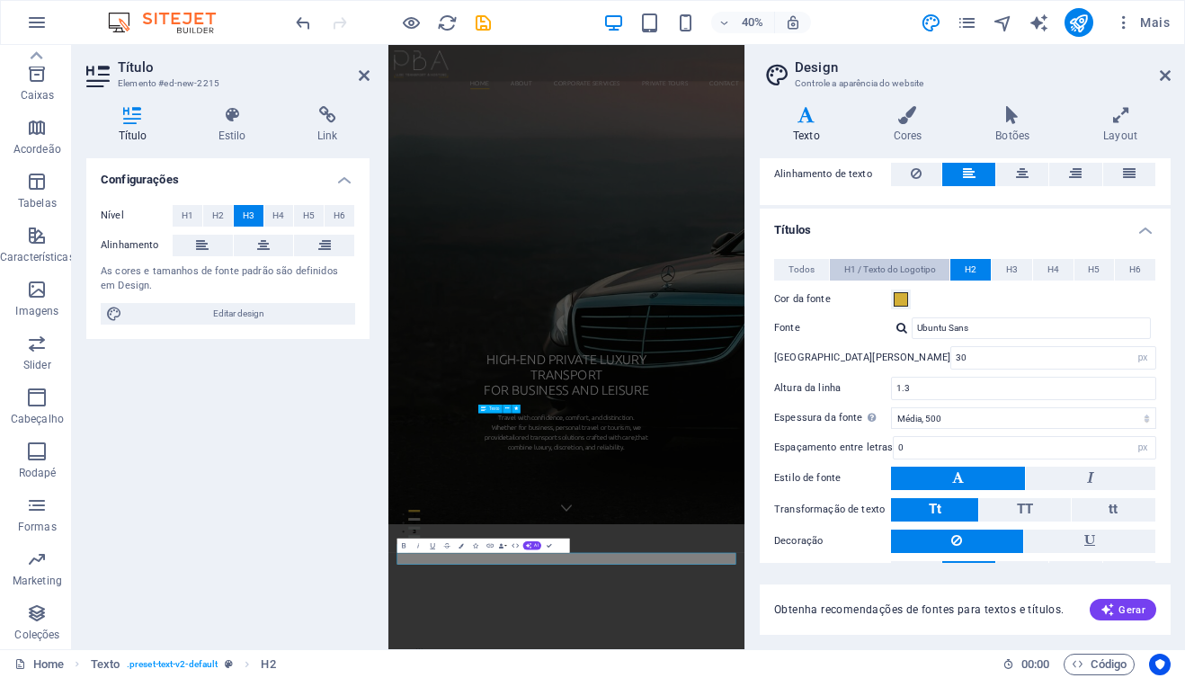
click at [925, 268] on span "H1 / Texto do Logotipo" at bounding box center [890, 270] width 92 height 22
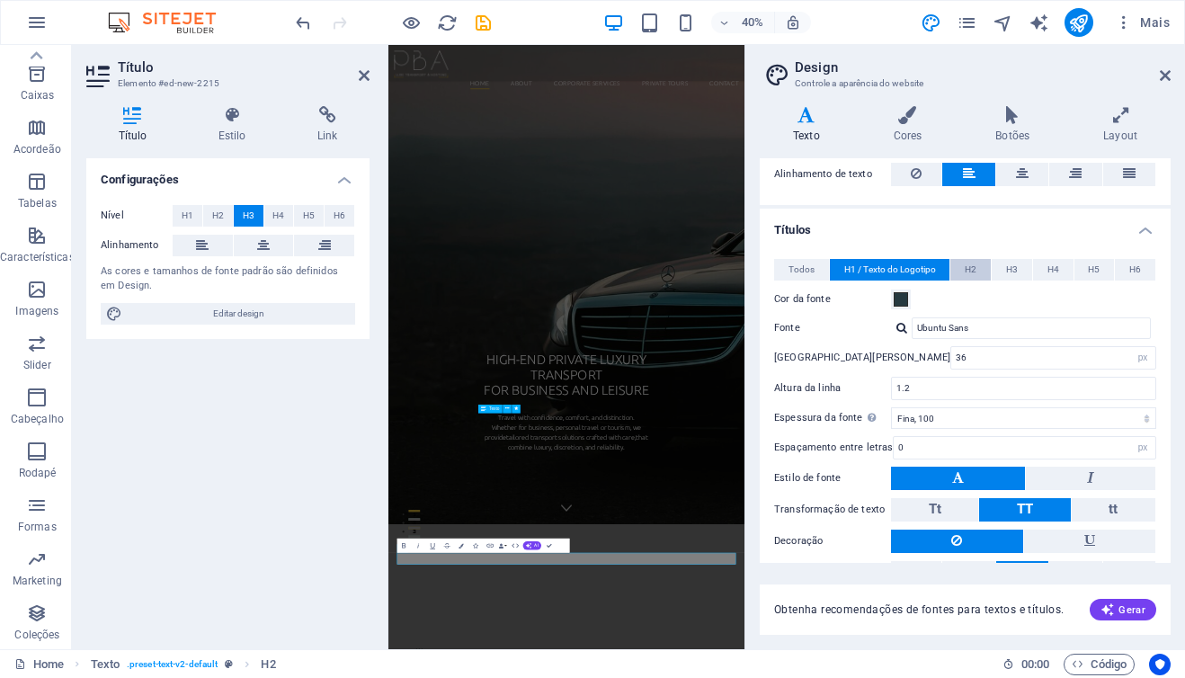
click at [968, 267] on span "H2" at bounding box center [971, 270] width 12 height 22
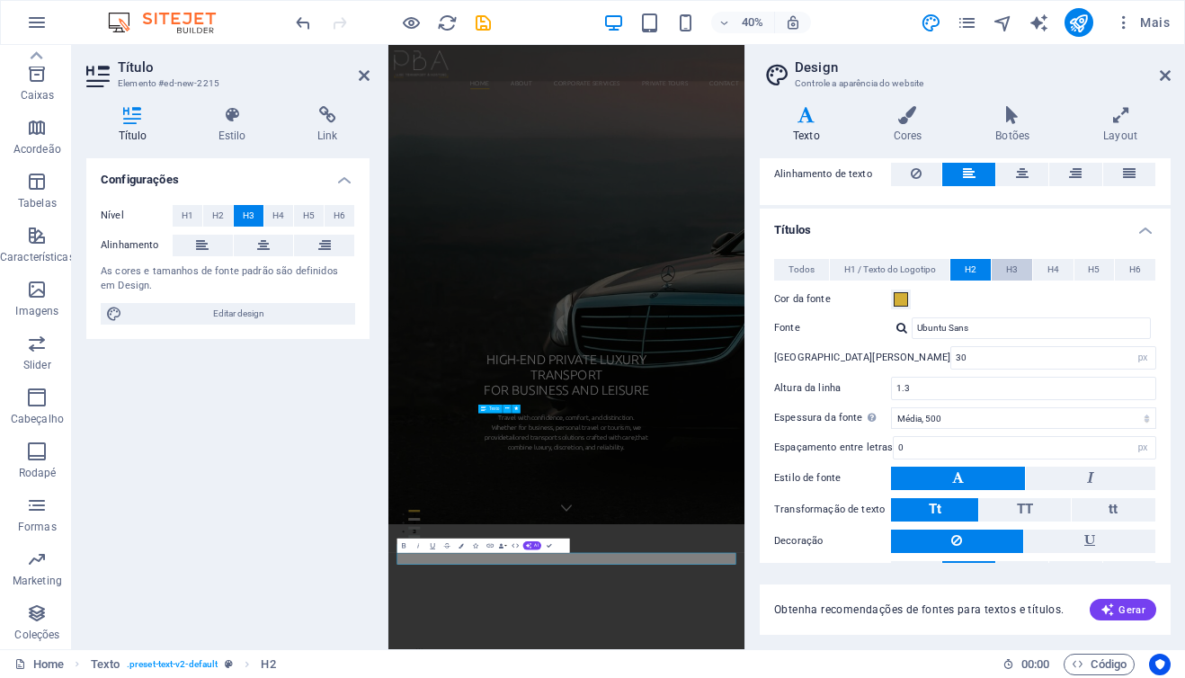
click at [1010, 271] on span "H3" at bounding box center [1012, 270] width 12 height 22
click at [905, 299] on span at bounding box center [901, 299] width 14 height 14
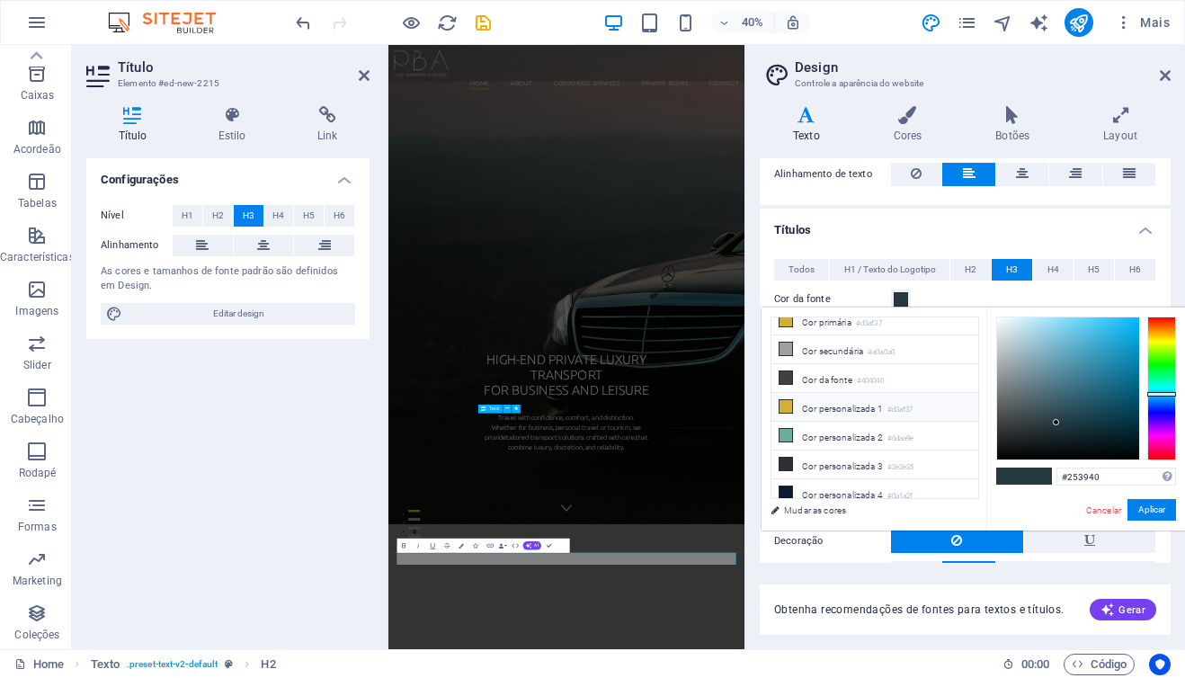
scroll to position [46, 0]
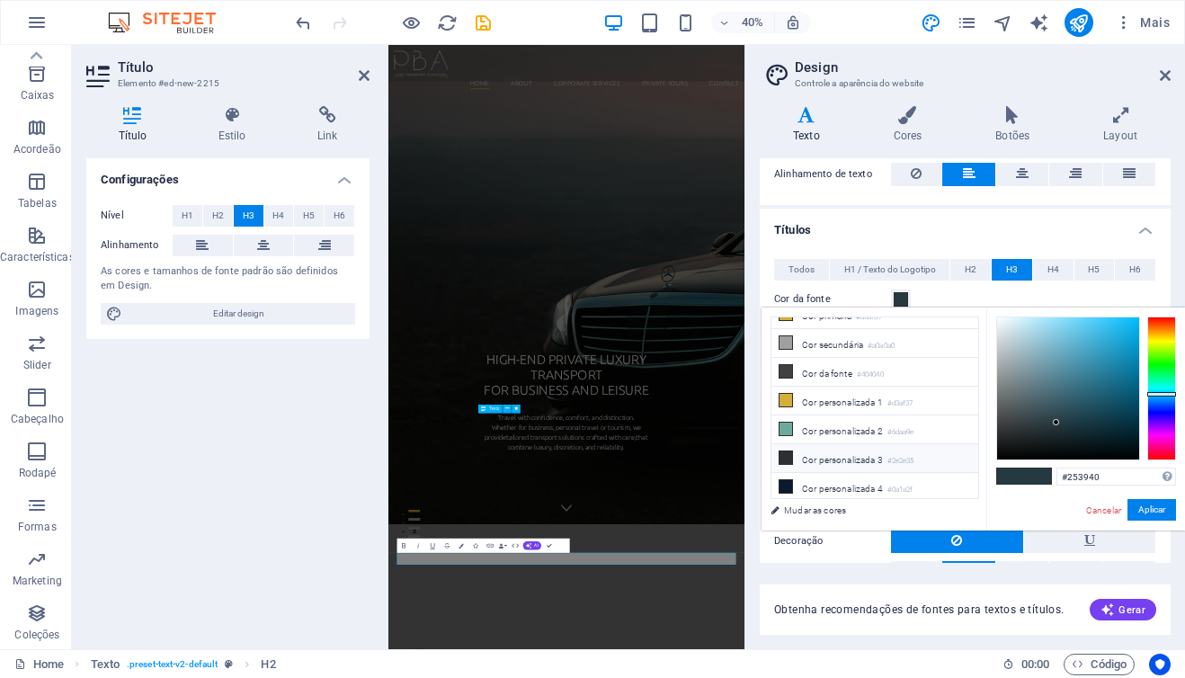
click at [846, 457] on li "Cor personalizada 3 #2e2e35" at bounding box center [875, 458] width 207 height 29
type input "#2e2e35"
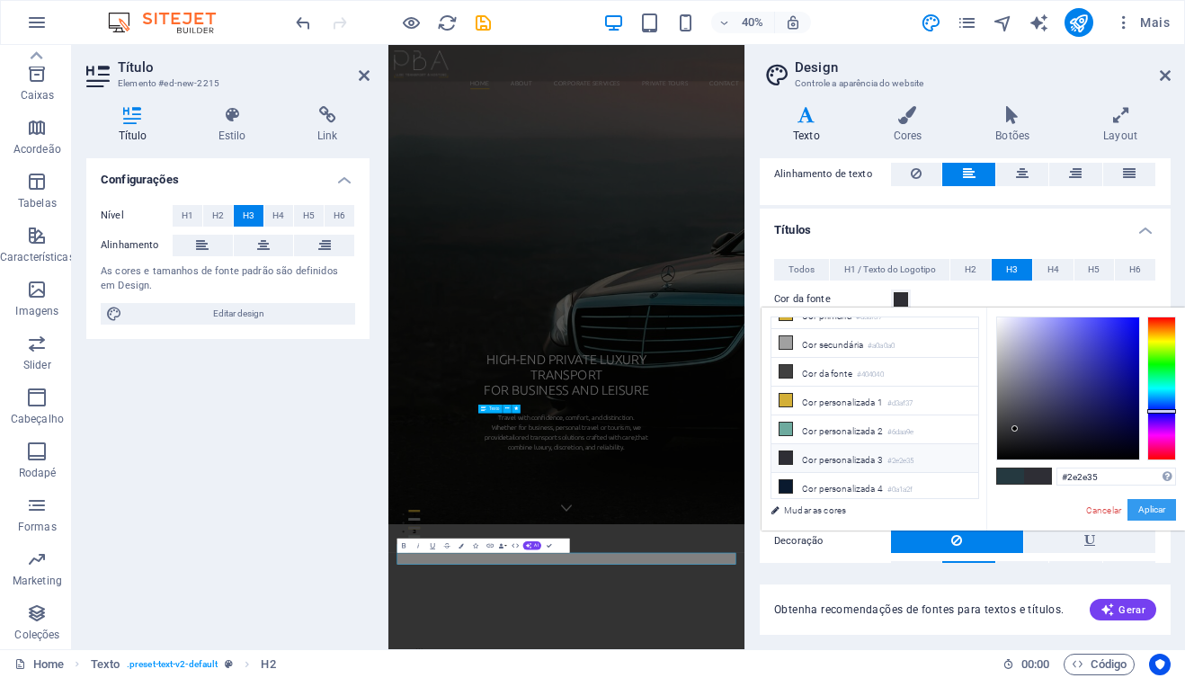
click at [1152, 506] on button "Aplicar" at bounding box center [1152, 510] width 49 height 22
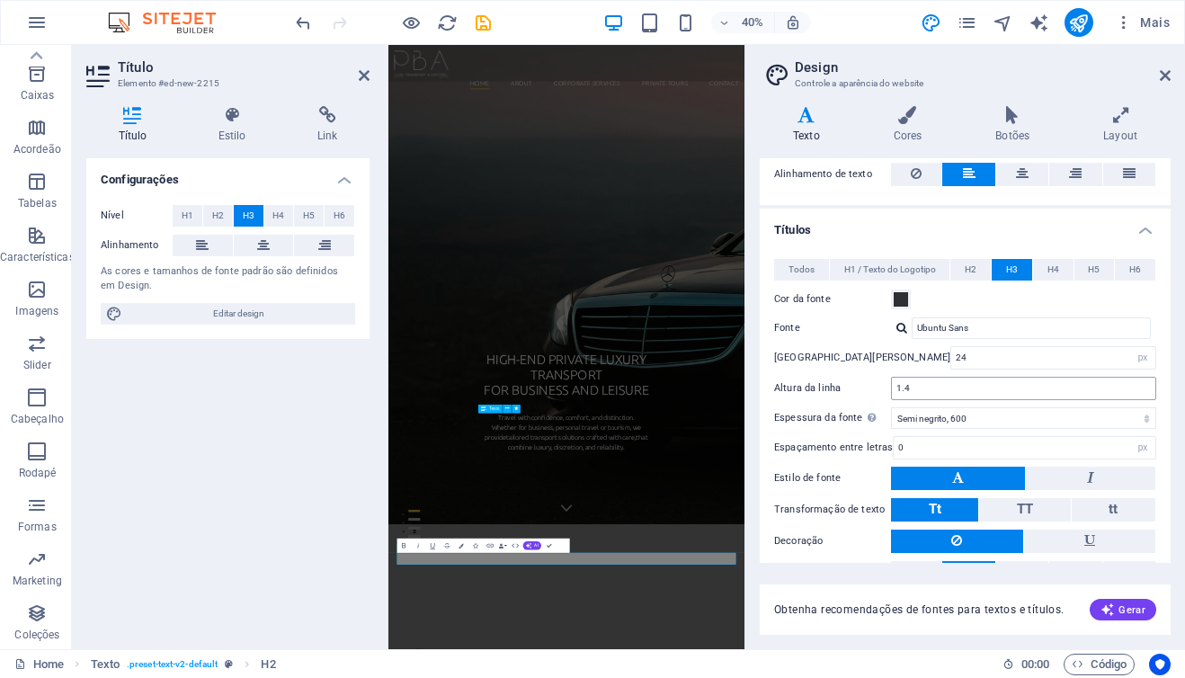
scroll to position [322, 0]
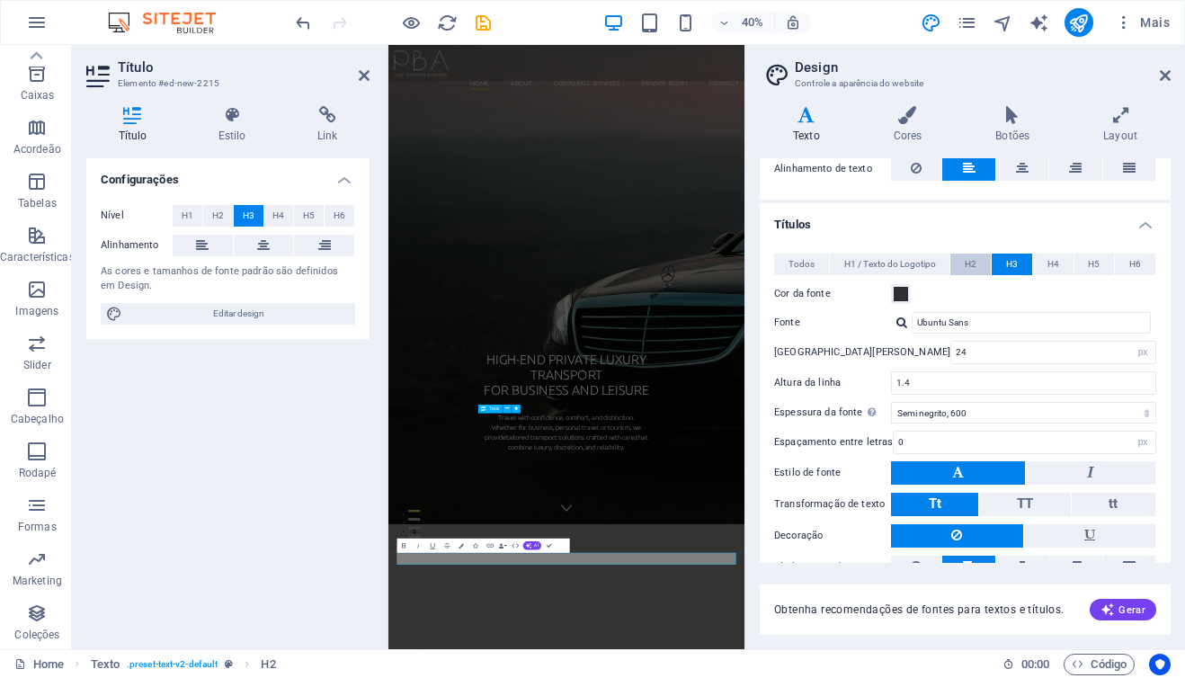
click at [972, 265] on span "H2" at bounding box center [971, 265] width 12 height 22
click at [1003, 262] on button "H3" at bounding box center [1012, 265] width 40 height 22
click at [947, 410] on select "Fina, 100 Extra leve, 200 Leve, 300 Regular, 400 Média, 500 Semi negrito, 600 N…" at bounding box center [1023, 413] width 265 height 22
select select "500"
click at [891, 402] on select "Fina, 100 Extra leve, 200 Leve, 300 Regular, 400 Média, 500 Semi negrito, 600 N…" at bounding box center [1023, 413] width 265 height 22
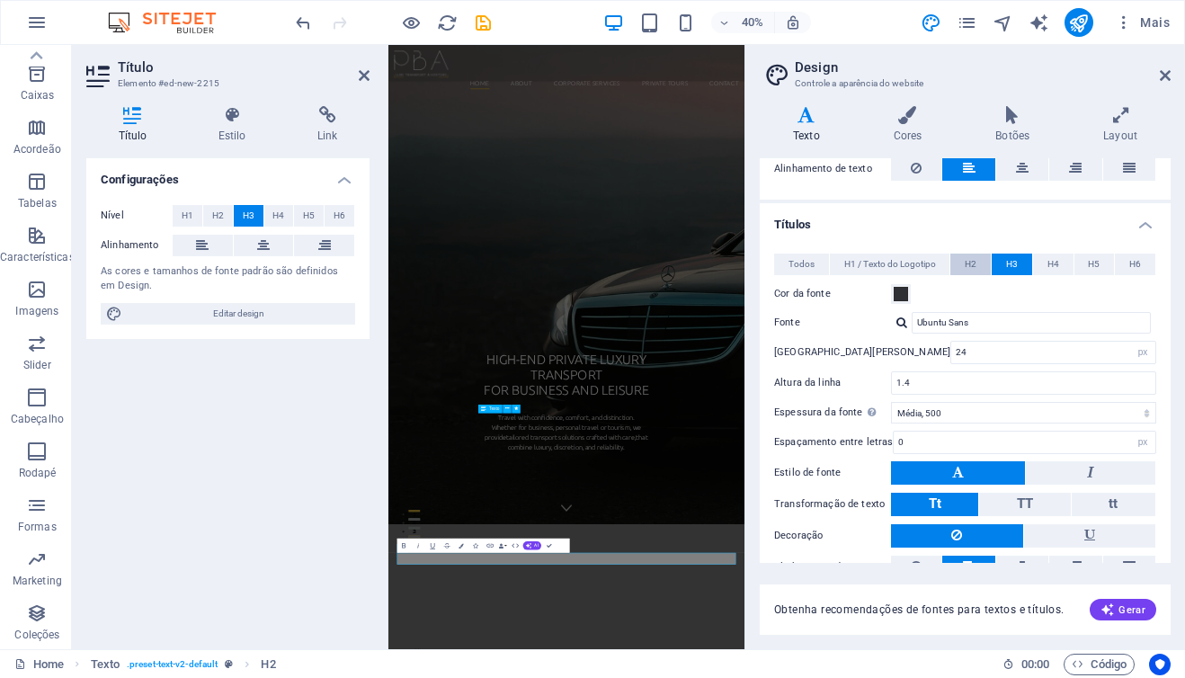
click at [966, 265] on span "H2" at bounding box center [971, 265] width 12 height 22
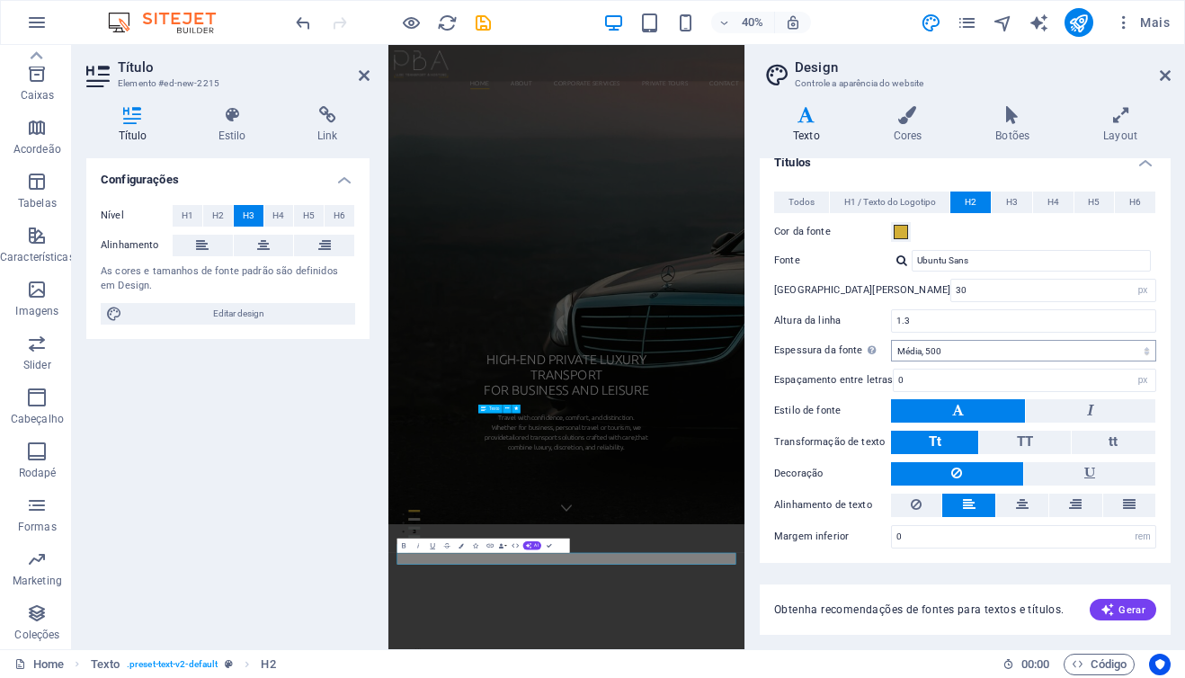
scroll to position [375, 0]
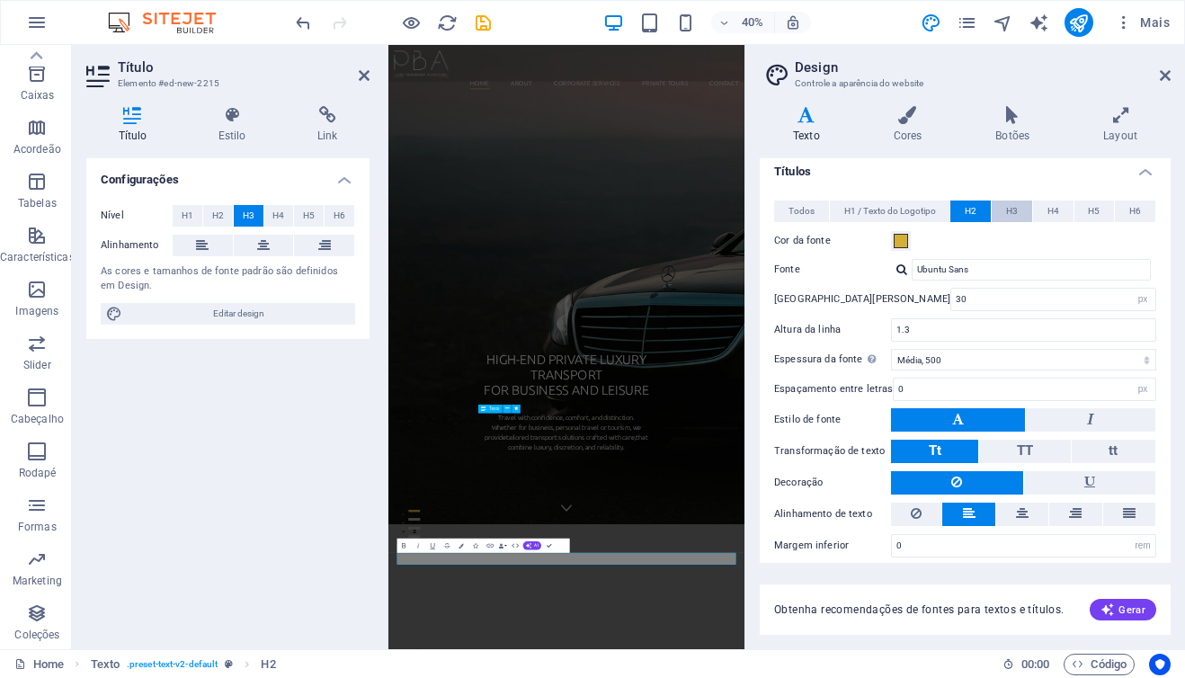
click at [1006, 210] on span "H3" at bounding box center [1012, 212] width 12 height 22
click at [1165, 75] on icon at bounding box center [1165, 75] width 11 height 14
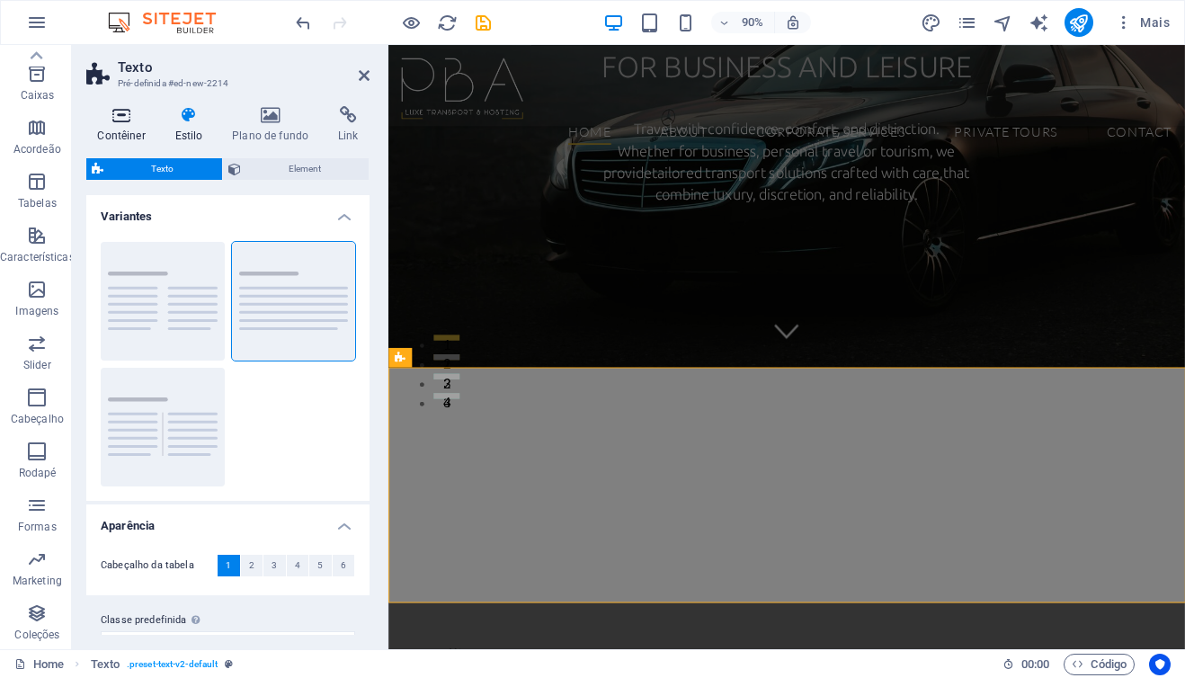
click at [120, 128] on h4 "Contêiner" at bounding box center [124, 125] width 77 height 38
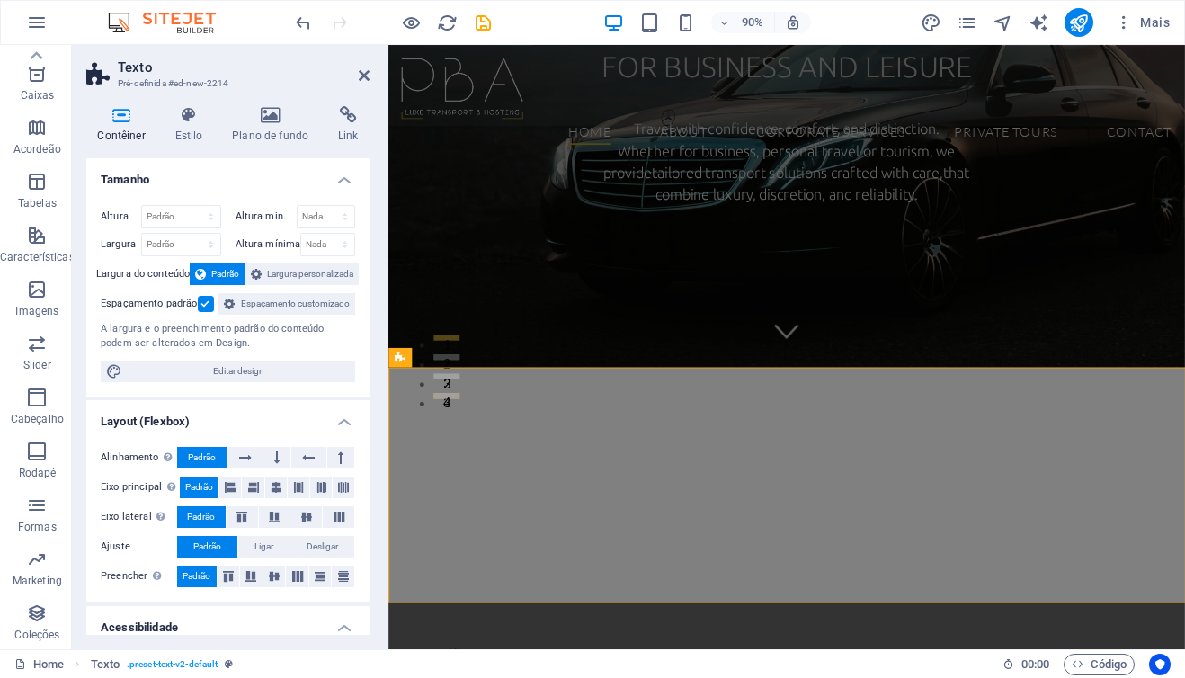
click at [341, 433] on h4 "Layout (Flexbox)" at bounding box center [227, 416] width 283 height 32
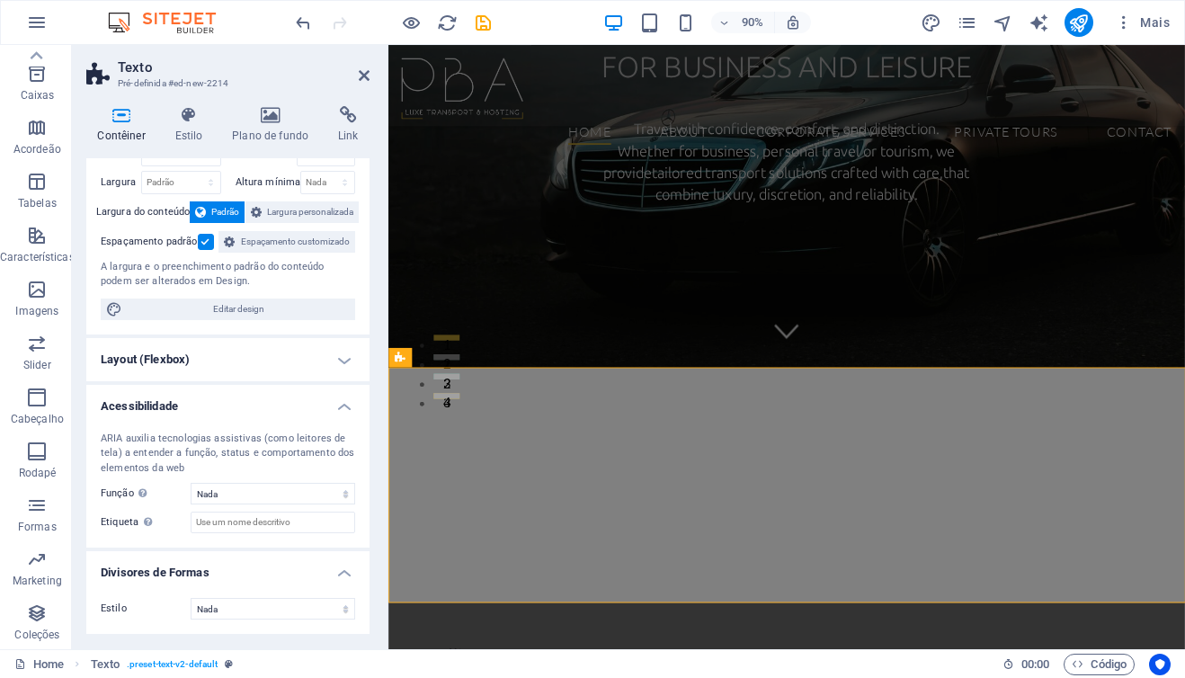
scroll to position [0, 0]
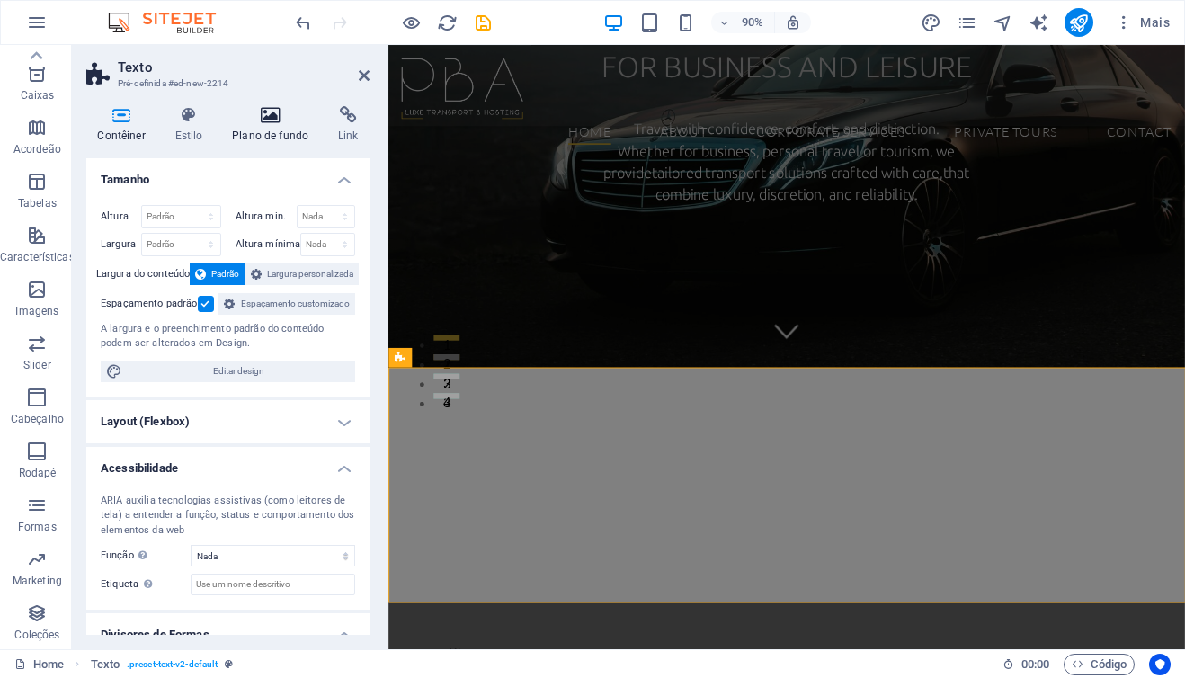
click at [274, 129] on h4 "Plano de fundo" at bounding box center [274, 125] width 106 height 38
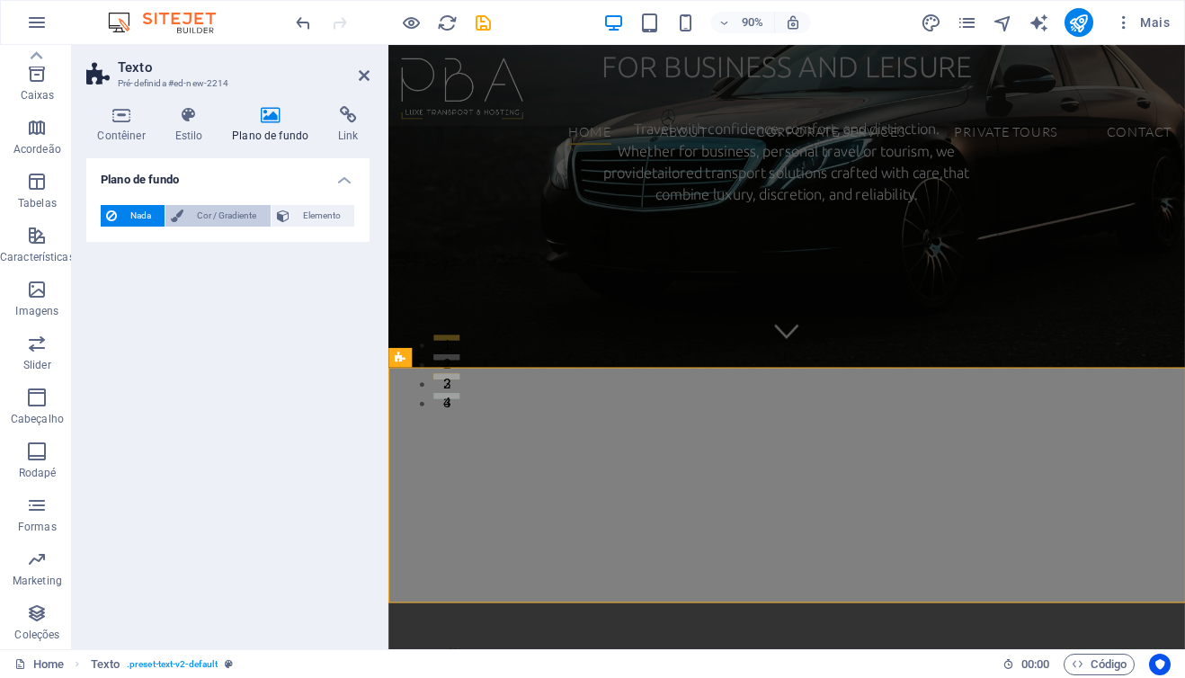
click at [219, 219] on span "Cor / Gradiente" at bounding box center [227, 216] width 76 height 22
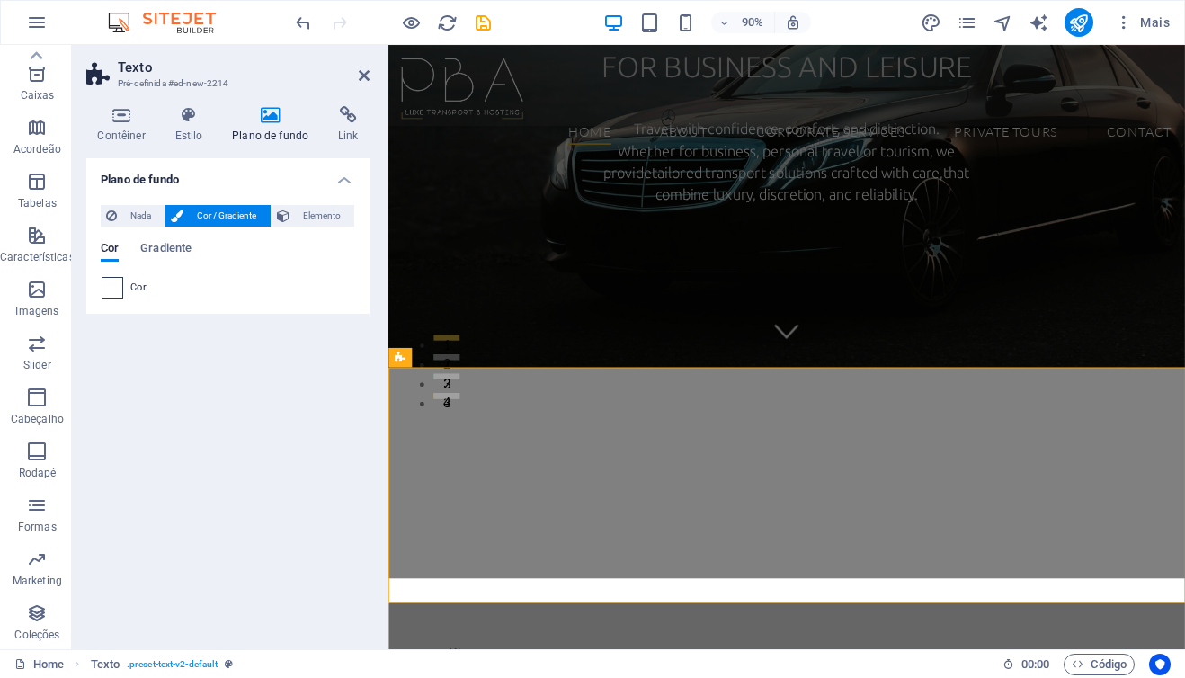
click at [115, 290] on span at bounding box center [113, 288] width 20 height 20
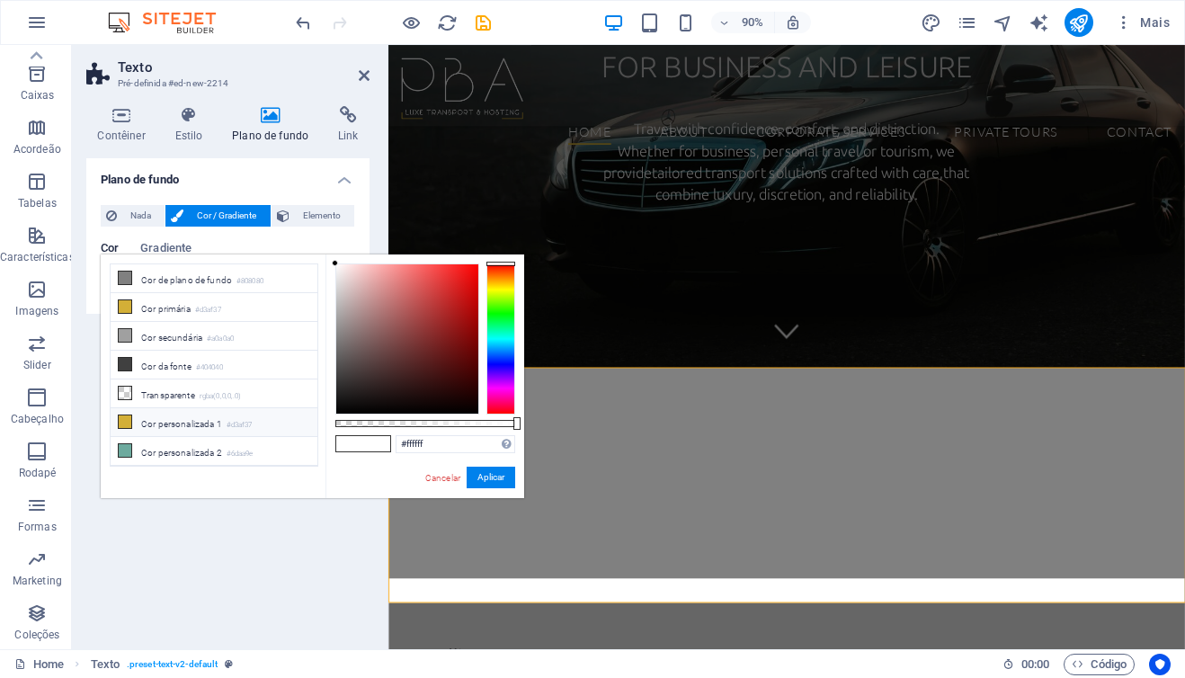
click at [208, 424] on li "Cor personalizada 1 #d3af37" at bounding box center [214, 422] width 207 height 29
type input "#d3af37"
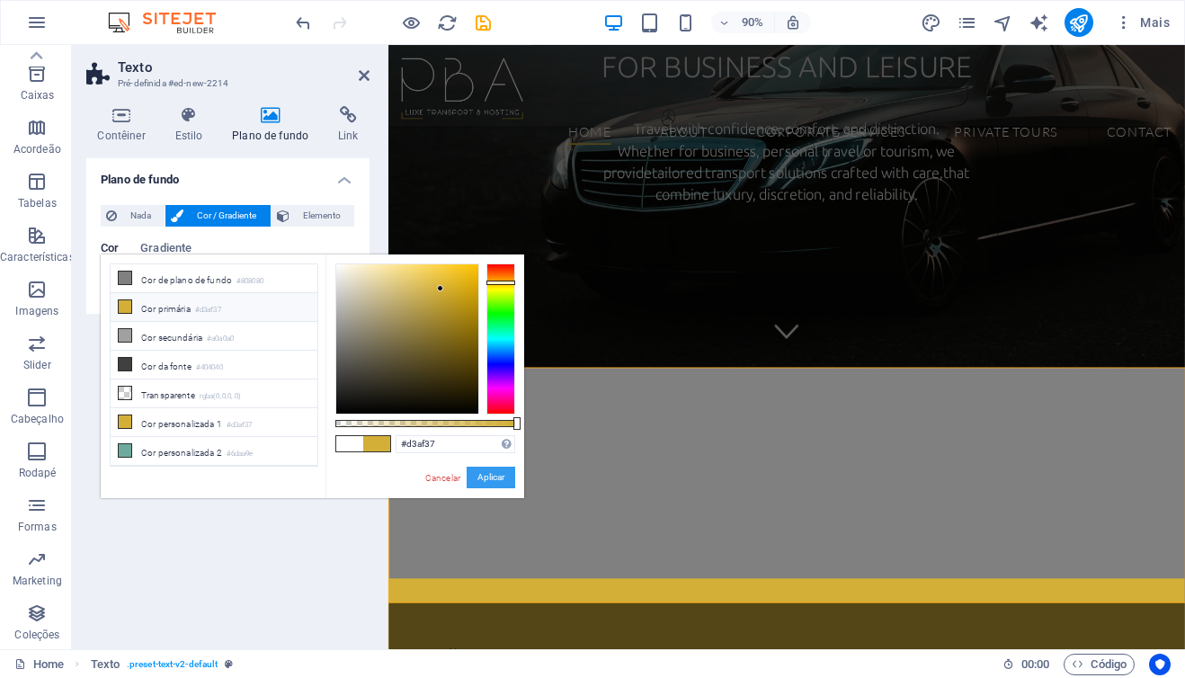
click at [495, 477] on button "Aplicar" at bounding box center [491, 478] width 49 height 22
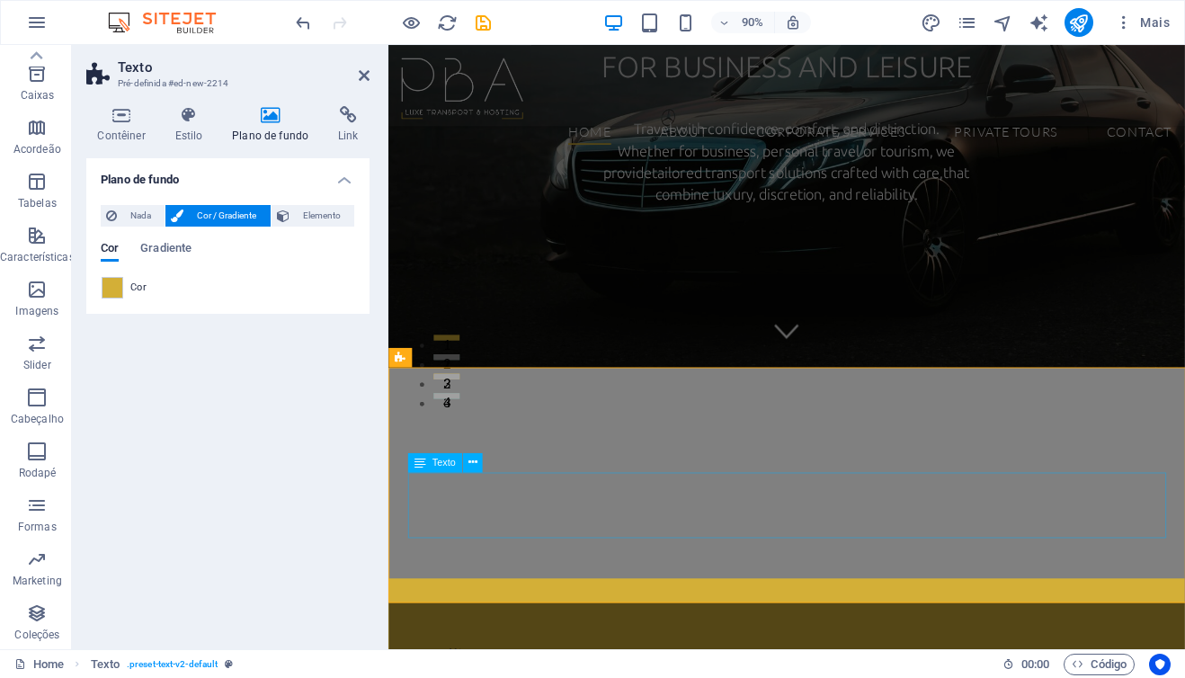
click at [124, 124] on h4 "Contêiner" at bounding box center [124, 125] width 77 height 38
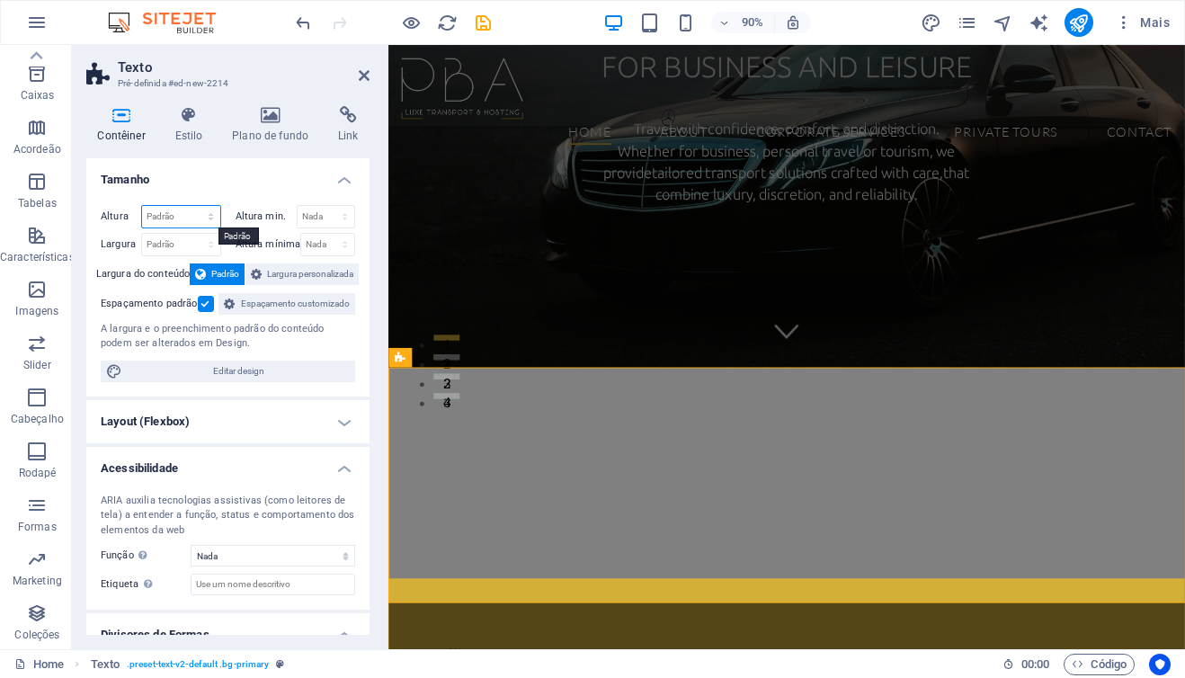
click at [184, 224] on select "Padrão px rem % vh vw" at bounding box center [181, 217] width 78 height 22
select select "px"
click at [192, 206] on select "Padrão px rem % vh vw" at bounding box center [181, 217] width 78 height 22
click at [180, 220] on input "291" at bounding box center [181, 217] width 78 height 22
drag, startPoint x: 179, startPoint y: 219, endPoint x: 146, endPoint y: 218, distance: 33.3
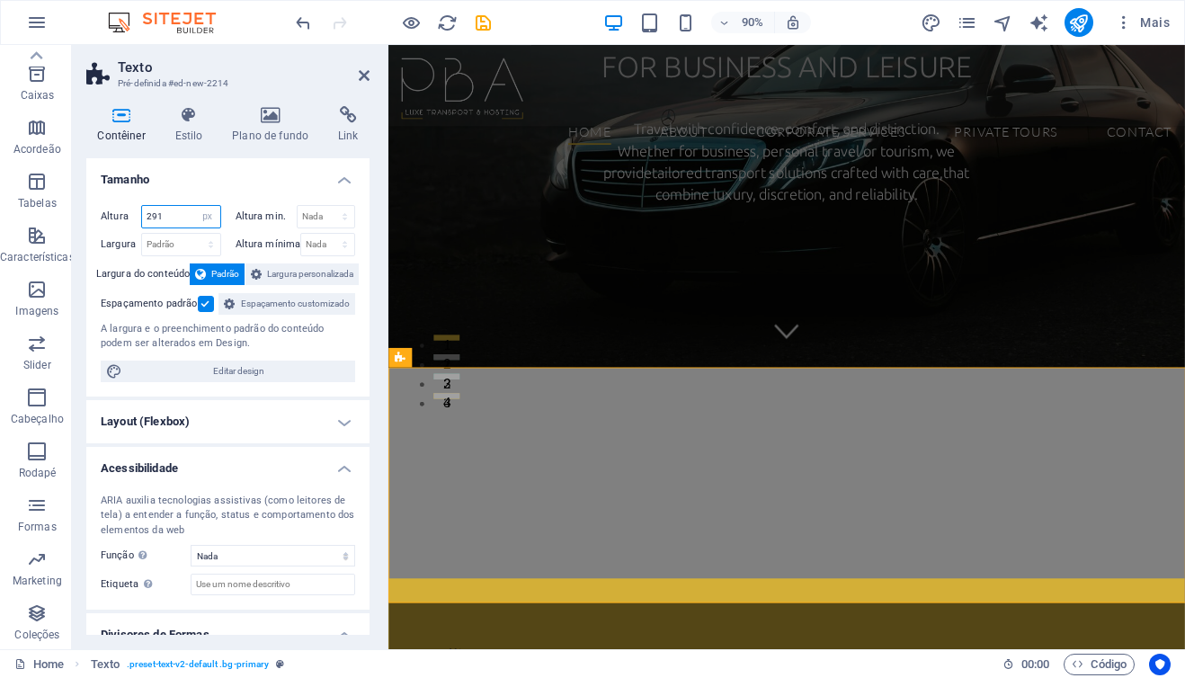
click at [146, 218] on input "291" at bounding box center [181, 217] width 78 height 22
type input "200"
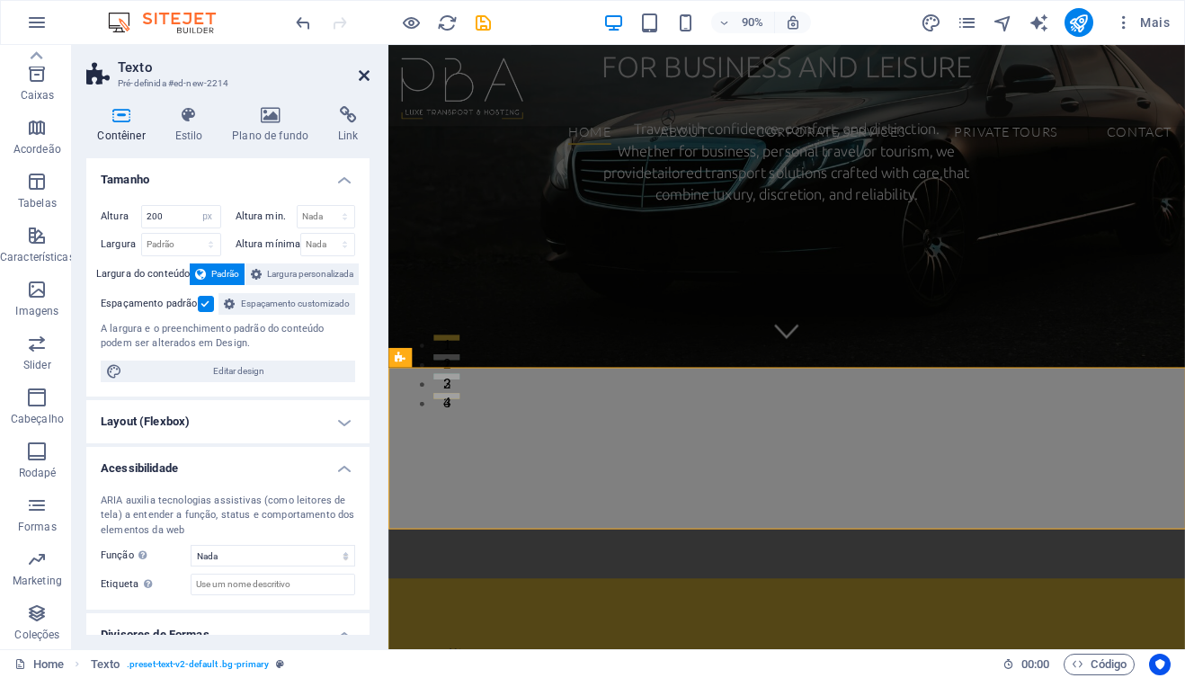
click at [367, 78] on icon at bounding box center [364, 75] width 11 height 14
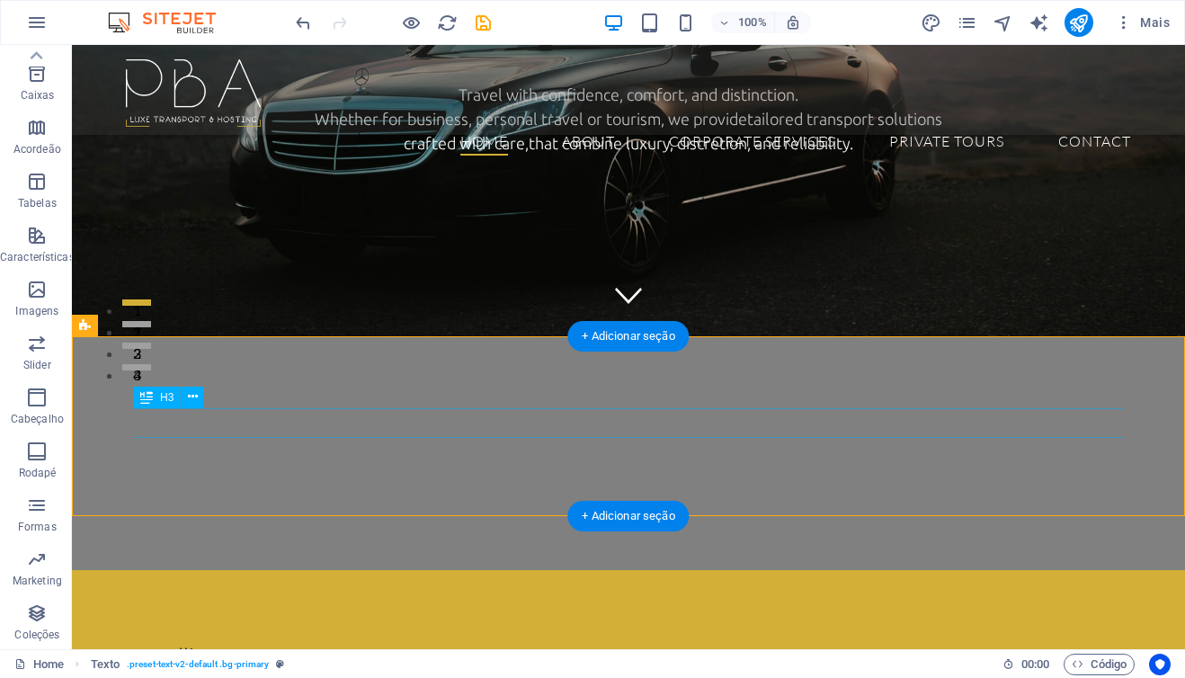
click at [185, 642] on div "Headline" at bounding box center [628, 657] width 991 height 31
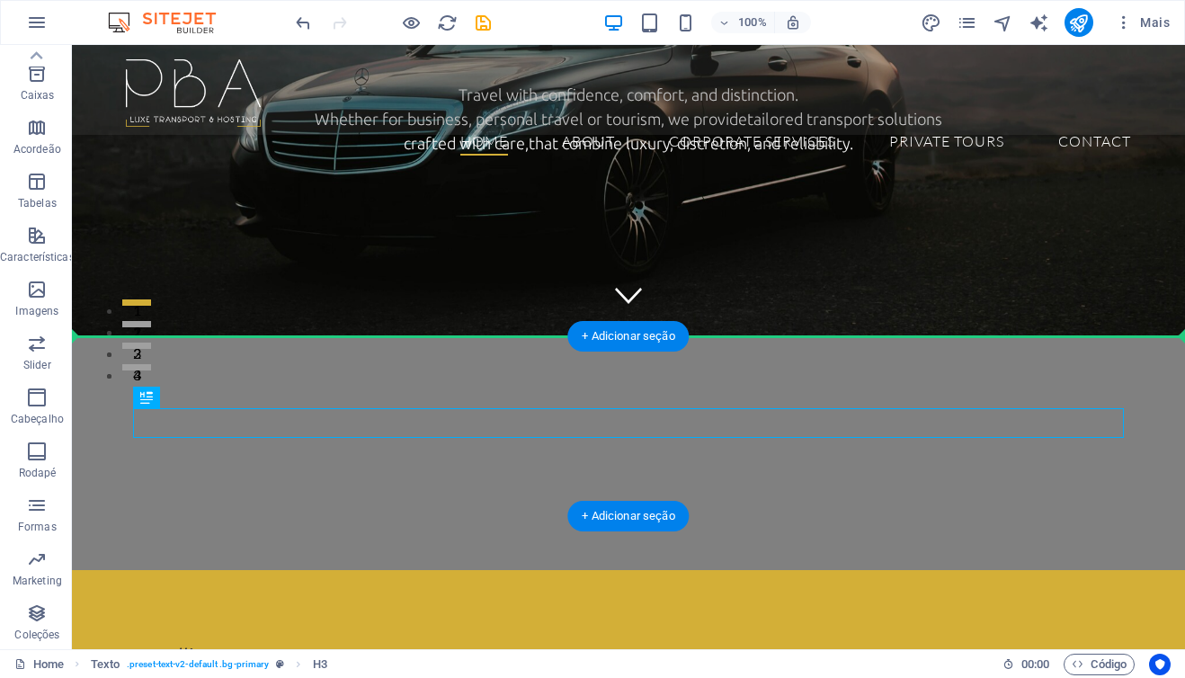
drag, startPoint x: 242, startPoint y: 443, endPoint x: 168, endPoint y: 363, distance: 108.8
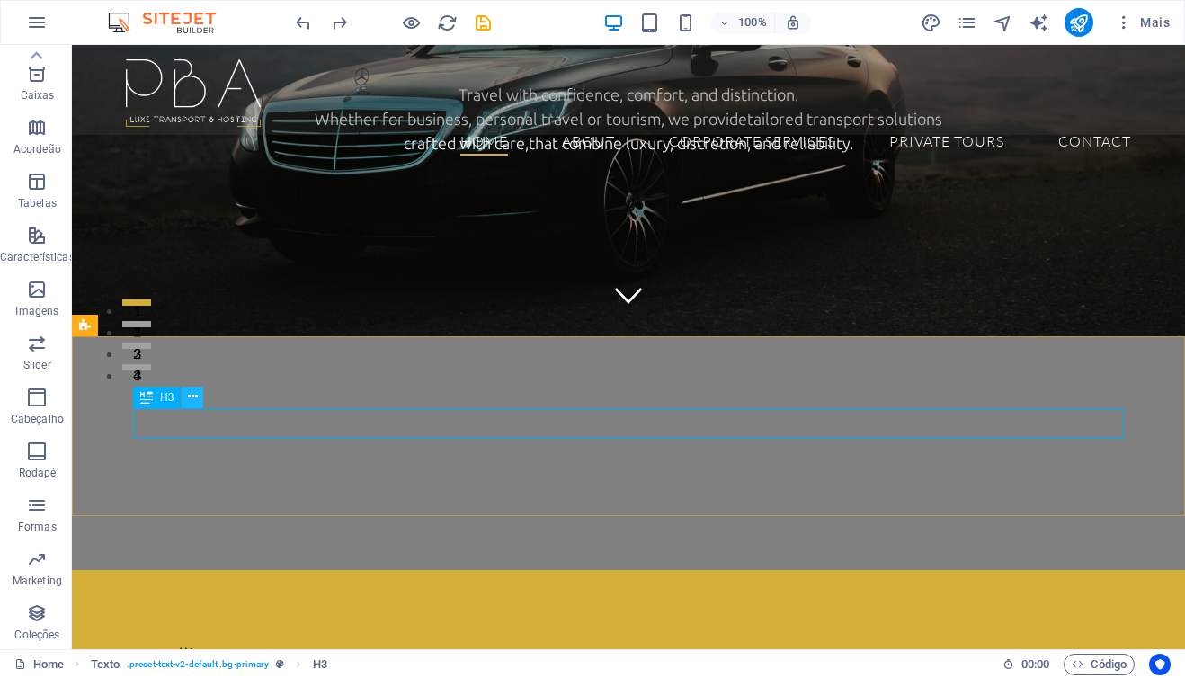
click at [195, 395] on icon at bounding box center [193, 397] width 10 height 19
click at [188, 396] on icon at bounding box center [193, 397] width 10 height 19
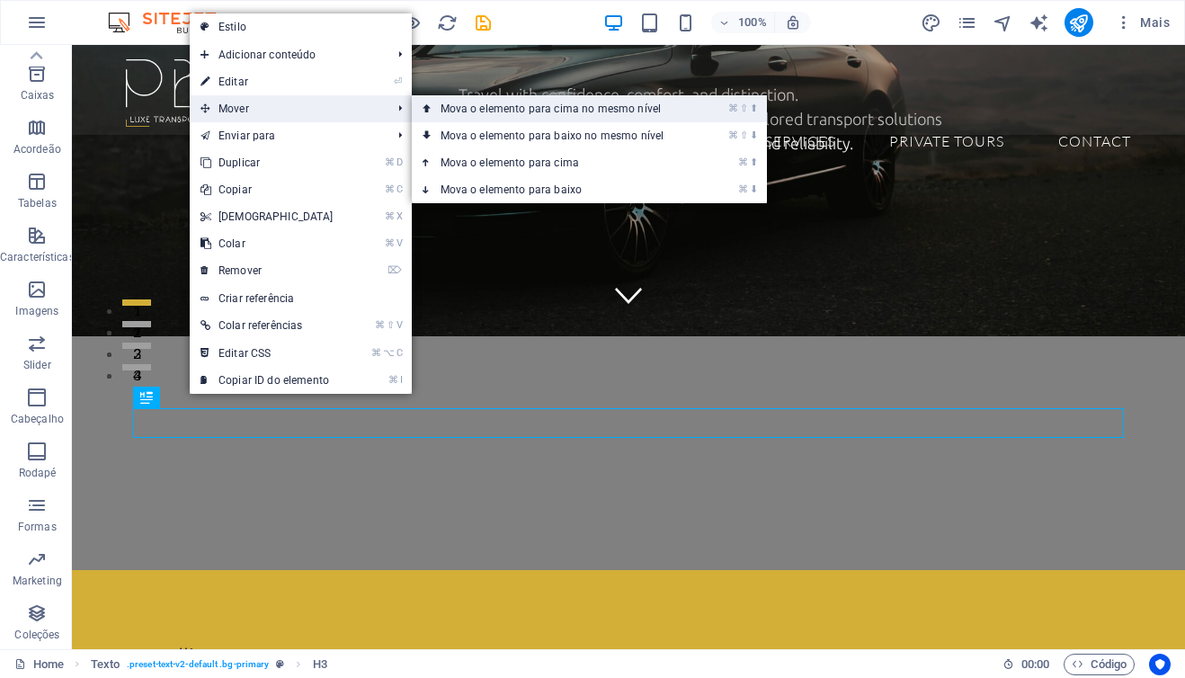
click at [529, 112] on link "⌘ ⇧ ⬆ Mova o elemento para cima no mesmo nível" at bounding box center [556, 108] width 289 height 27
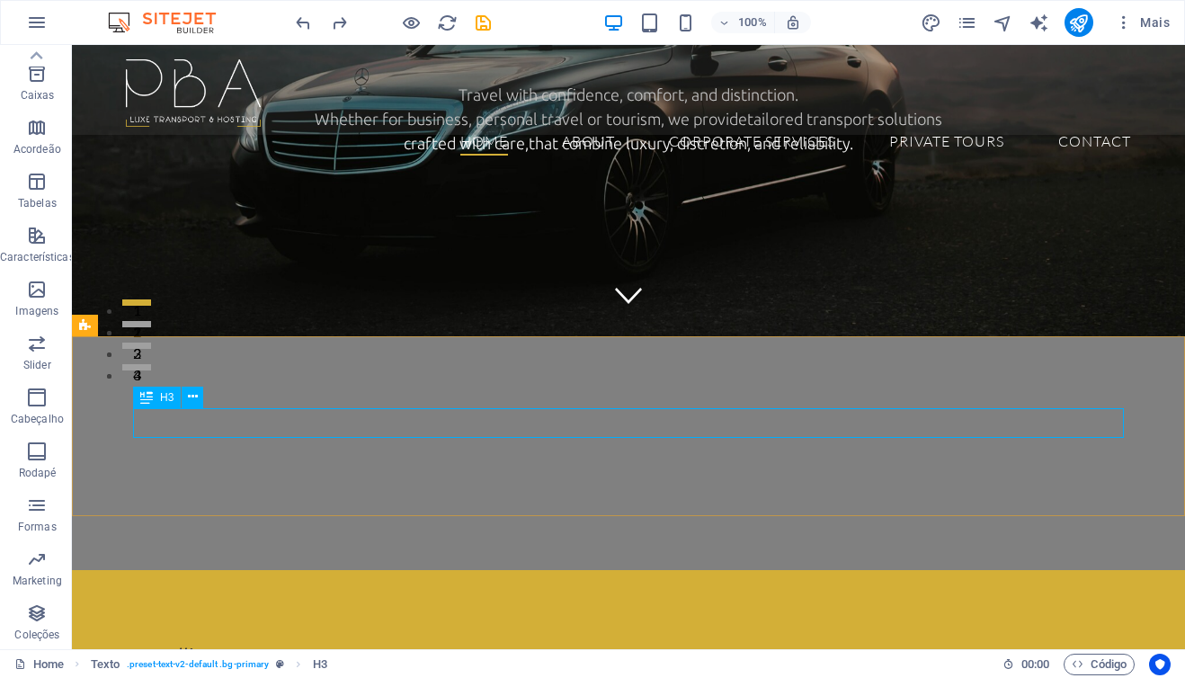
click at [167, 399] on span "H3" at bounding box center [166, 397] width 13 height 11
click at [167, 401] on span "H3" at bounding box center [166, 397] width 13 height 11
click at [194, 399] on icon at bounding box center [193, 397] width 10 height 19
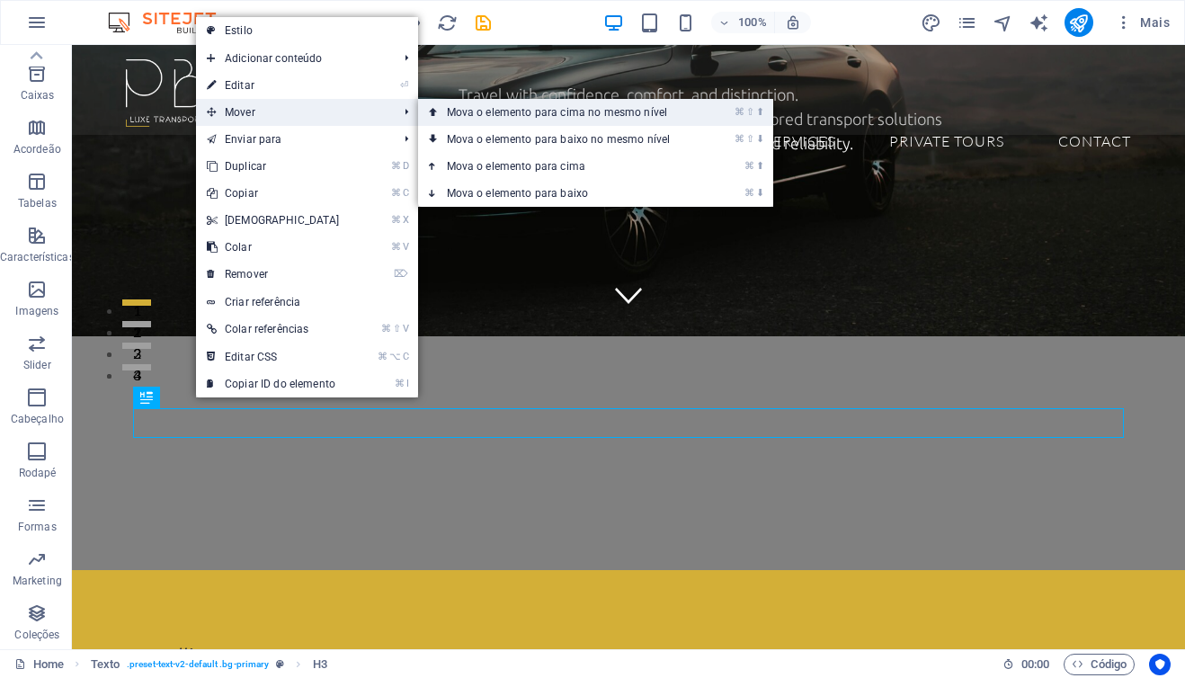
click at [531, 119] on link "⌘ ⇧ ⬆ Mova o elemento para cima no mesmo nível" at bounding box center [562, 112] width 289 height 27
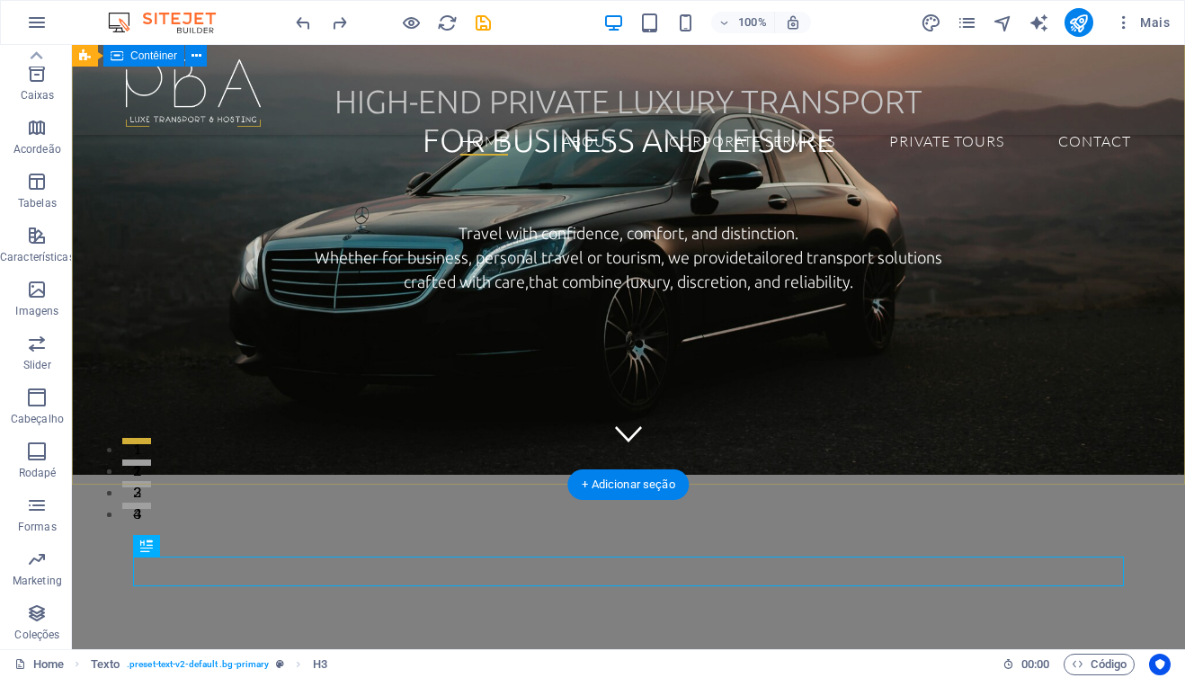
scroll to position [102, 0]
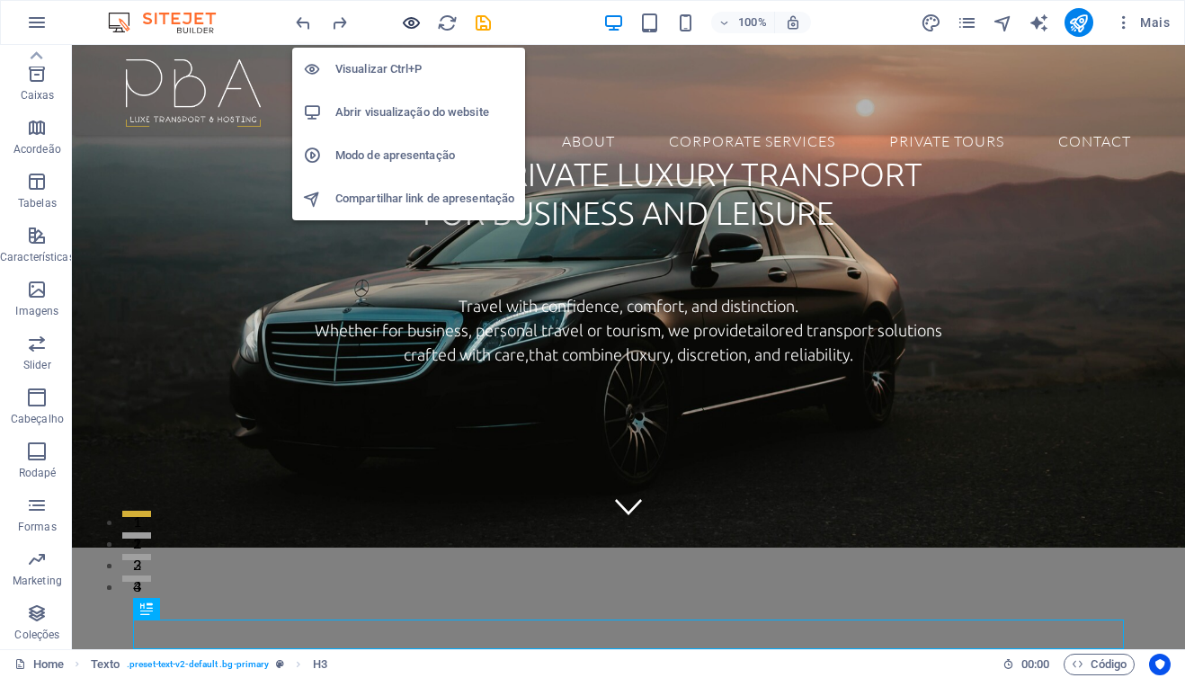
click at [415, 22] on icon "button" at bounding box center [411, 23] width 21 height 21
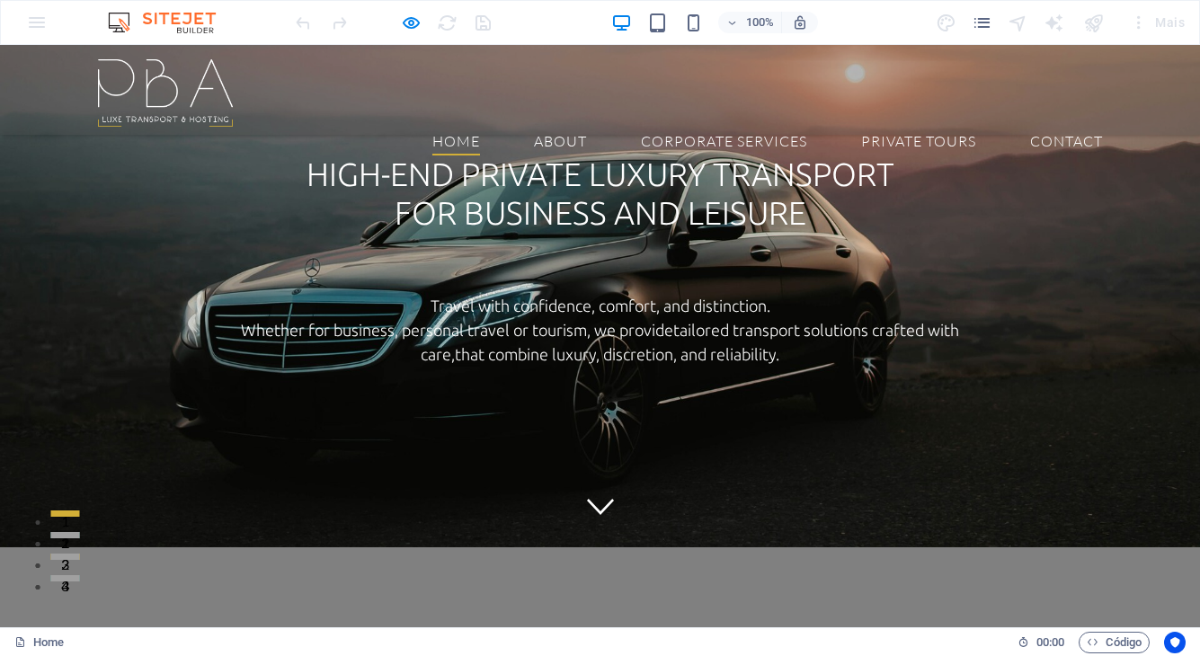
scroll to position [0, 0]
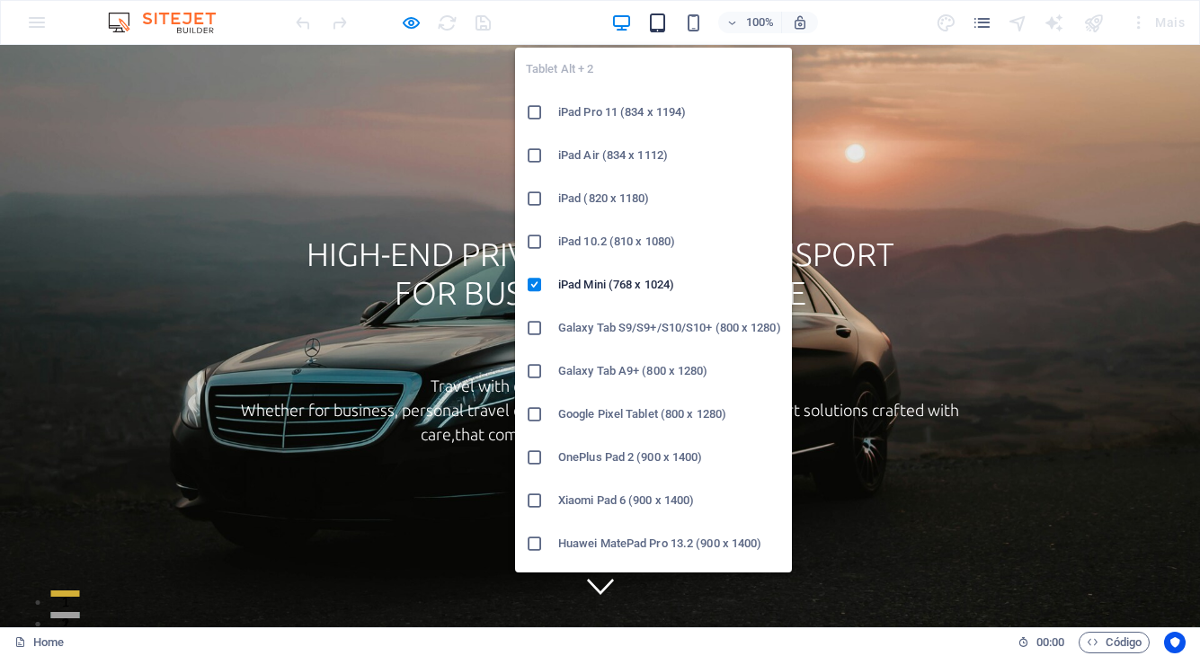
click at [651, 22] on icon "button" at bounding box center [657, 23] width 21 height 21
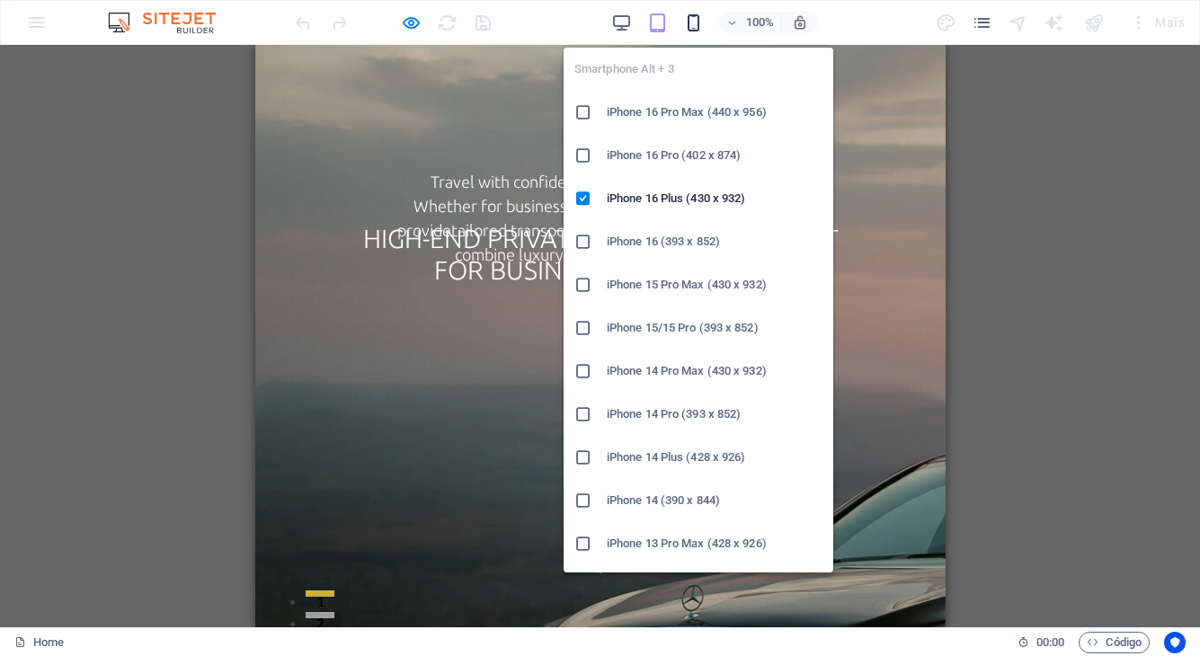
click at [693, 22] on icon "button" at bounding box center [693, 23] width 21 height 21
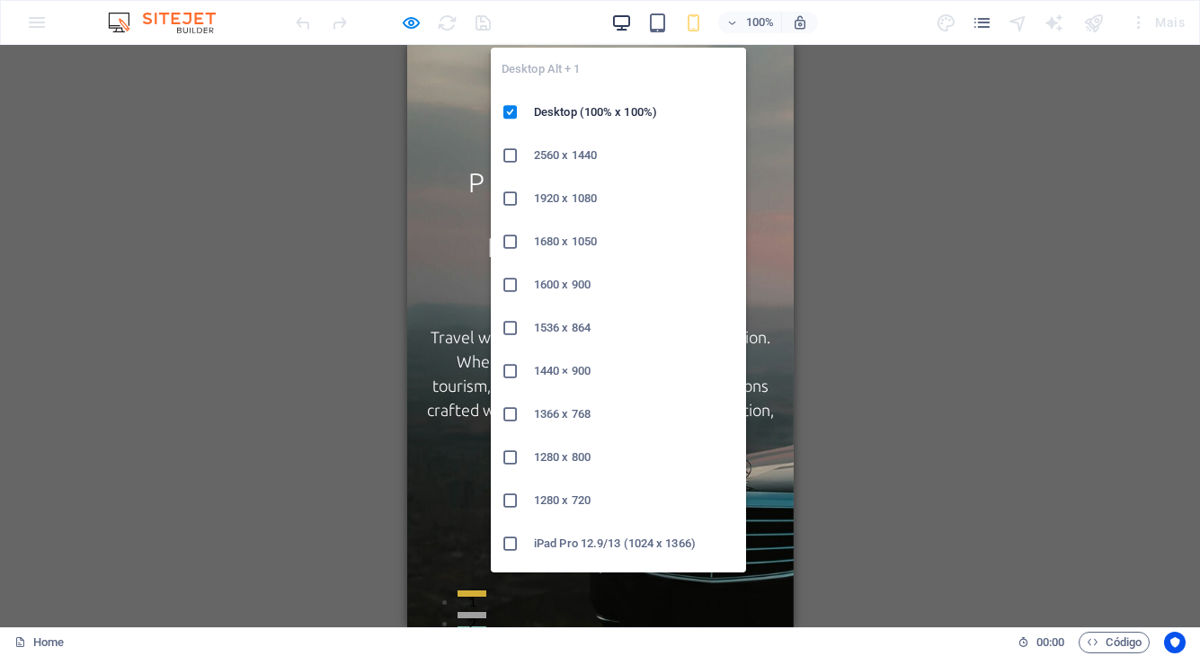
click at [625, 22] on icon "button" at bounding box center [621, 23] width 21 height 21
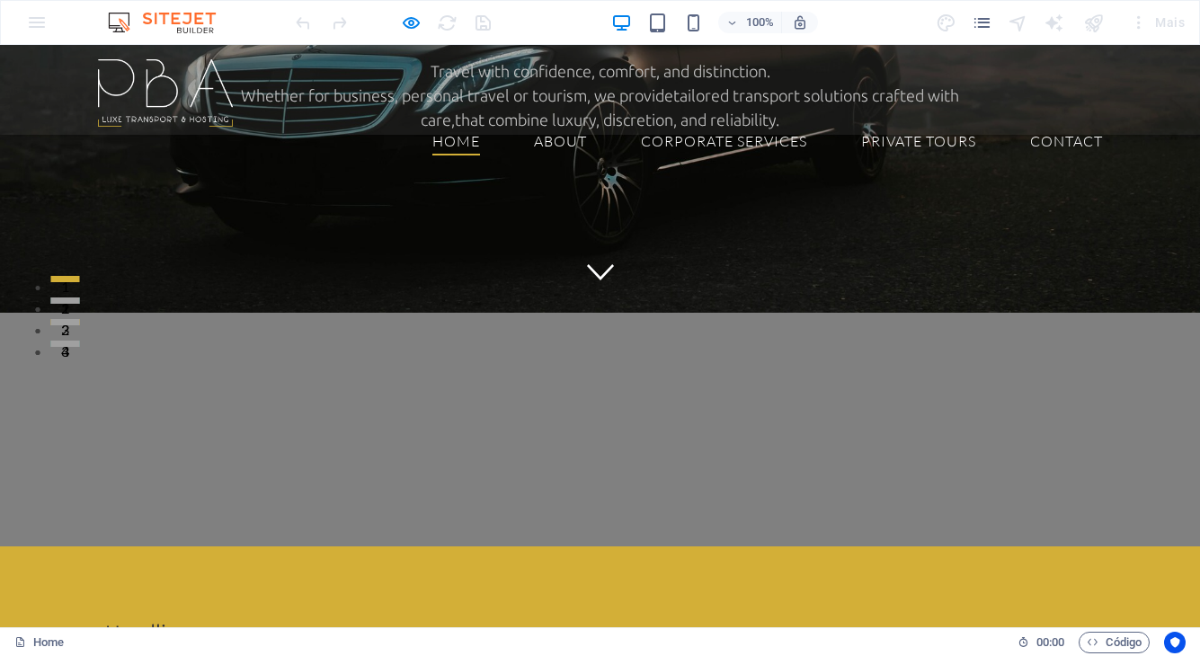
scroll to position [320, 0]
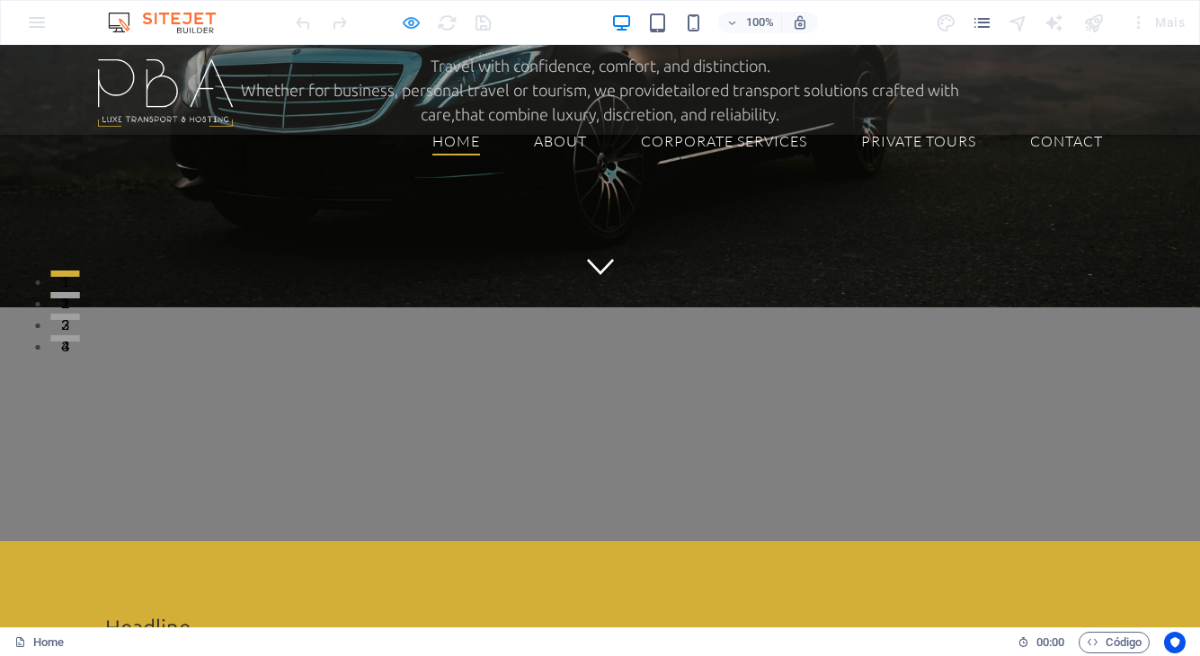
click at [408, 29] on icon "button" at bounding box center [411, 23] width 21 height 21
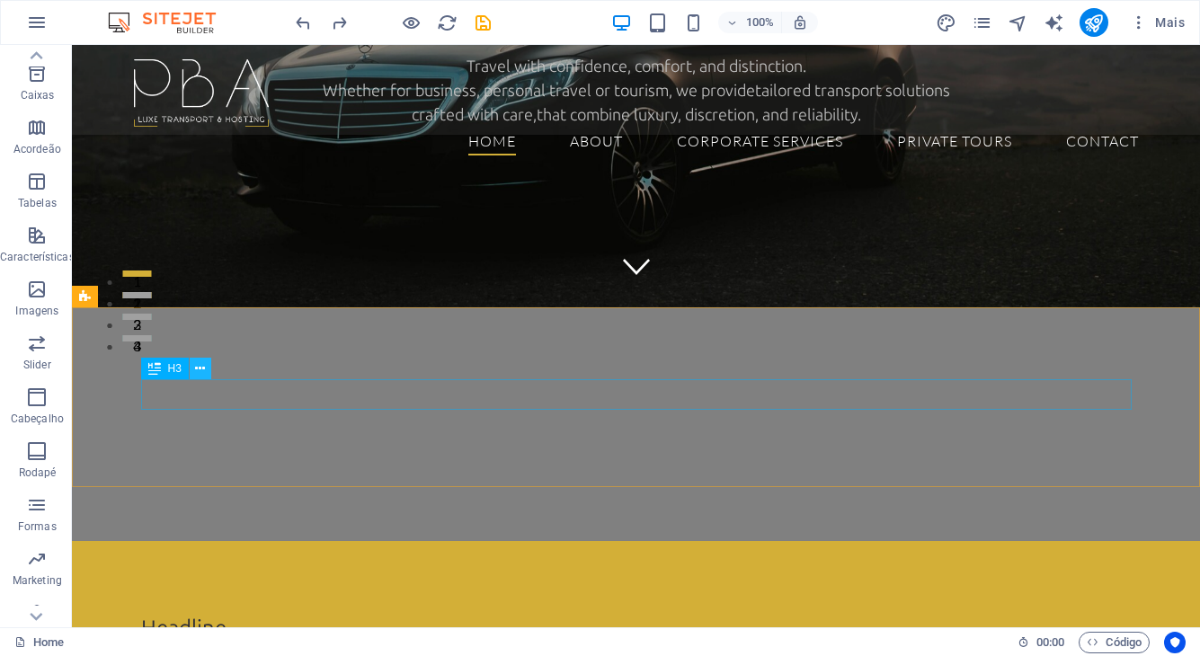
click at [204, 366] on icon at bounding box center [200, 369] width 10 height 19
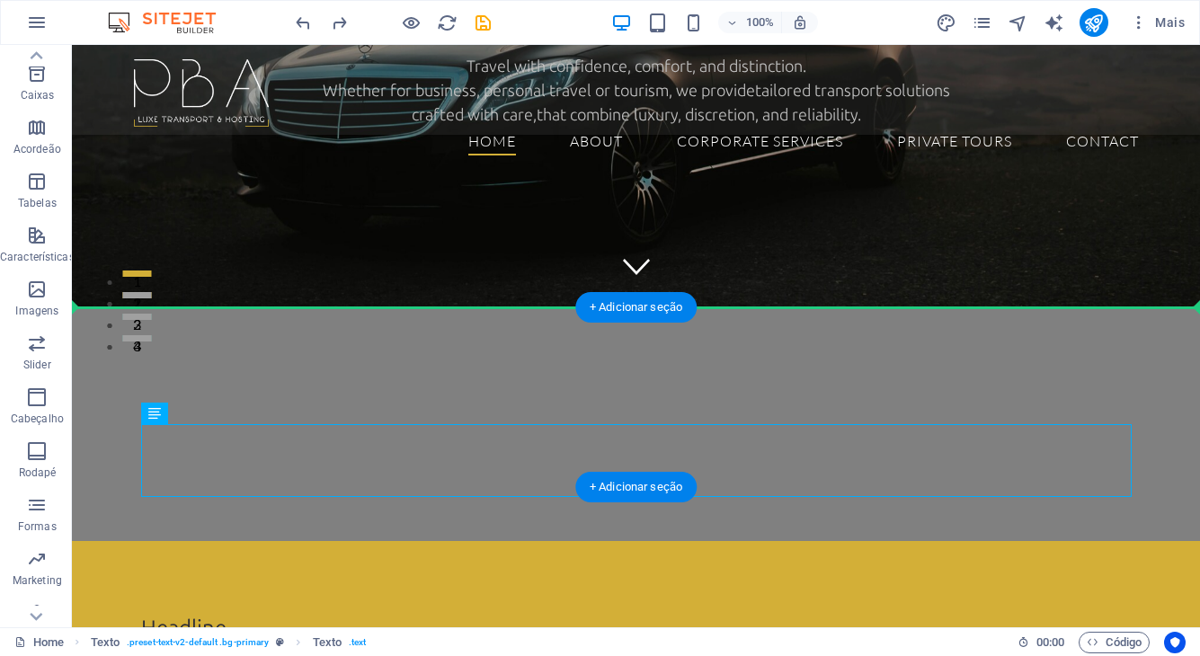
drag, startPoint x: 253, startPoint y: 457, endPoint x: 175, endPoint y: 357, distance: 126.3
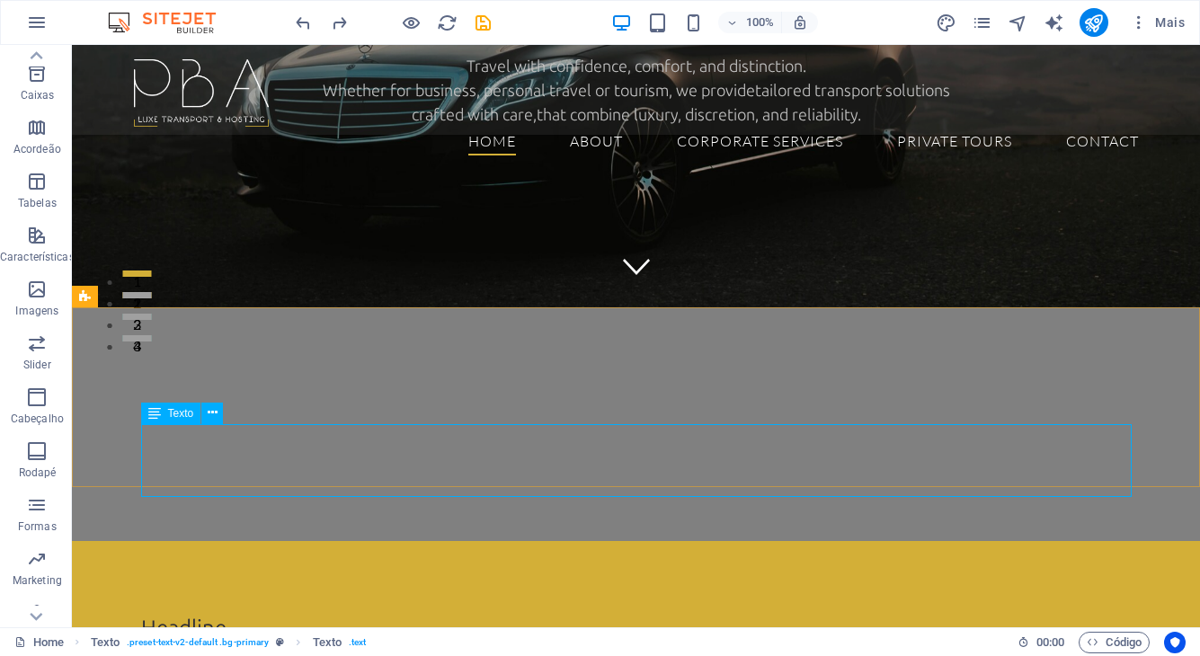
click at [176, 418] on span "Texto" at bounding box center [181, 413] width 26 height 11
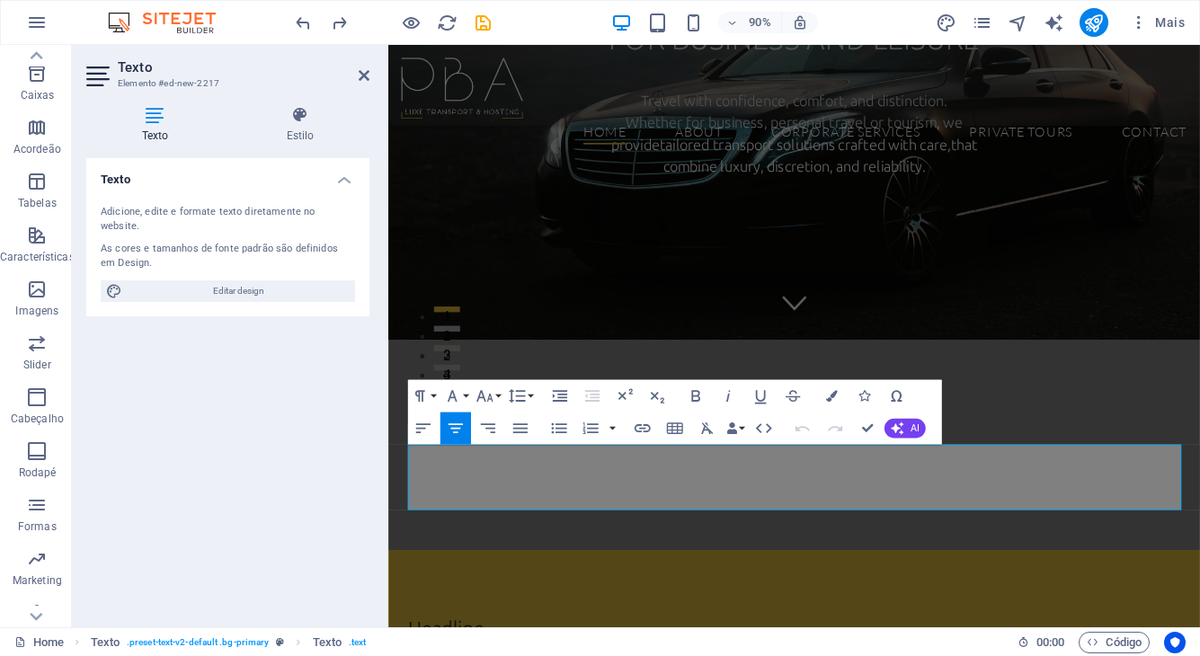
click at [158, 120] on icon at bounding box center [155, 115] width 138 height 18
click at [308, 119] on icon at bounding box center [300, 115] width 138 height 18
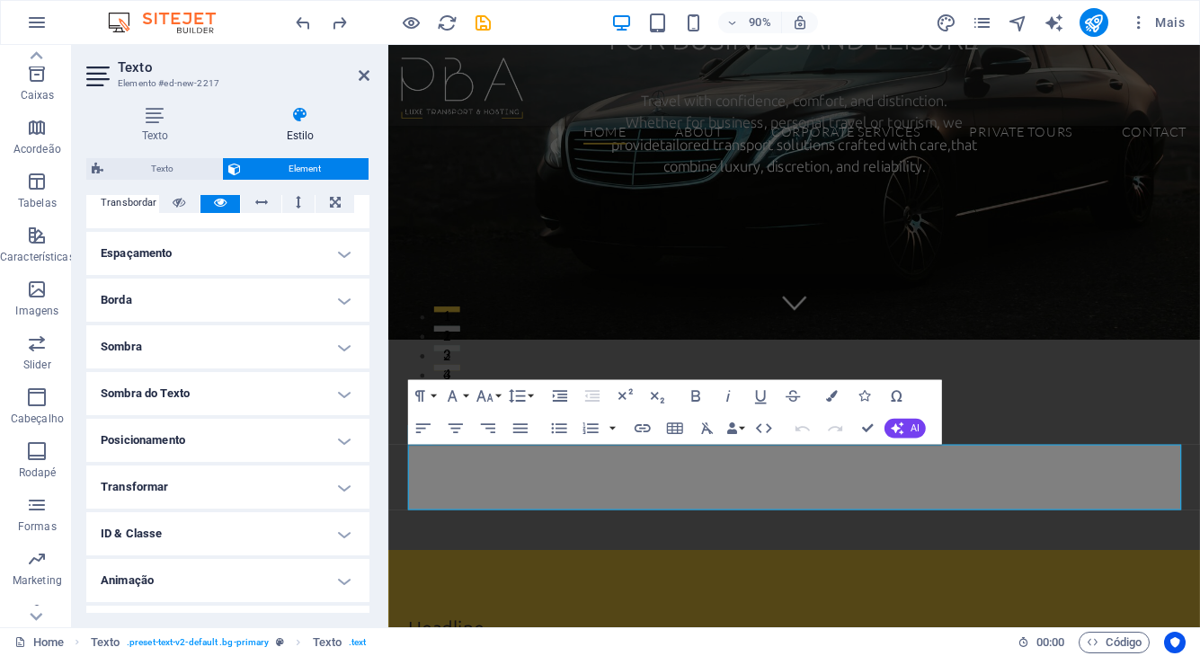
scroll to position [319, 0]
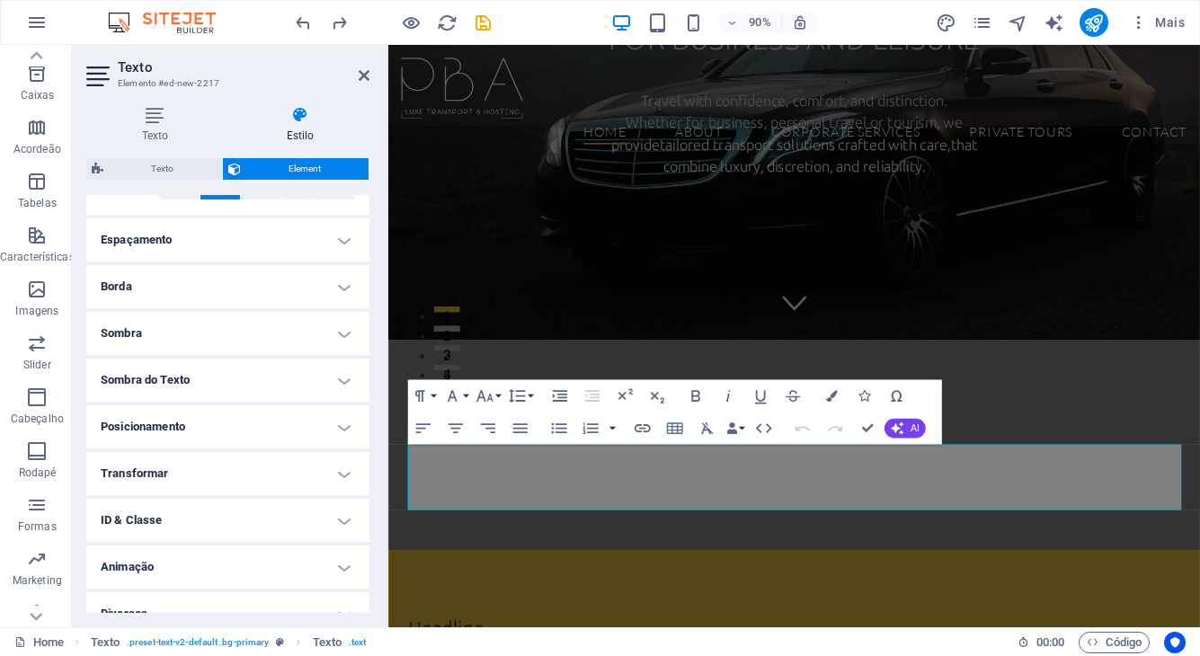
click at [336, 424] on h4 "Posicionamento" at bounding box center [227, 427] width 283 height 43
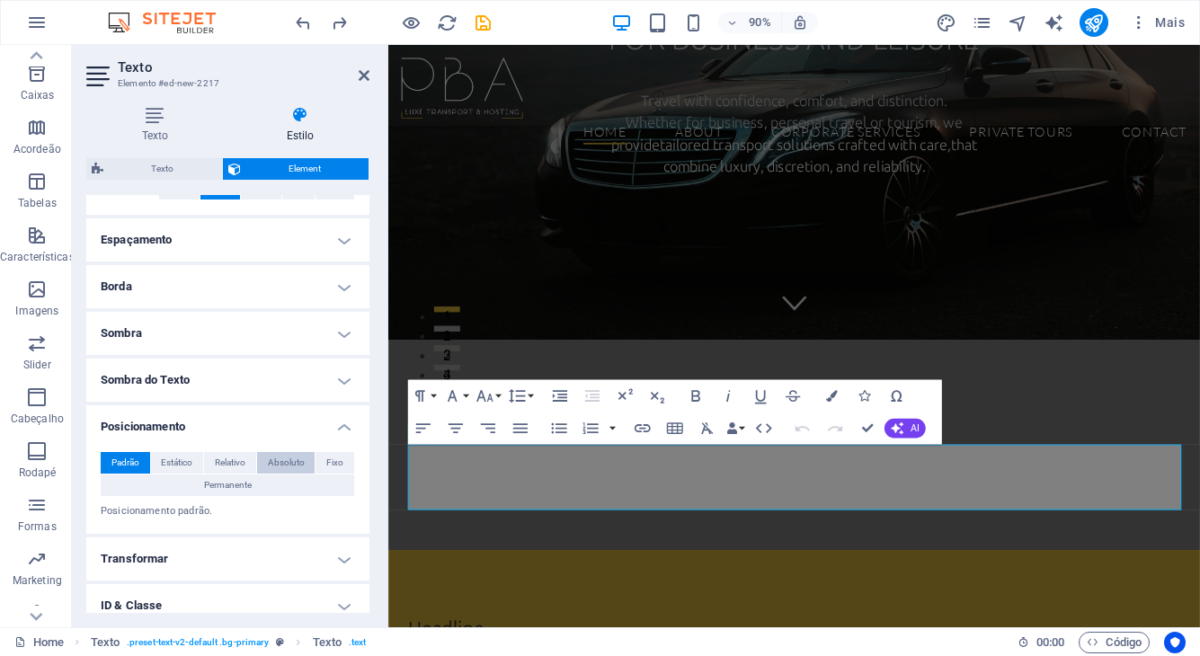
click at [289, 460] on span "Absoluto" at bounding box center [286, 463] width 37 height 22
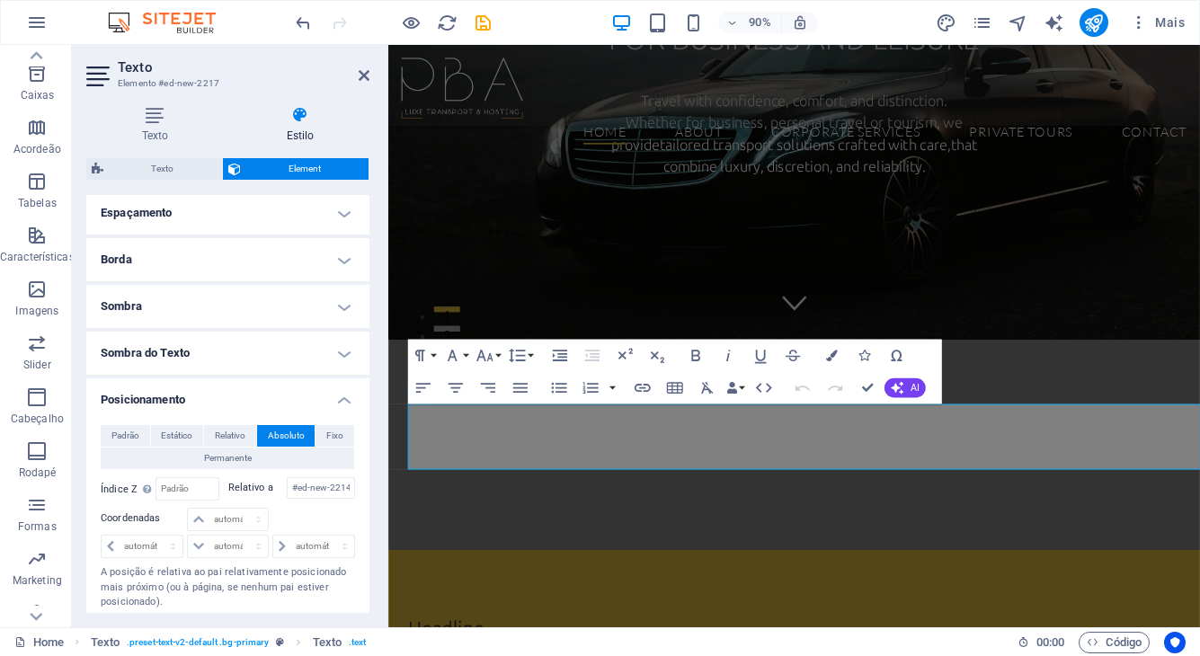
scroll to position [347, 0]
click at [342, 432] on button "Fixo" at bounding box center [335, 435] width 39 height 22
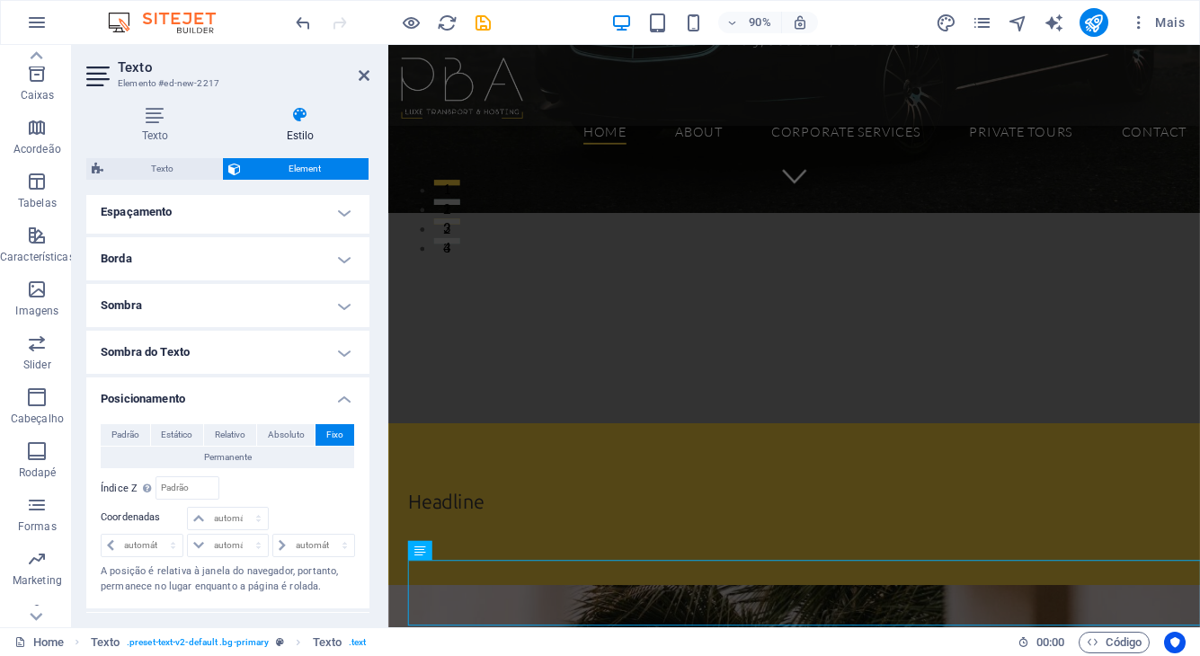
scroll to position [1184, 0]
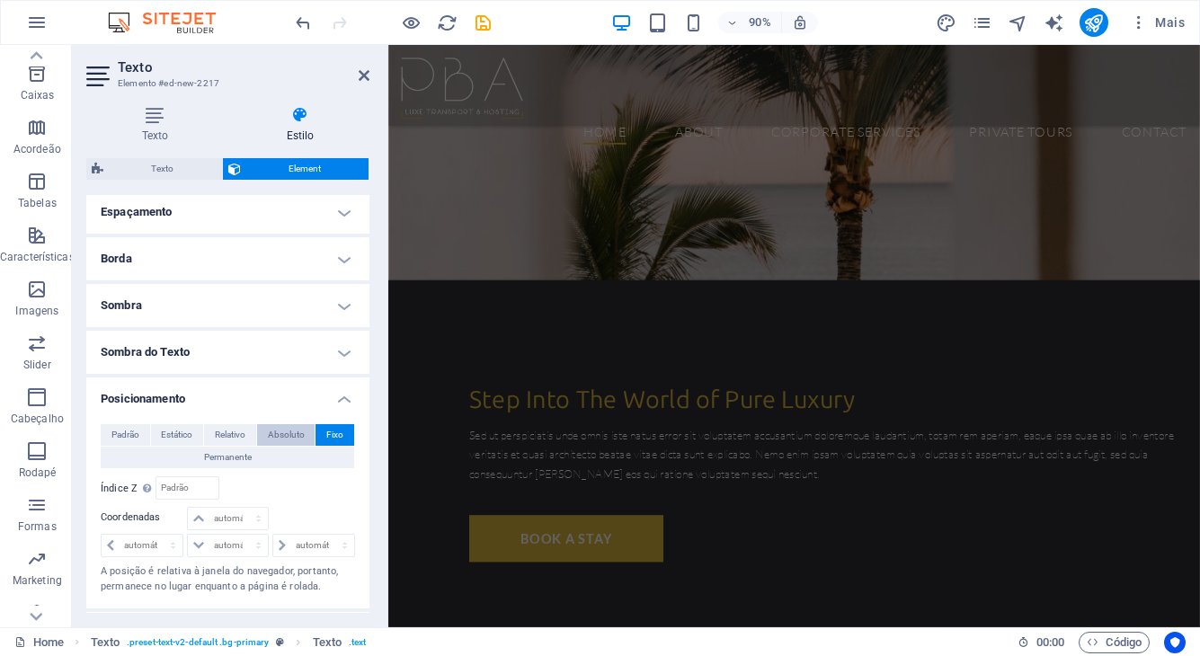
click at [293, 434] on span "Absoluto" at bounding box center [286, 435] width 37 height 22
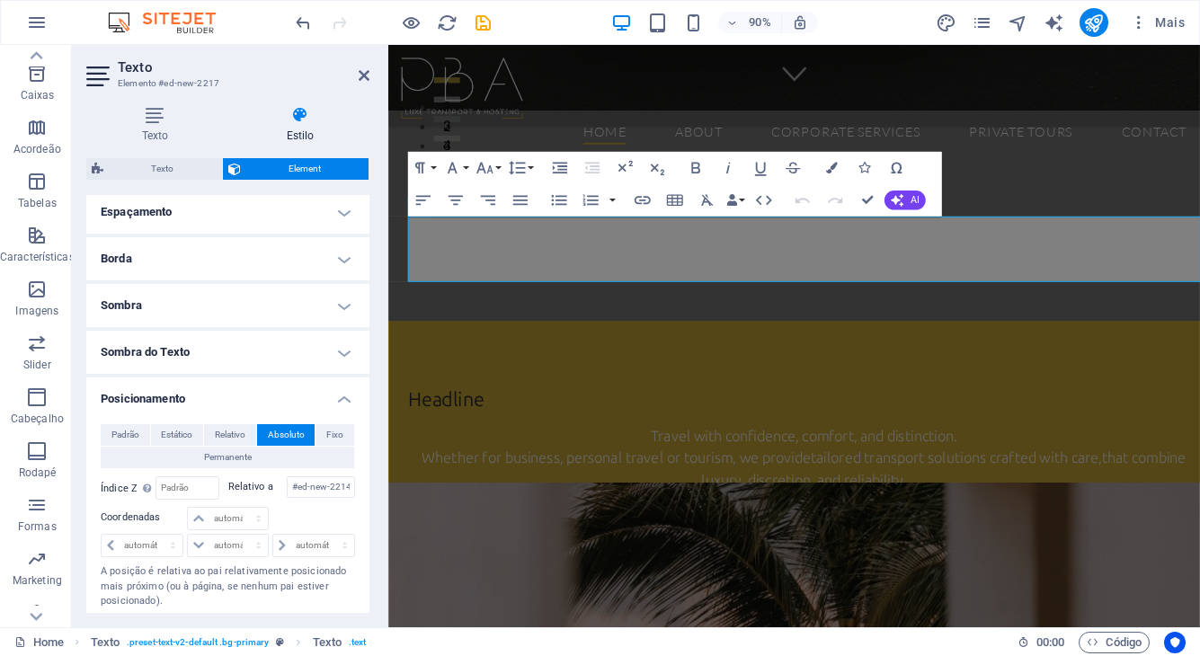
scroll to position [432, 0]
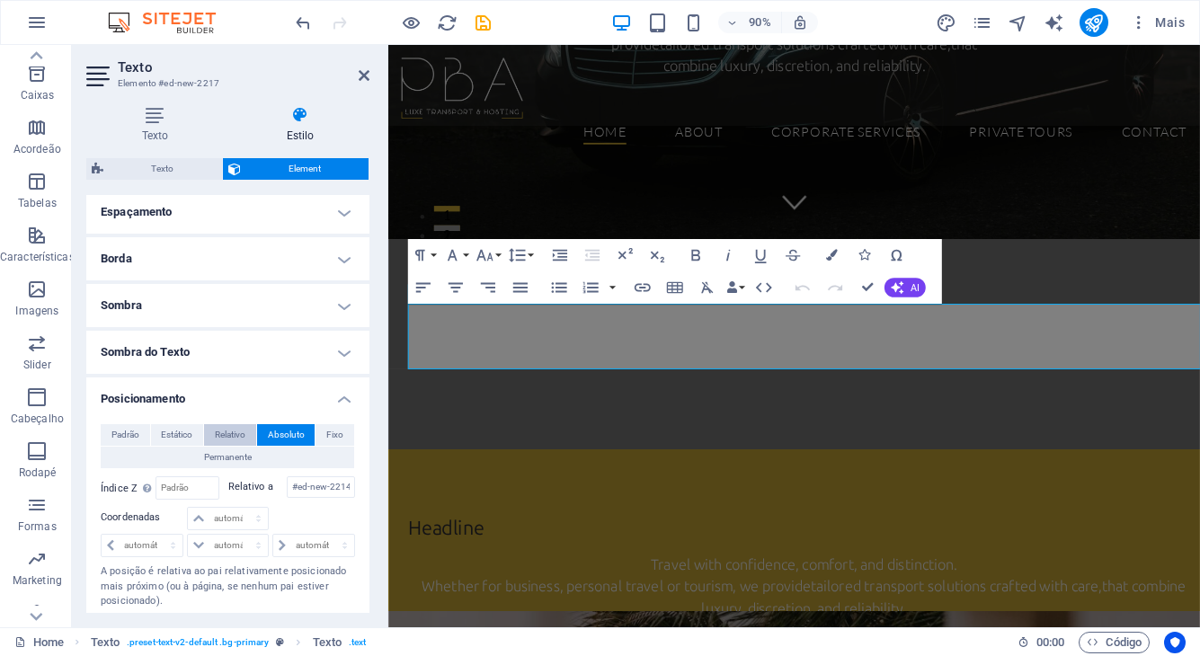
click at [219, 436] on span "Relativo" at bounding box center [230, 435] width 31 height 22
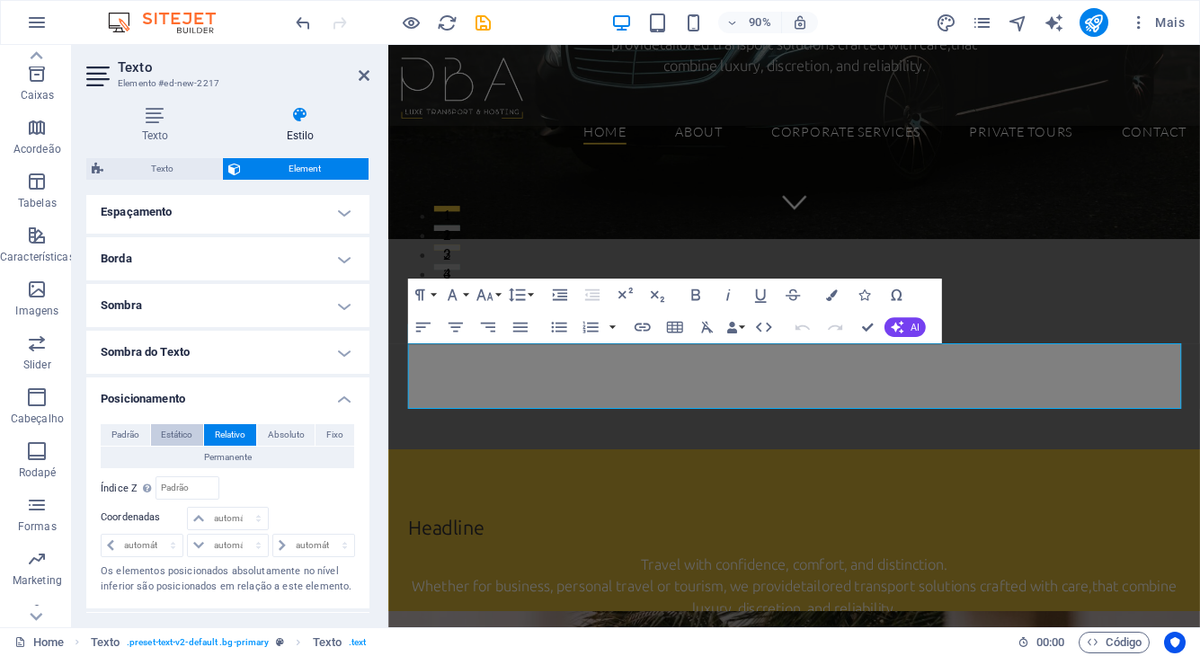
click at [174, 435] on span "Estático" at bounding box center [176, 435] width 31 height 22
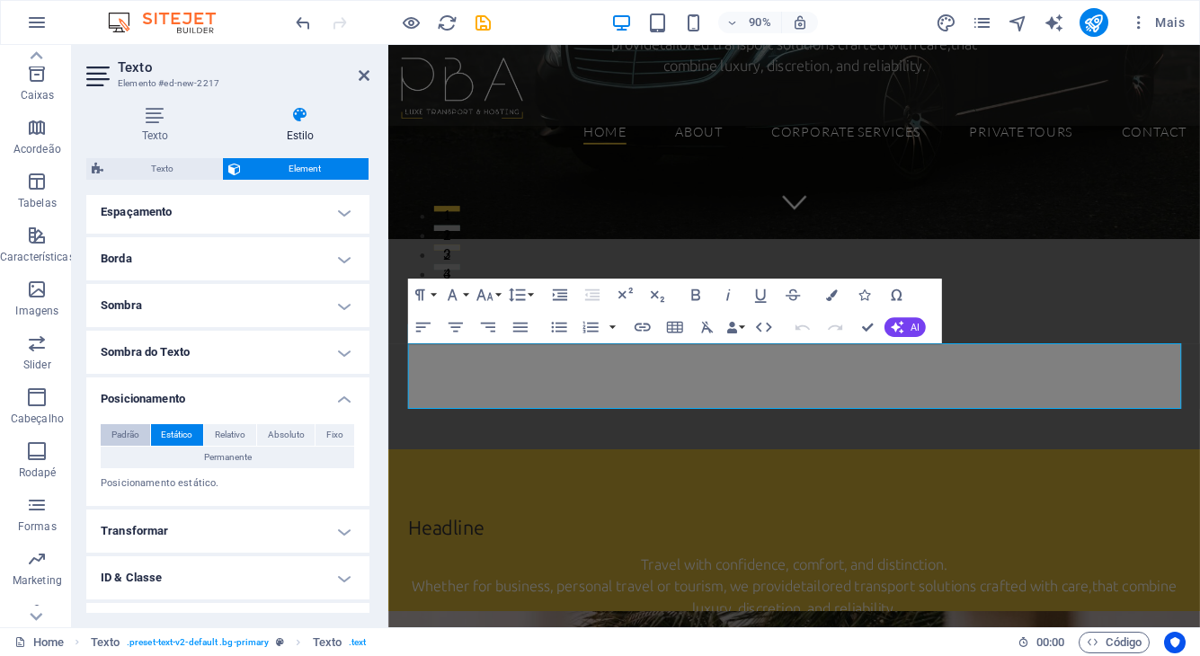
click at [117, 437] on span "Padrão" at bounding box center [126, 435] width 28 height 22
click at [294, 441] on span "Absoluto" at bounding box center [286, 435] width 37 height 22
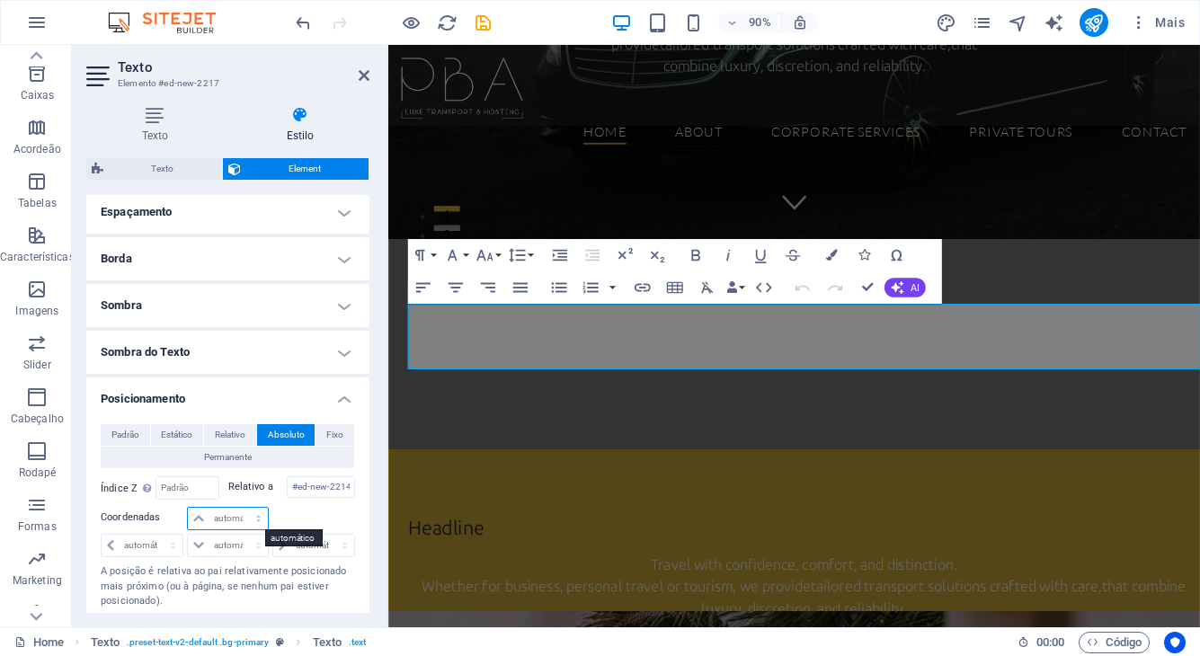
click at [221, 520] on select "automático px rem % em" at bounding box center [227, 519] width 79 height 22
select select "px"
click at [240, 508] on select "automático px rem % em" at bounding box center [227, 519] width 79 height 22
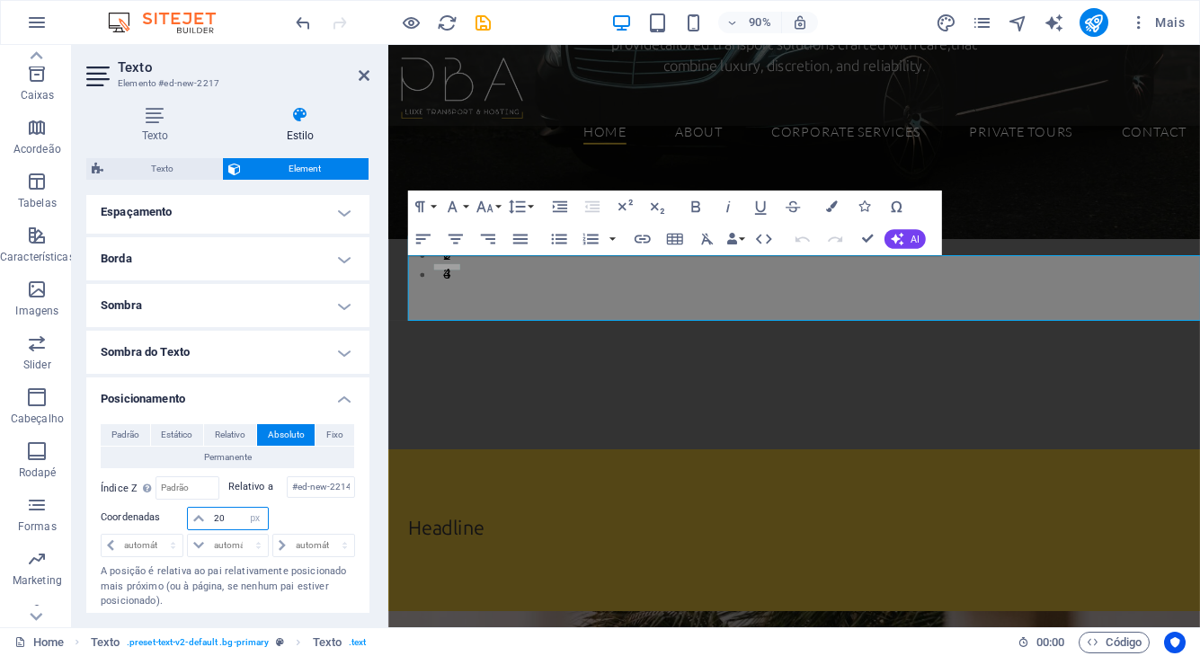
click at [219, 522] on input "20" at bounding box center [239, 519] width 58 height 22
type input "30"
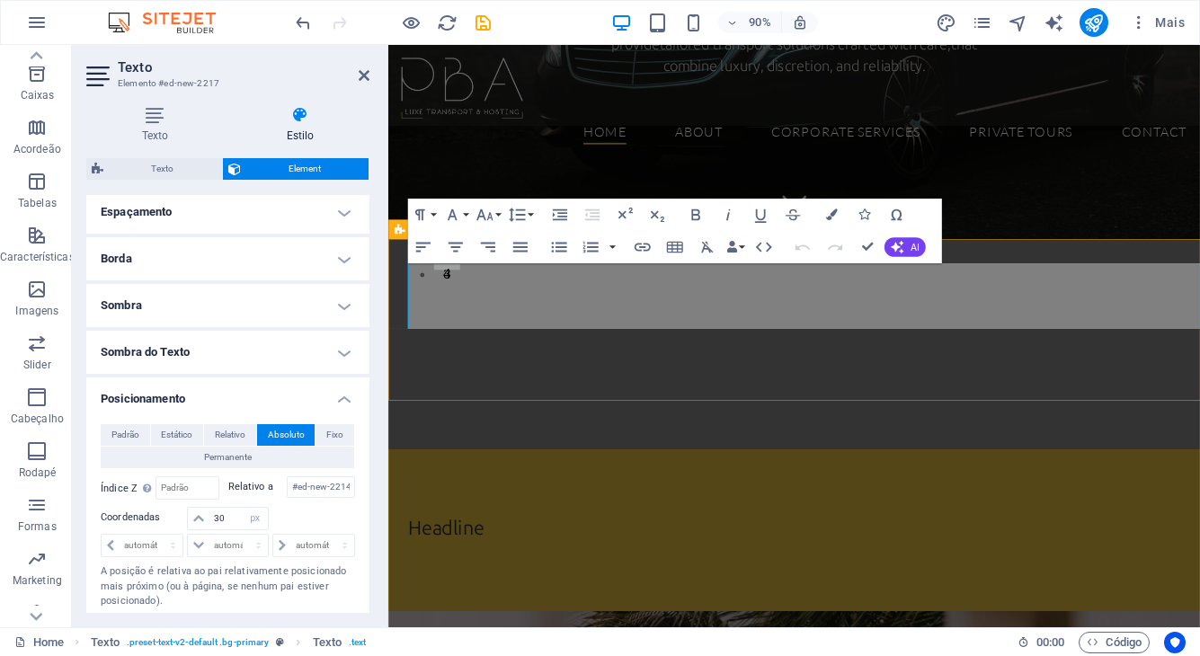
click at [451, 495] on div "Headline Travel with confidence, comfort, and distinction. Whether for business…" at bounding box center [839, 585] width 902 height 180
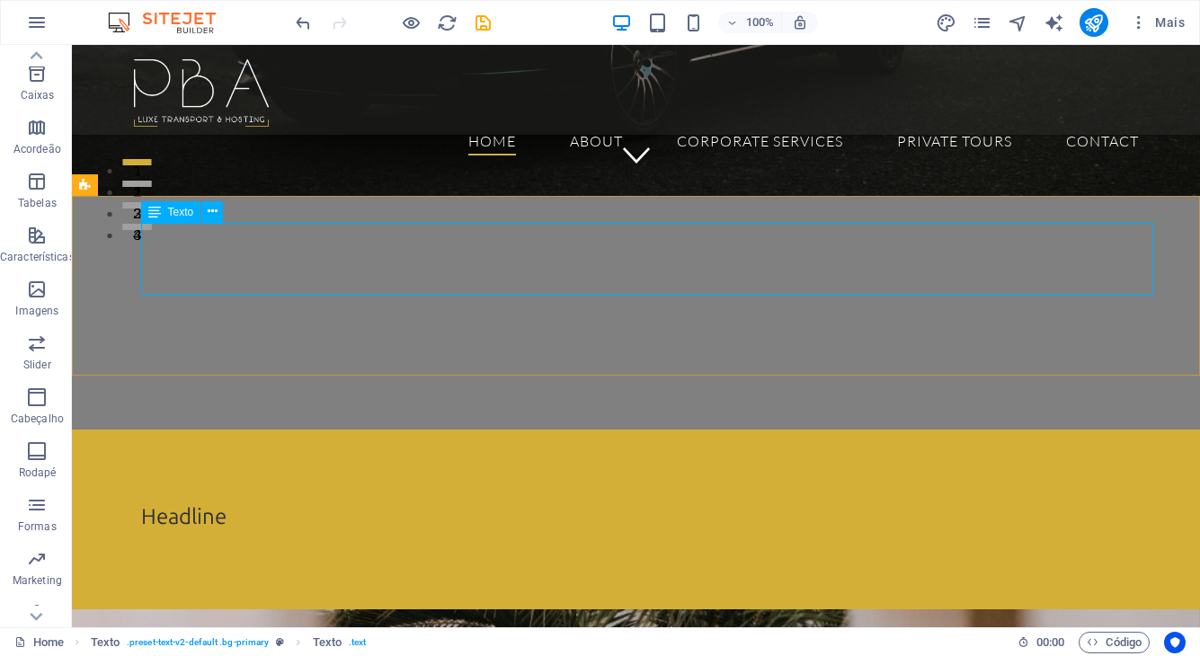
click at [180, 215] on span "Texto" at bounding box center [181, 212] width 26 height 11
select select "px"
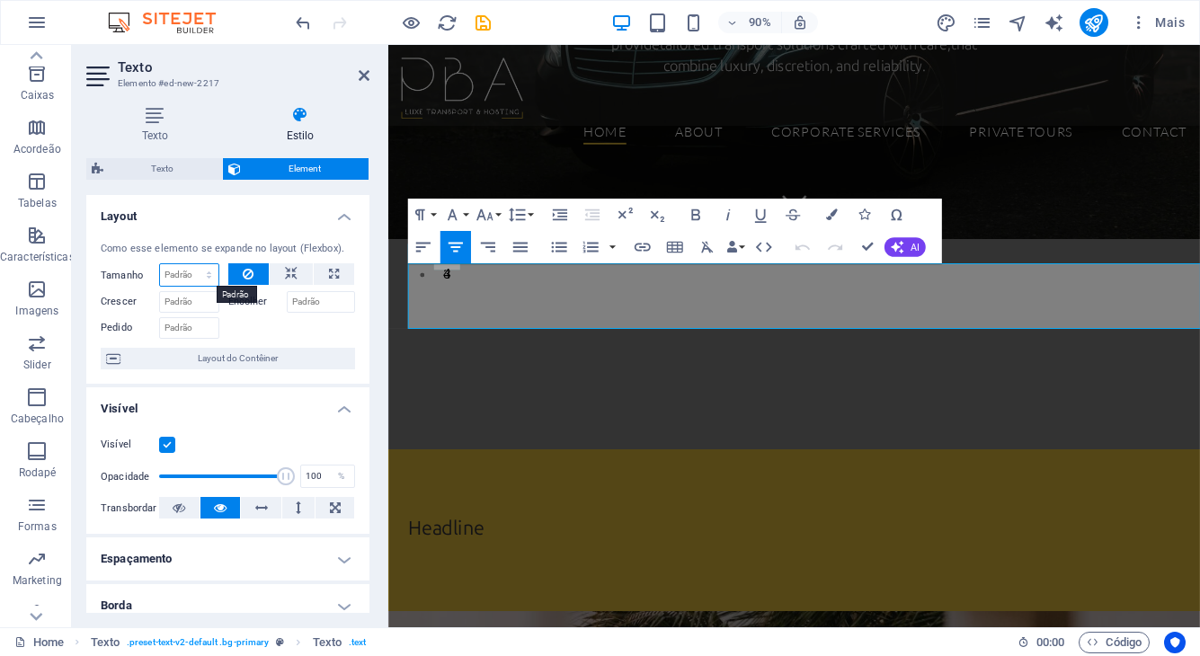
click at [183, 273] on select "Padrão automático px % 1/1 1/2 1/3 1/4 1/5 1/6 1/7 1/8 1/9 1/10" at bounding box center [189, 275] width 58 height 22
select select "px"
click at [191, 264] on select "Padrão automático px % 1/1 1/2 1/3 1/4 1/5 1/6 1/7 1/8 1/9 1/10" at bounding box center [189, 275] width 58 height 22
type input "0"
click at [183, 278] on input "0" at bounding box center [189, 275] width 58 height 22
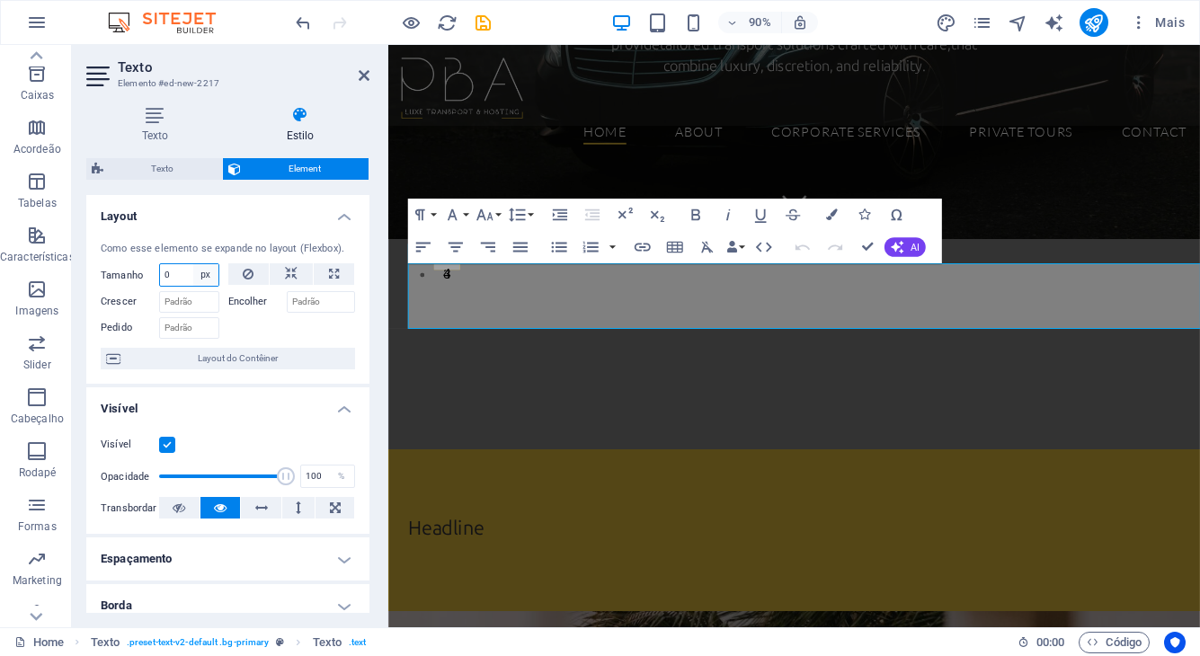
click at [196, 275] on select "Padrão automático px % 1/1 1/2 1/3 1/4 1/5 1/6 1/7 1/8 1/9 1/10" at bounding box center [205, 275] width 25 height 22
select select "9k7jhhdfchc"
click at [193, 264] on select "Padrão automático px % 1/1 1/2 1/3 1/4 1/5 1/6 1/7 1/8 1/9 1/10" at bounding box center [205, 275] width 25 height 22
select select "DISABLED_OPTION_VALUE"
click at [153, 123] on icon at bounding box center [155, 115] width 138 height 18
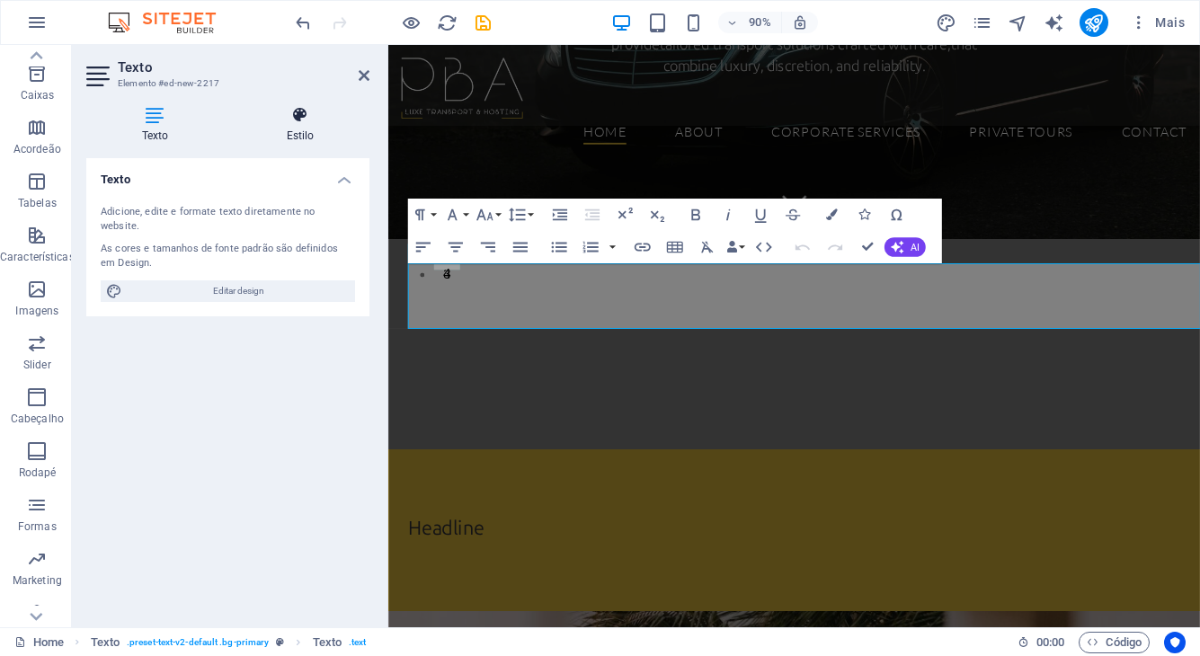
click at [301, 126] on h4 "Estilo" at bounding box center [300, 125] width 138 height 38
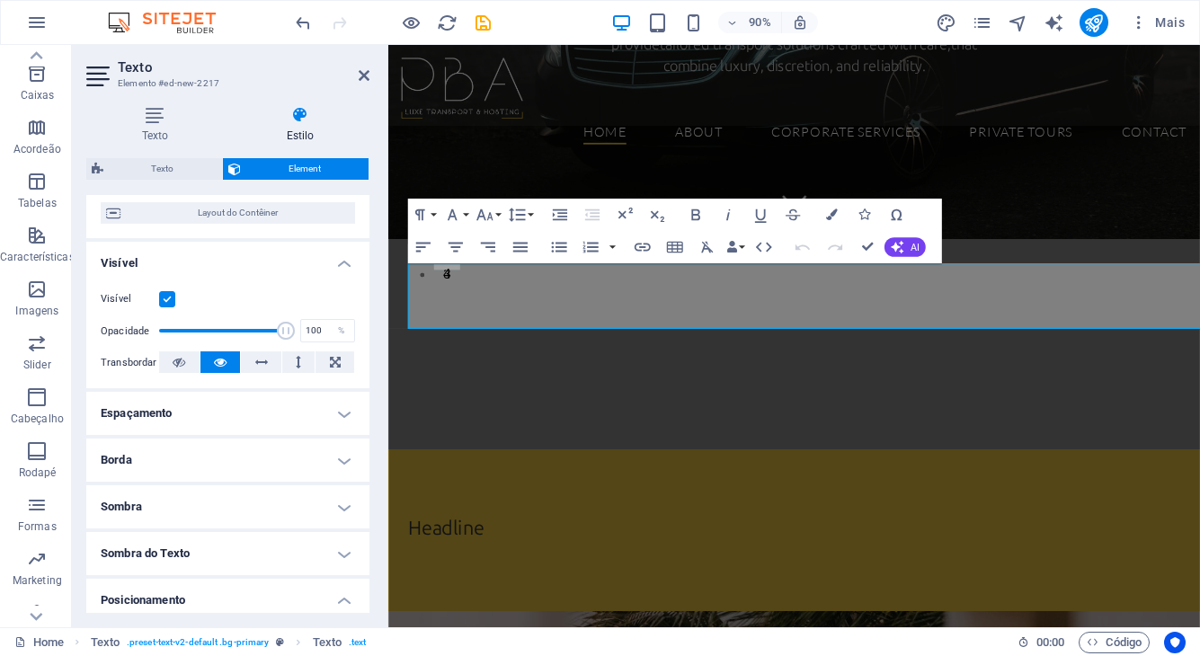
scroll to position [0, 0]
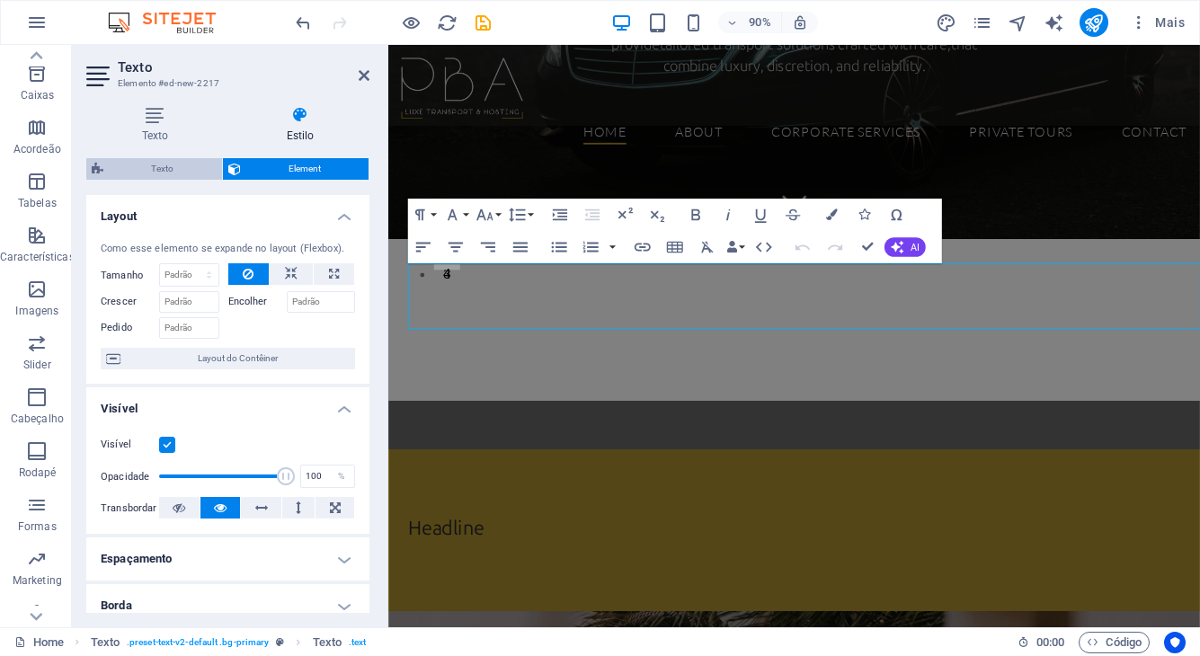
click at [165, 168] on span "Texto" at bounding box center [163, 169] width 108 height 22
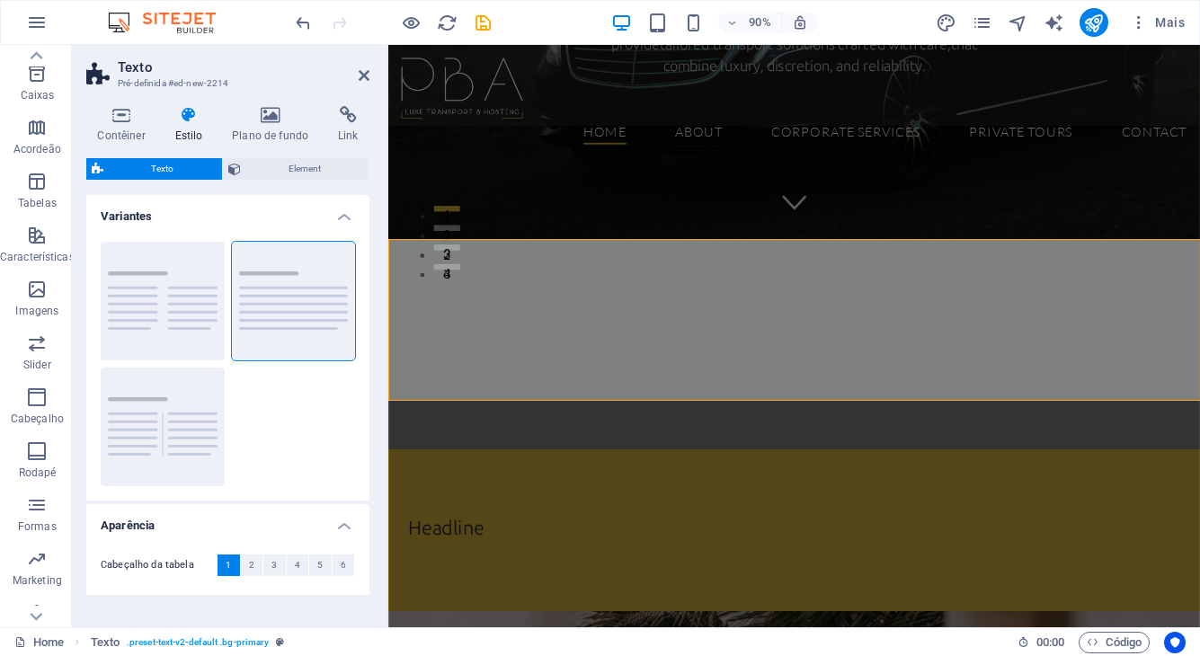
click at [339, 215] on h4 "Variantes" at bounding box center [227, 211] width 283 height 32
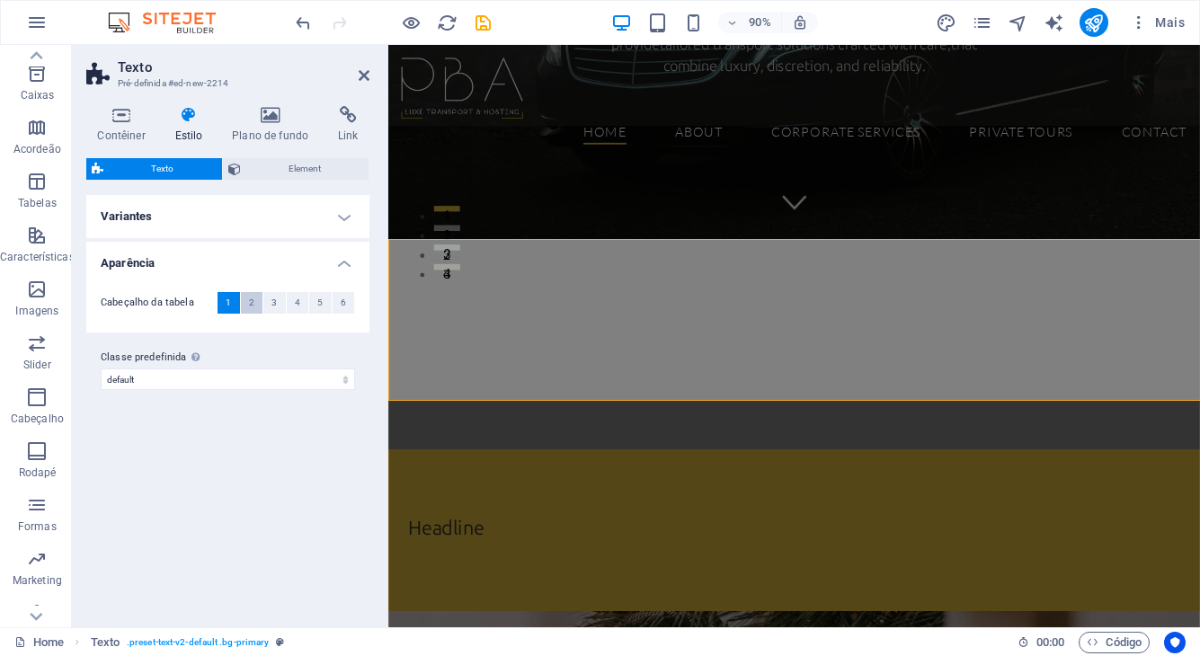
click at [254, 303] on button "2" at bounding box center [252, 303] width 22 height 22
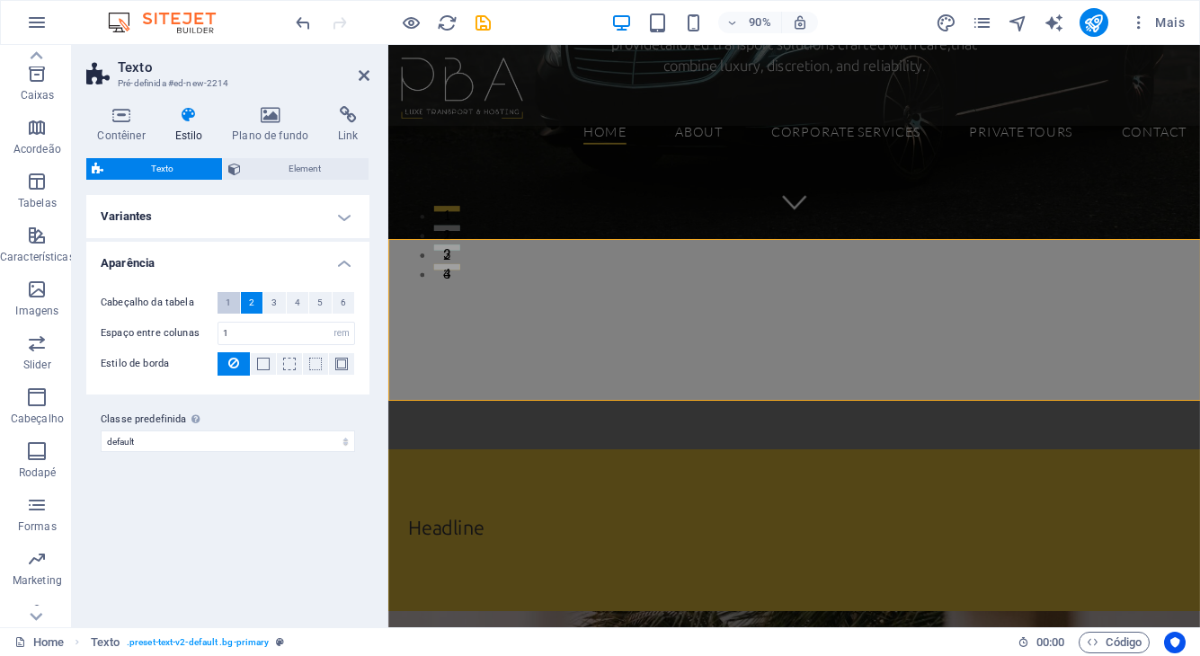
click at [234, 301] on button "1" at bounding box center [229, 303] width 22 height 22
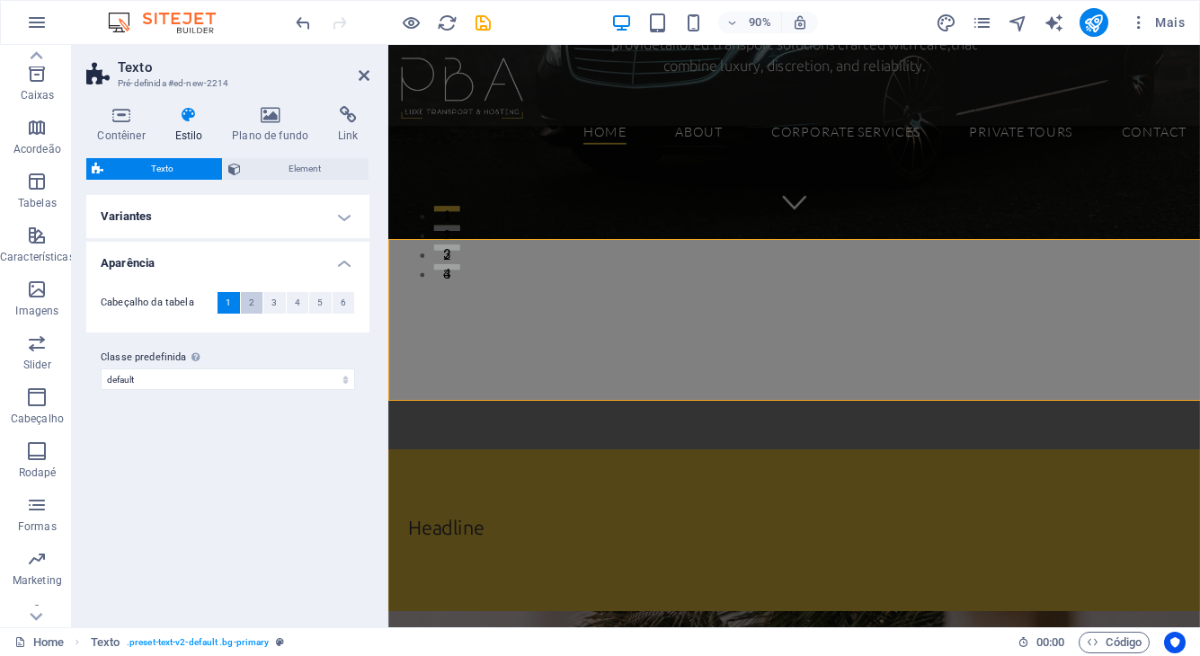
click at [249, 299] on span "2" at bounding box center [251, 303] width 5 height 22
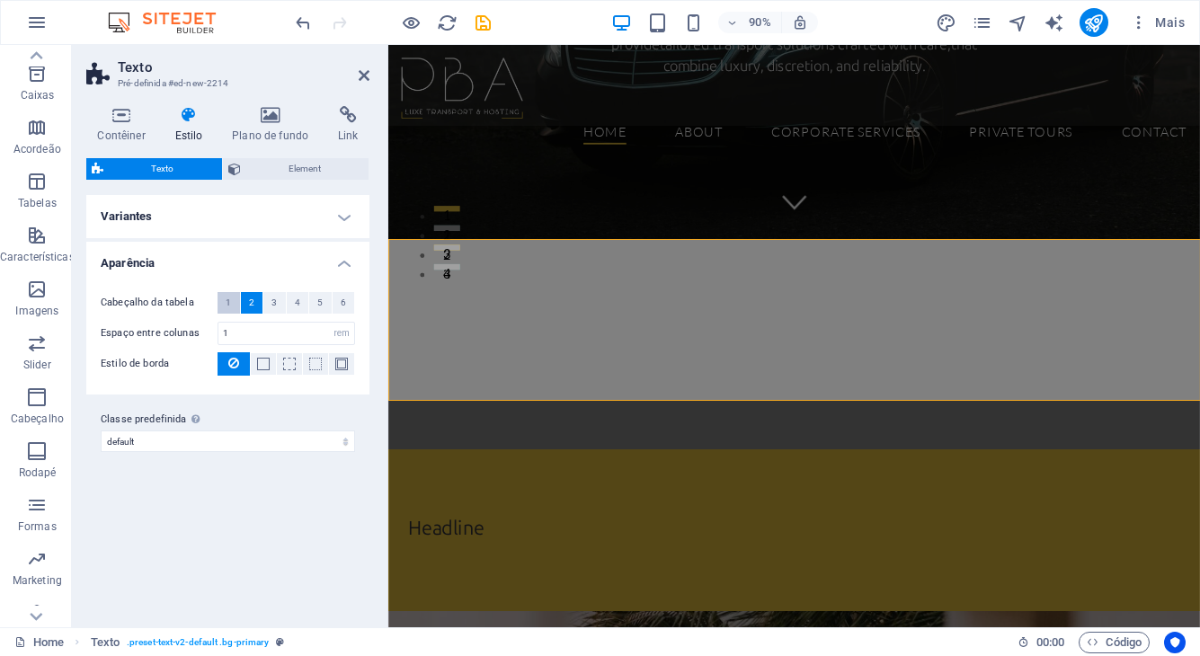
click at [234, 304] on button "1" at bounding box center [229, 303] width 22 height 22
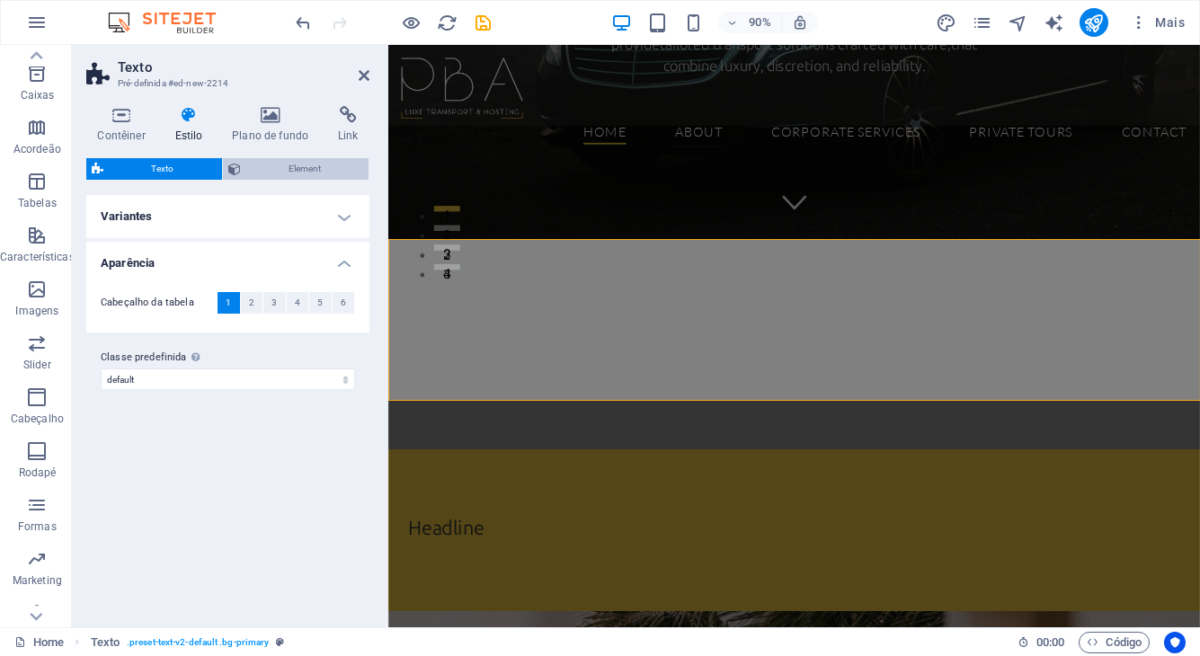
click at [273, 167] on span "Element" at bounding box center [305, 169] width 118 height 22
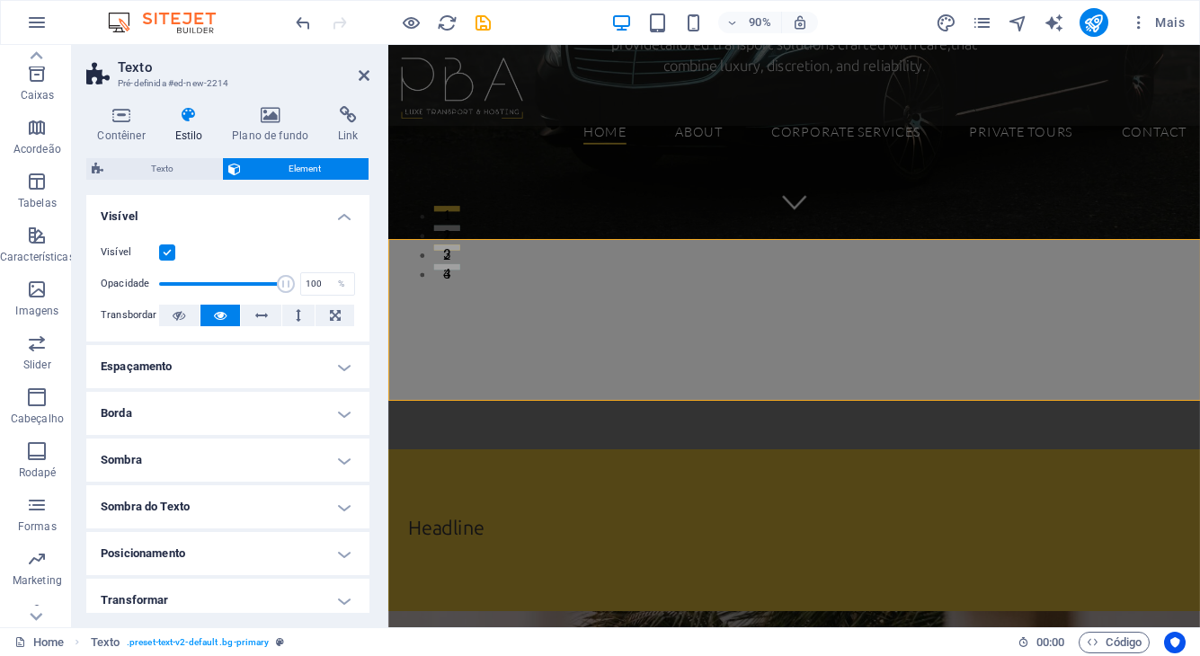
click at [336, 216] on h4 "Visível" at bounding box center [227, 211] width 283 height 32
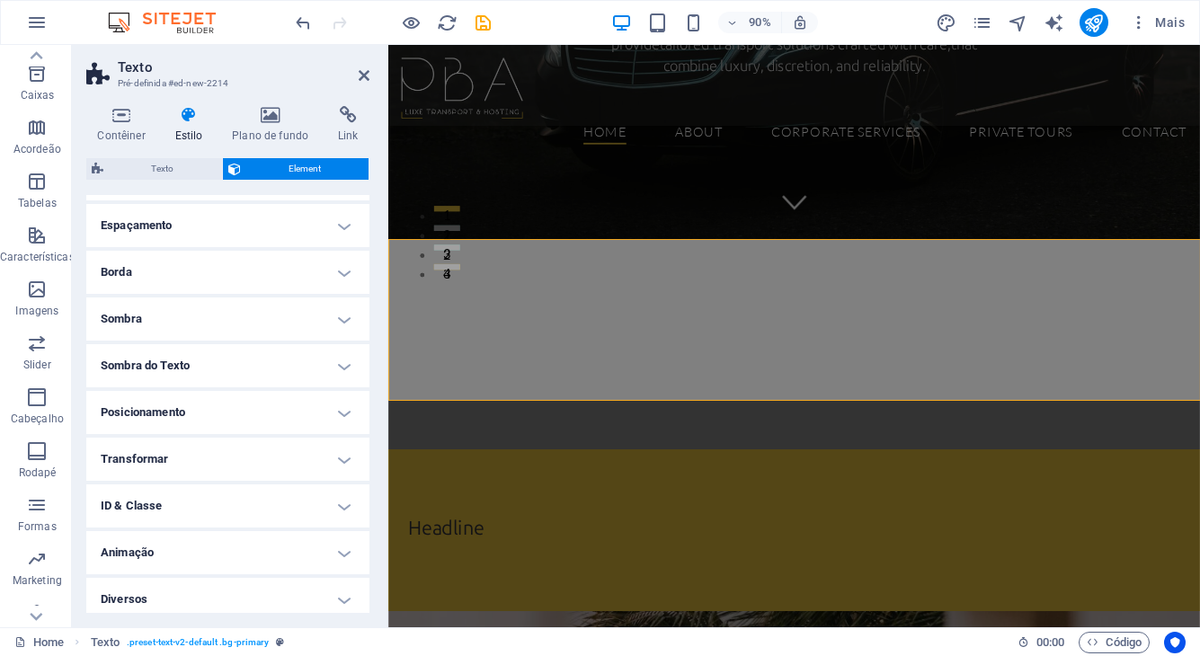
scroll to position [45, 0]
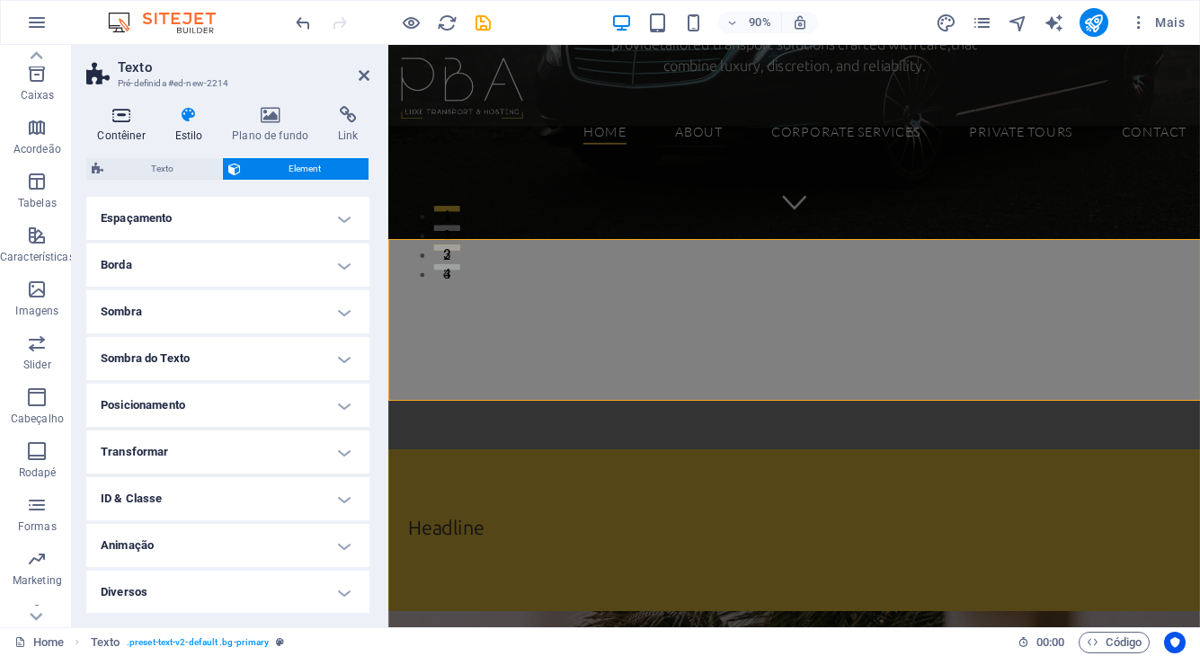
click at [115, 124] on h4 "Contêiner" at bounding box center [124, 125] width 77 height 38
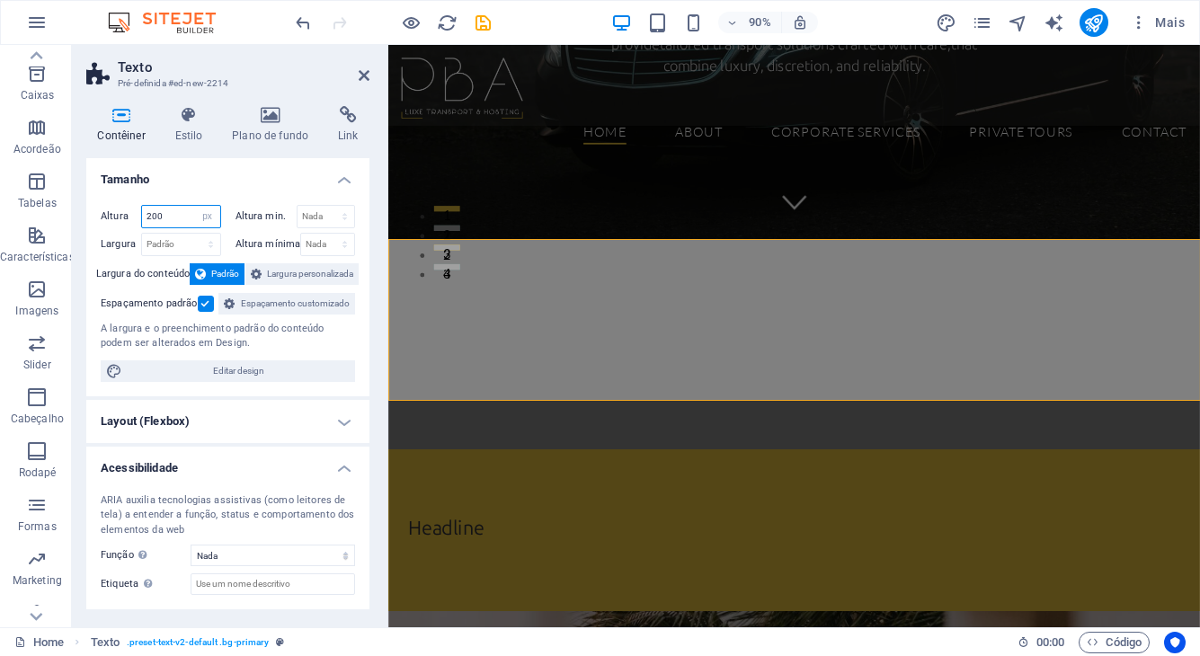
drag, startPoint x: 174, startPoint y: 219, endPoint x: 132, endPoint y: 219, distance: 41.4
click at [132, 219] on div "Altura 200 Padrão px rem % vh vw" at bounding box center [161, 216] width 120 height 23
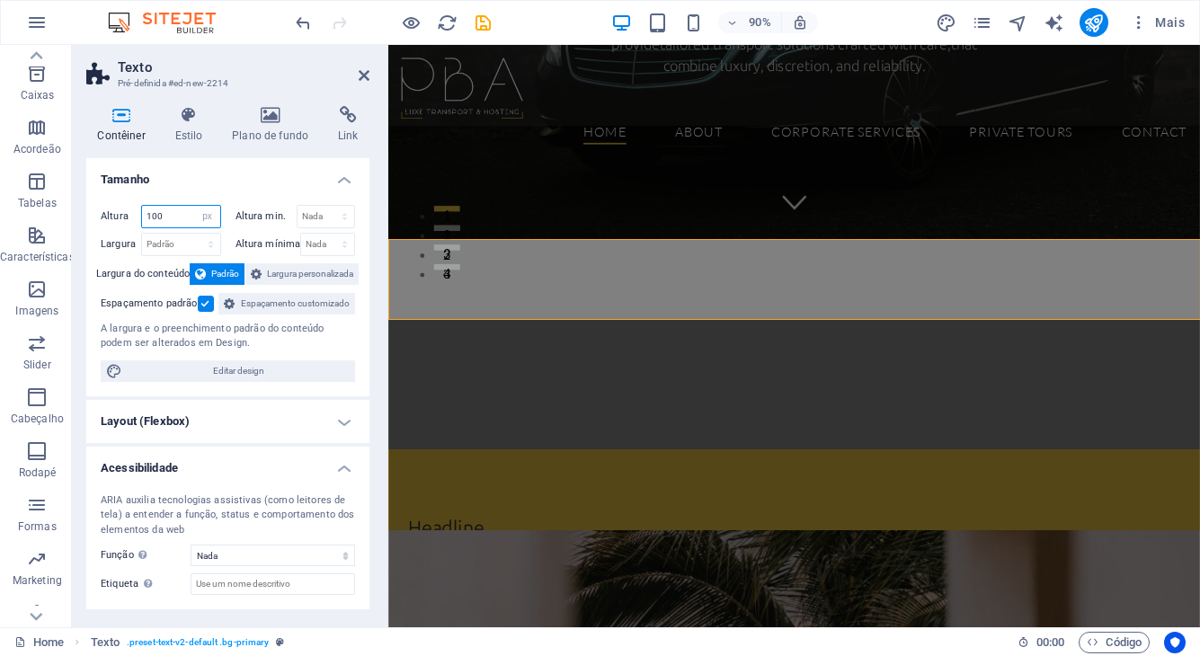
click at [153, 215] on input "100" at bounding box center [181, 217] width 78 height 22
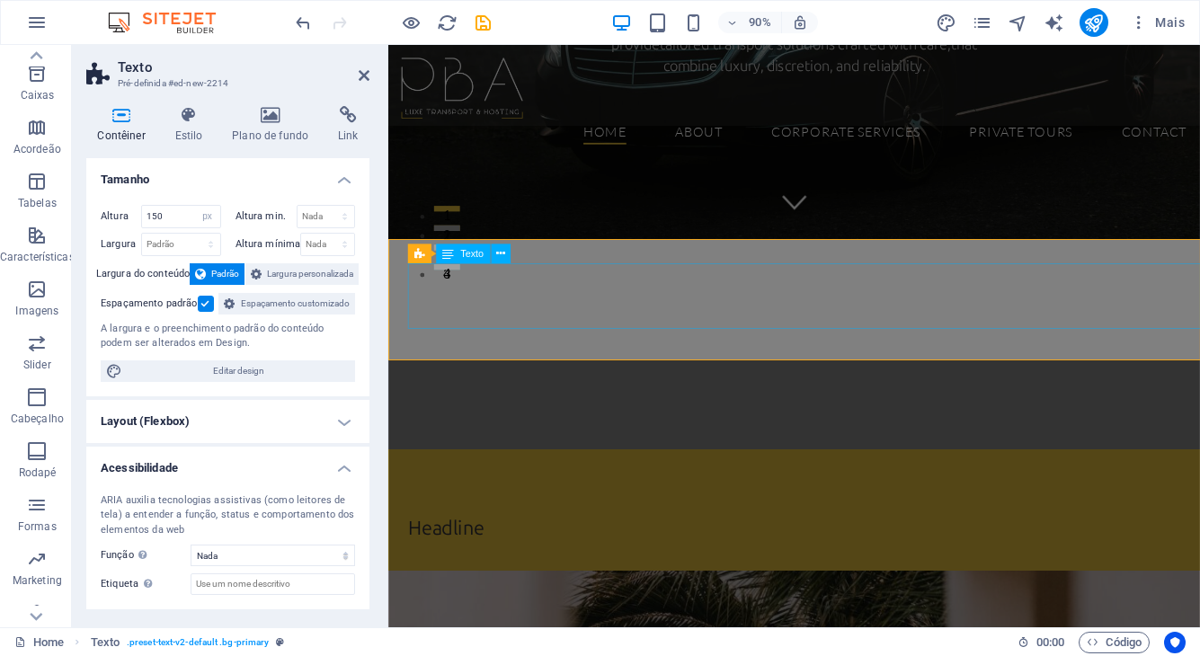
click at [643, 495] on div "Headline Travel with confidence, comfort, and distinction. Whether for business…" at bounding box center [839, 562] width 902 height 135
click at [156, 218] on input "150" at bounding box center [181, 217] width 78 height 22
type input "140"
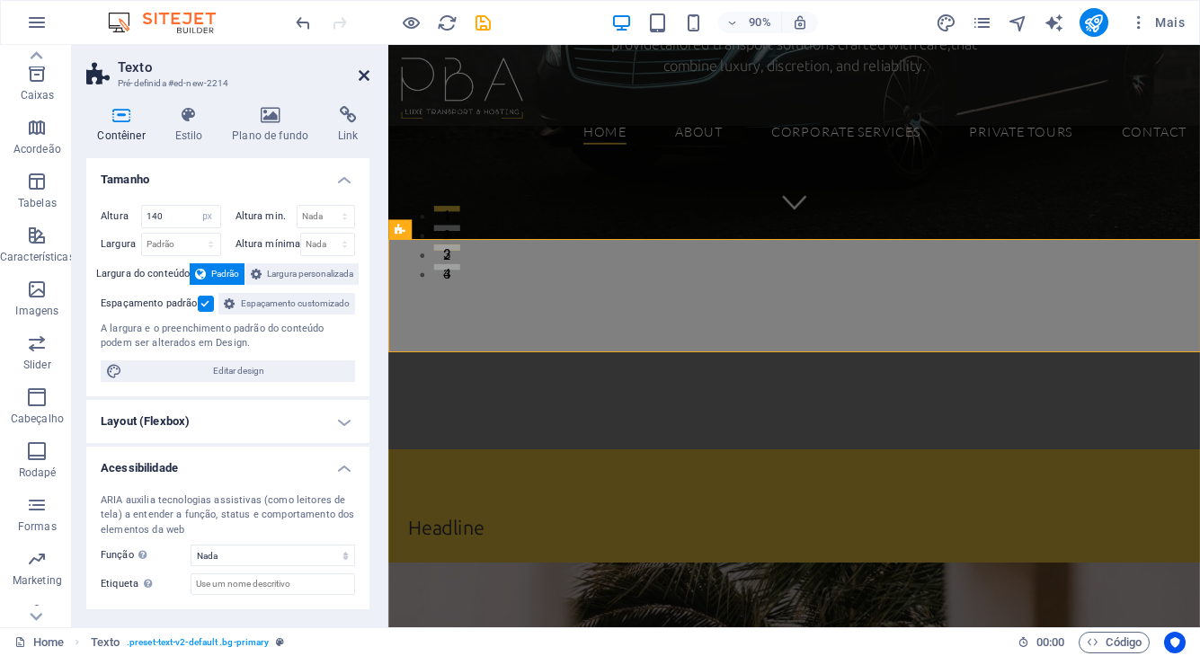
click at [368, 75] on icon at bounding box center [364, 75] width 11 height 14
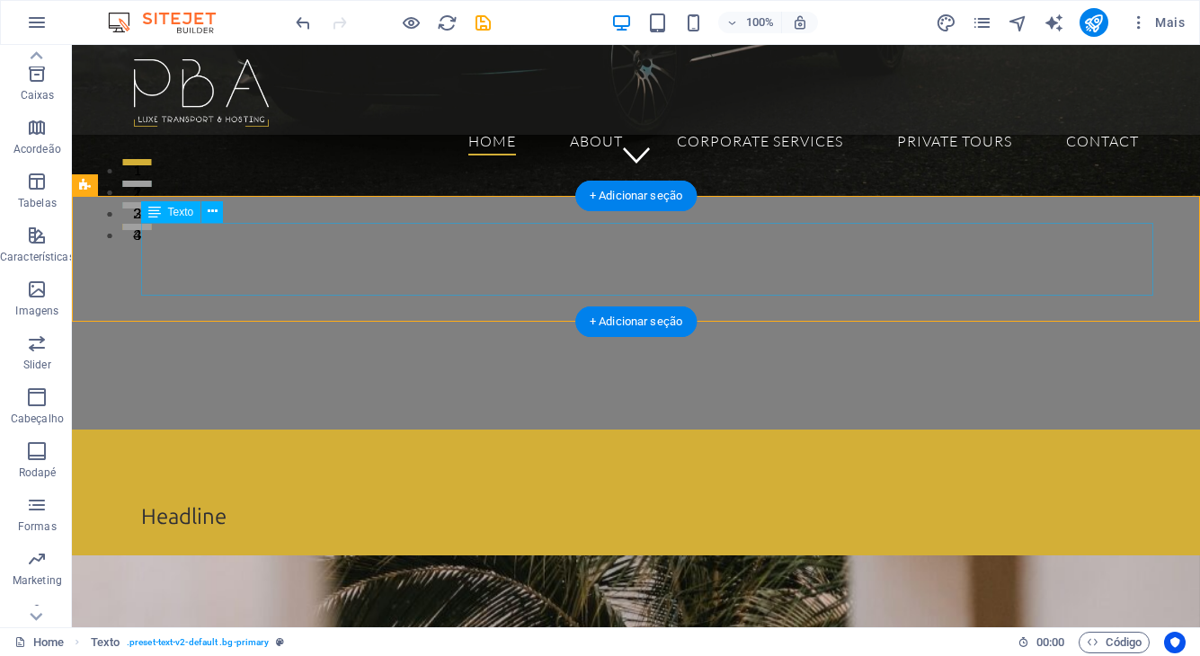
select select "px"
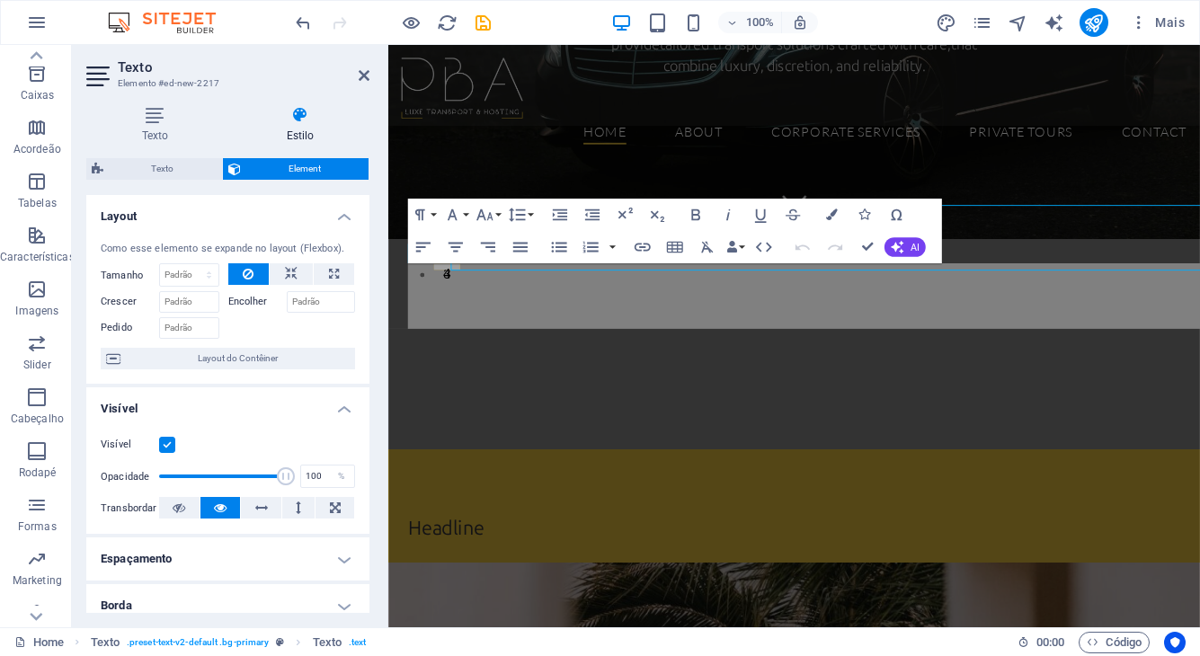
click at [570, 236] on button "Unordered List" at bounding box center [559, 247] width 31 height 32
click at [500, 214] on button "Font Size" at bounding box center [488, 215] width 31 height 32
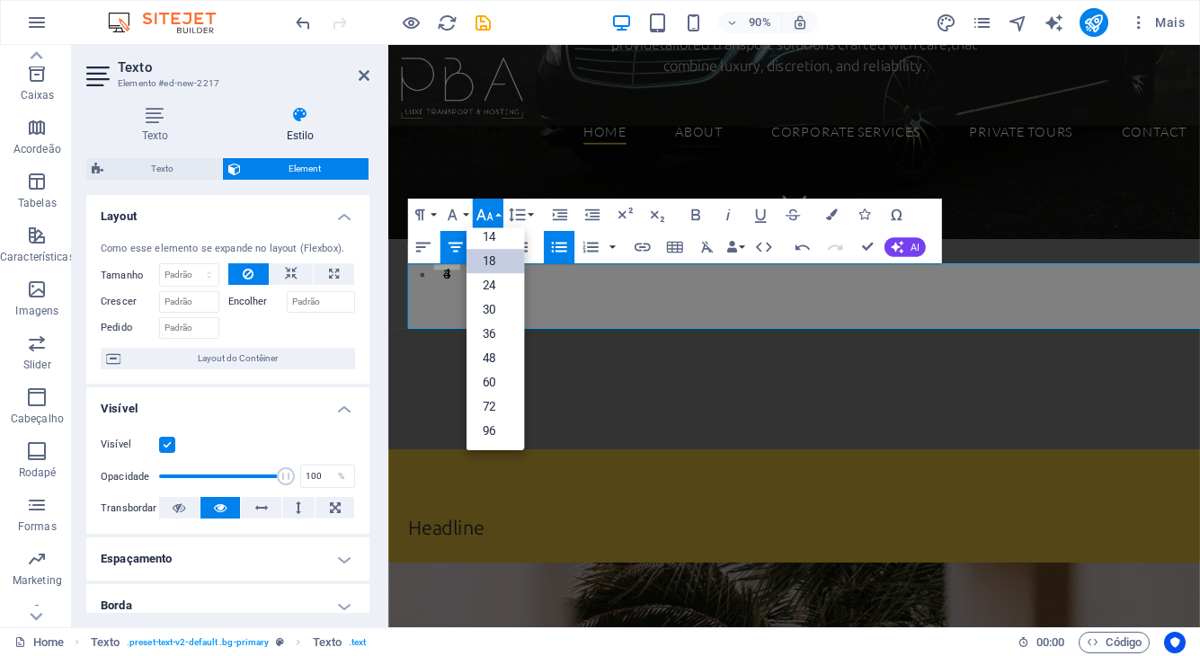
scroll to position [145, 0]
click at [500, 284] on link "24" at bounding box center [495, 285] width 58 height 24
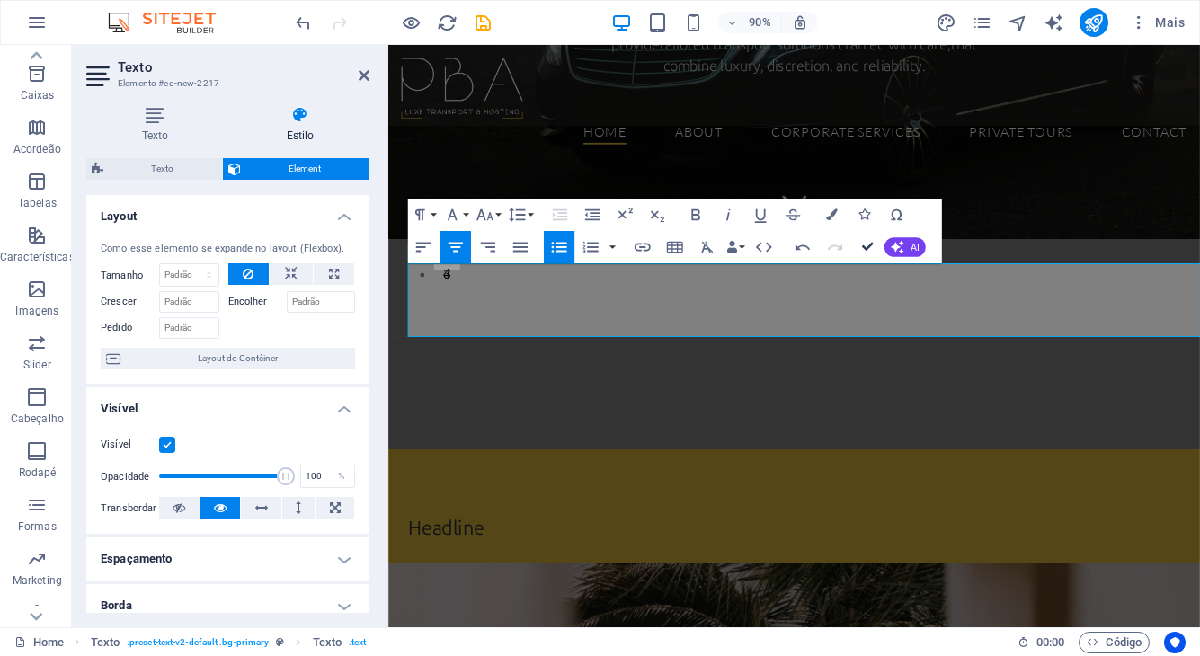
scroll to position [367, 0]
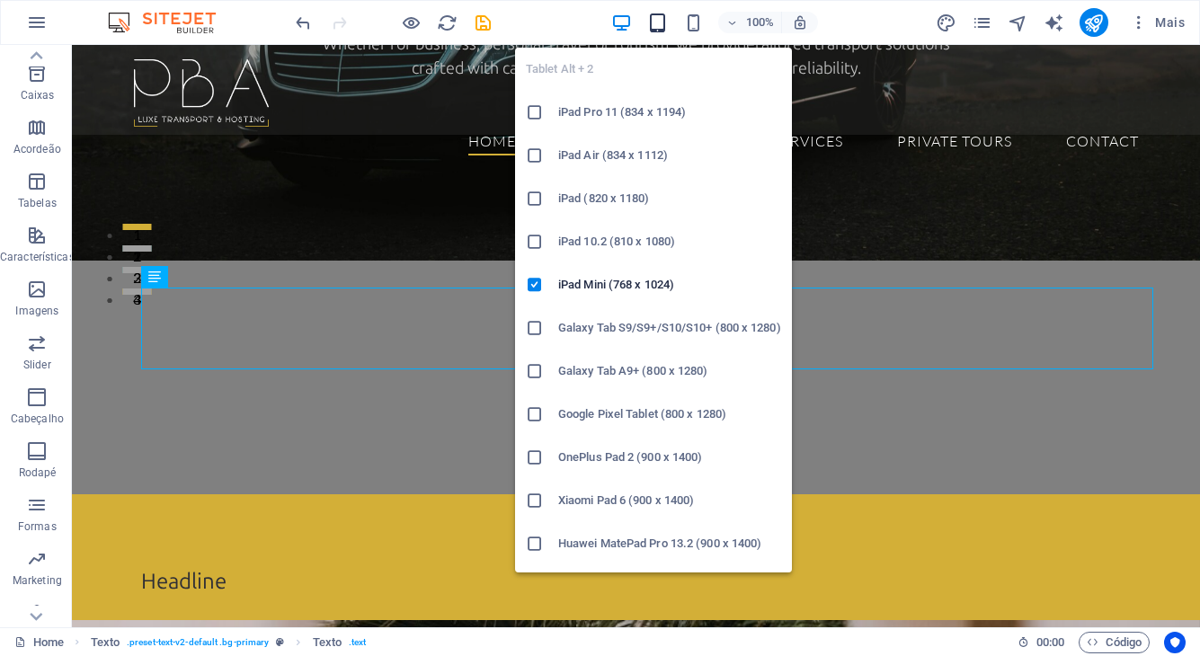
click at [659, 22] on icon "button" at bounding box center [657, 23] width 21 height 21
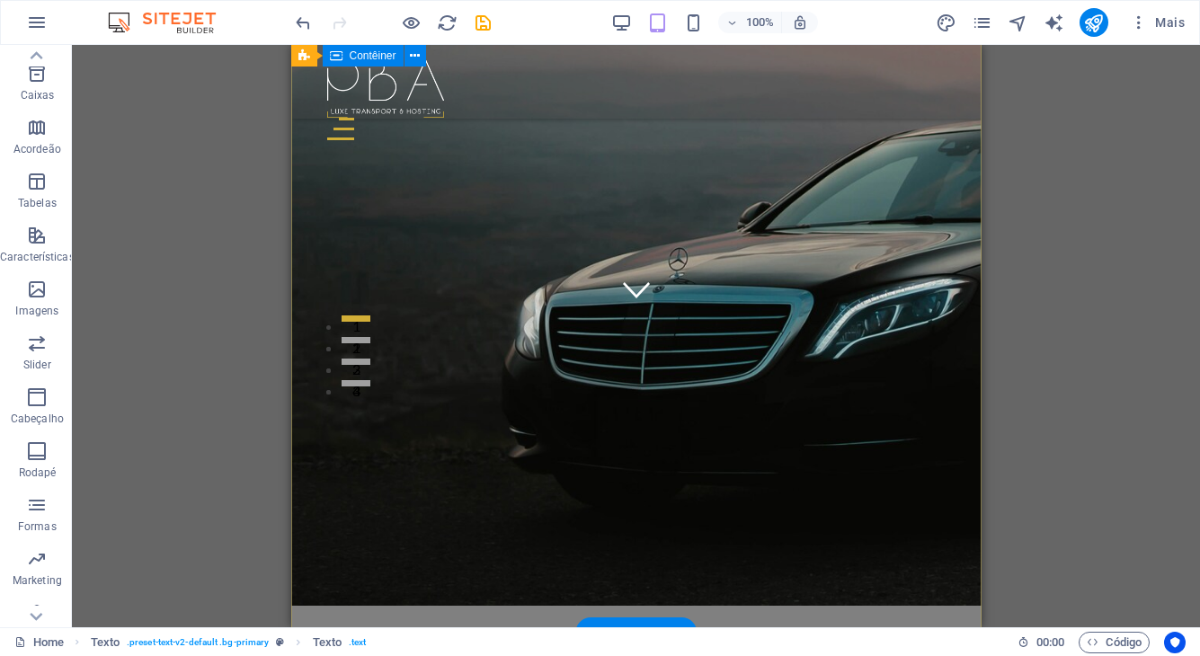
scroll to position [210, 0]
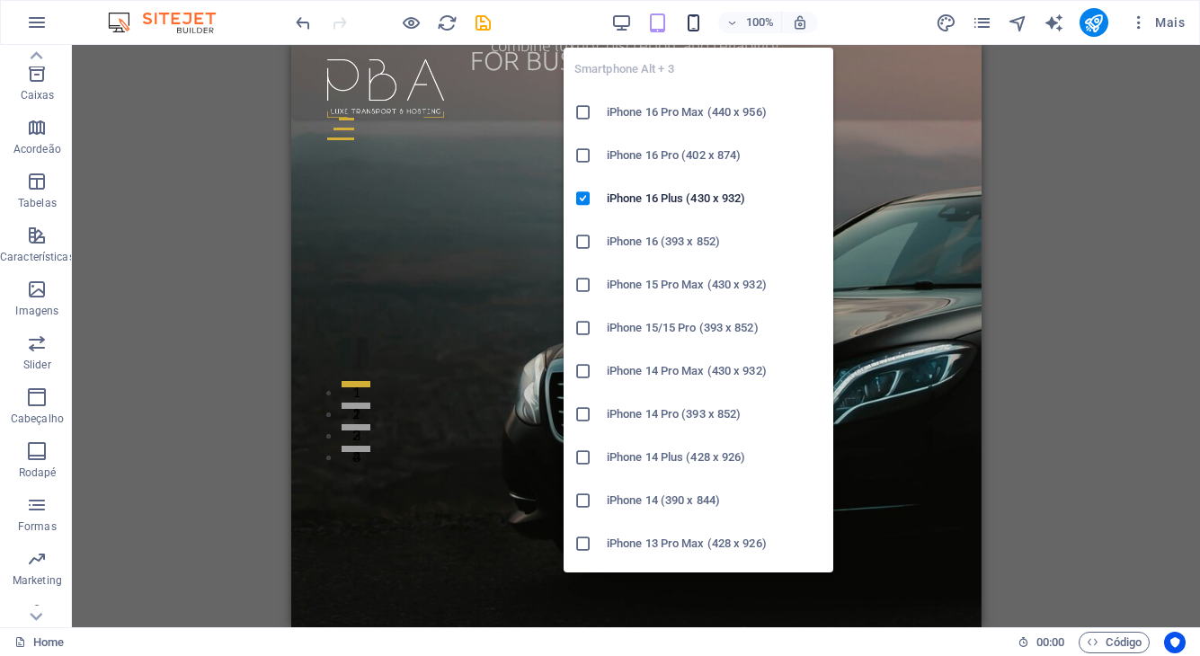
click at [691, 23] on icon "button" at bounding box center [693, 23] width 21 height 21
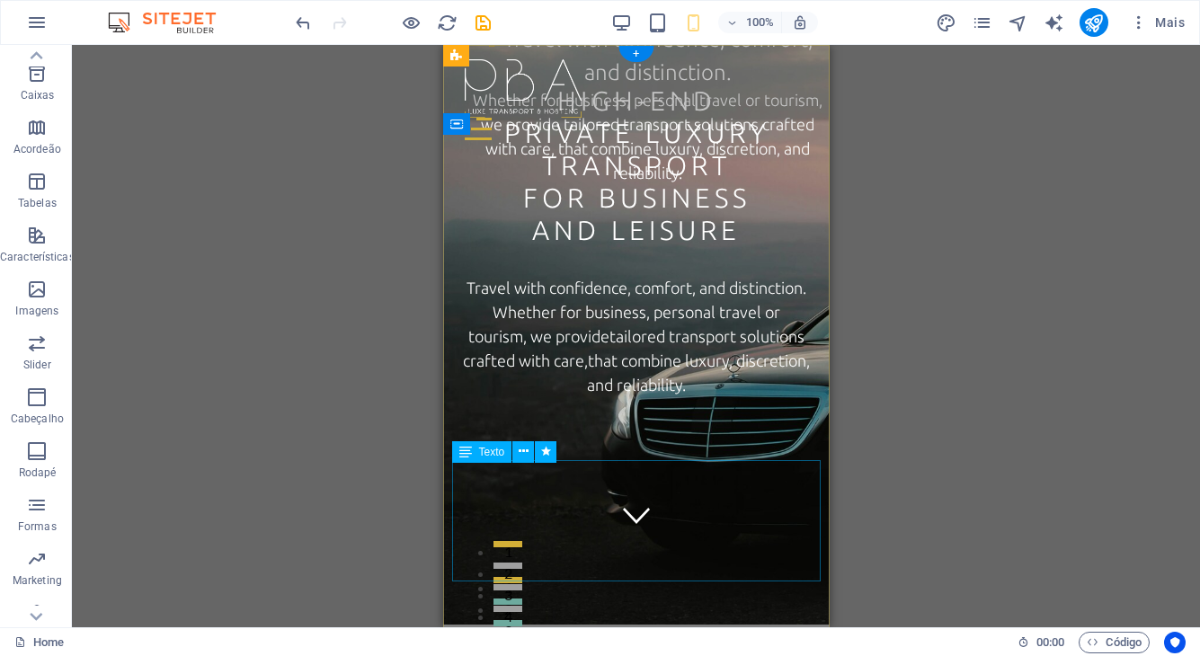
scroll to position [0, 0]
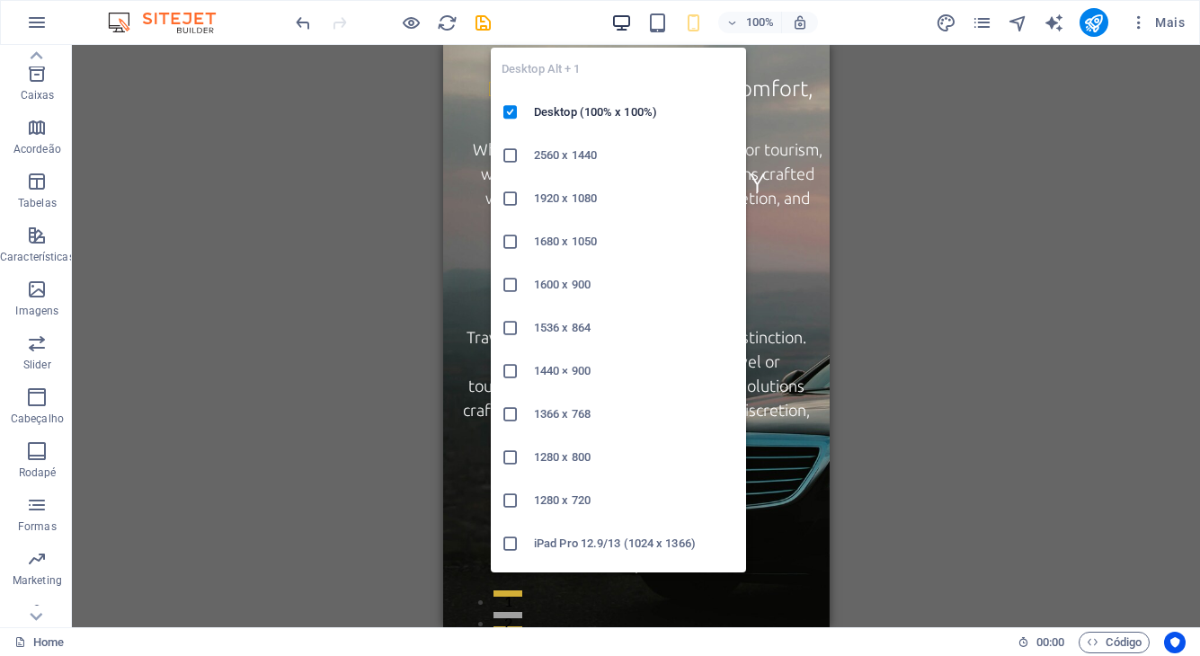
click at [624, 21] on icon "button" at bounding box center [621, 23] width 21 height 21
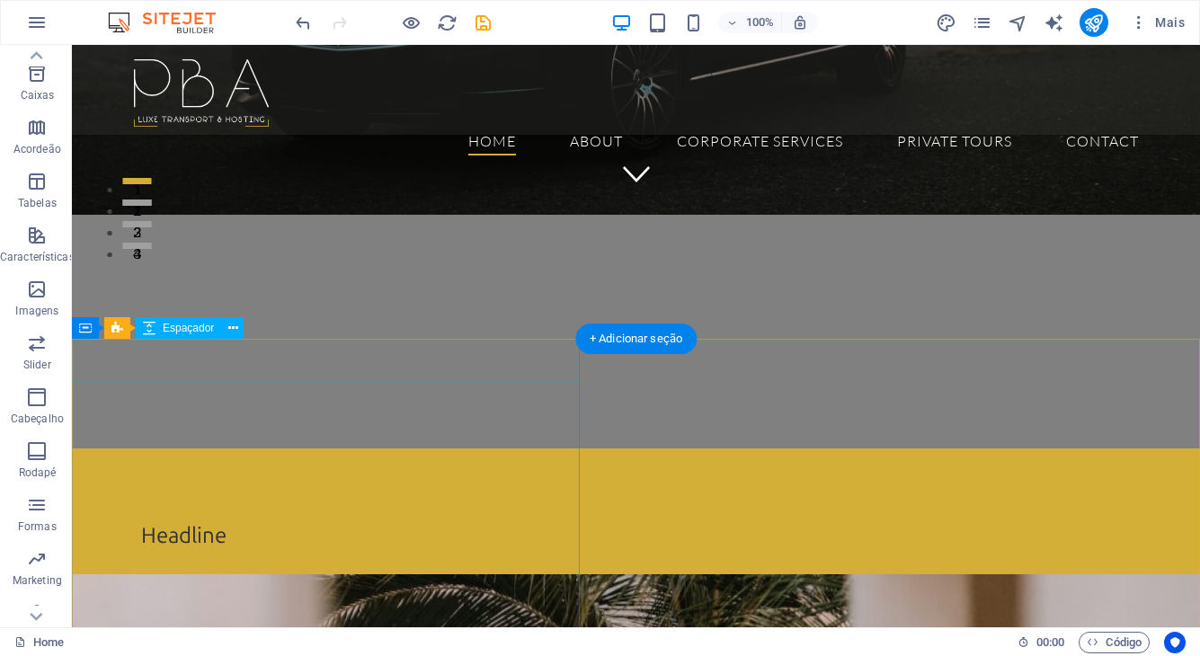
scroll to position [418, 0]
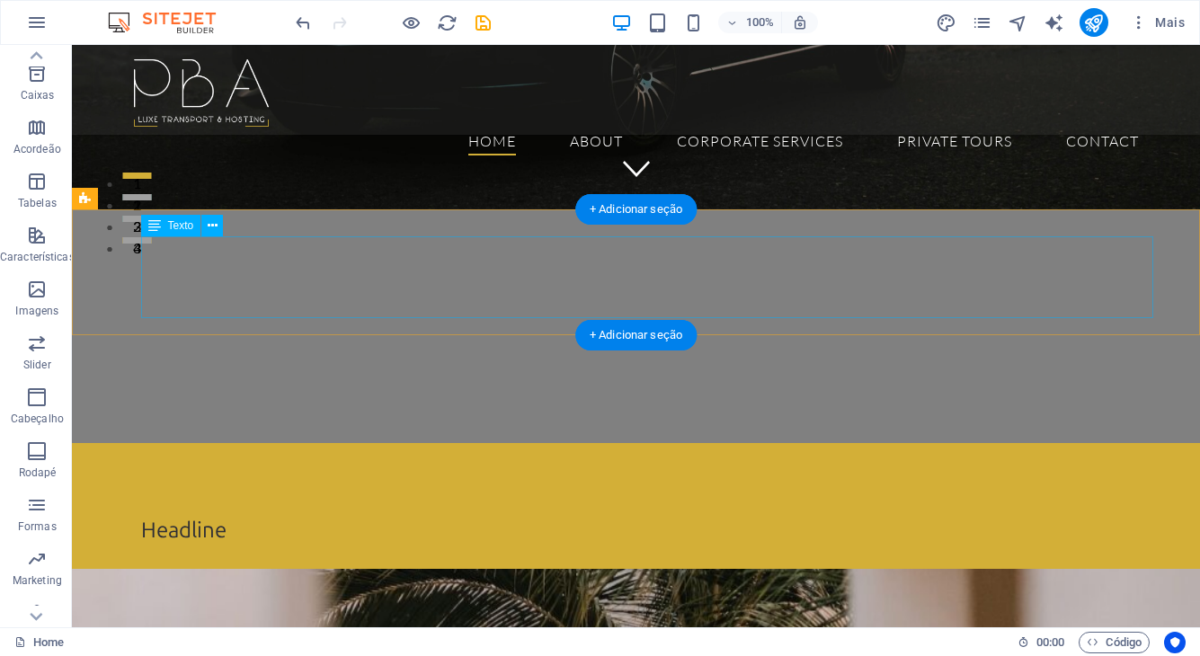
select select "px"
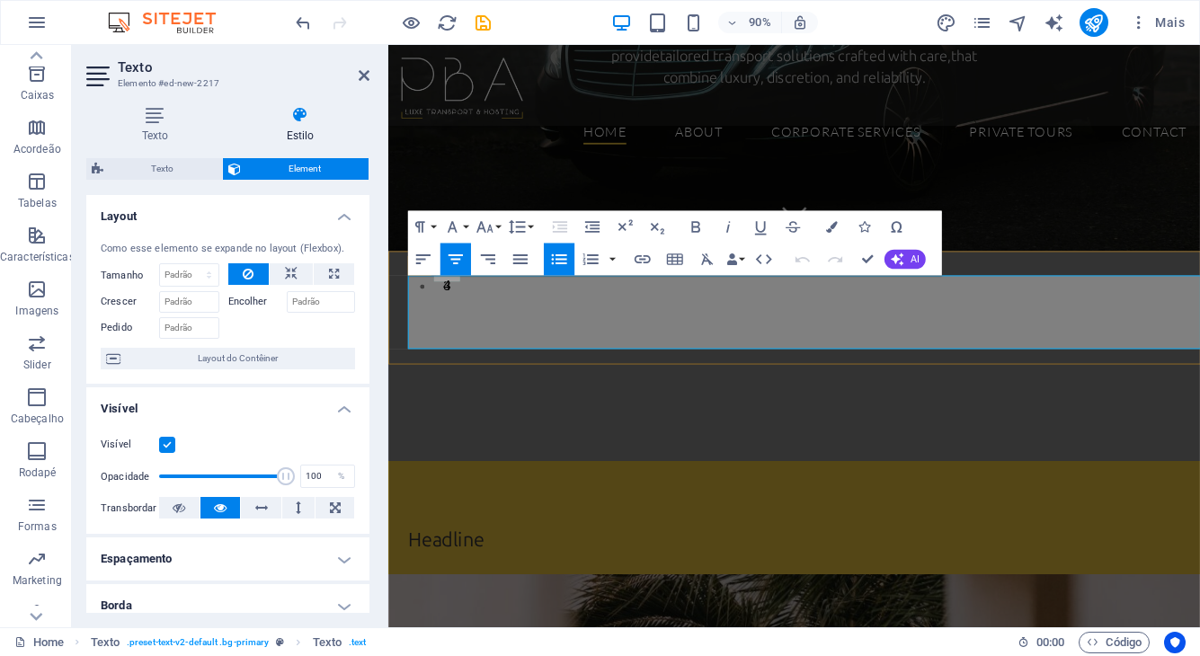
drag, startPoint x: 636, startPoint y: 316, endPoint x: 1084, endPoint y: 321, distance: 447.8
drag, startPoint x: 1093, startPoint y: 320, endPoint x: 629, endPoint y: 314, distance: 463.1
copy span "Travel with confidence, comfort, and distinction."
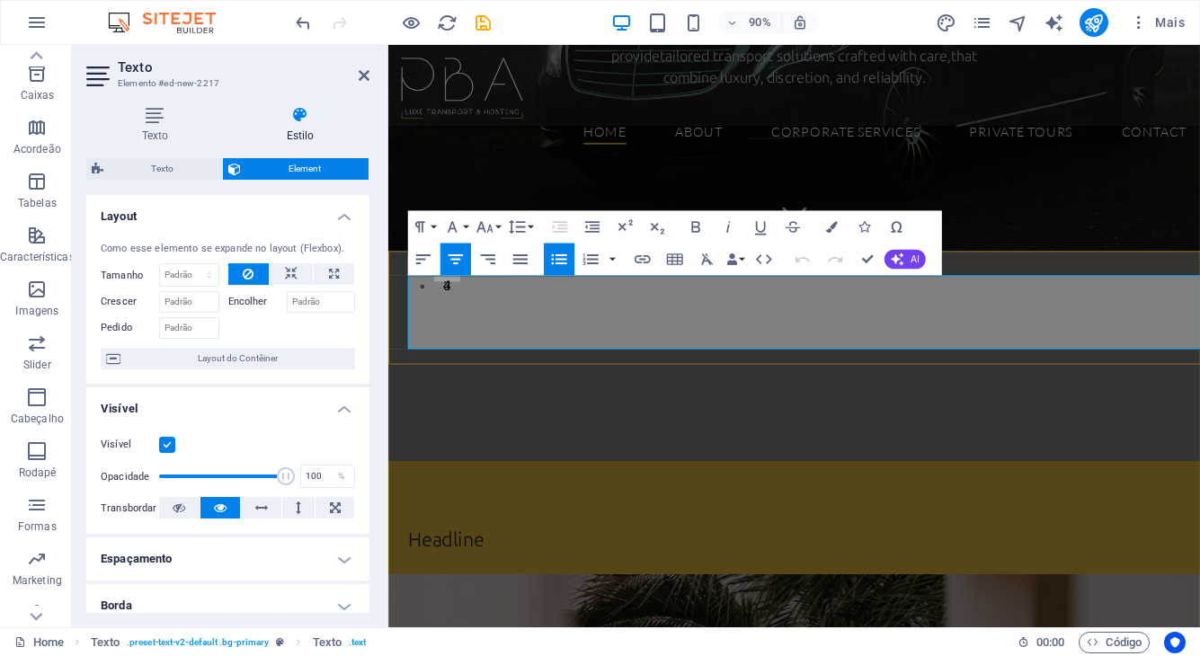
scroll to position [353, 0]
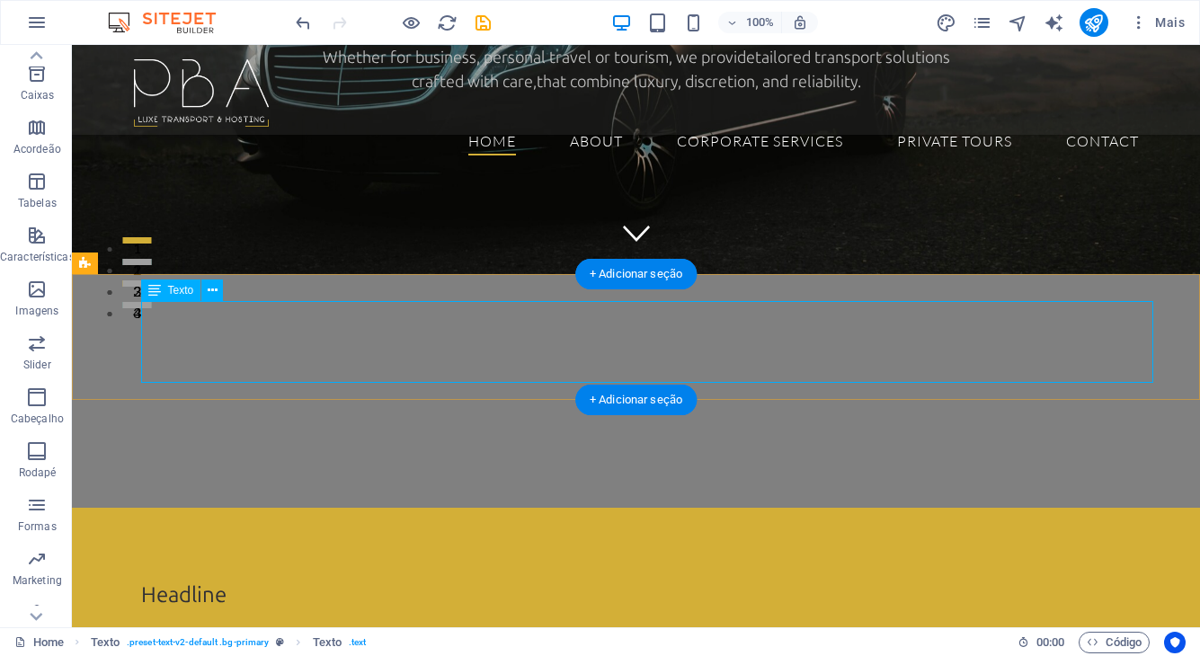
click at [109, 508] on div "Headline Travel with confidence, comfort, and distinction. Whether for business…" at bounding box center [636, 571] width 1129 height 126
click at [209, 611] on div at bounding box center [636, 618] width 991 height 14
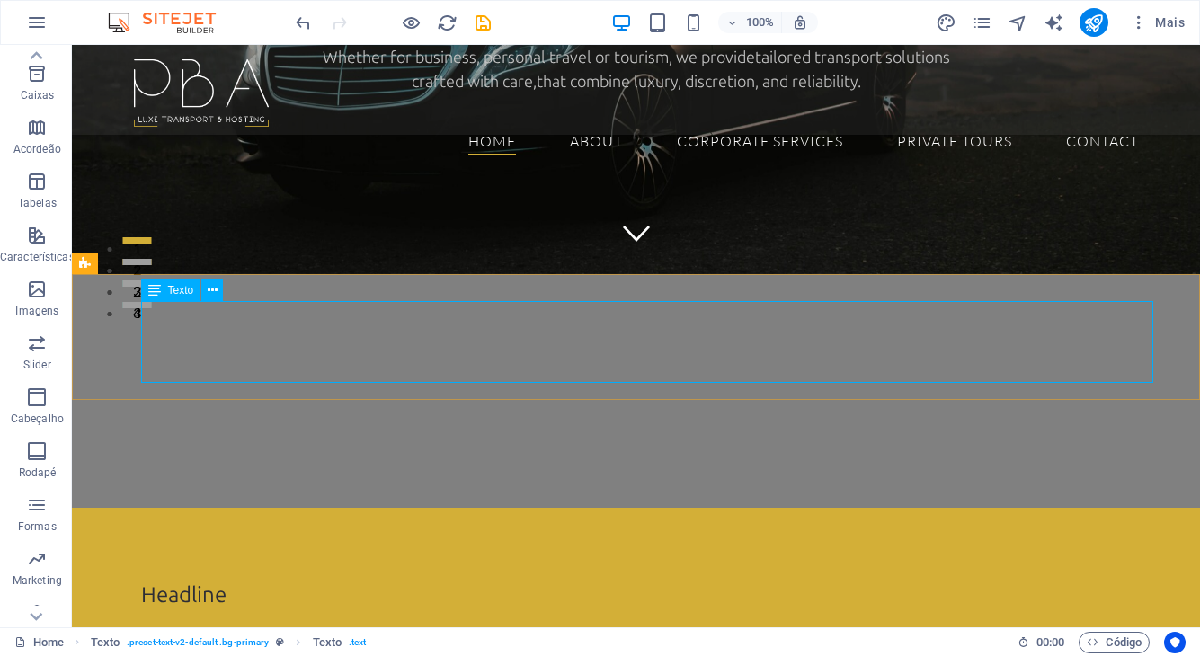
click at [191, 292] on span "Texto" at bounding box center [181, 290] width 26 height 11
select select "px"
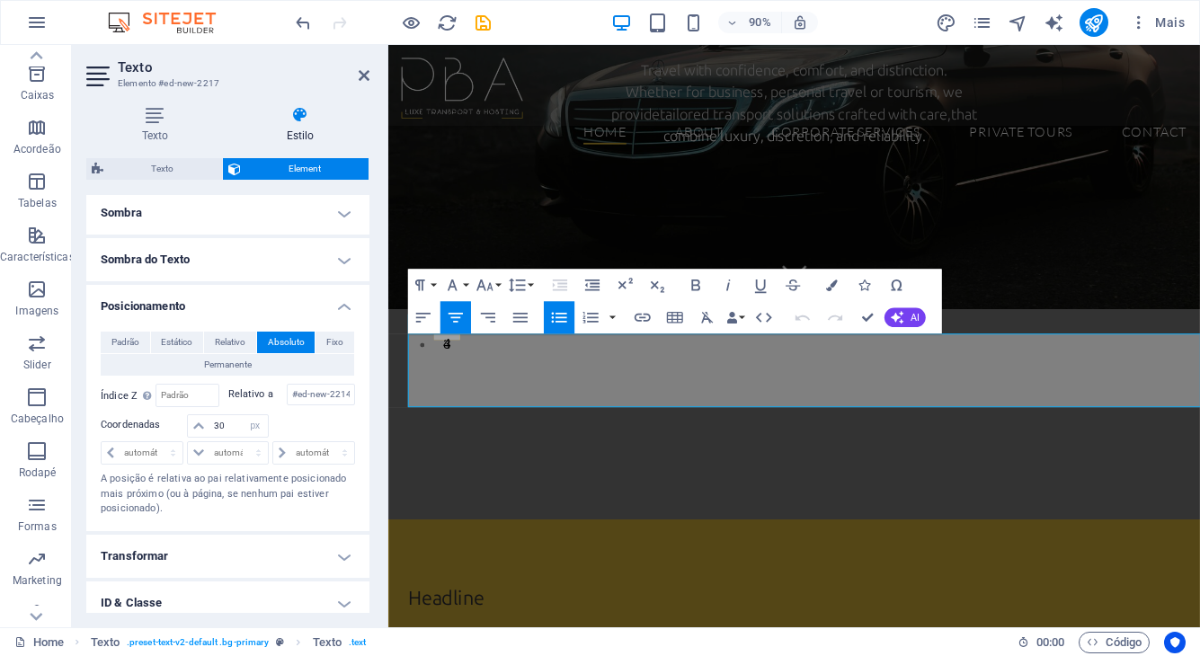
scroll to position [450, 0]
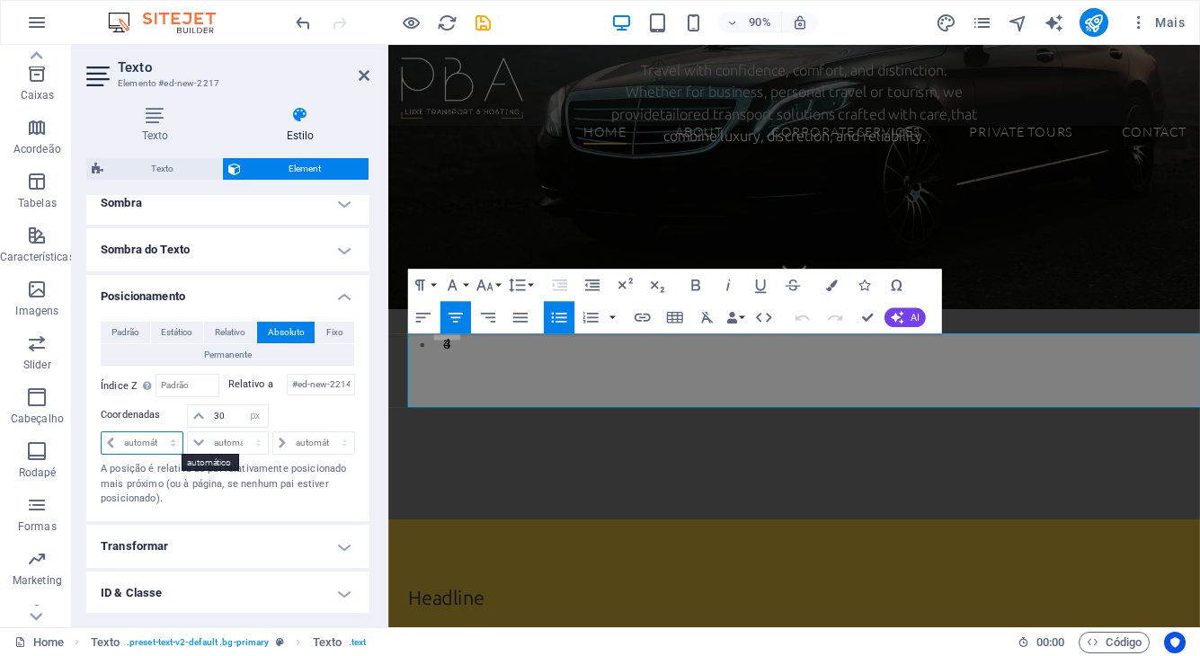
click at [144, 442] on select "automático px rem % em" at bounding box center [142, 444] width 81 height 22
select select "px"
click at [156, 433] on select "automático px rem % em" at bounding box center [142, 444] width 81 height 22
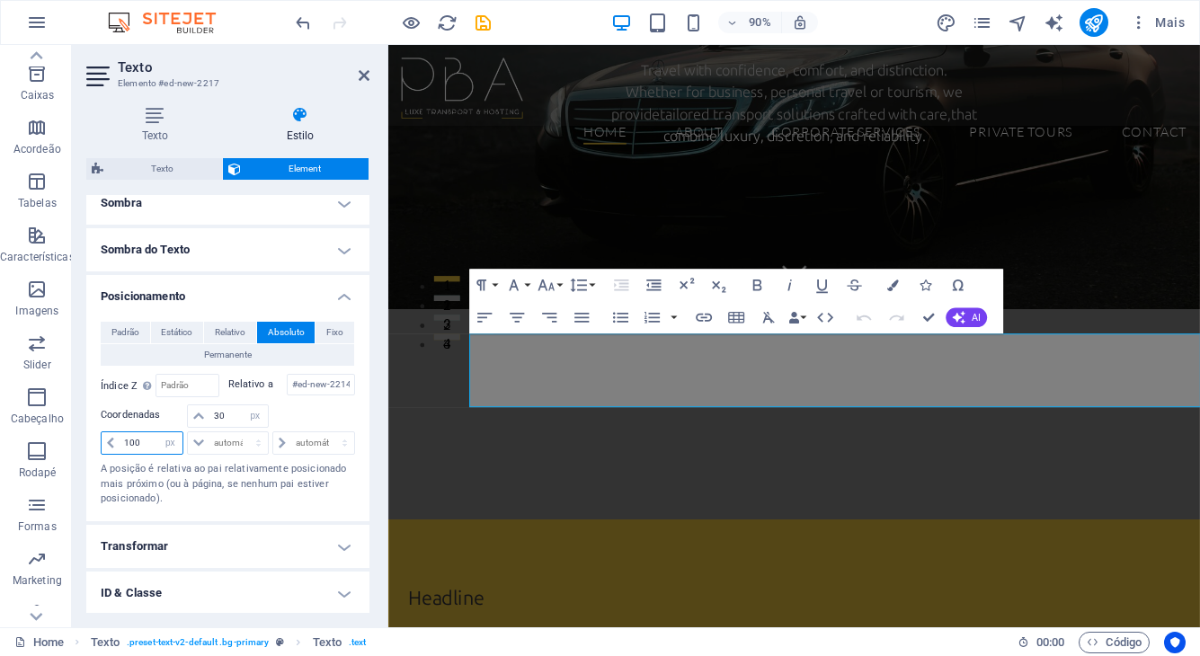
click at [137, 442] on input "100" at bounding box center [151, 444] width 63 height 22
type input "150"
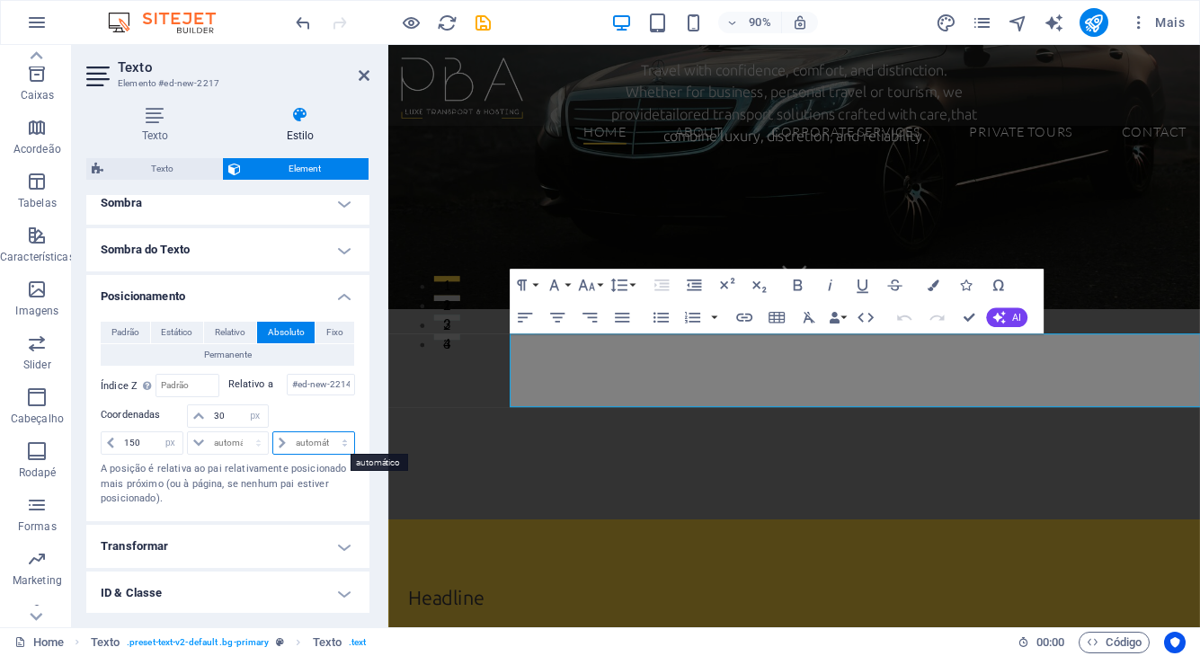
click at [304, 442] on select "automático px rem % em" at bounding box center [313, 444] width 81 height 22
select select "px"
click at [326, 433] on select "automático px rem % em" at bounding box center [313, 444] width 81 height 22
type input "150"
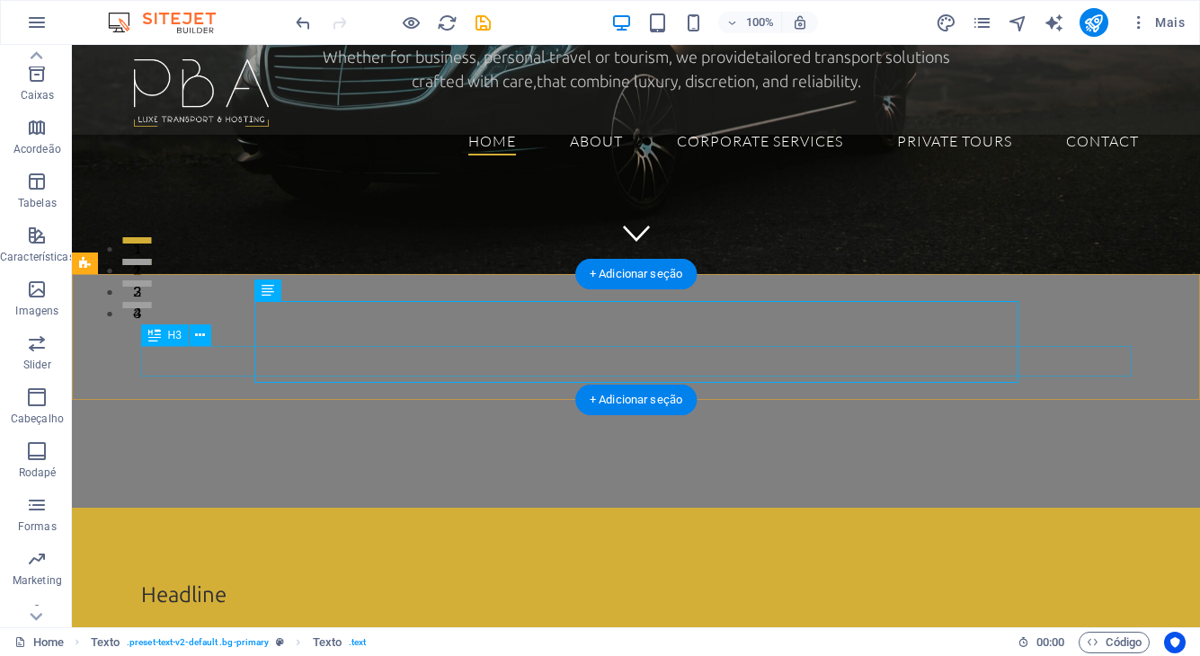
click at [195, 580] on div "Headline" at bounding box center [636, 595] width 991 height 31
click at [213, 580] on div "Headline" at bounding box center [636, 595] width 991 height 31
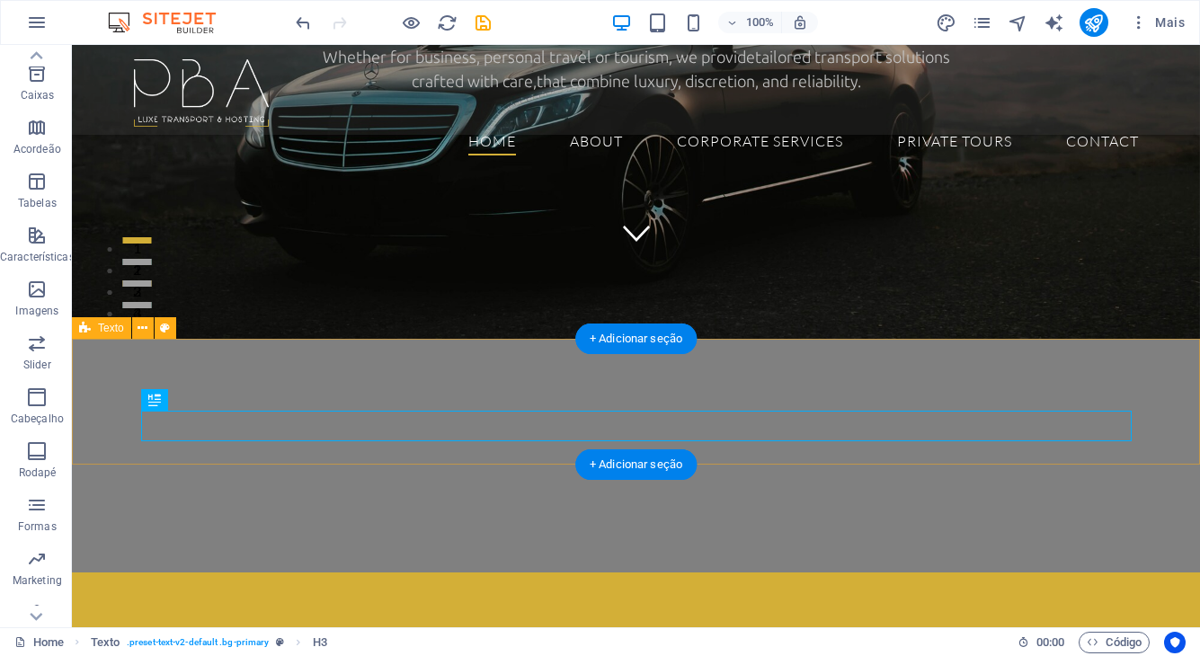
scroll to position [289, 0]
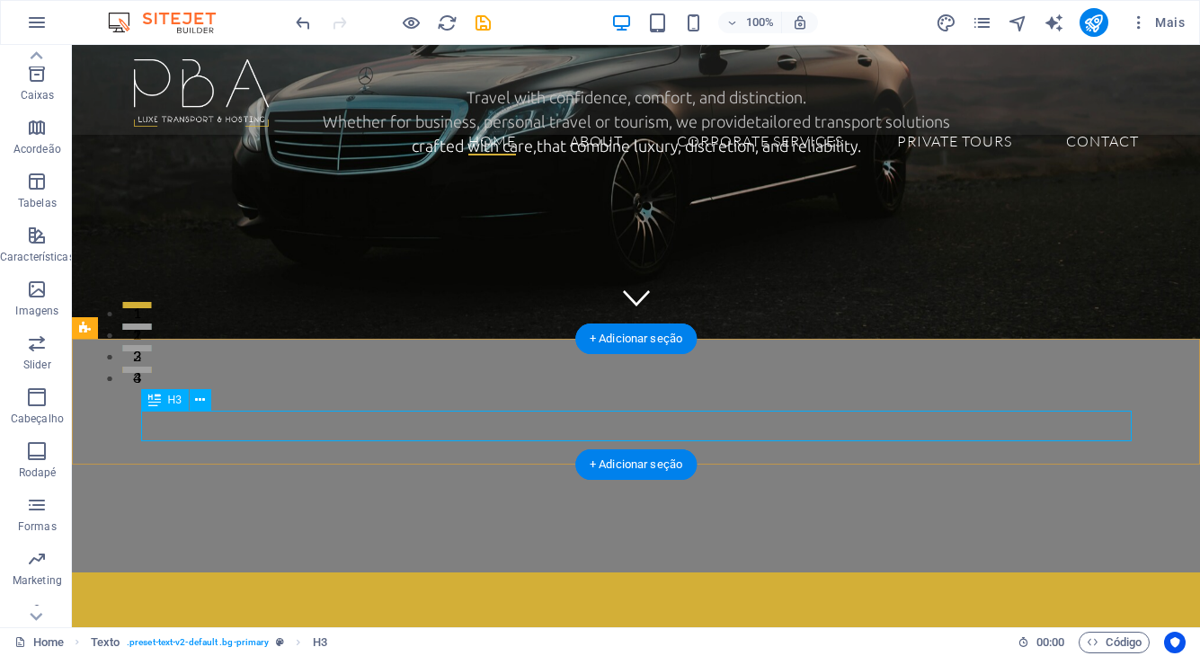
click at [201, 645] on div "Travel with confidence, comfort, and distinction" at bounding box center [636, 660] width 991 height 31
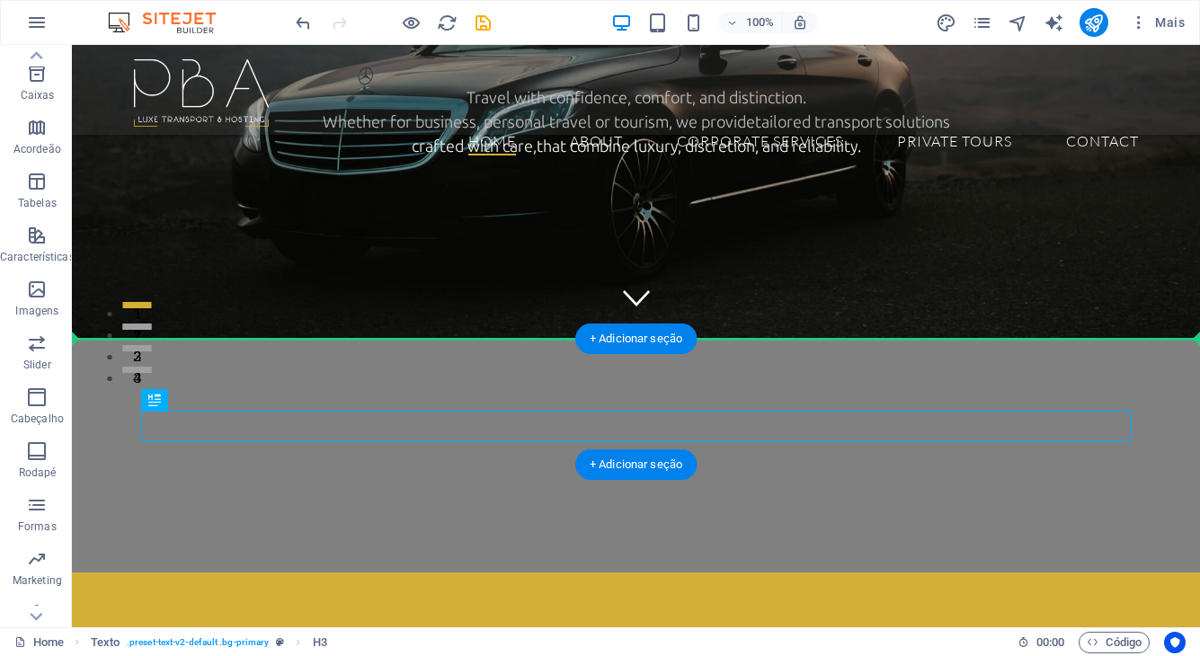
drag, startPoint x: 245, startPoint y: 446, endPoint x: 172, endPoint y: 360, distance: 113.5
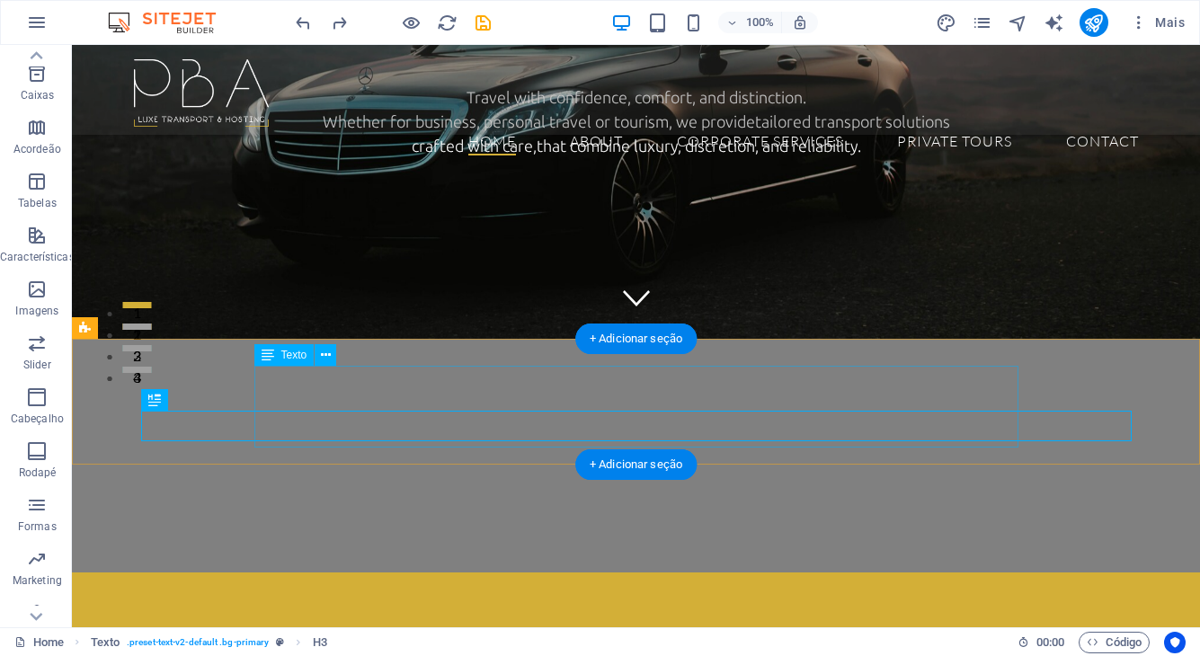
select select "px"
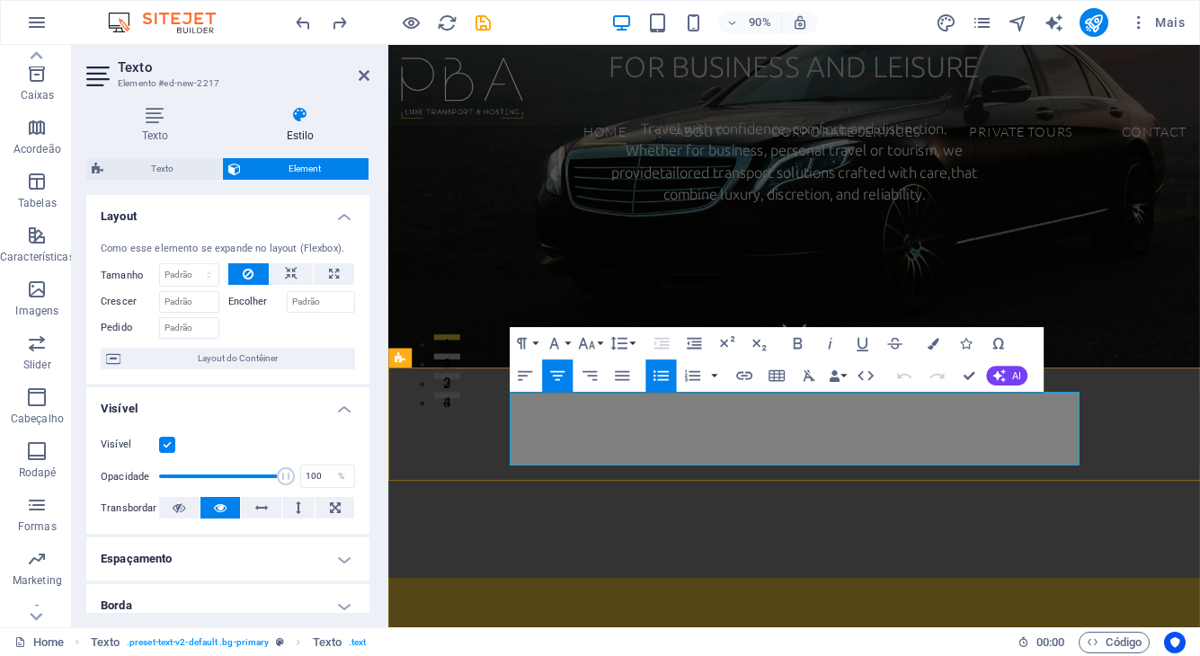
drag, startPoint x: 1074, startPoint y: 451, endPoint x: 620, endPoint y: 446, distance: 453.2
click at [794, 341] on icon "button" at bounding box center [798, 344] width 9 height 12
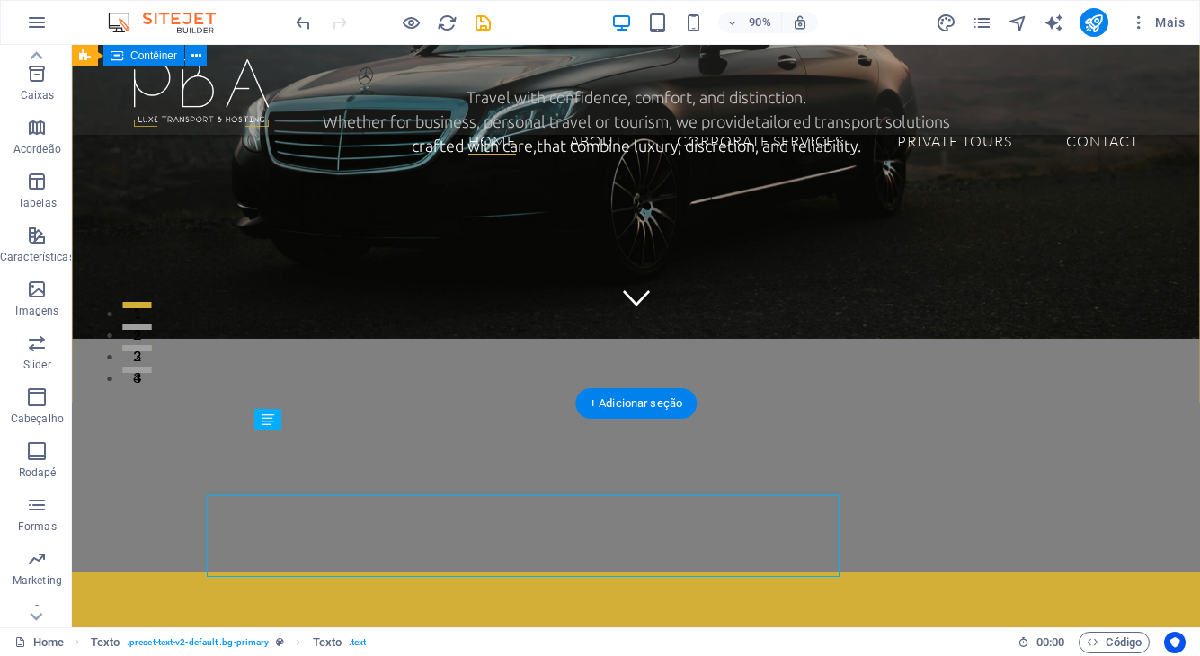
scroll to position [224, 0]
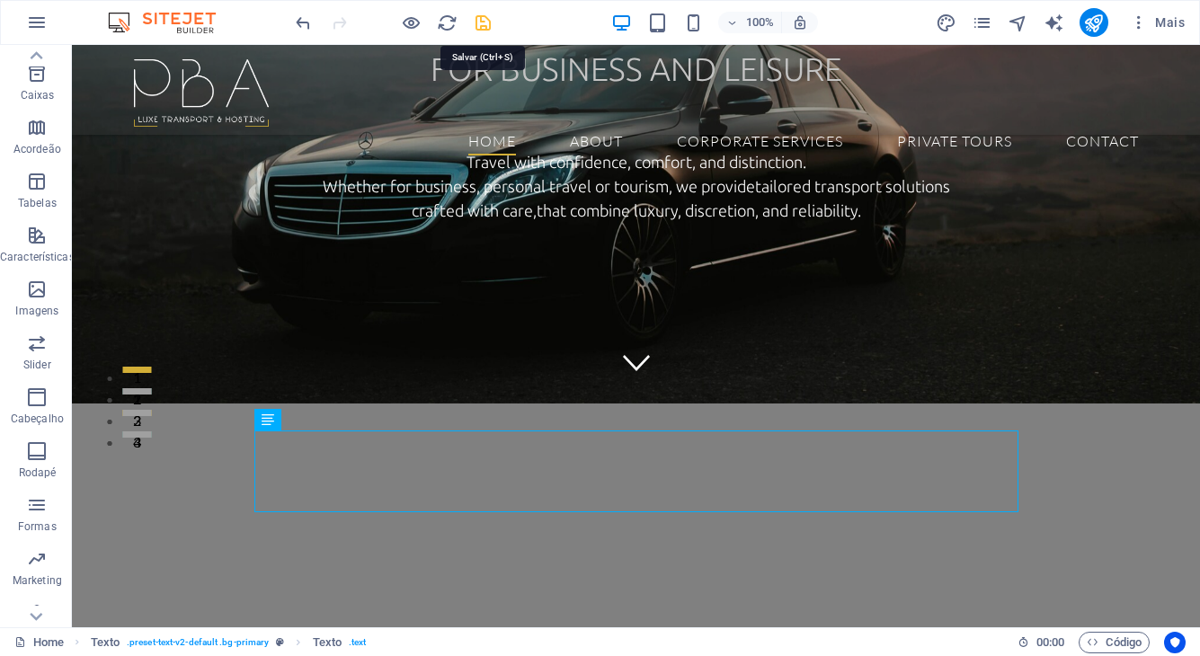
click at [487, 22] on icon "save" at bounding box center [483, 23] width 21 height 21
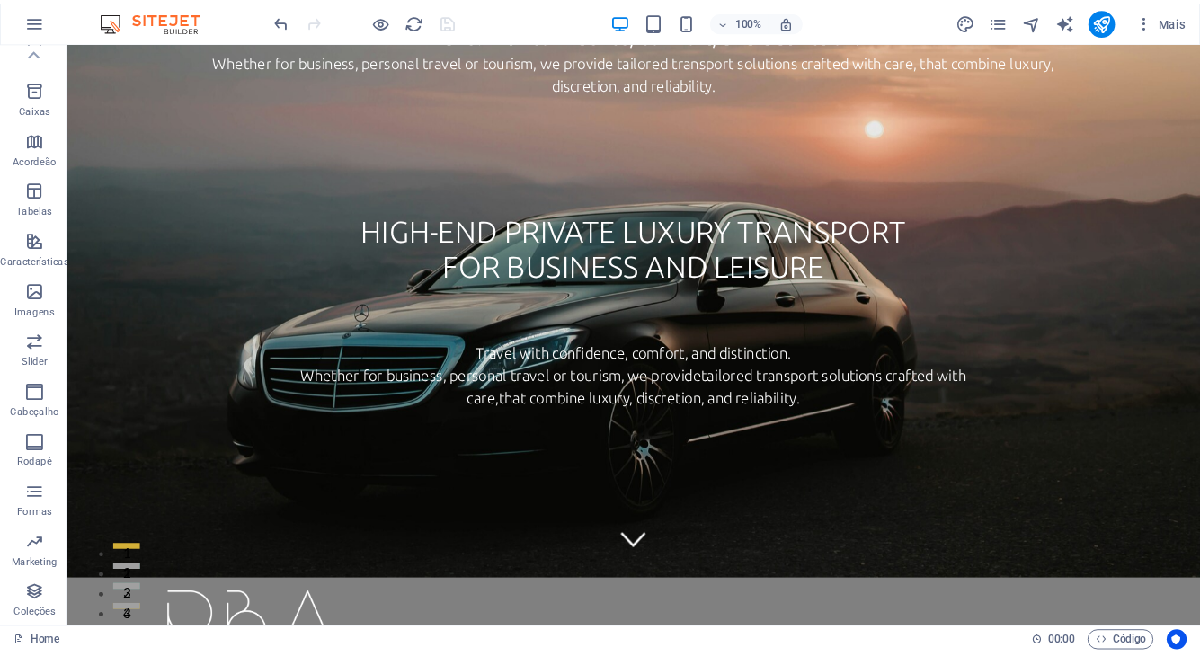
scroll to position [205, 0]
